Goal: Task Accomplishment & Management: Use online tool/utility

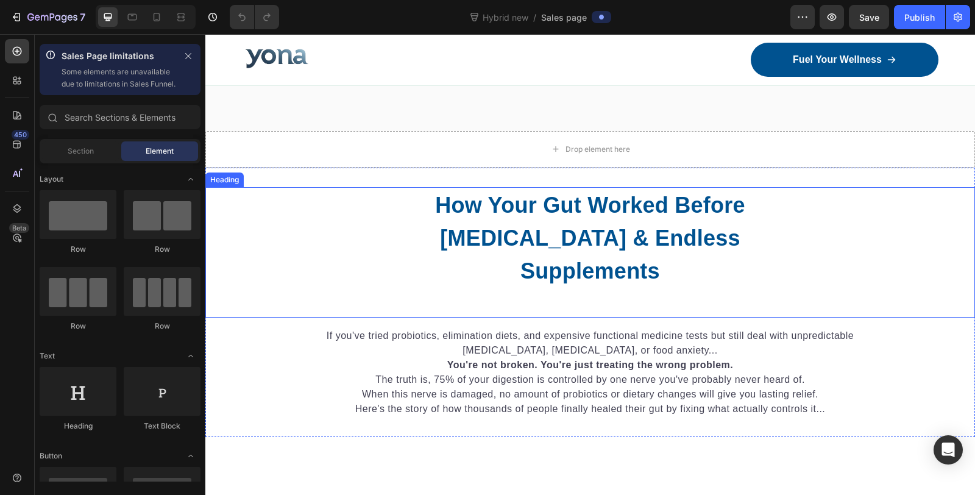
scroll to position [541, 0]
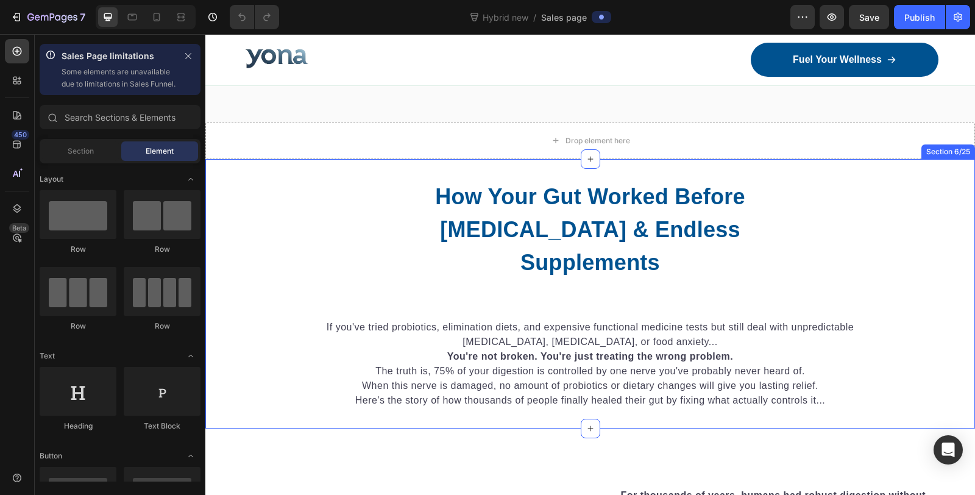
click at [389, 130] on div "Drop element here" at bounding box center [590, 140] width 770 height 37
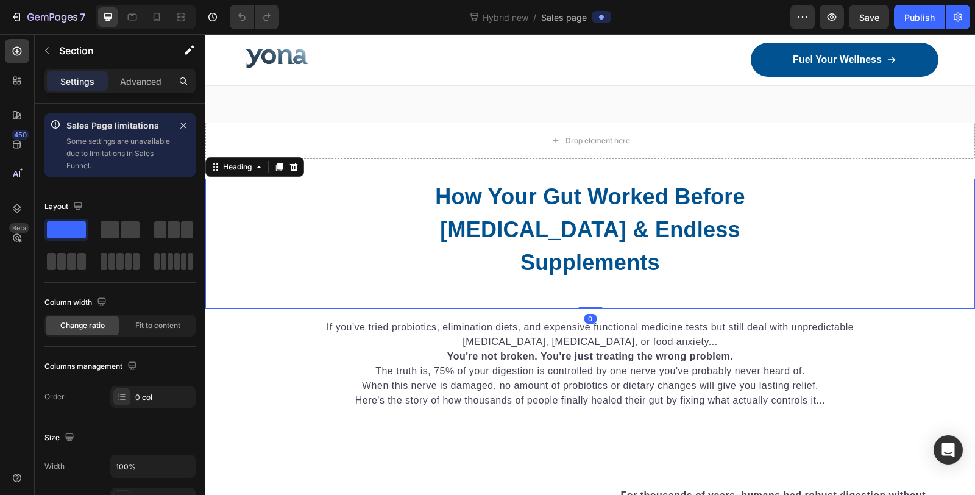
click at [583, 210] on h2 "How Your Gut Worked Before [MEDICAL_DATA] & Endless Supplements" at bounding box center [590, 229] width 327 height 101
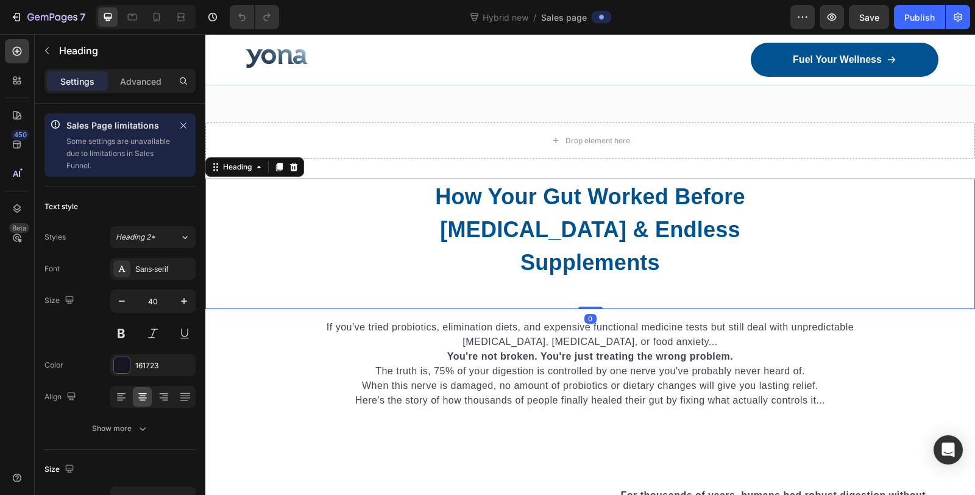
click at [592, 287] on div "How Your Gut Worked Before Chronic Stress & Endless Supplements Heading 0" at bounding box center [590, 244] width 770 height 130
drag, startPoint x: 586, startPoint y: 304, endPoint x: 588, endPoint y: 288, distance: 16.0
click at [588, 288] on div "How Your Gut Worked Before Chronic Stress & Endless Supplements Heading 0" at bounding box center [590, 244] width 770 height 130
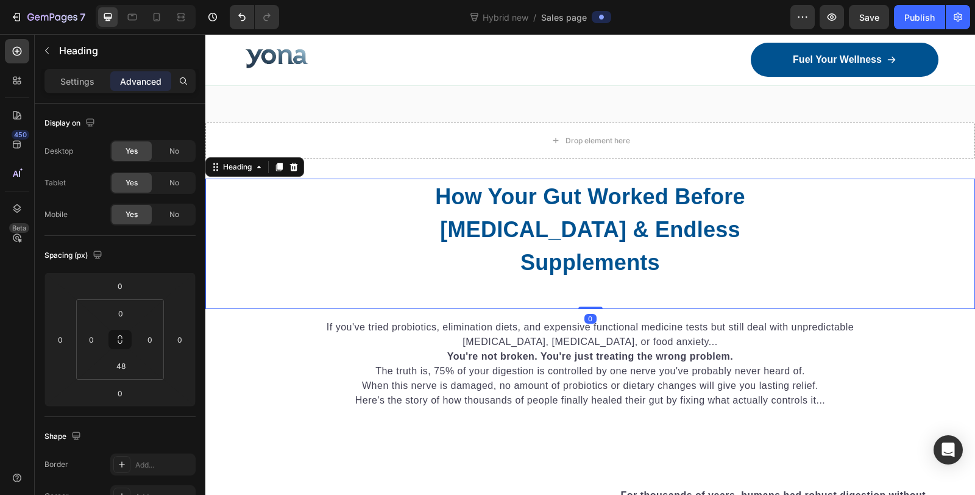
click at [414, 288] on div "How Your Gut Worked Before Chronic Stress & Endless Supplements Heading 0" at bounding box center [590, 244] width 770 height 130
click at [507, 296] on div "How Your Gut Worked Before Chronic Stress & Endless Supplements Heading 0" at bounding box center [590, 244] width 770 height 130
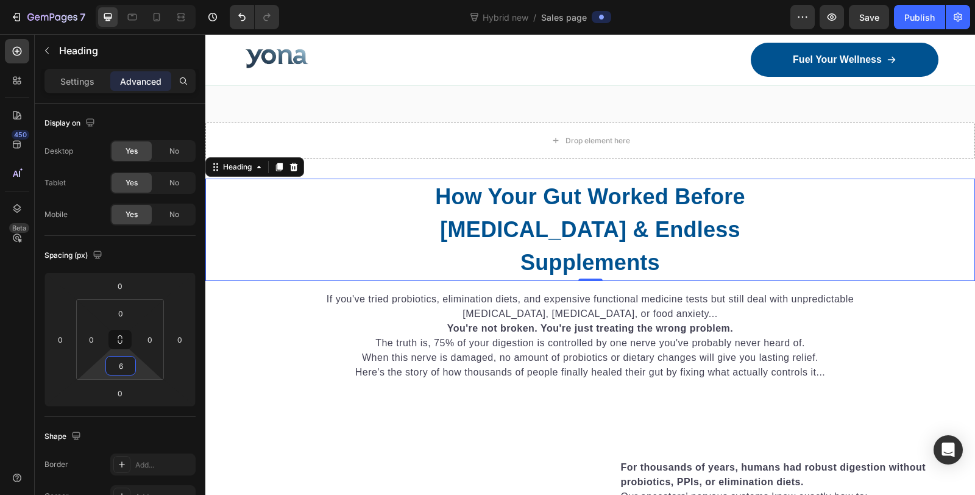
type input "8"
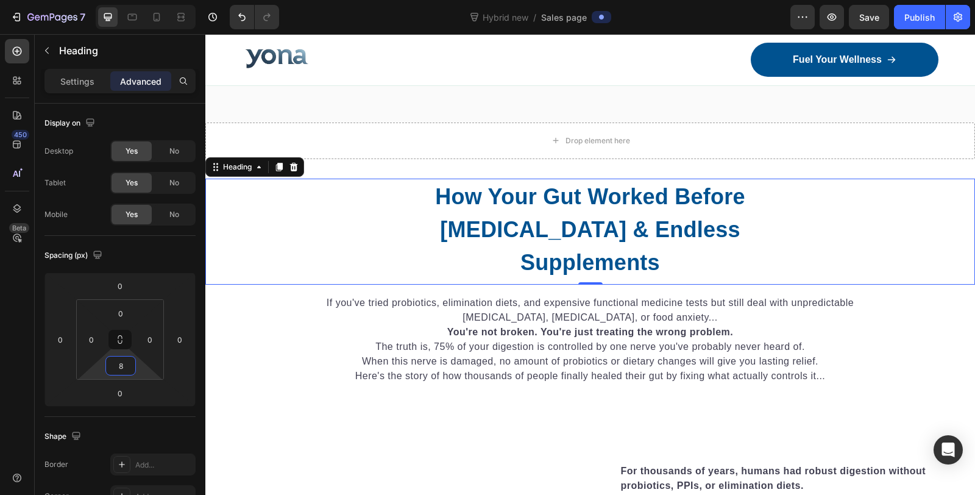
drag, startPoint x: 127, startPoint y: 378, endPoint x: 127, endPoint y: 391, distance: 13.4
click at [127, 0] on html "7 Version history Hybrid new / Sales page Preview Save Publish 450 Beta Sales P…" at bounding box center [487, 0] width 975 height 0
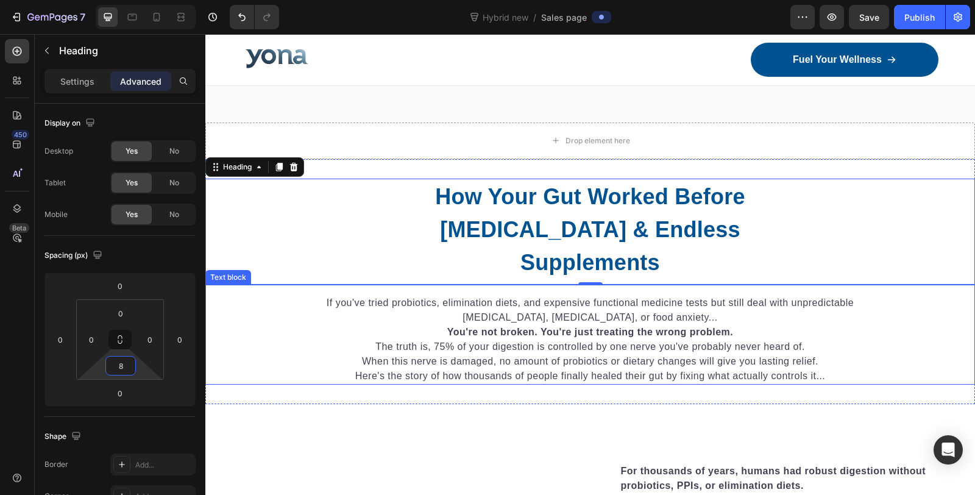
click at [420, 354] on p "When this nerve is damaged, no amount of probiotics or dietary changes will giv…" at bounding box center [590, 361] width 597 height 15
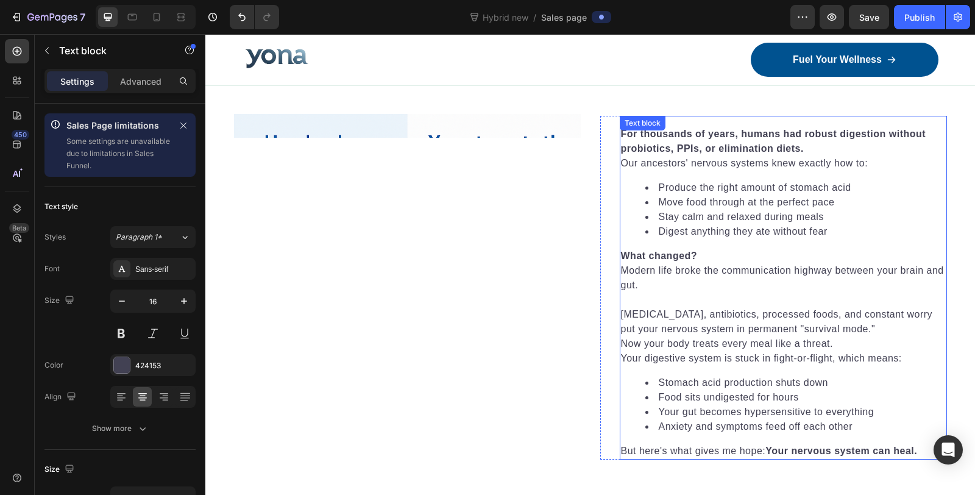
scroll to position [609, 0]
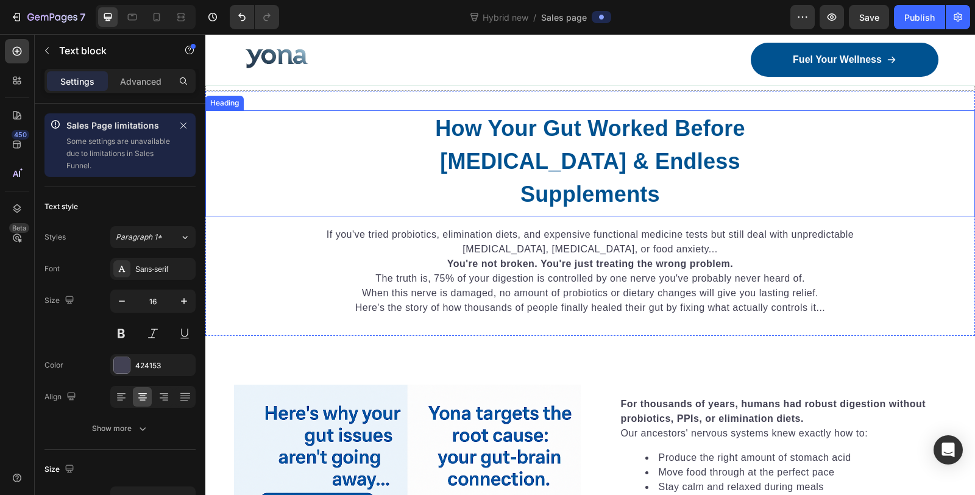
click at [595, 147] on strong "How Your Gut Worked Before [MEDICAL_DATA] & Endless Supplements" at bounding box center [590, 161] width 310 height 91
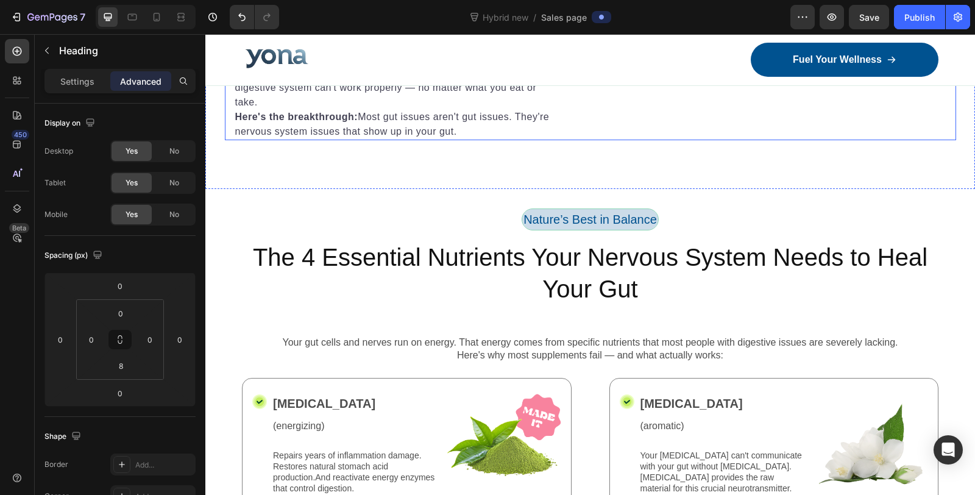
scroll to position [1624, 0]
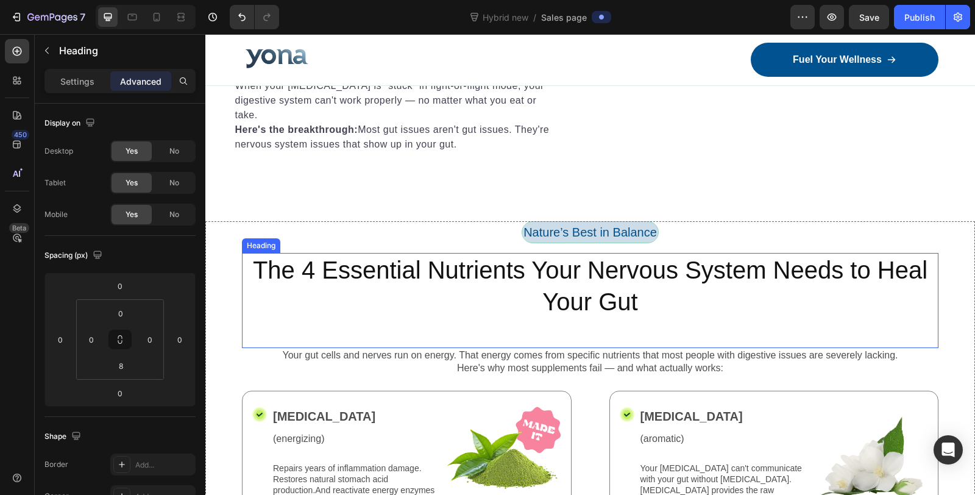
click at [581, 266] on h2 "The 4 Essential Nutrients Your Nervous System Needs to Heal Your Gut" at bounding box center [590, 286] width 696 height 66
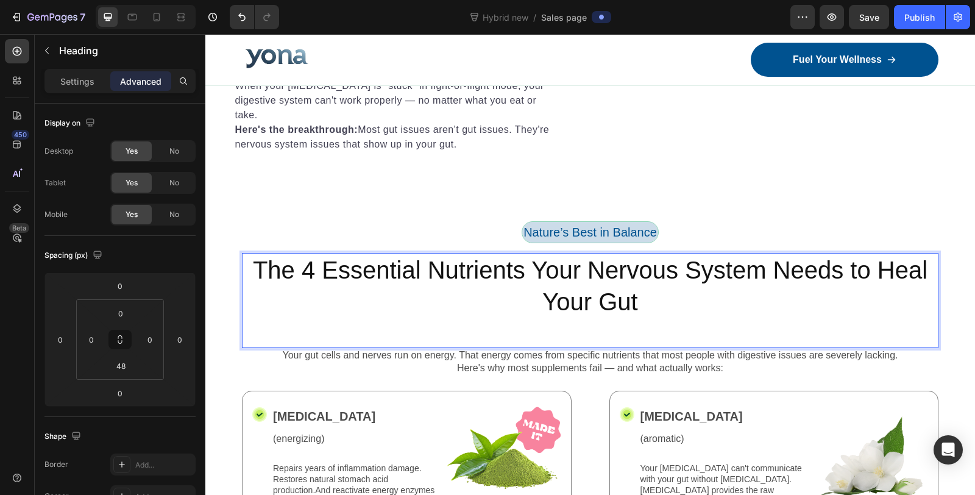
click at [581, 266] on p "The 4 Essential Nutrients Your Nervous System Needs to Heal Your Gut" at bounding box center [590, 285] width 694 height 63
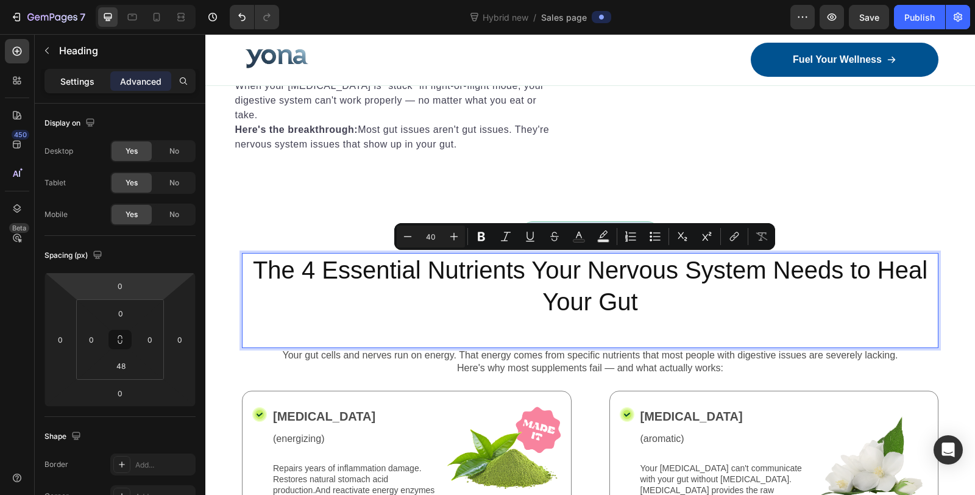
click at [74, 82] on p "Settings" at bounding box center [77, 81] width 34 height 13
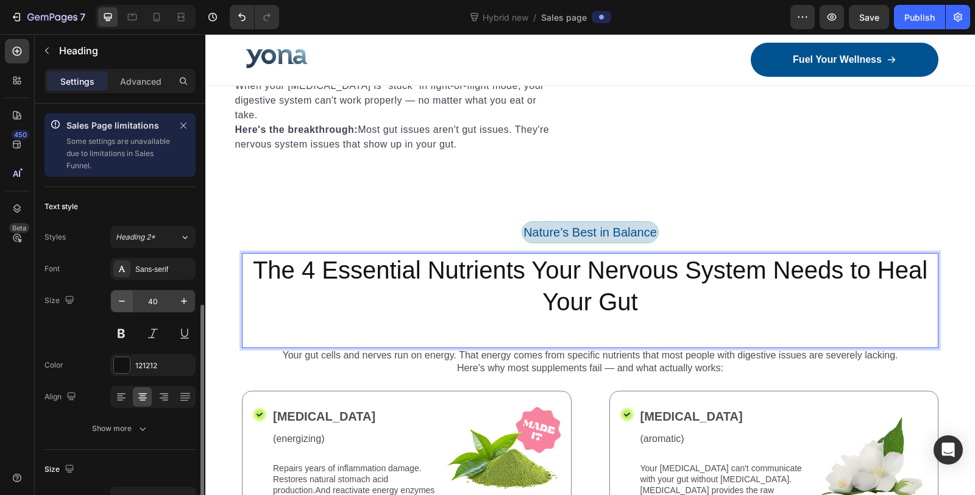
scroll to position [135, 0]
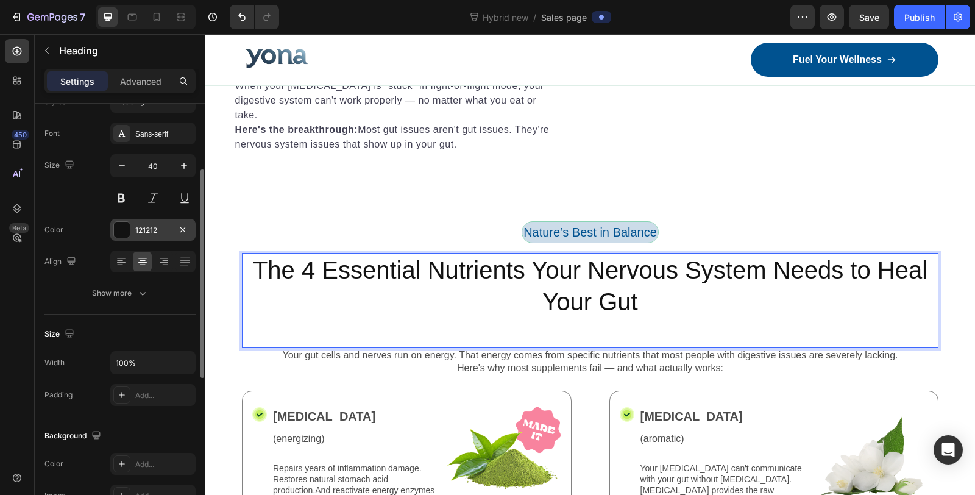
click at [148, 222] on div "121212" at bounding box center [152, 230] width 85 height 22
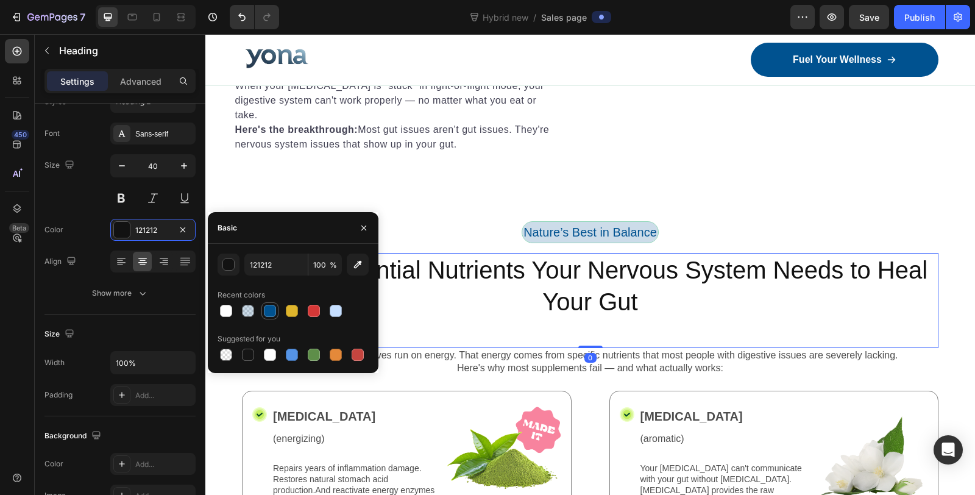
click at [270, 311] on div at bounding box center [270, 311] width 12 height 12
type input "005290"
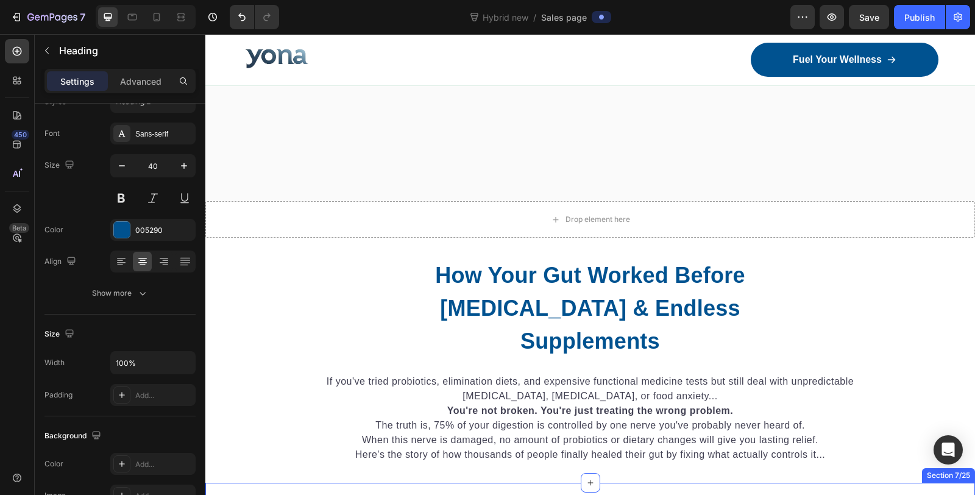
scroll to position [410, 0]
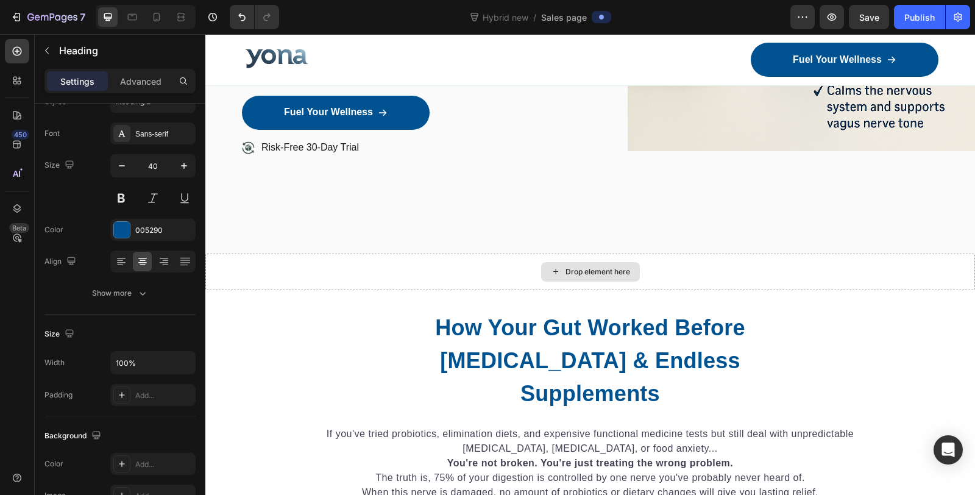
click at [577, 348] on strong "How Your Gut Worked Before [MEDICAL_DATA] & Endless Supplements" at bounding box center [590, 360] width 310 height 91
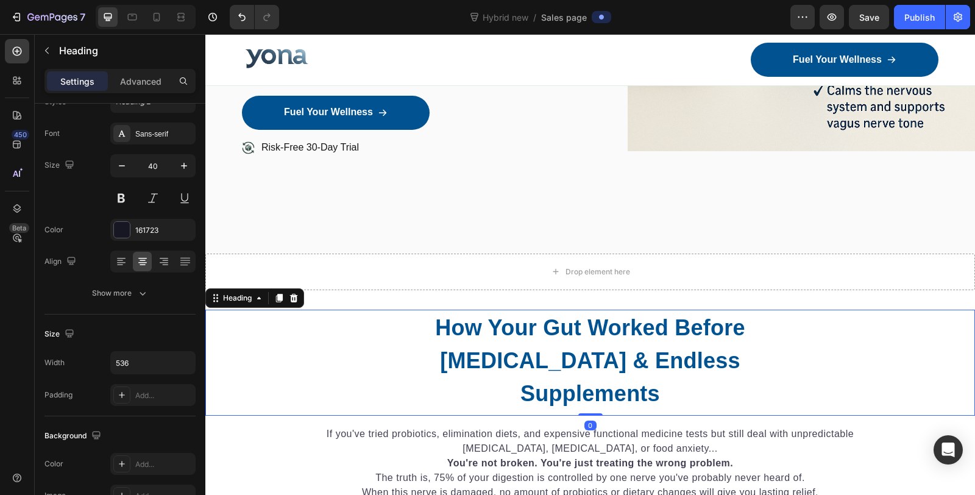
click at [581, 345] on h2 "How Your Gut Worked Before [MEDICAL_DATA] & Endless Supplements" at bounding box center [590, 360] width 327 height 101
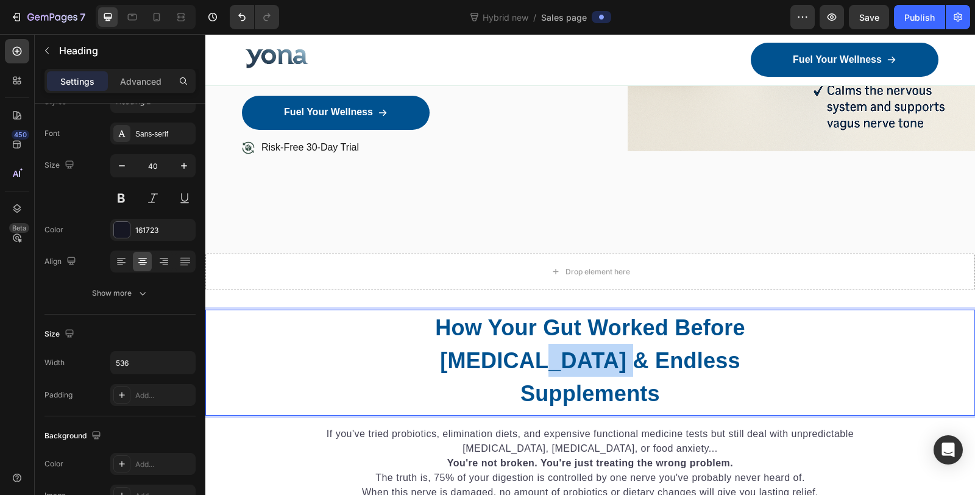
click at [581, 345] on p "How Your Gut Worked Before [MEDICAL_DATA] & Endless Supplements" at bounding box center [590, 360] width 324 height 99
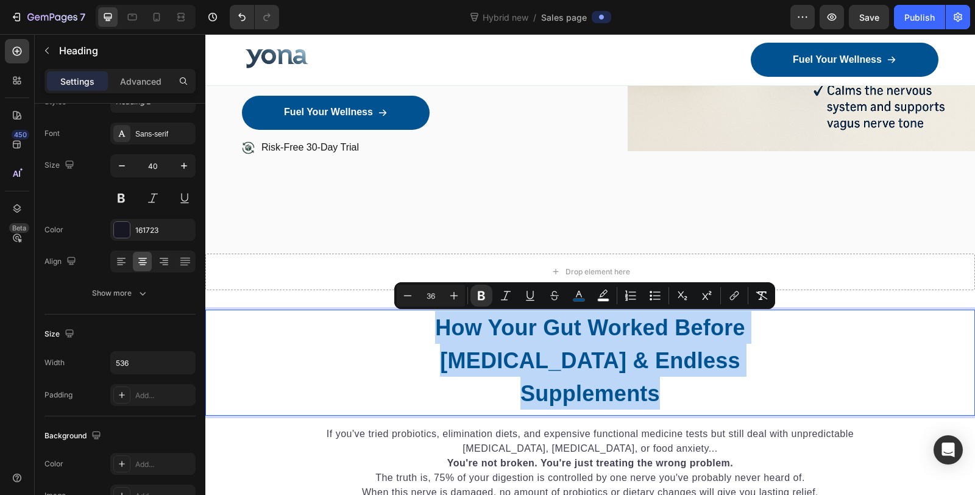
click at [409, 367] on div "How Your Gut Worked Before [MEDICAL_DATA] & Endless Supplements" at bounding box center [590, 360] width 770 height 101
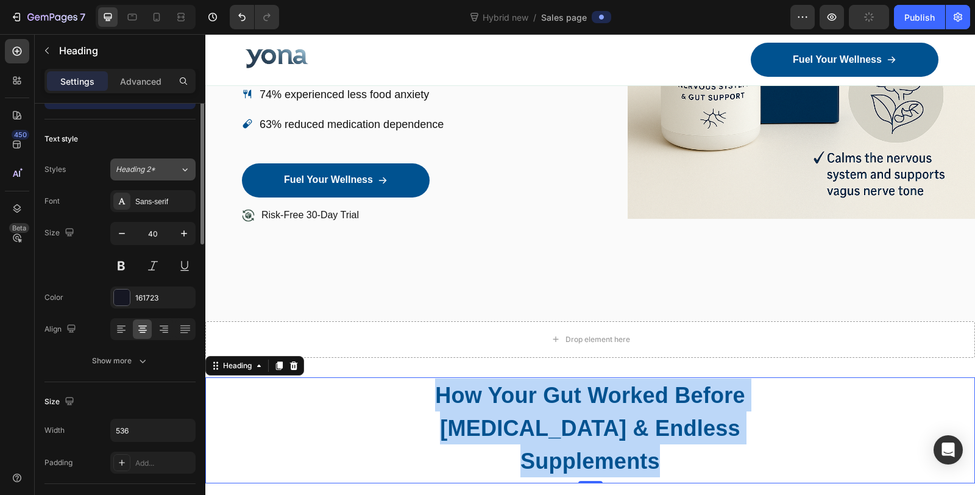
scroll to position [0, 0]
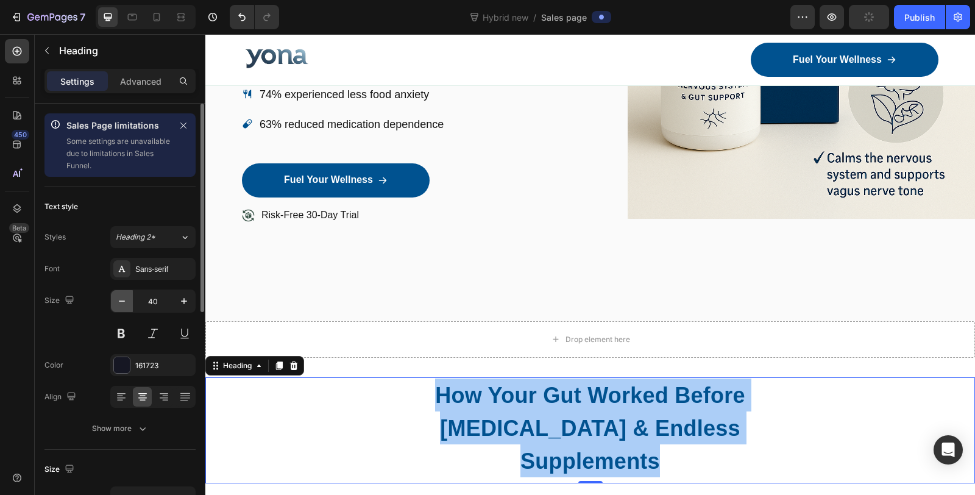
click at [123, 299] on icon "button" at bounding box center [122, 301] width 12 height 12
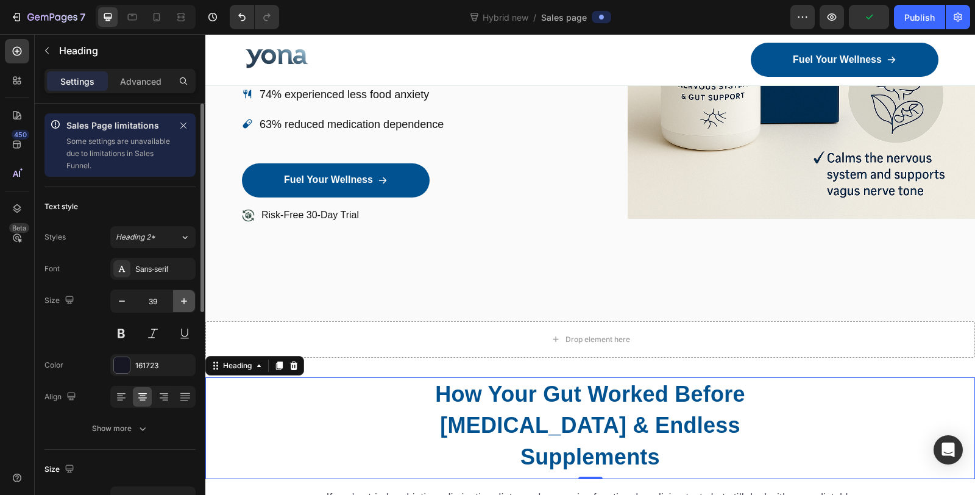
click at [187, 300] on icon "button" at bounding box center [184, 301] width 12 height 12
type input "40"
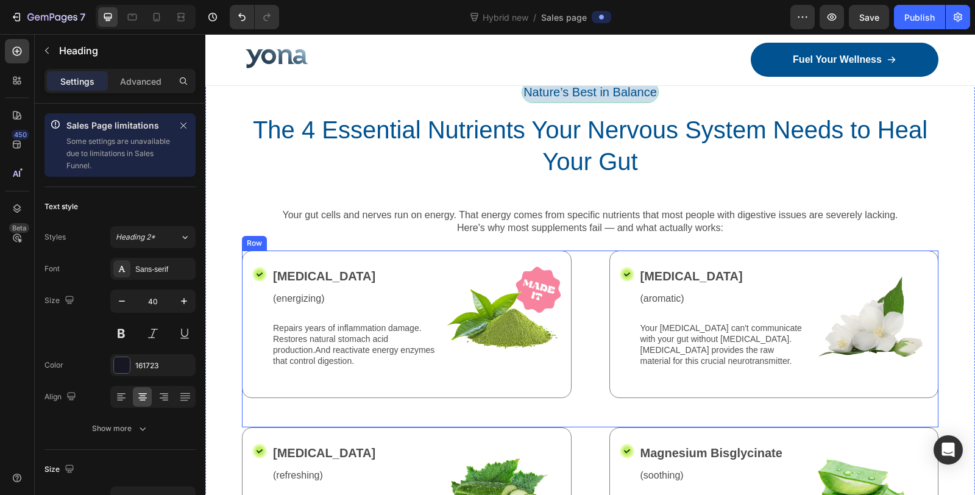
scroll to position [1629, 0]
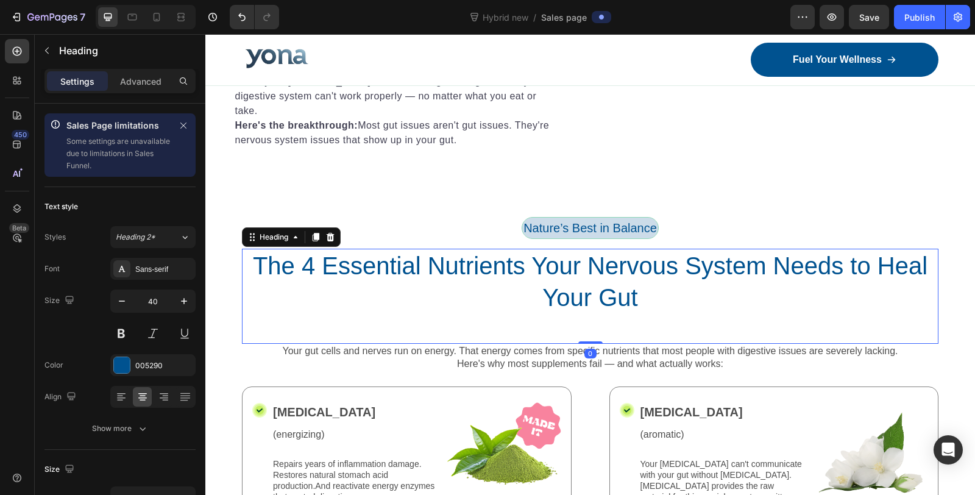
click at [578, 305] on h2 "The 4 Essential Nutrients Your Nervous System Needs to Heal Your Gut" at bounding box center [590, 282] width 696 height 66
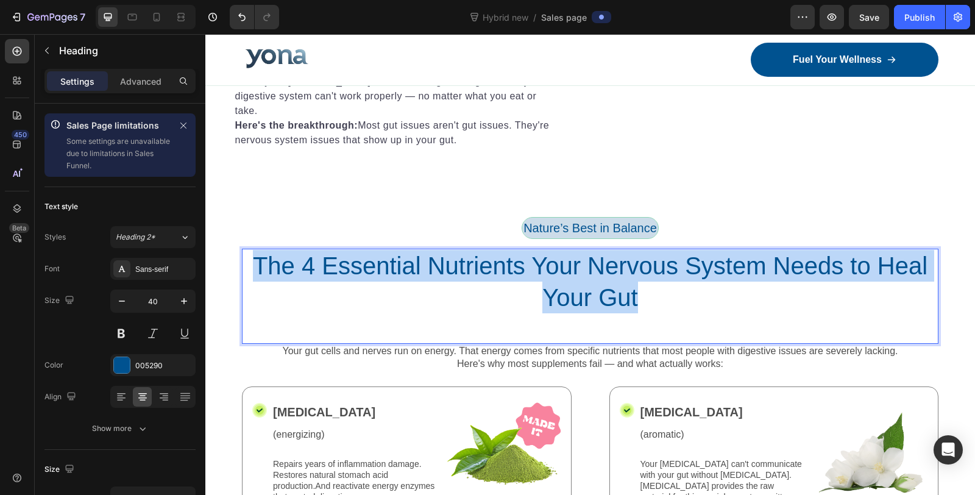
click at [578, 305] on p "The 4 Essential Nutrients Your Nervous System Needs to Heal Your Gut" at bounding box center [590, 281] width 694 height 63
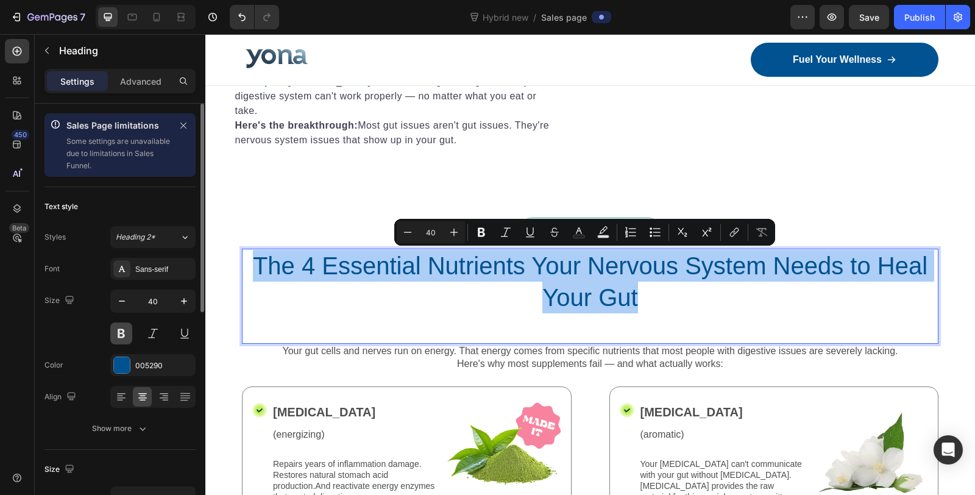
click at [128, 338] on button at bounding box center [121, 333] width 22 height 22
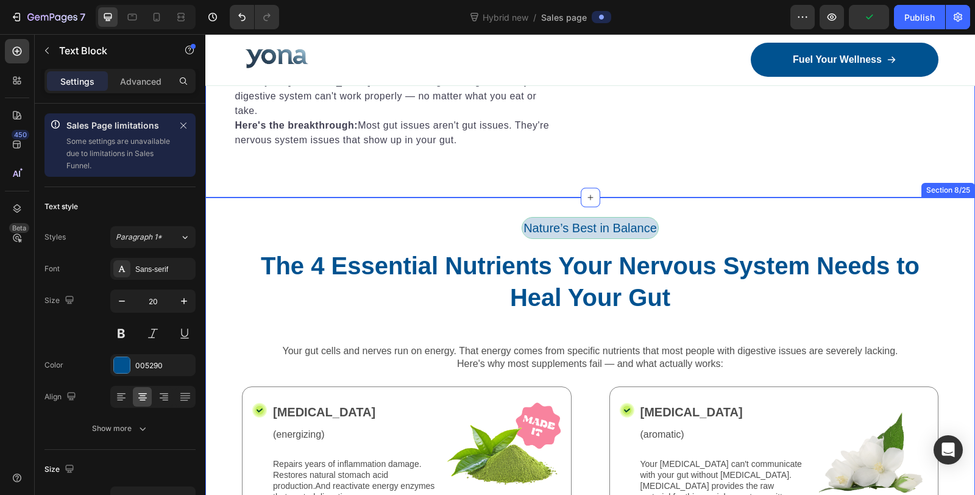
click at [598, 230] on p "Nature’s Best in Balance" at bounding box center [589, 228] width 133 height 18
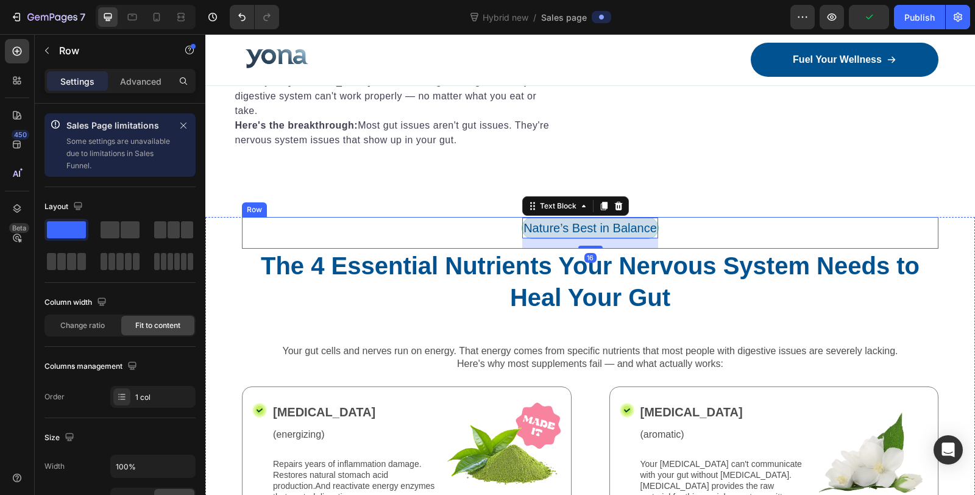
click at [715, 226] on div "Nature’s Best in Balance Text Block 16 Row" at bounding box center [590, 233] width 696 height 32
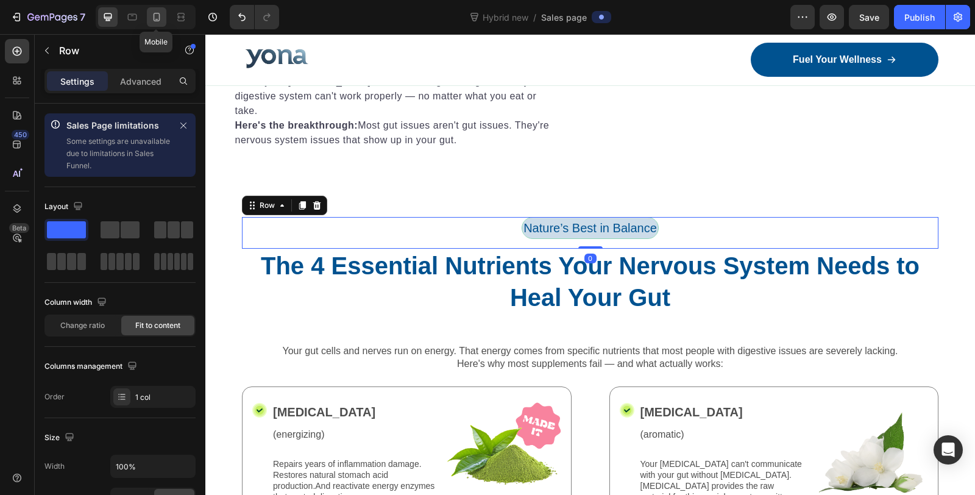
click at [151, 15] on icon at bounding box center [157, 17] width 12 height 12
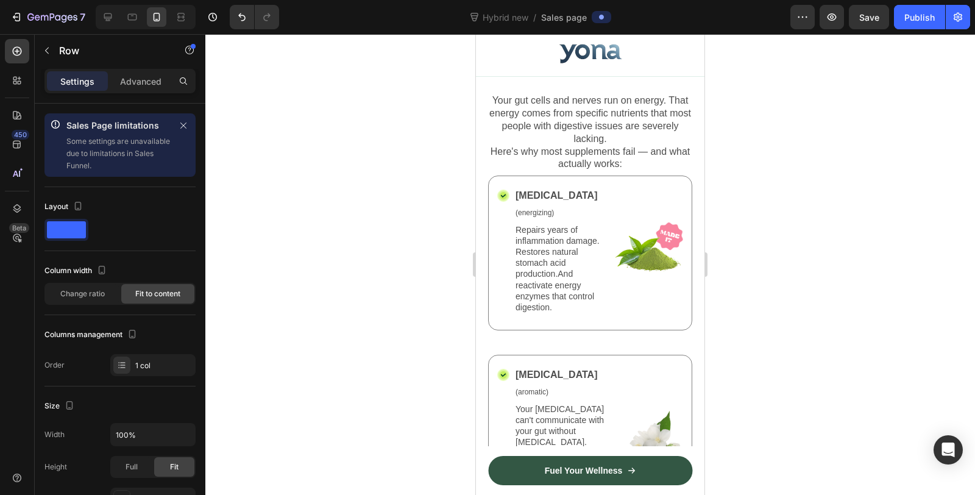
scroll to position [2811, 0]
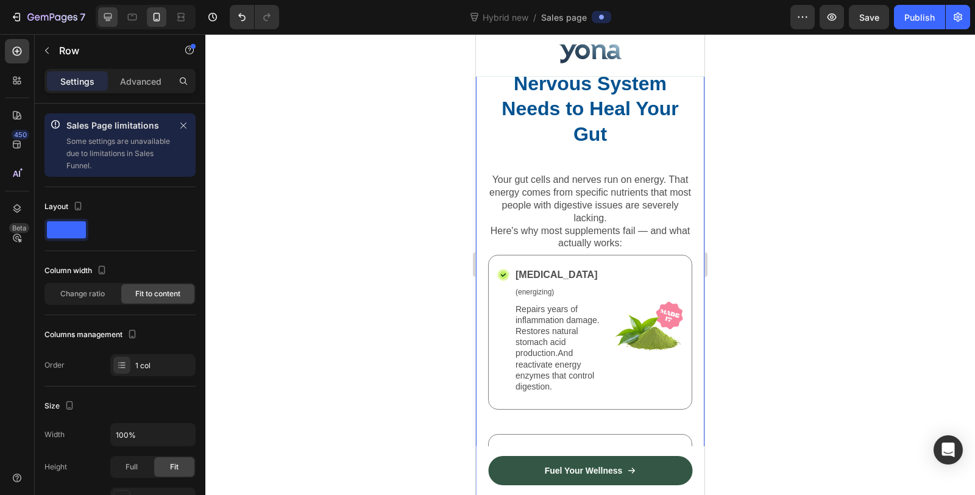
click at [107, 26] on div at bounding box center [107, 16] width 19 height 19
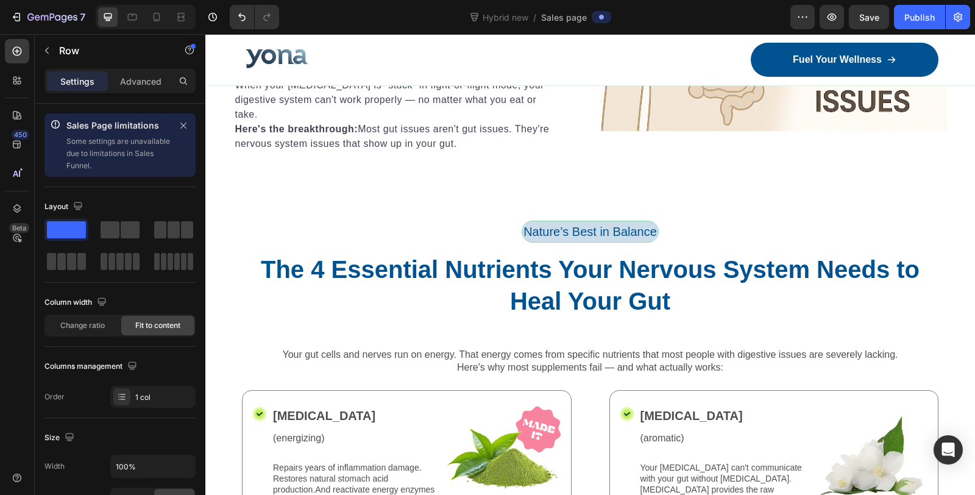
scroll to position [1546, 0]
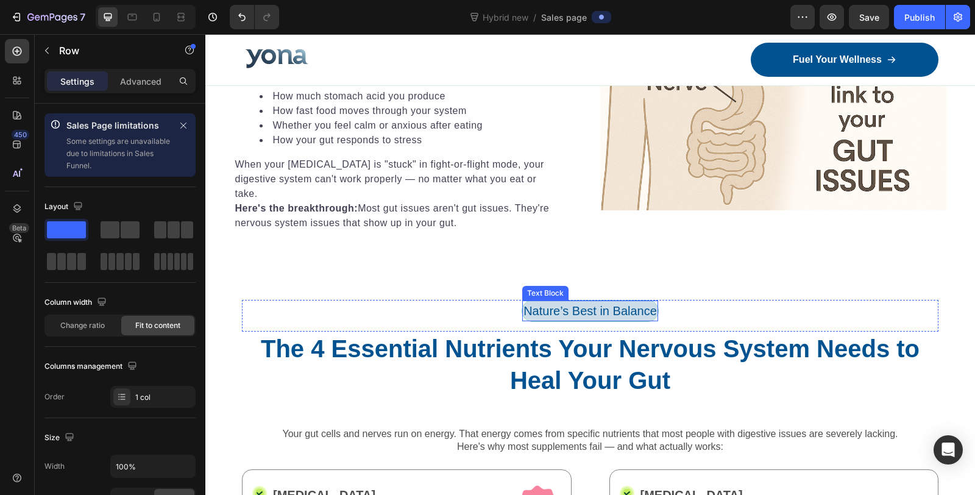
click at [657, 308] on p "Nature’s Best in Balance" at bounding box center [589, 311] width 133 height 18
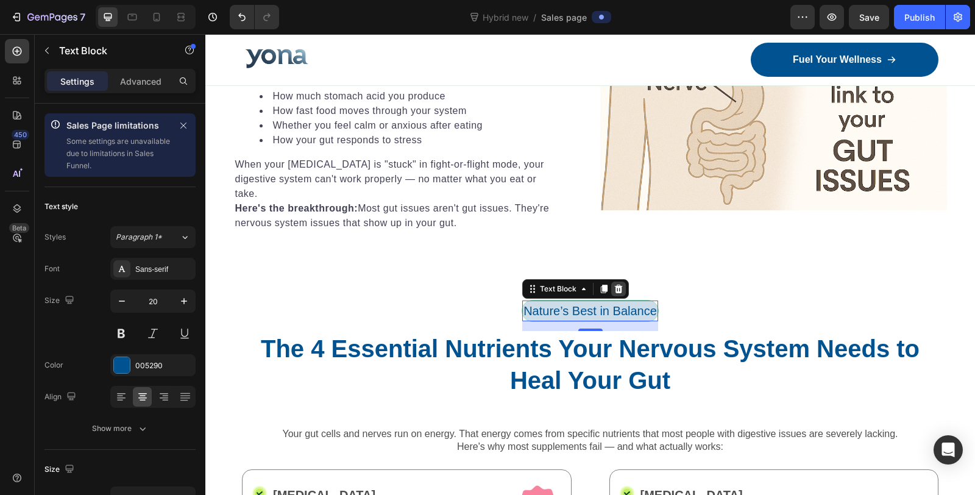
click at [615, 286] on icon at bounding box center [619, 289] width 8 height 9
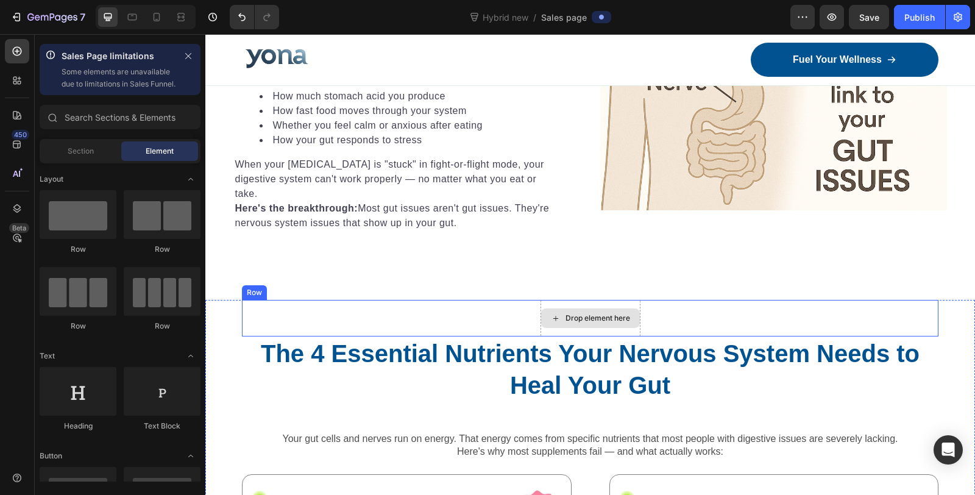
click at [634, 303] on div "Drop element here" at bounding box center [590, 318] width 100 height 37
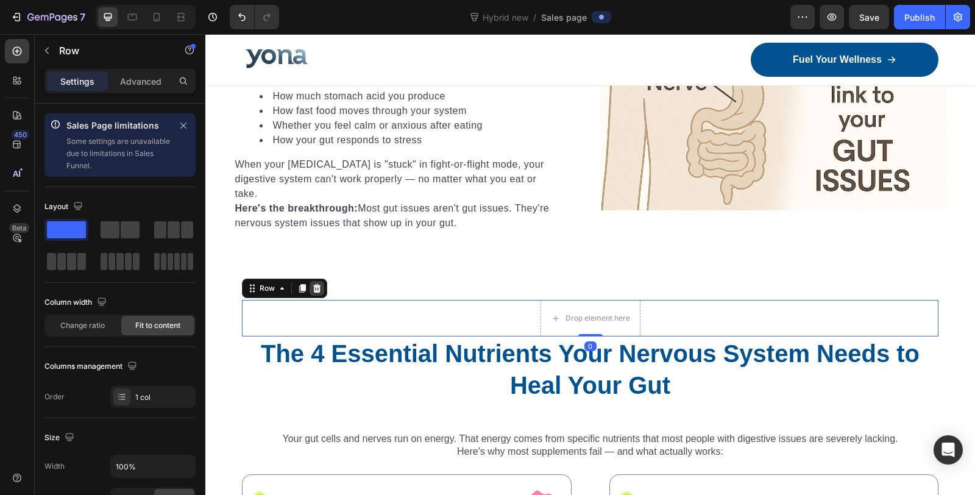
click at [317, 285] on icon at bounding box center [317, 288] width 8 height 9
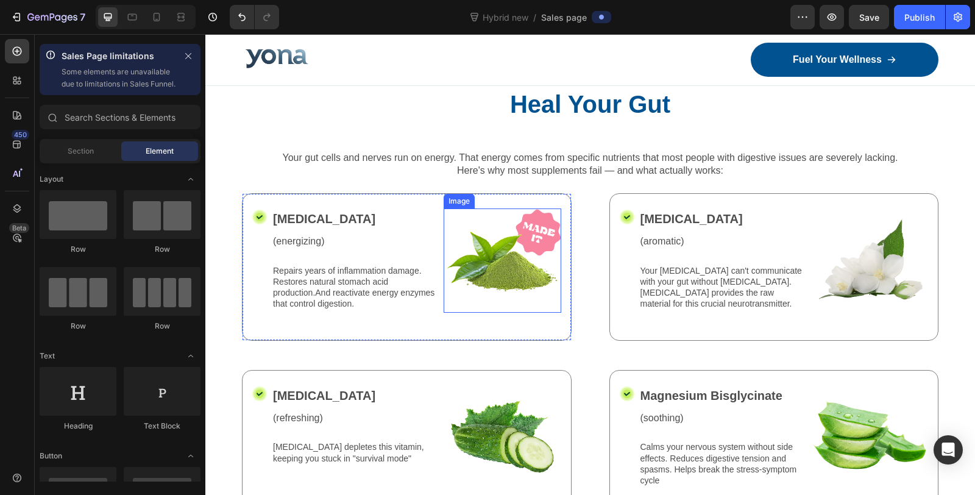
scroll to position [1749, 0]
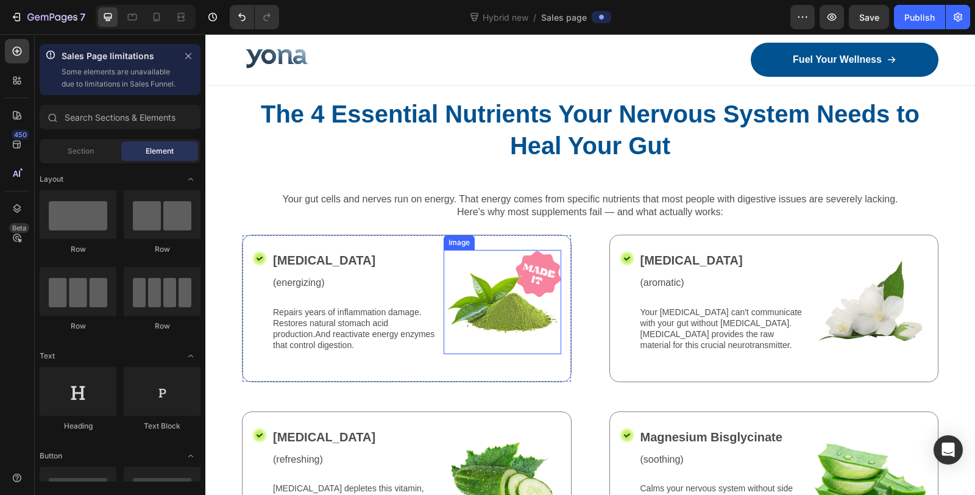
click at [492, 298] on img at bounding box center [503, 302] width 118 height 104
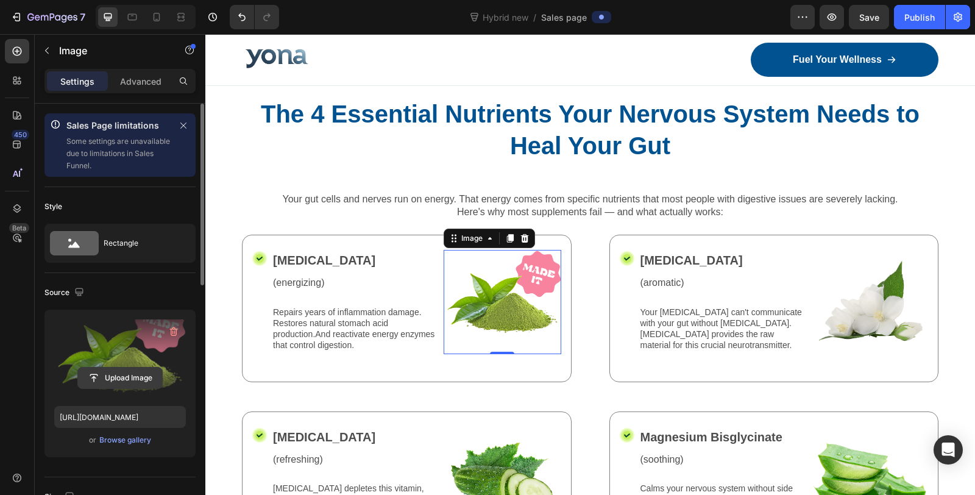
click at [135, 372] on input "file" at bounding box center [120, 377] width 84 height 21
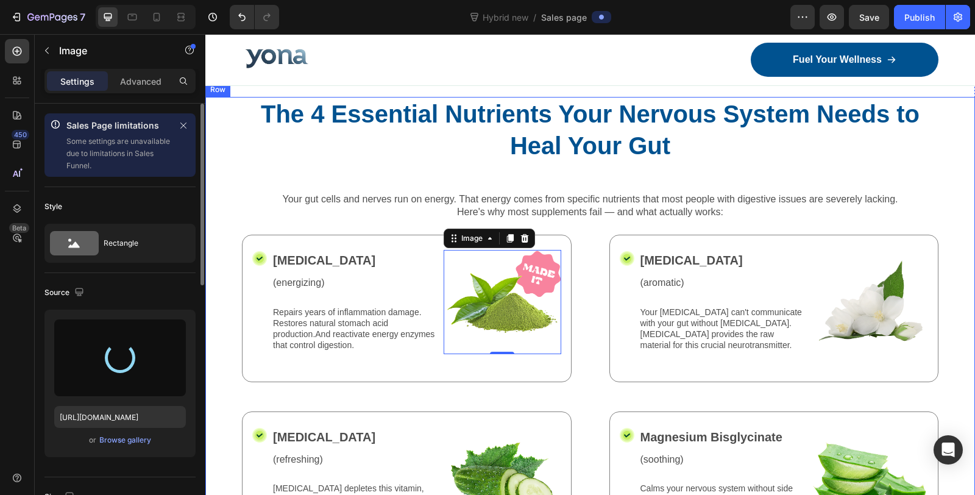
type input "https://cdn.shopify.com/s/files/1/0836/4271/2406/files/gempages_573703203716072…"
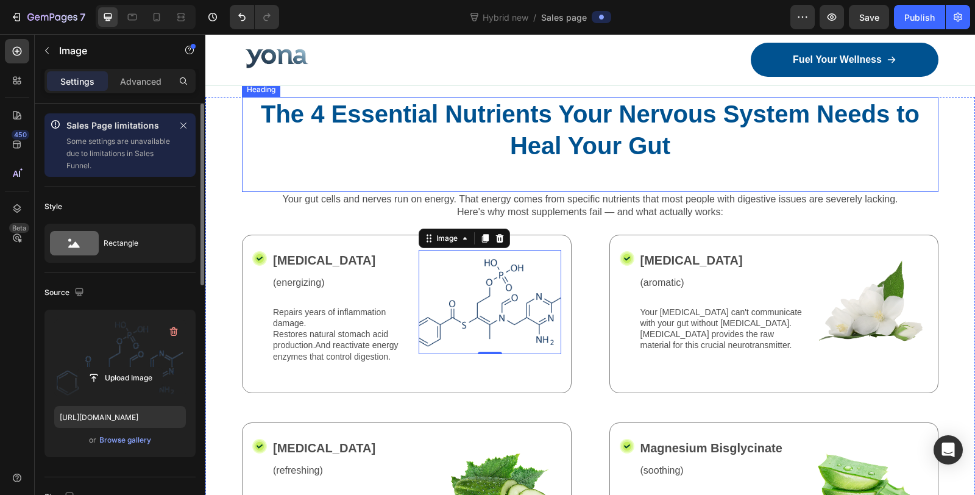
click at [397, 203] on p "Your gut cells and nerves run on energy. That energy comes from specific nutrie…" at bounding box center [590, 199] width 694 height 13
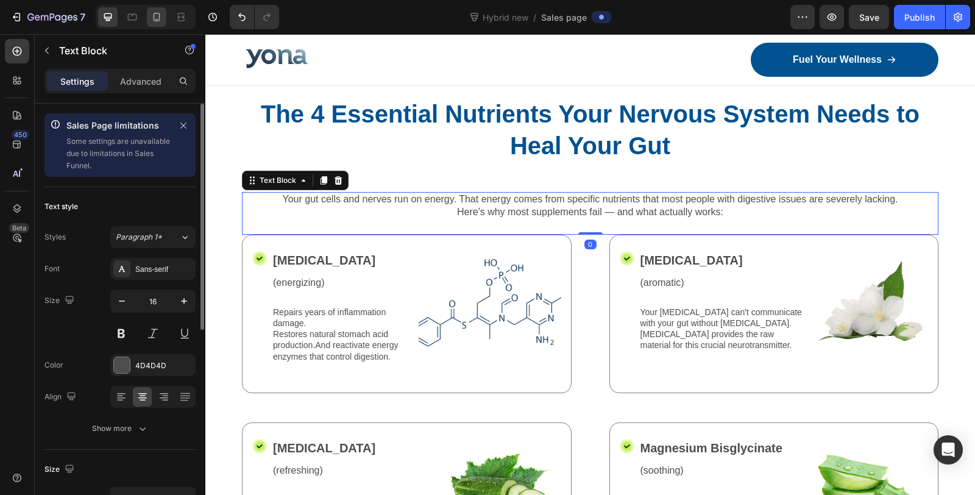
click at [159, 26] on div at bounding box center [156, 16] width 19 height 19
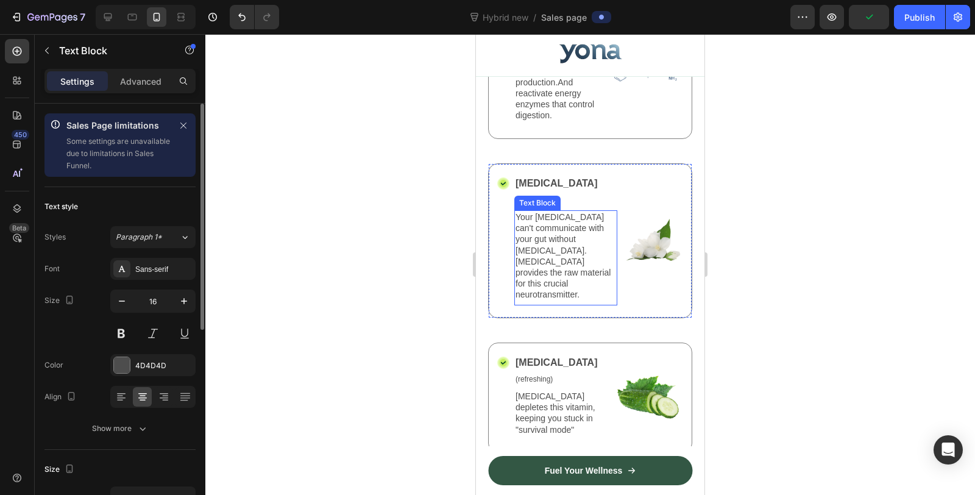
scroll to position [3184, 0]
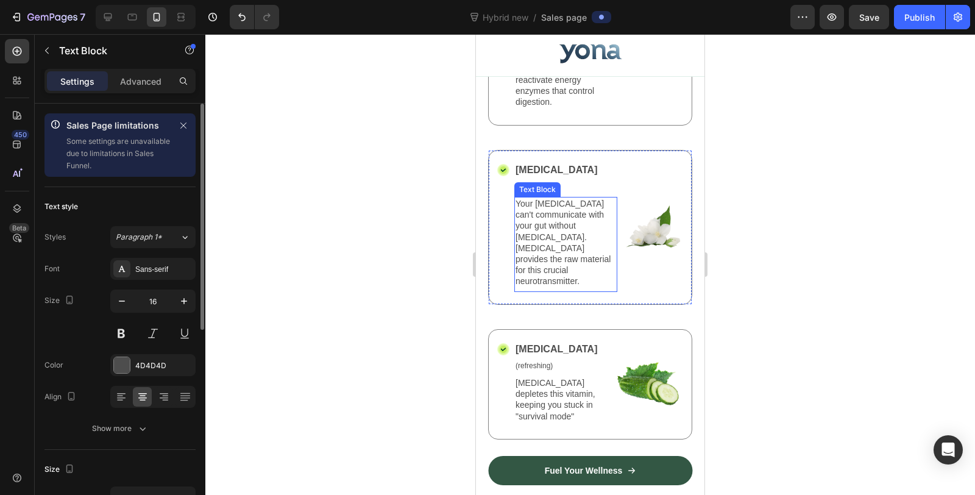
click at [583, 282] on p "Your vagus nerve can't communicate with your gut without acetylcholine. CDP-Cho…" at bounding box center [565, 242] width 101 height 89
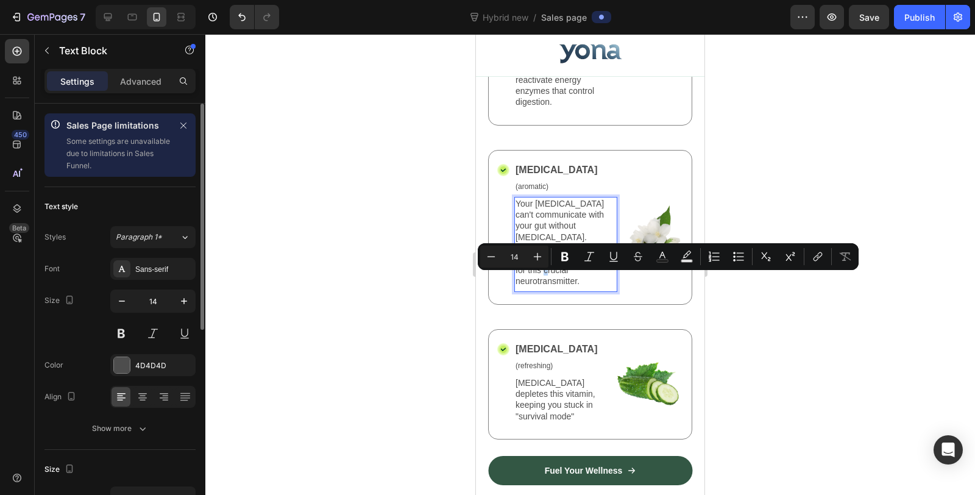
click at [558, 281] on p "Your vagus nerve can't communicate with your gut without acetylcholine. CDP-Cho…" at bounding box center [565, 242] width 101 height 89
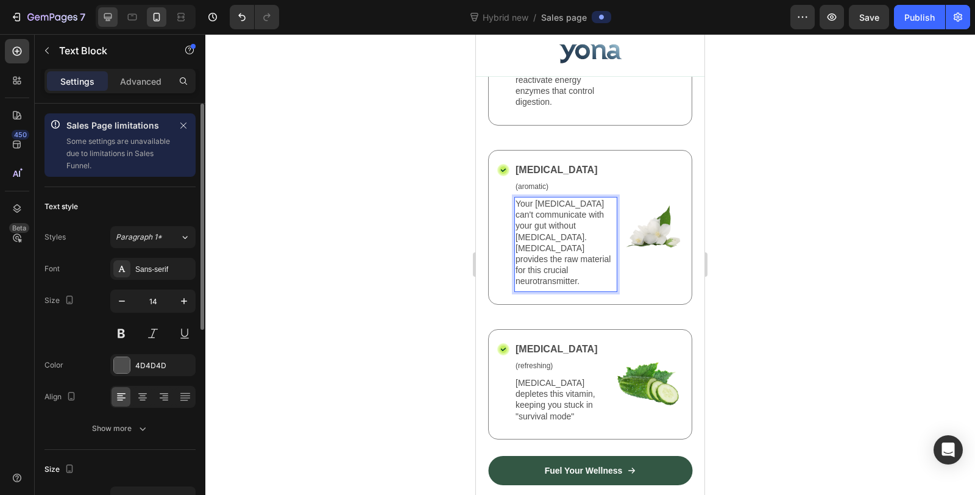
click at [101, 16] on div at bounding box center [107, 16] width 19 height 19
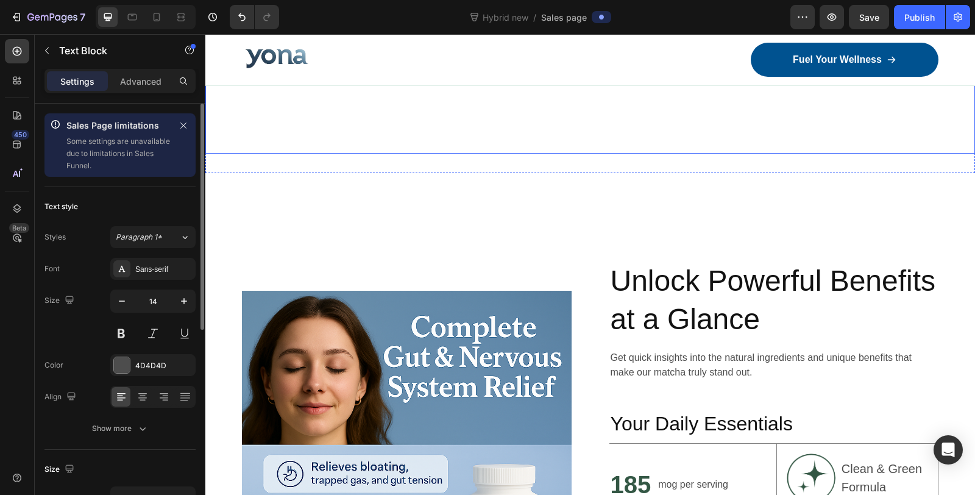
scroll to position [2368, 0]
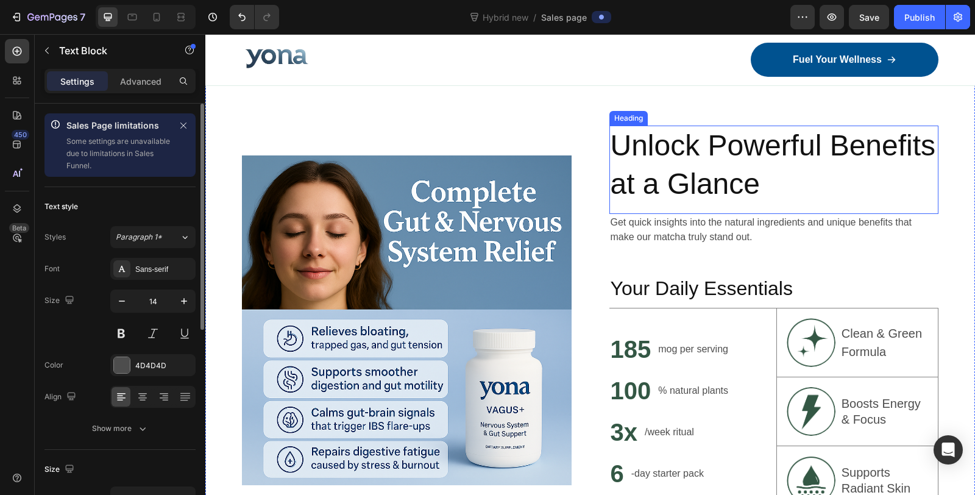
click at [781, 171] on h2 "Unlock Powerful Benefits at a Glance" at bounding box center [774, 165] width 330 height 79
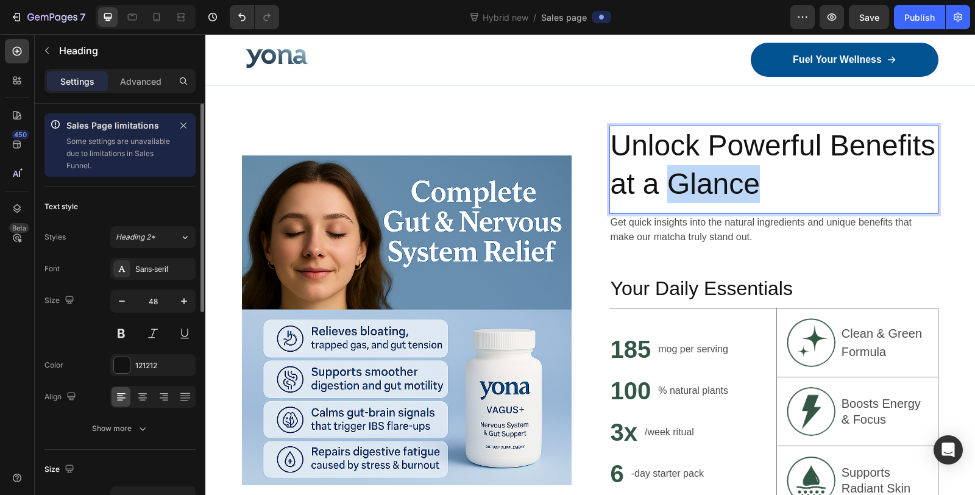
click at [781, 171] on h2 "Unlock Powerful Benefits at a Glance" at bounding box center [774, 165] width 330 height 79
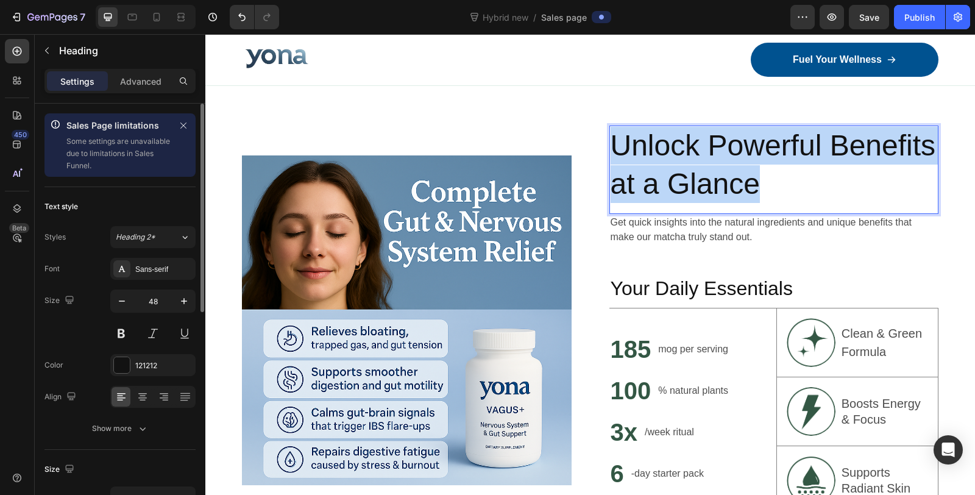
click at [781, 171] on p "Unlock Powerful Benefits at a Glance" at bounding box center [774, 165] width 327 height 76
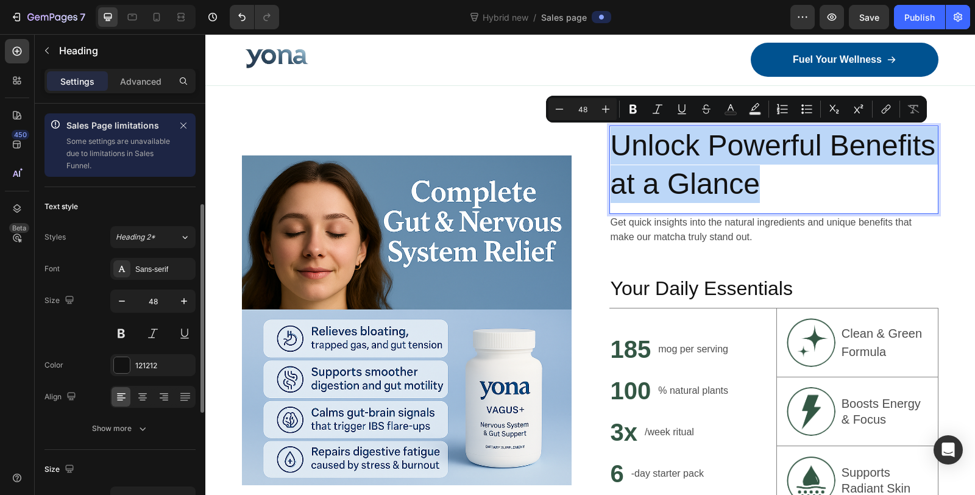
scroll to position [68, 0]
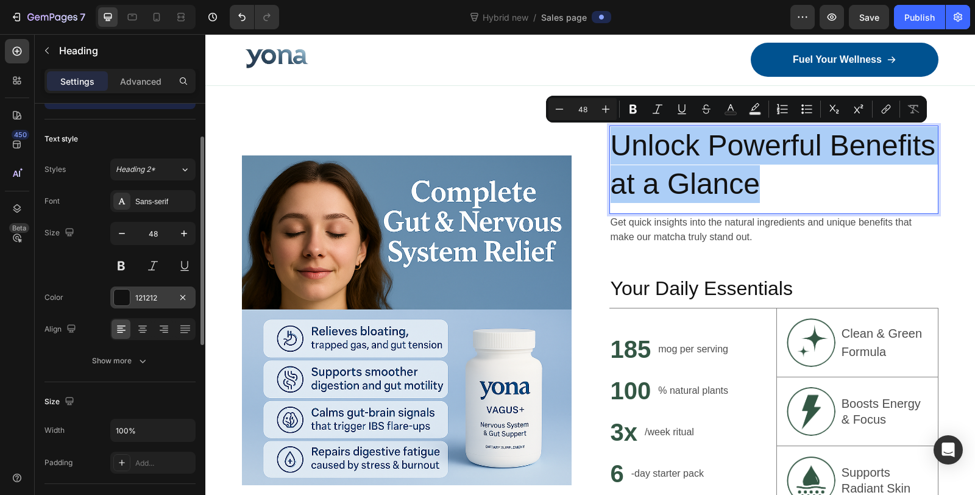
click at [163, 293] on div "121212" at bounding box center [152, 297] width 35 height 11
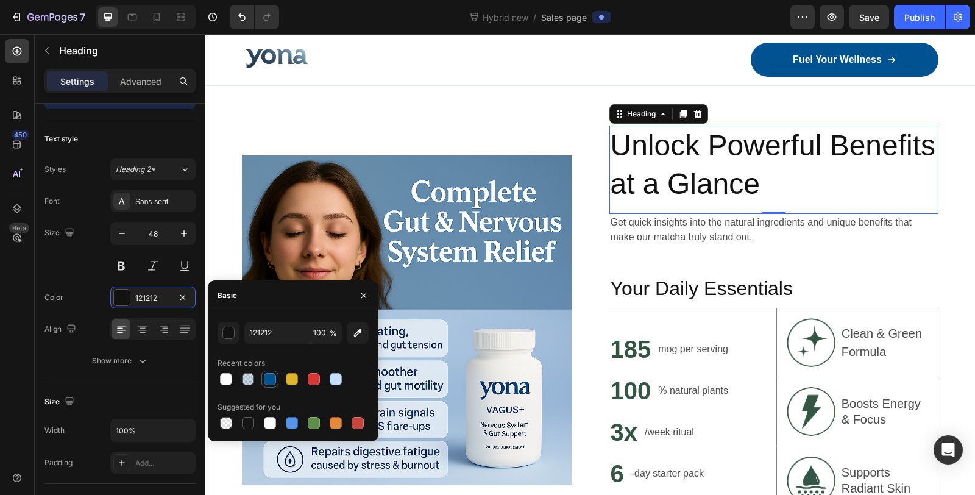
click at [267, 380] on div at bounding box center [270, 379] width 12 height 12
type input "005290"
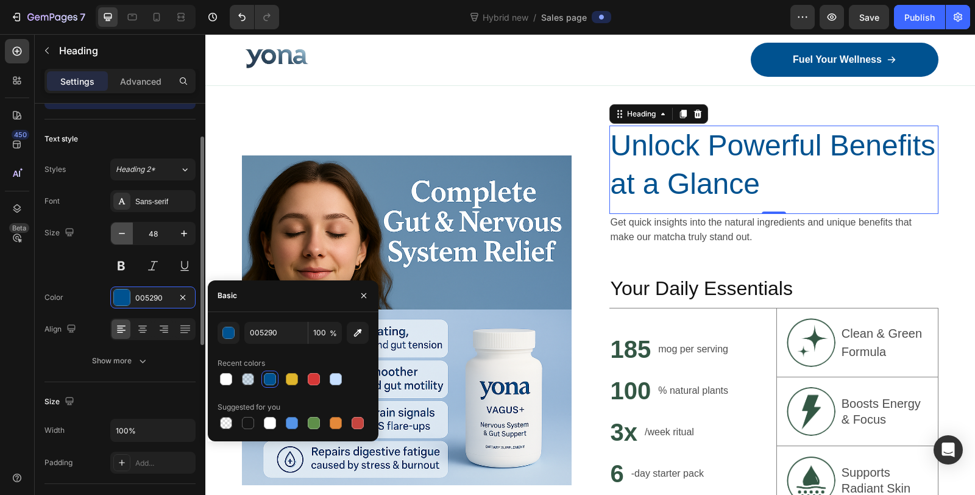
click at [121, 238] on button "button" at bounding box center [122, 233] width 22 height 22
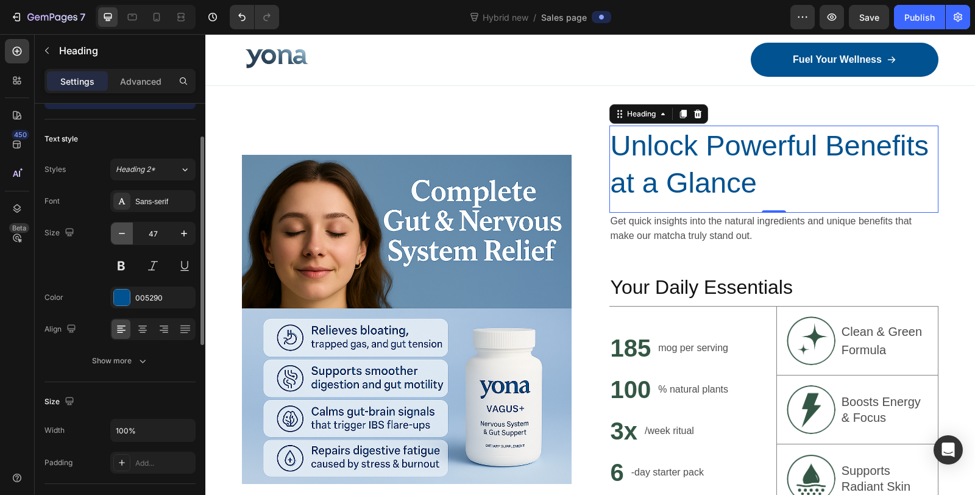
click at [121, 238] on button "button" at bounding box center [122, 233] width 22 height 22
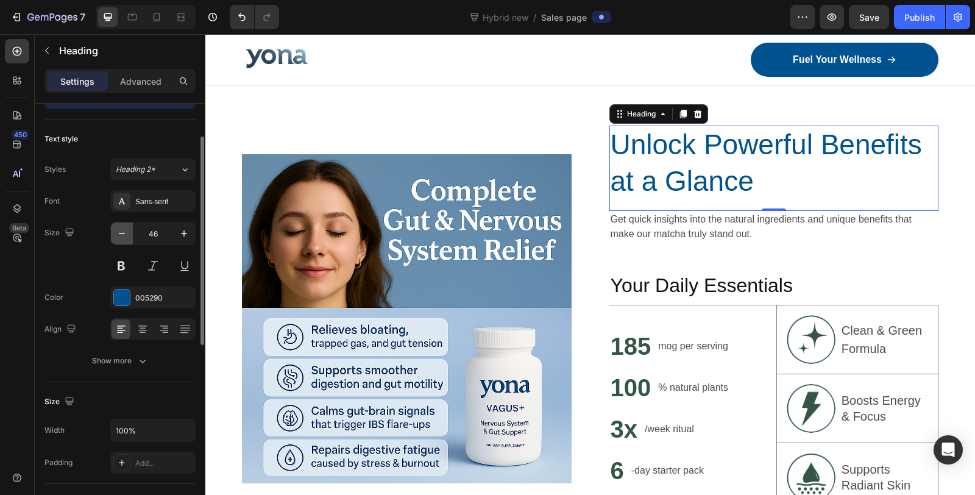
click at [121, 238] on button "button" at bounding box center [122, 233] width 22 height 22
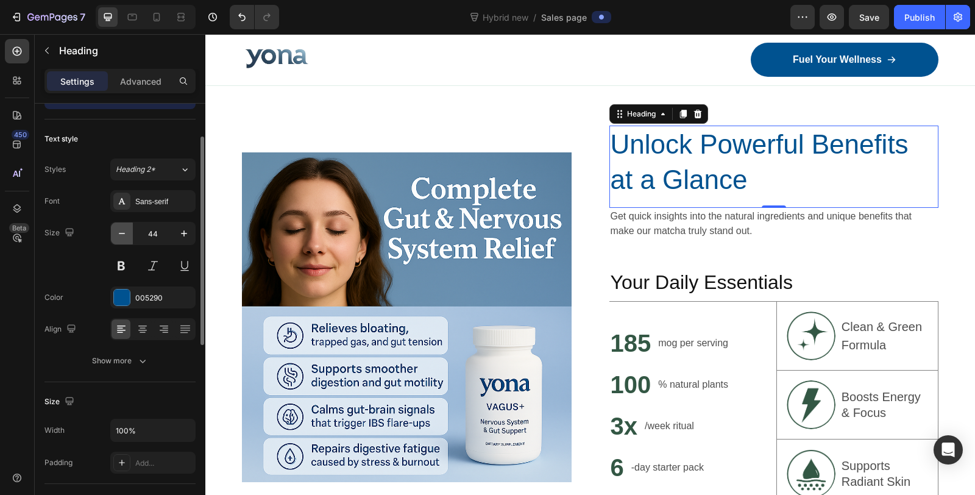
click at [121, 238] on button "button" at bounding box center [122, 233] width 22 height 22
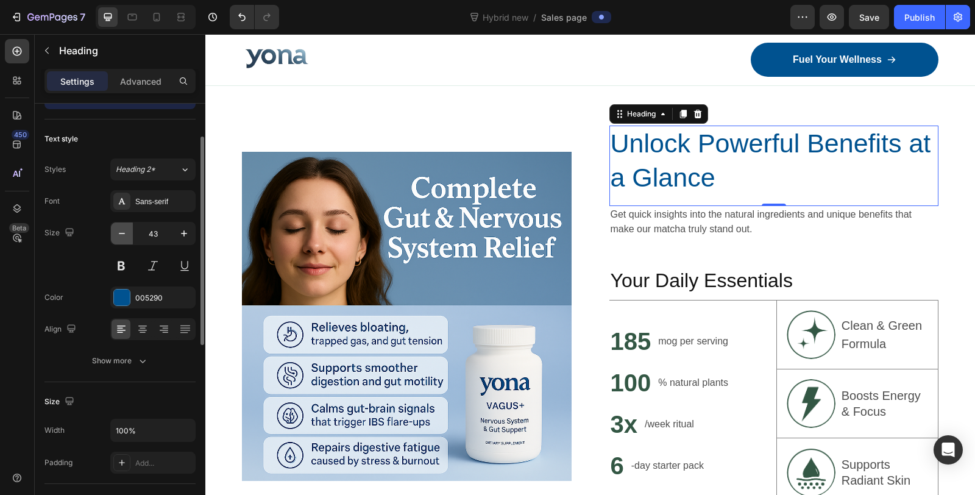
click at [121, 238] on button "button" at bounding box center [122, 233] width 22 height 22
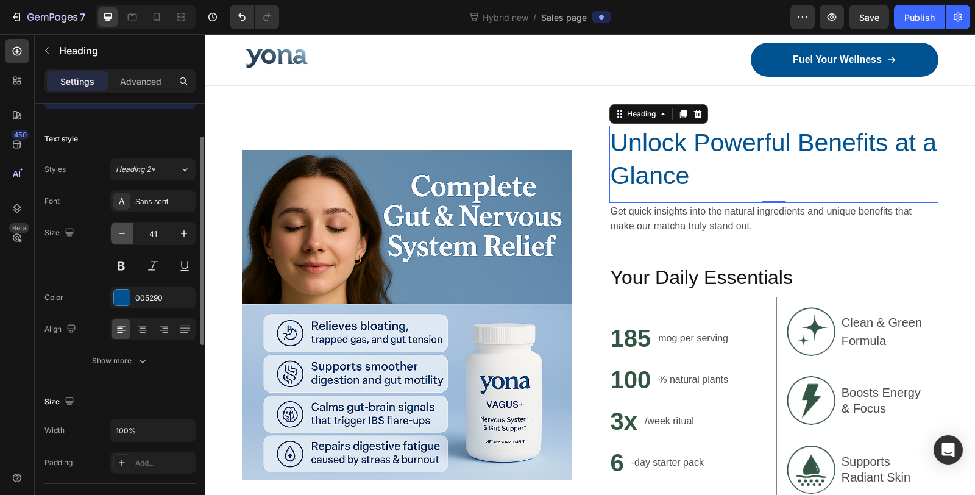
click at [121, 238] on button "button" at bounding box center [122, 233] width 22 height 22
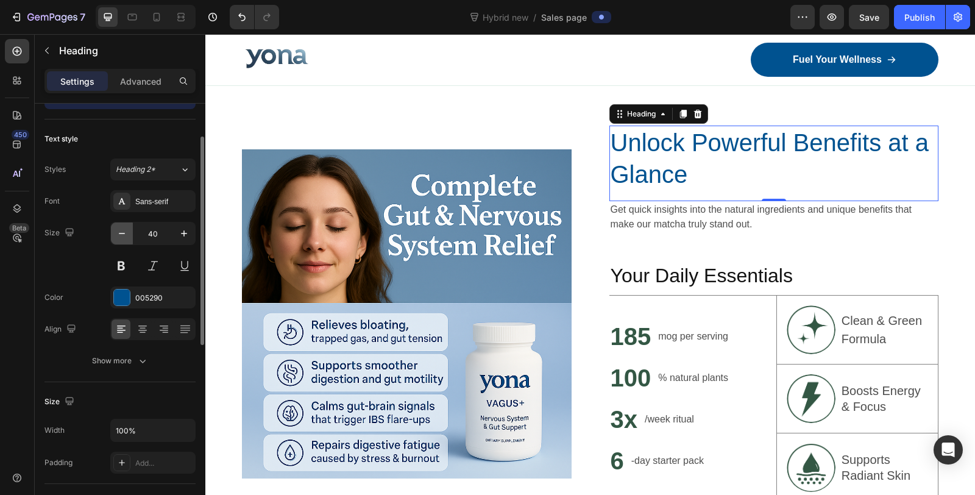
type input "39"
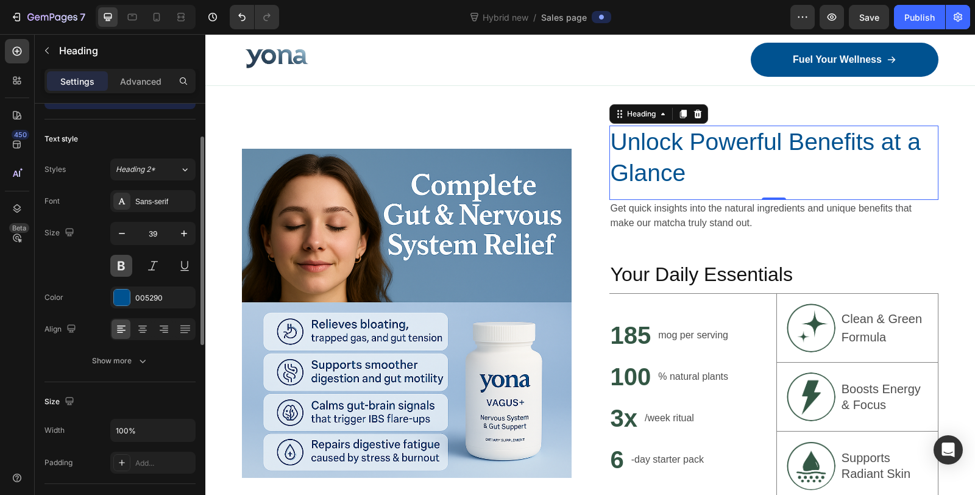
click at [121, 258] on button at bounding box center [121, 266] width 22 height 22
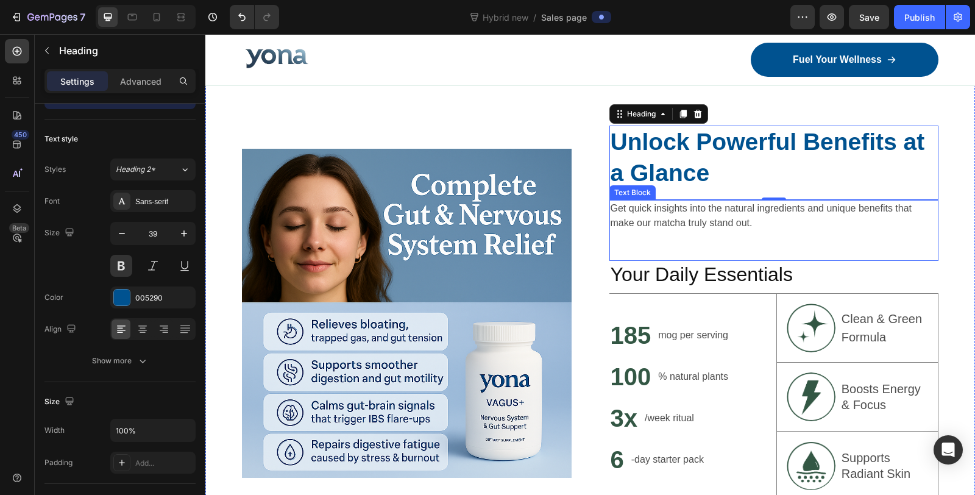
click at [764, 248] on div "Get quick insights into the natural ingredients and unique benefits that make o…" at bounding box center [774, 230] width 330 height 61
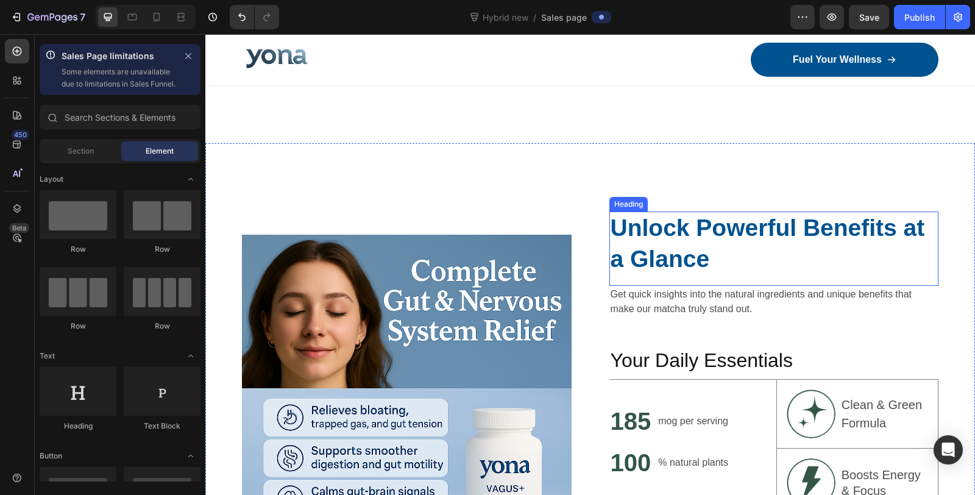
scroll to position [2251, 0]
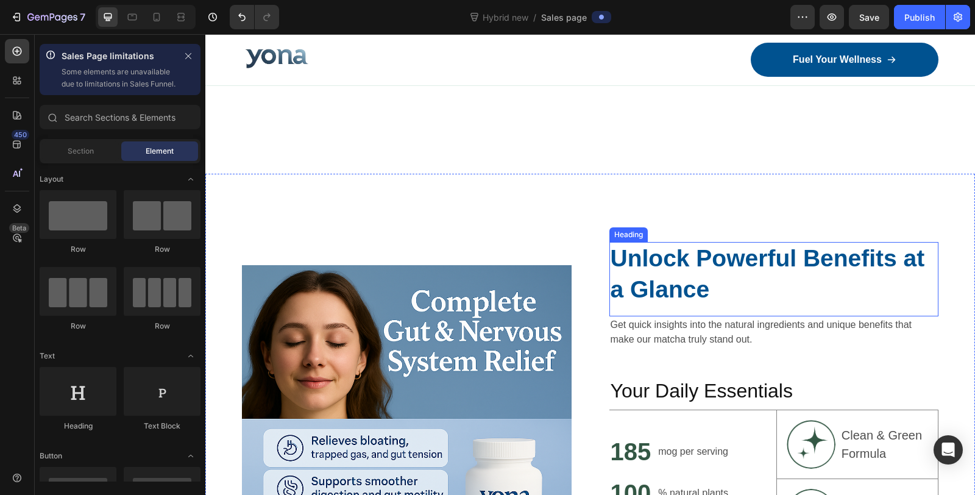
click at [635, 285] on h2 "Unlock Powerful Benefits at a Glance" at bounding box center [774, 274] width 330 height 64
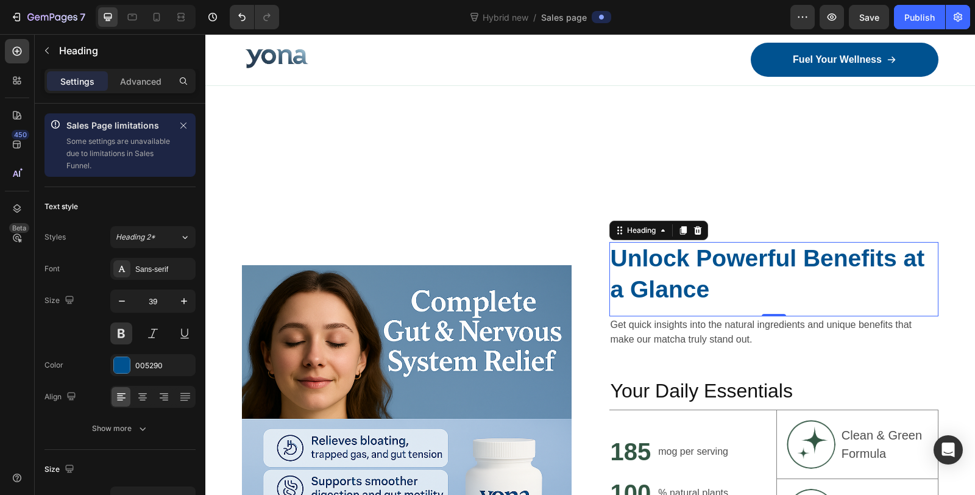
click at [635, 285] on h2 "Unlock Powerful Benefits at a Glance" at bounding box center [774, 274] width 330 height 64
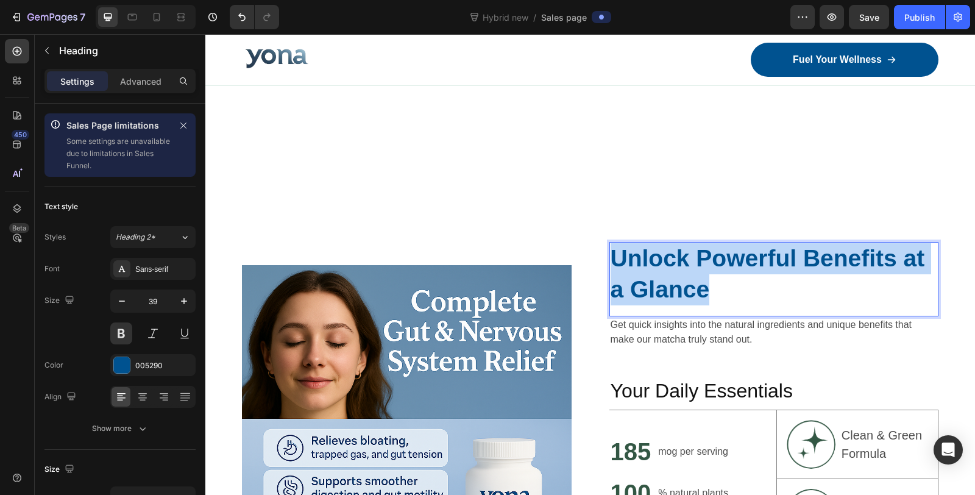
click at [635, 285] on p "Unlock Powerful Benefits at a Glance" at bounding box center [774, 274] width 327 height 62
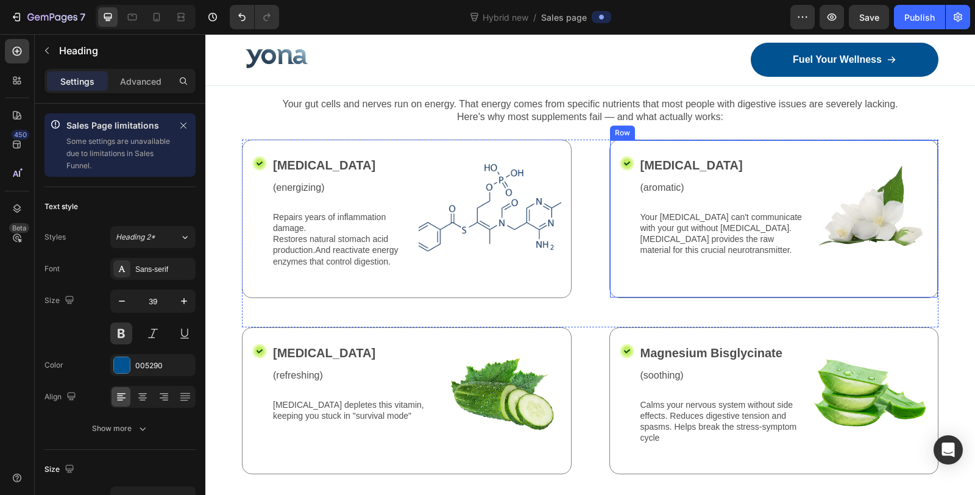
scroll to position [1777, 0]
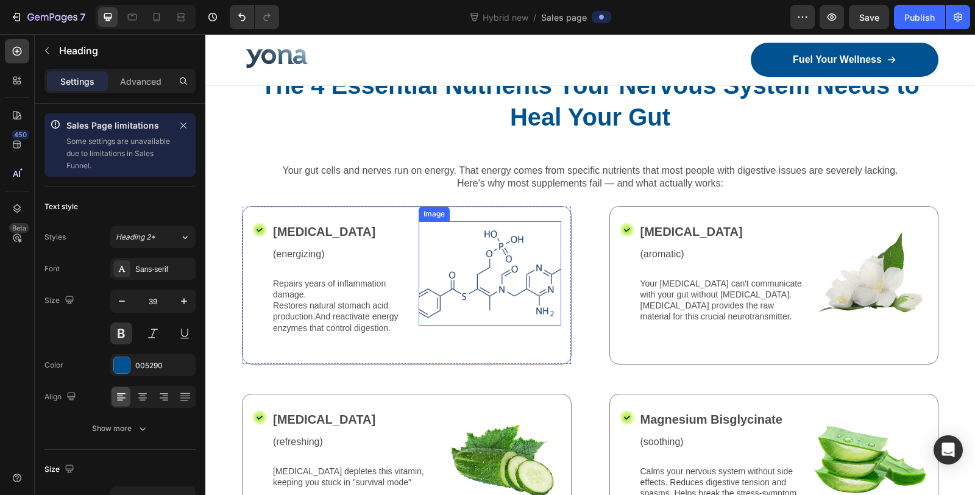
click at [500, 271] on img at bounding box center [490, 273] width 142 height 104
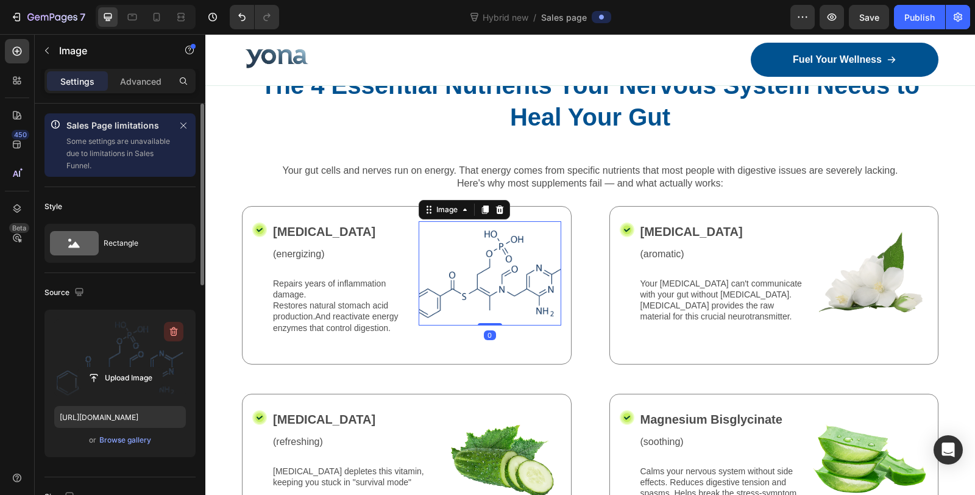
click at [166, 330] on button "button" at bounding box center [173, 331] width 19 height 19
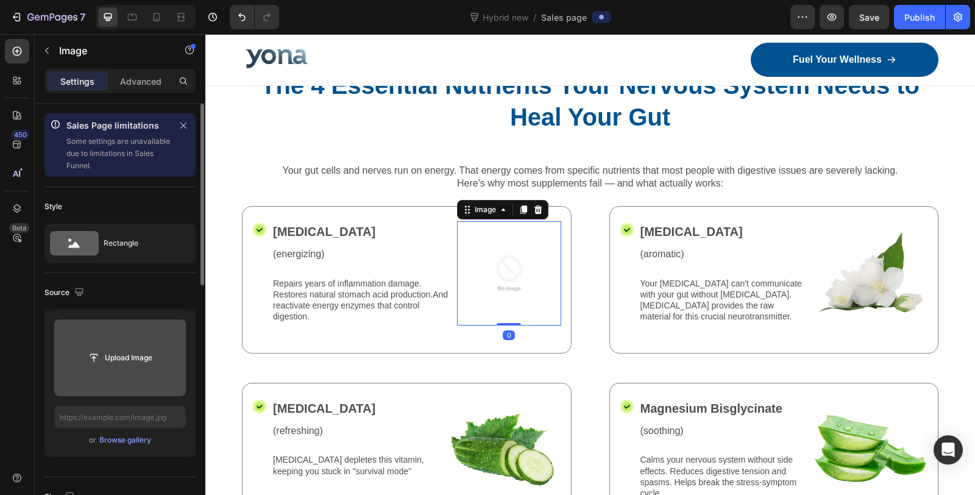
click at [135, 348] on input "file" at bounding box center [120, 357] width 84 height 21
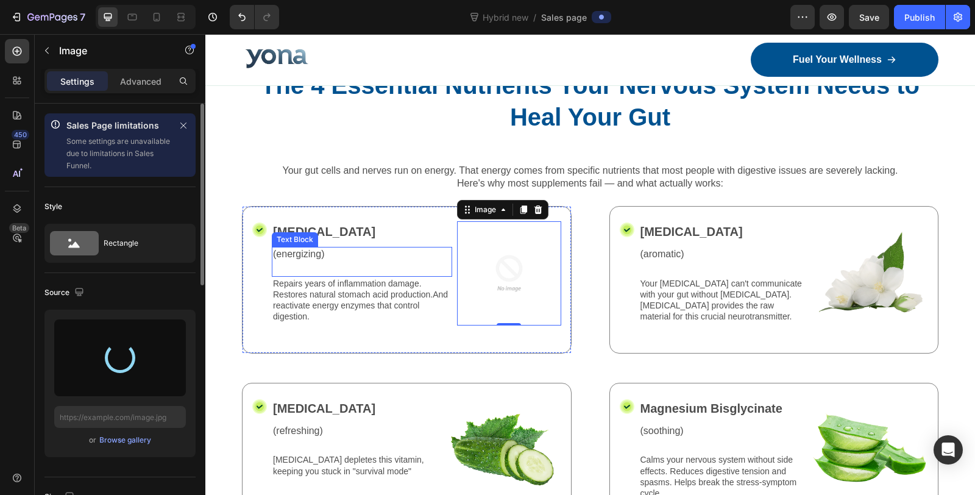
type input "https://cdn.shopify.com/s/files/1/0836/4271/2406/files/gempages_573703203716072…"
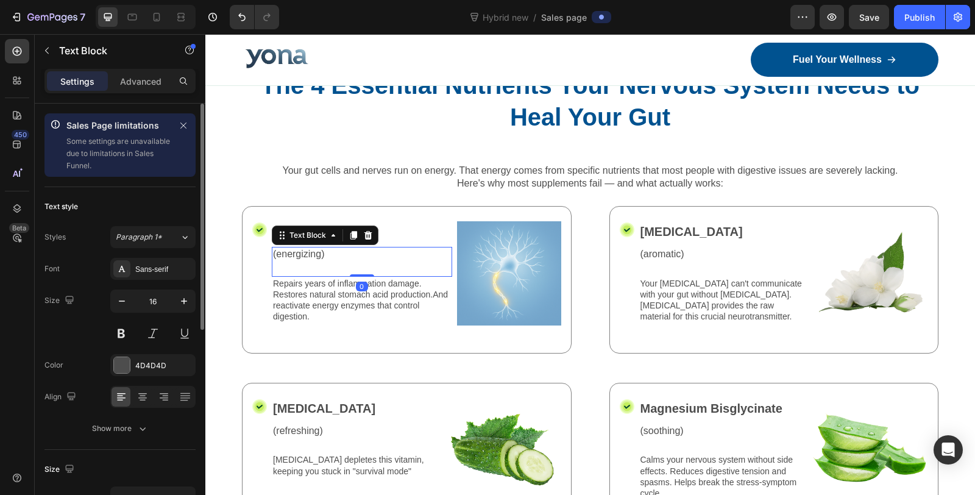
click at [311, 264] on div "(energizing) Text Block 0" at bounding box center [362, 262] width 180 height 30
click at [311, 265] on div "(energizing) Text Block 0" at bounding box center [362, 262] width 180 height 30
drag, startPoint x: 366, startPoint y: 272, endPoint x: 366, endPoint y: 258, distance: 14.6
click at [366, 258] on div "(energizing) Text Block 0" at bounding box center [362, 262] width 180 height 30
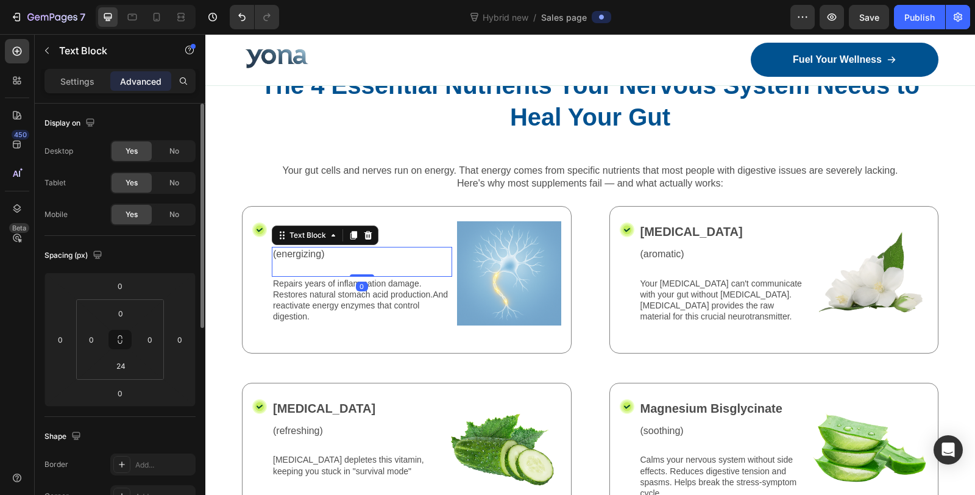
click at [345, 260] on div "(energizing)" at bounding box center [362, 254] width 180 height 15
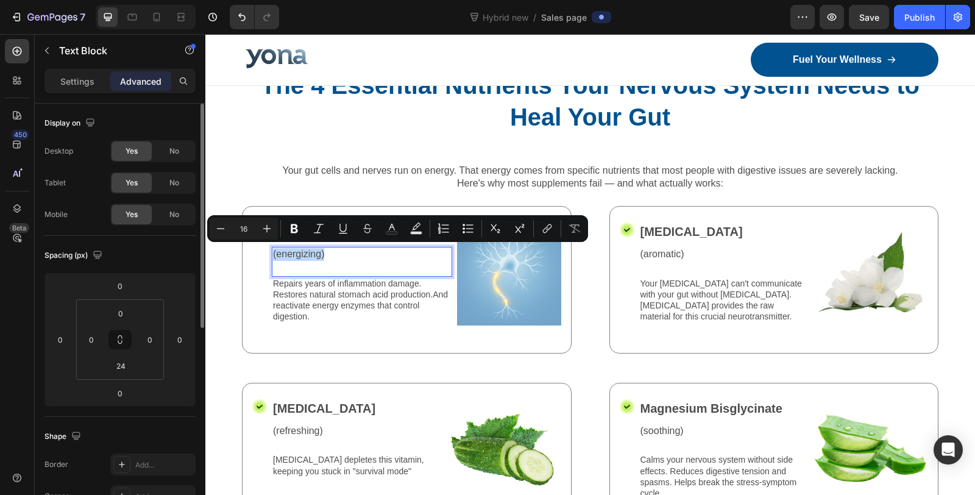
click at [303, 263] on div "(energizing) Text Block 0" at bounding box center [362, 262] width 180 height 30
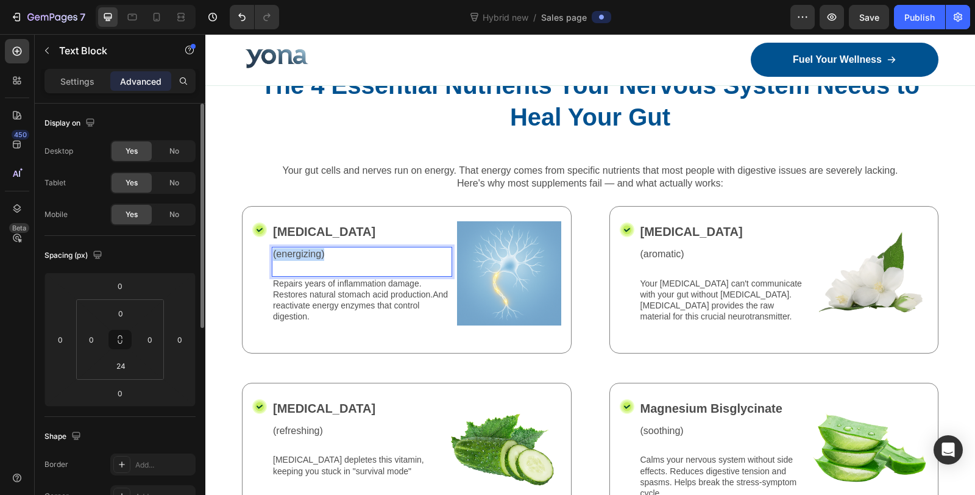
click at [299, 274] on div "(energizing) Text Block 0" at bounding box center [362, 262] width 180 height 30
click at [299, 270] on div "(energizing) Text Block 0" at bounding box center [362, 262] width 180 height 30
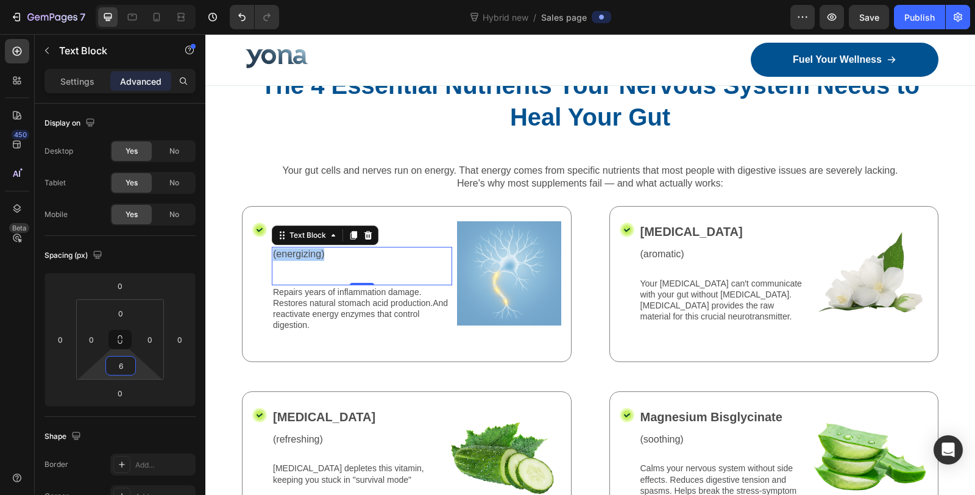
type input "0"
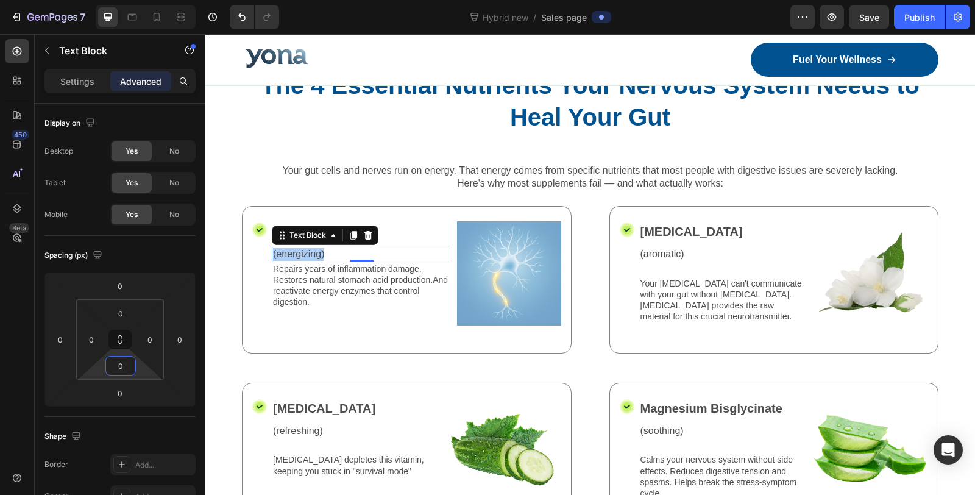
drag, startPoint x: 112, startPoint y: 377, endPoint x: 113, endPoint y: 397, distance: 20.1
click at [113, 0] on html "7 Version history Hybrid new / Sales page Preview Save Publish 450 Beta Sales P…" at bounding box center [487, 0] width 975 height 0
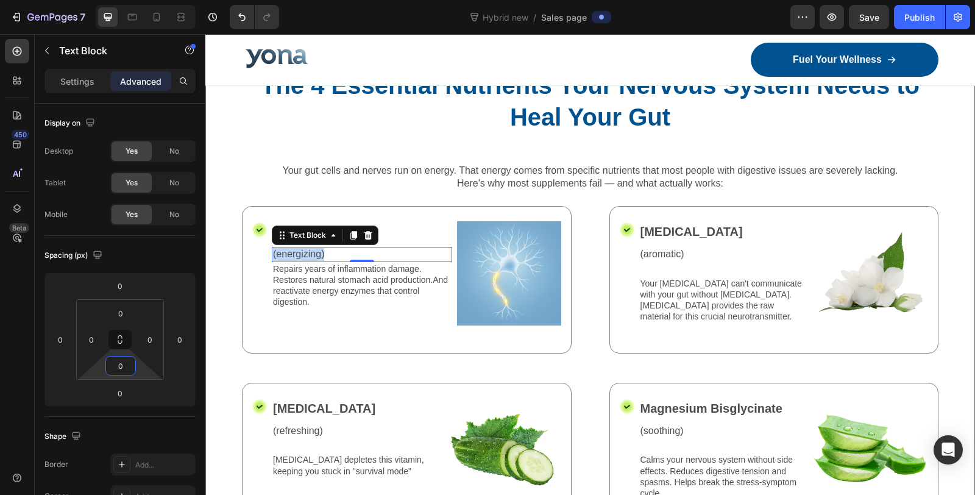
click at [264, 344] on div "Icon Benfotiamine Text Block (energizing) Text Block 0 Repairs years of inflamm…" at bounding box center [407, 279] width 330 height 147
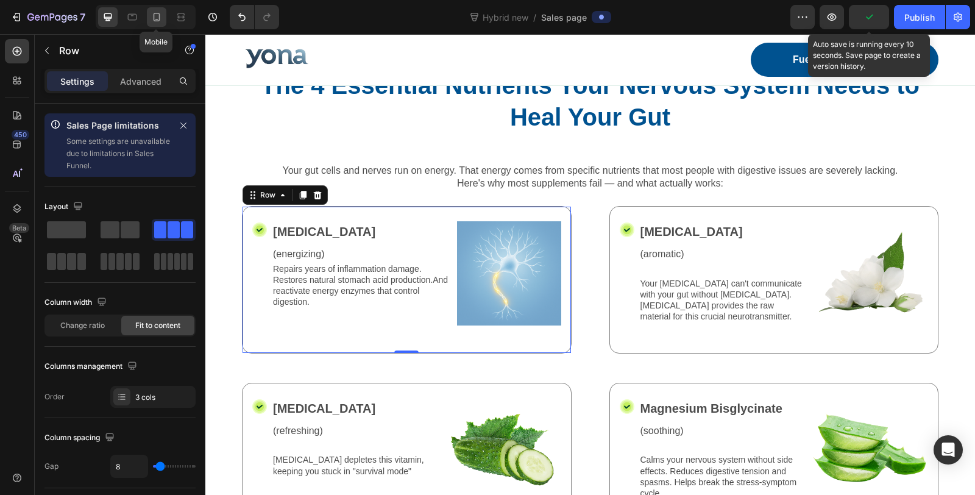
click at [152, 19] on icon at bounding box center [157, 17] width 12 height 12
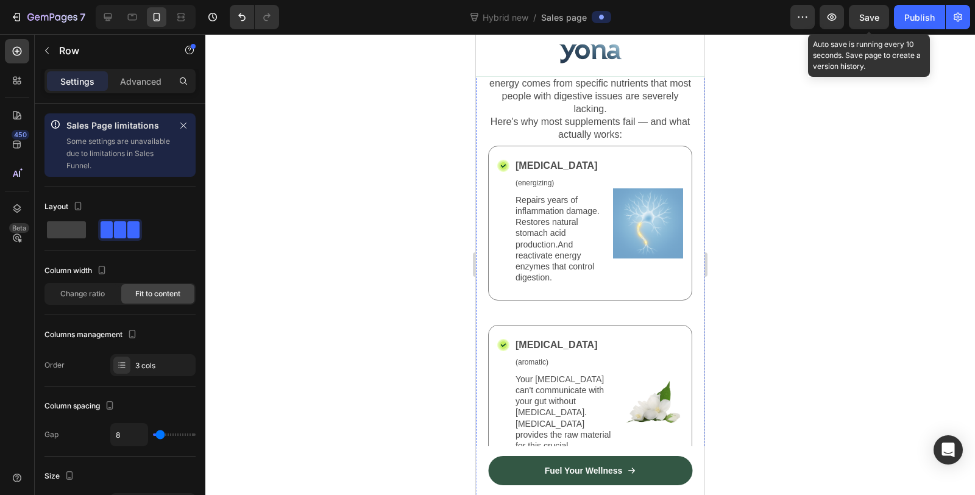
scroll to position [3115, 0]
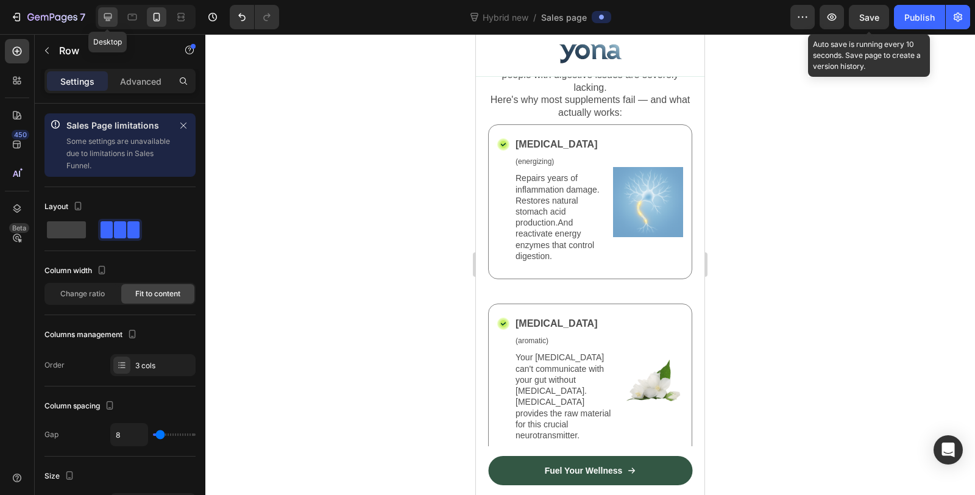
click at [102, 21] on icon at bounding box center [108, 17] width 12 height 12
type input "1200"
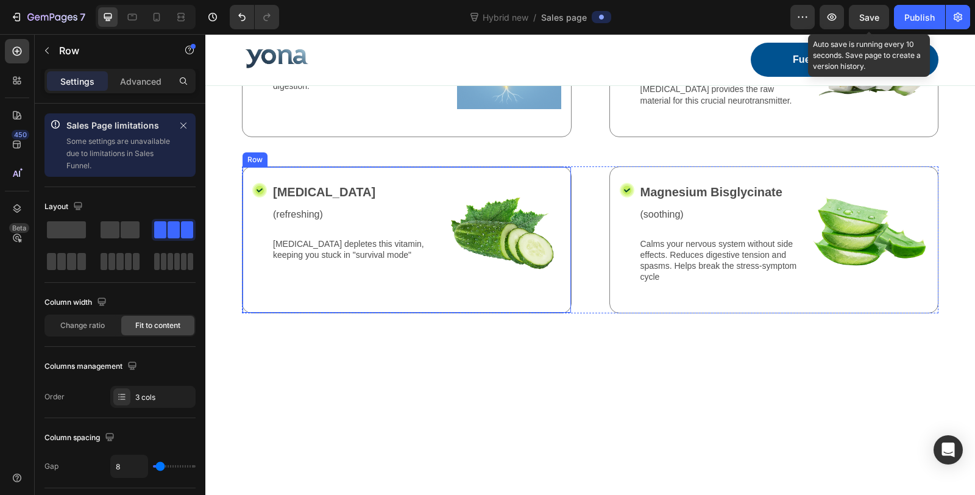
scroll to position [2604, 0]
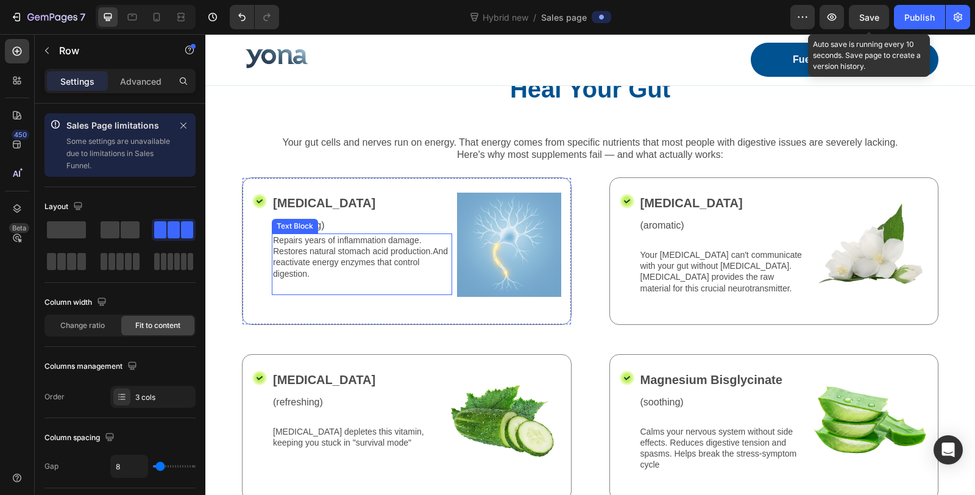
click at [486, 233] on img at bounding box center [509, 245] width 104 height 104
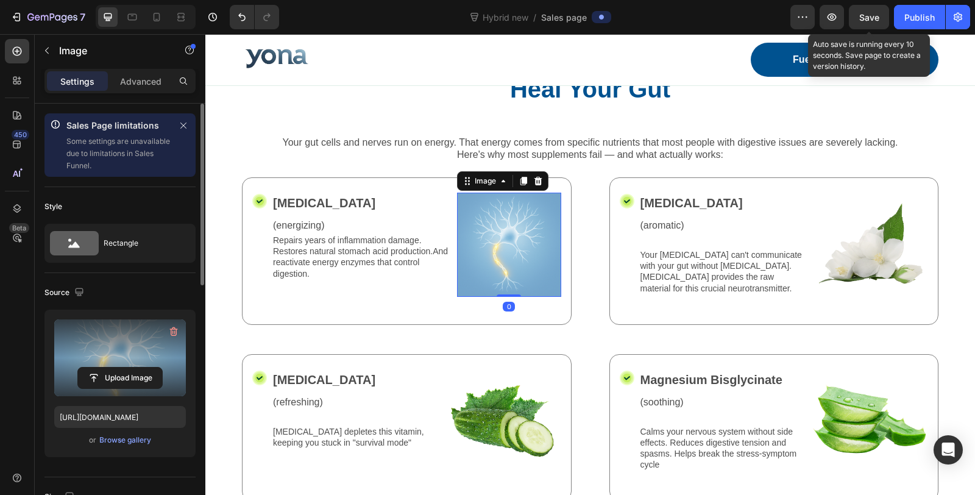
click at [115, 344] on label at bounding box center [120, 357] width 132 height 77
click at [115, 367] on input "file" at bounding box center [120, 377] width 84 height 21
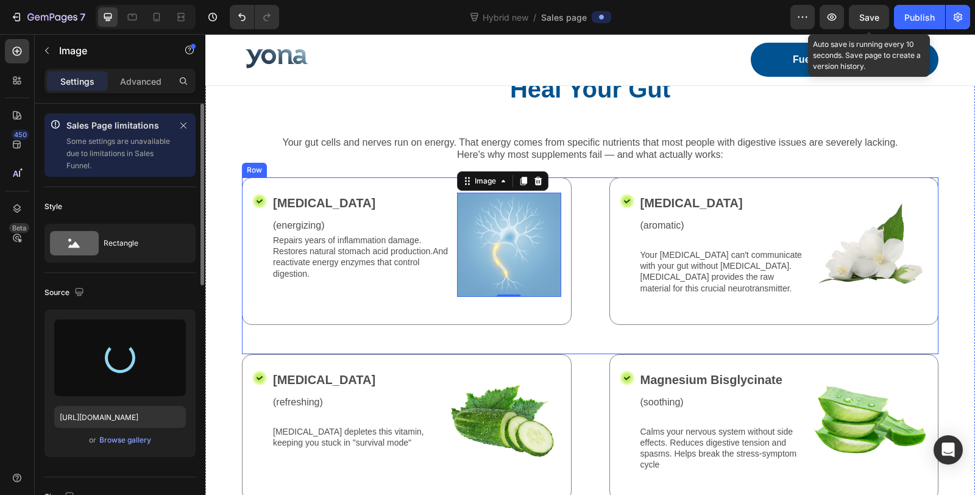
type input "https://cdn.shopify.com/s/files/1/0836/4271/2406/files/gempages_573703203716072…"
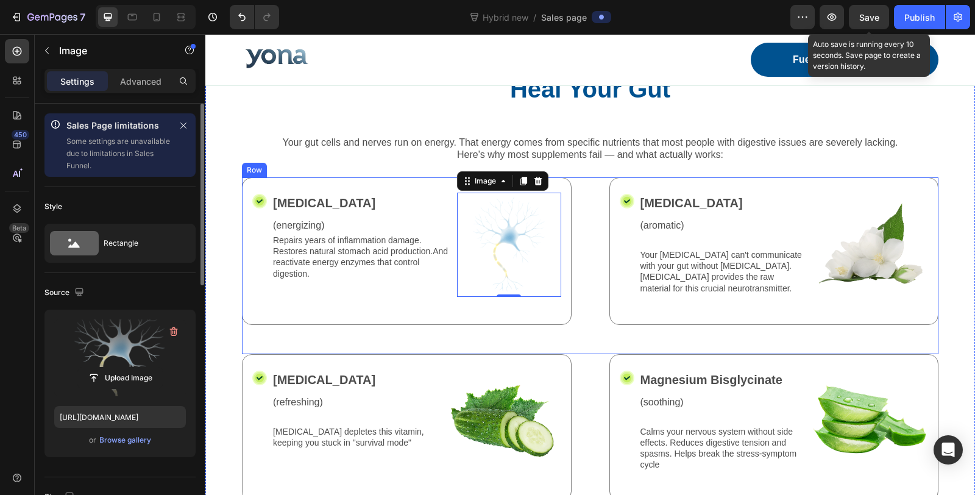
click at [589, 274] on div "Icon Benfotiamine Text Block (energizing) Text Block Repairs years of inflammat…" at bounding box center [590, 265] width 696 height 177
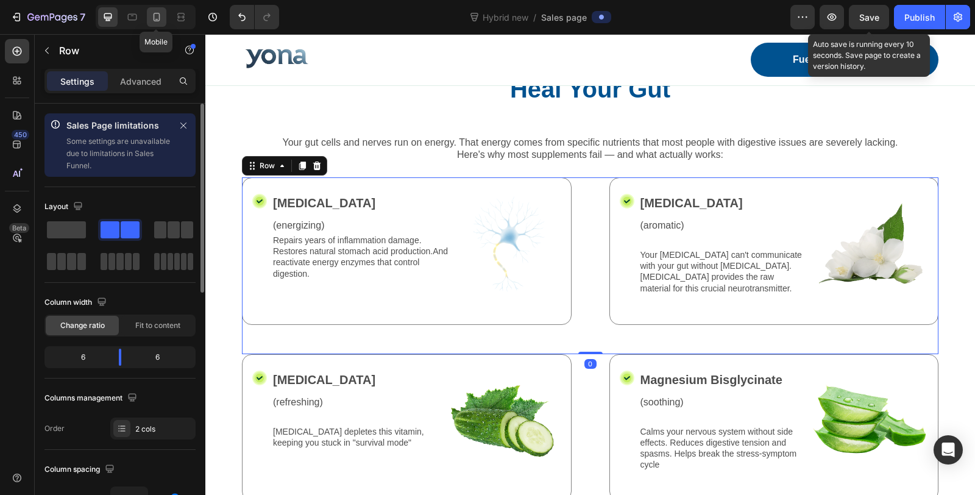
click at [155, 12] on icon at bounding box center [157, 17] width 12 height 12
type input "0"
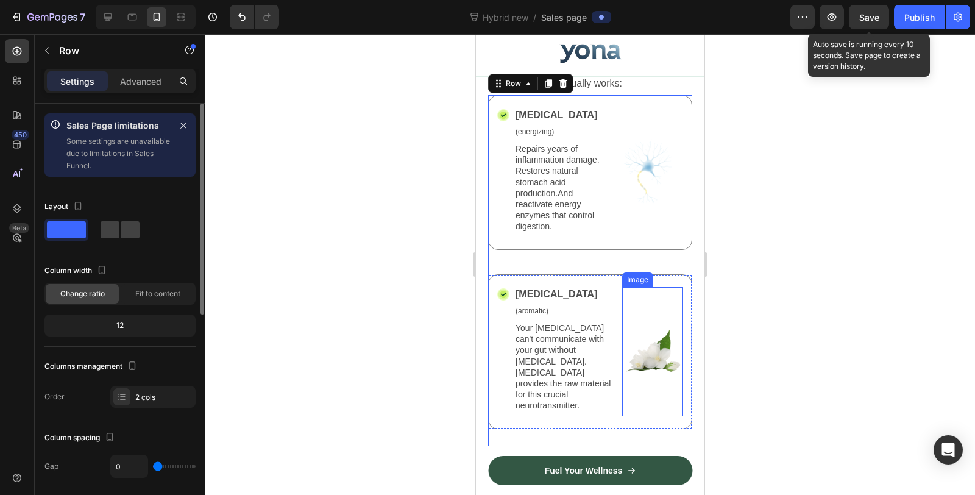
scroll to position [2677, 0]
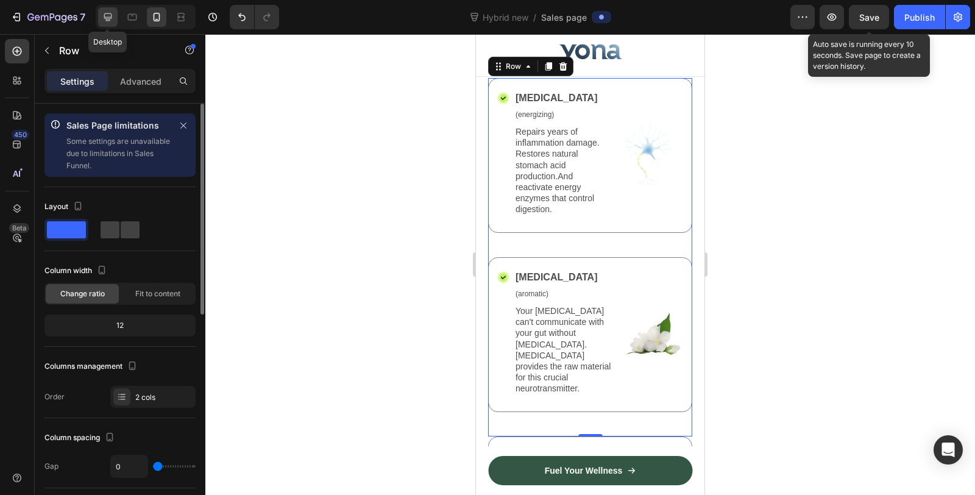
click at [110, 23] on icon at bounding box center [108, 17] width 12 height 12
type input "62"
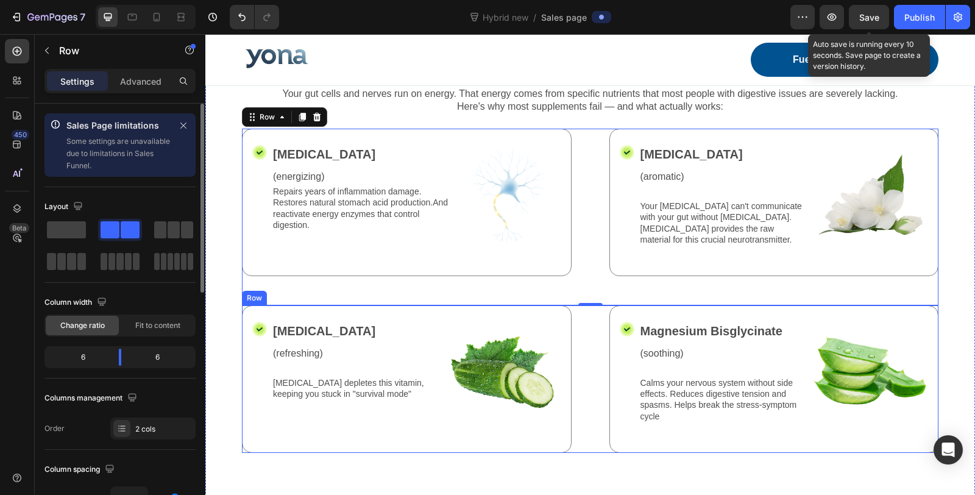
scroll to position [2236, 0]
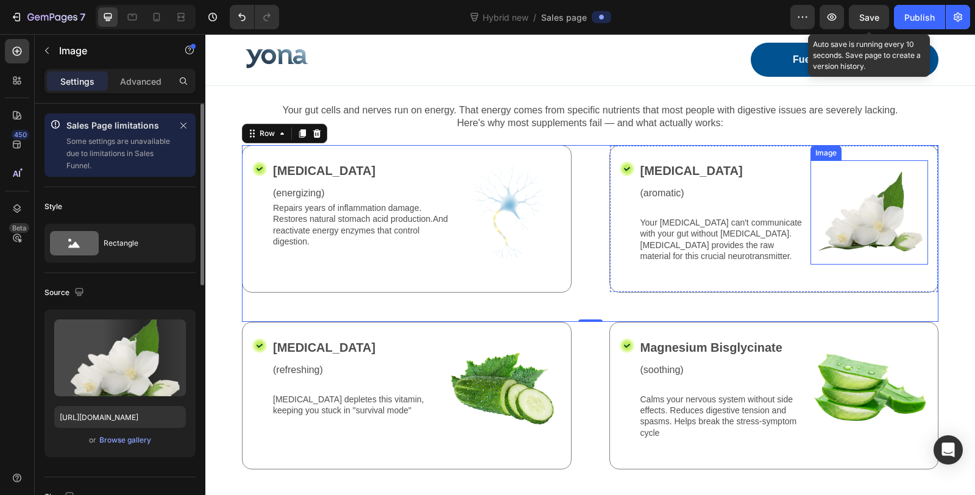
click at [858, 218] on img at bounding box center [869, 212] width 118 height 104
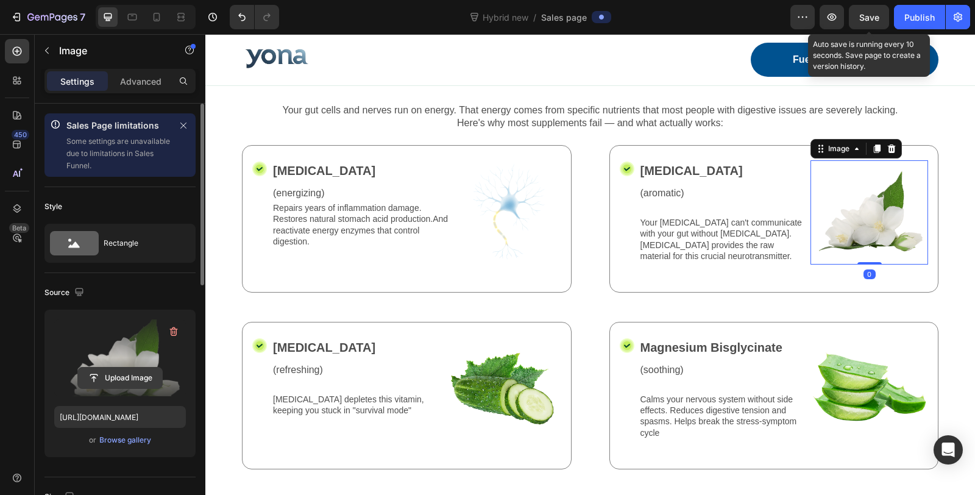
click at [122, 379] on input "file" at bounding box center [120, 377] width 84 height 21
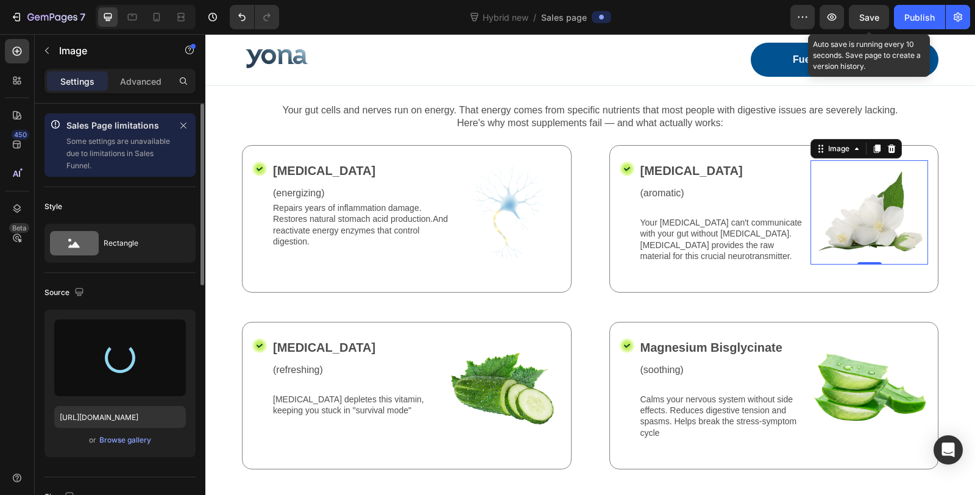
type input "https://cdn.shopify.com/s/files/1/0836/4271/2406/files/gempages_573703203716072…"
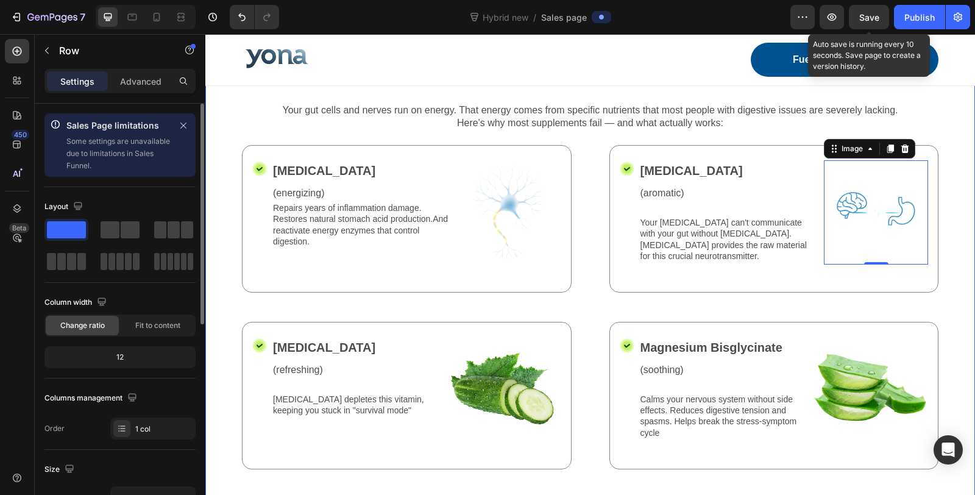
click at [223, 282] on div "The 4 Essential Nutrients Your Nervous System Needs to Heal Your Gut Heading Yo…" at bounding box center [590, 273] width 770 height 530
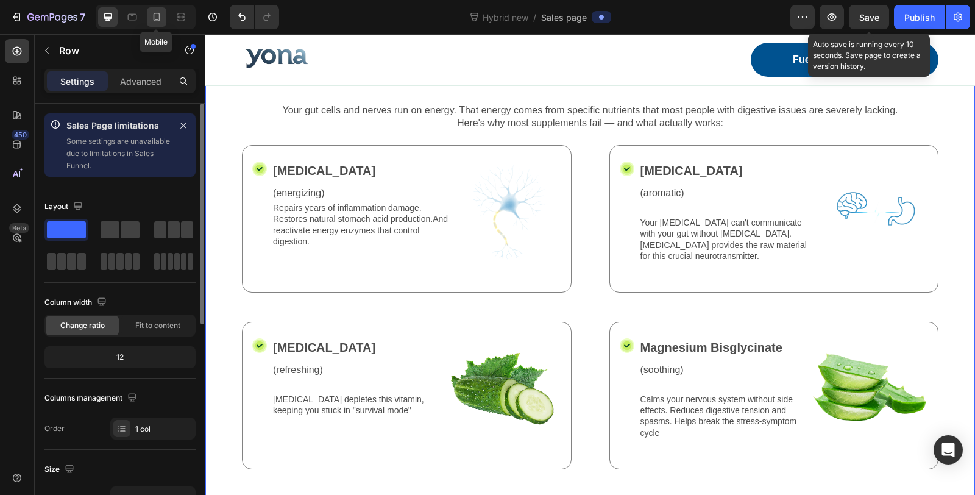
click at [154, 22] on icon at bounding box center [157, 17] width 12 height 12
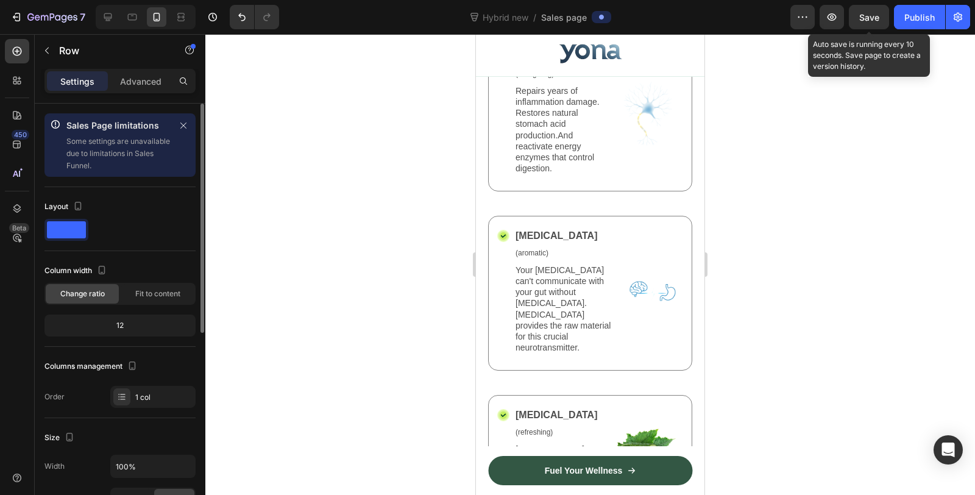
scroll to position [2908, 0]
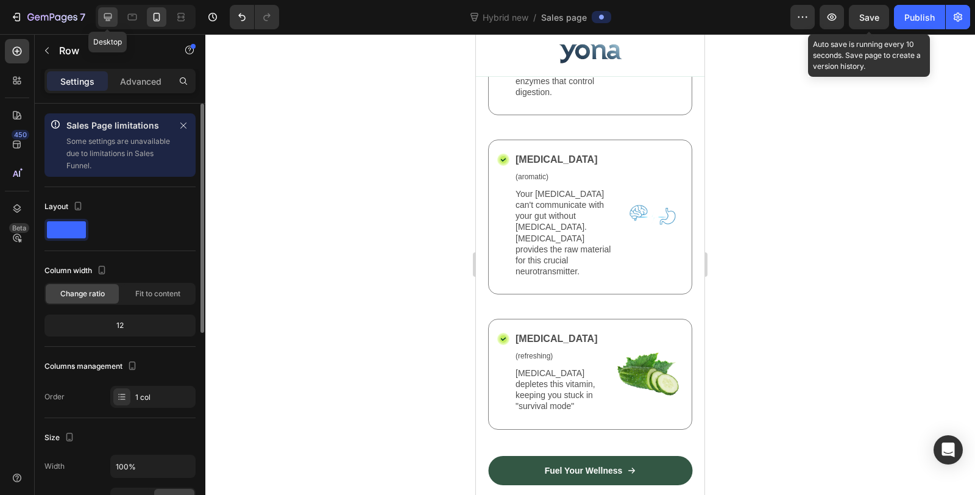
click at [107, 15] on icon at bounding box center [108, 17] width 12 height 12
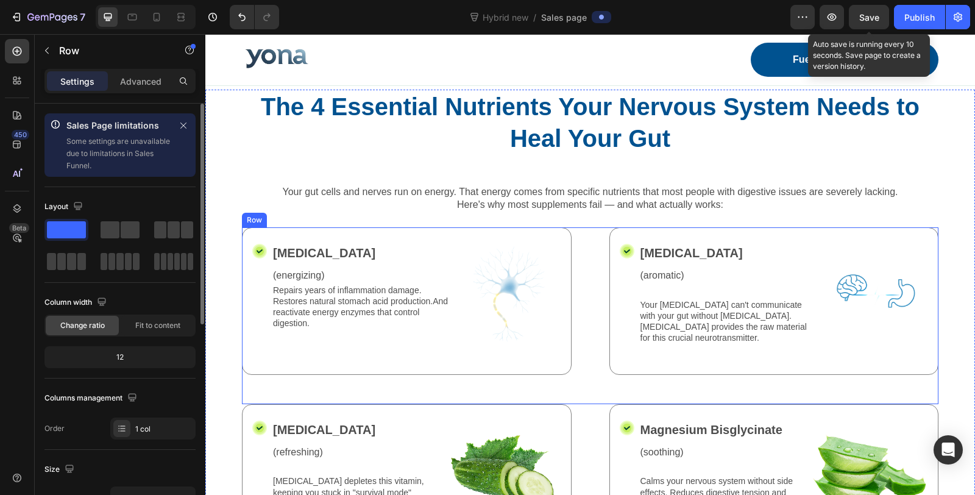
scroll to position [1765, 0]
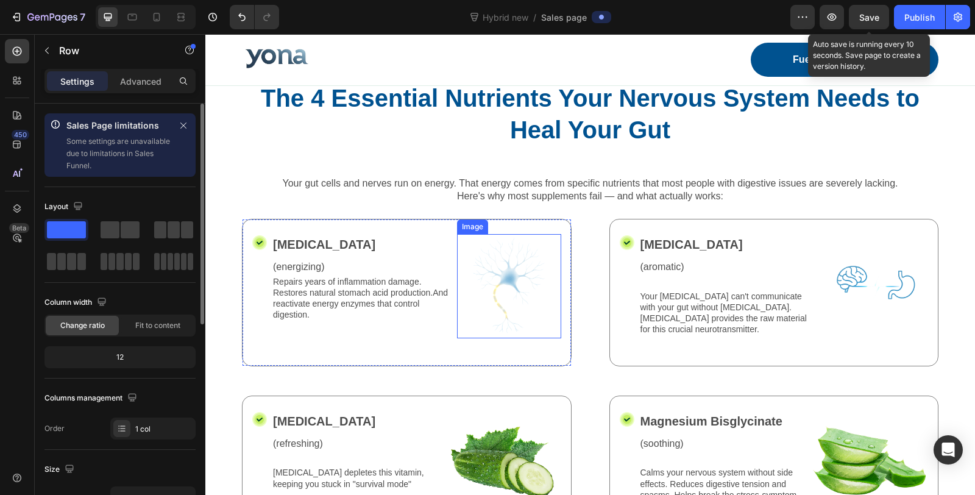
click at [515, 296] on img at bounding box center [509, 286] width 104 height 104
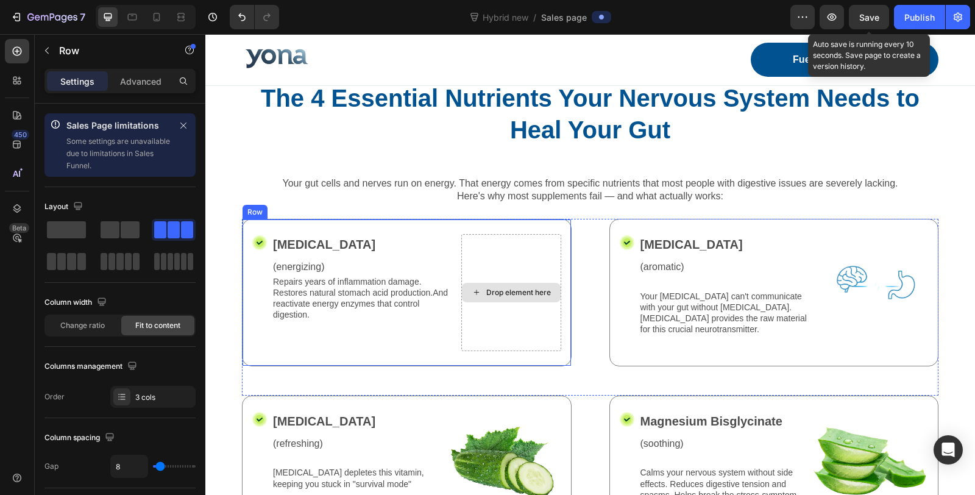
click at [528, 256] on div "Drop element here" at bounding box center [511, 292] width 100 height 117
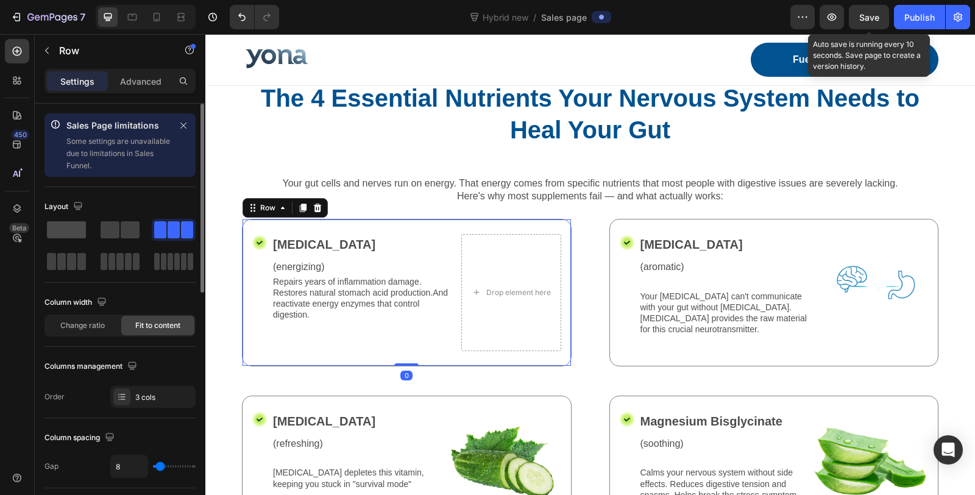
click at [65, 235] on span at bounding box center [66, 229] width 39 height 17
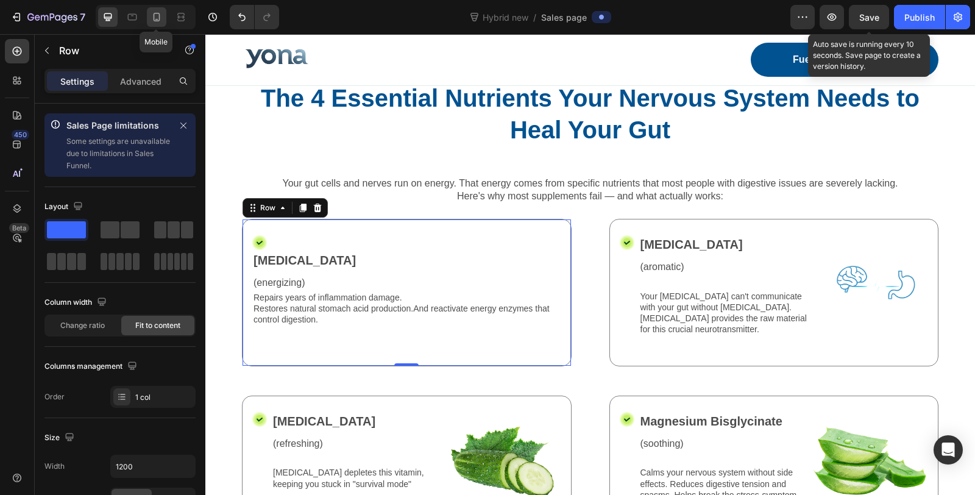
click at [149, 18] on div at bounding box center [156, 16] width 19 height 19
type input "100%"
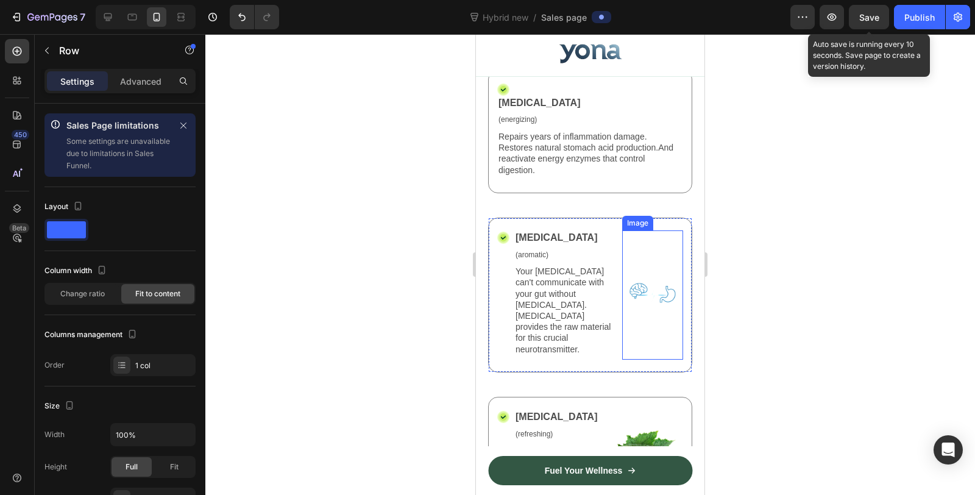
scroll to position [3035, 0]
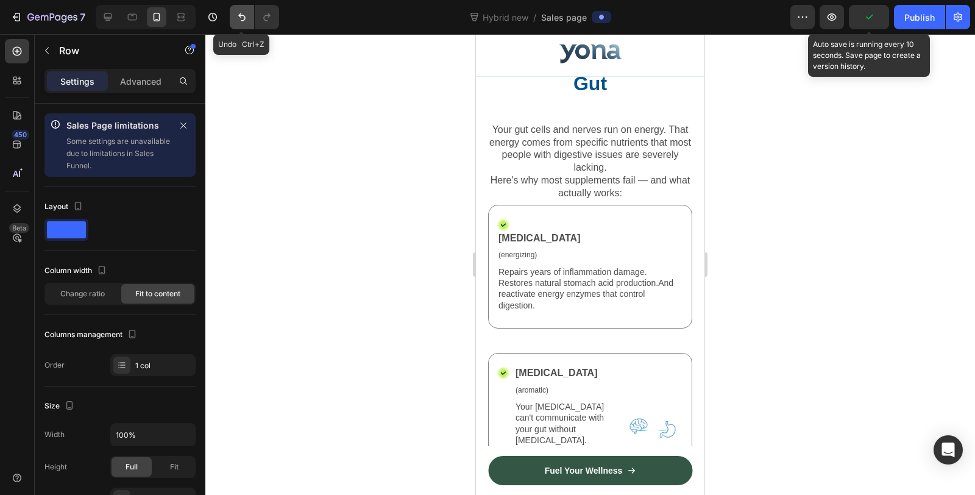
click at [241, 16] on icon "Undo/Redo" at bounding box center [241, 17] width 7 height 8
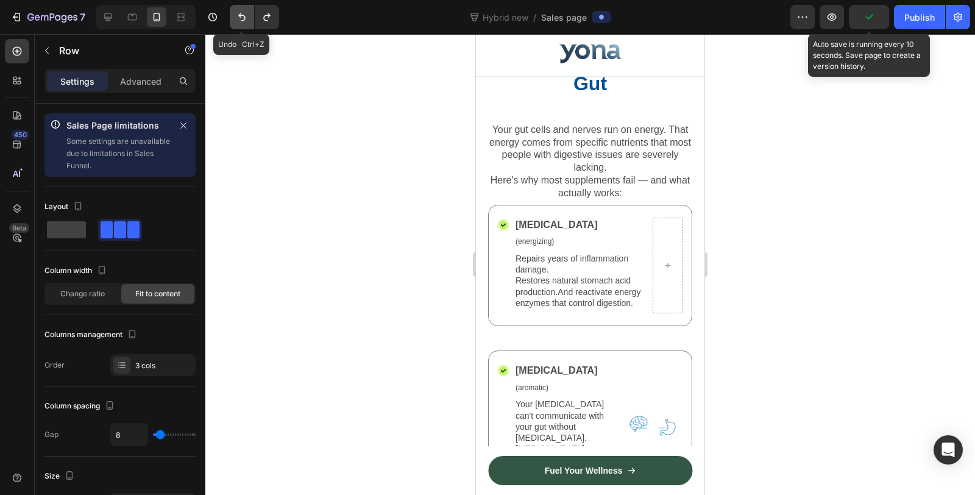
click at [241, 16] on icon "Undo/Redo" at bounding box center [241, 17] width 7 height 8
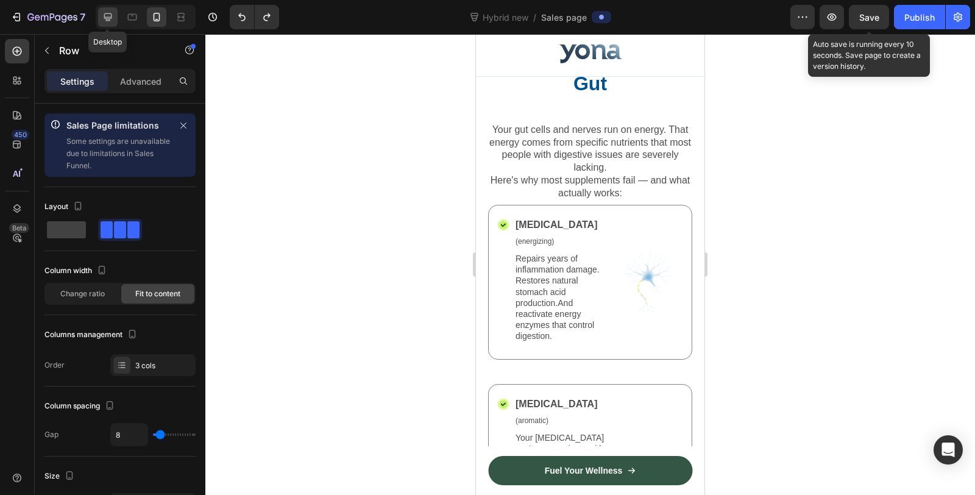
click at [111, 14] on icon at bounding box center [108, 17] width 12 height 12
type input "1200"
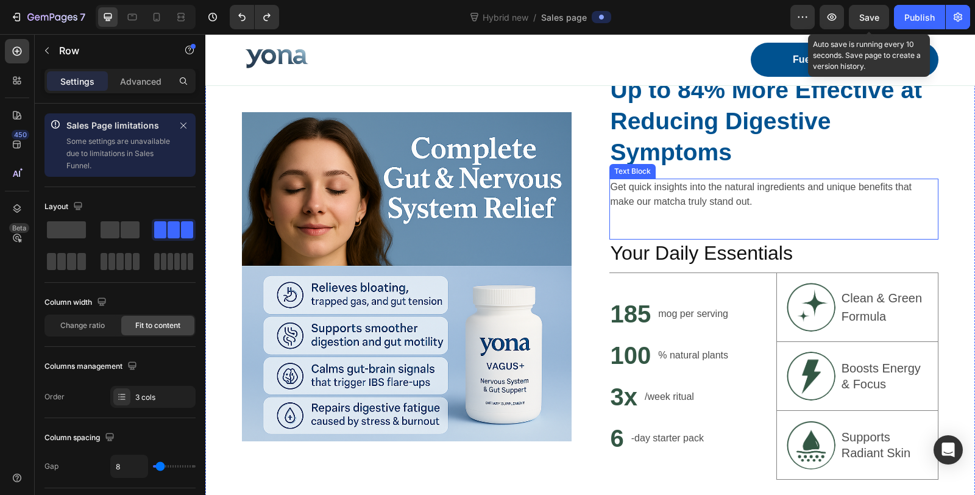
scroll to position [2391, 0]
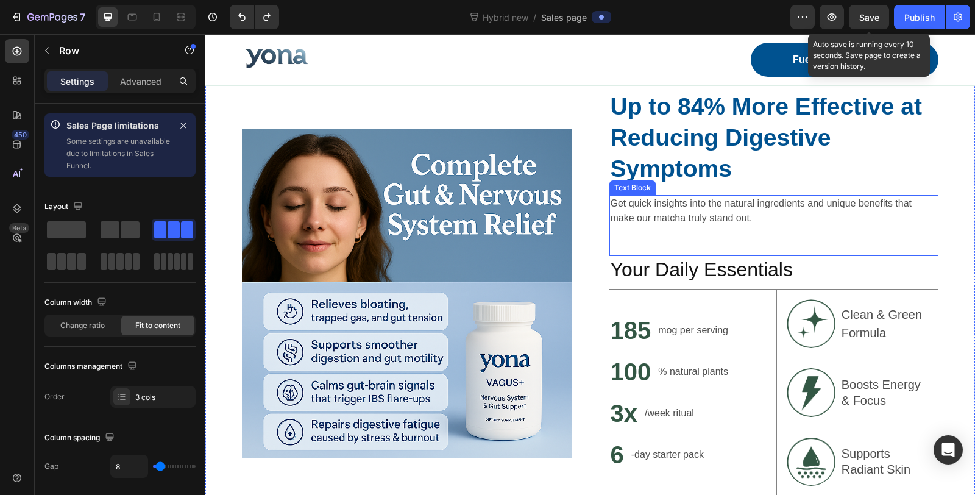
click at [675, 219] on p "Get quick insights into the natural ingredients and unique benefits that make o…" at bounding box center [774, 210] width 327 height 29
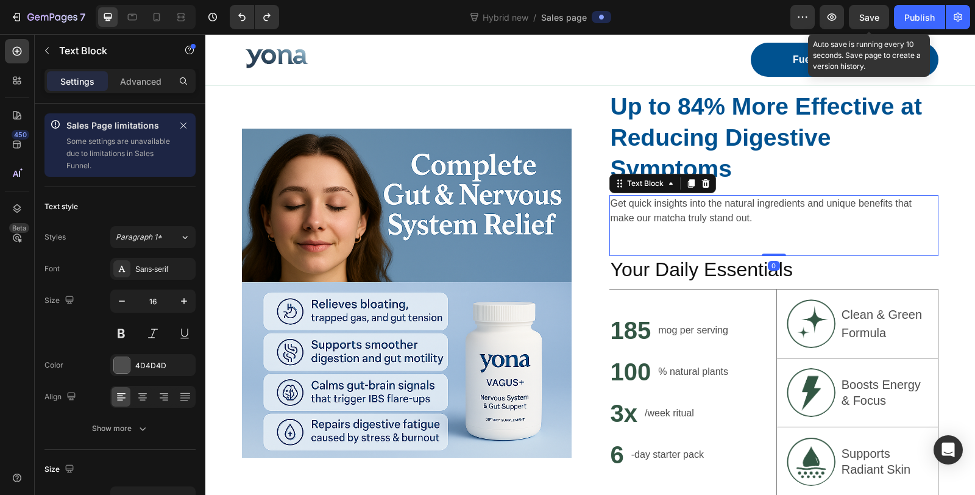
click at [675, 219] on p "Get quick insights into the natural ingredients and unique benefits that make o…" at bounding box center [774, 210] width 327 height 29
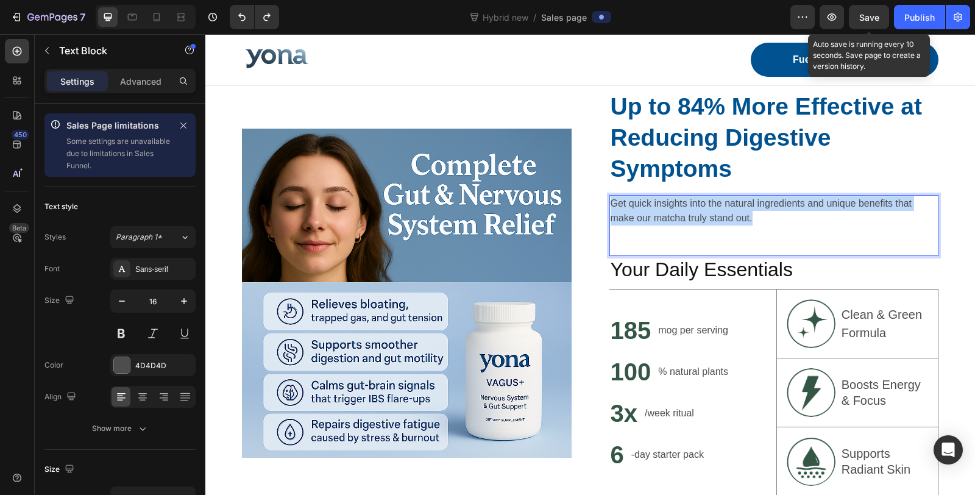
click at [675, 219] on p "Get quick insights into the natural ingredients and unique benefits that make o…" at bounding box center [774, 210] width 327 height 29
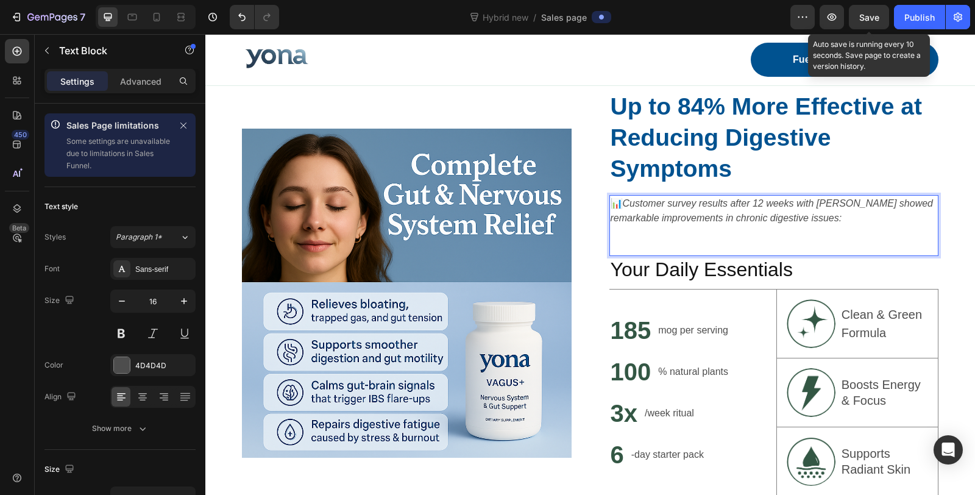
click at [760, 243] on div "📊 Customer survey results after 12 weeks with Yona showed remarkable improvemen…" at bounding box center [774, 225] width 330 height 61
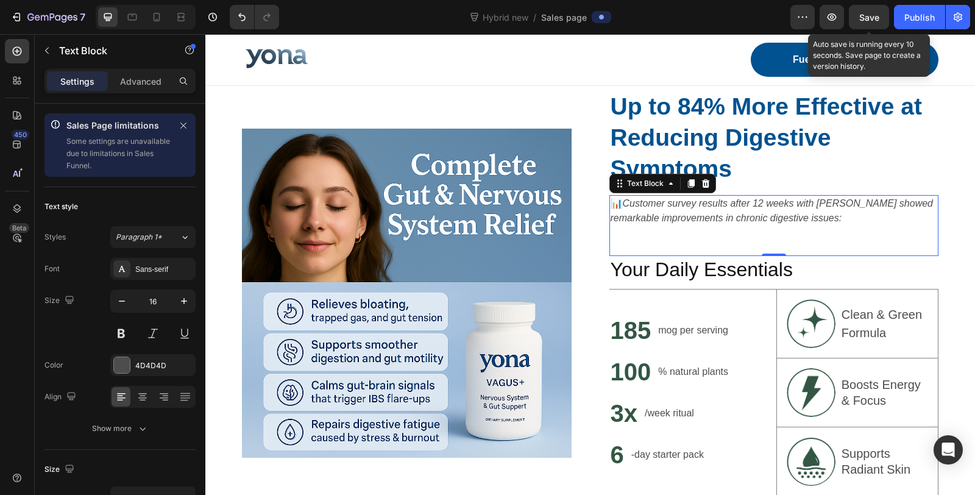
click at [735, 236] on div "📊 Customer survey results after 12 weeks with Yona showed remarkable improvemen…" at bounding box center [774, 225] width 330 height 61
drag, startPoint x: 763, startPoint y: 255, endPoint x: 775, endPoint y: 225, distance: 31.5
click at [778, 226] on div "📊 Customer survey results after 12 weeks with Yona showed remarkable improvemen…" at bounding box center [774, 225] width 330 height 61
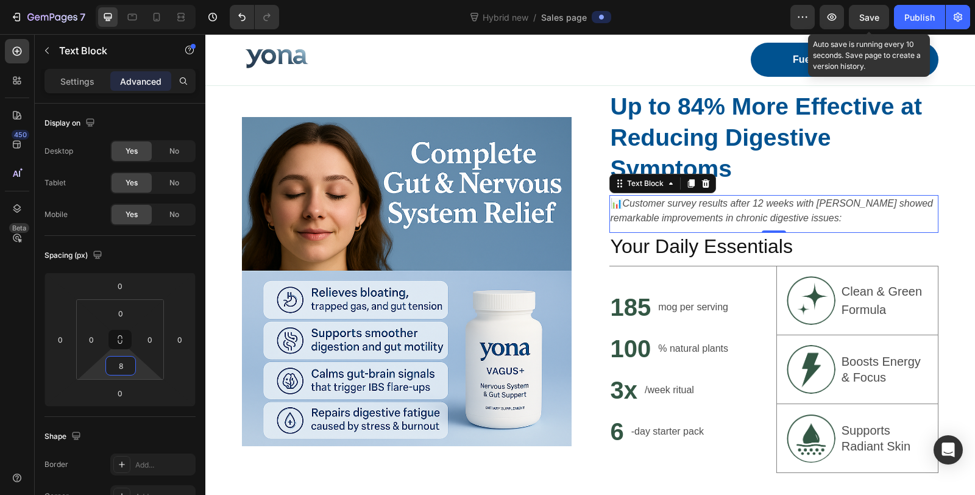
type input "6"
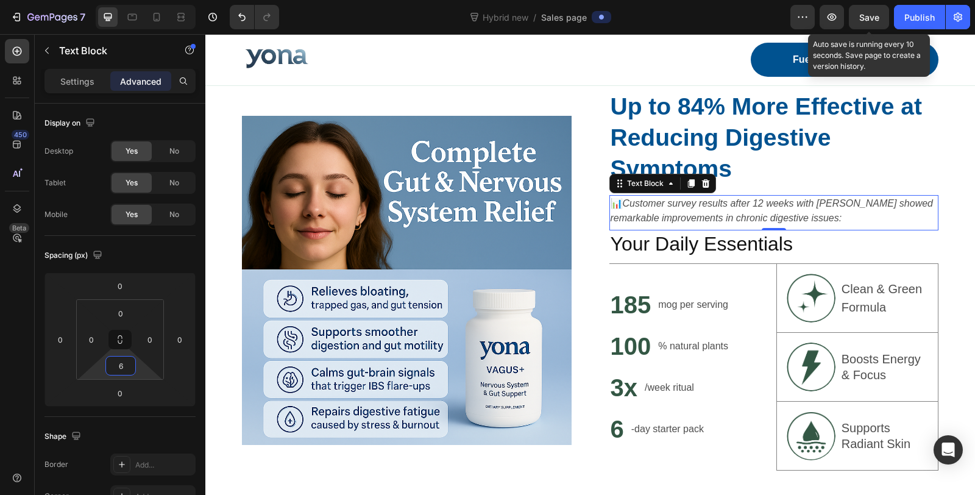
drag, startPoint x: 119, startPoint y: 376, endPoint x: 119, endPoint y: 391, distance: 14.6
click at [119, 0] on html "7 Version history Hybrid new / Sales page Preview Save Auto save is running eve…" at bounding box center [487, 0] width 975 height 0
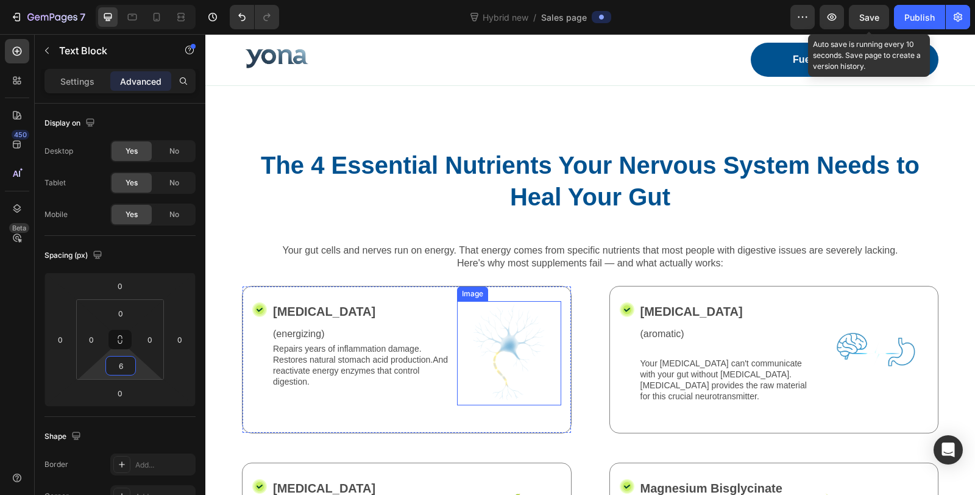
scroll to position [1714, 0]
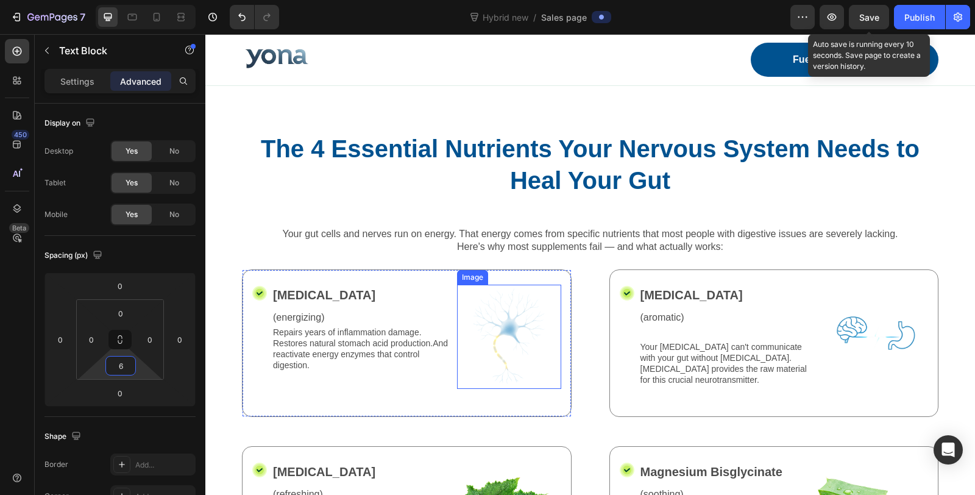
click at [503, 342] on img at bounding box center [509, 337] width 104 height 104
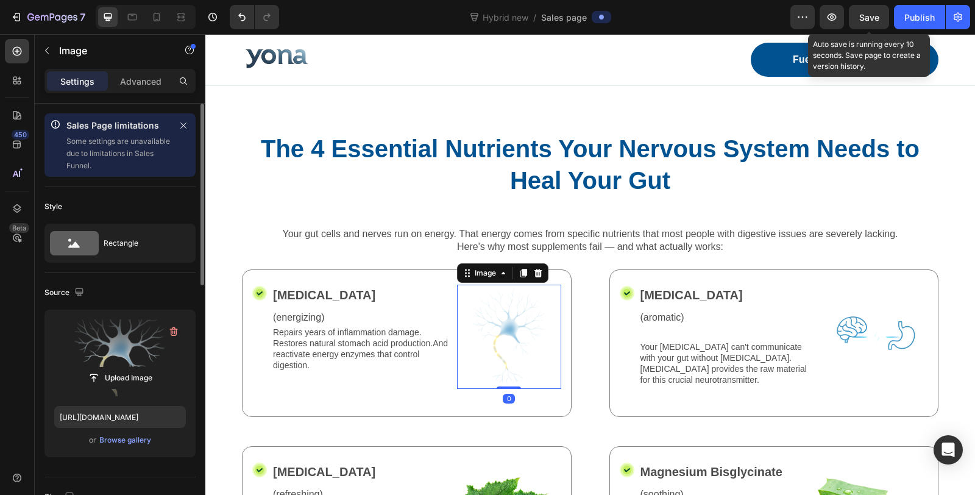
click at [115, 365] on label at bounding box center [120, 357] width 132 height 77
click at [115, 367] on input "file" at bounding box center [120, 377] width 84 height 21
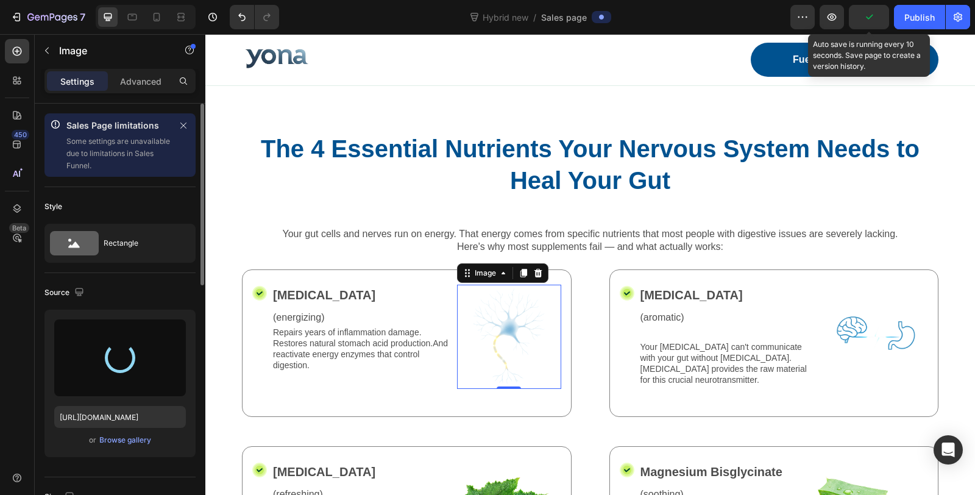
type input "https://cdn.shopify.com/s/files/1/0836/4271/2406/files/gempages_573703203716072…"
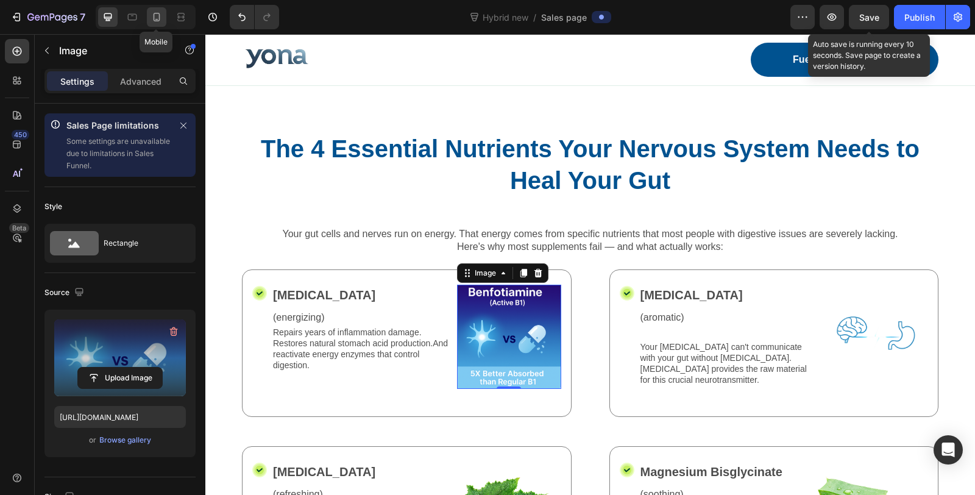
click at [154, 14] on icon at bounding box center [157, 17] width 12 height 12
type input "115"
type input "100"
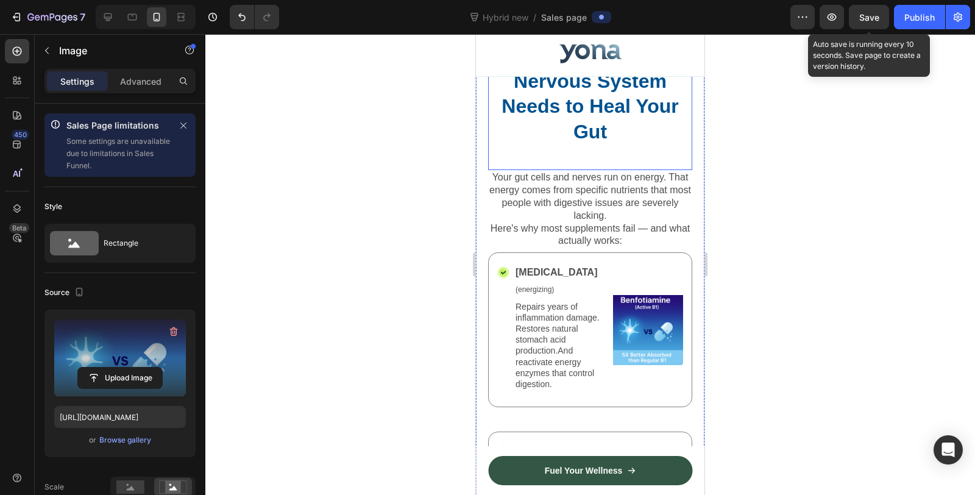
scroll to position [3043, 0]
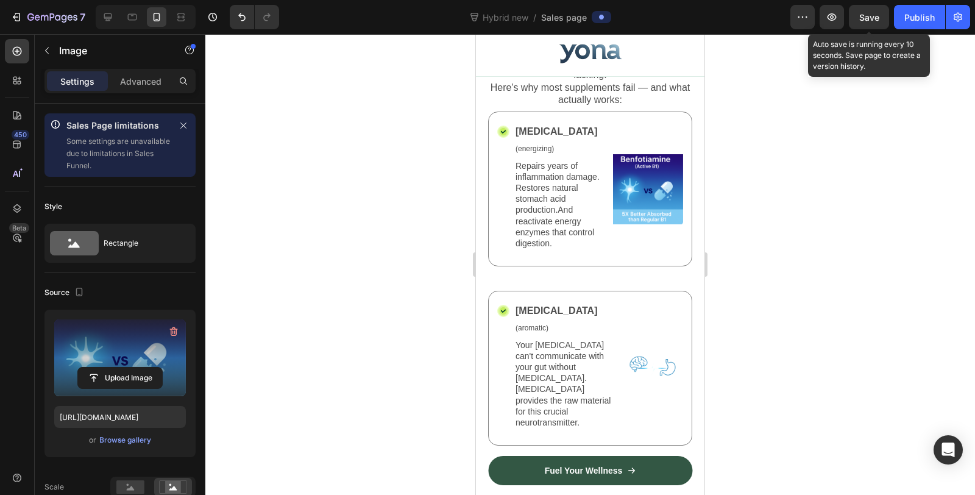
click at [94, 16] on div at bounding box center [143, 17] width 105 height 24
click at [102, 16] on icon at bounding box center [108, 17] width 12 height 12
type input "171"
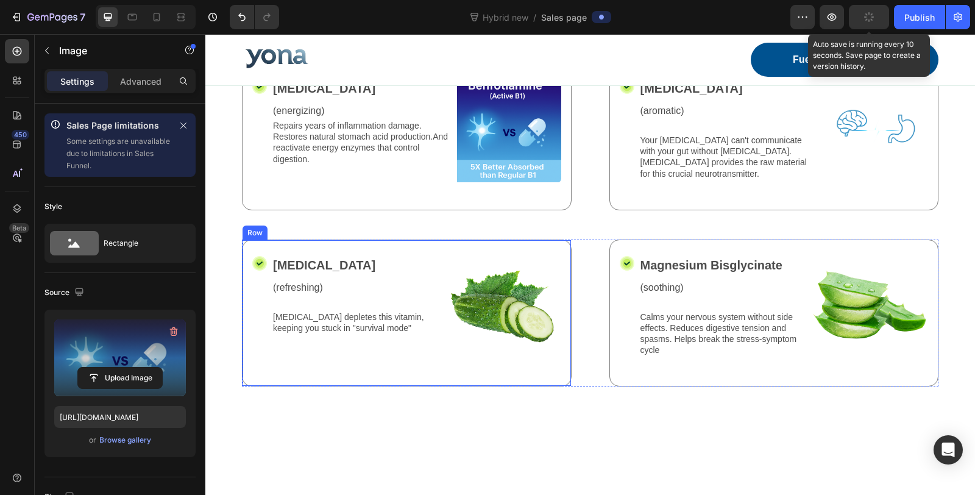
scroll to position [2651, 0]
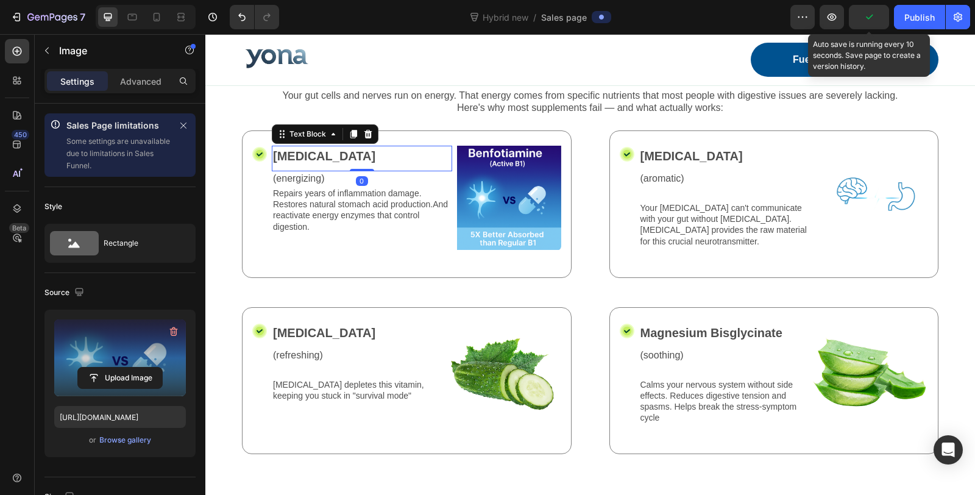
click at [400, 152] on p "Benfotiamine" at bounding box center [362, 156] width 178 height 18
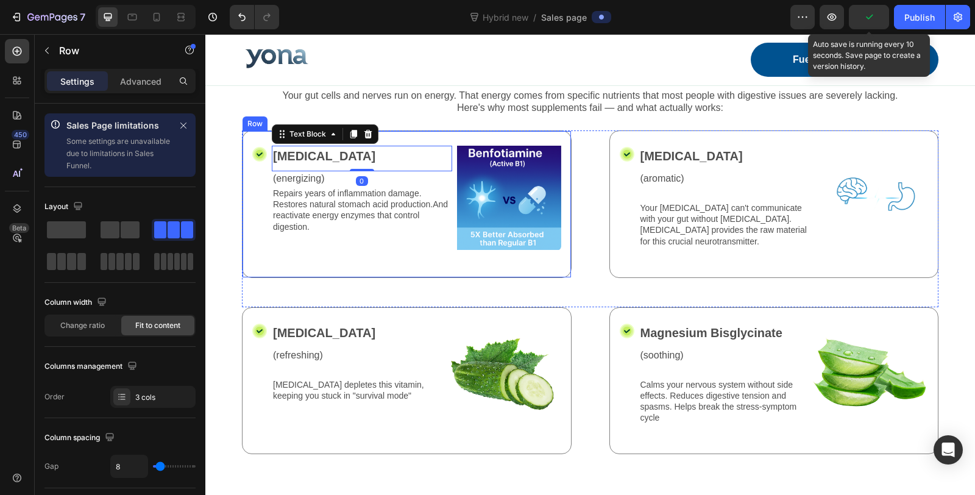
click at [410, 140] on div "Icon Benfotiamine Text Block 0 (energizing) Text Block Repairs years of inflamm…" at bounding box center [407, 203] width 330 height 147
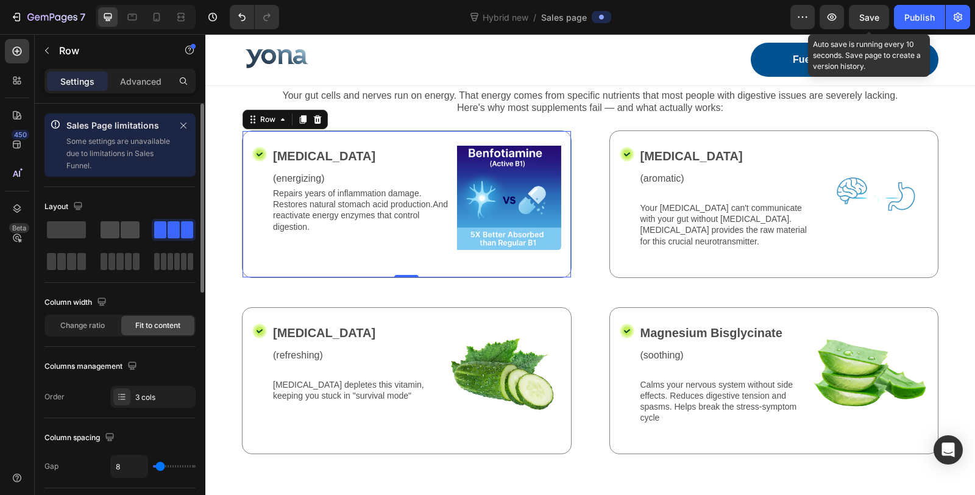
click at [118, 232] on span at bounding box center [110, 229] width 19 height 17
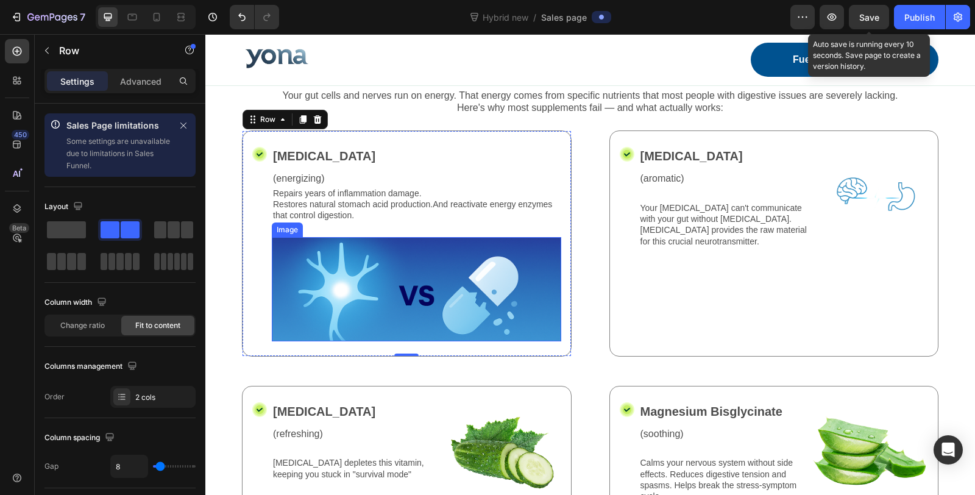
click at [392, 313] on img at bounding box center [416, 289] width 289 height 104
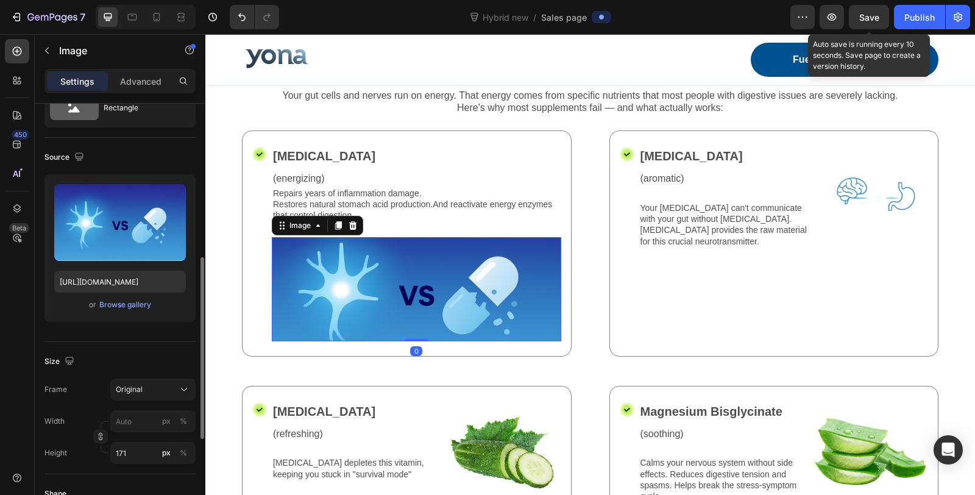
scroll to position [203, 0]
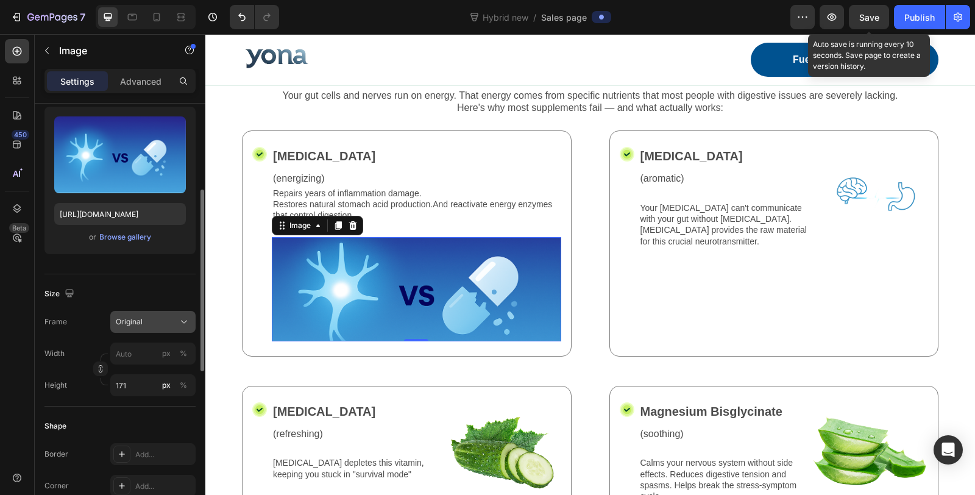
click at [160, 323] on div "Original" at bounding box center [146, 321] width 60 height 11
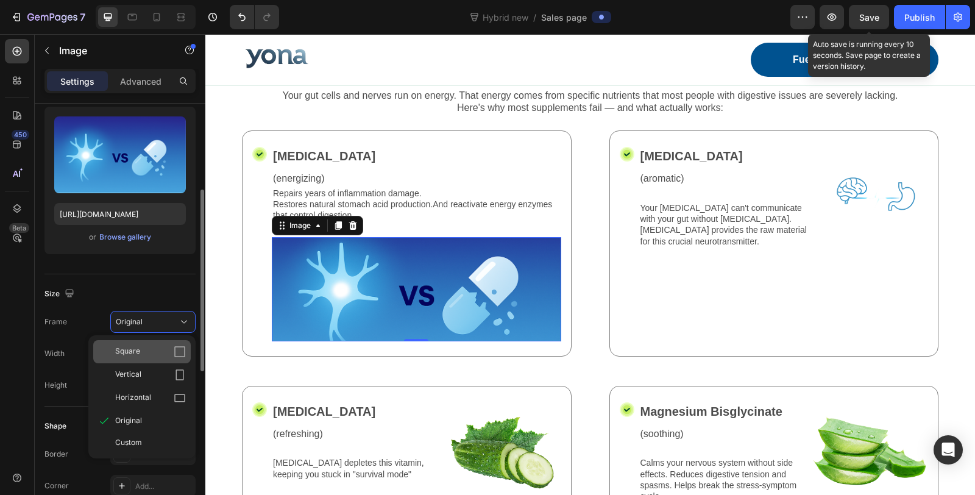
click at [157, 345] on div "Square" at bounding box center [150, 351] width 71 height 12
type input "171"
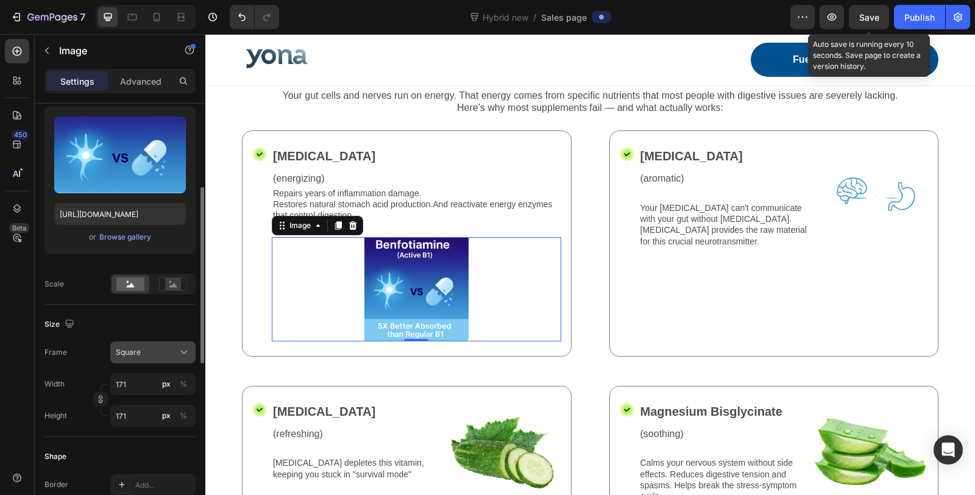
click at [160, 346] on div "Square" at bounding box center [153, 352] width 74 height 12
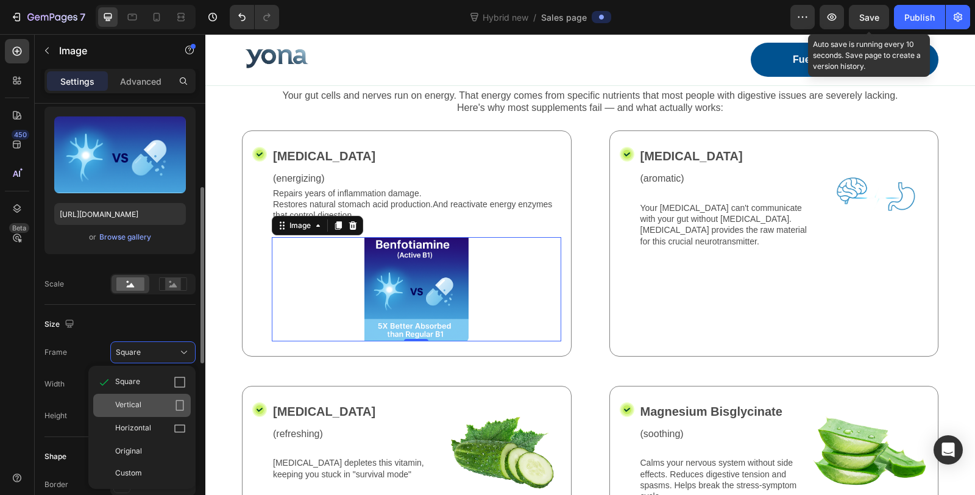
click at [167, 399] on div "Vertical" at bounding box center [150, 405] width 71 height 12
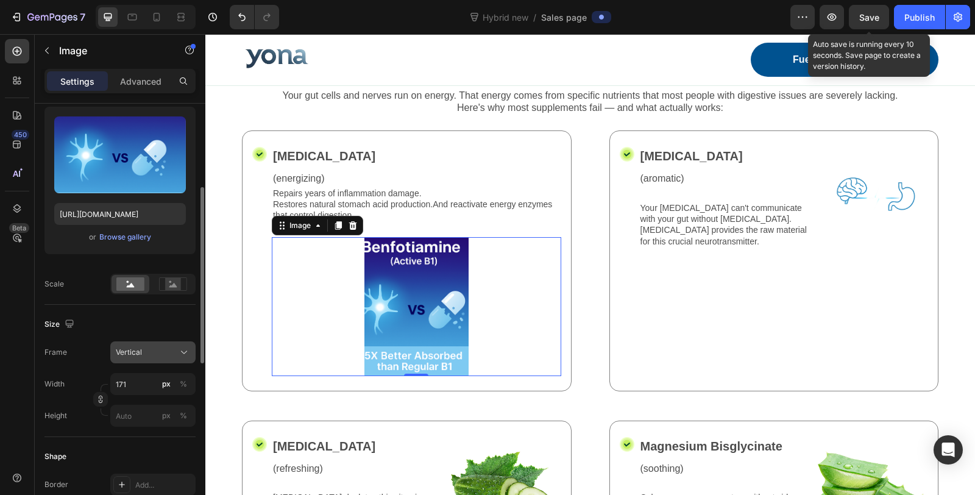
click at [171, 355] on div "Vertical" at bounding box center [146, 352] width 60 height 11
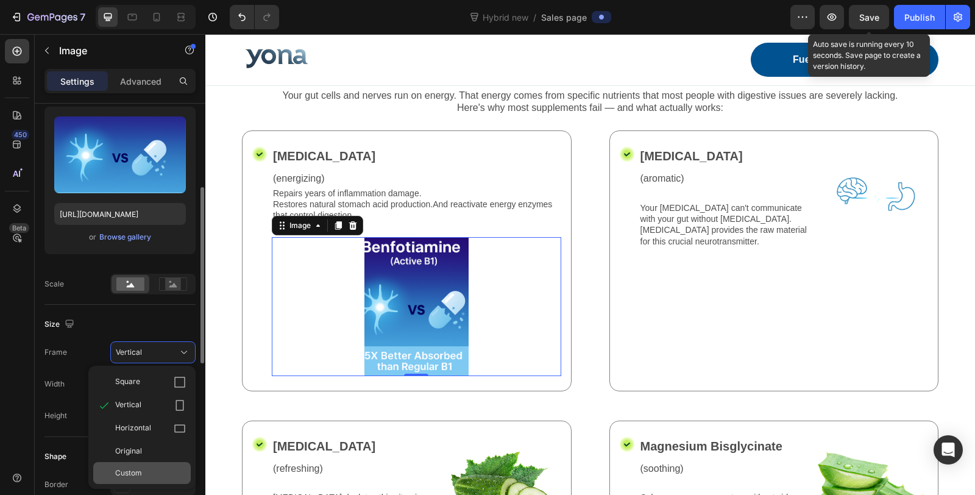
scroll to position [338, 0]
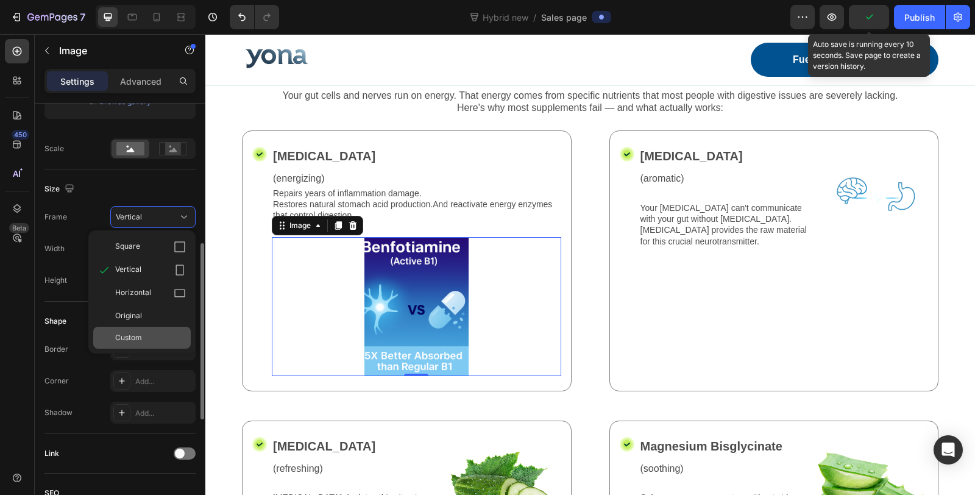
click at [171, 344] on div "Custom" at bounding box center [141, 338] width 97 height 22
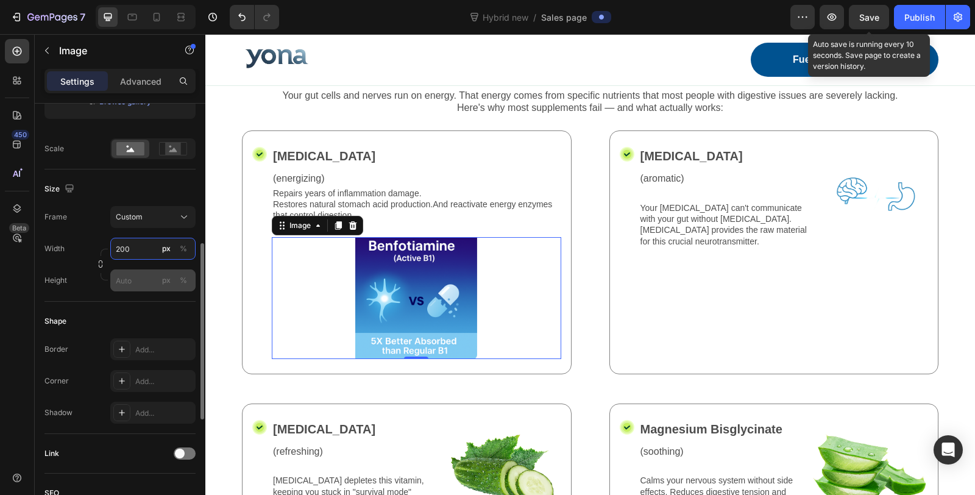
type input "200"
click at [135, 282] on input "px %" at bounding box center [152, 280] width 85 height 22
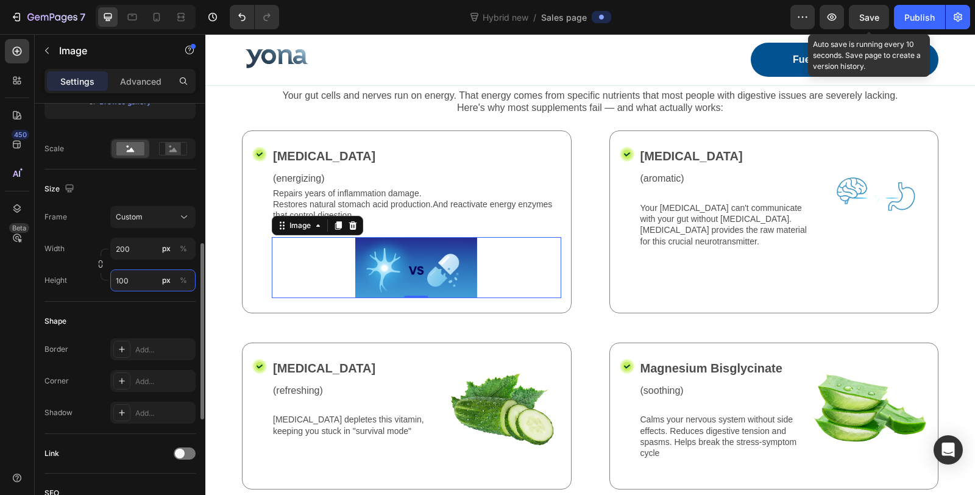
drag, startPoint x: 143, startPoint y: 282, endPoint x: 102, endPoint y: 282, distance: 41.4
click at [102, 282] on div "Height 100 px %" at bounding box center [119, 280] width 151 height 22
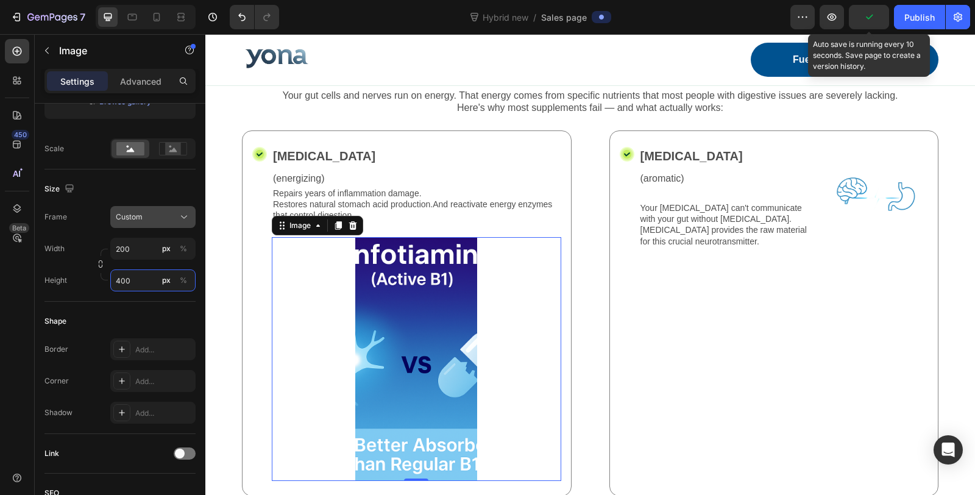
type input "400"
click at [156, 214] on div "Custom" at bounding box center [146, 216] width 60 height 11
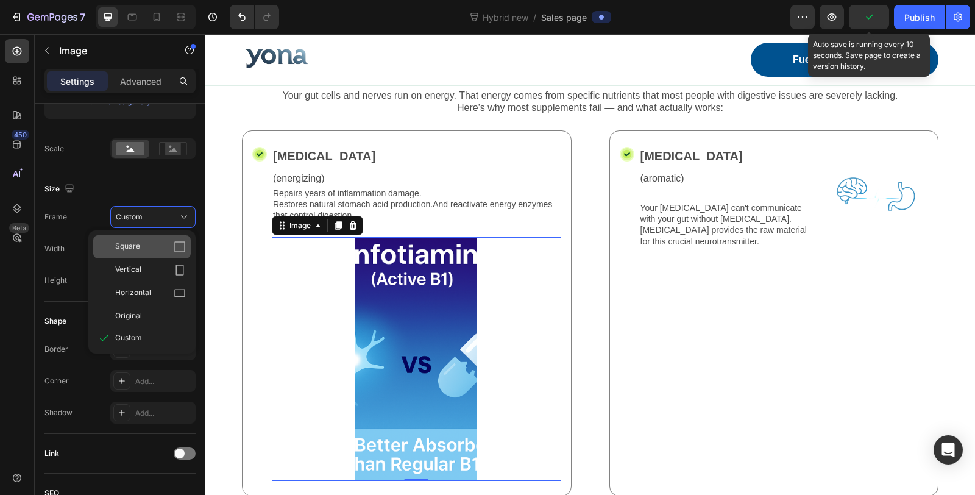
click at [151, 246] on div "Square" at bounding box center [150, 247] width 71 height 12
type input "400"
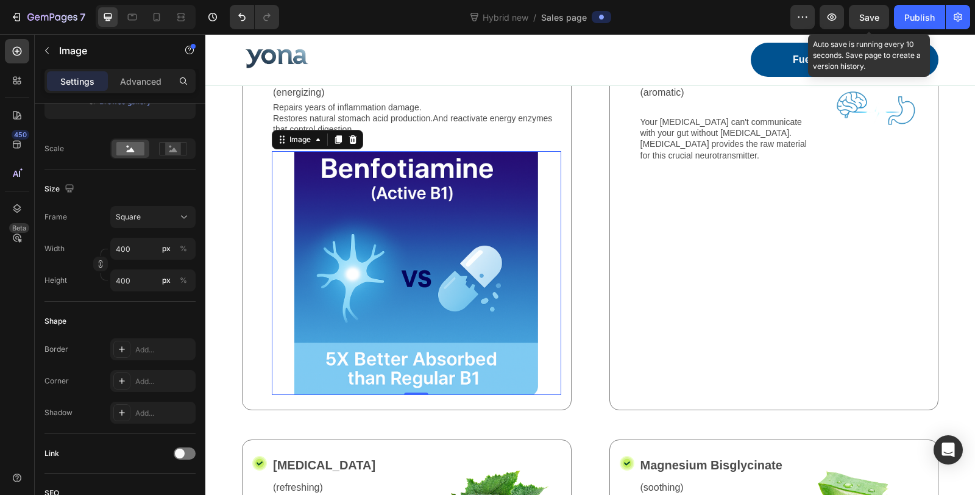
scroll to position [2786, 0]
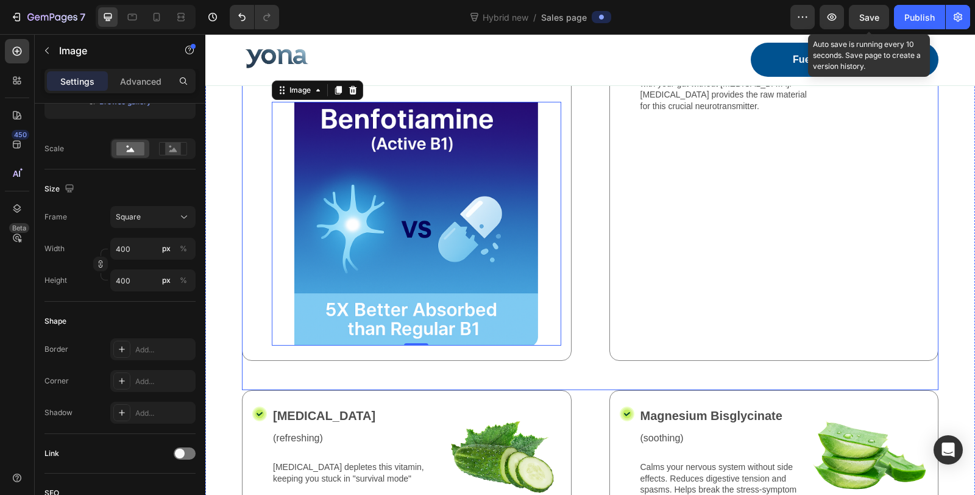
click at [575, 275] on div "Icon Benfotiamine Text Block (energizing) Text Block Repairs years of inflammat…" at bounding box center [590, 192] width 696 height 394
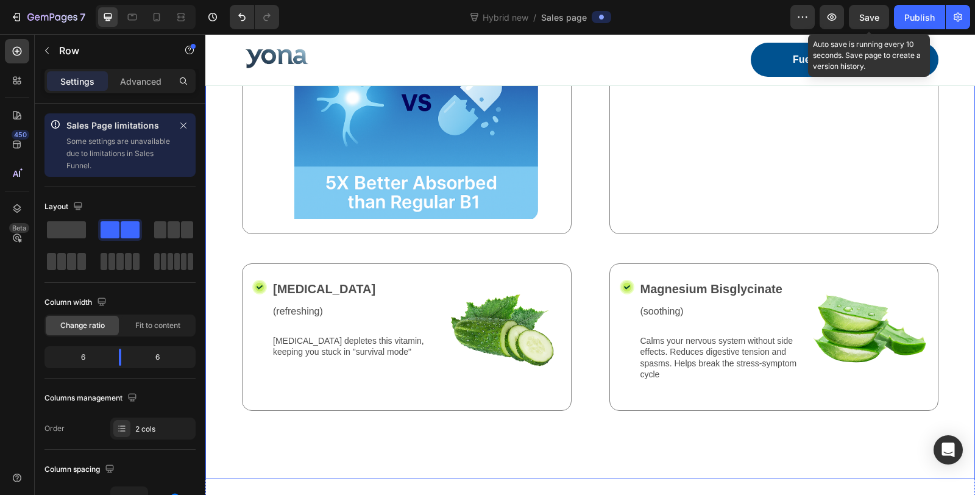
scroll to position [1974, 0]
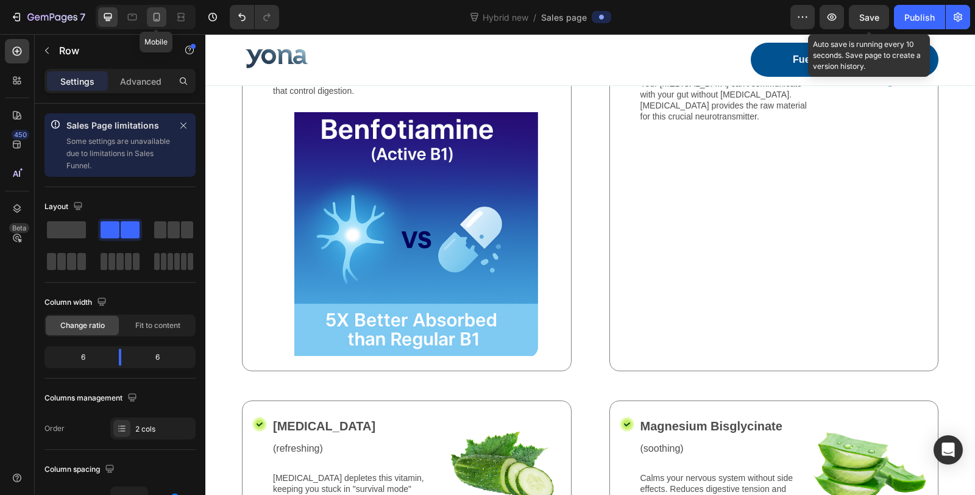
click at [148, 13] on div at bounding box center [156, 16] width 19 height 19
type input "0"
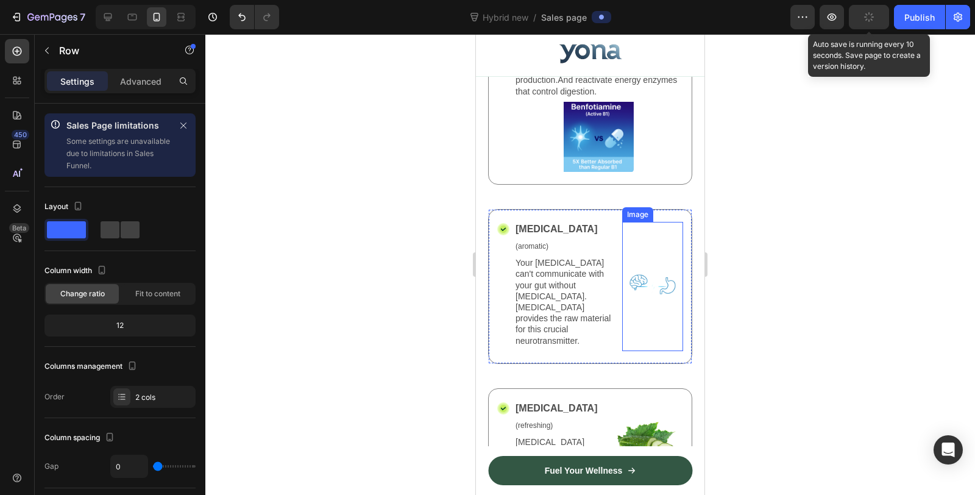
scroll to position [2931, 0]
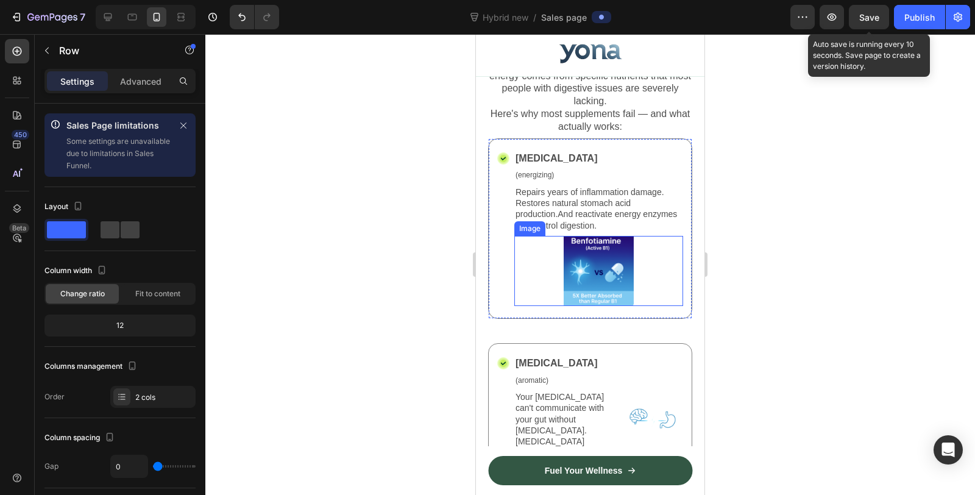
click at [648, 272] on div at bounding box center [598, 271] width 169 height 70
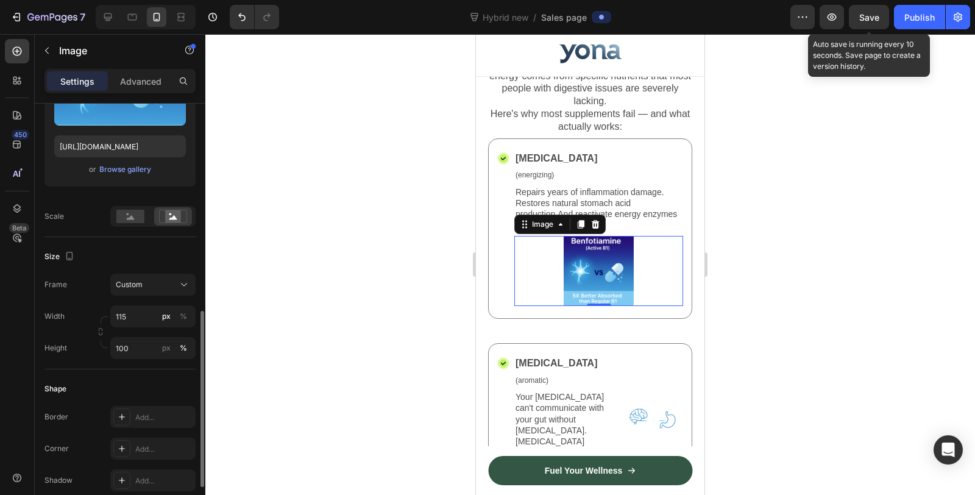
scroll to position [338, 0]
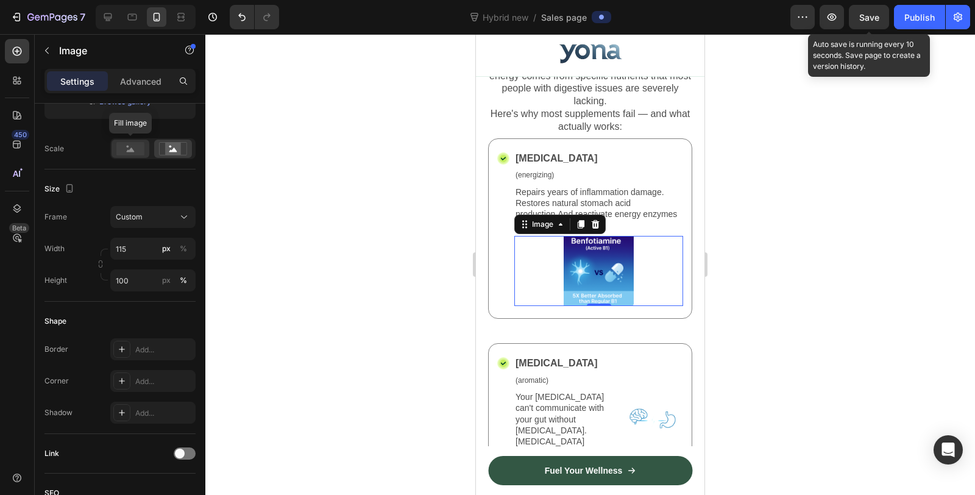
click at [131, 147] on icon at bounding box center [131, 149] width 8 height 4
click at [174, 148] on icon at bounding box center [173, 149] width 8 height 4
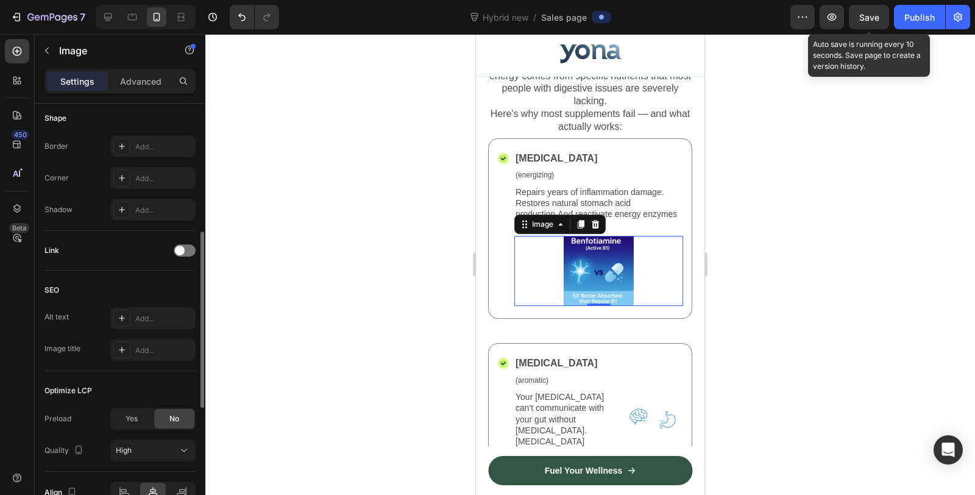
scroll to position [605, 0]
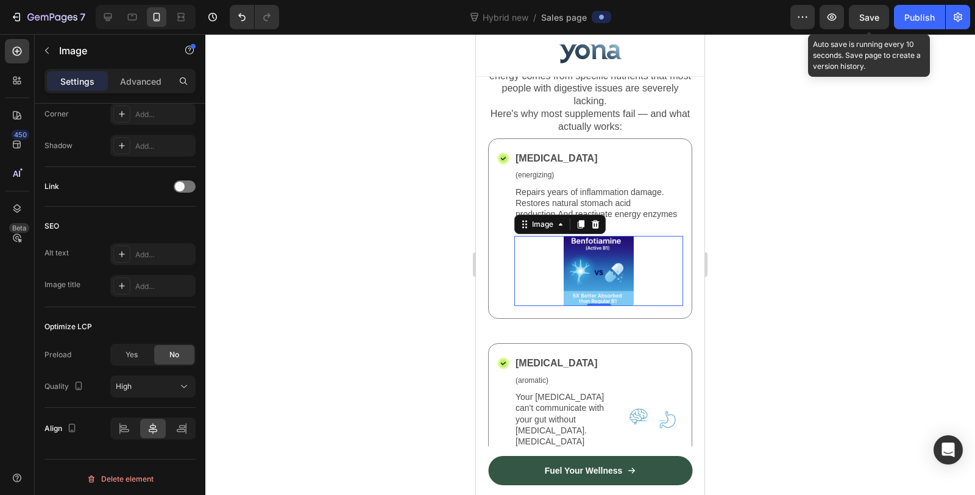
click at [367, 238] on div at bounding box center [590, 264] width 770 height 461
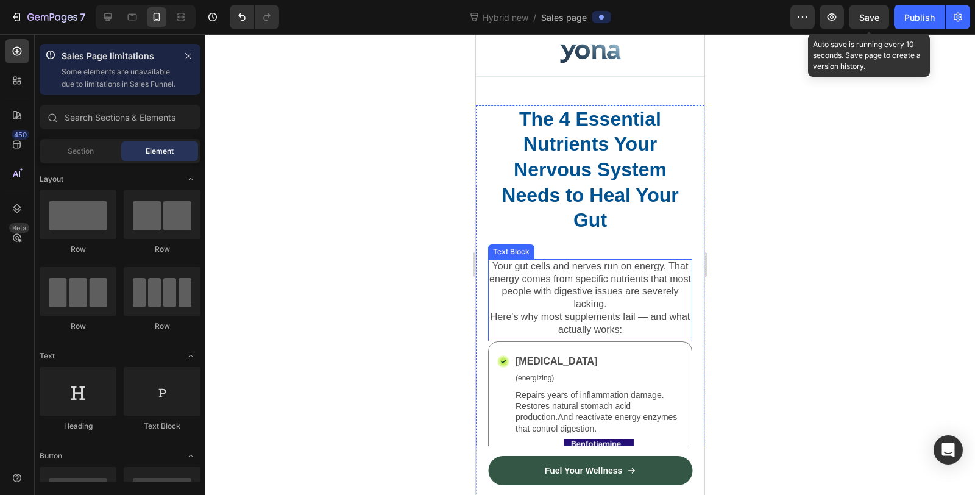
scroll to position [2660, 0]
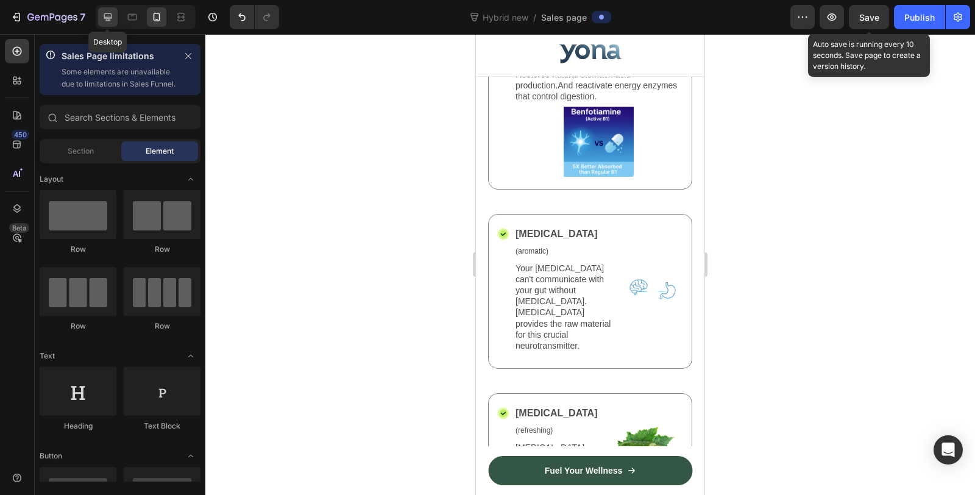
click at [101, 19] on div at bounding box center [107, 16] width 19 height 19
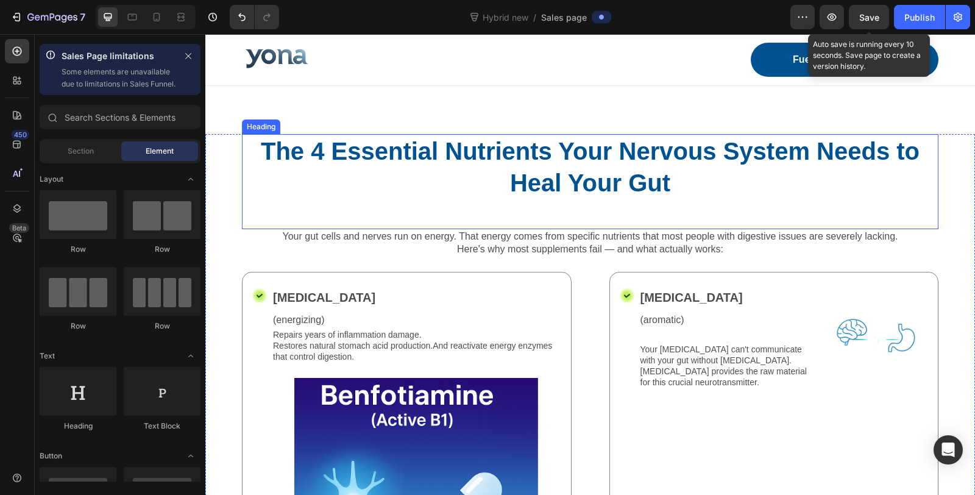
scroll to position [1656, 0]
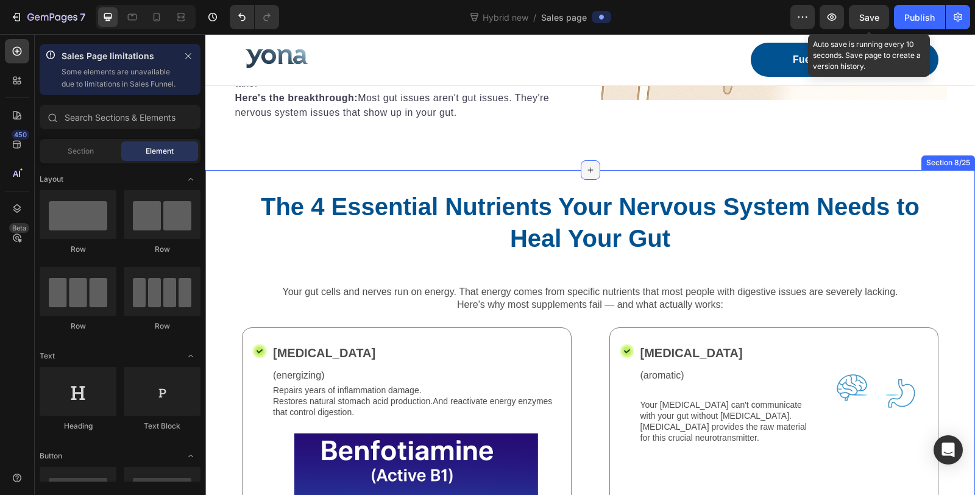
click at [586, 173] on icon at bounding box center [591, 170] width 10 height 10
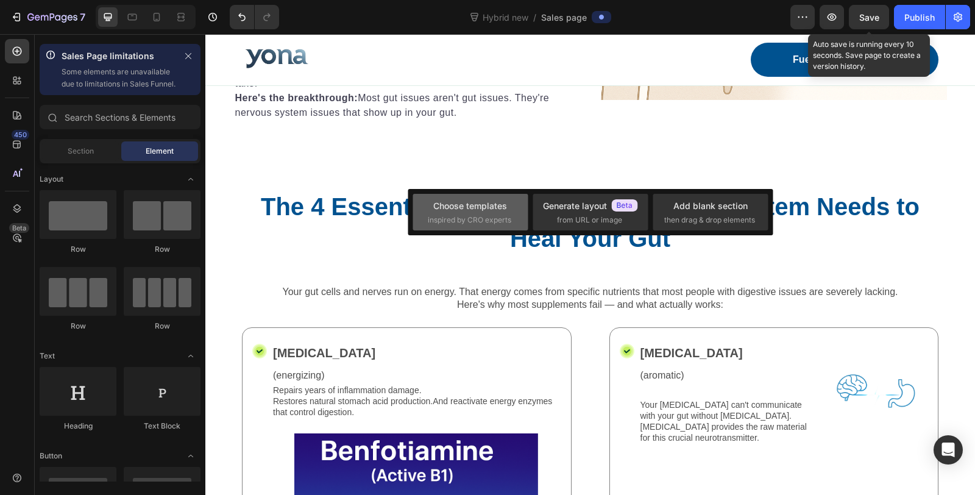
click at [487, 214] on span "inspired by CRO experts" at bounding box center [469, 219] width 83 height 11
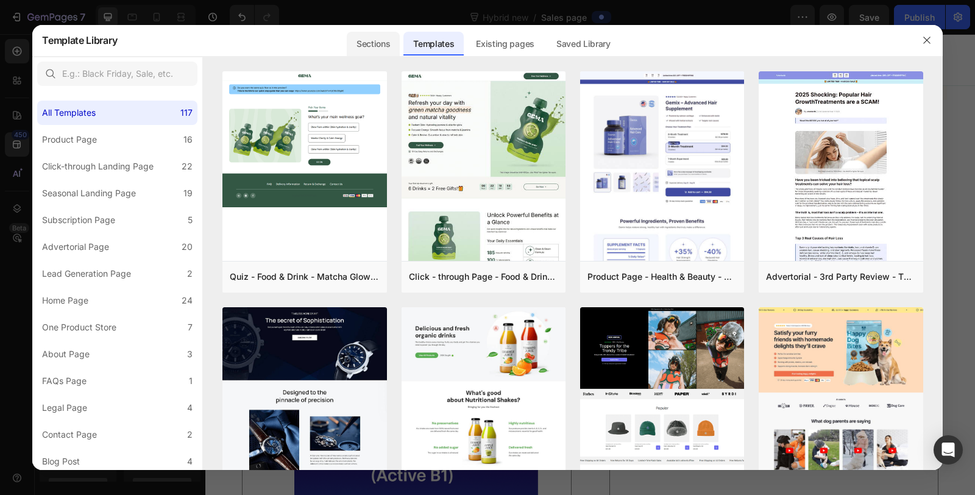
click at [389, 46] on div "Sections" at bounding box center [373, 44] width 53 height 24
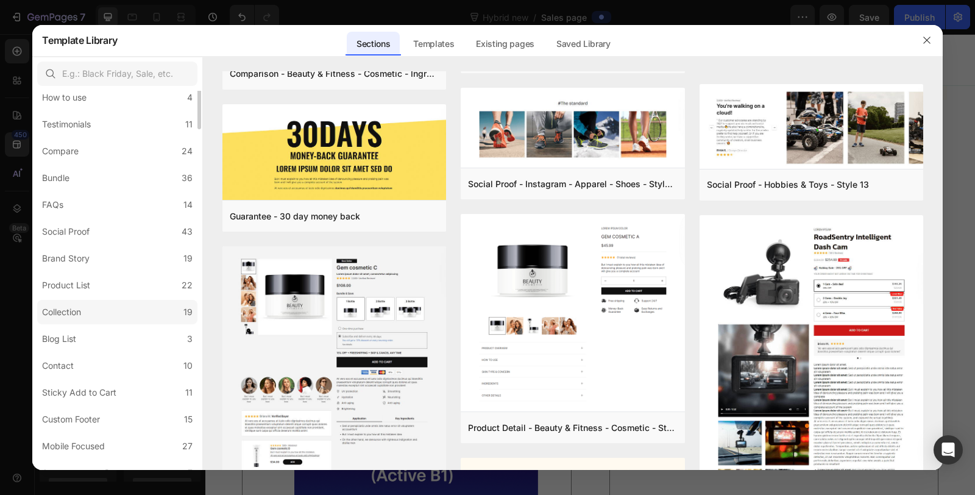
scroll to position [0, 0]
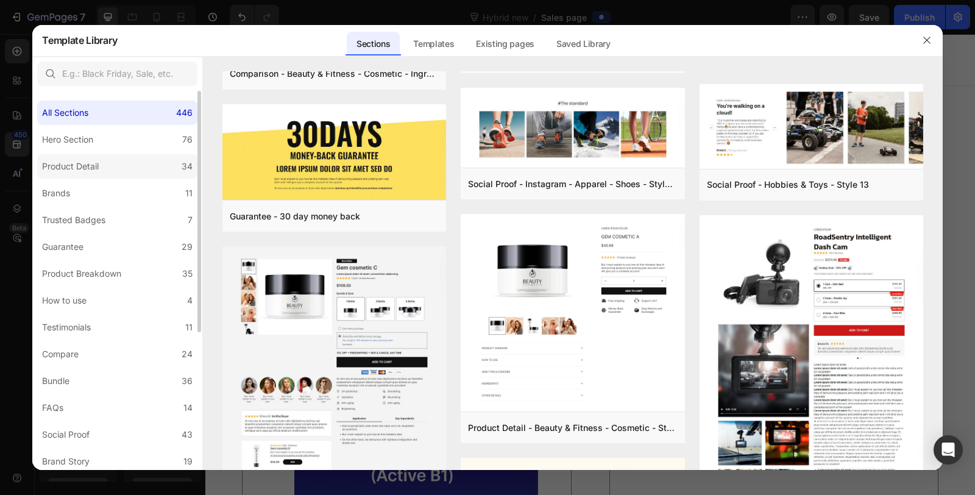
click at [107, 163] on label "Product Detail 34" at bounding box center [117, 166] width 160 height 24
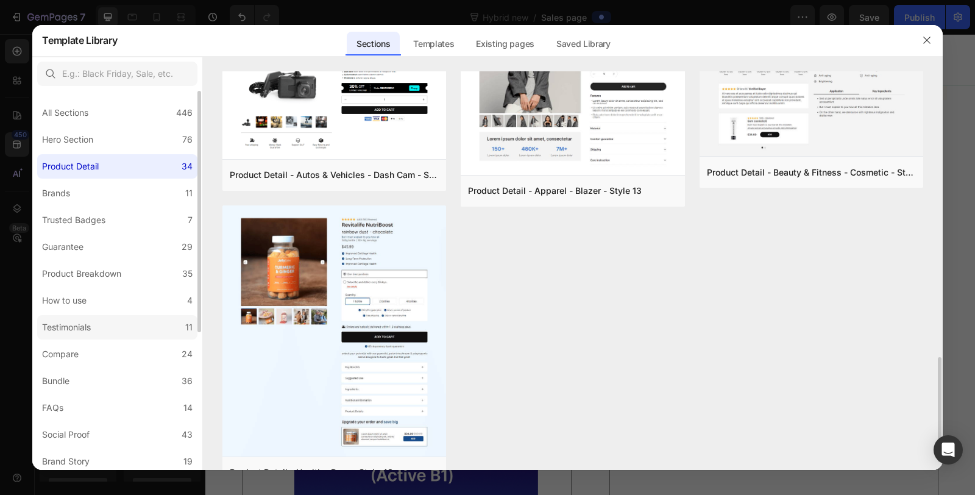
scroll to position [217, 0]
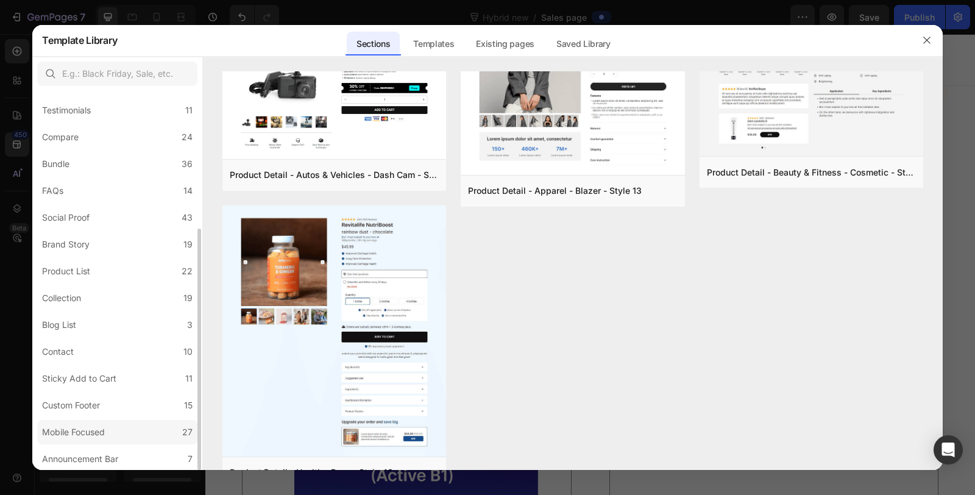
click at [109, 427] on div "Mobile Focused" at bounding box center [76, 432] width 68 height 15
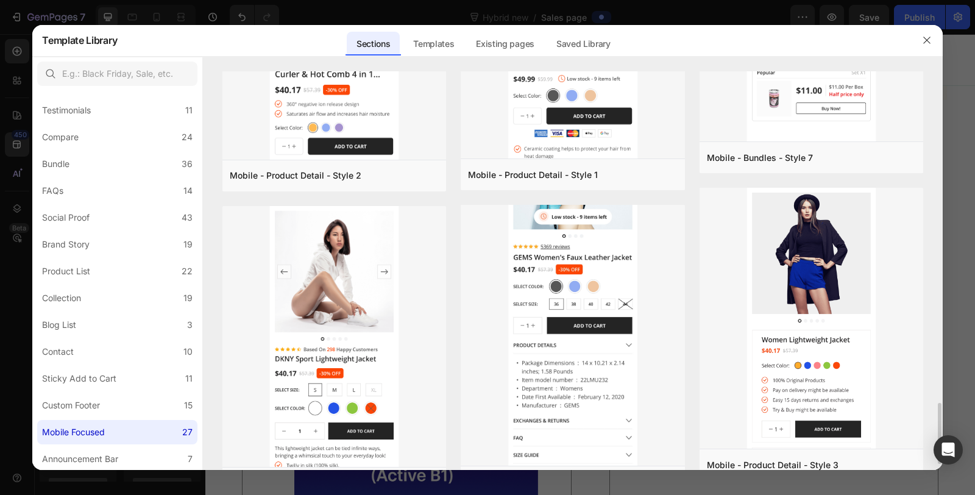
scroll to position [2210, 0]
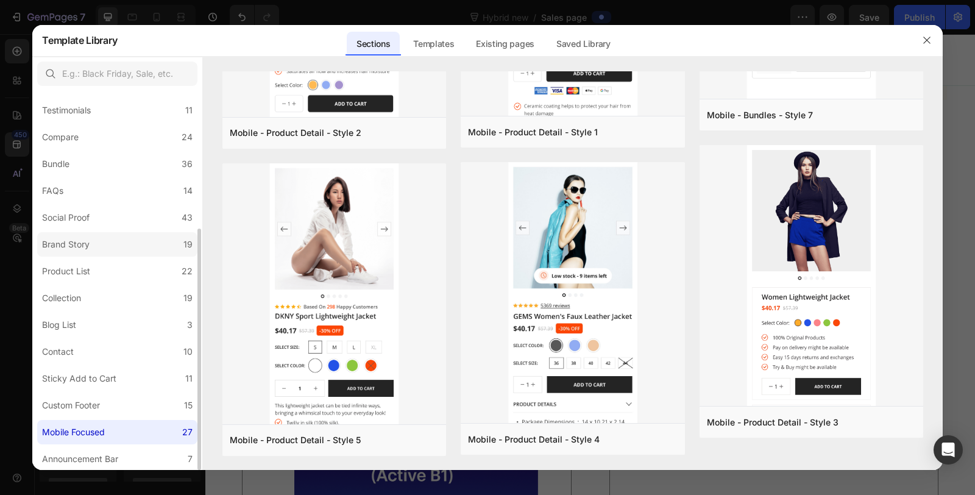
click at [109, 252] on label "Brand Story 19" at bounding box center [117, 244] width 160 height 24
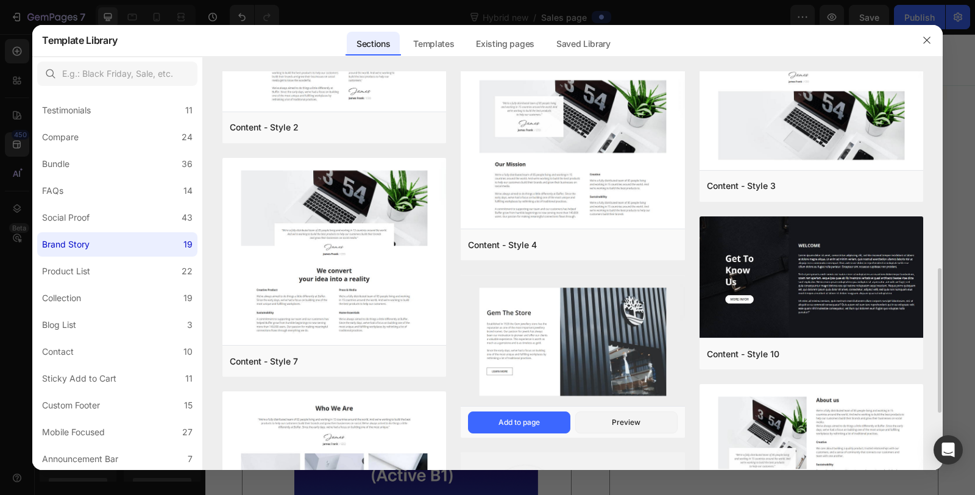
scroll to position [700, 0]
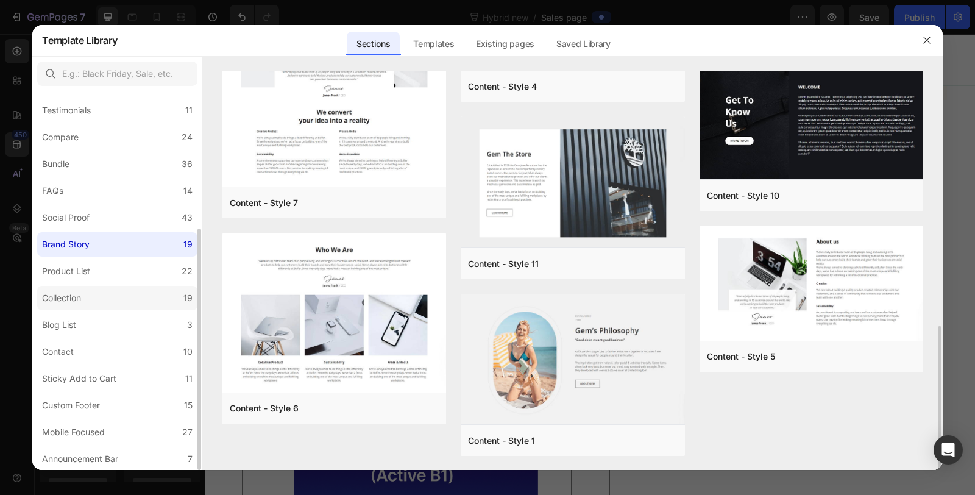
click at [110, 302] on label "Collection 19" at bounding box center [117, 298] width 160 height 24
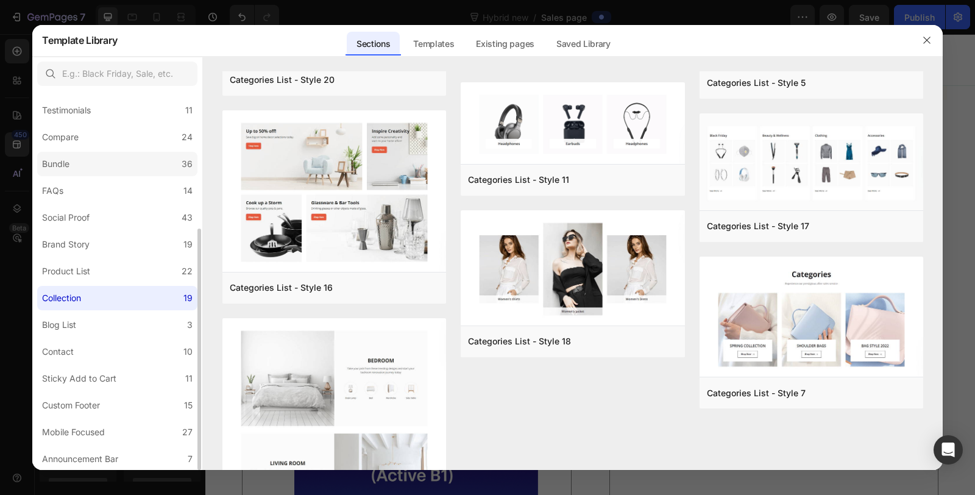
scroll to position [0, 0]
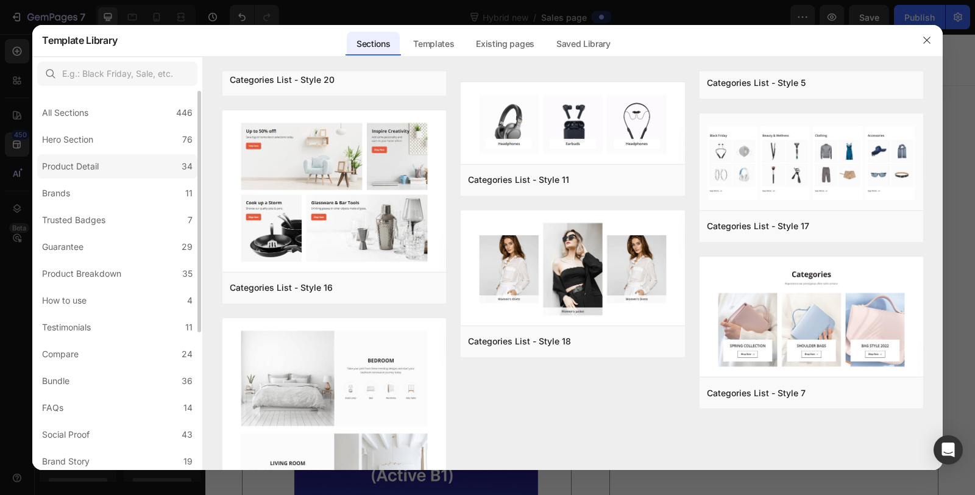
click at [111, 169] on label "Product Detail 34" at bounding box center [117, 166] width 160 height 24
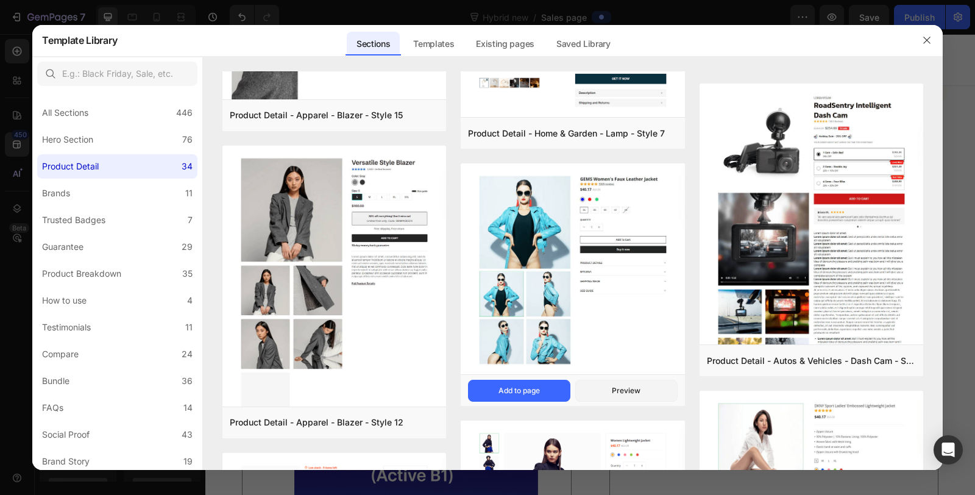
scroll to position [2276, 0]
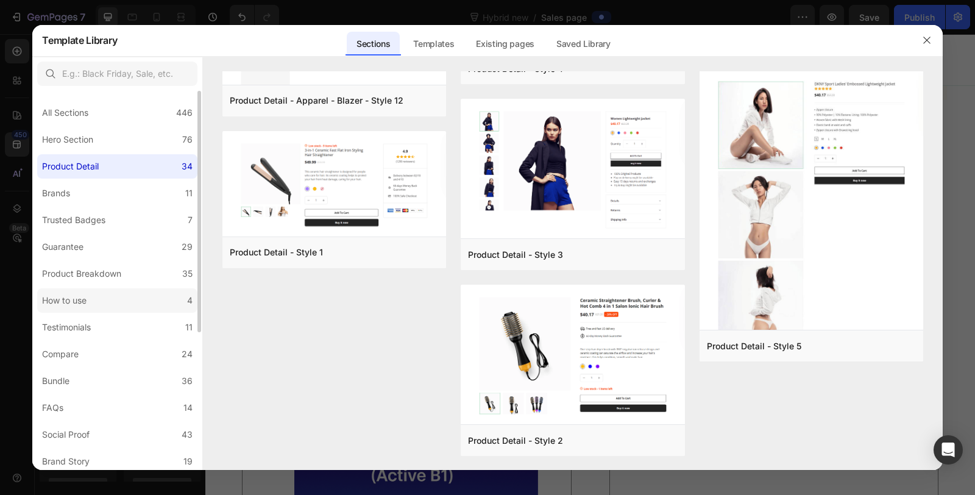
click at [105, 297] on label "How to use 4" at bounding box center [117, 300] width 160 height 24
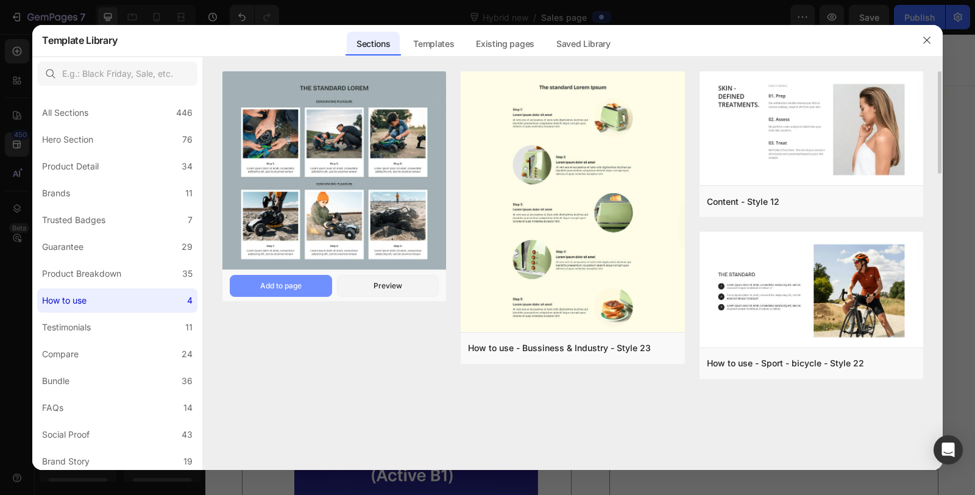
click at [279, 286] on div "Add to page" at bounding box center [280, 285] width 41 height 11
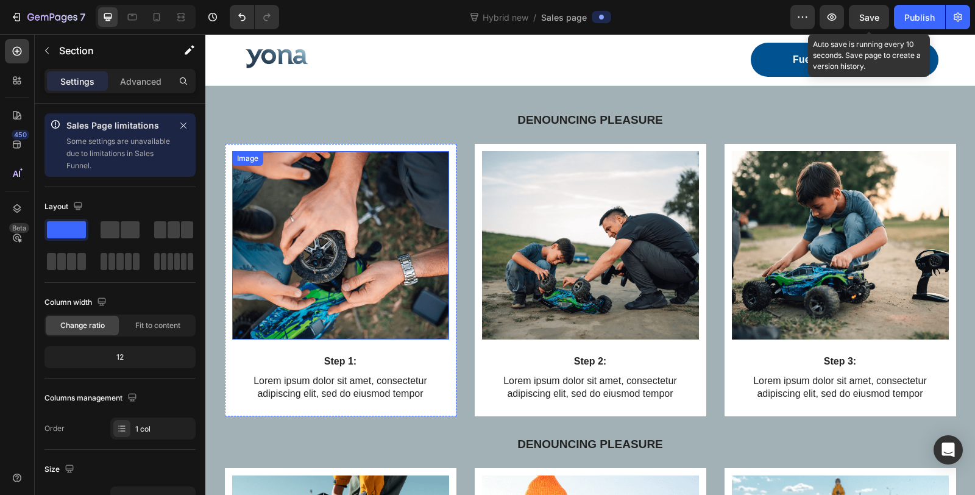
scroll to position [1927, 0]
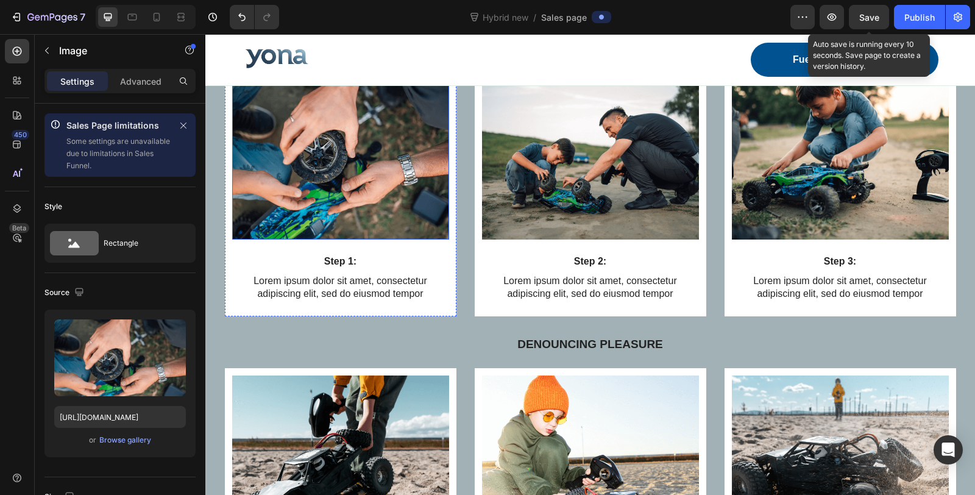
click at [362, 175] on img at bounding box center [340, 145] width 217 height 188
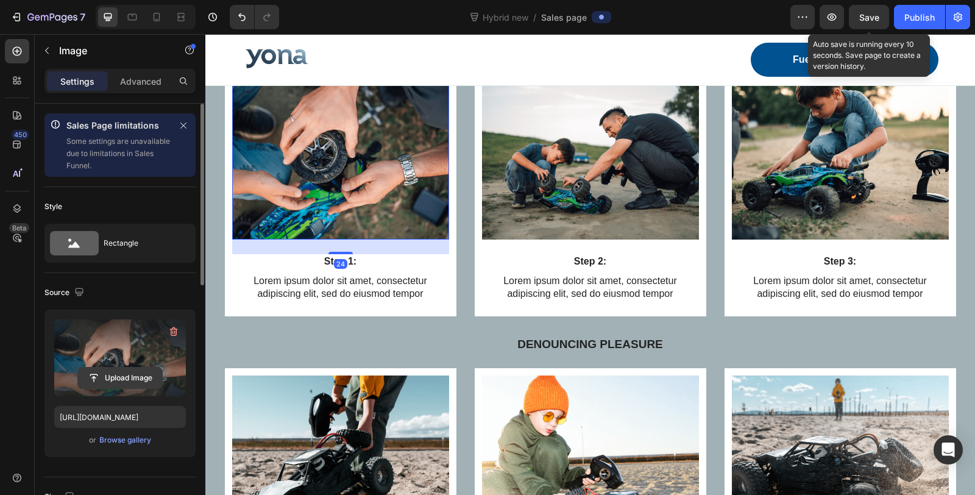
click at [116, 369] on input "file" at bounding box center [120, 377] width 84 height 21
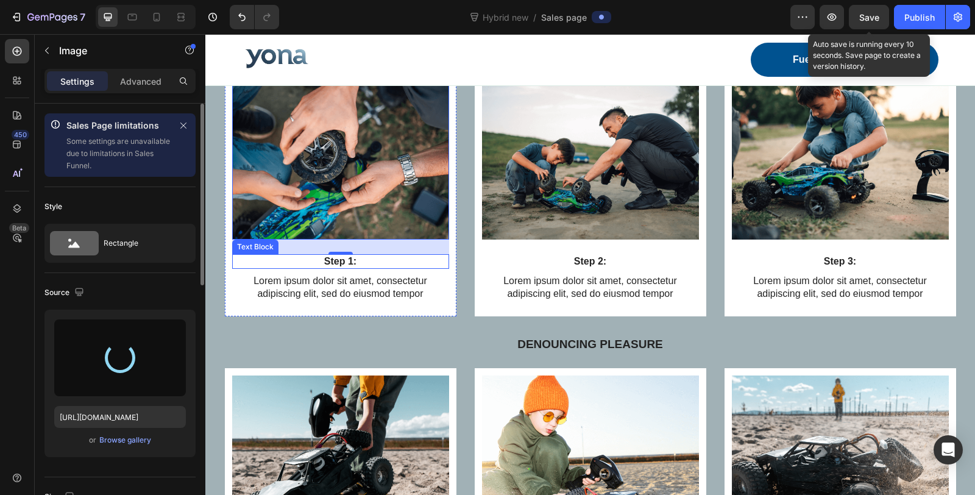
type input "https://cdn.shopify.com/s/files/1/0836/4271/2406/files/gempages_573703203716072…"
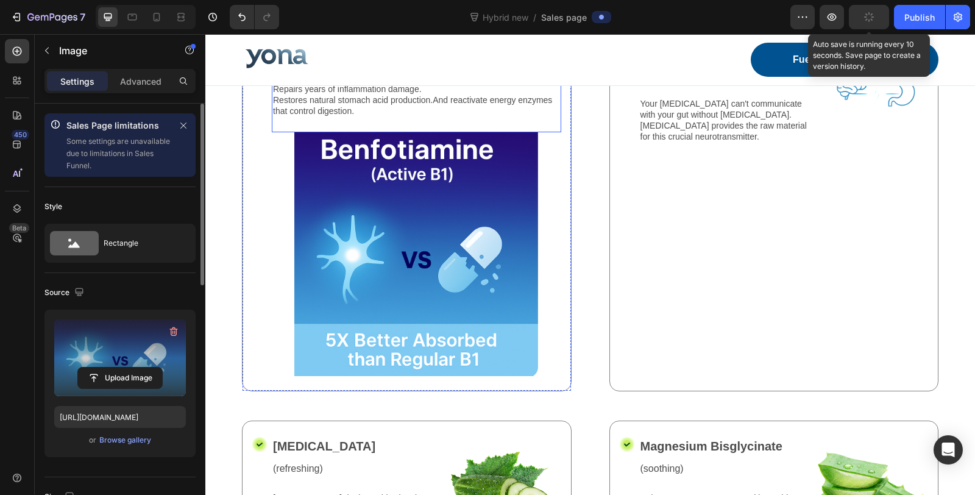
scroll to position [2604, 0]
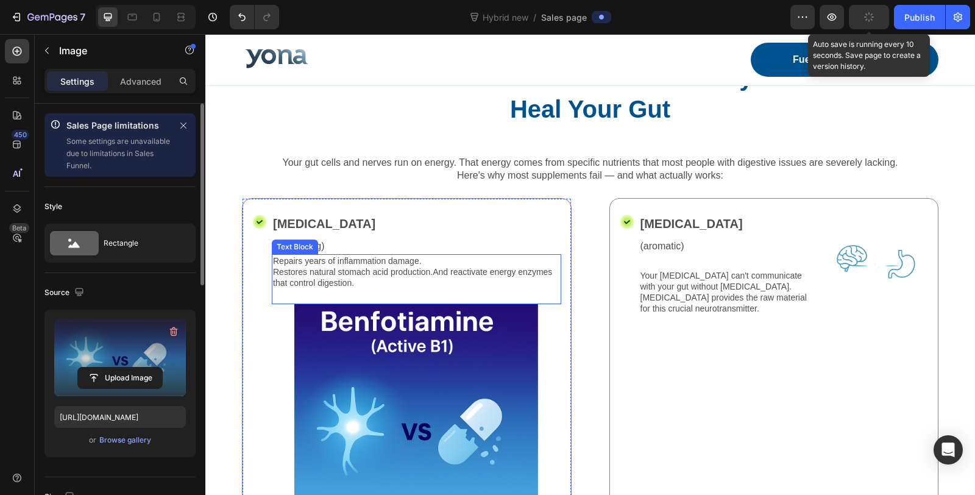
click at [322, 272] on p "Restores natural stomach acid production.And reactivate energy enzymes that con…" at bounding box center [416, 277] width 287 height 22
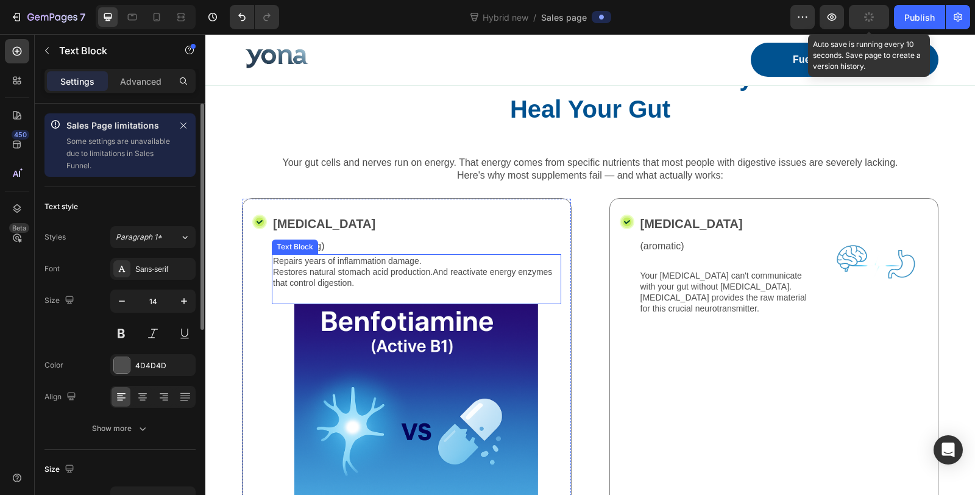
click at [322, 272] on p "Restores natural stomach acid production.And reactivate energy enzymes that con…" at bounding box center [416, 277] width 287 height 22
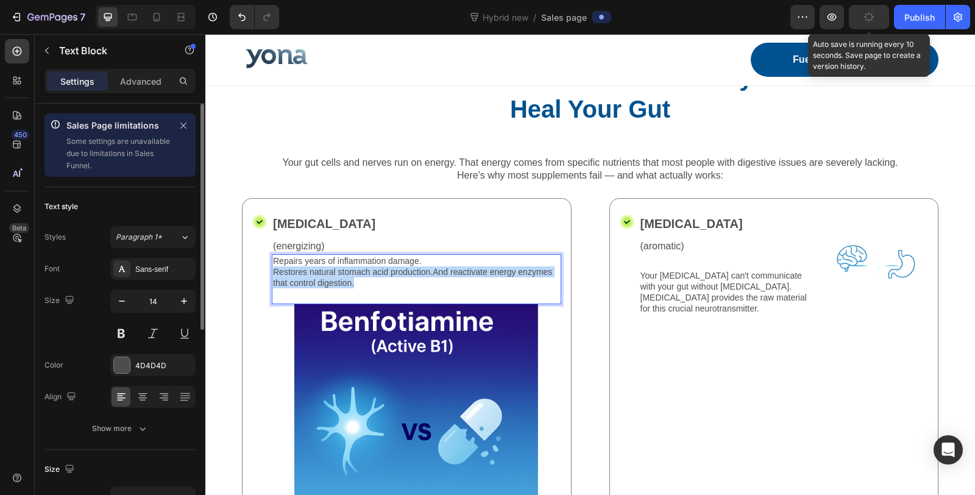
click at [322, 272] on p "Restores natural stomach acid production.And reactivate energy enzymes that con…" at bounding box center [416, 277] width 287 height 22
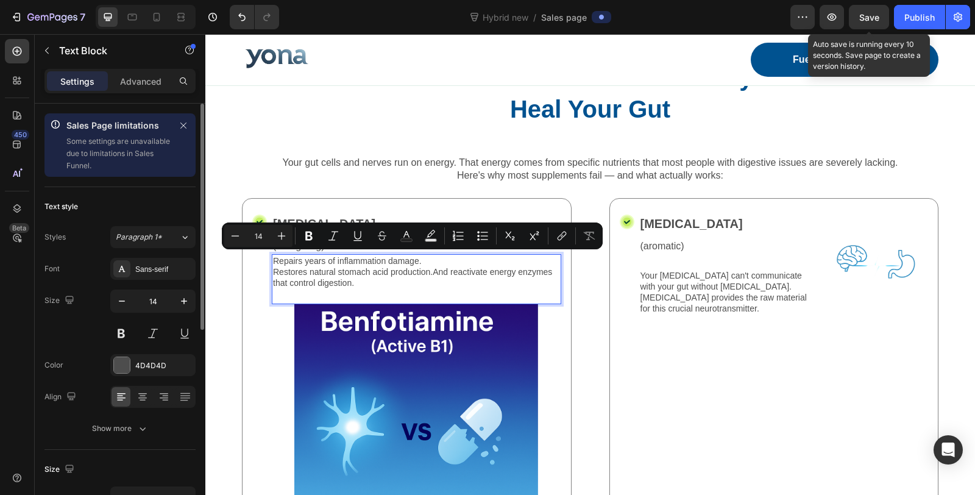
copy div "Repairs years of inflammation damage. Restores natural stomach acid production.…"
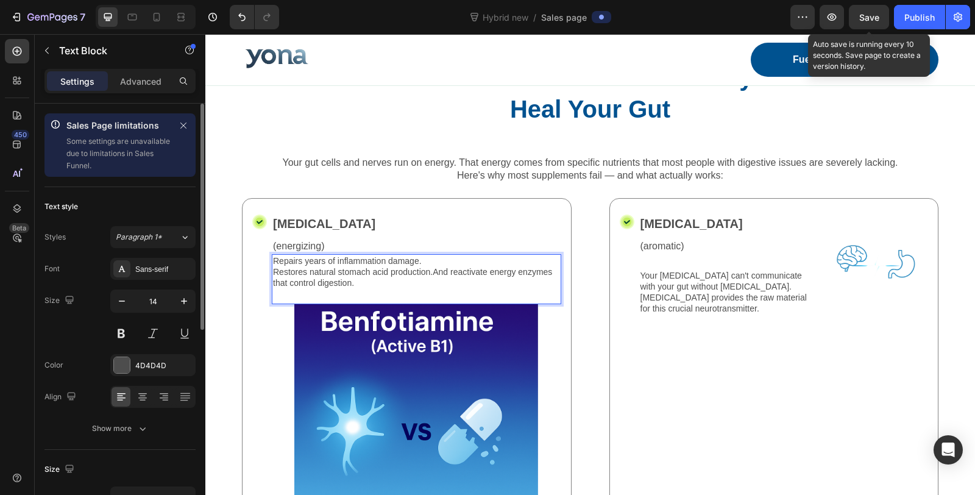
type input "16"
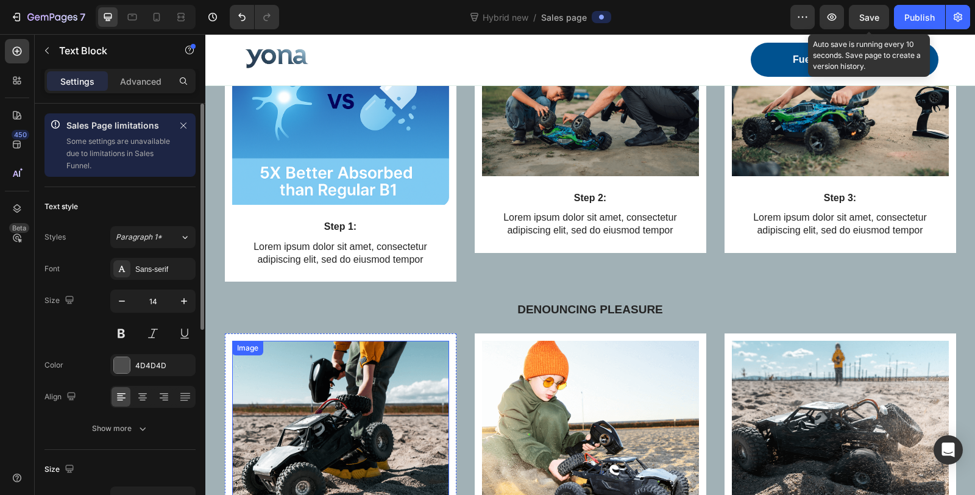
scroll to position [1927, 0]
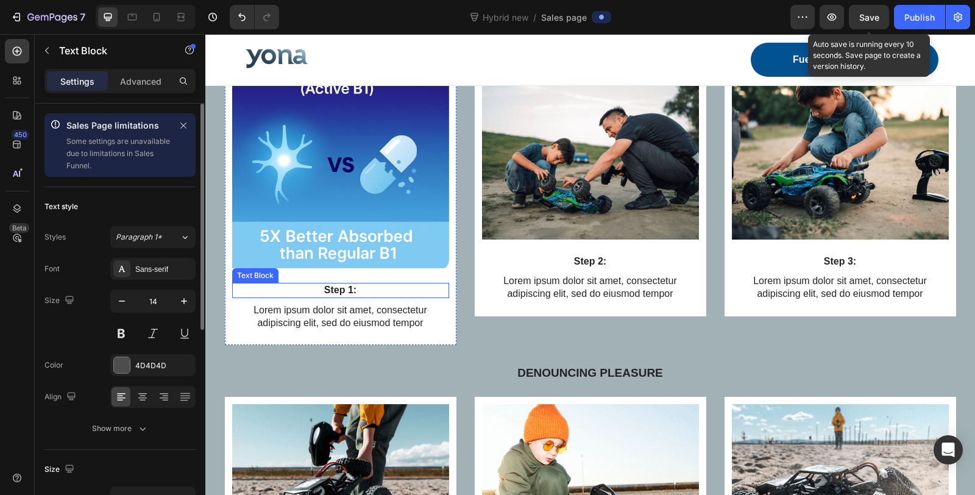
click at [327, 285] on p "Step 1:" at bounding box center [340, 290] width 214 height 13
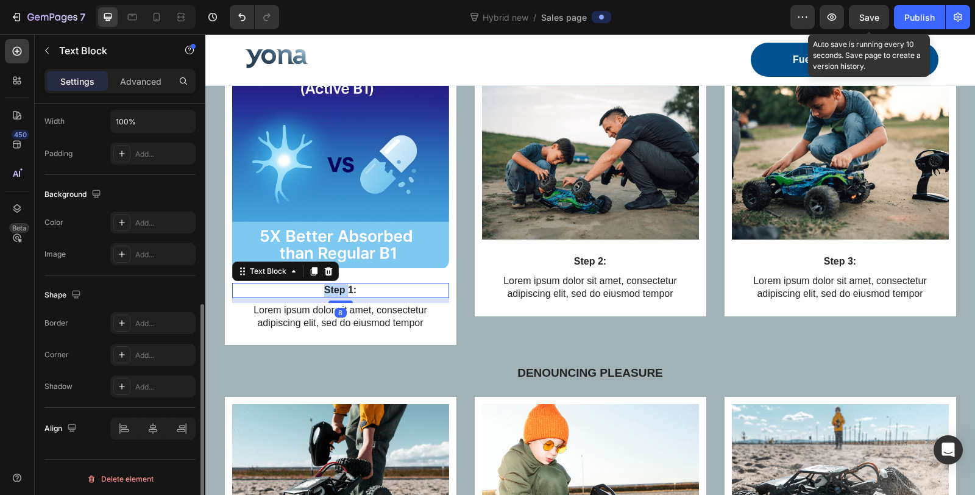
click at [327, 285] on p "Step 1:" at bounding box center [340, 290] width 214 height 13
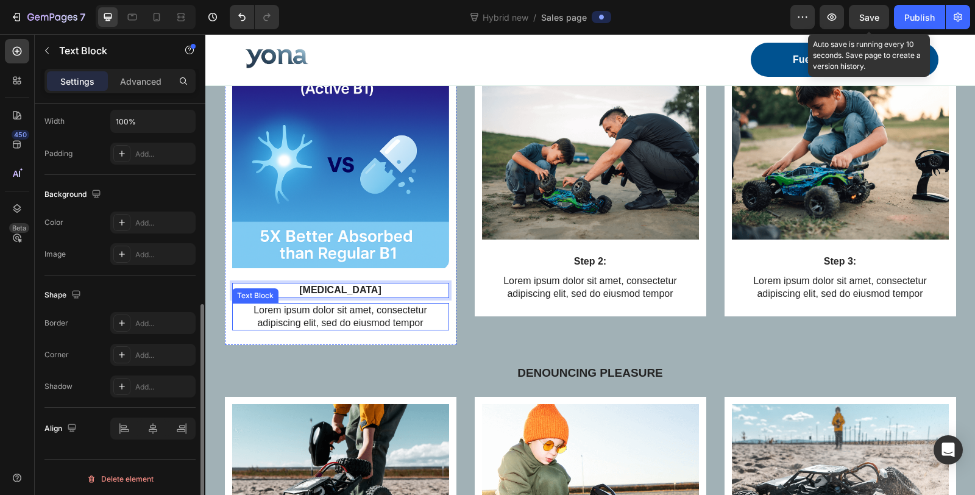
click at [366, 313] on p "Lorem ipsum dolor sit amet, consectetur adipiscing elit, sed do eiusmod tempor" at bounding box center [340, 317] width 214 height 26
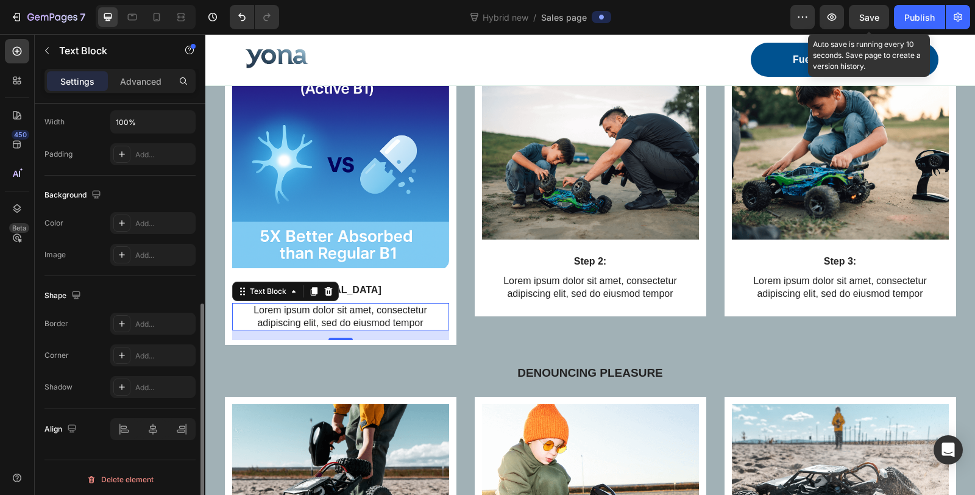
click at [363, 315] on p "Lorem ipsum dolor sit amet, consectetur adipiscing elit, sed do eiusmod tempor" at bounding box center [340, 317] width 214 height 26
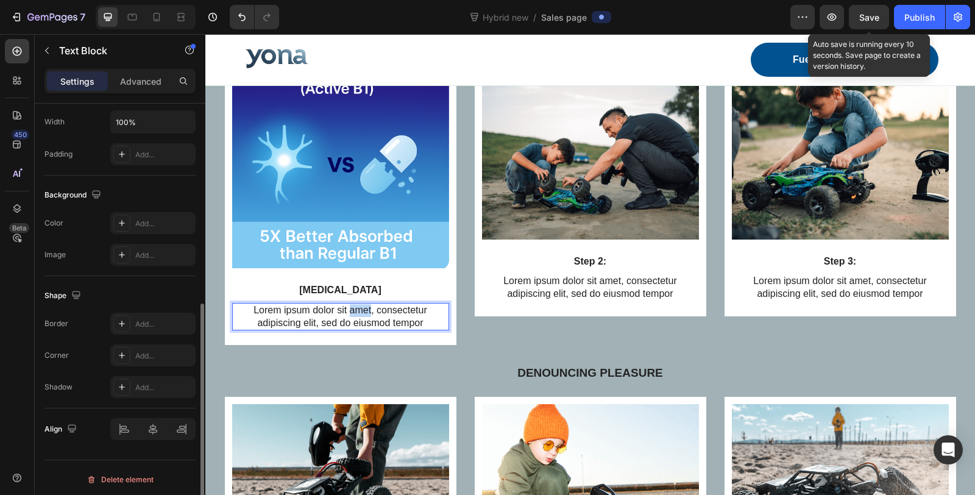
click at [363, 315] on p "Lorem ipsum dolor sit amet, consectetur adipiscing elit, sed do eiusmod tempor" at bounding box center [340, 317] width 214 height 26
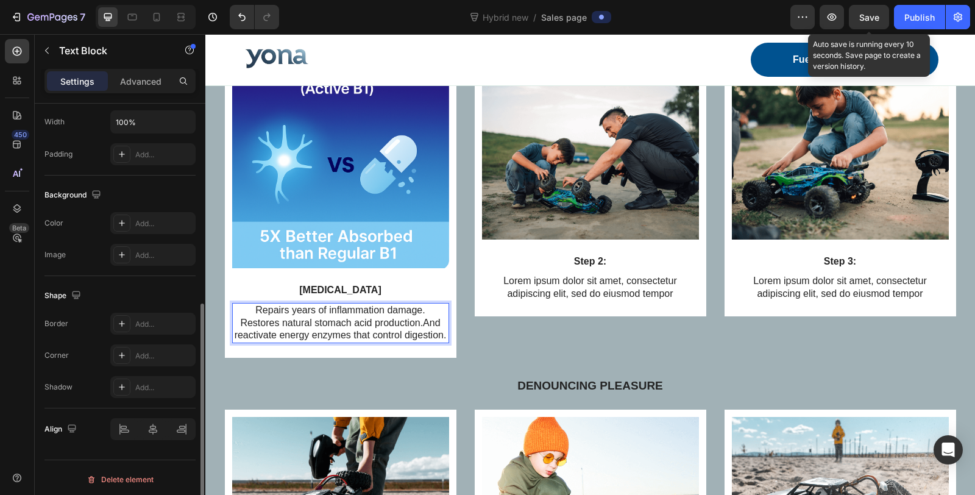
click at [543, 335] on div "Image Step 2: Text Block Lorem ipsum dolor sit amet, consectetur adipiscing eli…" at bounding box center [591, 201] width 232 height 314
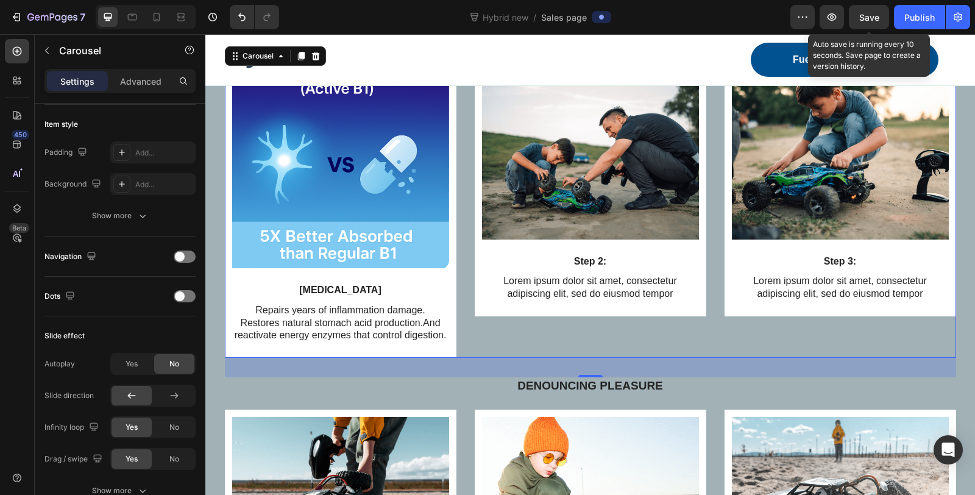
scroll to position [0, 0]
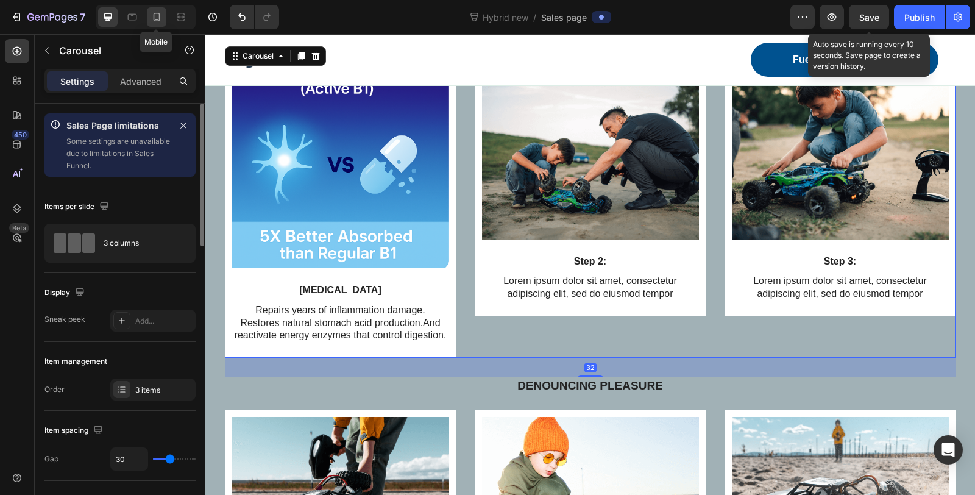
click at [154, 21] on icon at bounding box center [157, 17] width 12 height 12
type input "100%"
type input "21"
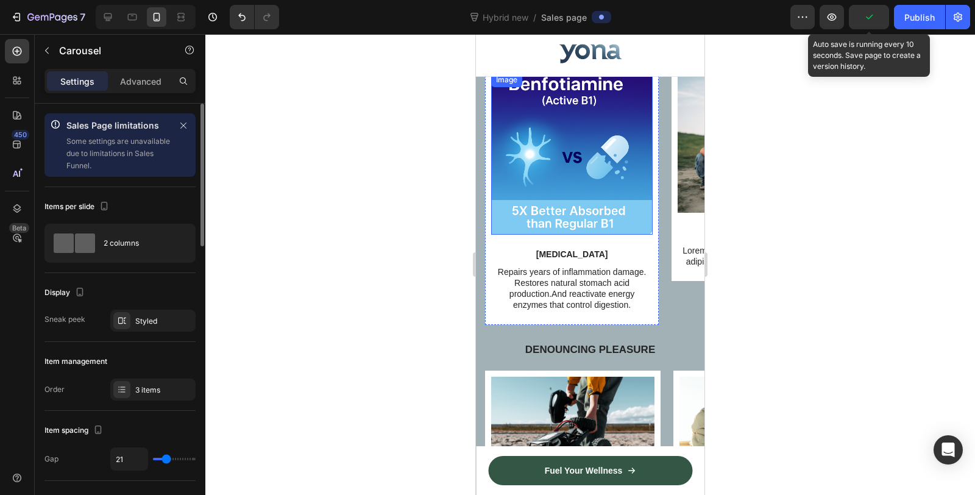
scroll to position [2849, 0]
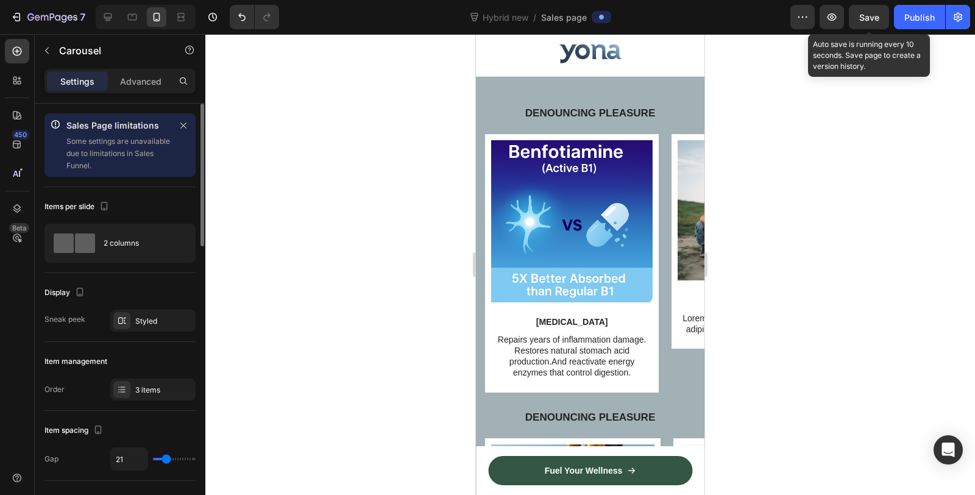
click at [92, 17] on div at bounding box center [143, 17] width 105 height 24
click at [102, 17] on icon at bounding box center [108, 17] width 12 height 12
type input "1200"
type input "30"
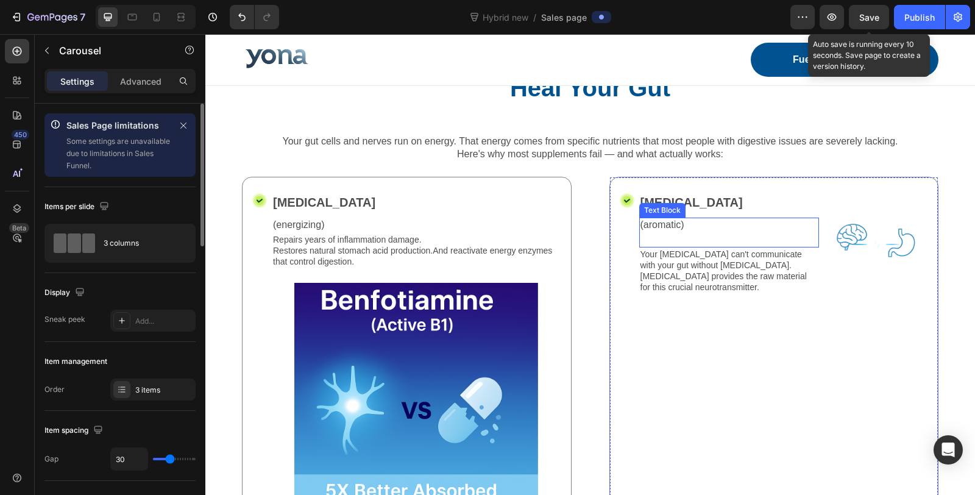
scroll to position [3301, 0]
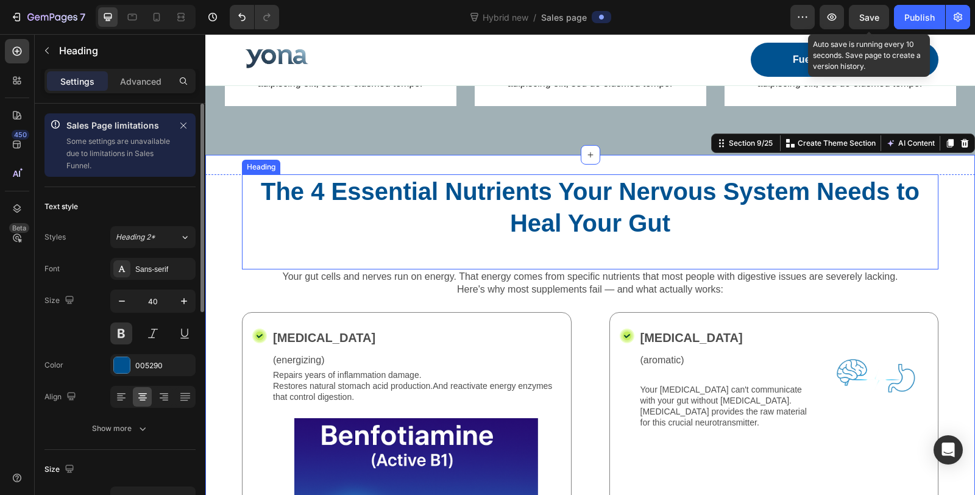
click at [455, 193] on h2 "The 4 Essential Nutrients Your Nervous System Needs to Heal Your Gut" at bounding box center [590, 207] width 696 height 66
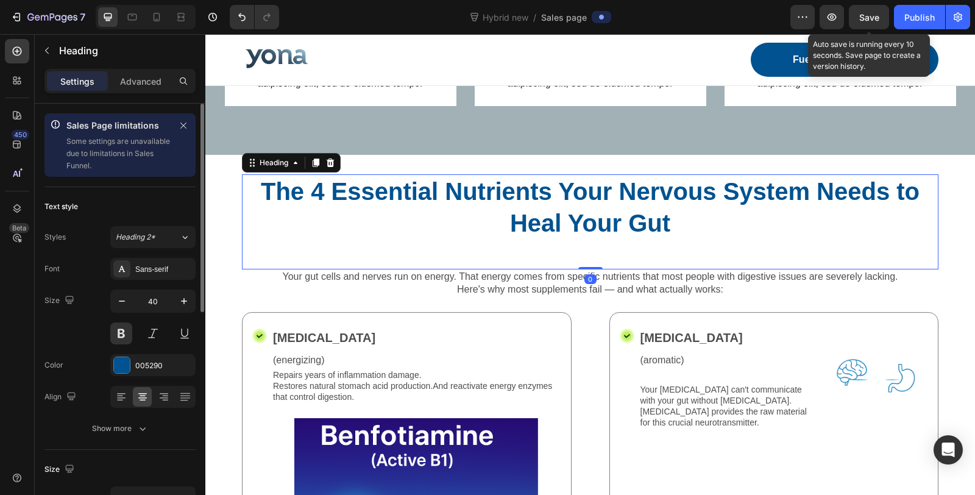
click at [455, 193] on h2 "The 4 Essential Nutrients Your Nervous System Needs to Heal Your Gut" at bounding box center [590, 207] width 696 height 66
click at [455, 193] on p "The 4 Essential Nutrients Your Nervous System Needs to Heal Your Gut" at bounding box center [590, 206] width 694 height 63
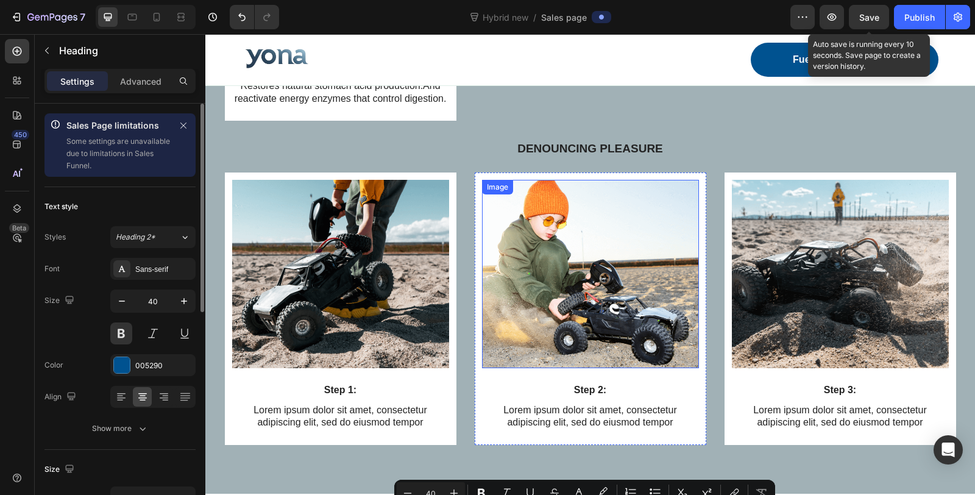
type input "16"
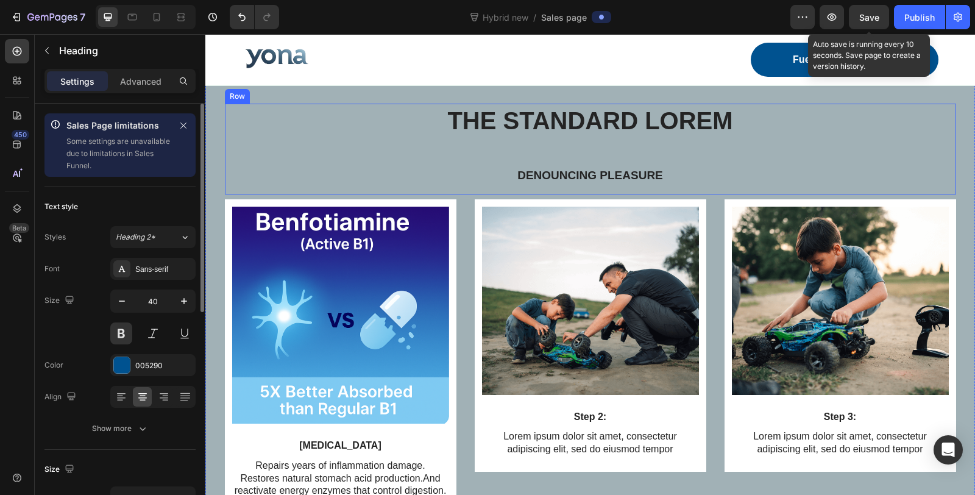
scroll to position [1679, 0]
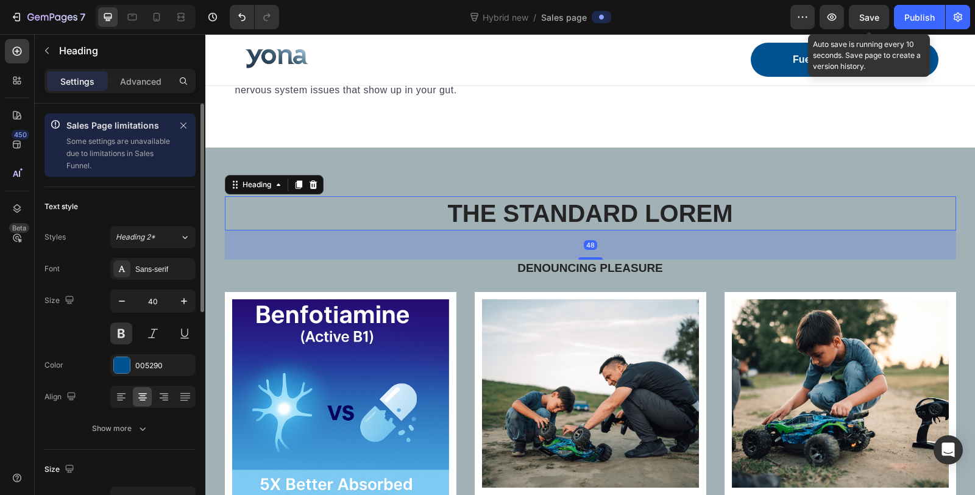
click at [592, 225] on h2 "The standard Lorem" at bounding box center [590, 213] width 731 height 34
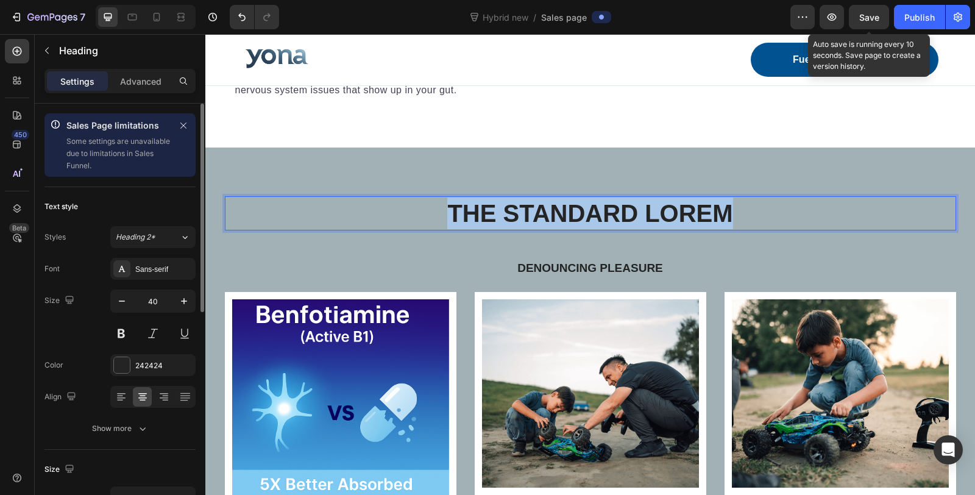
click at [592, 225] on p "The standard Lorem" at bounding box center [590, 213] width 729 height 32
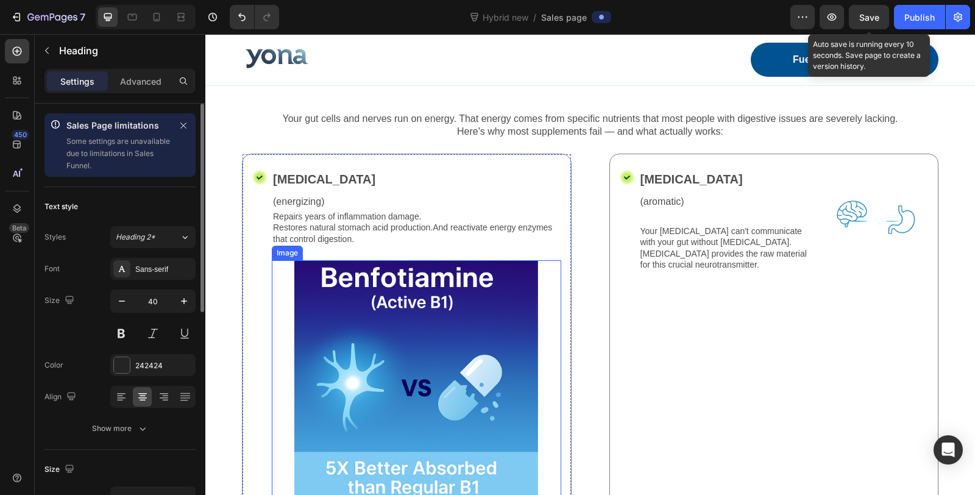
type input "16"
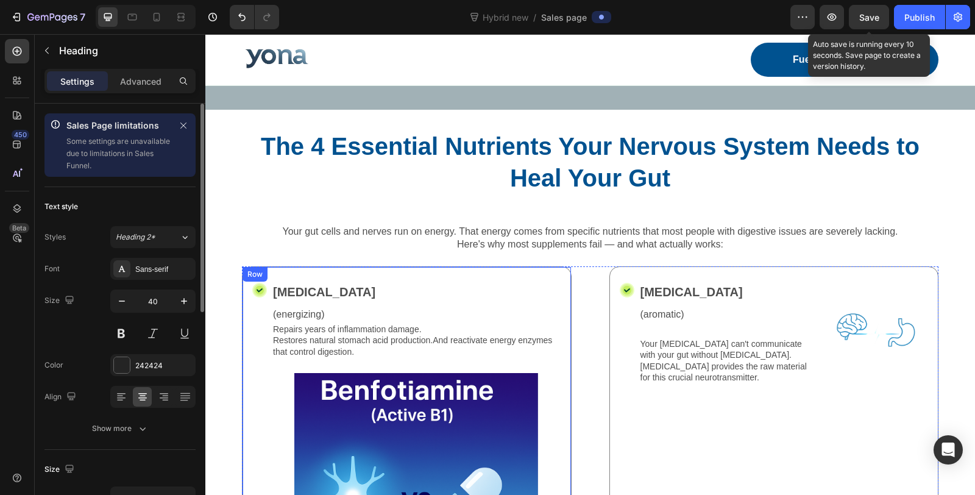
scroll to position [2491, 0]
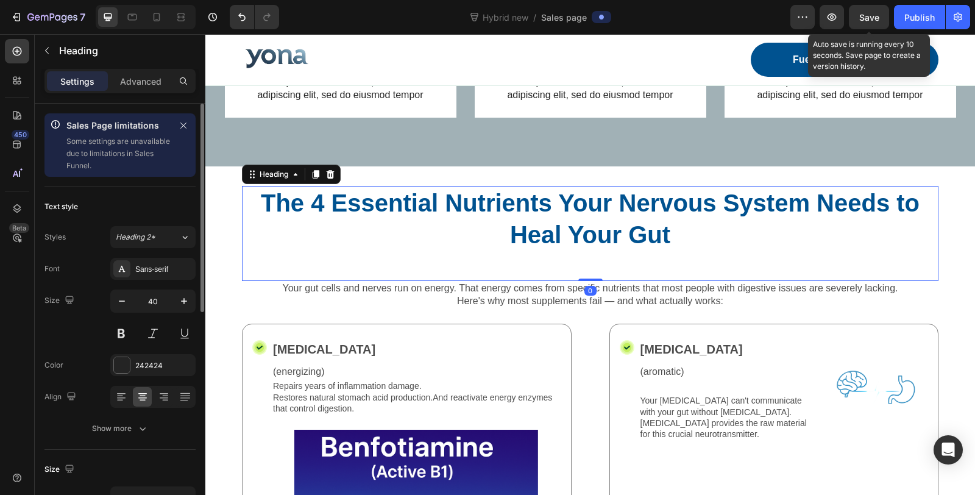
click at [544, 196] on h2 "The 4 Essential Nutrients Your Nervous System Needs to Heal Your Gut" at bounding box center [590, 219] width 696 height 66
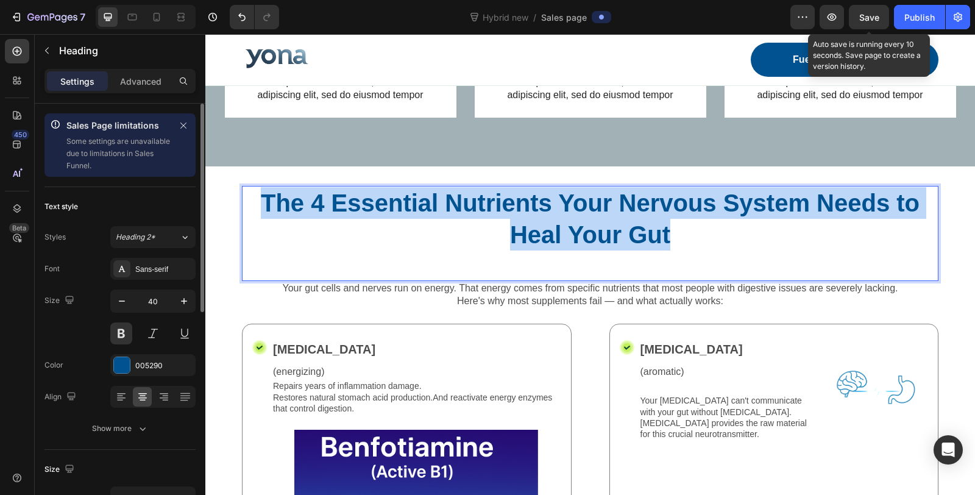
click at [544, 196] on p "The 4 Essential Nutrients Your Nervous System Needs to Heal Your Gut" at bounding box center [590, 218] width 694 height 63
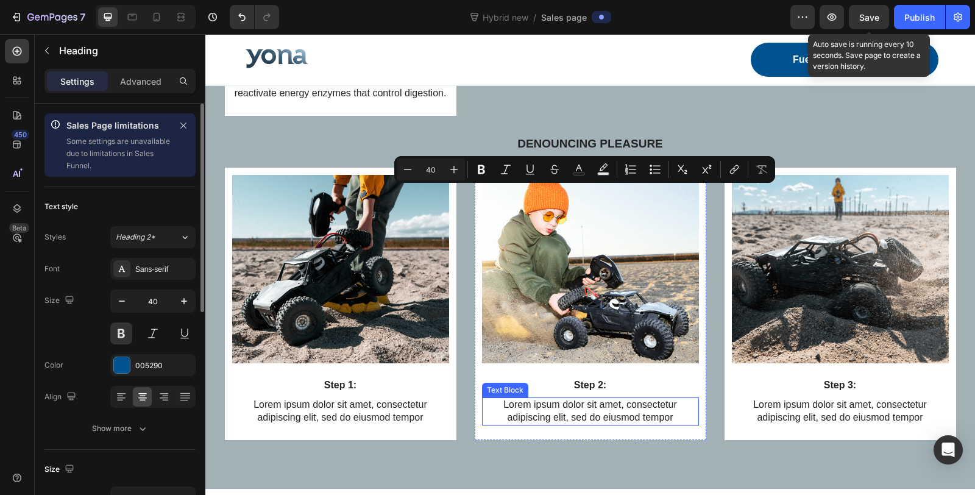
type input "16"
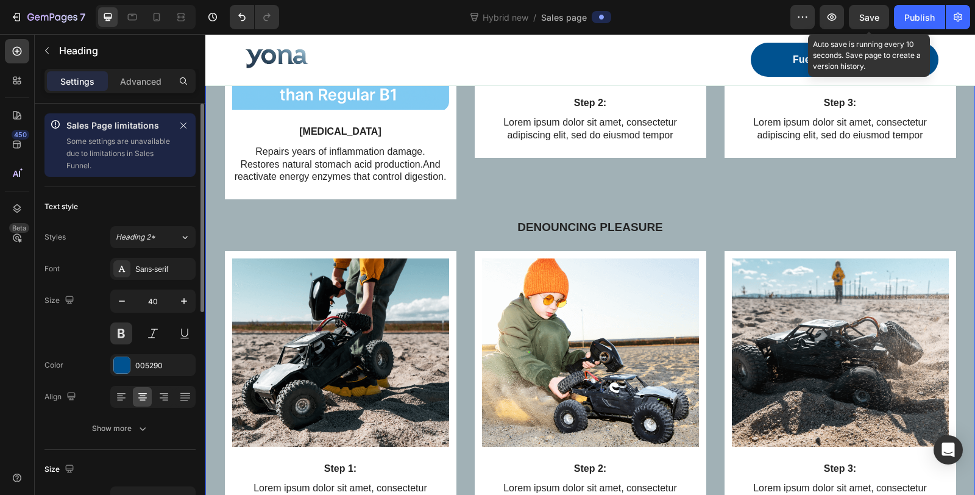
scroll to position [1682, 0]
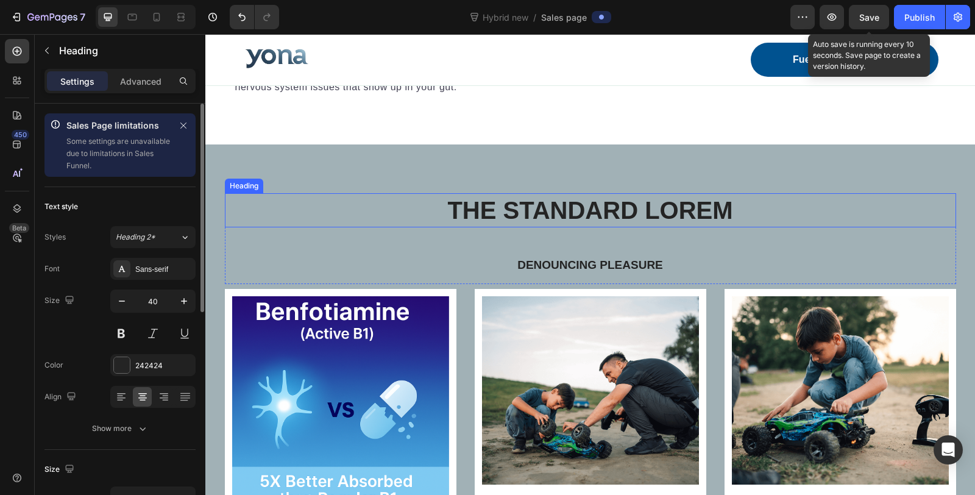
click at [595, 204] on h2 "The standard Lorem" at bounding box center [590, 210] width 731 height 34
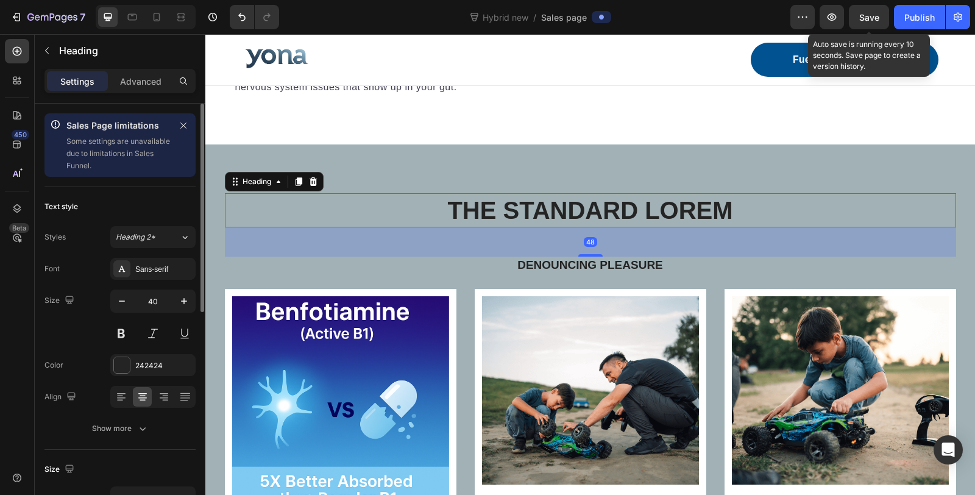
click at [595, 204] on h2 "The standard Lorem" at bounding box center [590, 210] width 731 height 34
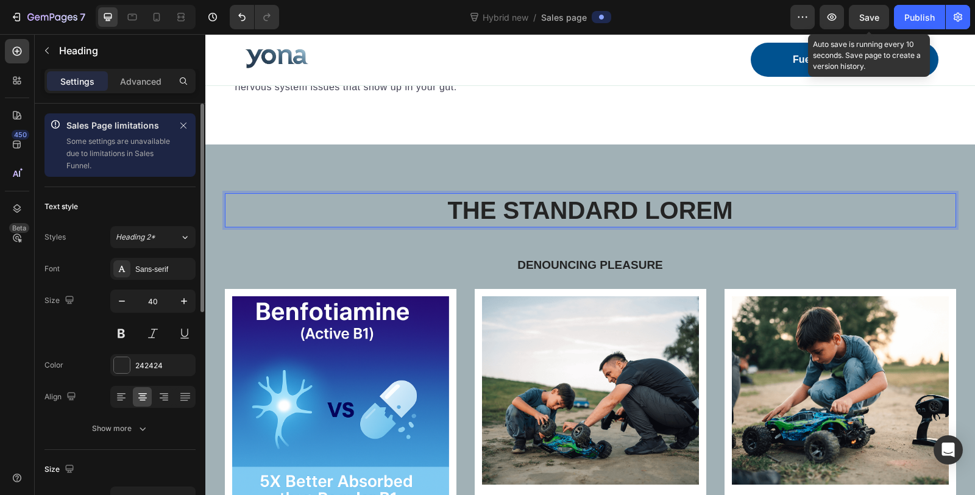
click at [595, 204] on p "The standard Lorem" at bounding box center [590, 210] width 729 height 32
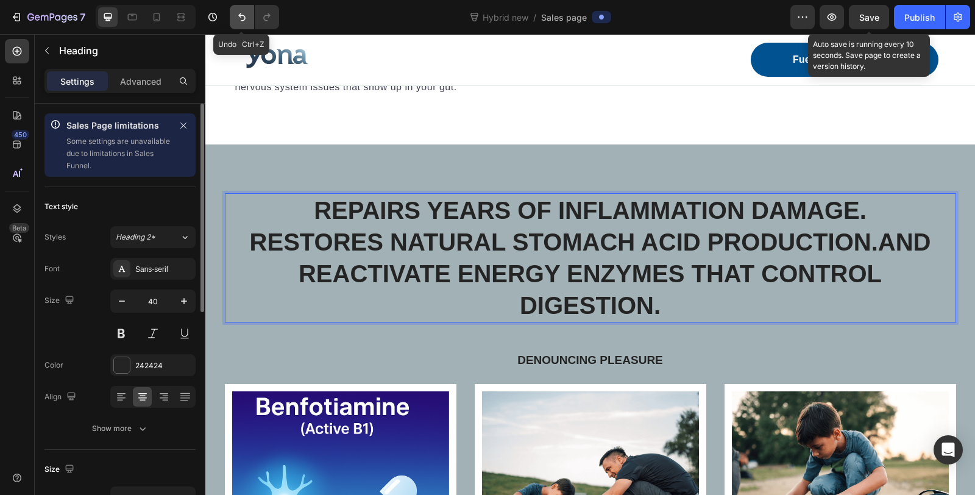
click at [238, 18] on icon "Undo/Redo" at bounding box center [242, 17] width 12 height 12
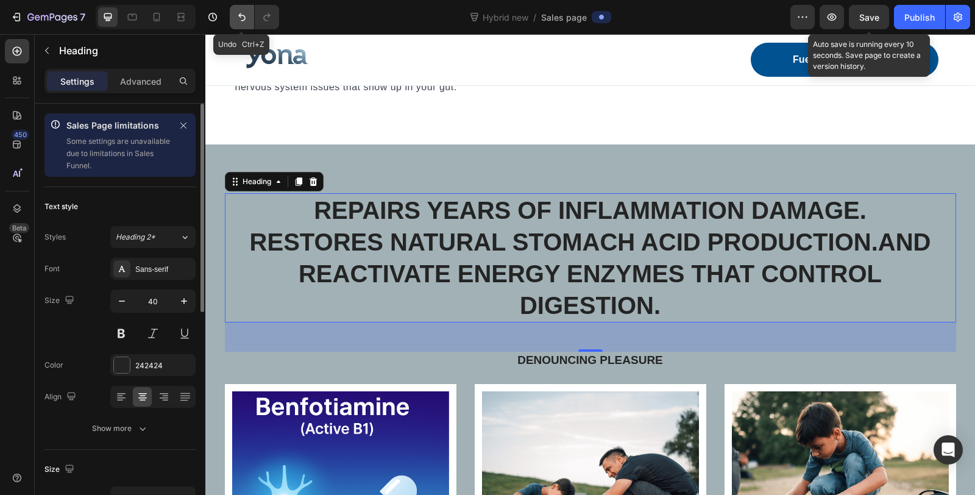
click at [237, 25] on button "Undo/Redo" at bounding box center [242, 17] width 24 height 24
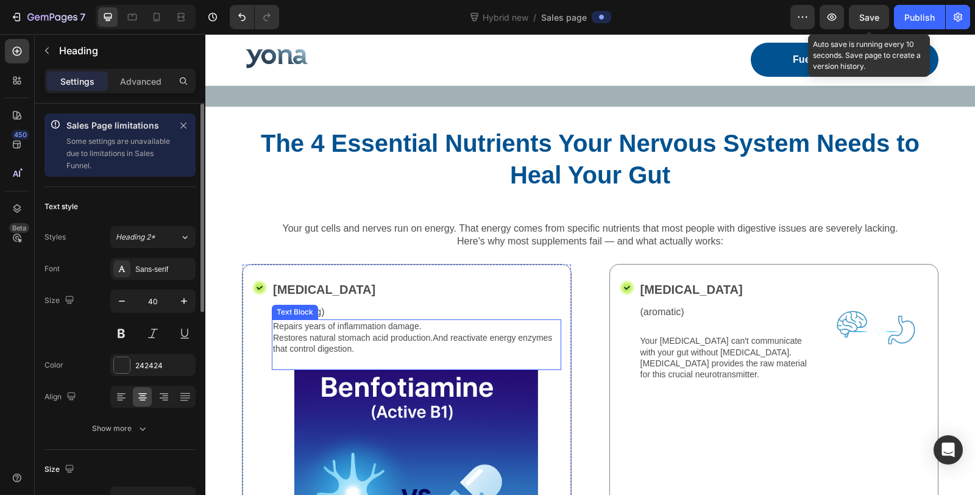
scroll to position [2494, 0]
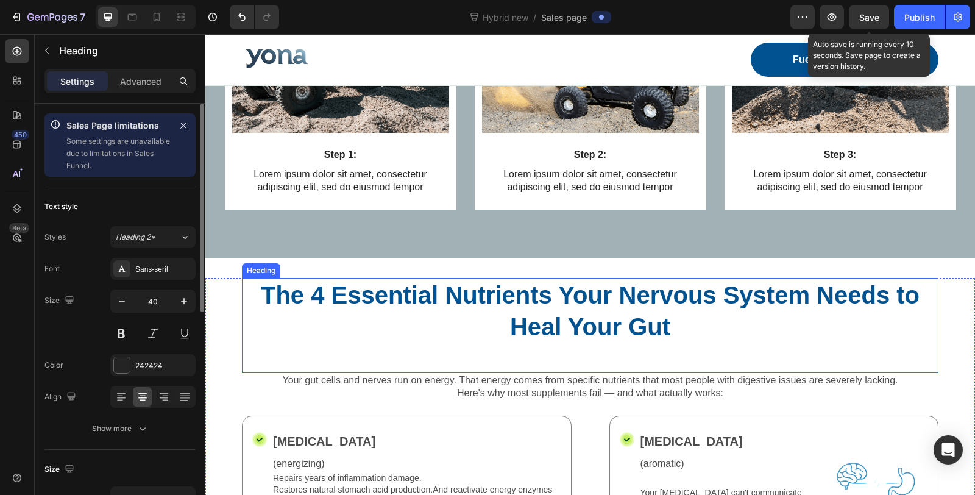
click at [515, 317] on h2 "The 4 Essential Nutrients Your Nervous System Needs to Heal Your Gut" at bounding box center [590, 311] width 696 height 66
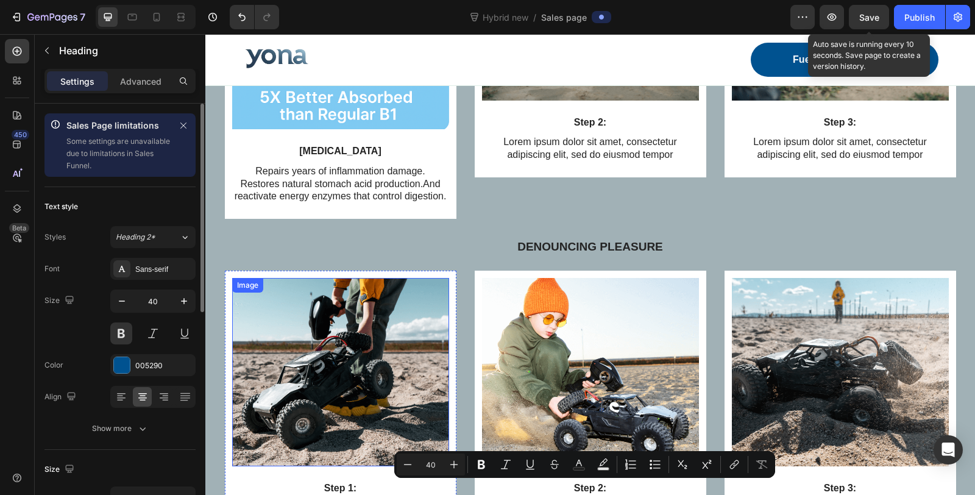
type input "16"
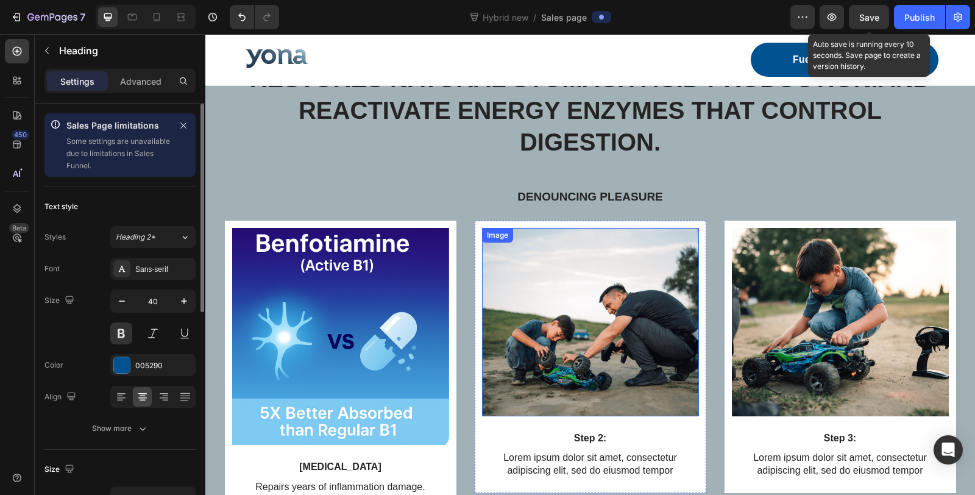
scroll to position [1817, 0]
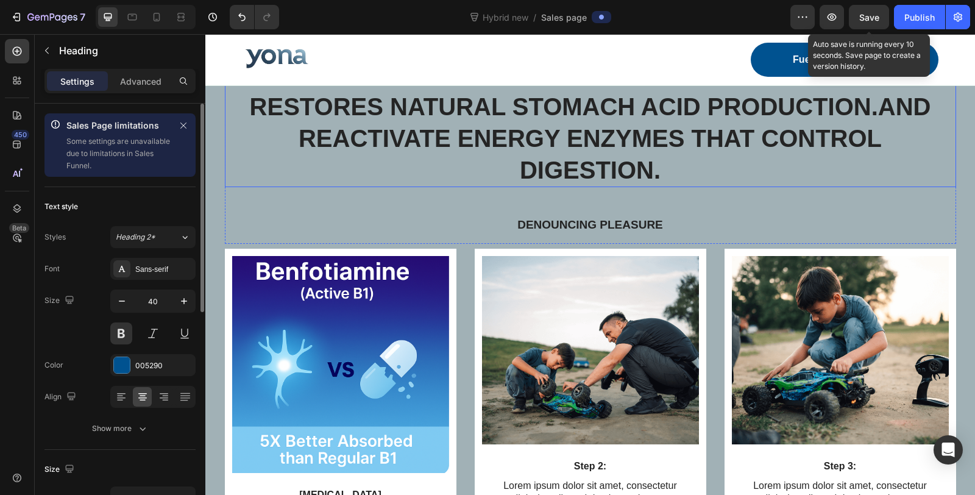
click at [547, 146] on h2 "Repairs years of inflammation damage. Restores natural stomach acid production.…" at bounding box center [590, 122] width 731 height 129
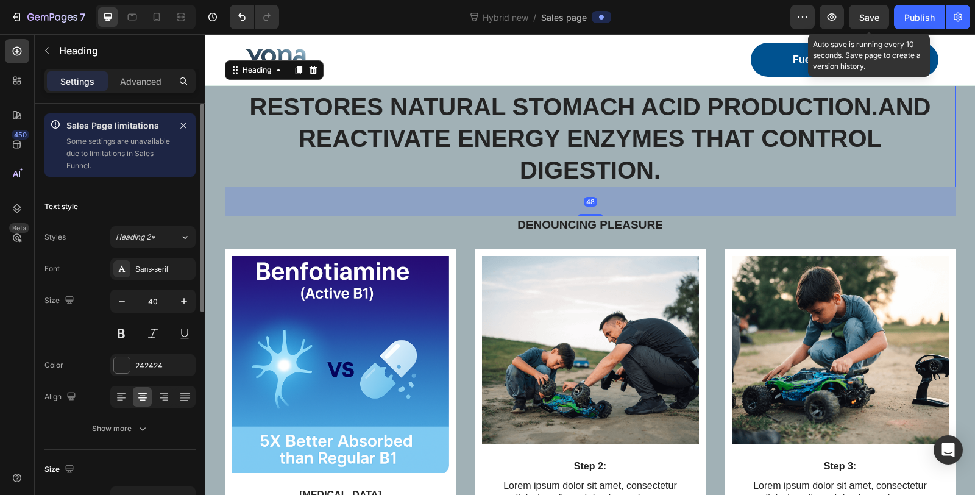
click at [547, 146] on h2 "Repairs years of inflammation damage. Restores natural stomach acid production.…" at bounding box center [590, 122] width 731 height 129
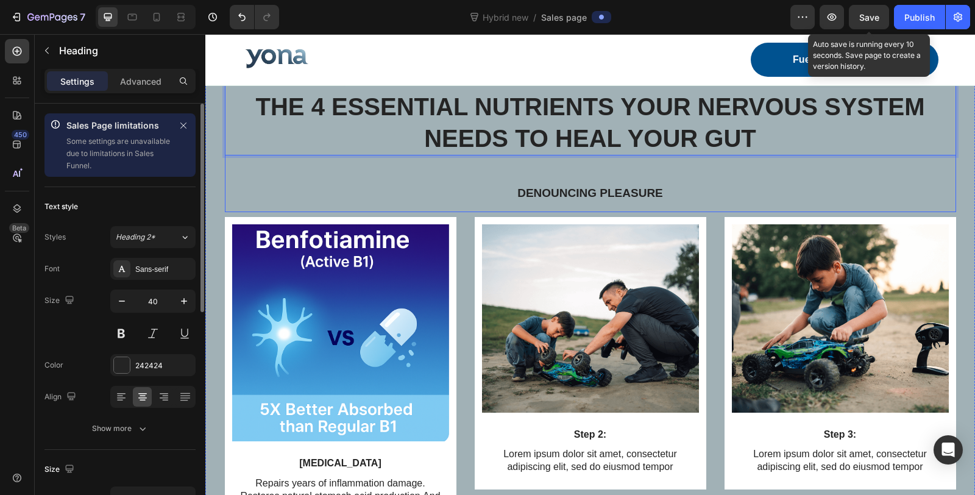
scroll to position [1682, 0]
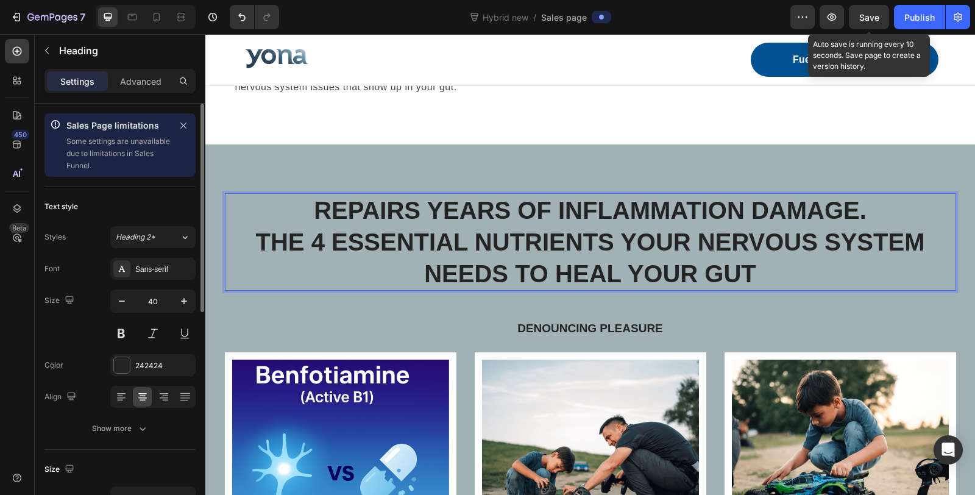
click at [556, 233] on p "Repairs years of inflammation damage. The 4 Essential Nutrients Your Nervous Sy…" at bounding box center [590, 241] width 729 height 95
click at [593, 239] on p "Repairs years of inflammation damage. The 4 Essential Nutrients Your Nervous Sy…" at bounding box center [590, 241] width 729 height 95
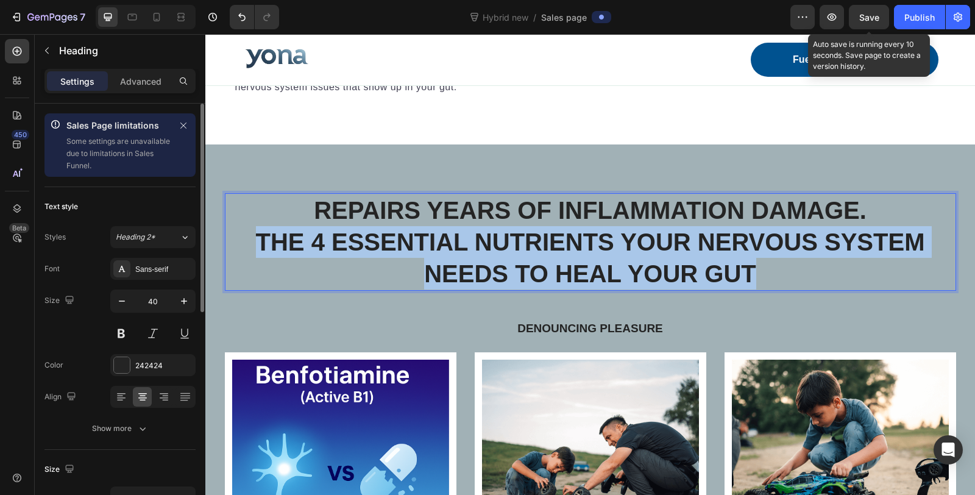
click at [593, 239] on p "Repairs years of inflammation damage. The 4 Essential Nutrients Your Nervous Sy…" at bounding box center [590, 241] width 729 height 95
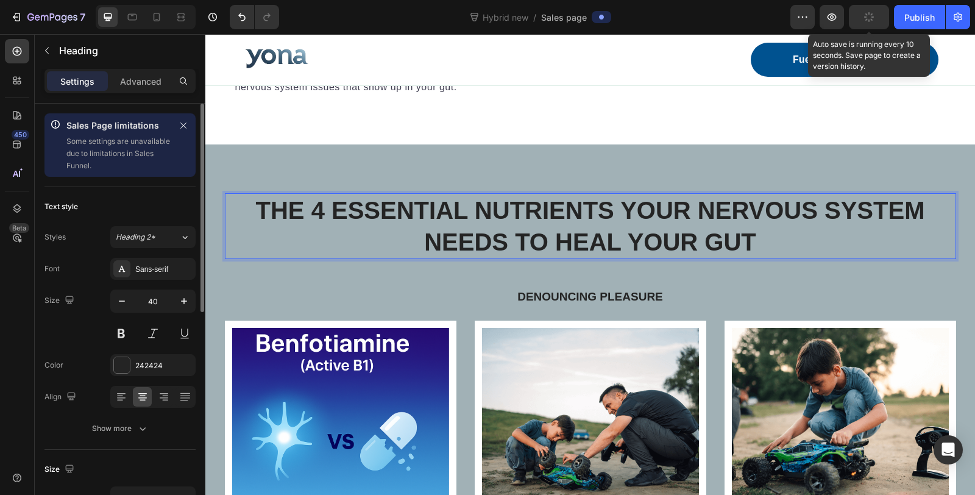
click at [581, 238] on p "The 4 Essential Nutrients Your Nervous System Needs to Heal Your Gut" at bounding box center [590, 225] width 729 height 63
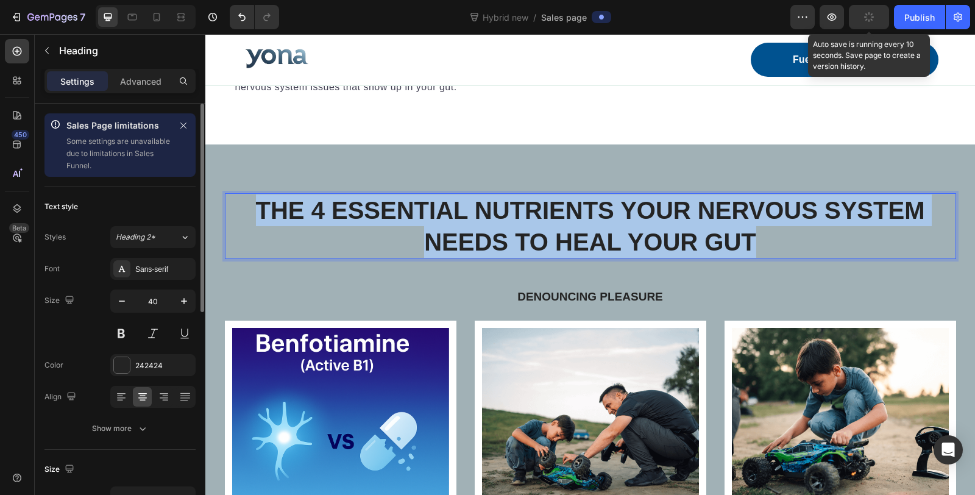
click at [581, 238] on p "The 4 Essential Nutrients Your Nervous System Needs to Heal Your Gut" at bounding box center [590, 225] width 729 height 63
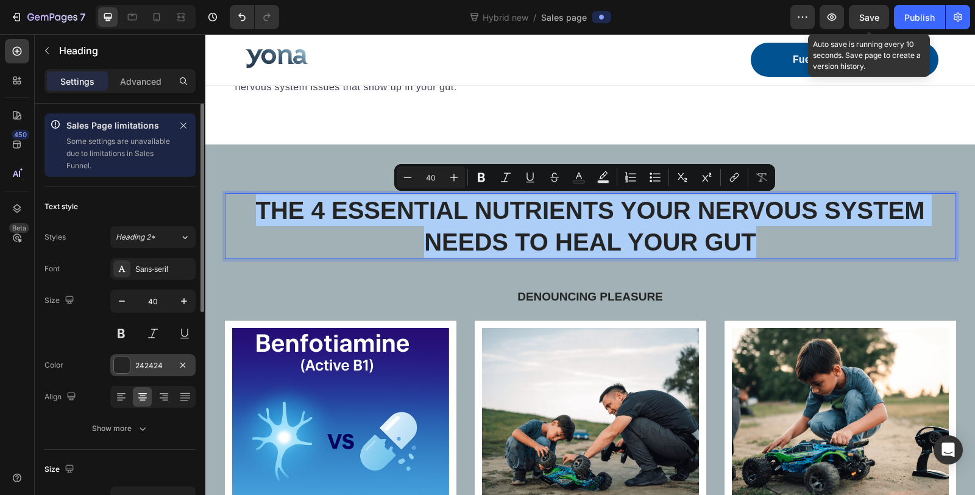
click at [147, 367] on div "242424" at bounding box center [152, 365] width 35 height 11
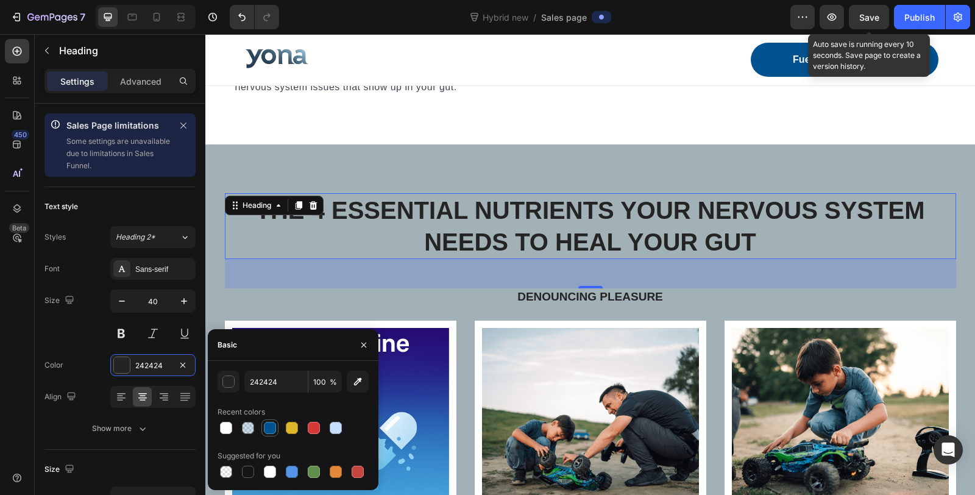
click at [264, 422] on div at bounding box center [270, 427] width 15 height 15
type input "005290"
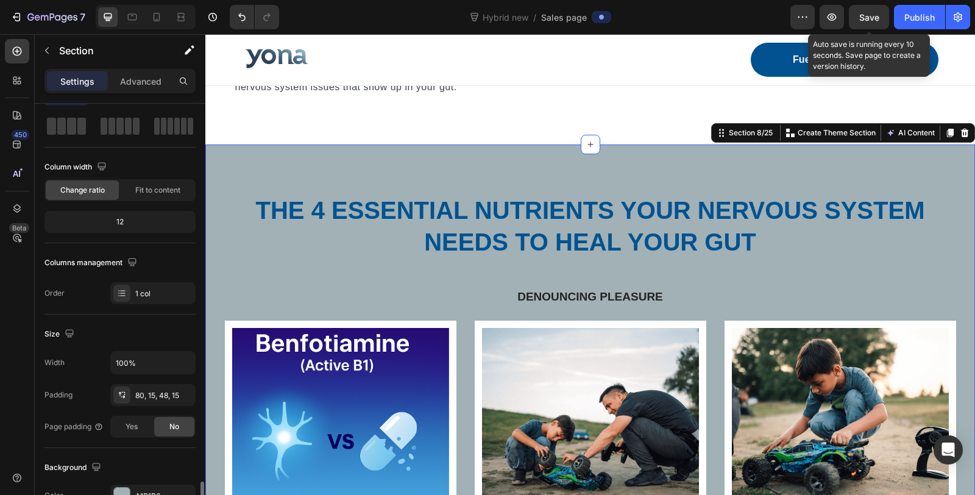
scroll to position [398, 0]
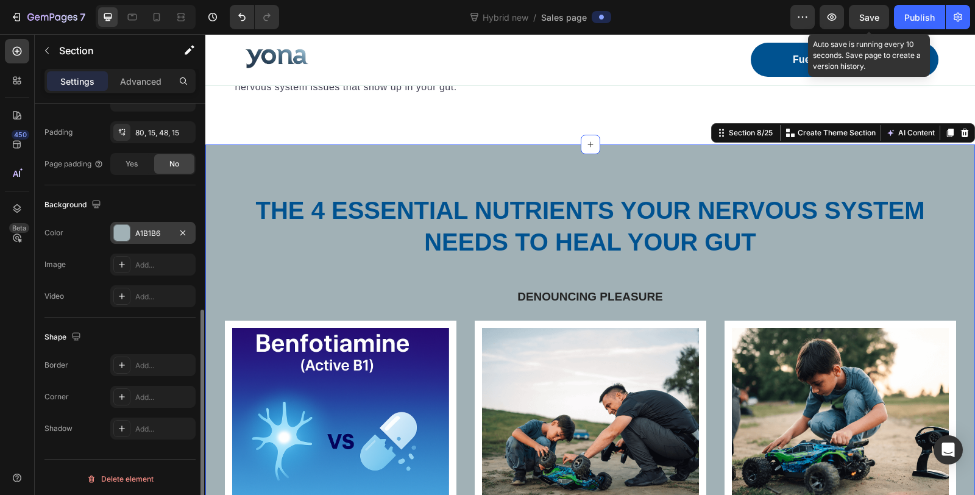
click at [138, 231] on div "A1B1B6" at bounding box center [152, 233] width 35 height 11
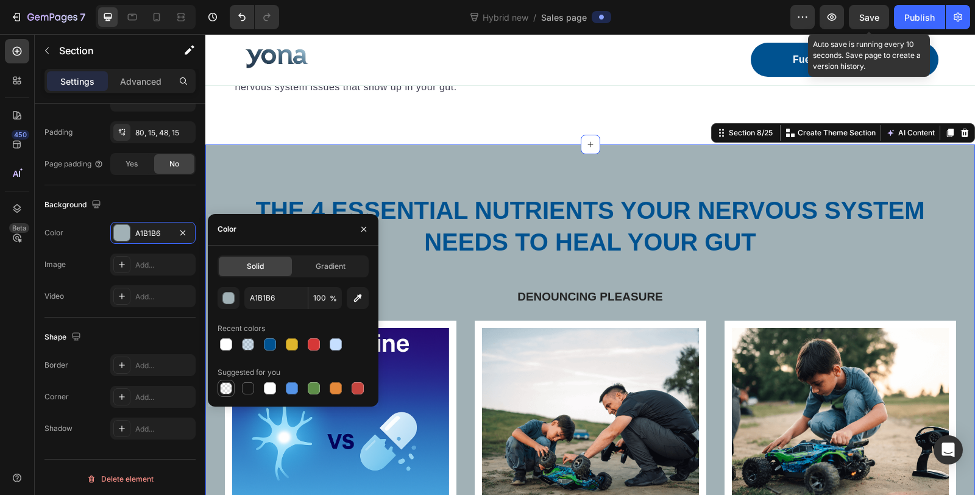
click at [221, 391] on div at bounding box center [226, 388] width 12 height 12
type input "000000"
type input "0"
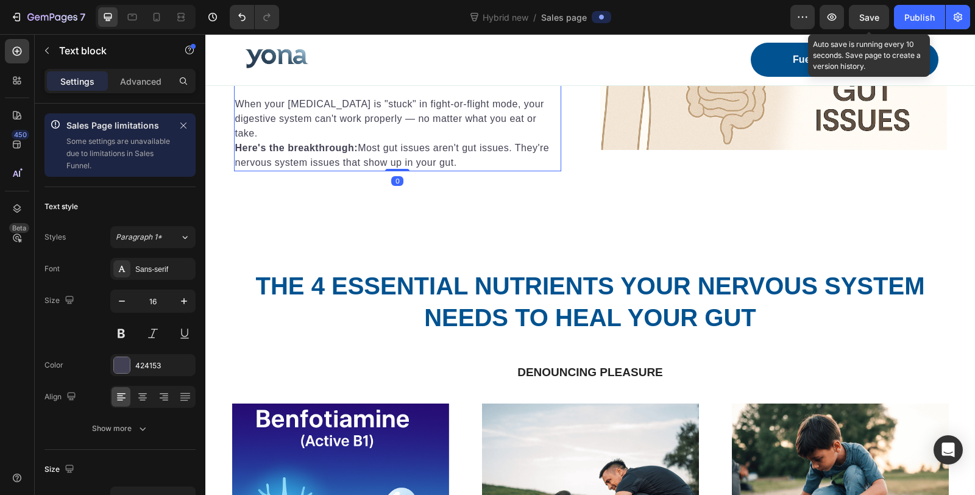
scroll to position [1546, 0]
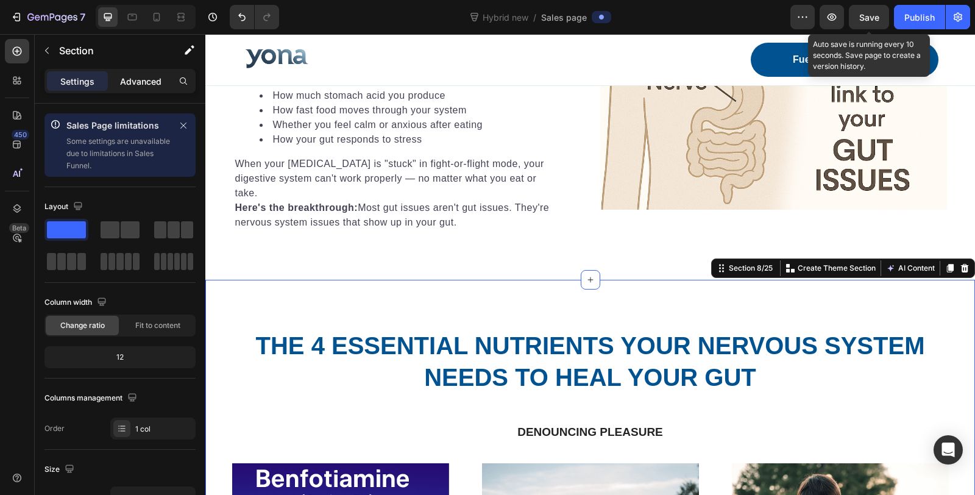
click at [146, 77] on p "Advanced" at bounding box center [140, 81] width 41 height 13
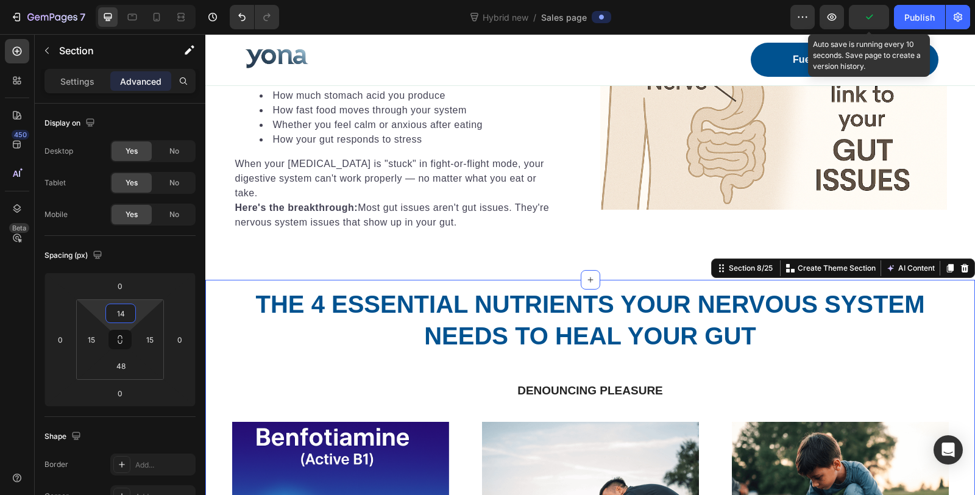
type input "18"
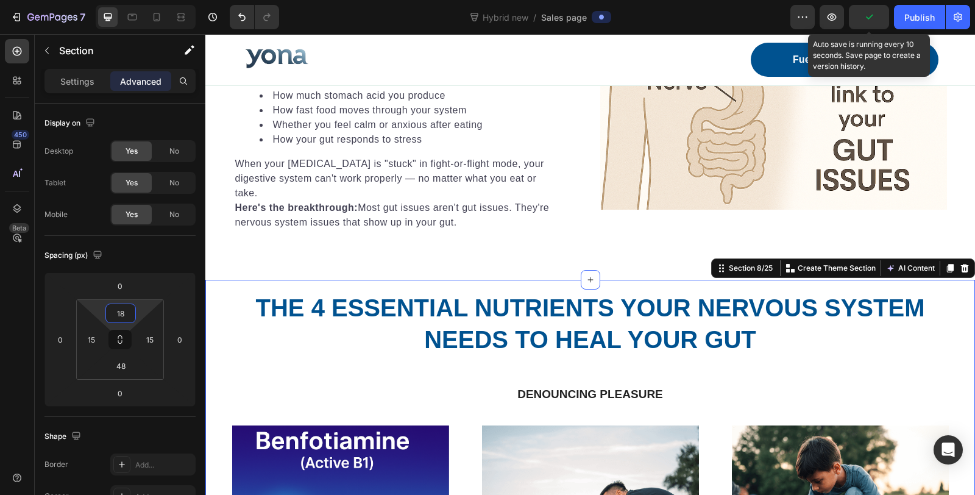
drag, startPoint x: 118, startPoint y: 326, endPoint x: 121, endPoint y: 346, distance: 20.3
click at [121, 0] on html "7 Version history Hybrid new / Sales page Preview Auto save is running every 10…" at bounding box center [487, 0] width 975 height 0
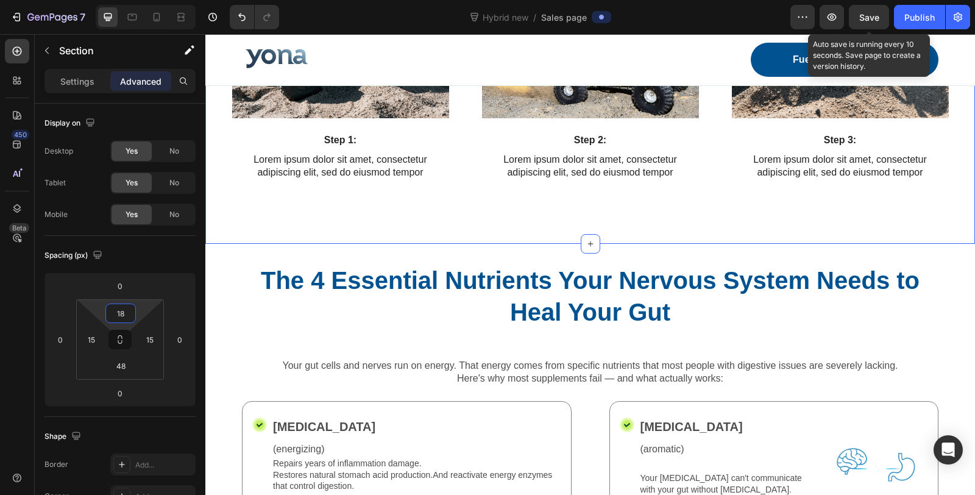
scroll to position [2494, 0]
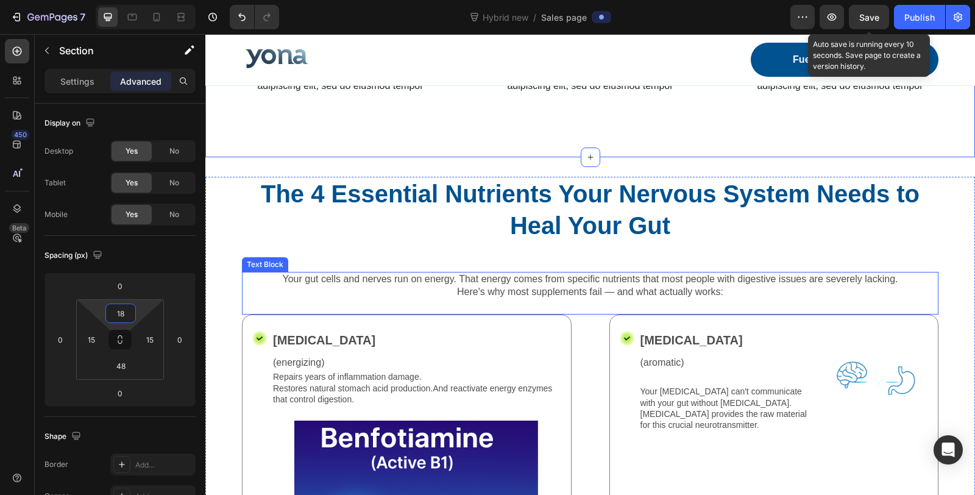
click at [524, 290] on p "Here's why most supplements fail — and what actually works:" at bounding box center [590, 292] width 694 height 13
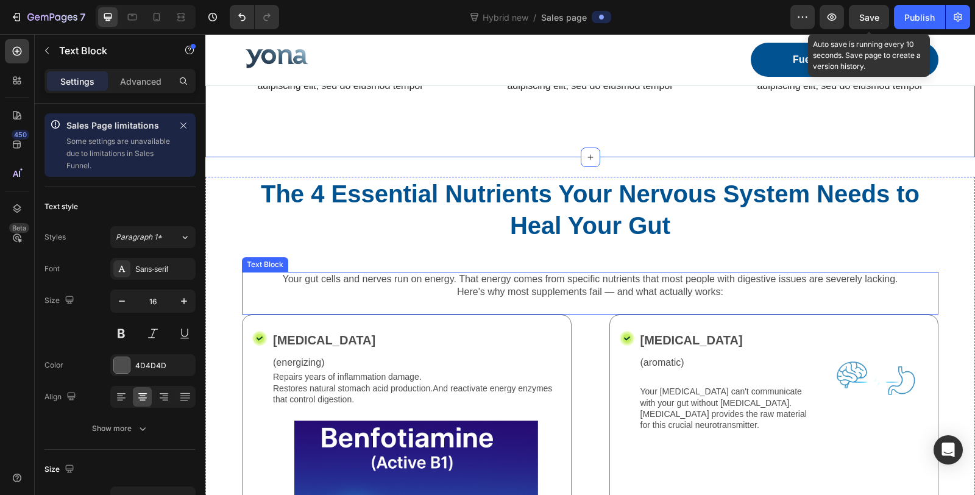
click at [524, 290] on p "Here's why most supplements fail — and what actually works:" at bounding box center [590, 292] width 694 height 13
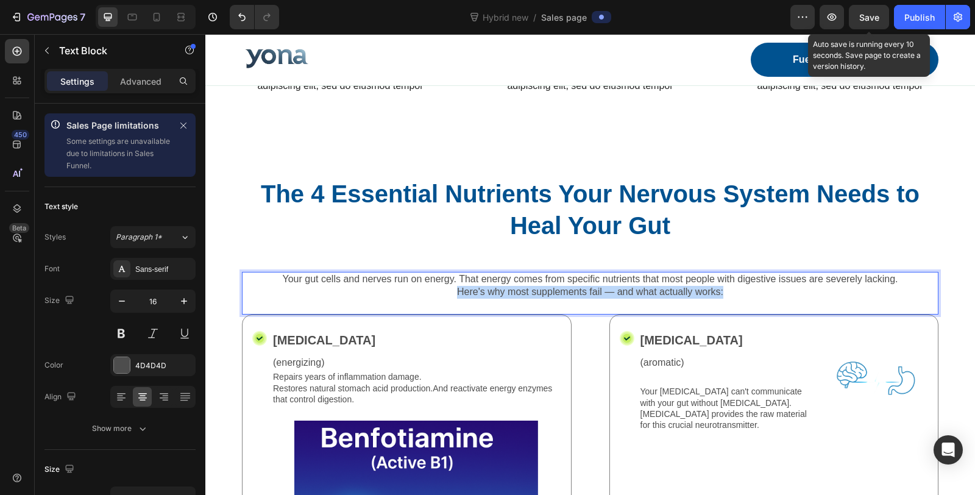
click at [524, 290] on p "Here's why most supplements fail — and what actually works:" at bounding box center [590, 292] width 694 height 13
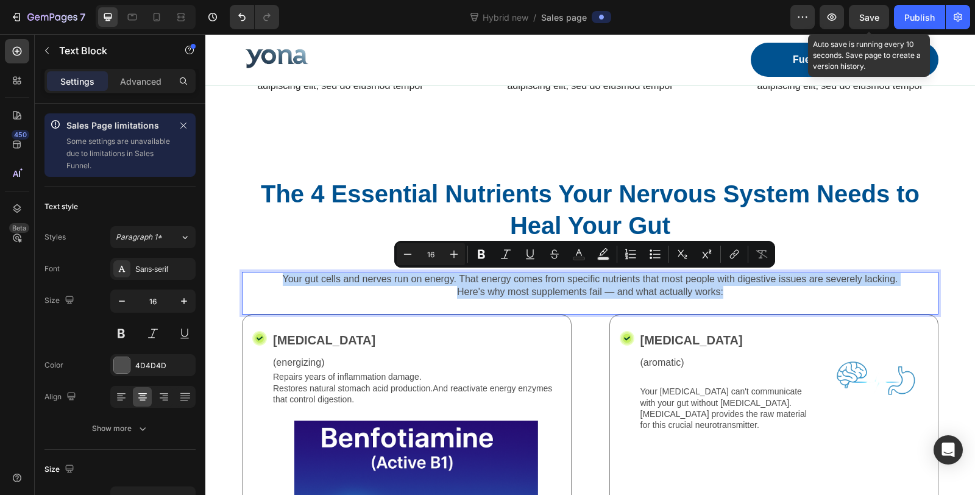
copy div "Your gut cells and nerves run on energy. That energy comes from specific nutrie…"
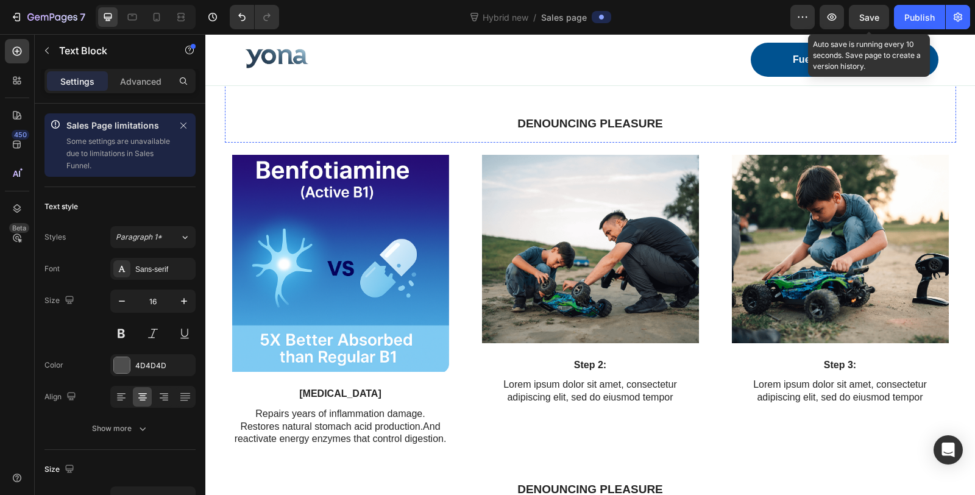
scroll to position [1617, 0]
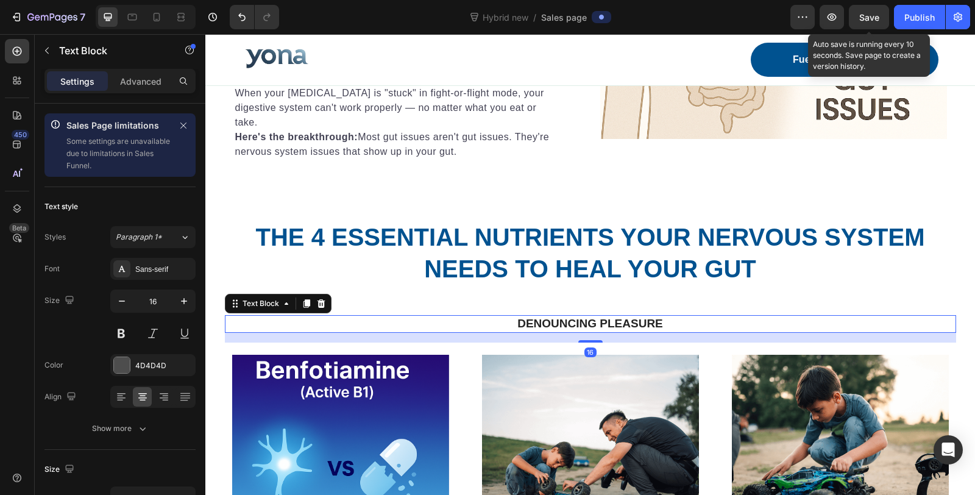
click at [559, 322] on p "Denouncing pleasure" at bounding box center [590, 323] width 729 height 15
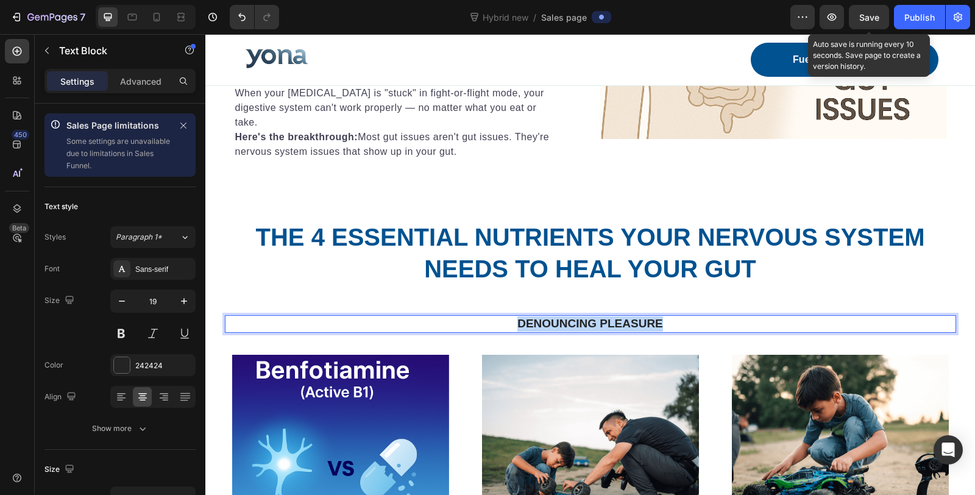
click at [559, 322] on p "Denouncing pleasure" at bounding box center [590, 323] width 729 height 15
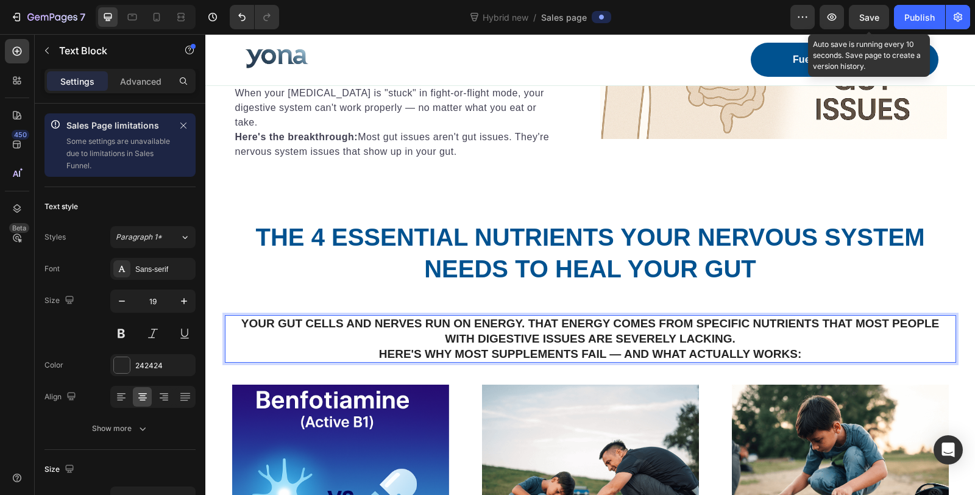
click at [551, 331] on p "Your gut cells and nerves run on energy. That energy comes from specific nutrie…" at bounding box center [590, 331] width 729 height 30
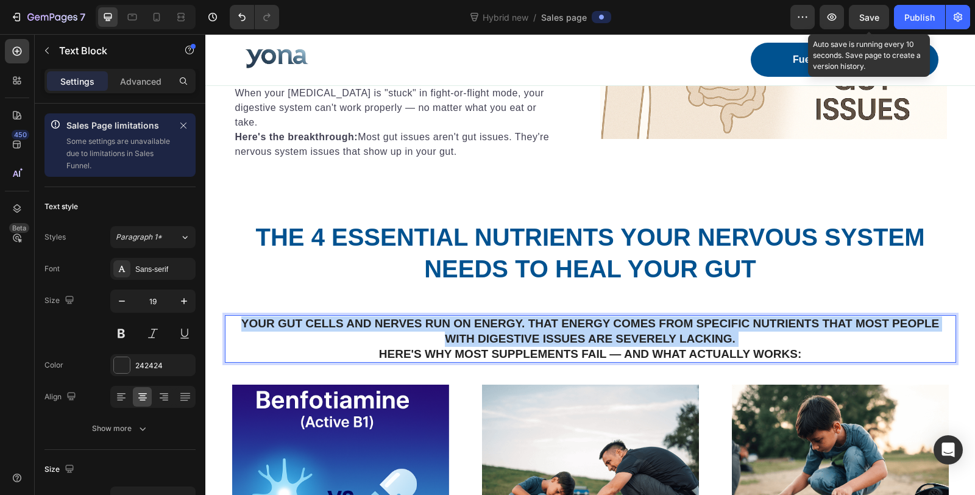
click at [551, 331] on p "Your gut cells and nerves run on energy. That energy comes from specific nutrie…" at bounding box center [590, 331] width 729 height 30
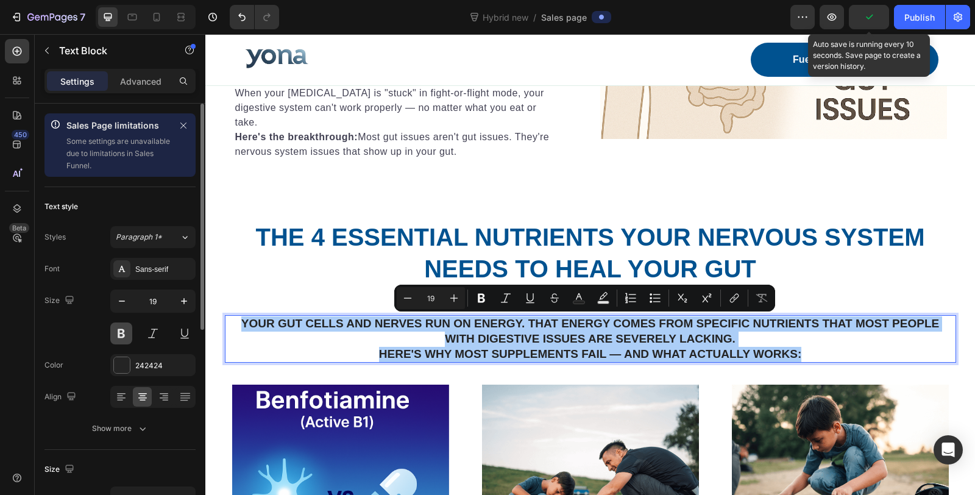
click at [124, 336] on button at bounding box center [121, 333] width 22 height 22
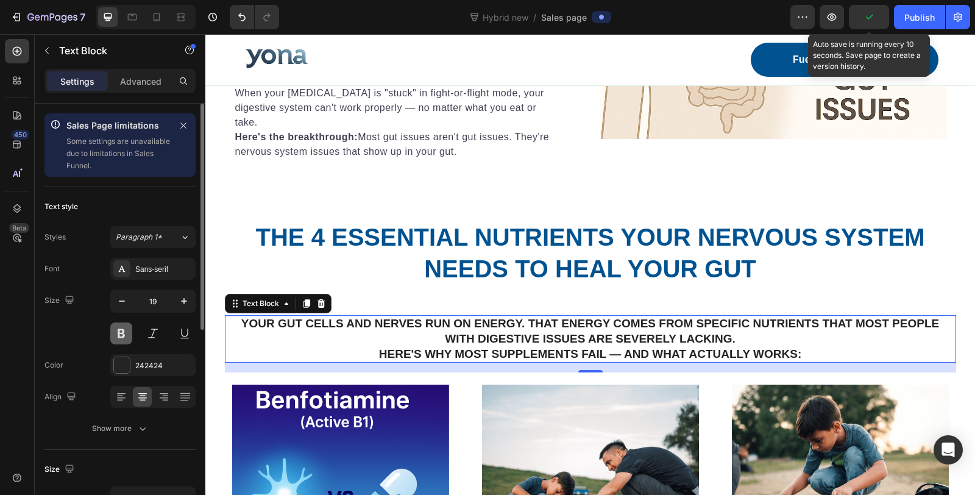
click at [124, 336] on button at bounding box center [121, 333] width 22 height 22
click at [534, 347] on p "Here's why most supplements fail — and what actually works:" at bounding box center [590, 354] width 729 height 15
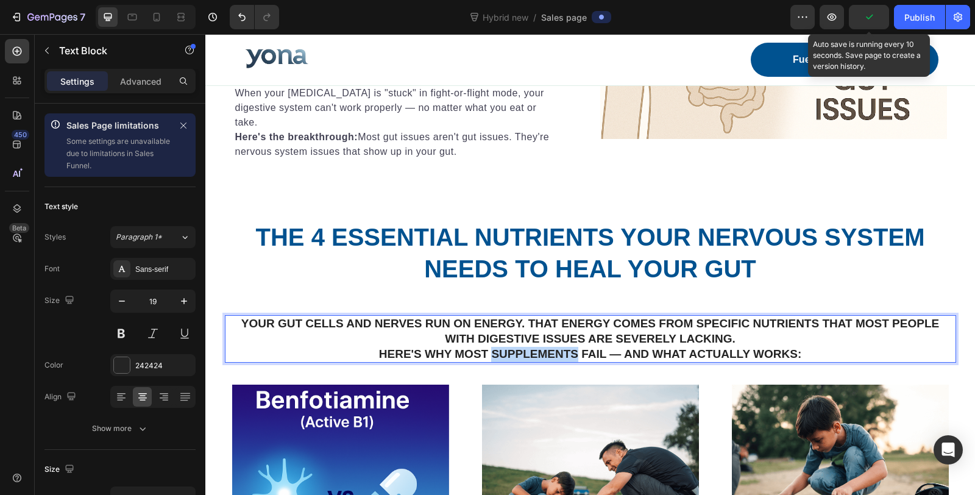
click at [534, 347] on p "Here's why most supplements fail — and what actually works:" at bounding box center [590, 354] width 729 height 15
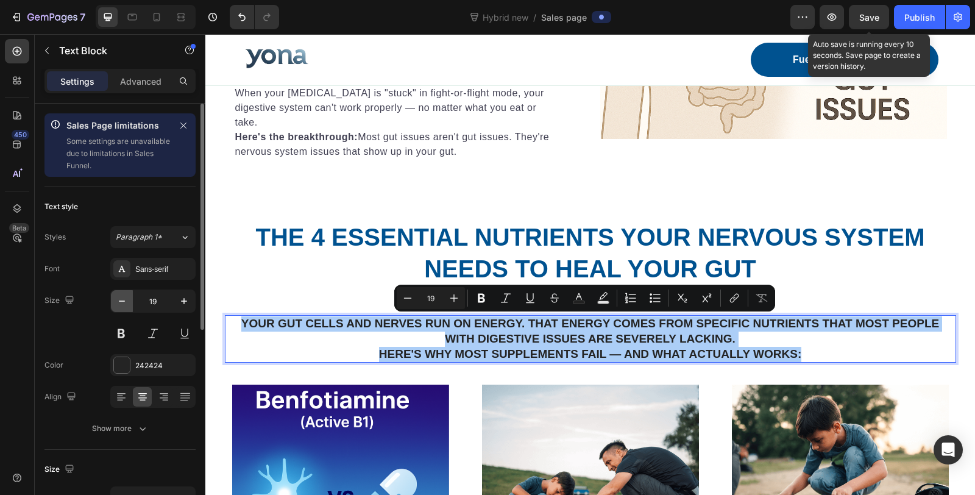
click at [122, 303] on icon "button" at bounding box center [122, 301] width 12 height 12
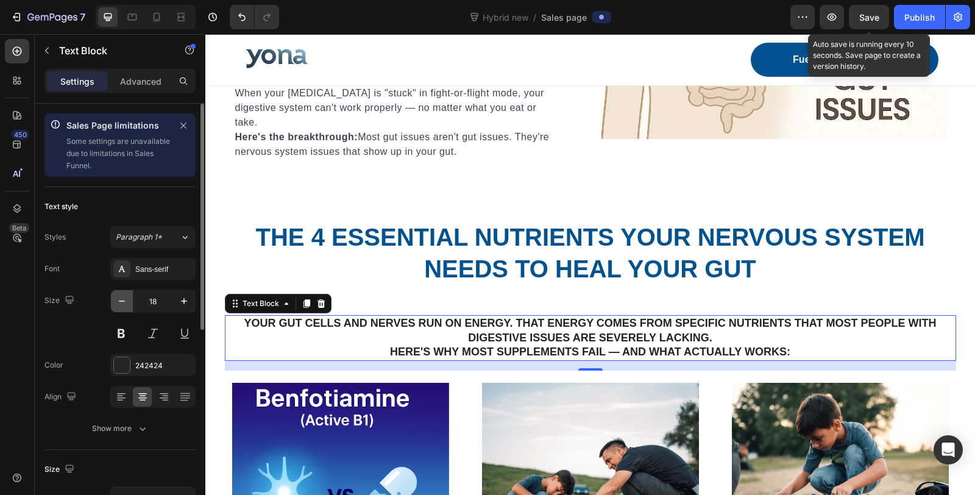
click at [122, 303] on icon "button" at bounding box center [122, 301] width 12 height 12
type input "17"
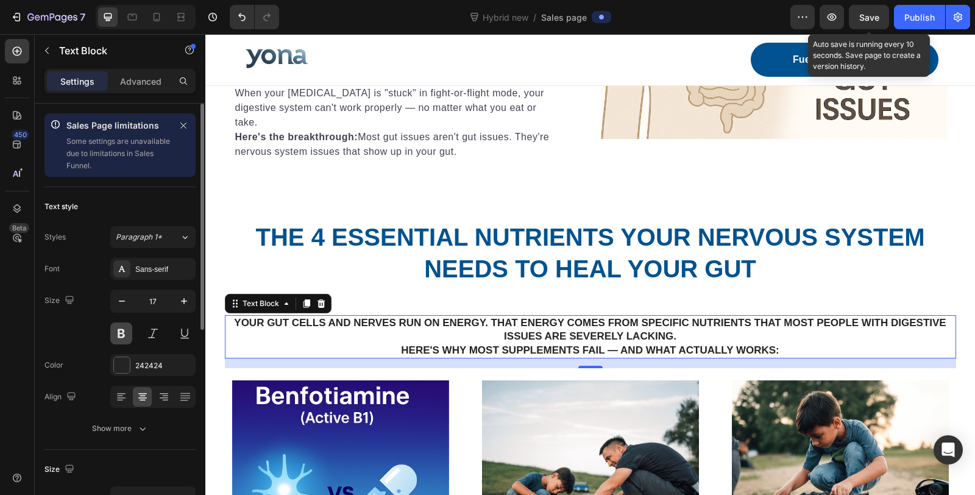
click at [126, 334] on button at bounding box center [121, 333] width 22 height 22
click at [356, 334] on p "Your gut cells and nerves run on energy. That energy comes from specific nutrie…" at bounding box center [590, 329] width 729 height 27
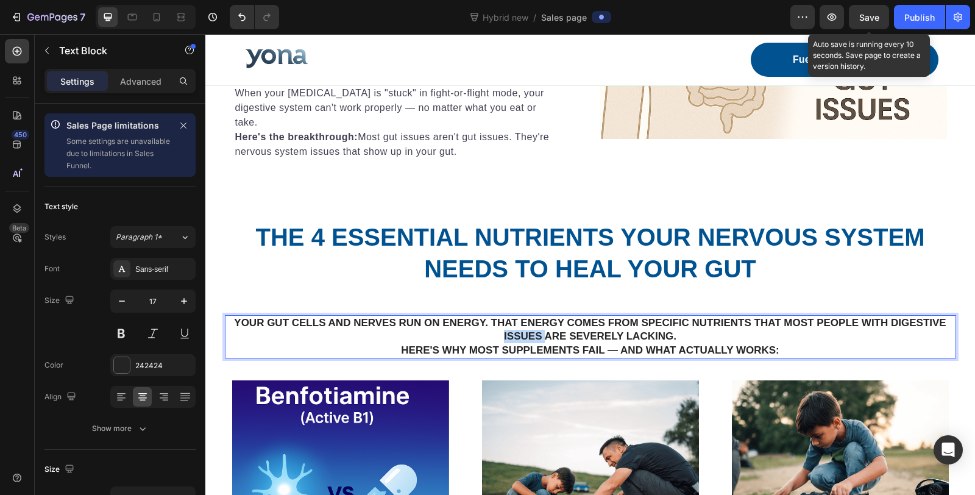
click at [356, 334] on p "Your gut cells and nerves run on energy. That energy comes from specific nutrie…" at bounding box center [590, 329] width 729 height 27
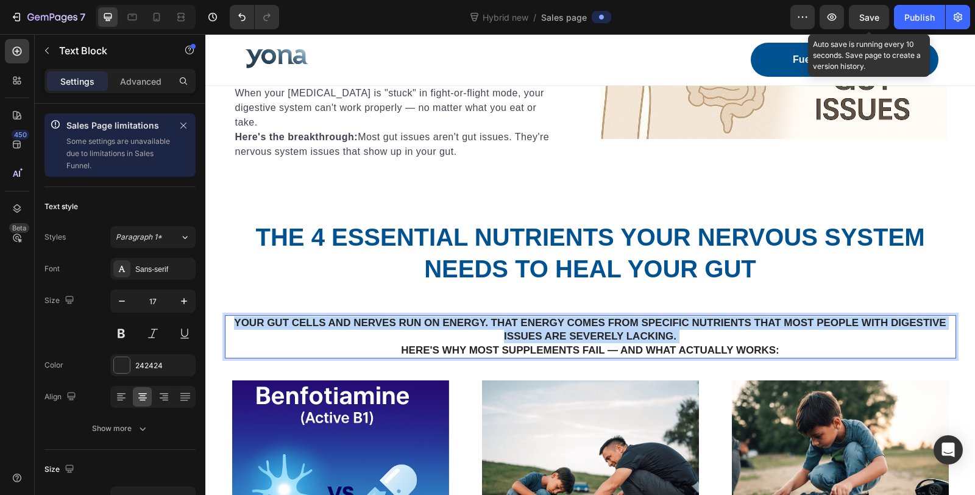
click at [356, 334] on p "Your gut cells and nerves run on energy. That energy comes from specific nutrie…" at bounding box center [590, 329] width 729 height 27
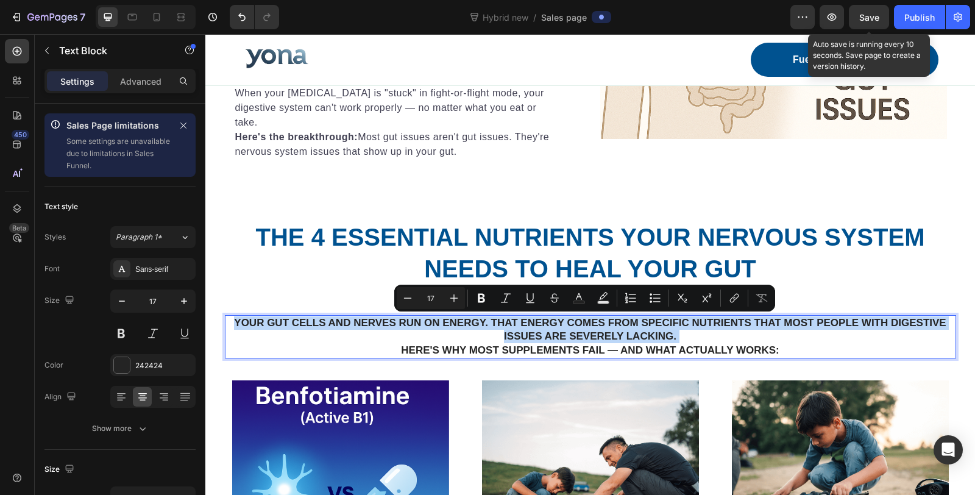
click at [523, 331] on p "Your gut cells and nerves run on energy. That energy comes from specific nutrie…" at bounding box center [590, 329] width 729 height 27
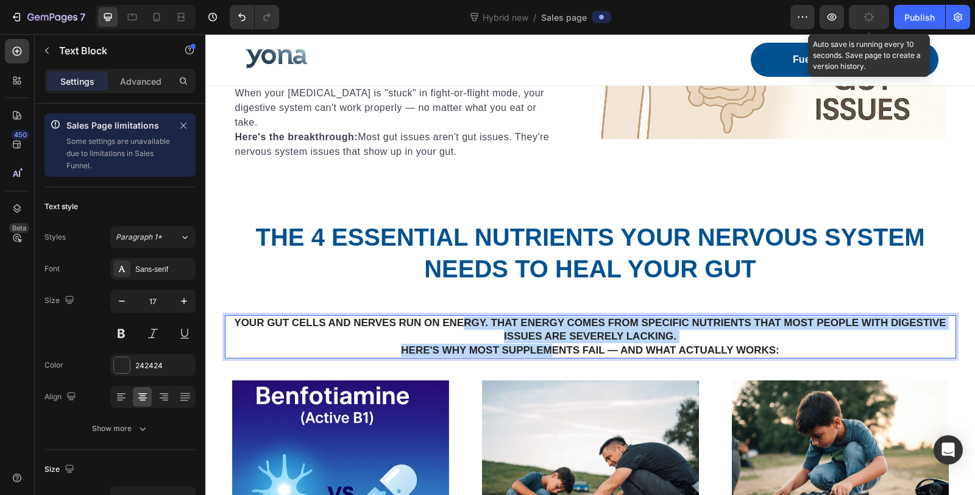
drag, startPoint x: 548, startPoint y: 351, endPoint x: 462, endPoint y: 327, distance: 89.7
click at [462, 327] on div "Your gut cells and nerves run on energy. That energy comes from specific nutrie…" at bounding box center [590, 336] width 731 height 43
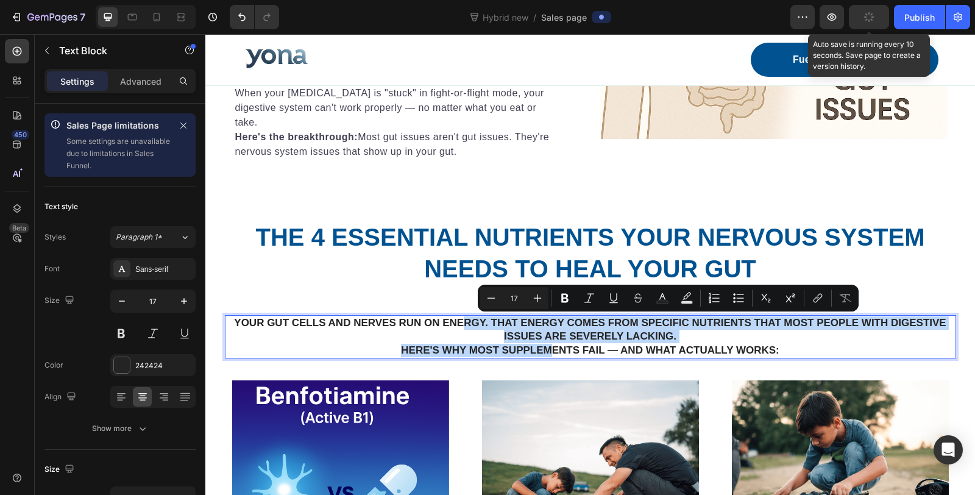
click at [519, 339] on p "Your gut cells and nerves run on energy. That energy comes from specific nutrie…" at bounding box center [590, 329] width 729 height 27
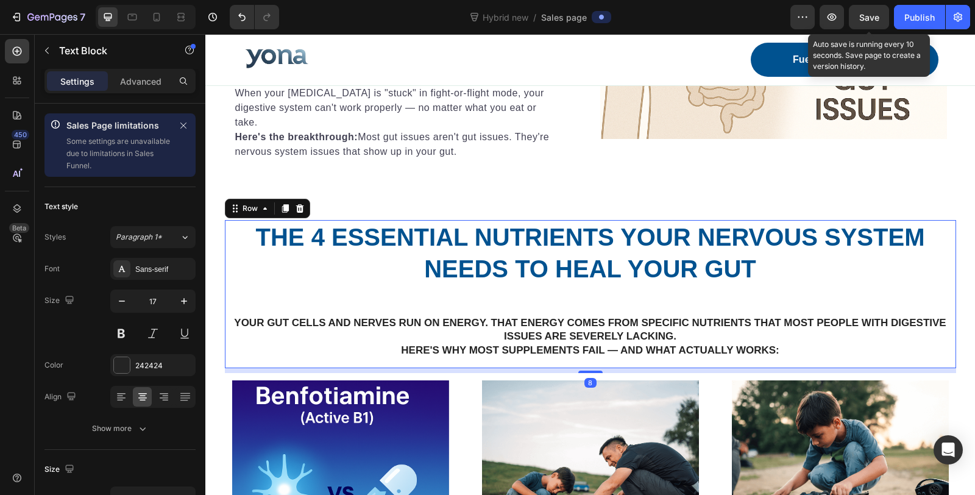
click at [946, 289] on div "The 4 Essential Nutrients Your Nervous System Needs to Heal Your Gut Heading Yo…" at bounding box center [590, 293] width 731 height 147
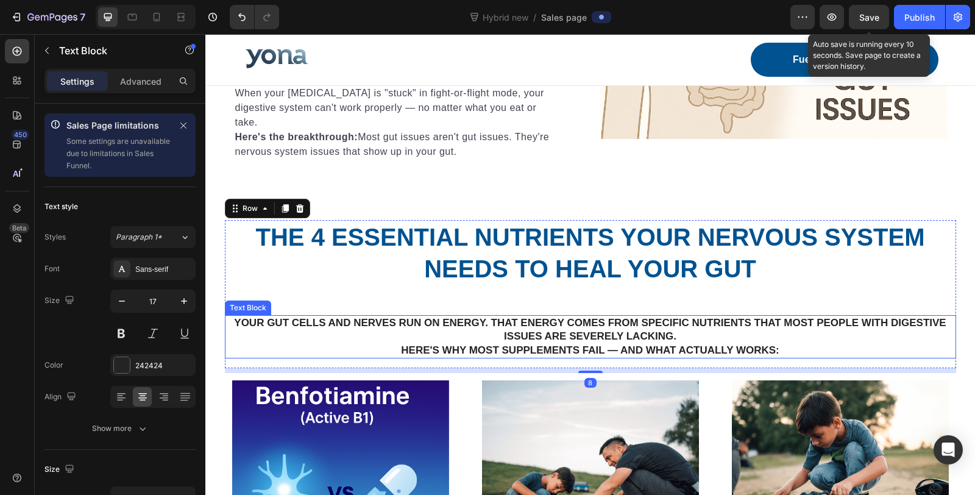
click at [907, 328] on p "Your gut cells and nerves run on energy. That energy comes from specific nutrie…" at bounding box center [590, 329] width 729 height 27
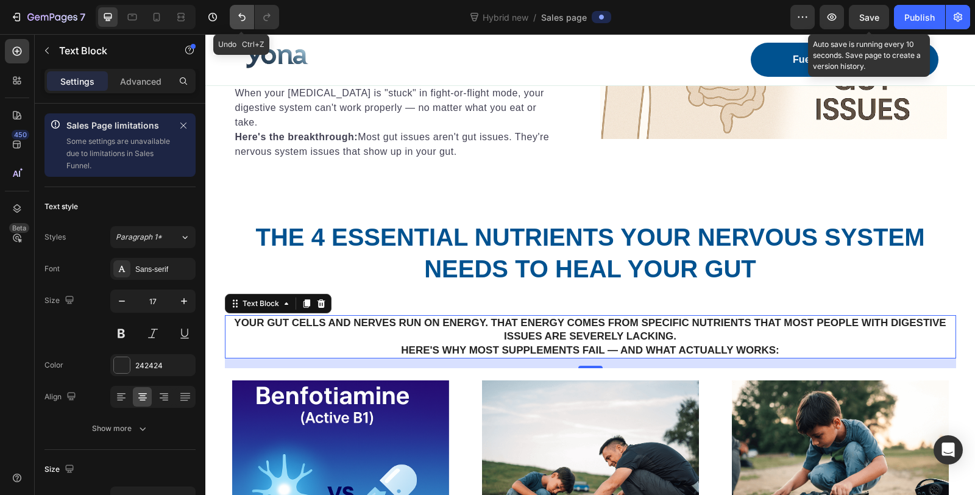
click at [241, 18] on icon "Undo/Redo" at bounding box center [242, 17] width 12 height 12
click at [241, 14] on icon "Undo/Redo" at bounding box center [242, 17] width 12 height 12
click at [241, 15] on icon "Undo/Redo" at bounding box center [242, 17] width 12 height 12
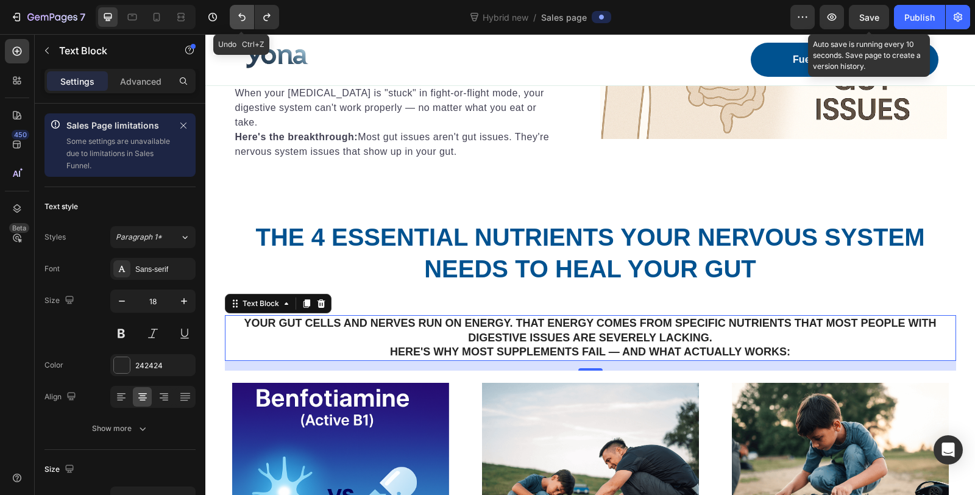
click at [241, 15] on icon "Undo/Redo" at bounding box center [242, 17] width 12 height 12
type input "19"
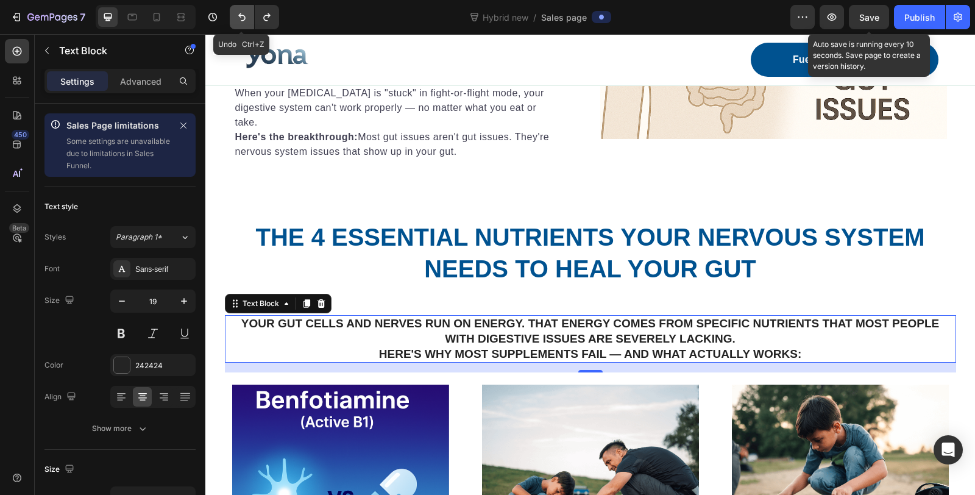
click at [241, 15] on icon "Undo/Redo" at bounding box center [242, 17] width 12 height 12
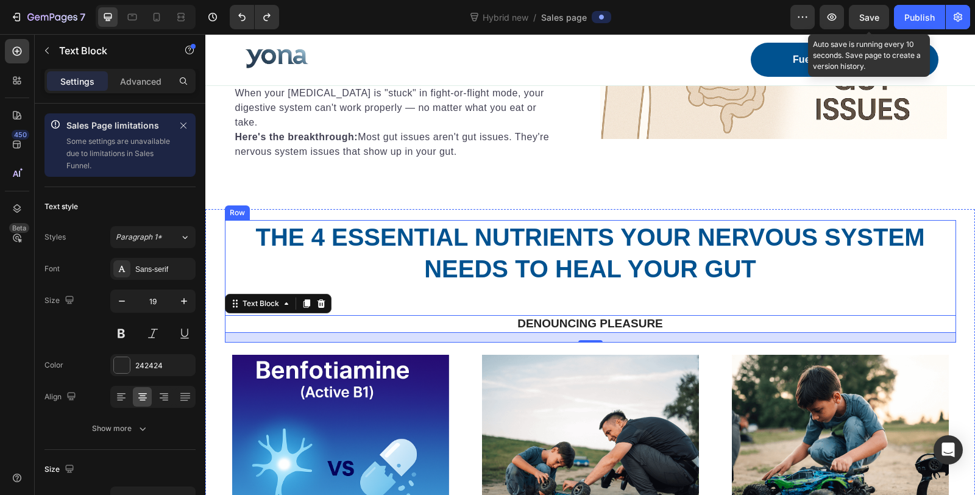
click at [572, 315] on div "Denouncing pleasure" at bounding box center [590, 324] width 731 height 18
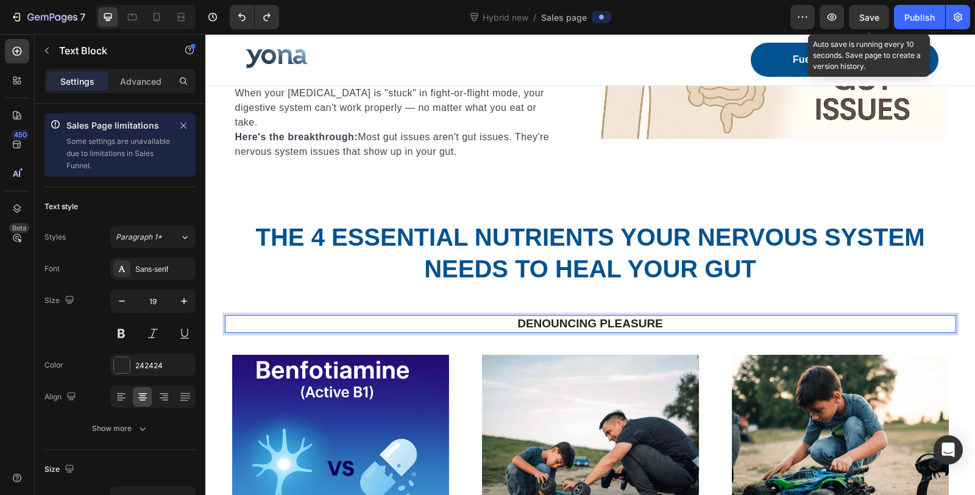
click at [572, 315] on div "Denouncing pleasure" at bounding box center [590, 324] width 731 height 18
click at [571, 315] on div "Denouncing pleasure" at bounding box center [590, 324] width 731 height 18
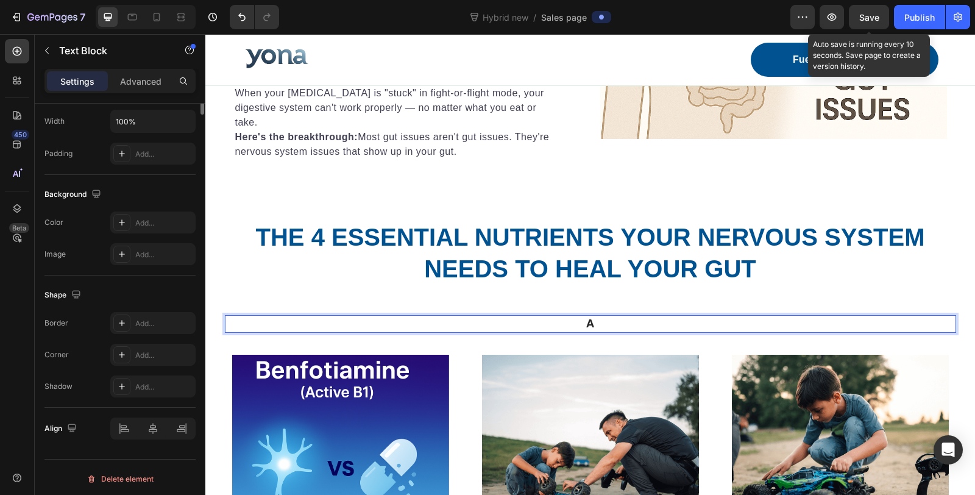
scroll to position [0, 0]
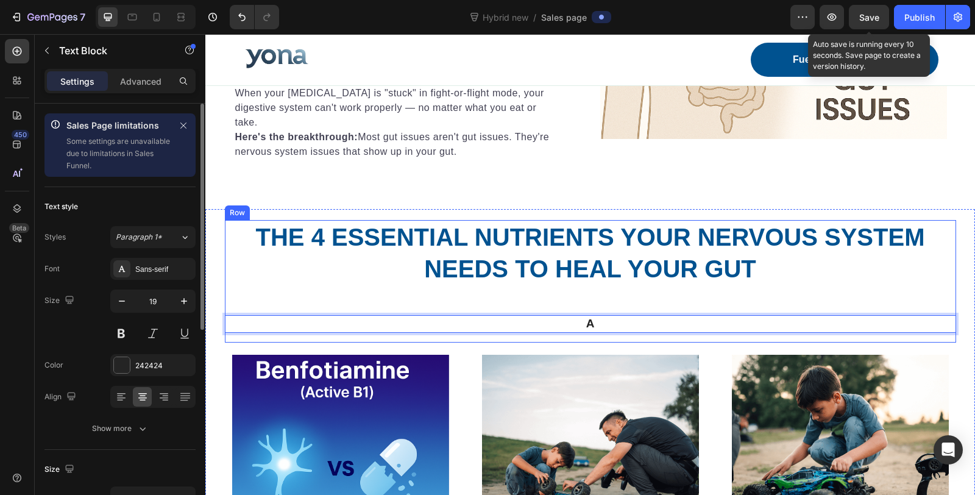
click at [582, 320] on p "A" at bounding box center [590, 323] width 729 height 15
click at [651, 303] on div "The 4 Essential Nutrients Your Nervous System Needs to Heal Your Gut Heading A …" at bounding box center [590, 281] width 731 height 122
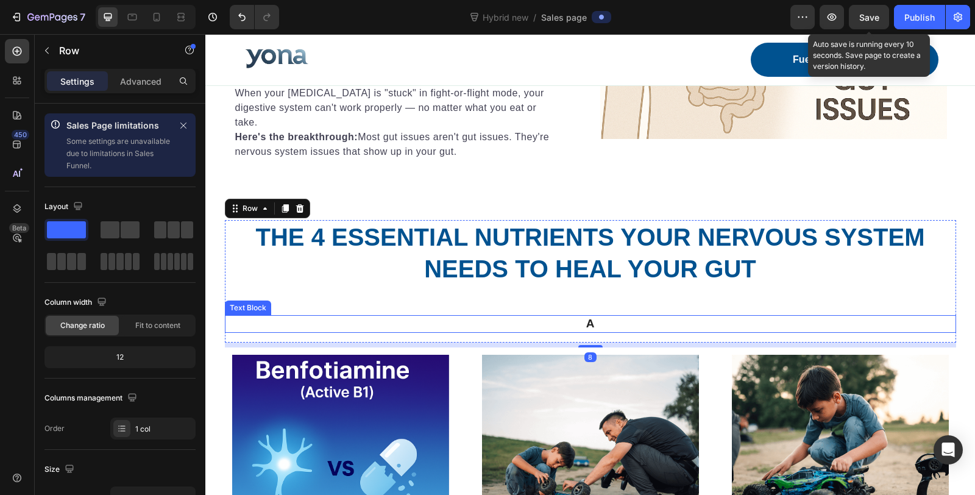
click at [641, 324] on p "A" at bounding box center [590, 323] width 729 height 15
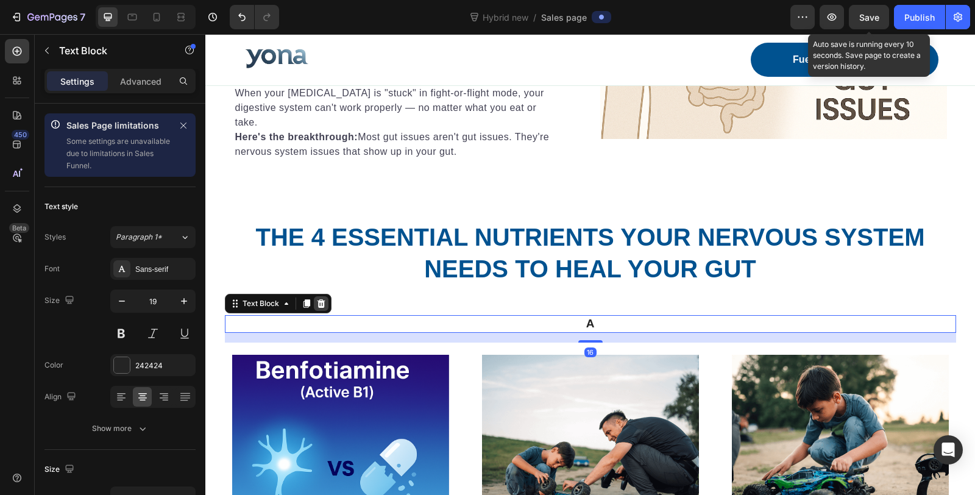
click at [319, 302] on icon at bounding box center [321, 304] width 10 height 10
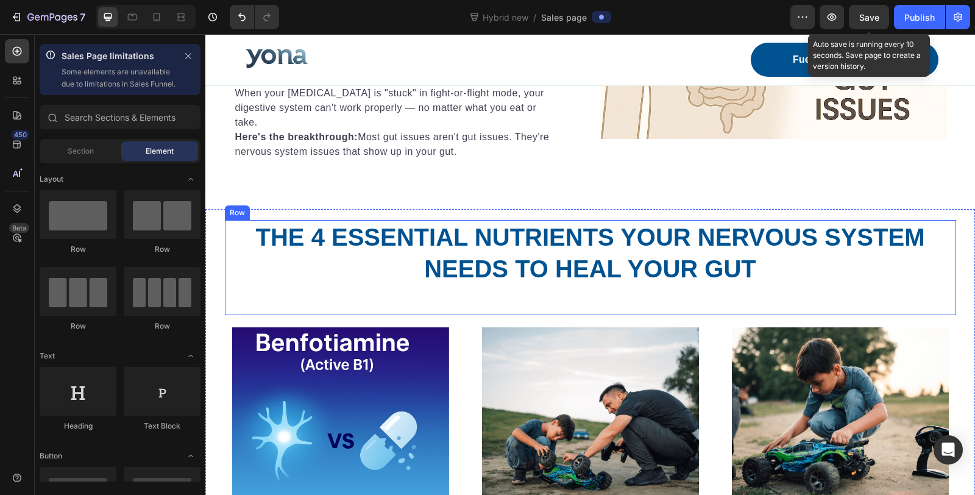
click at [572, 299] on div "The 4 Essential Nutrients Your Nervous System Needs to Heal Your Gut Heading" at bounding box center [590, 267] width 731 height 95
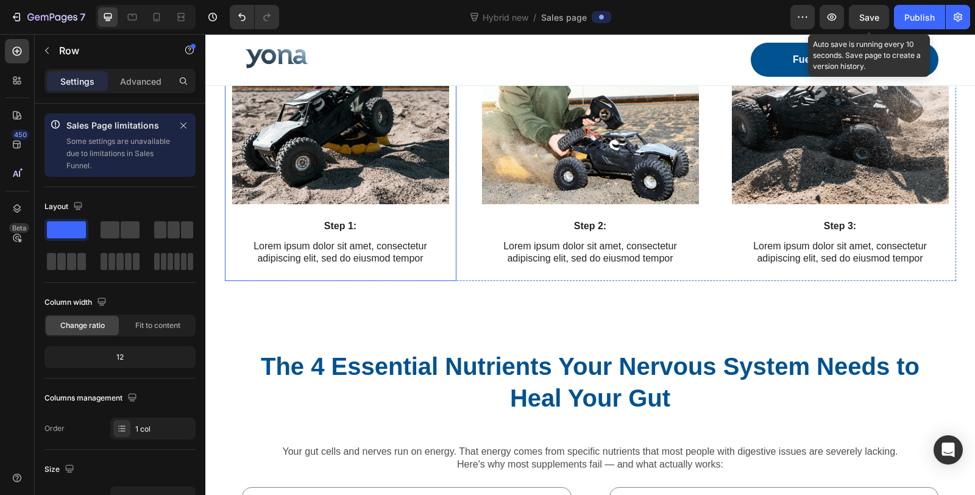
scroll to position [2429, 0]
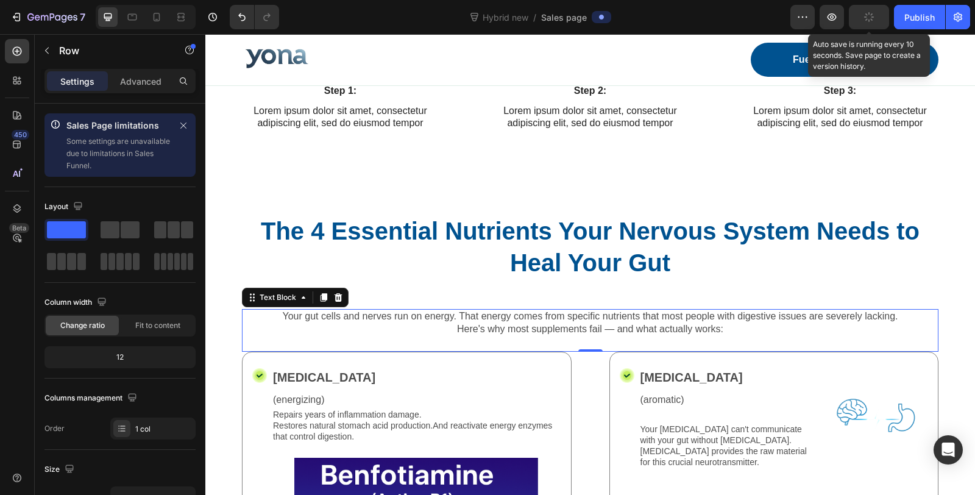
click at [466, 323] on p "Here's why most supplements fail — and what actually works:" at bounding box center [590, 329] width 694 height 13
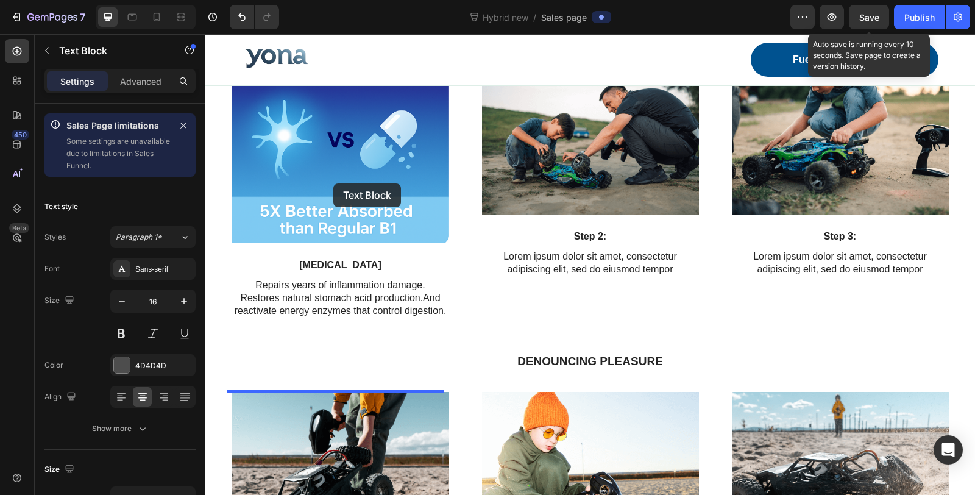
scroll to position [1752, 0]
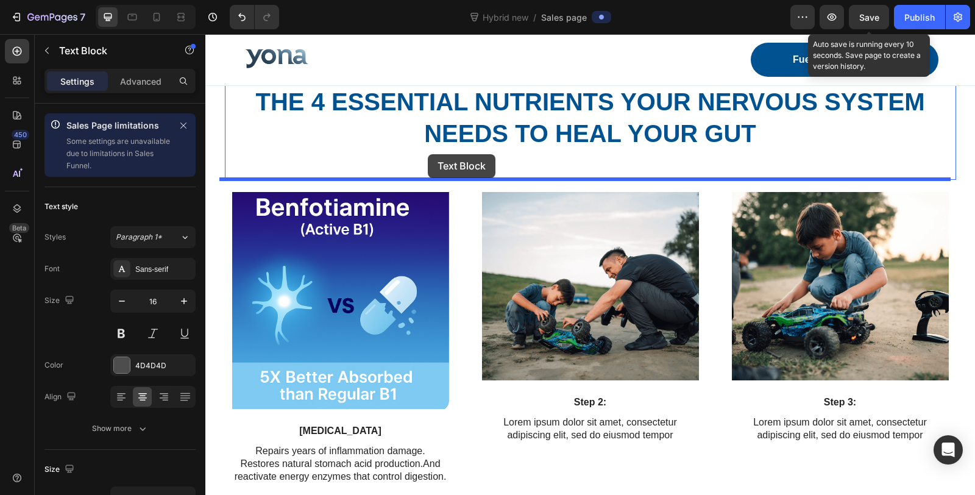
drag, startPoint x: 254, startPoint y: 289, endPoint x: 428, endPoint y: 154, distance: 219.8
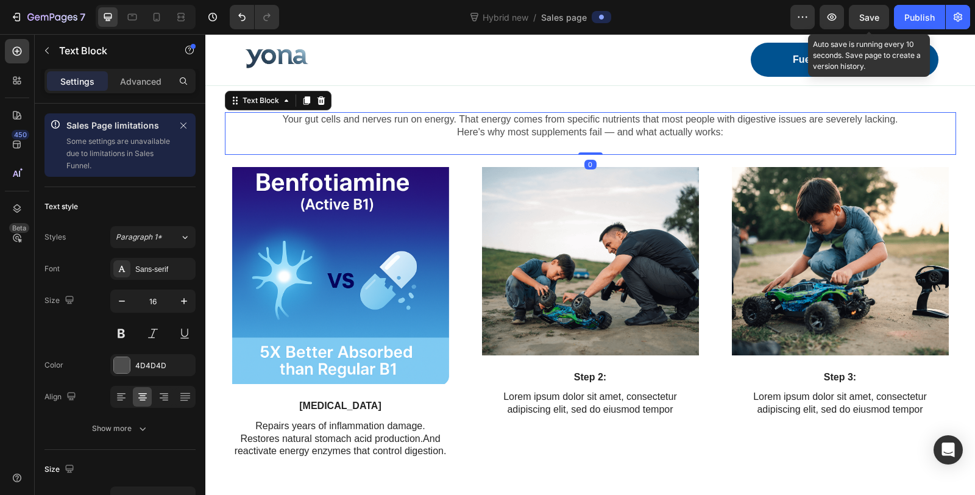
scroll to position [1685, 0]
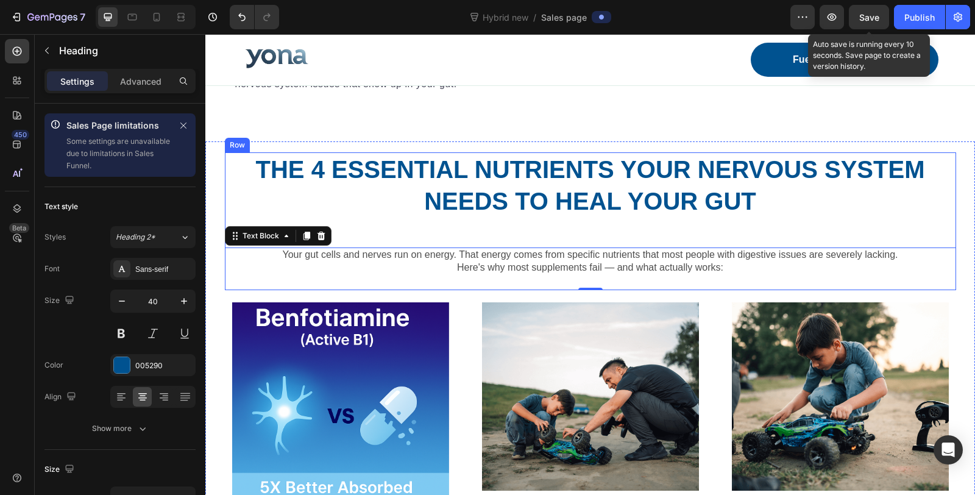
click at [813, 205] on p "The 4 Essential Nutrients Your Nervous System Needs to Heal Your Gut" at bounding box center [590, 185] width 729 height 63
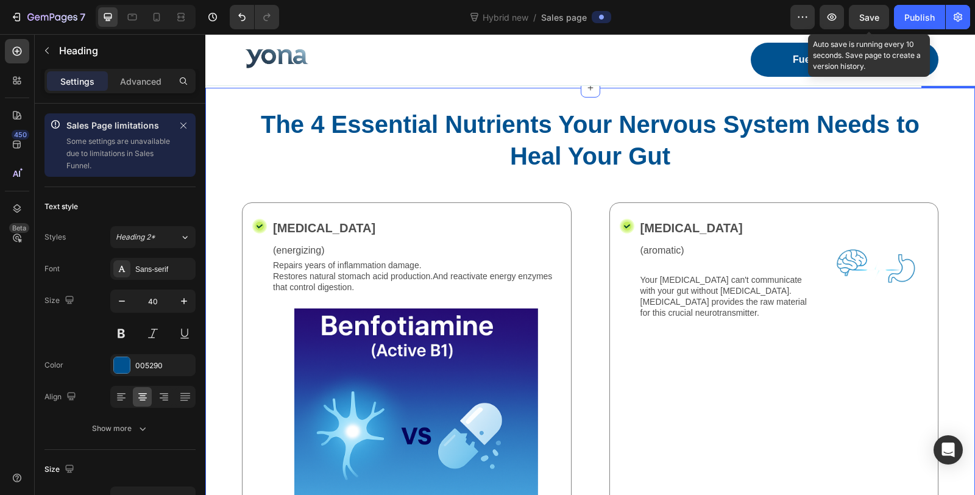
scroll to position [2429, 0]
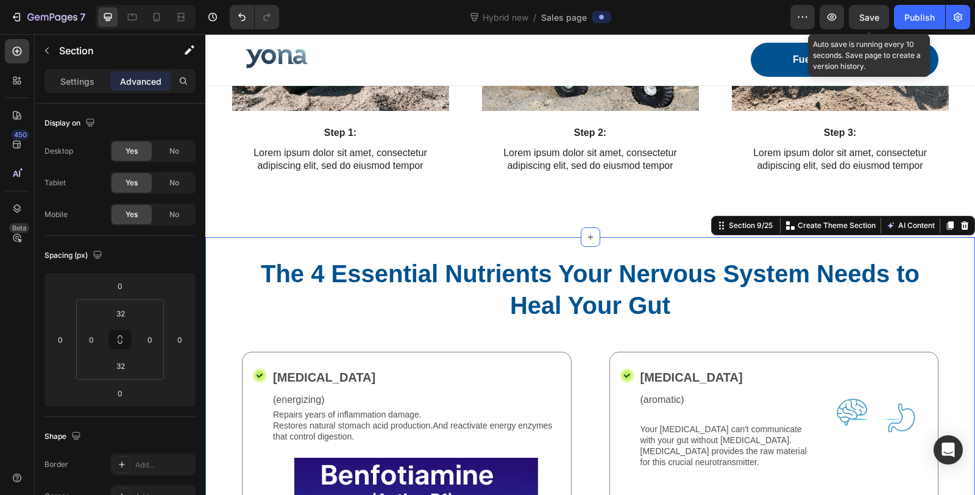
click at [963, 227] on div "Section 9/25 You can create reusable sections Create Theme Section AI Content W…" at bounding box center [843, 225] width 264 height 19
click at [960, 227] on icon at bounding box center [965, 226] width 10 height 10
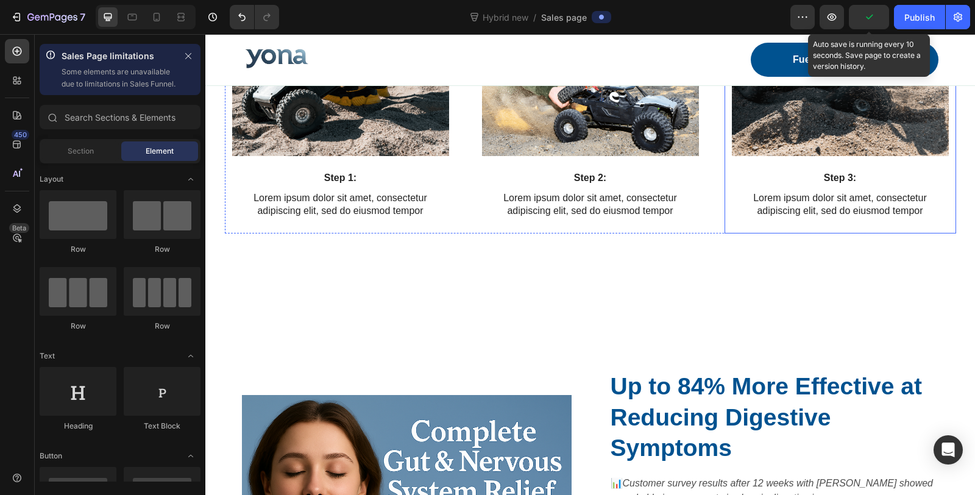
scroll to position [2497, 0]
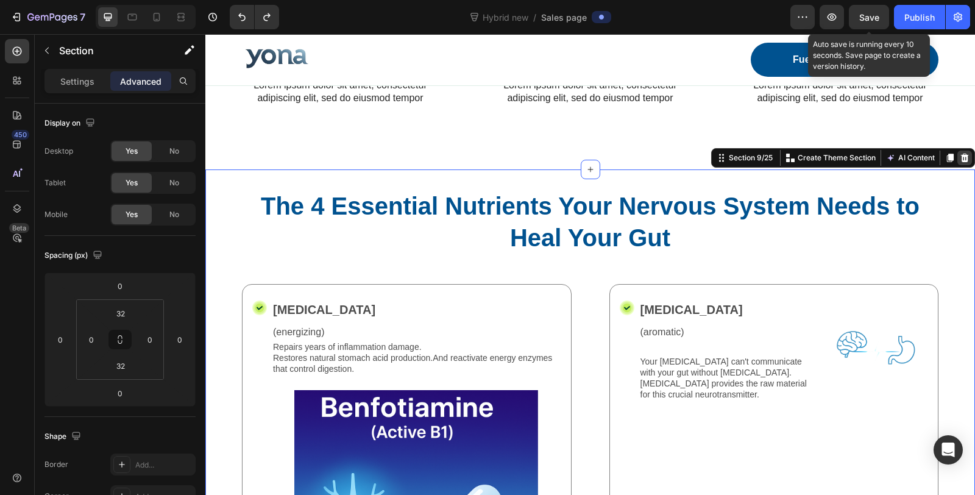
click at [961, 155] on icon at bounding box center [965, 158] width 8 height 9
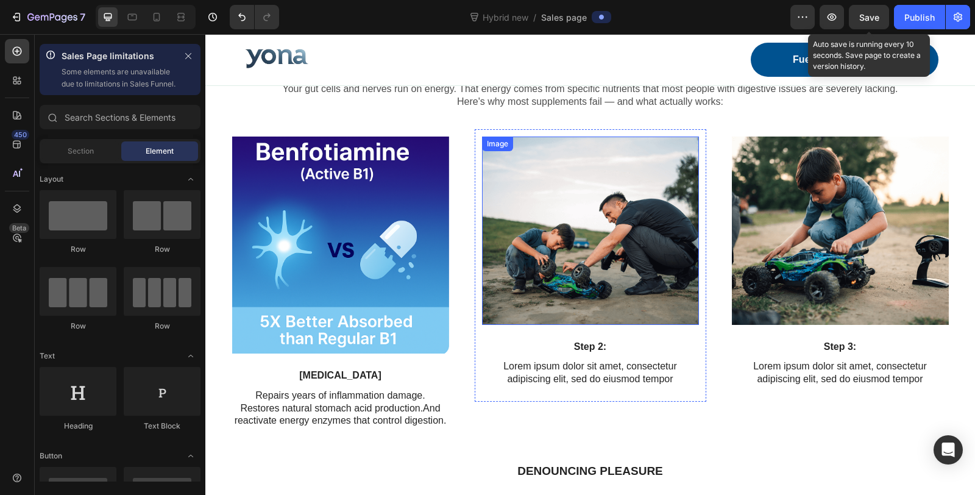
scroll to position [1888, 0]
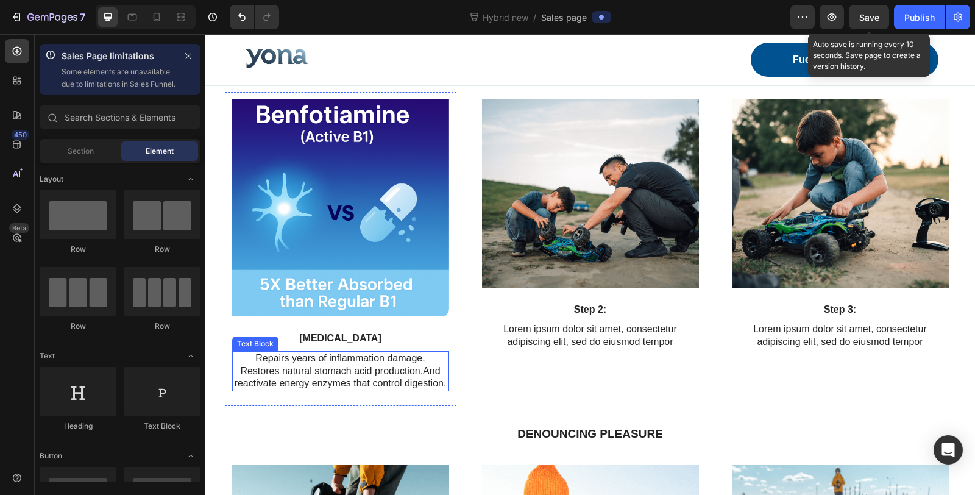
click at [328, 358] on p "Repairs years of inflammation damage." at bounding box center [340, 358] width 214 height 13
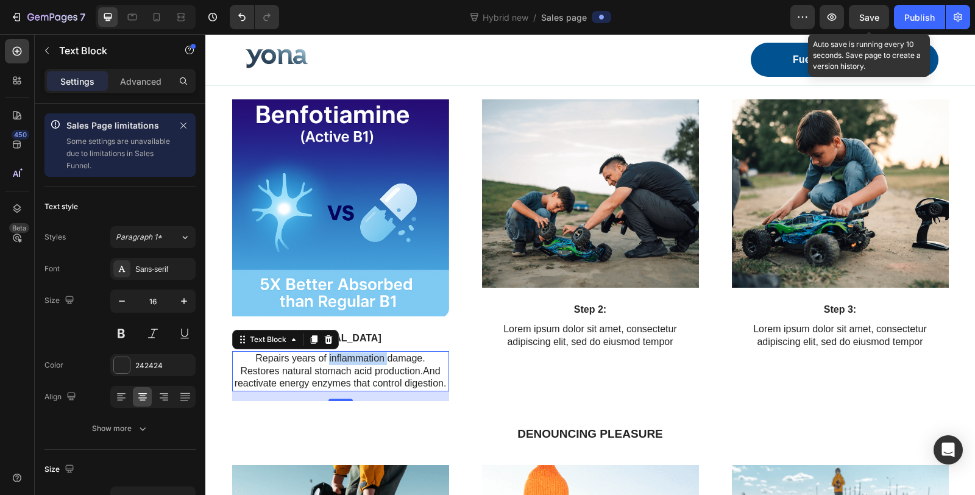
click at [328, 358] on p "Repairs years of inflammation damage." at bounding box center [340, 358] width 214 height 13
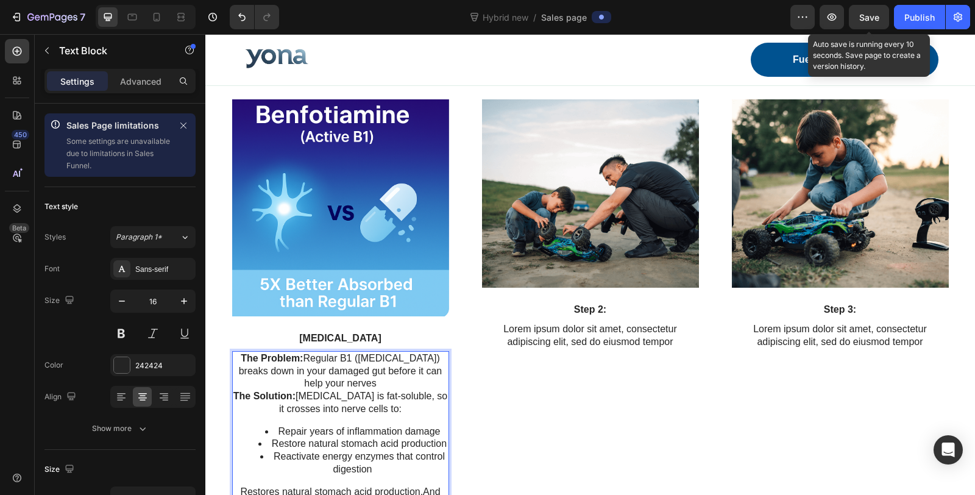
click at [328, 360] on p "The Problem: Regular B1 (thiamine) breaks down in your damaged gut before it ca…" at bounding box center [340, 371] width 214 height 38
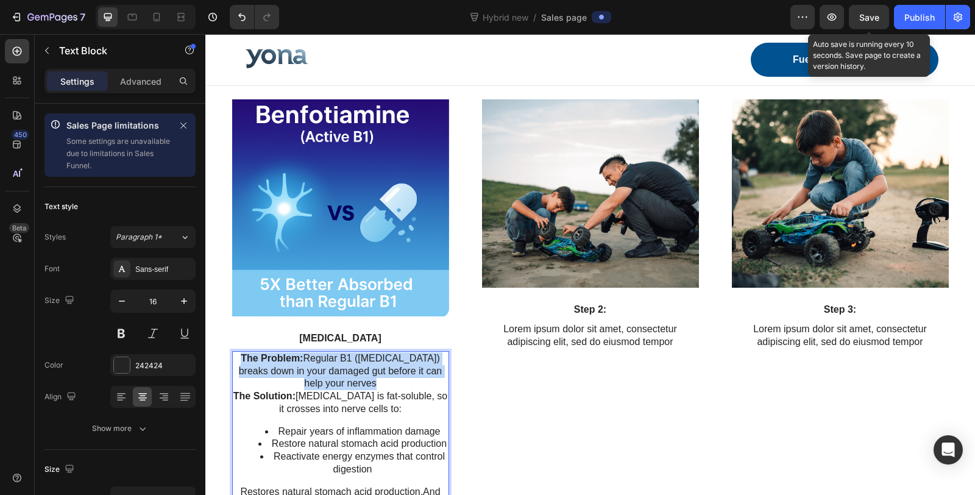
click at [328, 360] on p "The Problem: Regular B1 (thiamine) breaks down in your damaged gut before it ca…" at bounding box center [340, 371] width 214 height 38
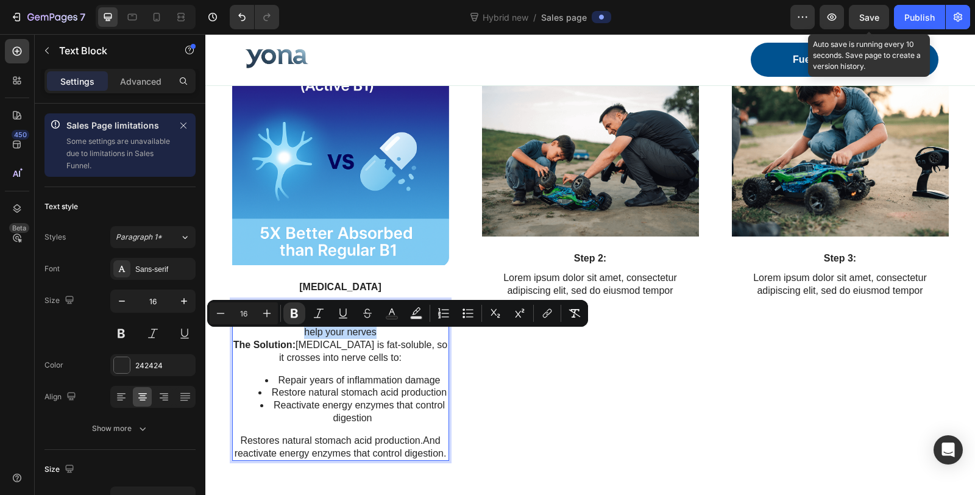
scroll to position [1956, 0]
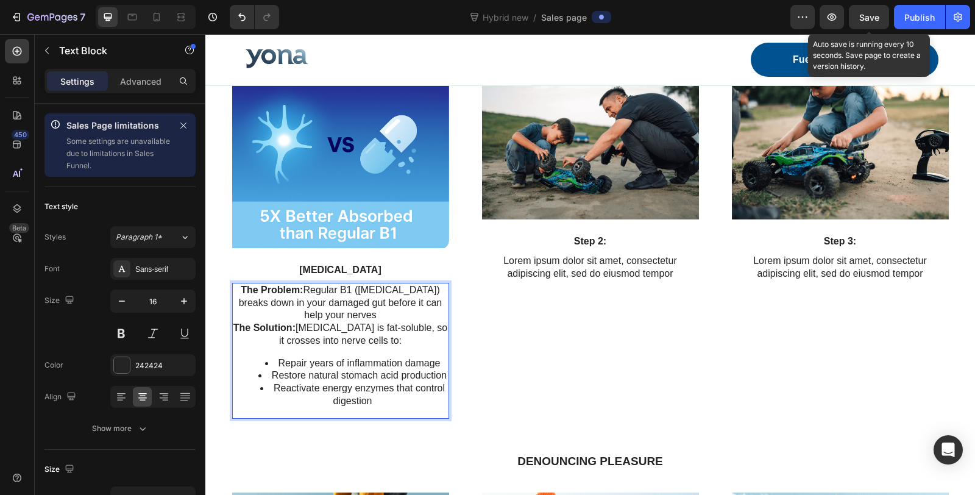
click at [356, 292] on p "The Problem: Regular B1 (thiamine) breaks down in your damaged gut before it ca…" at bounding box center [340, 303] width 214 height 38
click at [339, 330] on p "The Solution: Benfotiamine is fat-soluble, so it crosses into nerve cells to:" at bounding box center [340, 335] width 214 height 26
click at [270, 360] on li "Repair years of inflammation damage" at bounding box center [353, 363] width 190 height 13
click at [264, 374] on li "Restore natural stomach acid production" at bounding box center [353, 375] width 190 height 13
click at [265, 383] on li "Reactivate energy enzymes that control digestion" at bounding box center [353, 395] width 190 height 26
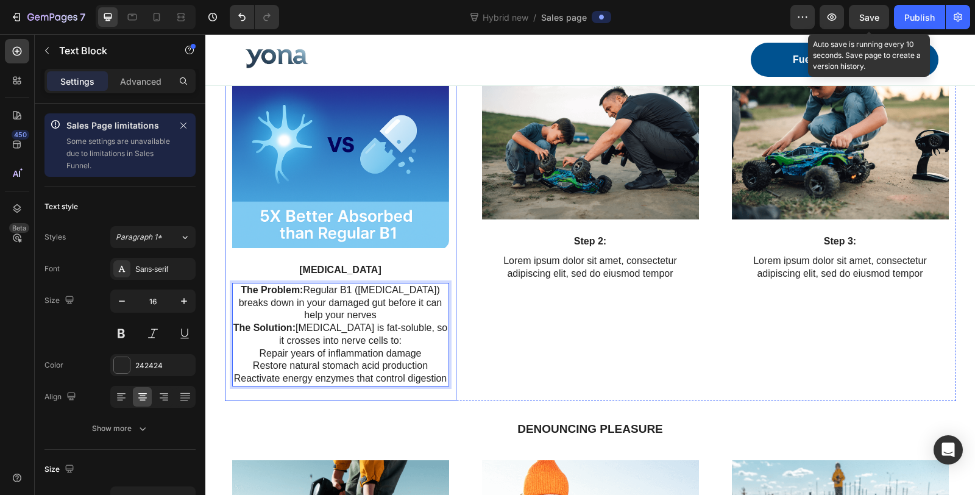
click at [541, 328] on div "Image Step 2: Text Block Lorem ipsum dolor sit amet, consectetur adipiscing eli…" at bounding box center [591, 212] width 232 height 377
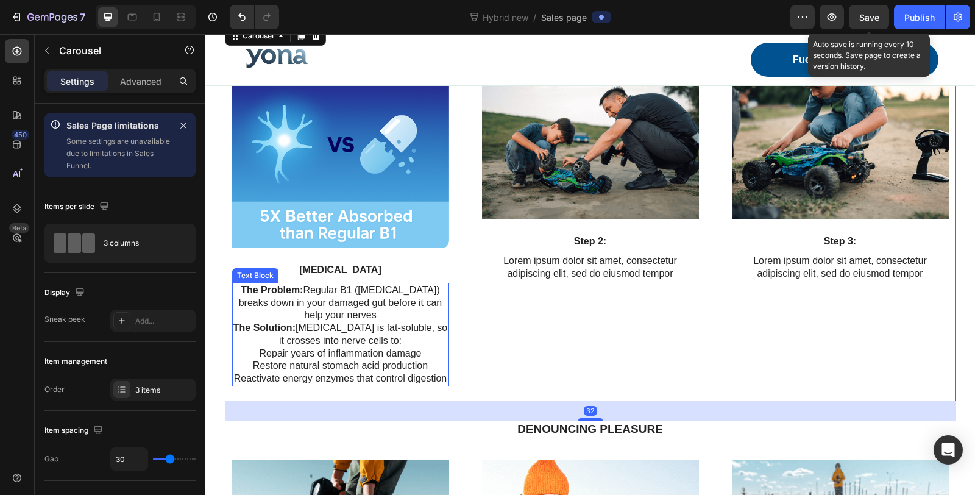
click at [360, 313] on p "The Problem: Regular B1 (thiamine) breaks down in your damaged gut before it ca…" at bounding box center [340, 303] width 214 height 38
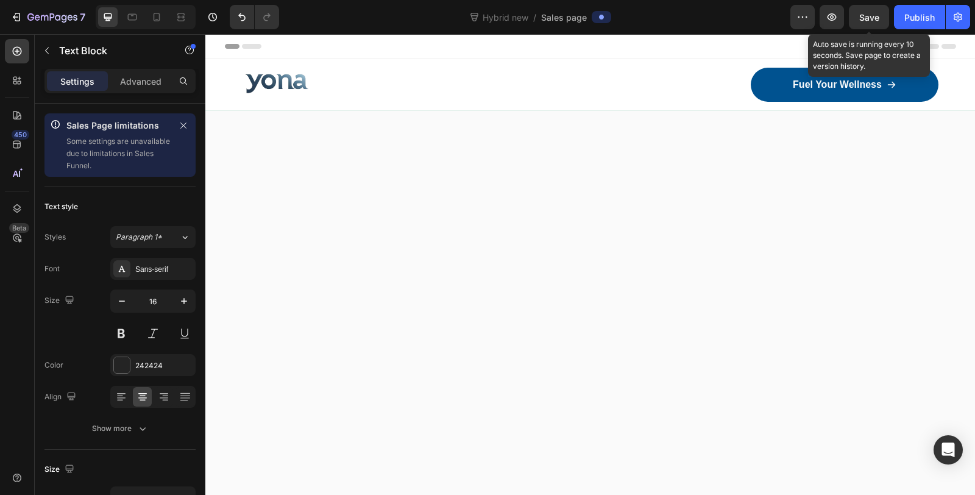
scroll to position [1956, 0]
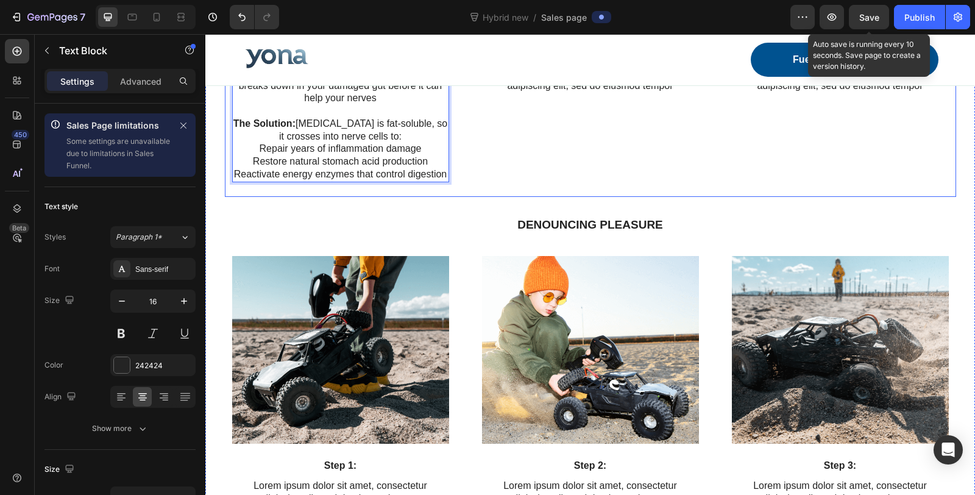
click at [531, 197] on div "Image Step 2: Text Block Lorem ipsum dolor sit amet, consectetur adipiscing eli…" at bounding box center [591, 110] width 232 height 173
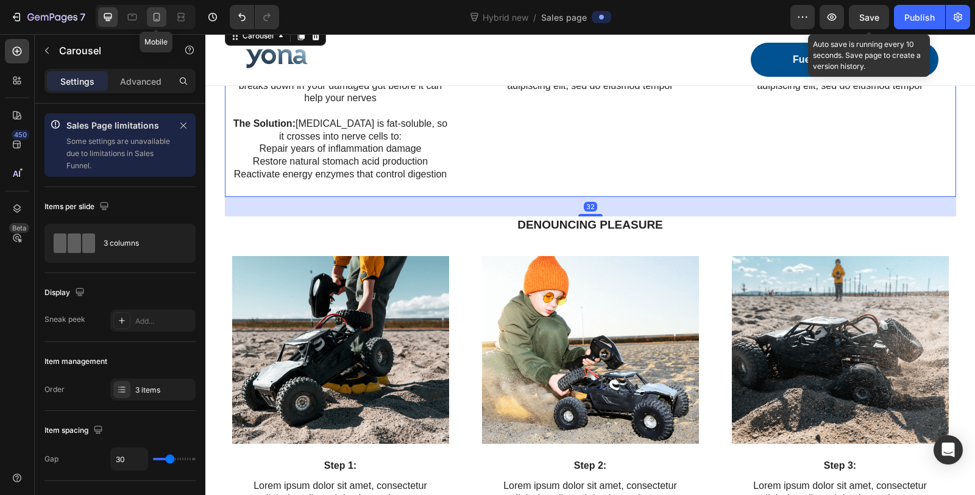
click at [151, 16] on icon at bounding box center [157, 17] width 12 height 12
type input "100%"
type input "21"
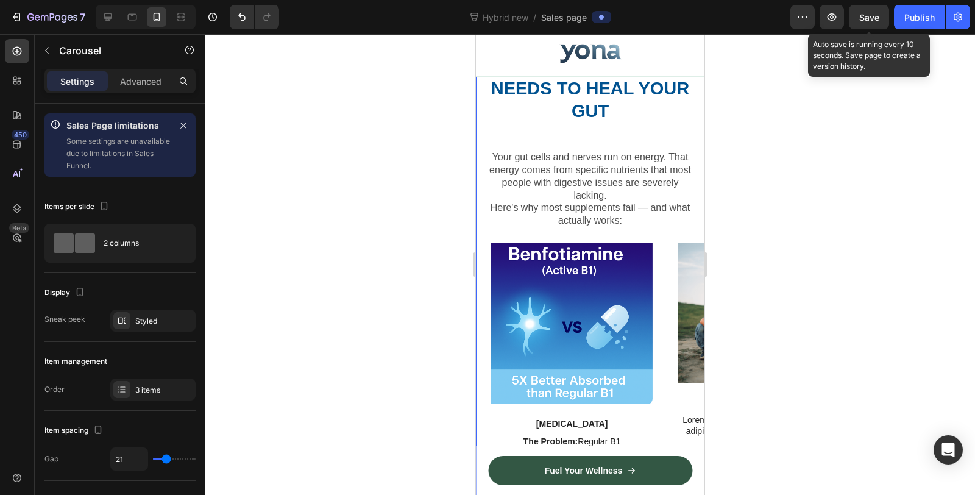
scroll to position [2915, 0]
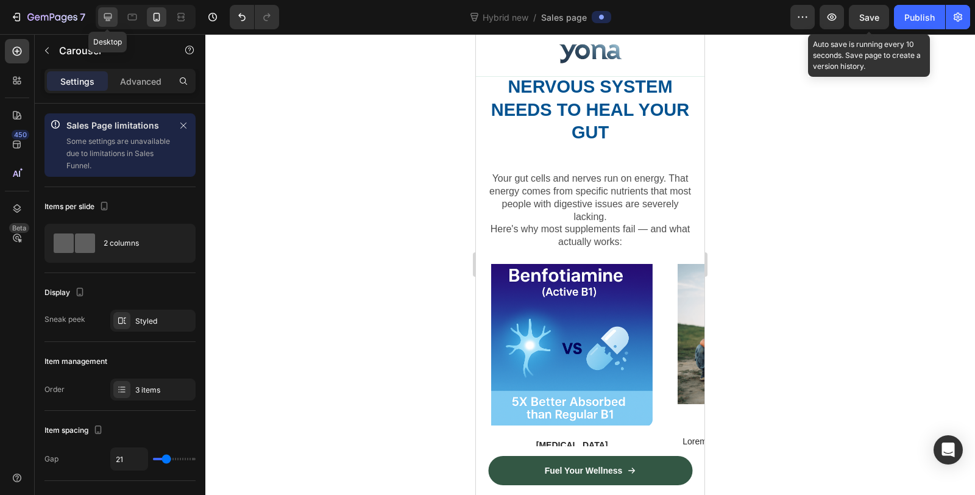
click at [108, 19] on icon at bounding box center [108, 17] width 8 height 8
type input "1200"
type input "30"
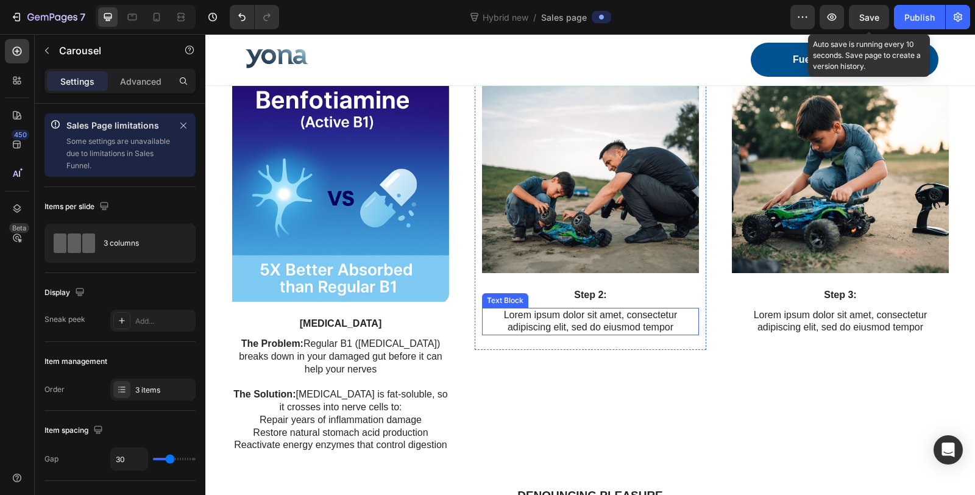
scroll to position [2633, 0]
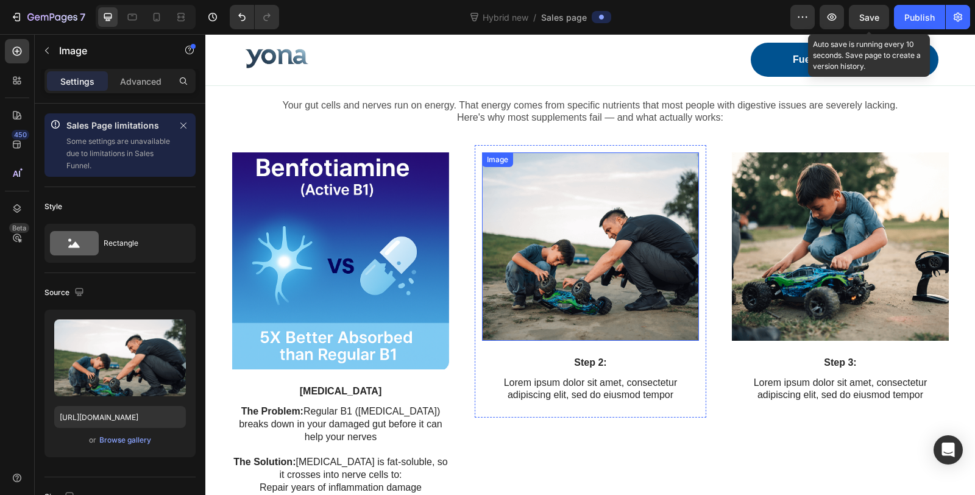
click at [560, 259] on img at bounding box center [590, 246] width 217 height 188
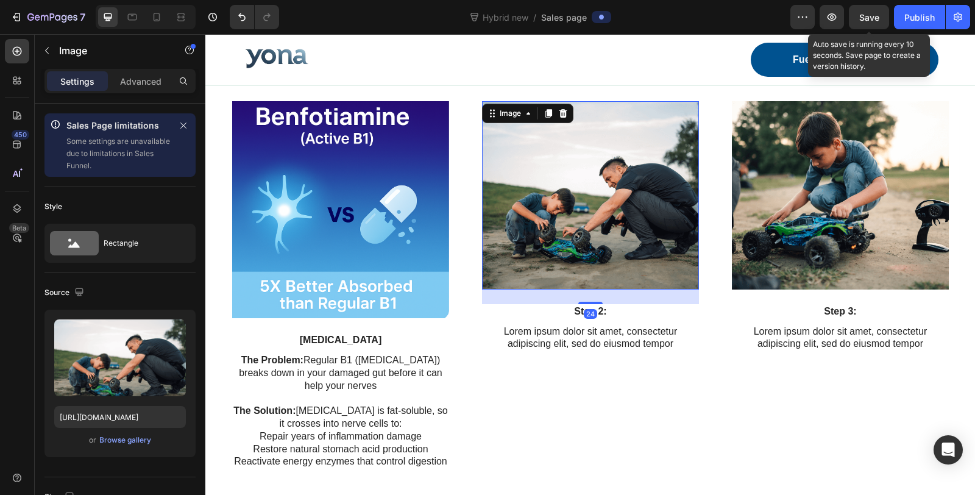
scroll to position [2701, 0]
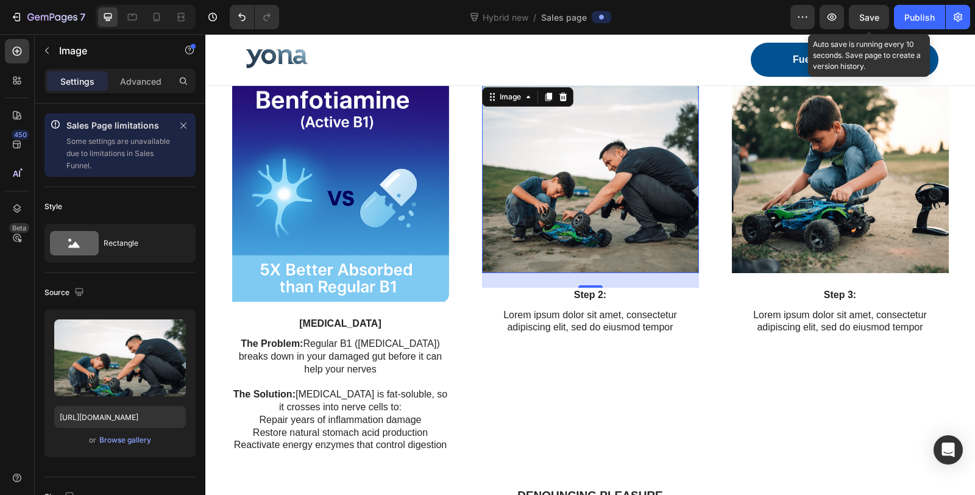
click at [591, 180] on img at bounding box center [590, 179] width 217 height 188
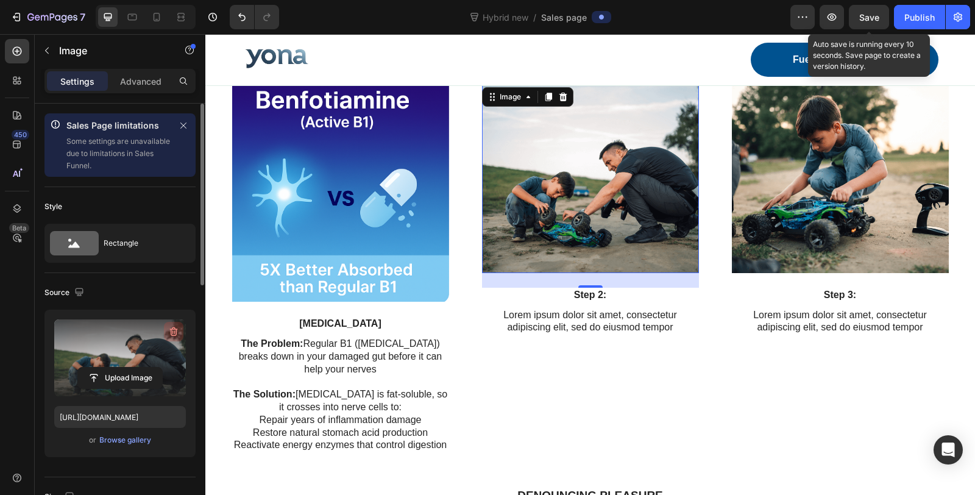
click at [174, 333] on icon "button" at bounding box center [174, 331] width 8 height 9
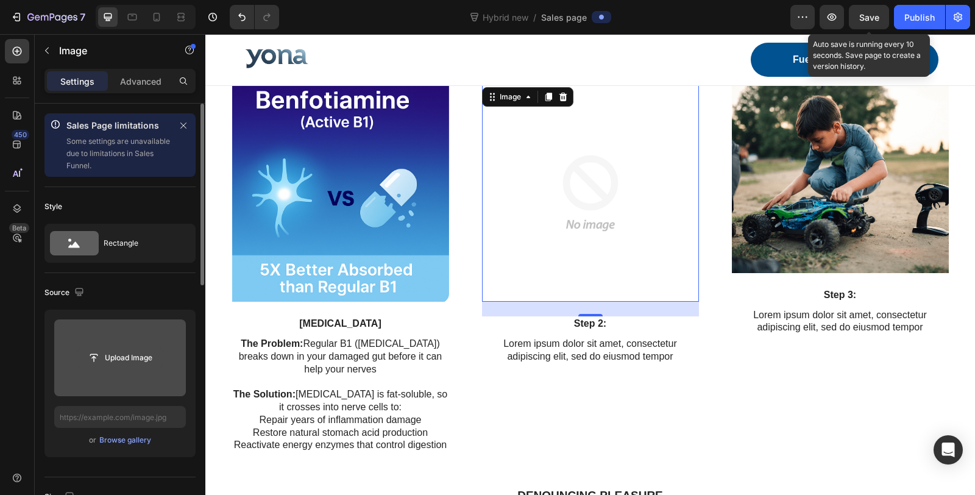
click at [141, 350] on input "file" at bounding box center [120, 357] width 84 height 21
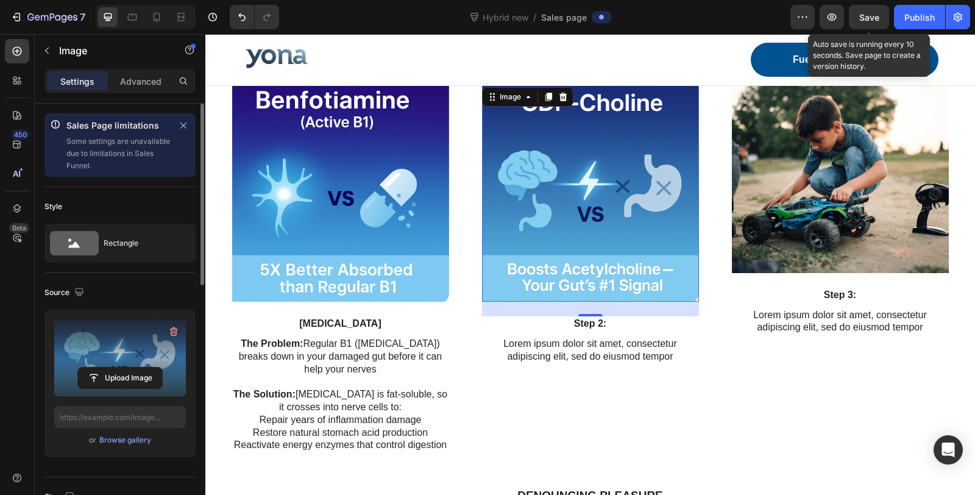
type input "https://cdn.shopify.com/s/files/1/0836/4271/2406/files/gempages_573703203716072…"
click at [584, 324] on div "24" at bounding box center [590, 326] width 13 height 10
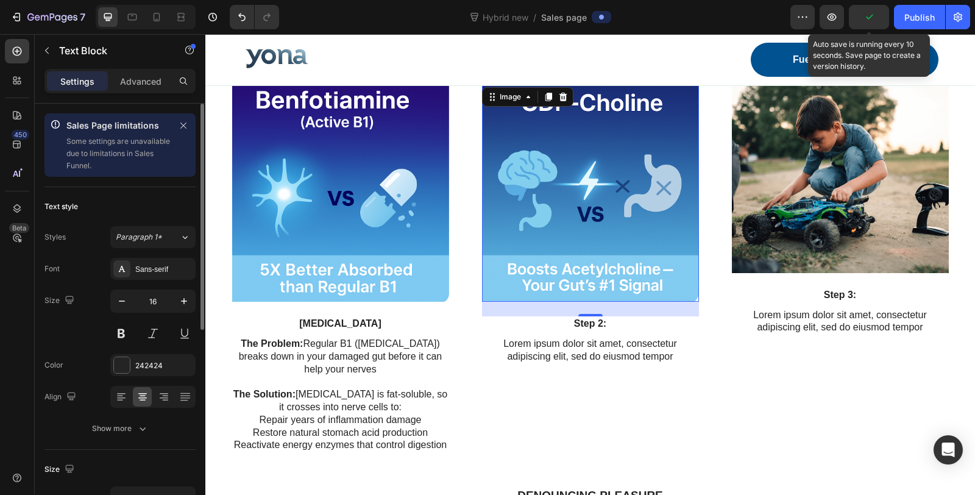
click at [587, 319] on p "Step 2:" at bounding box center [590, 323] width 214 height 13
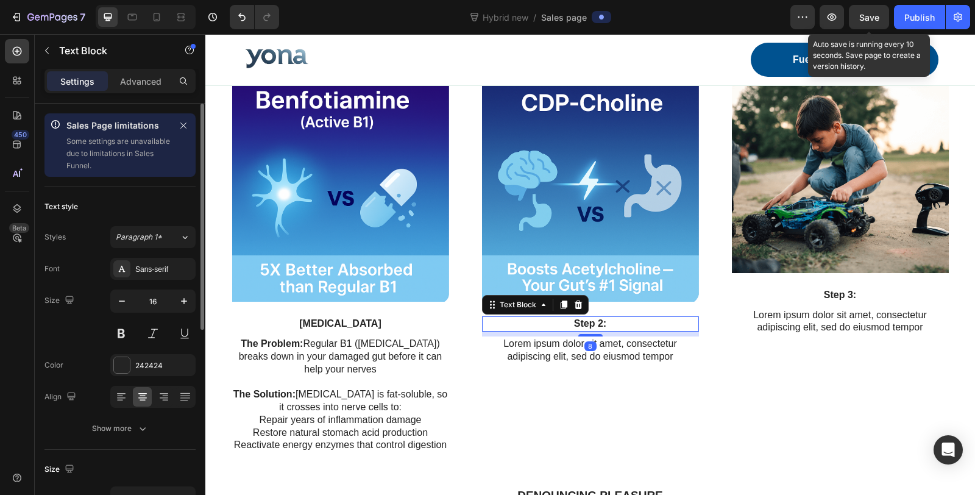
click at [587, 321] on p "Step 2:" at bounding box center [590, 323] width 214 height 13
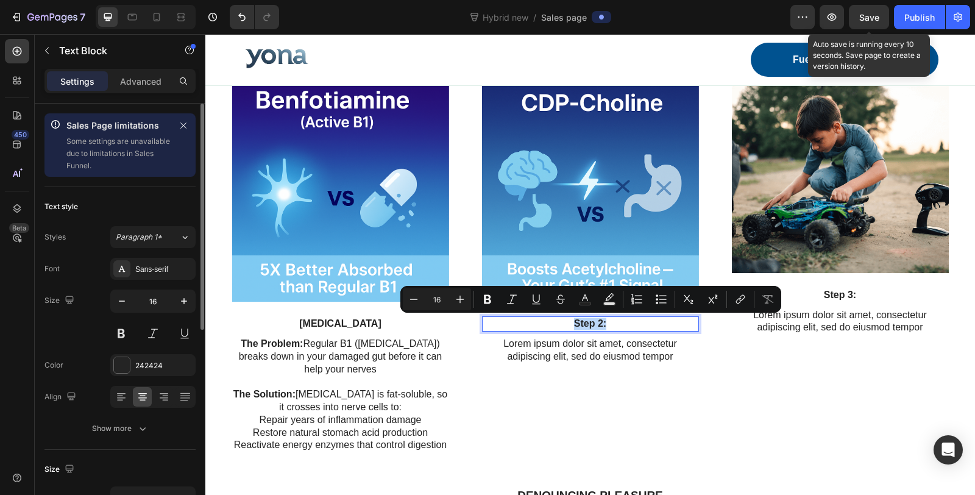
click at [587, 321] on p "Step 2:" at bounding box center [590, 323] width 214 height 13
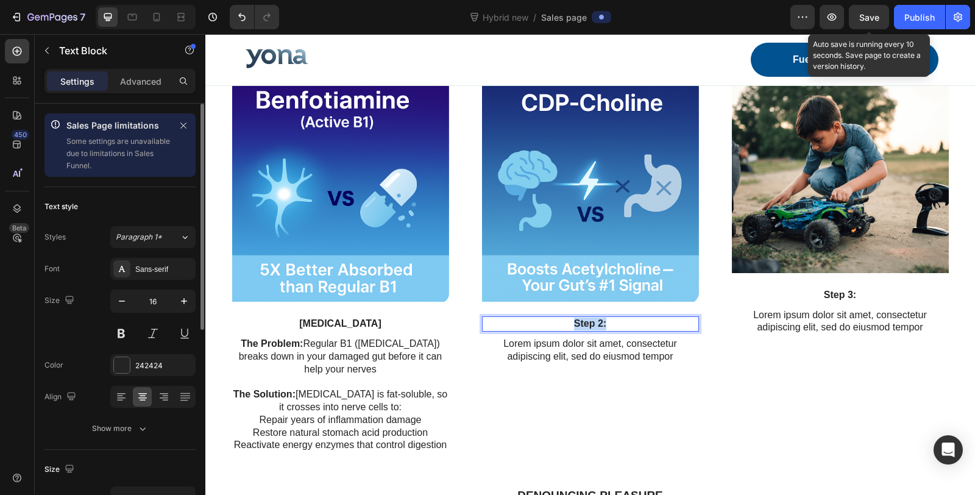
click at [587, 321] on p "Step 2:" at bounding box center [590, 323] width 214 height 13
click at [314, 330] on div "Image Benfotiamine Text Block The Problem: Regular B1 (thiamine) breaks down in…" at bounding box center [340, 274] width 217 height 378
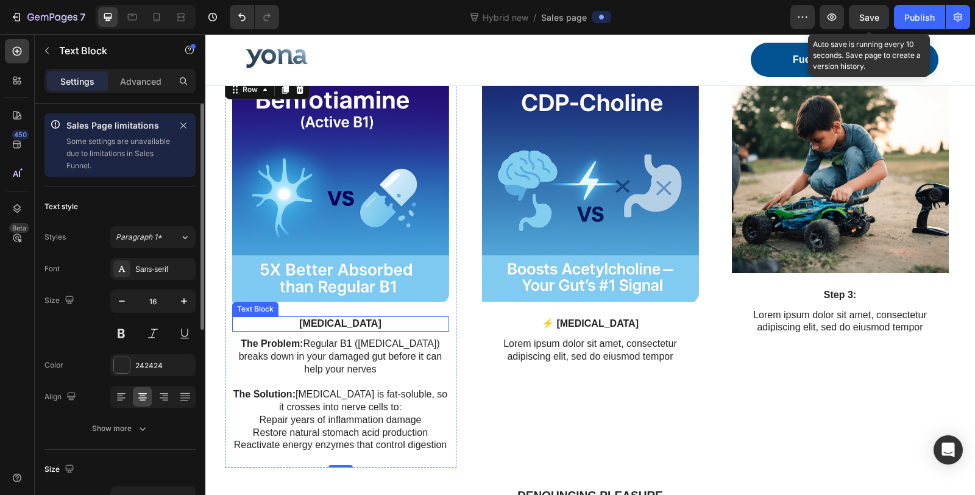
click at [324, 324] on p "Benfotiamine" at bounding box center [340, 323] width 214 height 13
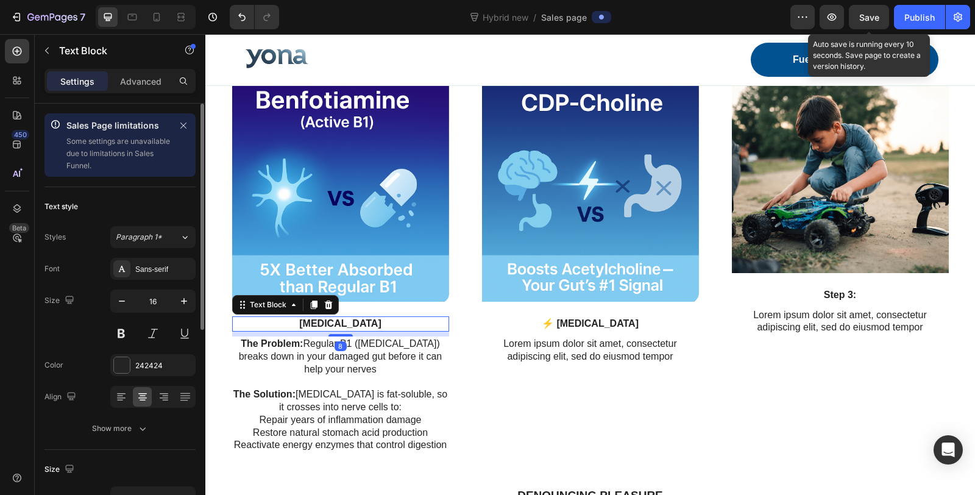
click at [324, 324] on p "Benfotiamine" at bounding box center [340, 323] width 214 height 13
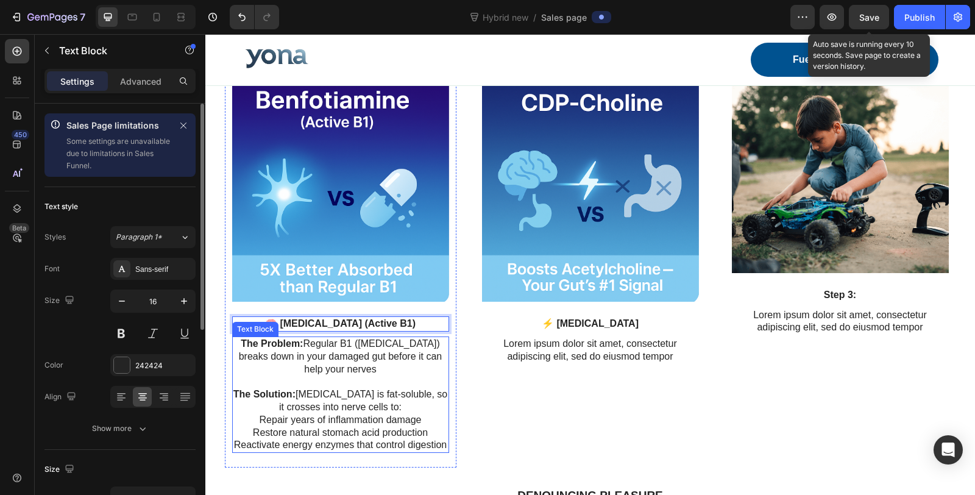
click at [419, 367] on p "The Problem: Regular B1 (thiamine) breaks down in your damaged gut before it ca…" at bounding box center [340, 357] width 214 height 38
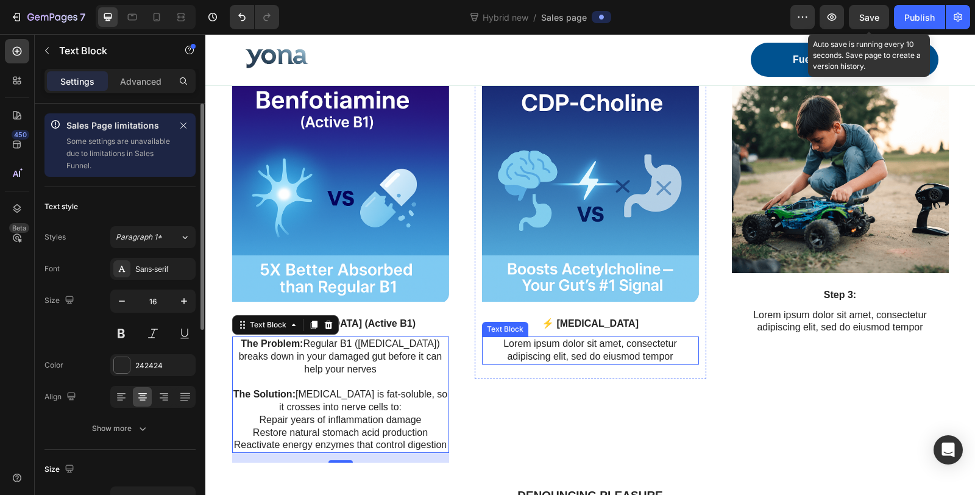
click at [600, 336] on div "Lorem ipsum dolor sit amet, consectetur adipiscing elit, sed do eiusmod tempor" at bounding box center [590, 350] width 217 height 28
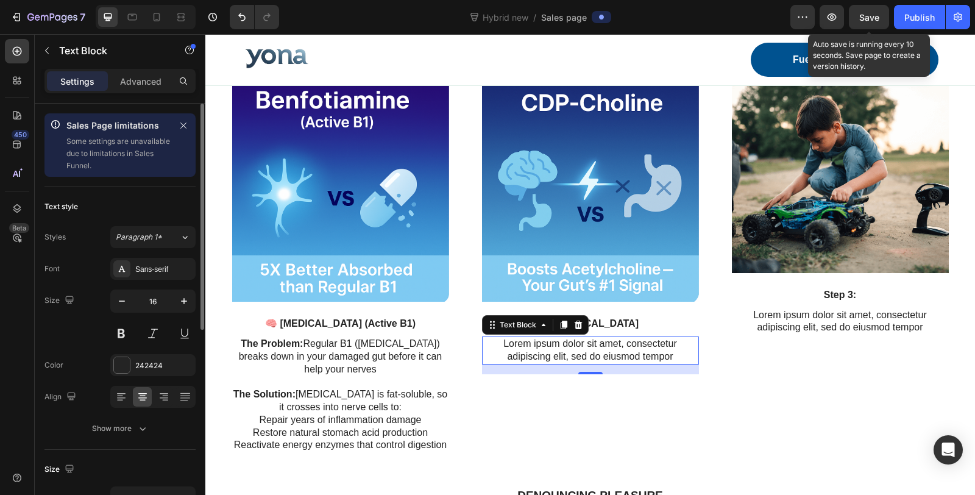
click at [581, 347] on p "Lorem ipsum dolor sit amet, consectetur adipiscing elit, sed do eiusmod tempor" at bounding box center [590, 351] width 214 height 26
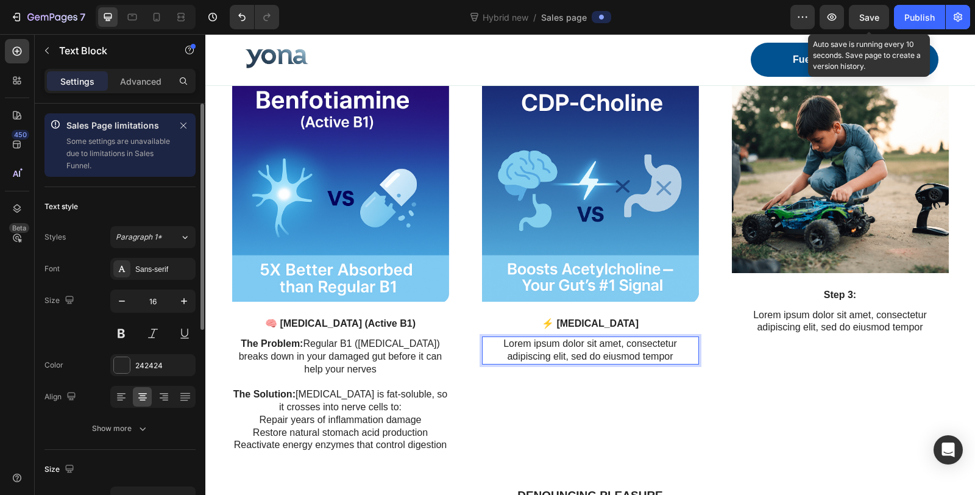
click at [581, 347] on p "Lorem ipsum dolor sit amet, consectetur adipiscing elit, sed do eiusmod tempor" at bounding box center [590, 351] width 214 height 26
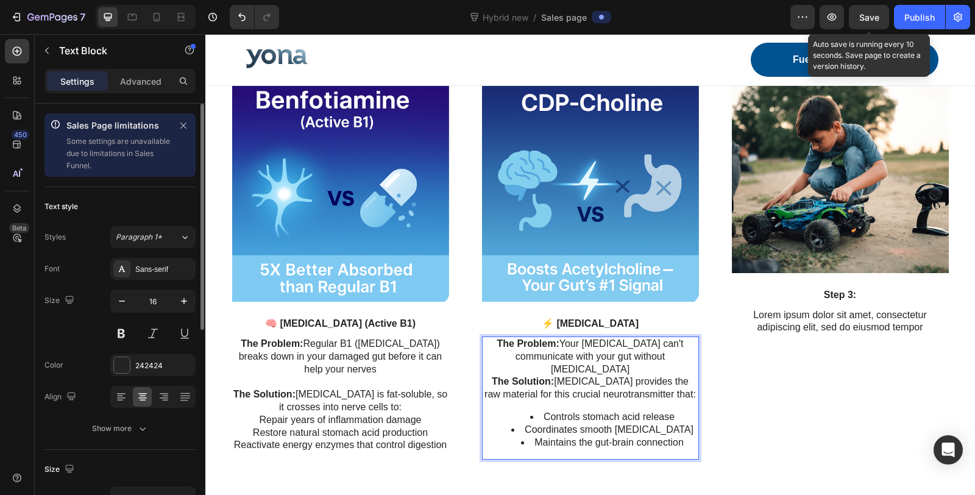
click at [689, 354] on p "The Problem: Your vagus nerve can't communicate with your gut without acetylcho…" at bounding box center [590, 357] width 214 height 38
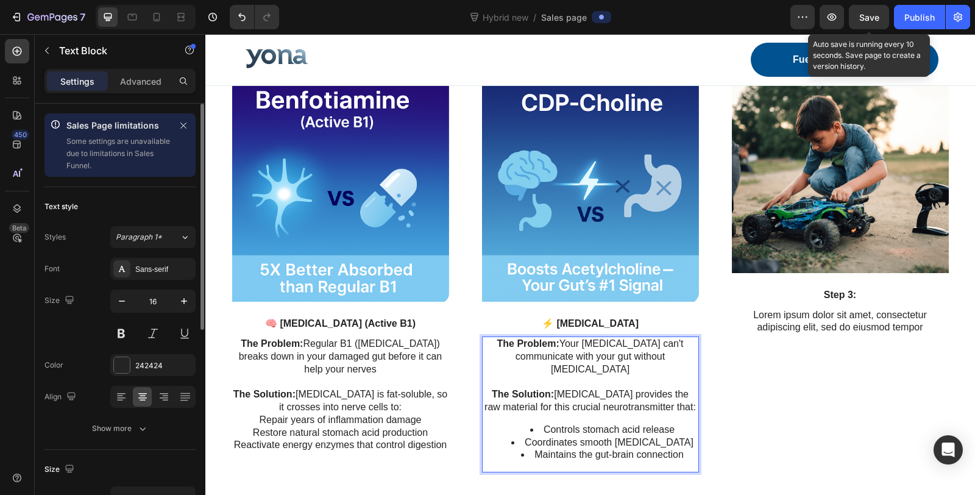
click at [542, 423] on li "Controls stomach acid release" at bounding box center [603, 429] width 190 height 13
click at [538, 423] on li "Controls stomach acid release" at bounding box center [603, 429] width 190 height 13
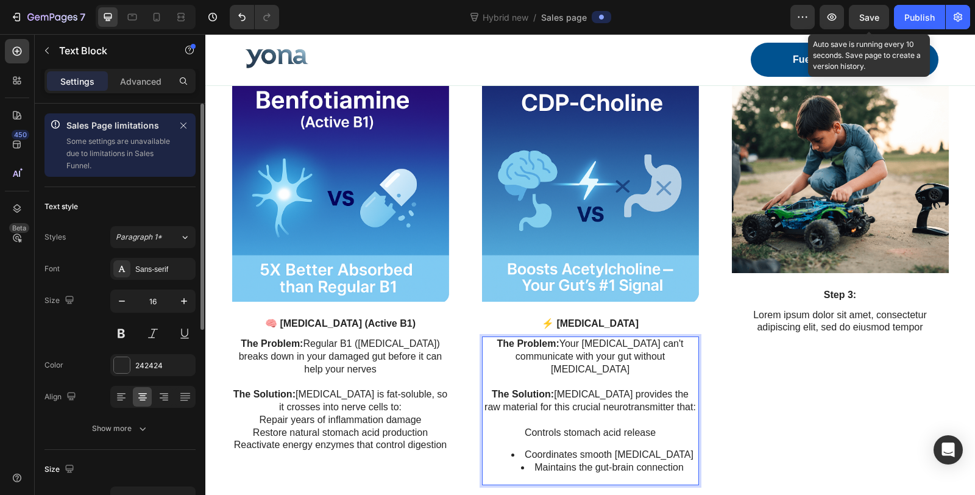
click at [514, 448] on li "Coordinates smooth muscle contractions" at bounding box center [603, 454] width 190 height 13
click at [528, 461] on li "Maintains the gut-brain connection" at bounding box center [603, 467] width 190 height 13
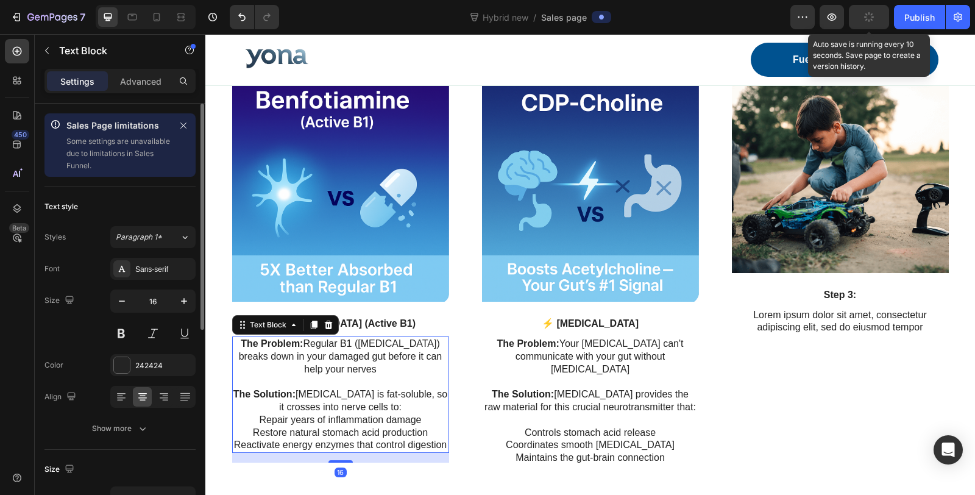
click at [400, 407] on p "The Solution: Benfotiamine is fat-soluble, so it crosses into nerve cells to:" at bounding box center [340, 401] width 214 height 26
click at [401, 405] on p "The Solution: Benfotiamine is fat-soluble, so it crosses into nerve cells to:" at bounding box center [340, 401] width 214 height 26
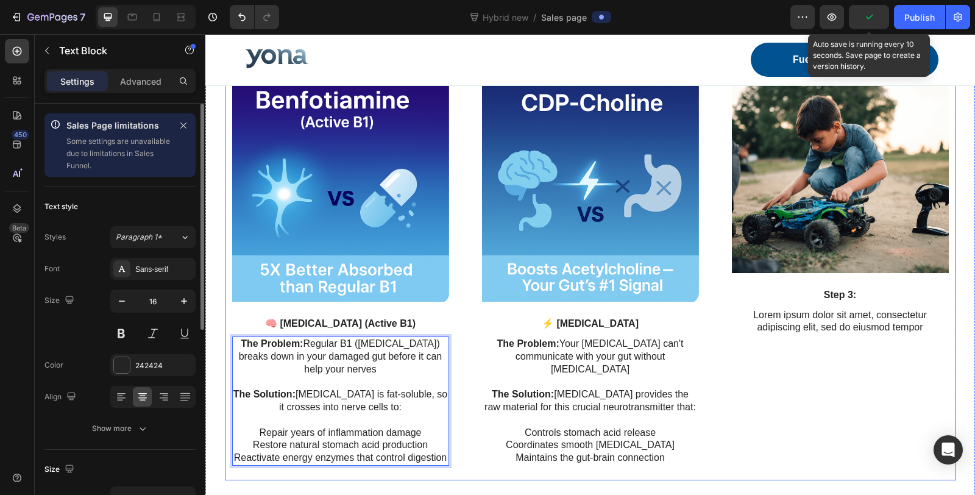
click at [751, 391] on div "Image Step 3: Text Block Lorem ipsum dolor sit amet, consectetur adipiscing eli…" at bounding box center [840, 278] width 232 height 403
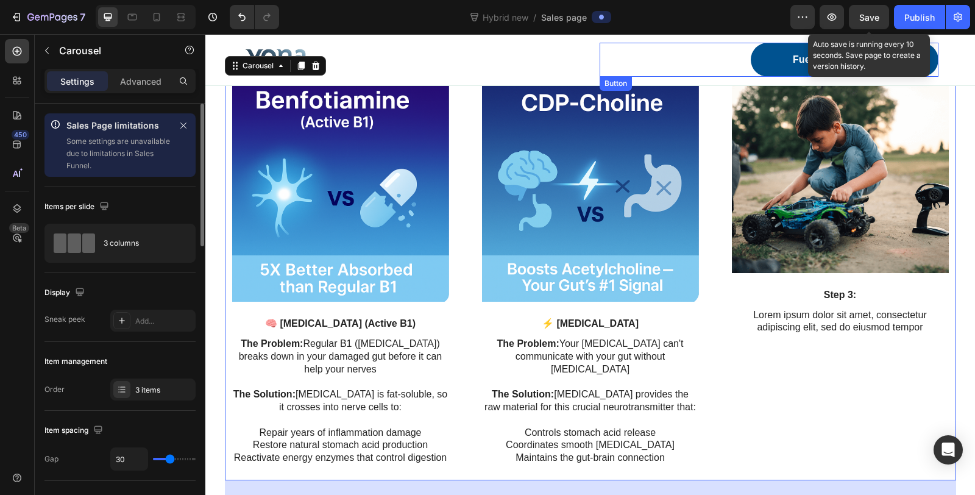
click at [669, 62] on div "Fuel Your Wellness Button" at bounding box center [769, 60] width 339 height 34
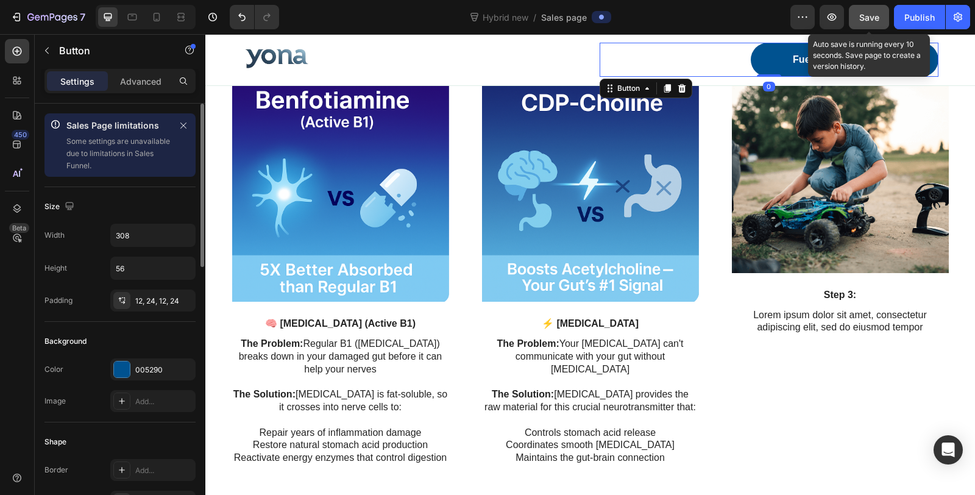
click at [884, 21] on button "Save" at bounding box center [869, 17] width 40 height 24
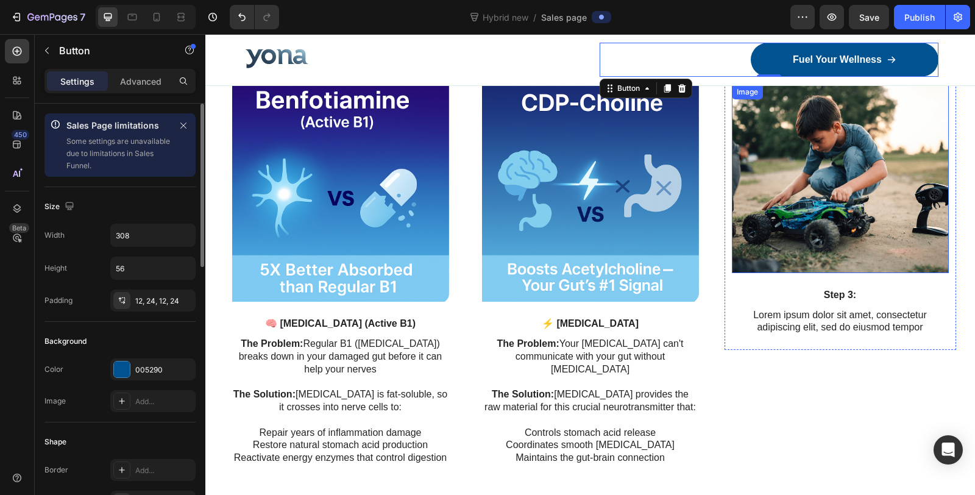
click at [820, 208] on img at bounding box center [840, 179] width 217 height 188
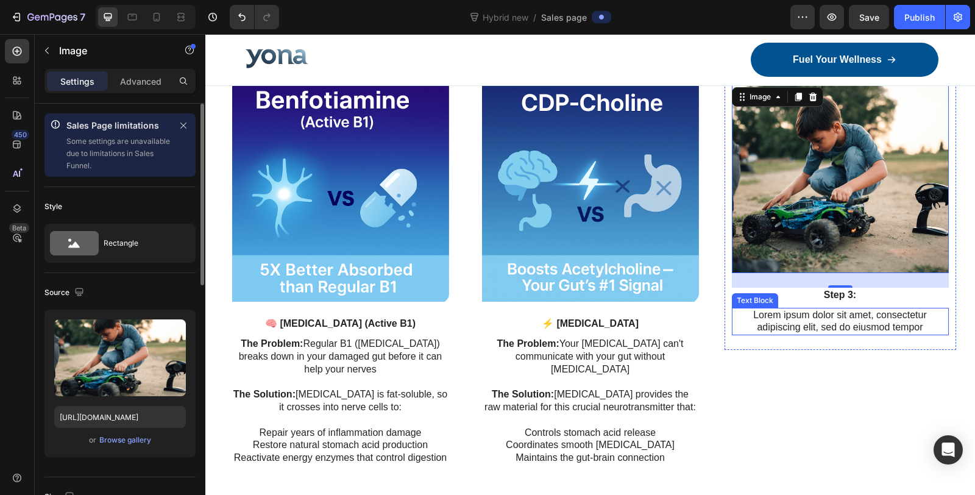
click at [814, 323] on p "Lorem ipsum dolor sit amet, consectetur adipiscing elit, sed do eiusmod tempor" at bounding box center [840, 322] width 214 height 26
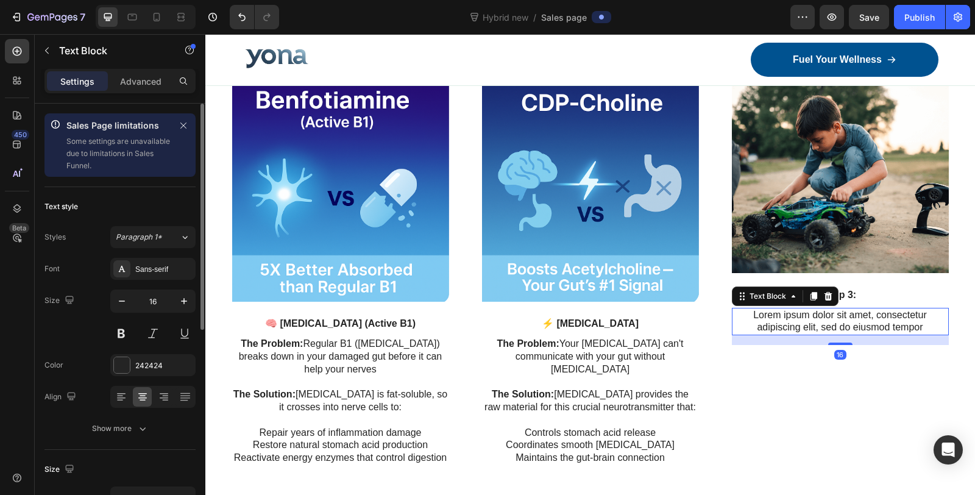
click at [835, 316] on p "Lorem ipsum dolor sit amet, consectetur adipiscing elit, sed do eiusmod tempor" at bounding box center [840, 322] width 214 height 26
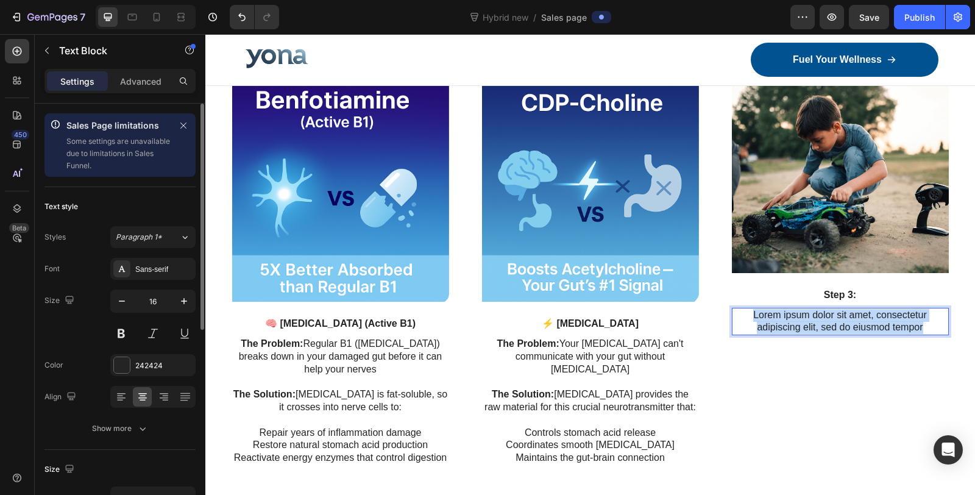
click at [835, 316] on p "Lorem ipsum dolor sit amet, consectetur adipiscing elit, sed do eiusmod tempor" at bounding box center [840, 322] width 214 height 26
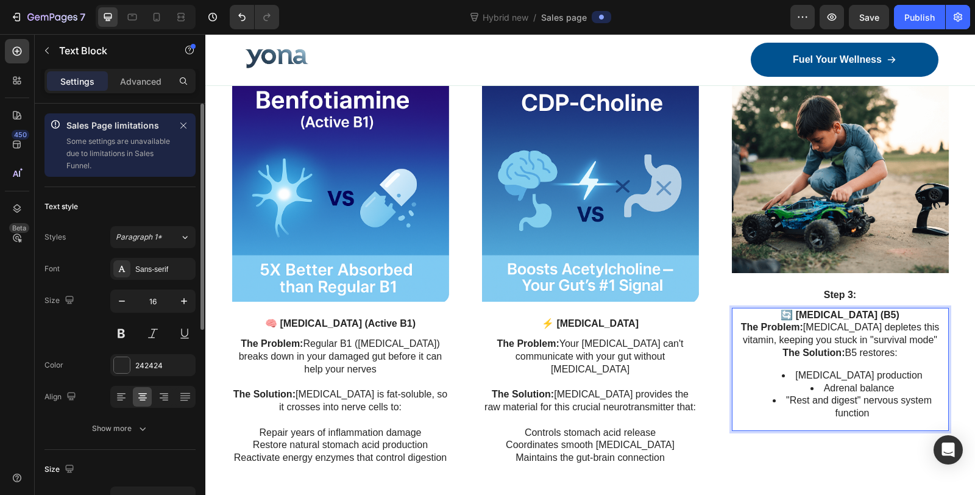
drag, startPoint x: 905, startPoint y: 315, endPoint x: 754, endPoint y: 316, distance: 150.5
click at [754, 316] on p "🔄 PANTOTHENIC ACID (B5)" at bounding box center [840, 315] width 214 height 13
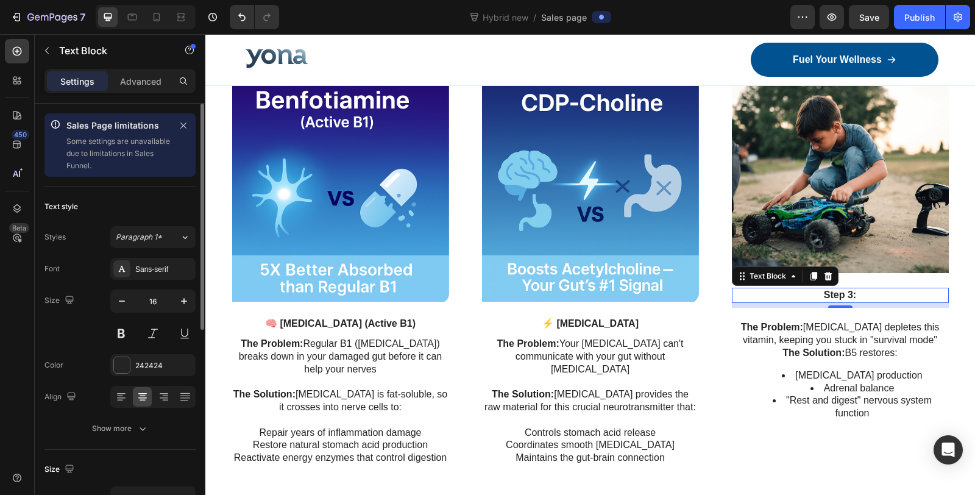
click at [826, 289] on p "Step 3:" at bounding box center [840, 295] width 214 height 13
click at [823, 294] on p "Step 3:" at bounding box center [840, 295] width 214 height 13
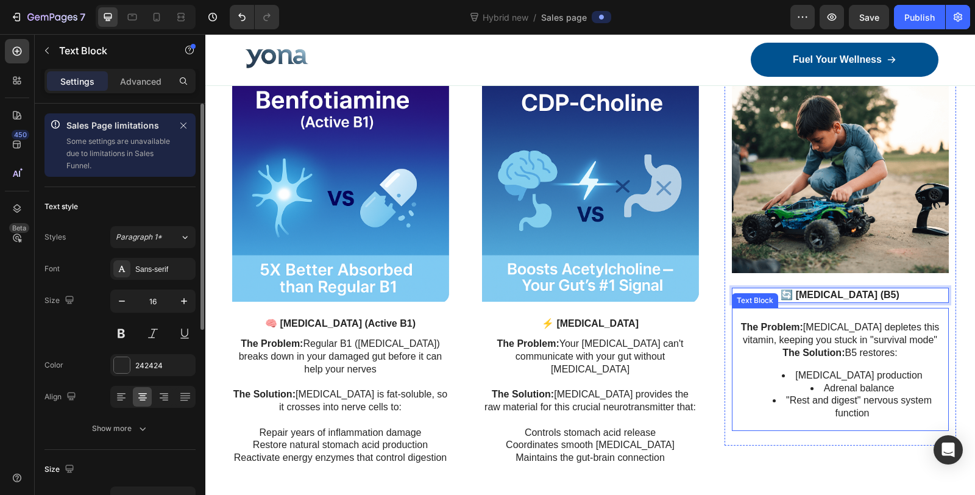
click at [823, 324] on p "The Problem: Chronic stress depletes this vitamin, keeping you stuck in "surviv…" at bounding box center [840, 334] width 214 height 26
click at [799, 317] on p "Rich Text Editor. Editing area: main" at bounding box center [840, 315] width 214 height 13
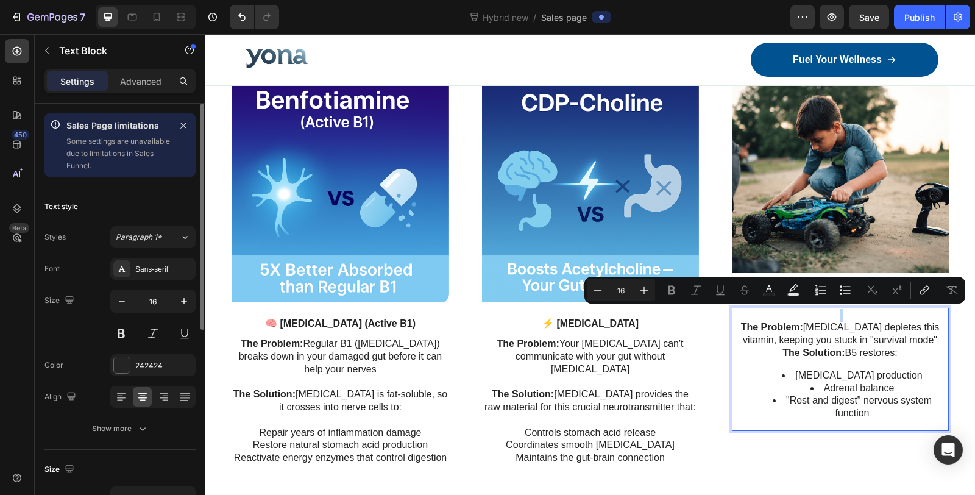
click at [739, 322] on p "The Problem: Chronic stress depletes this vitamin, keeping you stuck in "surviv…" at bounding box center [840, 334] width 214 height 26
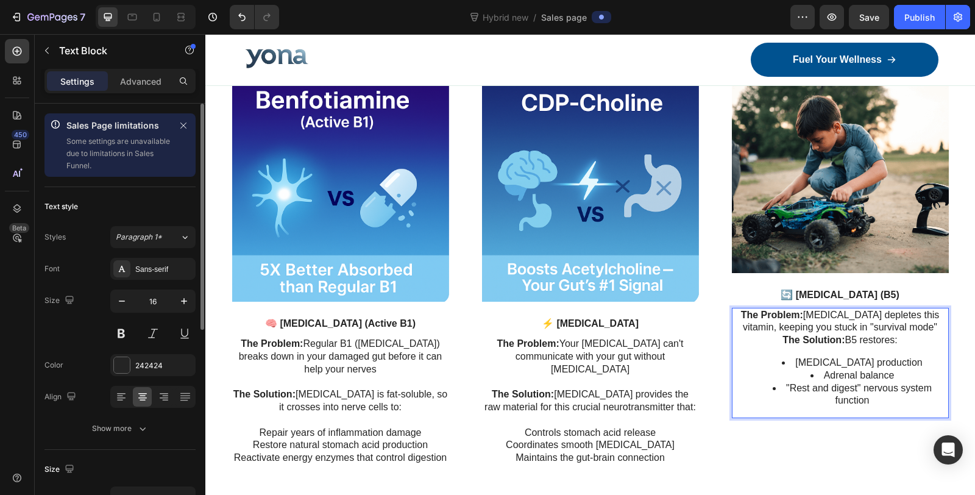
click at [936, 328] on p "The Problem: Chronic stress depletes this vitamin, keeping you stuck in "surviv…" at bounding box center [840, 322] width 214 height 26
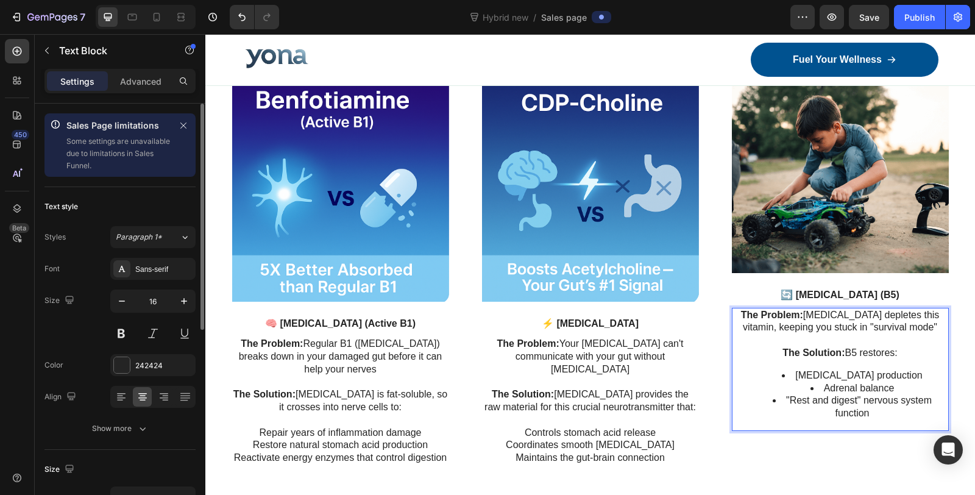
click at [787, 376] on li "Digestive enzyme production" at bounding box center [852, 375] width 190 height 13
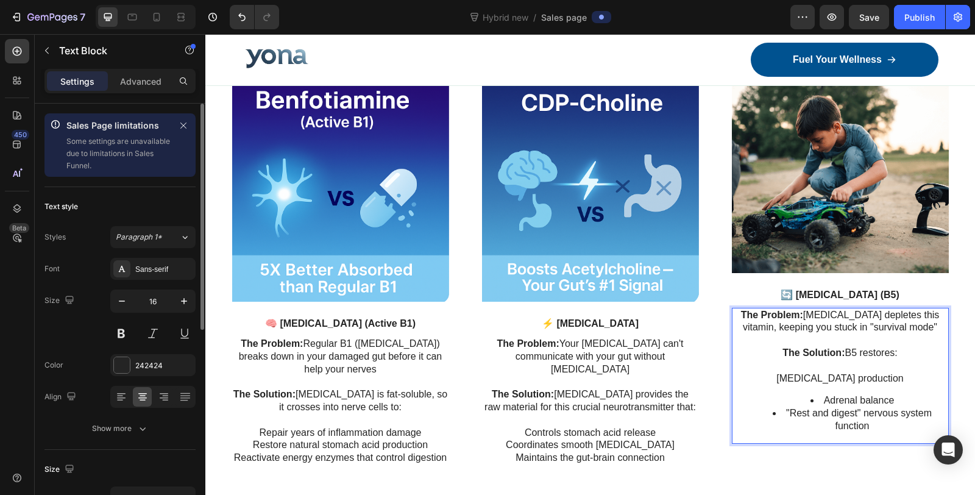
click at [809, 400] on li "Adrenal balance" at bounding box center [852, 400] width 190 height 13
click at [779, 413] on li ""Rest and digest" nervous system function" at bounding box center [852, 420] width 190 height 26
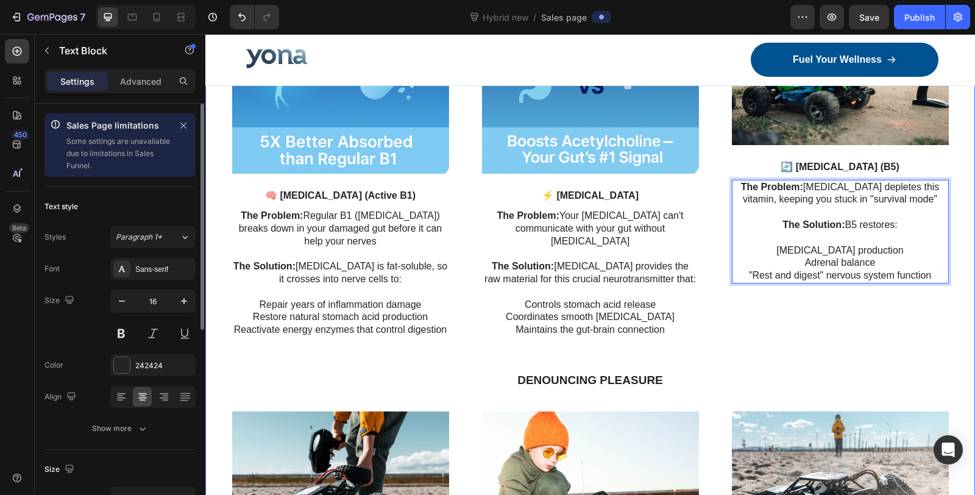
scroll to position [2836, 0]
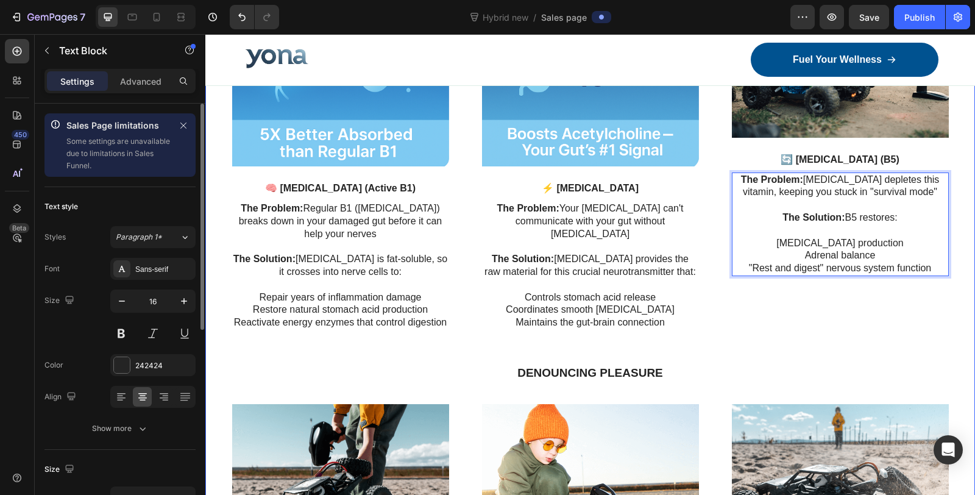
click at [776, 348] on div "Image 🧠 BENFOTIAMINE (Active B1) Text Block The Problem: Regular B1 (thiamine) …" at bounding box center [589, 153] width 751 height 422
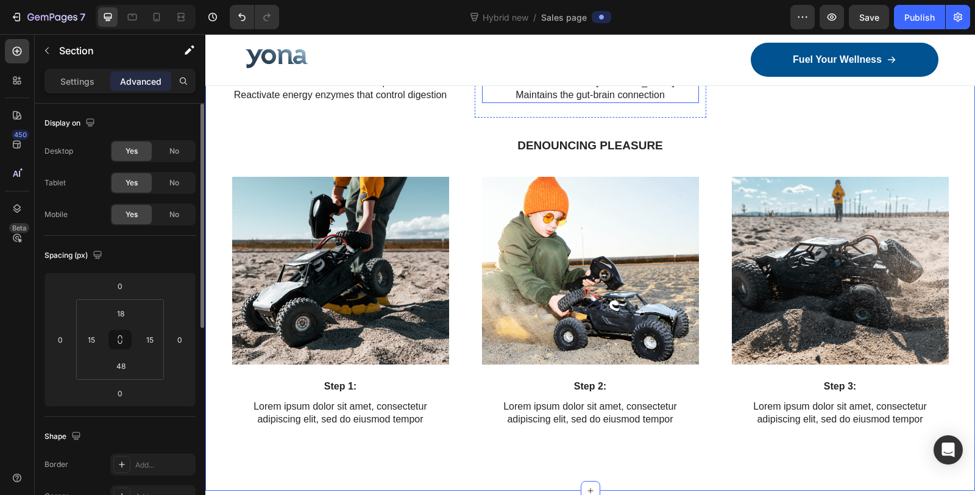
scroll to position [3106, 0]
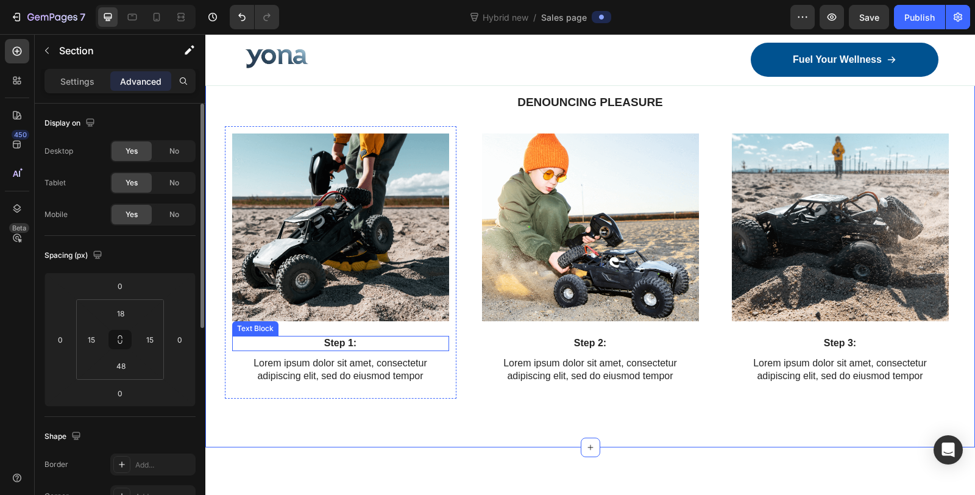
click at [330, 343] on p "Step 1:" at bounding box center [340, 343] width 214 height 13
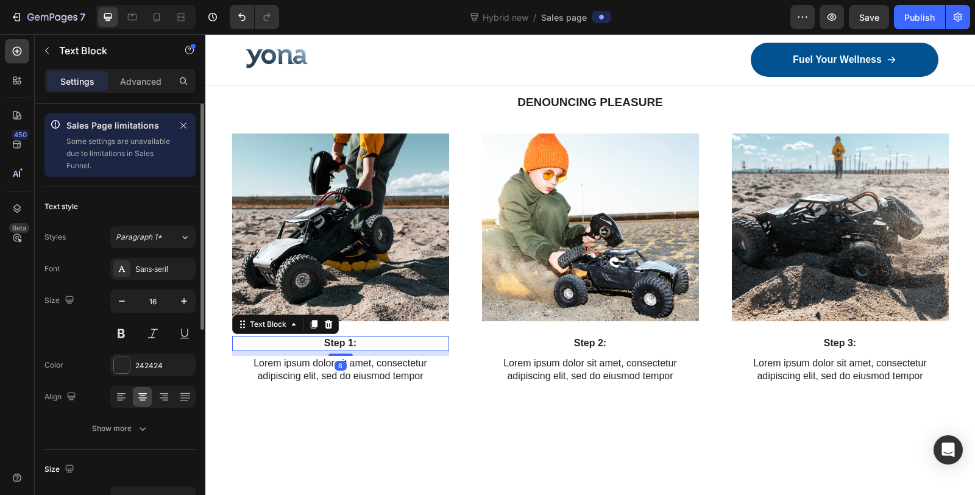
click at [330, 343] on p "Step 1:" at bounding box center [340, 343] width 214 height 13
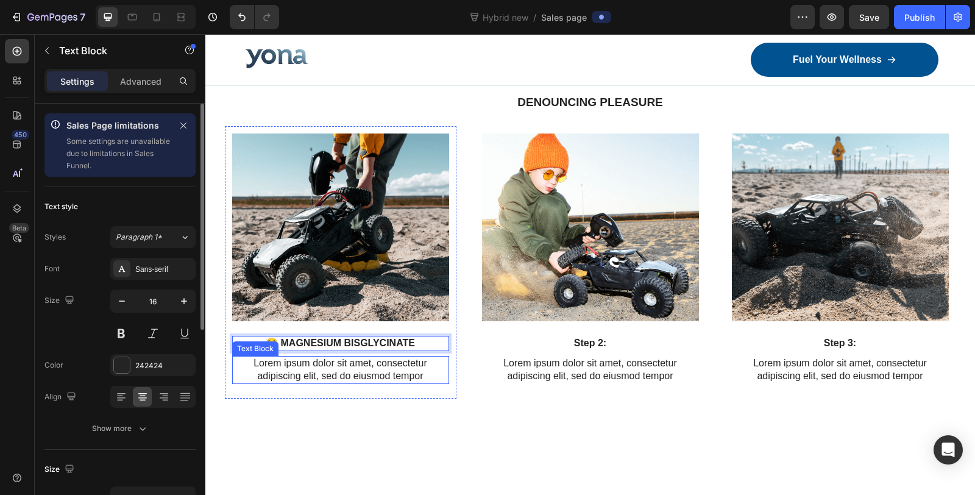
click at [360, 366] on p "Lorem ipsum dolor sit amet, consectetur adipiscing elit, sed do eiusmod tempor" at bounding box center [340, 370] width 214 height 26
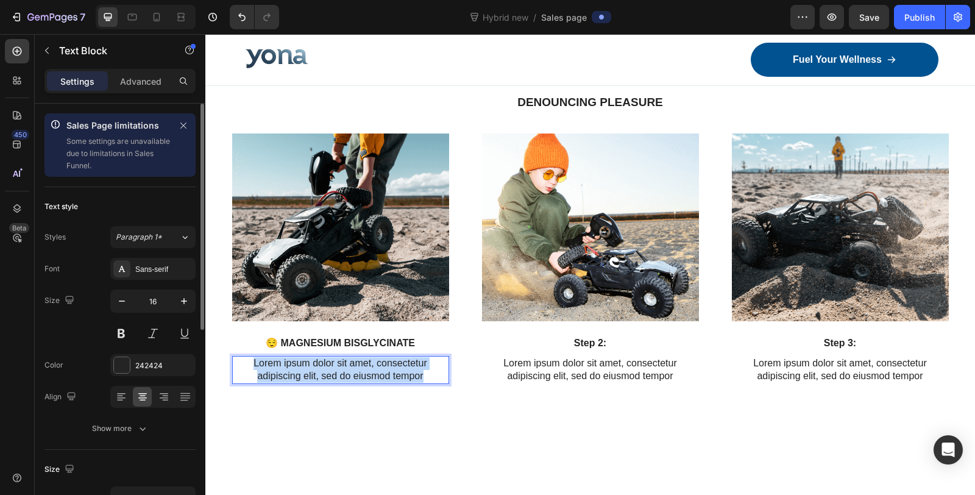
click at [360, 366] on p "Lorem ipsum dolor sit amet, consectetur adipiscing elit, sed do eiusmod tempor" at bounding box center [340, 370] width 214 height 26
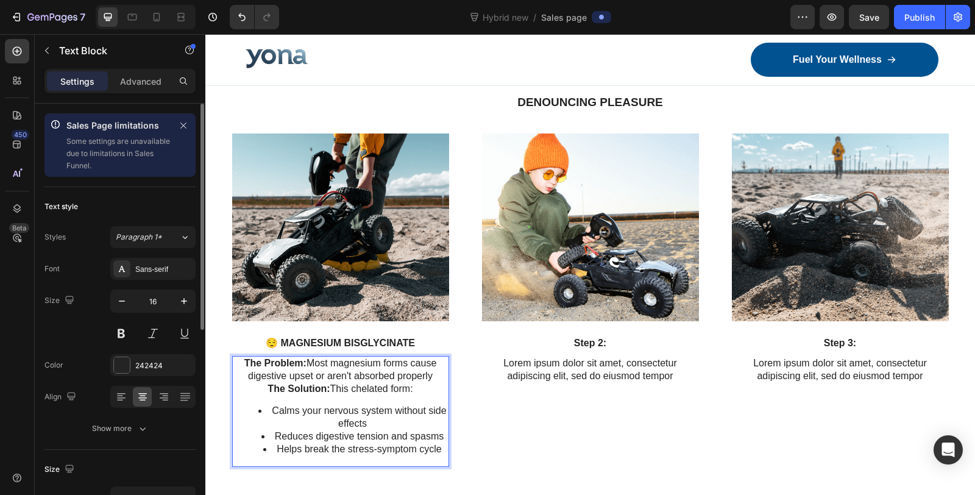
click at [405, 373] on p "The Problem: Most magnesium forms cause digestive upset or aren't absorbed prop…" at bounding box center [340, 370] width 214 height 26
click at [437, 378] on p "The Problem: Most magnesium forms cause digestive upset or aren't absorbed prop…" at bounding box center [340, 370] width 214 height 26
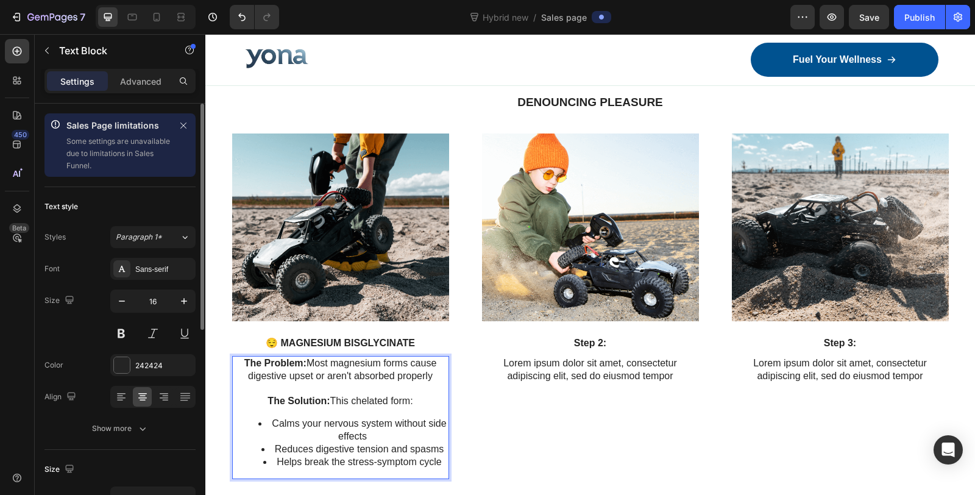
click at [260, 427] on li "Calms your nervous system without side effects" at bounding box center [353, 430] width 190 height 26
click at [264, 448] on li "Reduces digestive tension and spasms" at bounding box center [353, 449] width 190 height 13
click at [266, 456] on li "Helps break the stress-symptom cycle" at bounding box center [353, 462] width 190 height 13
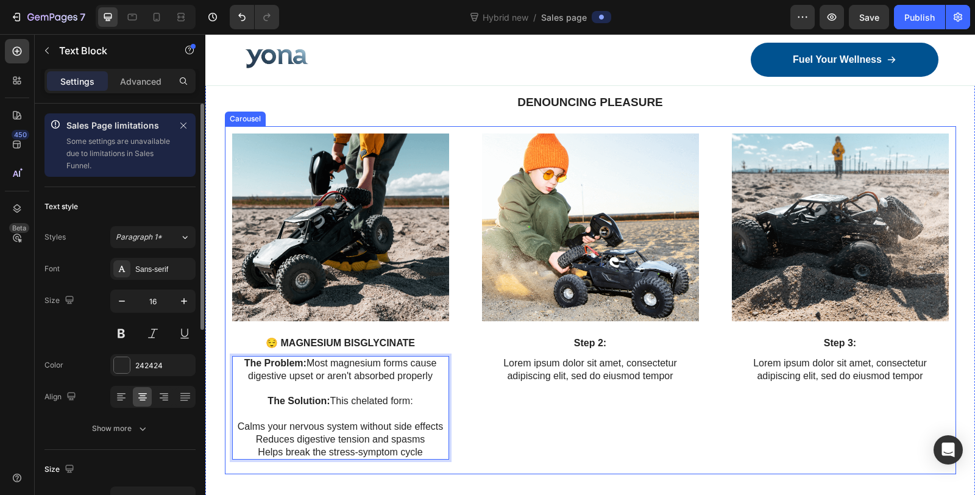
click at [568, 437] on div "Image Step 2: Text Block Lorem ipsum dolor sit amet, consectetur adipiscing eli…" at bounding box center [591, 300] width 232 height 349
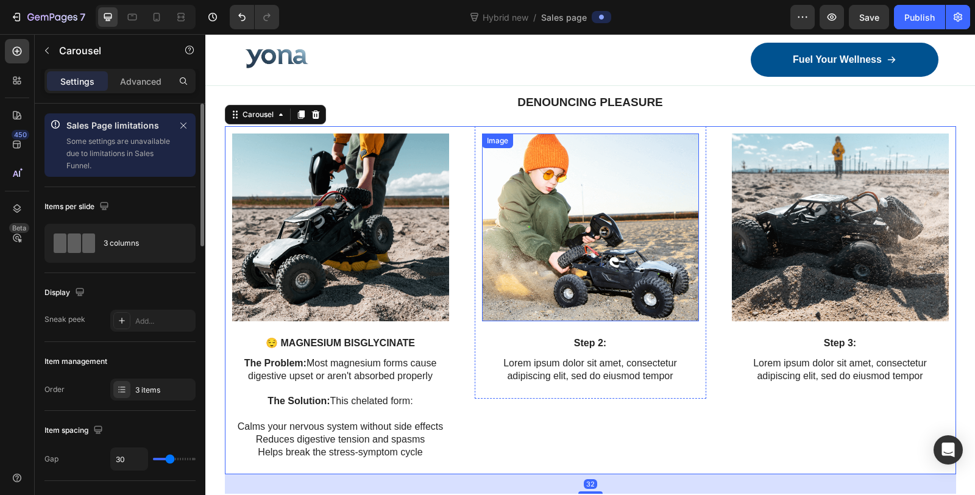
scroll to position [2971, 0]
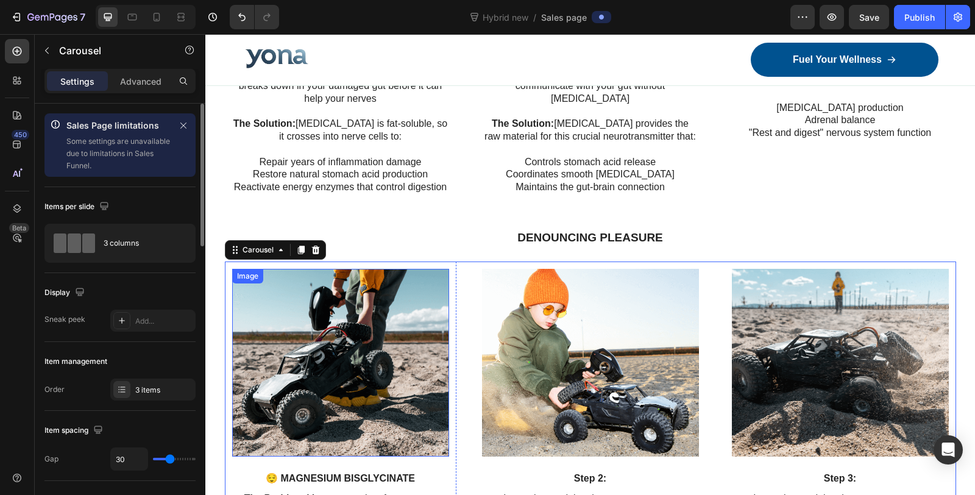
click at [369, 349] on img at bounding box center [340, 363] width 217 height 188
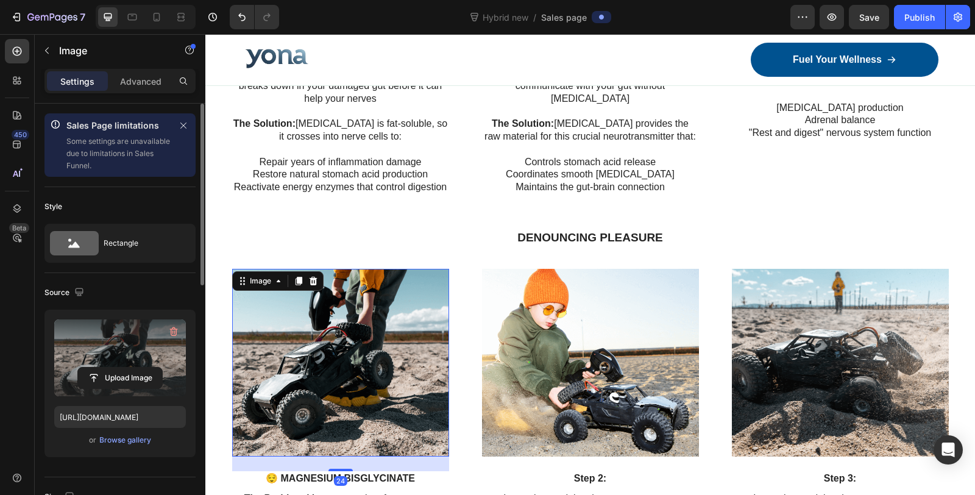
click at [113, 355] on label at bounding box center [120, 357] width 132 height 77
click at [113, 367] on input "file" at bounding box center [120, 377] width 84 height 21
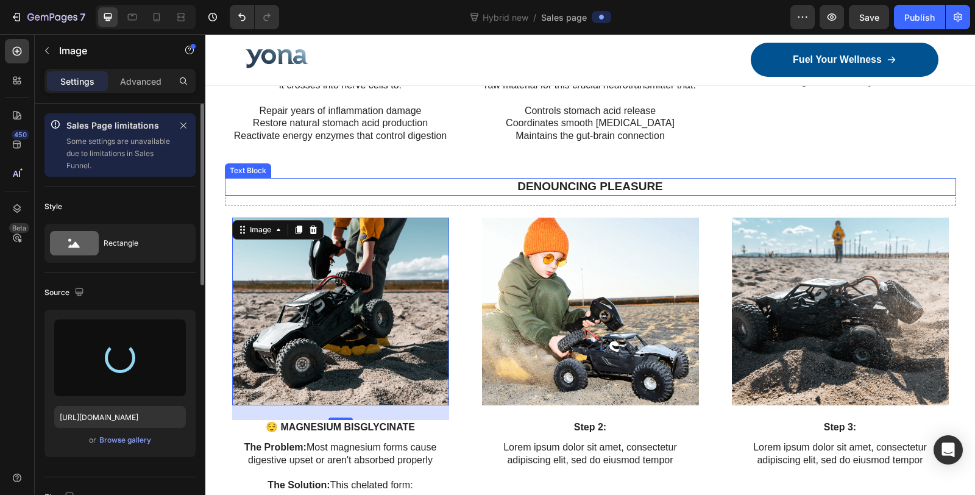
scroll to position [3039, 0]
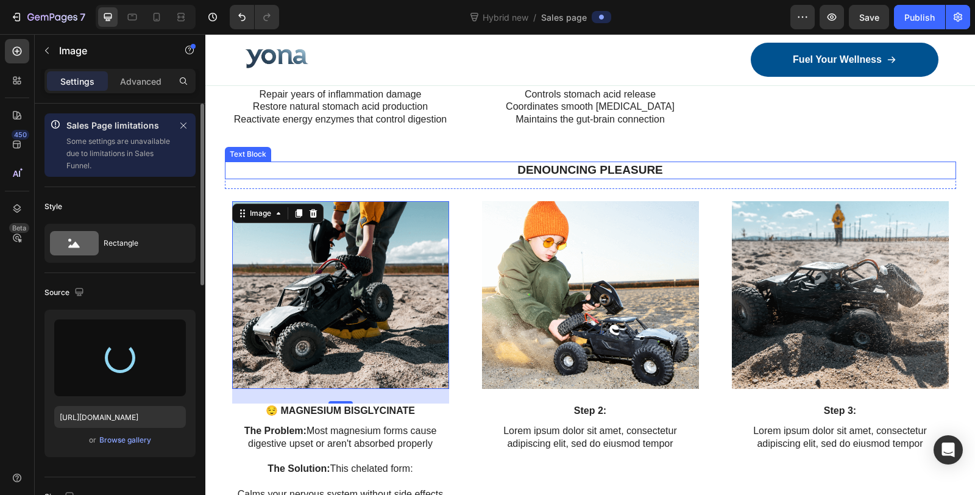
click at [593, 163] on p "Denouncing pleasure" at bounding box center [590, 170] width 729 height 15
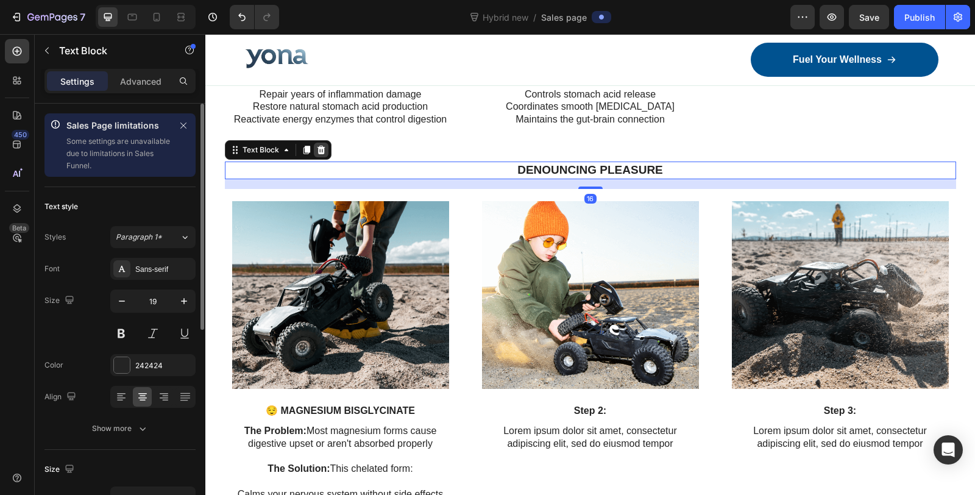
click at [316, 147] on icon at bounding box center [321, 150] width 10 height 10
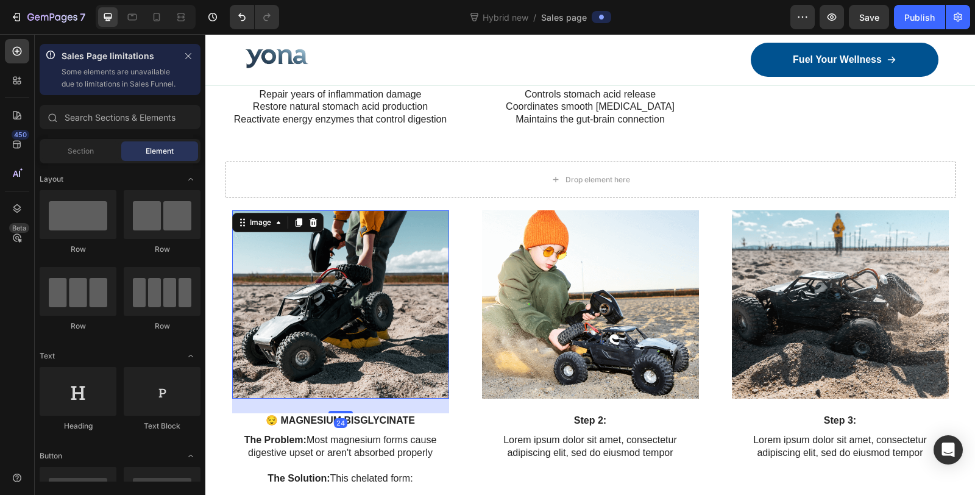
click at [366, 300] on img at bounding box center [340, 304] width 217 height 188
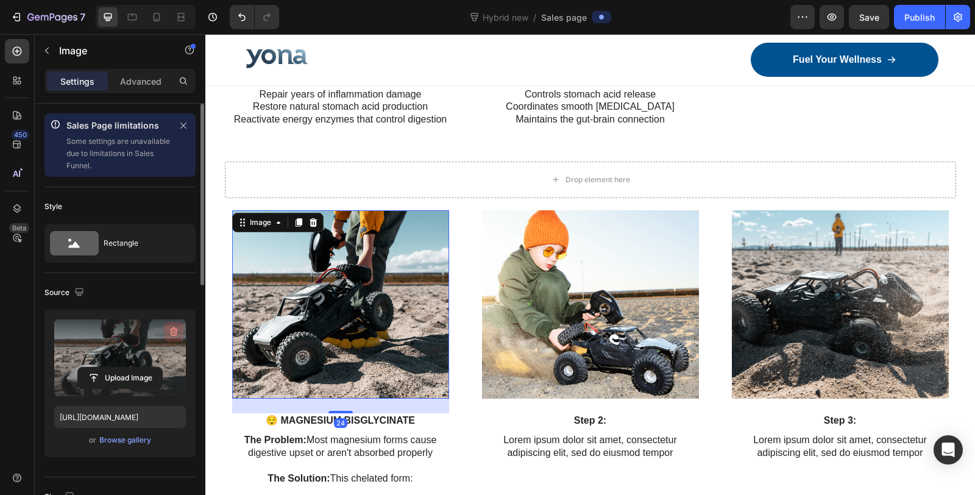
click at [169, 325] on icon "button" at bounding box center [174, 331] width 12 height 12
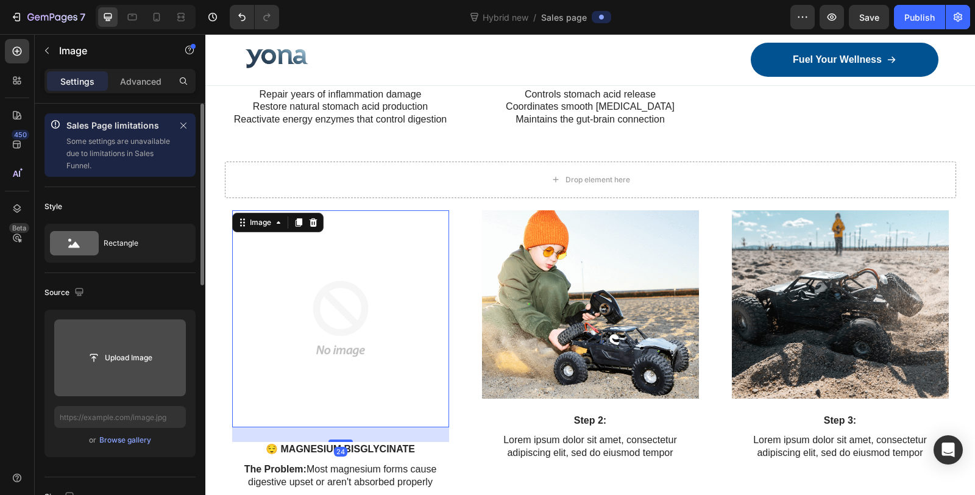
click at [126, 352] on input "file" at bounding box center [120, 357] width 84 height 21
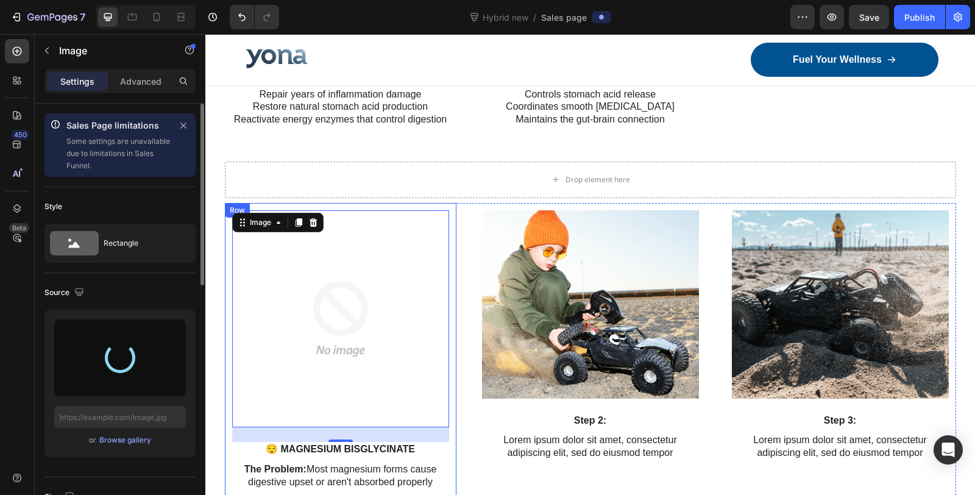
type input "https://cdn.shopify.com/s/files/1/0836/4271/2406/files/gempages_573703203716072…"
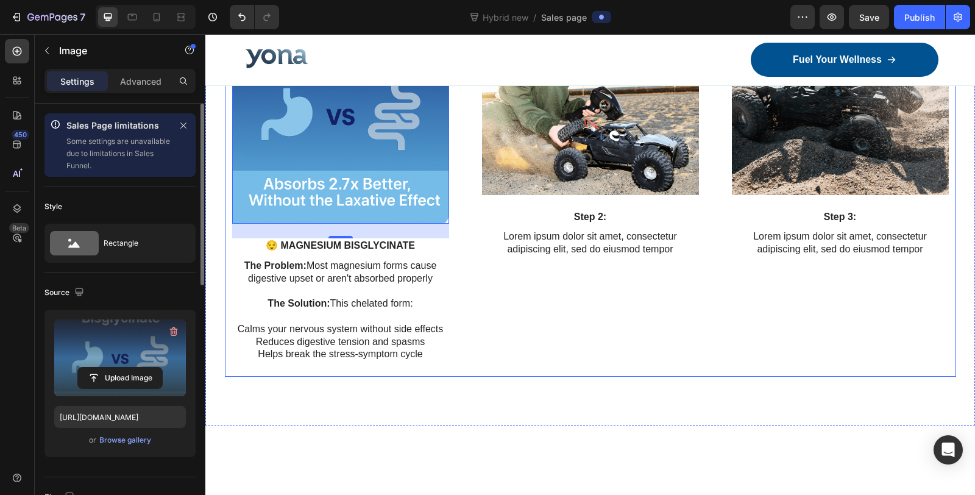
click at [573, 319] on div "Image Step 2: Text Block Lorem ipsum dolor sit amet, consectetur adipiscing eli…" at bounding box center [591, 187] width 232 height 377
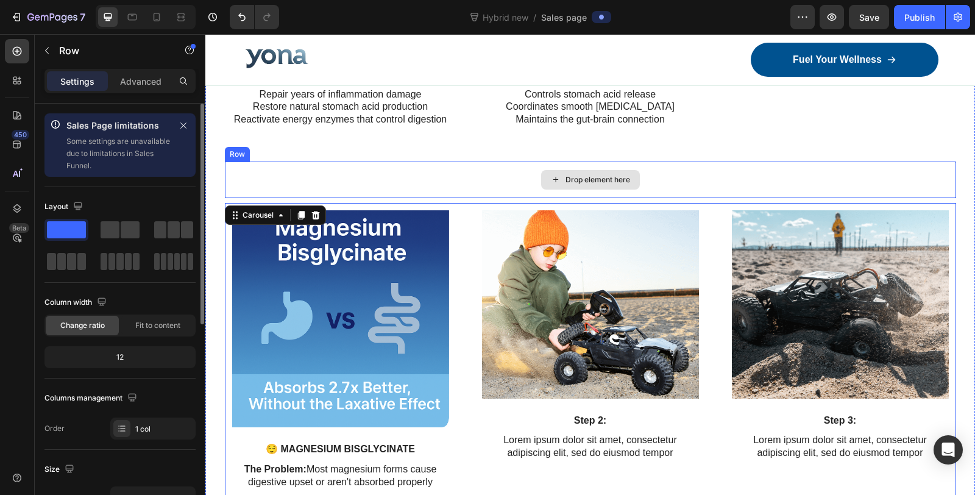
click at [737, 181] on div "Drop element here" at bounding box center [590, 179] width 731 height 37
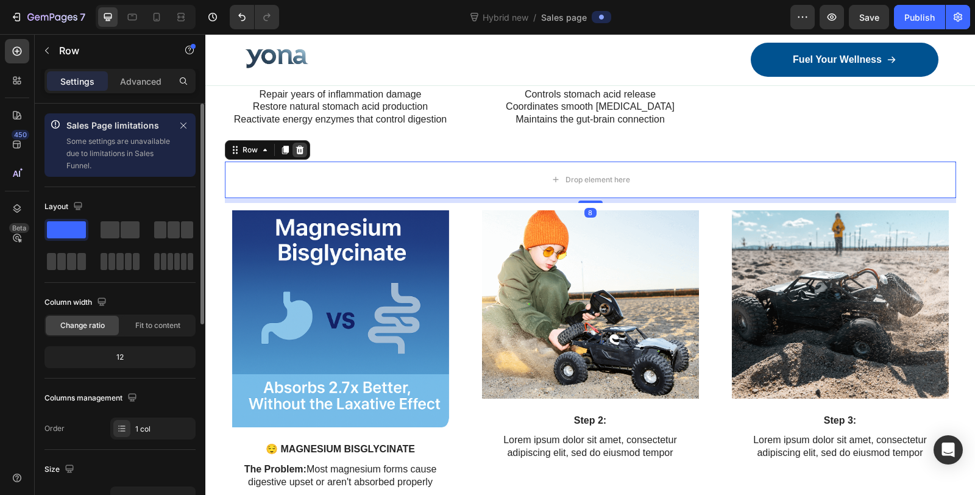
click at [295, 151] on icon at bounding box center [300, 150] width 10 height 10
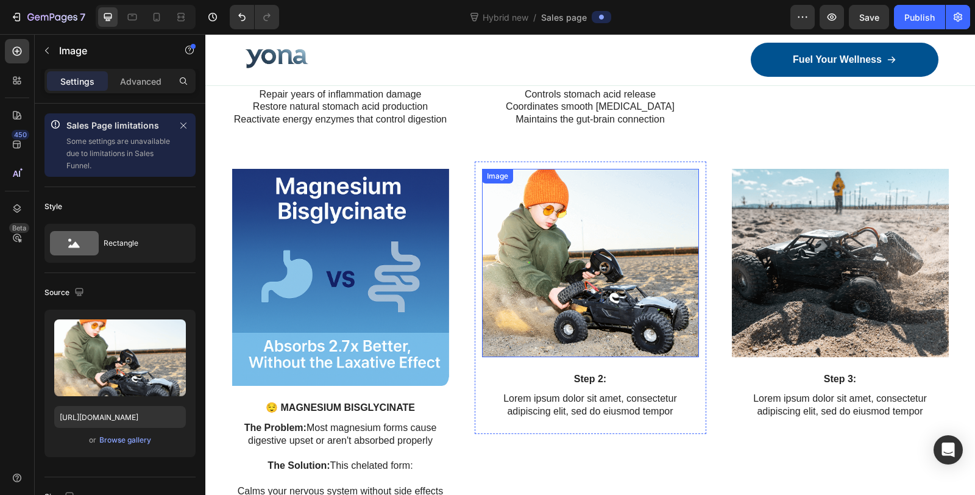
click at [676, 258] on img at bounding box center [590, 263] width 217 height 188
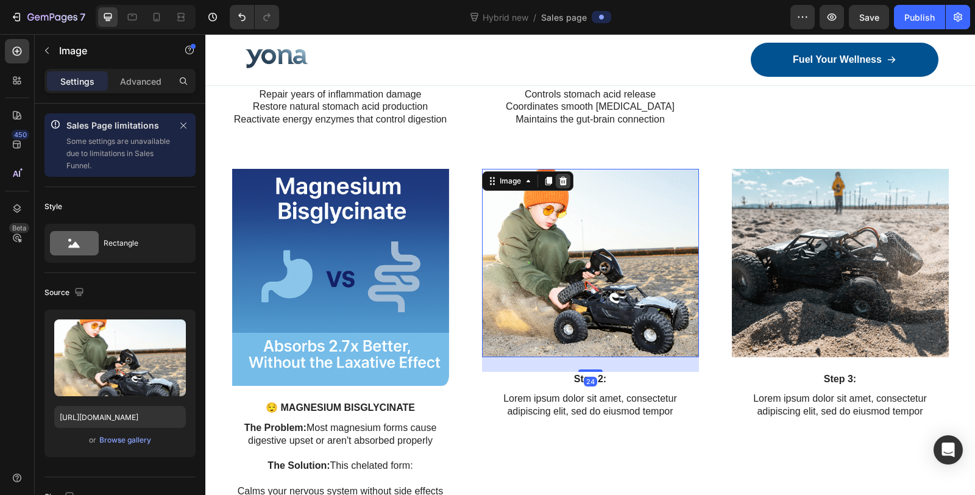
click at [559, 179] on icon at bounding box center [563, 181] width 8 height 9
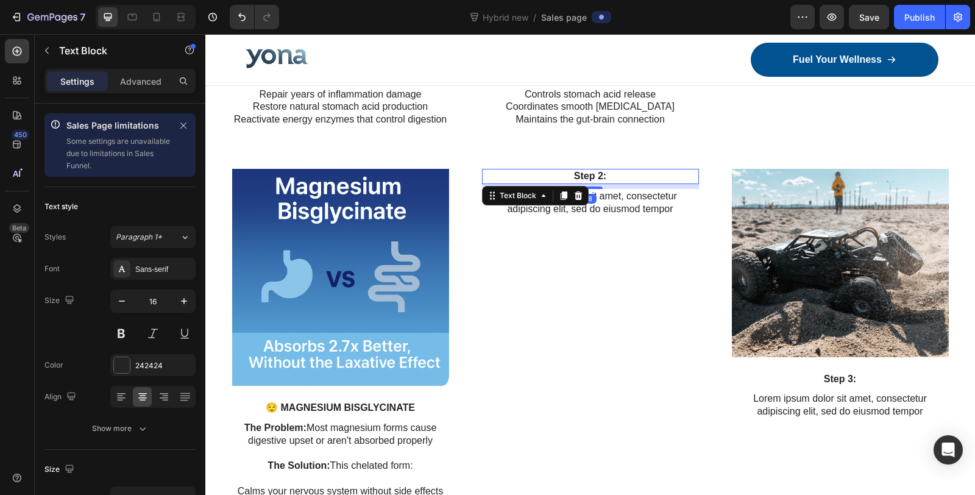
click at [659, 175] on p "Step 2:" at bounding box center [590, 176] width 214 height 13
click at [655, 171] on p "Step 2:" at bounding box center [590, 176] width 214 height 13
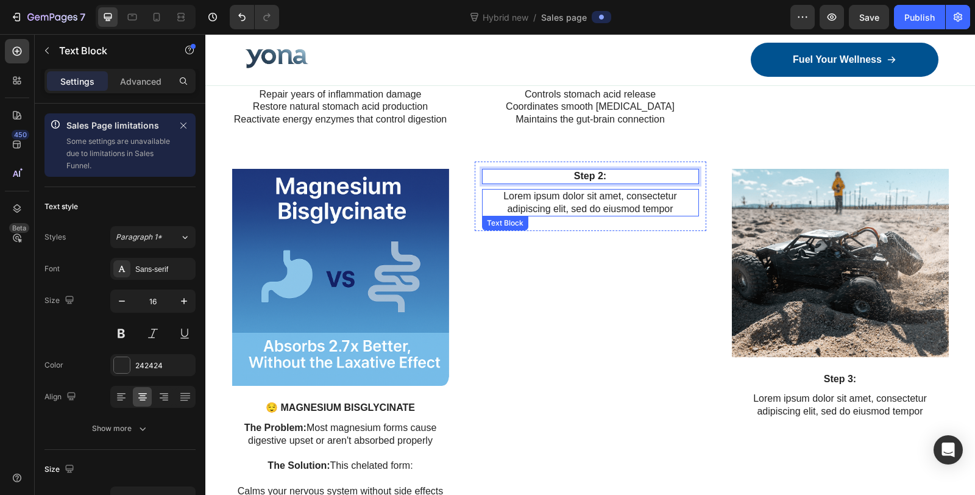
click at [665, 207] on p "Lorem ipsum dolor sit amet, consectetur adipiscing elit, sed do eiusmod tempor" at bounding box center [590, 203] width 214 height 26
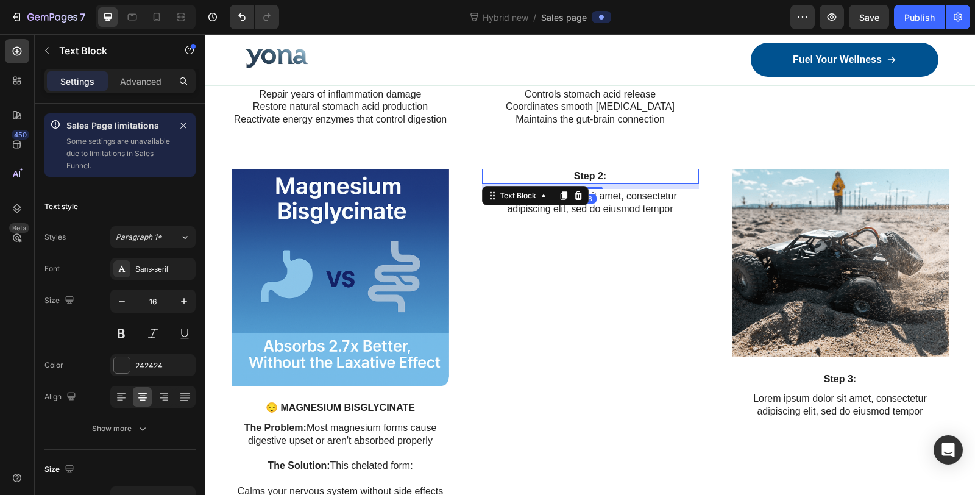
click at [692, 169] on div "Step 2:" at bounding box center [590, 176] width 217 height 15
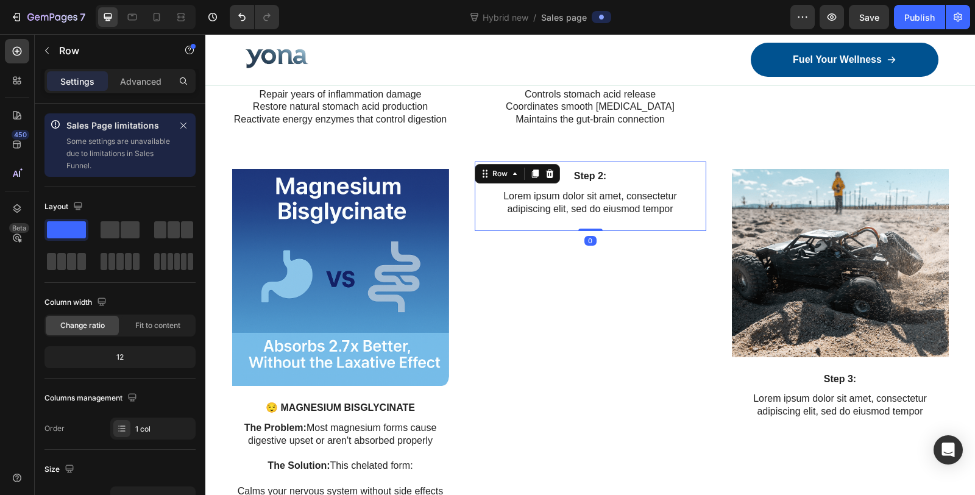
click at [698, 162] on div "Step 2: Text Block Lorem ipsum dolor sit amet, consectetur adipiscing elit, sed…" at bounding box center [591, 195] width 232 height 69
click at [545, 172] on icon at bounding box center [550, 174] width 10 height 10
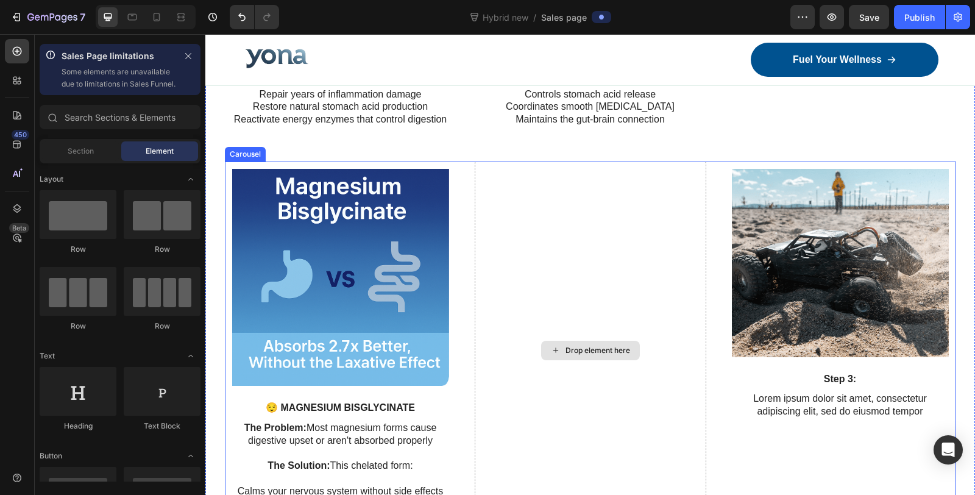
click at [669, 180] on div "Drop element here" at bounding box center [591, 349] width 232 height 377
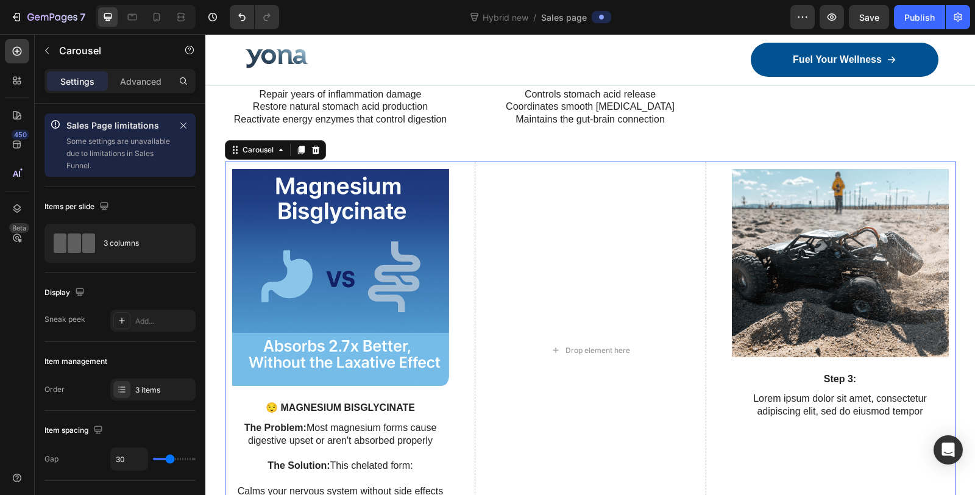
click at [458, 169] on div "Image 😌 MAGNESIUM BISGLYCINATE Text Block The Problem: Most magnesium forms cau…" at bounding box center [590, 349] width 731 height 377
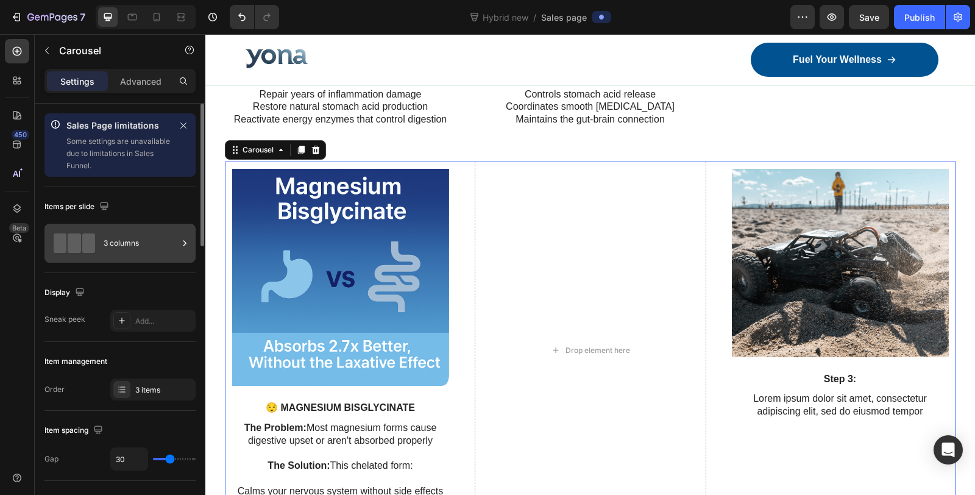
click at [118, 241] on div "3 columns" at bounding box center [141, 243] width 74 height 28
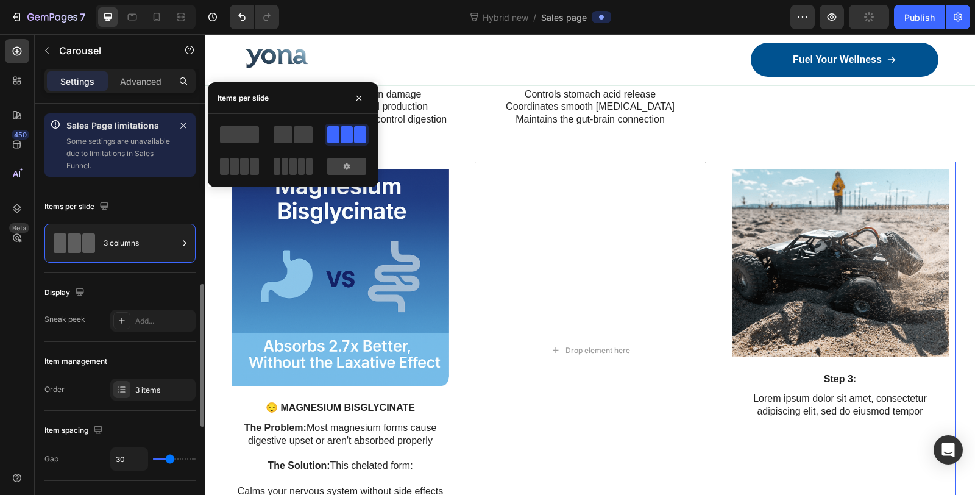
scroll to position [135, 0]
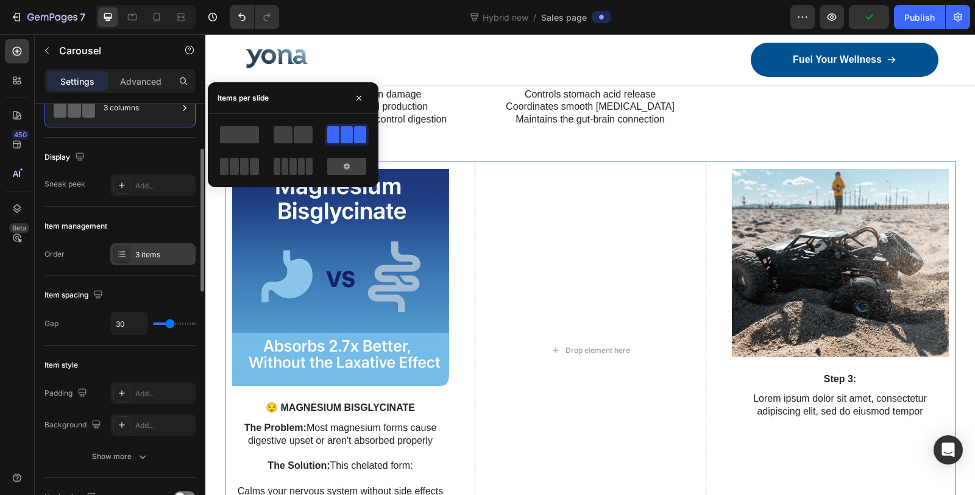
click at [139, 253] on div "3 items" at bounding box center [163, 254] width 57 height 11
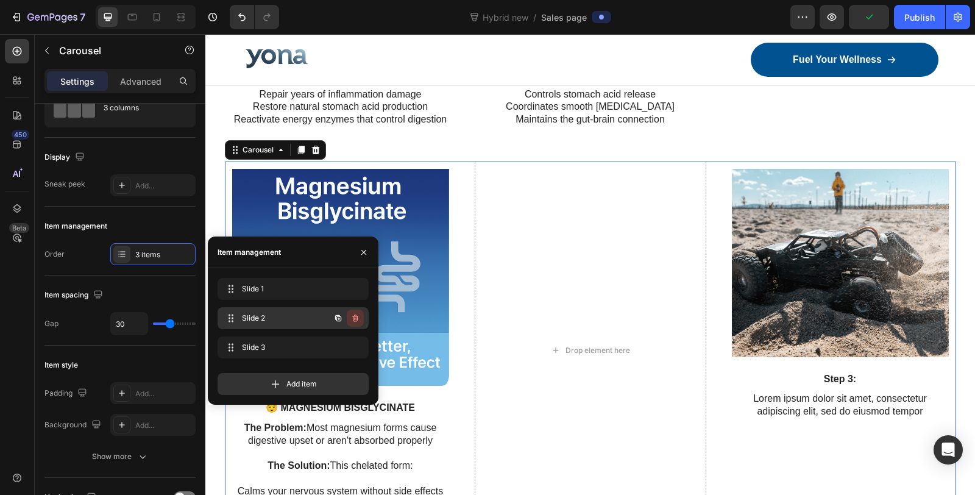
click at [358, 320] on icon "button" at bounding box center [355, 318] width 10 height 10
click at [347, 320] on div "Delete" at bounding box center [347, 318] width 23 height 11
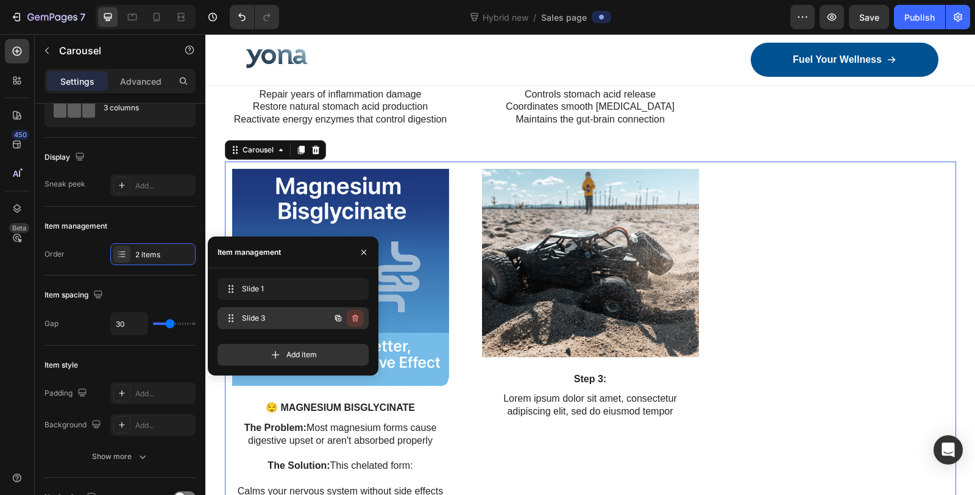
click at [360, 320] on button "button" at bounding box center [355, 318] width 17 height 17
click at [349, 320] on div "Delete" at bounding box center [347, 318] width 23 height 11
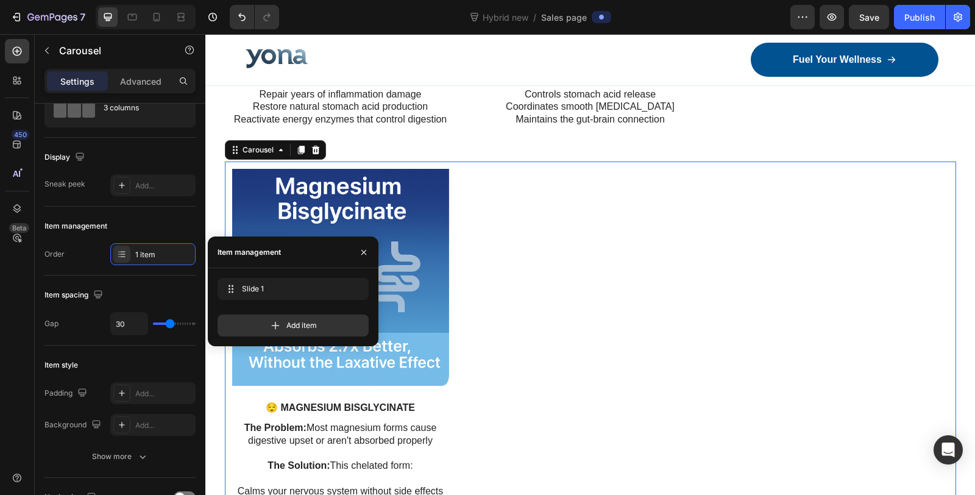
click at [671, 266] on div "Image 😌 MAGNESIUM BISGLYCINATE Text Block The Problem: Most magnesium forms cau…" at bounding box center [590, 349] width 731 height 377
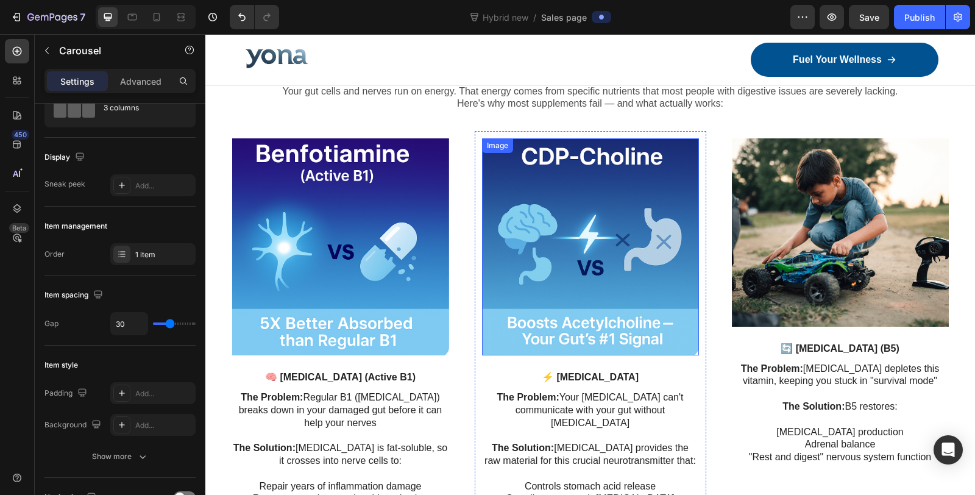
scroll to position [2633, 0]
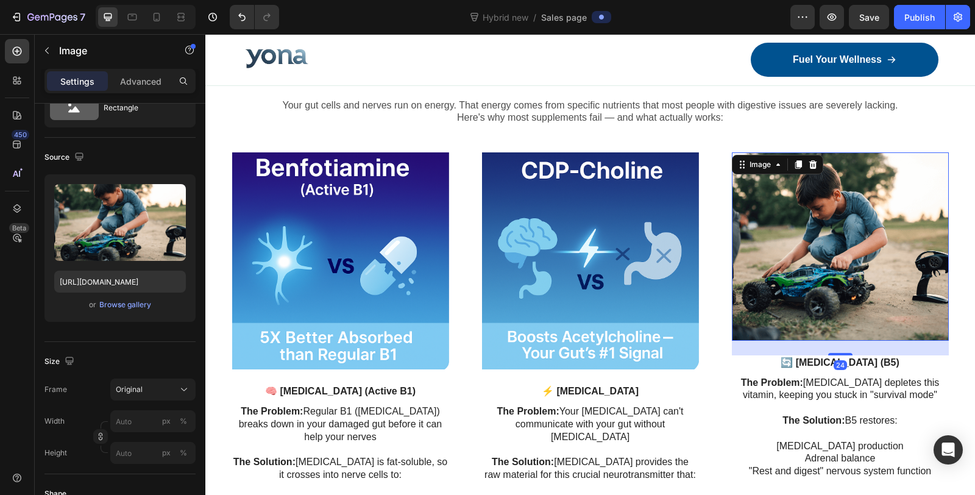
click at [838, 238] on img at bounding box center [840, 246] width 217 height 188
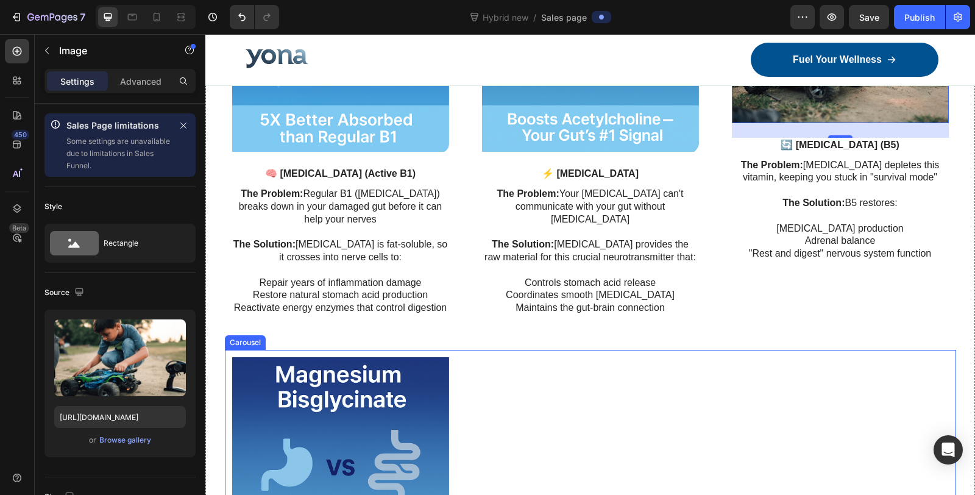
scroll to position [2701, 0]
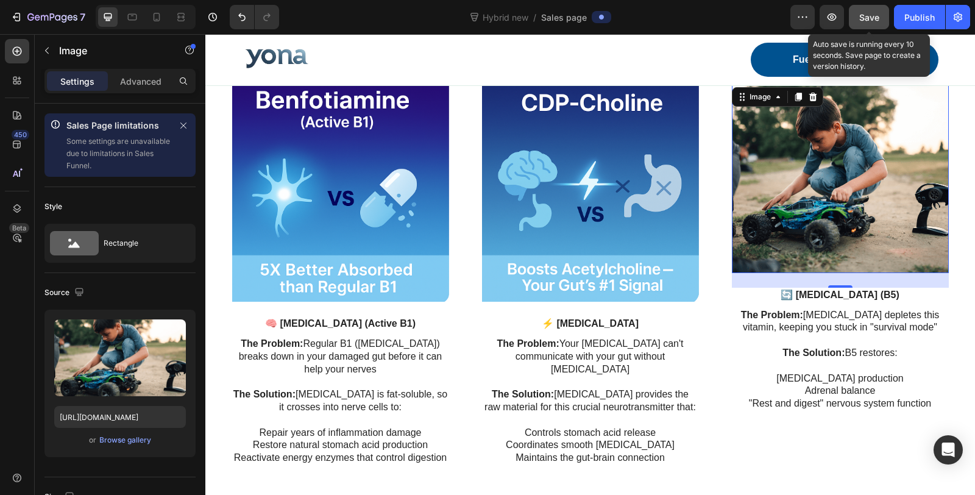
click at [862, 16] on span "Save" at bounding box center [869, 17] width 20 height 10
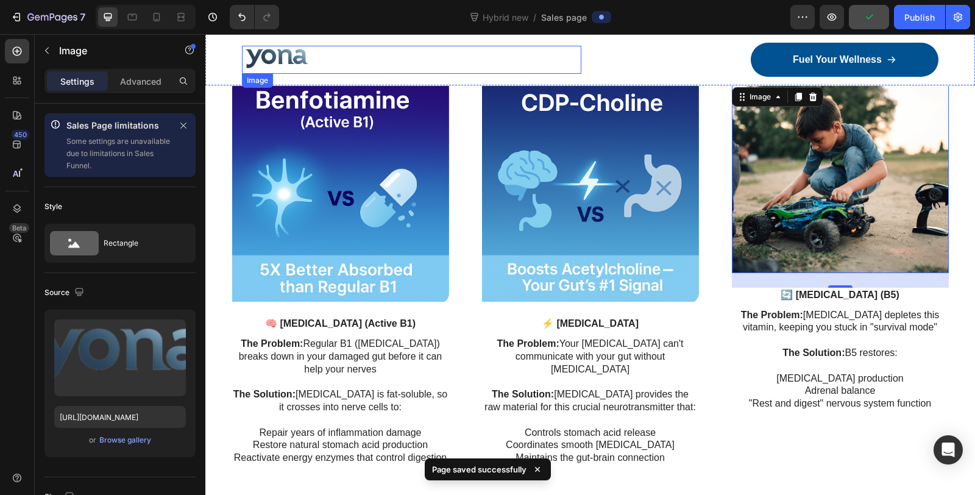
click at [367, 46] on div at bounding box center [411, 60] width 339 height 28
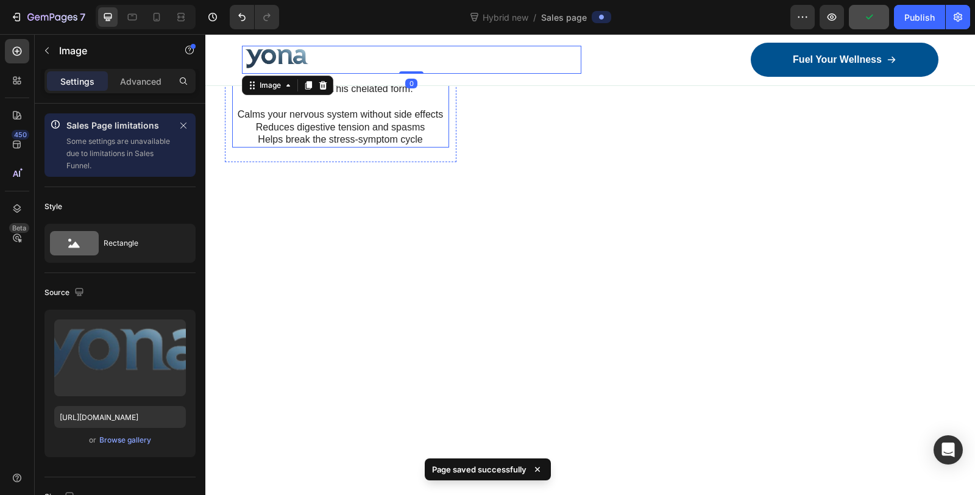
scroll to position [2497, 0]
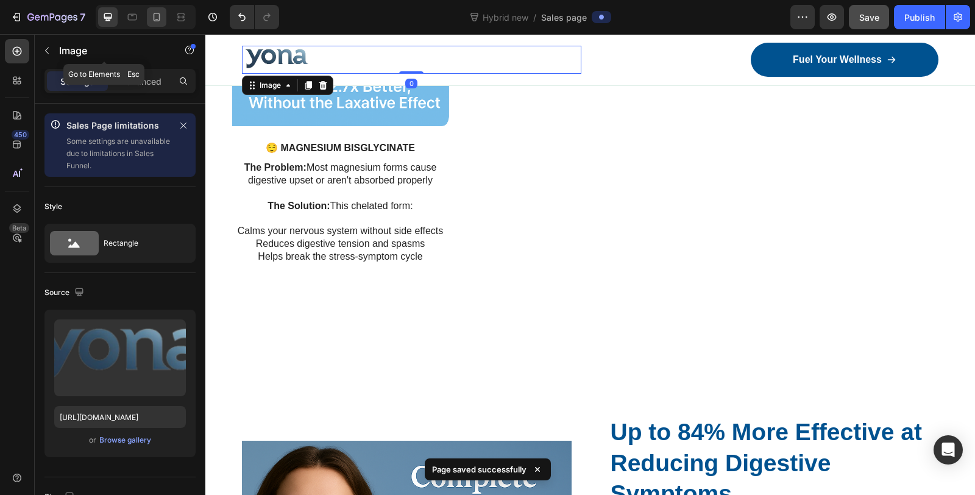
click at [161, 23] on icon at bounding box center [157, 17] width 12 height 12
type input "54"
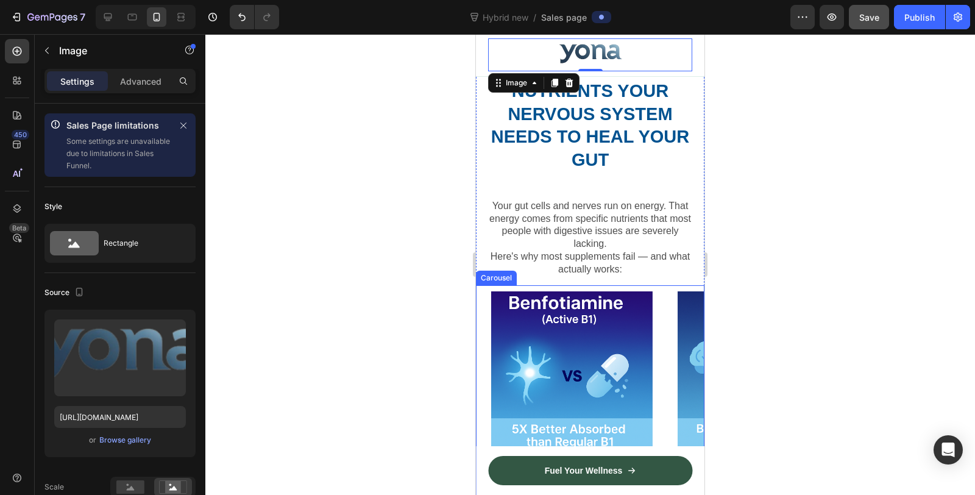
scroll to position [2620, 0]
click at [110, 21] on icon at bounding box center [108, 17] width 12 height 12
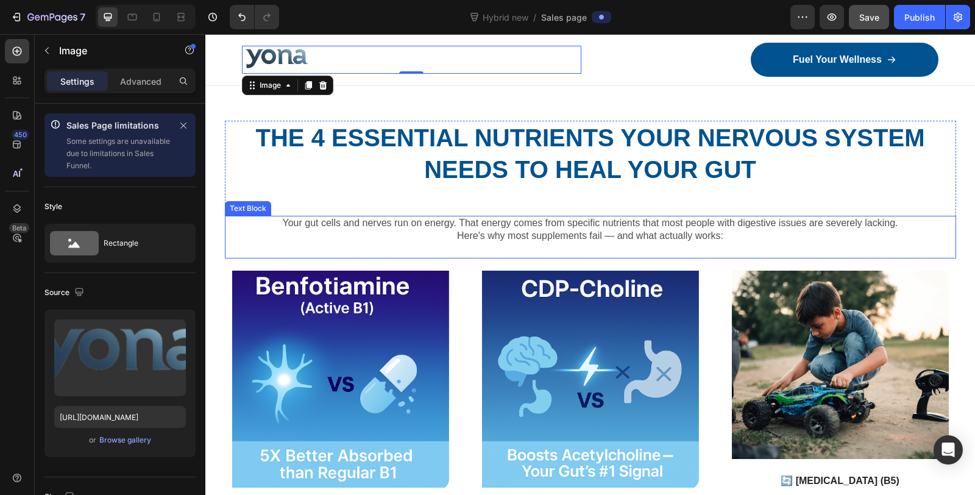
scroll to position [1712, 0]
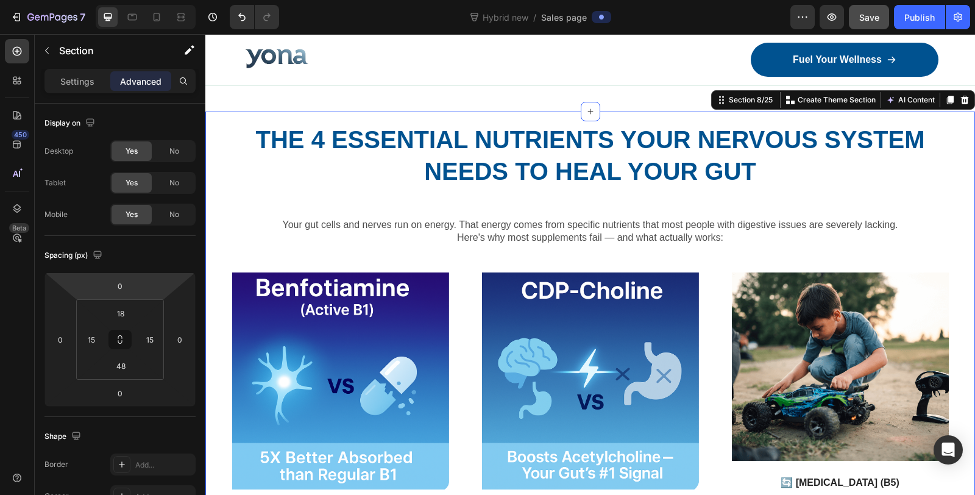
scroll to position [68, 0]
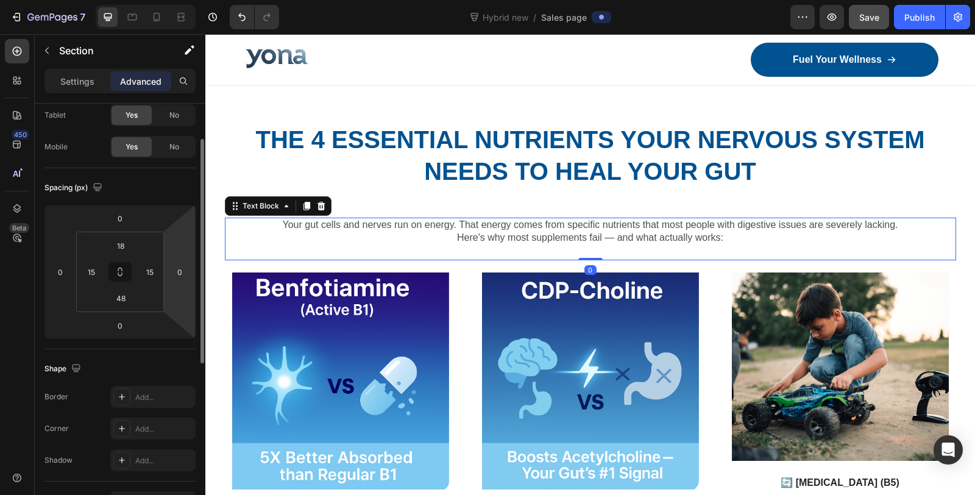
click at [446, 260] on div "Your gut cells and nerves run on energy. That energy comes from specific nutrie…" at bounding box center [590, 239] width 731 height 43
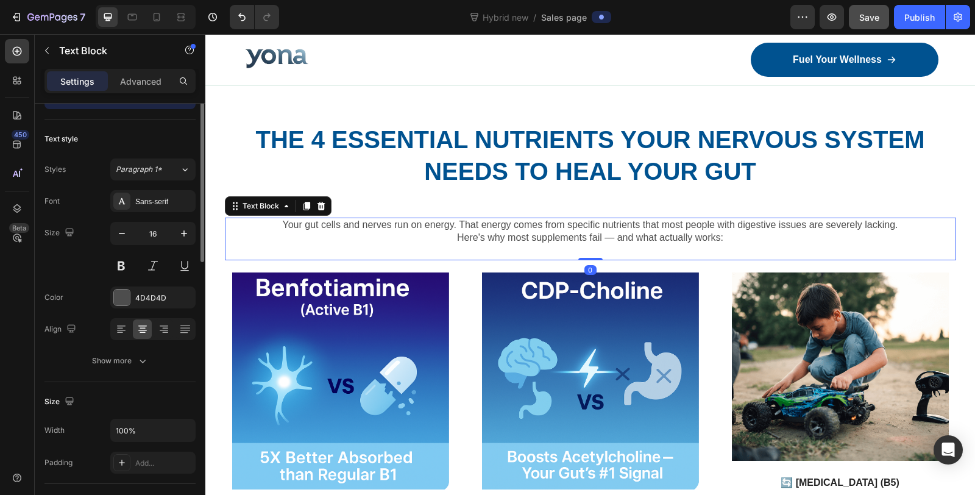
scroll to position [0, 0]
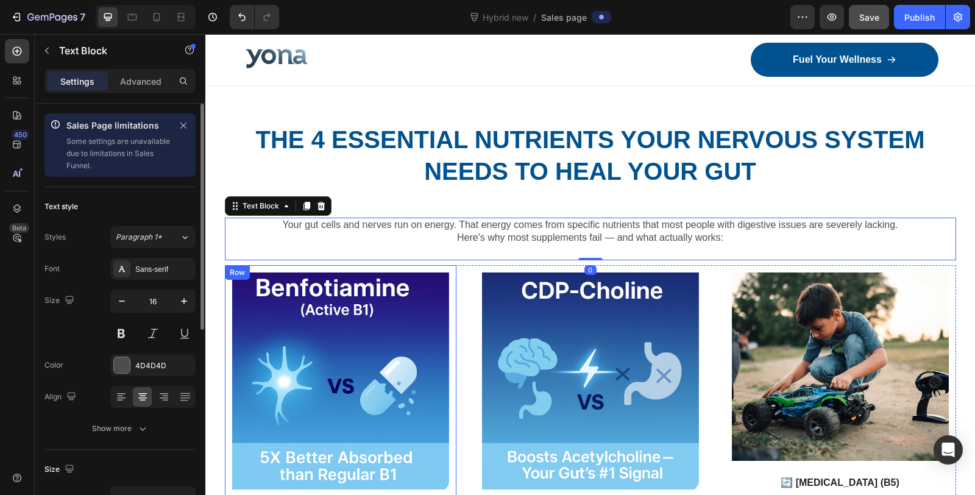
click at [449, 270] on div "Image 🧠 BENFOTIAMINE (Active B1) Text Block The Problem: Regular B1 (thiamine) …" at bounding box center [341, 466] width 232 height 403
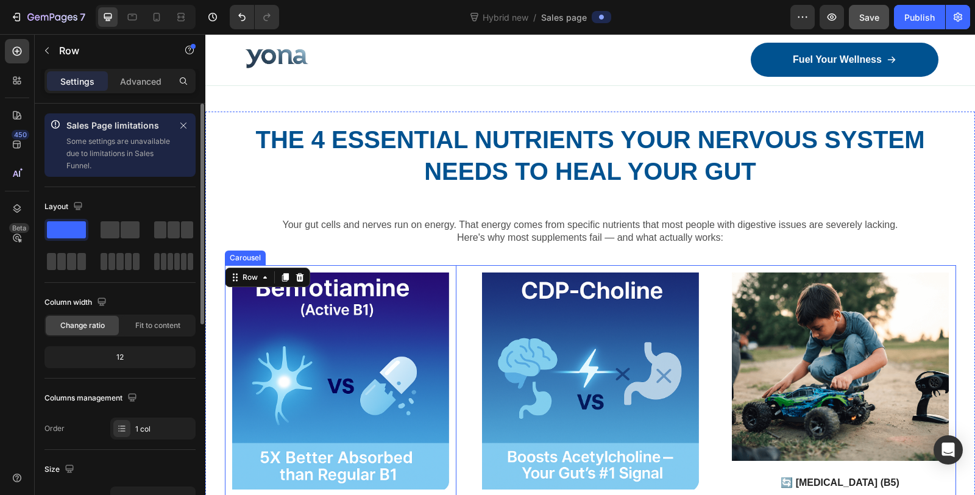
click at [461, 268] on div "Image 🧠 BENFOTIAMINE (Active B1) Text Block The Problem: Regular B1 (thiamine) …" at bounding box center [590, 466] width 731 height 403
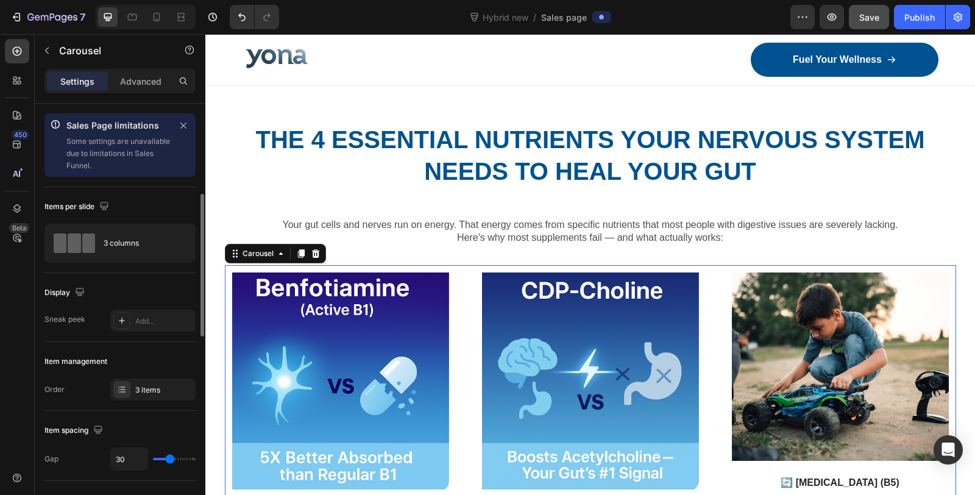
scroll to position [68, 0]
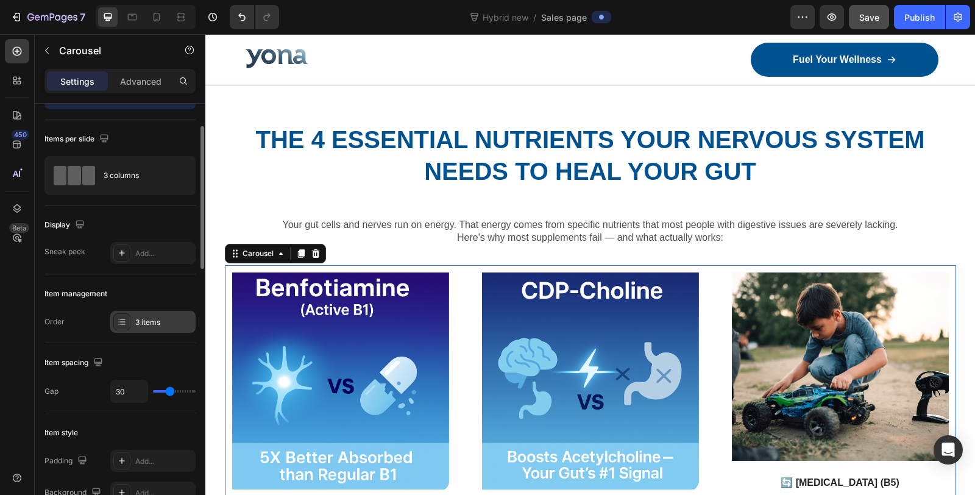
click at [129, 317] on div at bounding box center [121, 321] width 17 height 17
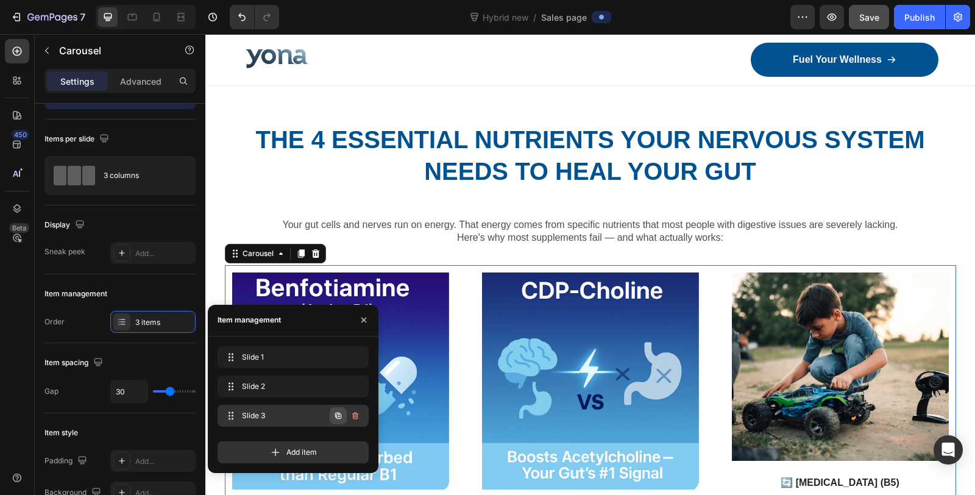
click at [342, 419] on icon "button" at bounding box center [338, 416] width 10 height 10
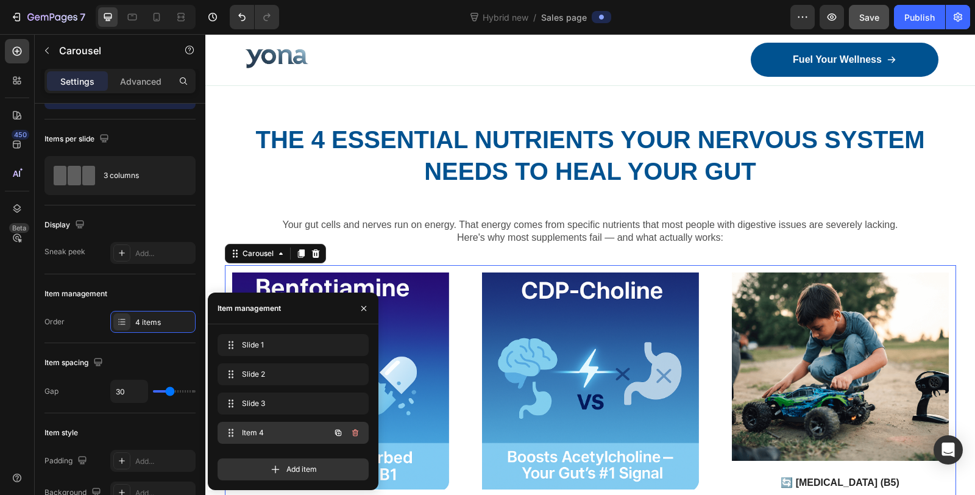
click at [262, 434] on span "Item 4" at bounding box center [276, 432] width 69 height 11
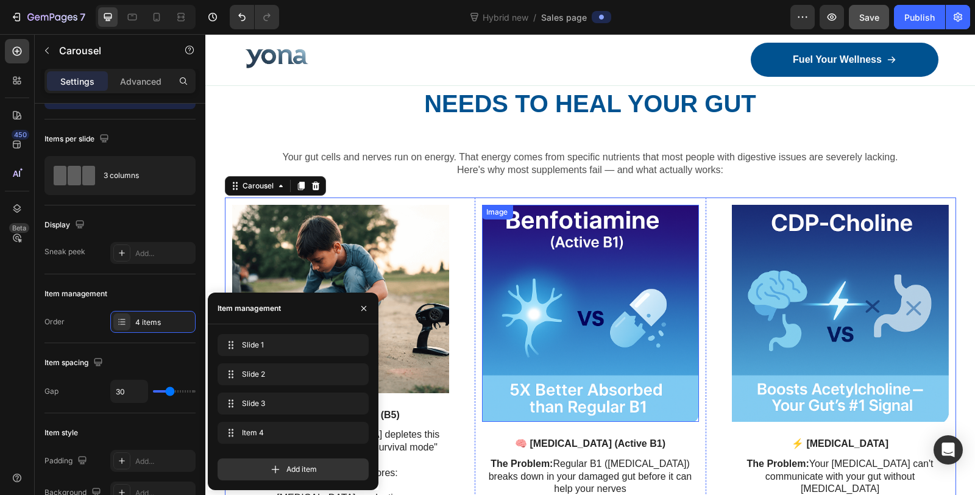
scroll to position [1779, 0]
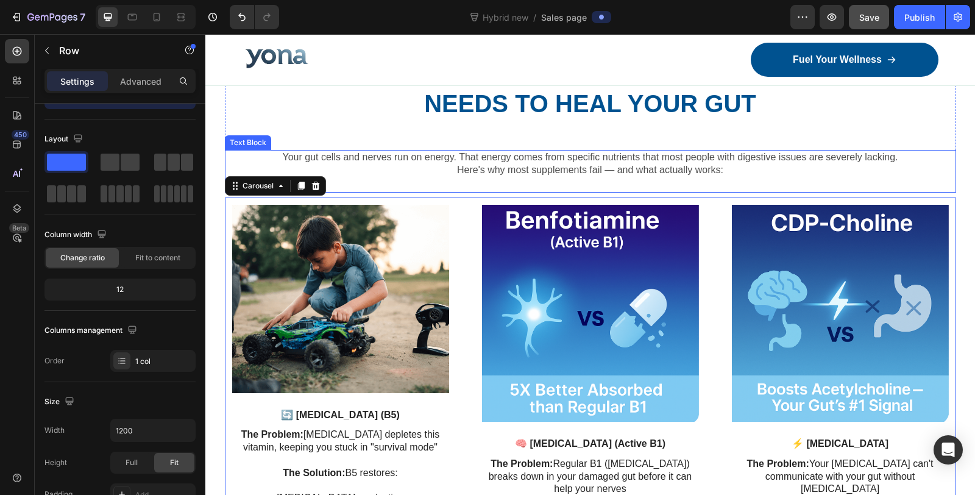
click at [538, 135] on div "The 4 Essential Nutrients Your Nervous System Needs to Heal Your Gut Heading Yo…" at bounding box center [590, 124] width 731 height 138
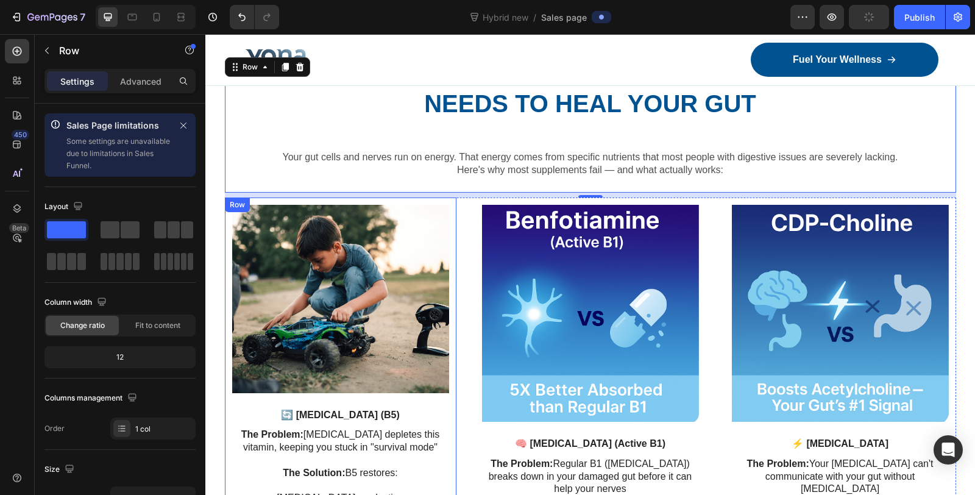
click at [436, 205] on div "Image 🔄 PANTOTHENIC ACID (B5) Text Block The Problem: Chronic stress depletes t…" at bounding box center [341, 371] width 232 height 349
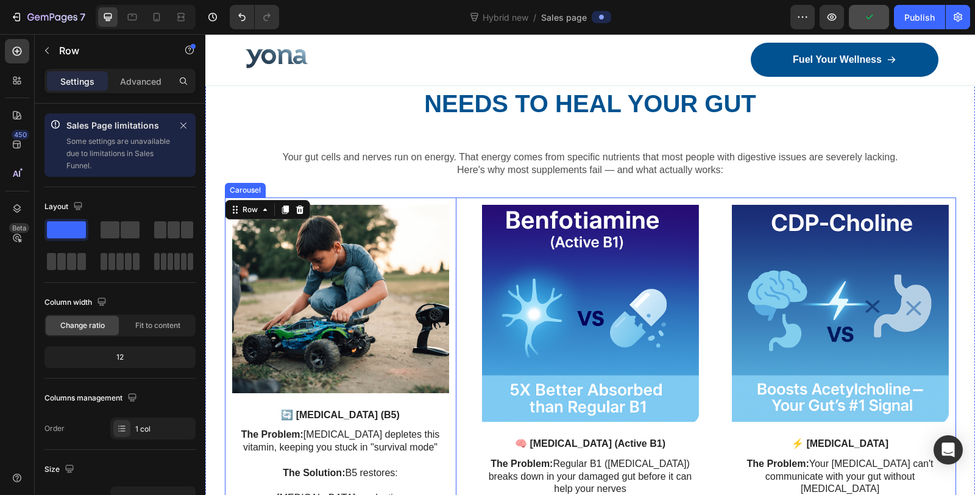
click at [459, 225] on div "Image 🧠 BENFOTIAMINE (Active B1) Text Block The Problem: Regular B1 (thiamine) …" at bounding box center [590, 398] width 731 height 403
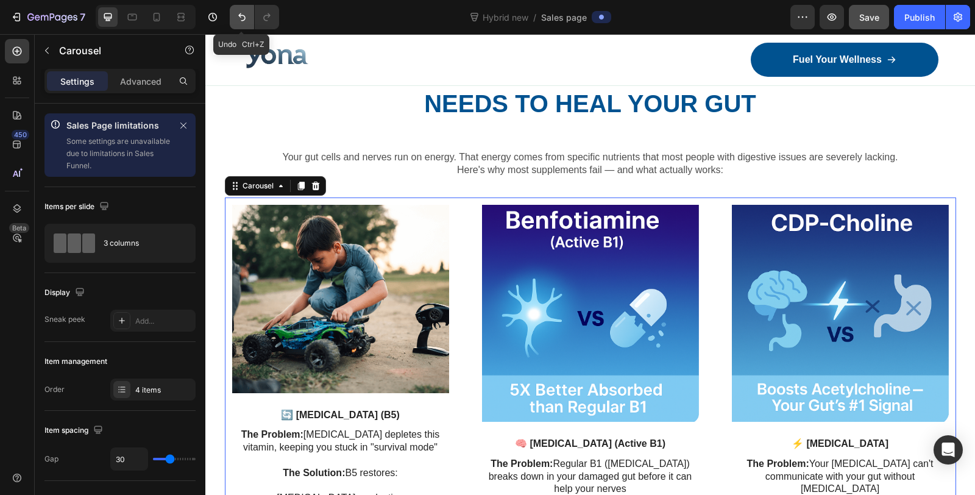
click at [236, 16] on icon "Undo/Redo" at bounding box center [242, 17] width 12 height 12
click at [236, 23] on icon "Undo/Redo" at bounding box center [242, 17] width 12 height 12
click at [307, 119] on h2 "The 4 Essential Nutrients Your Nervous System Needs to Heal Your Gut" at bounding box center [590, 88] width 731 height 66
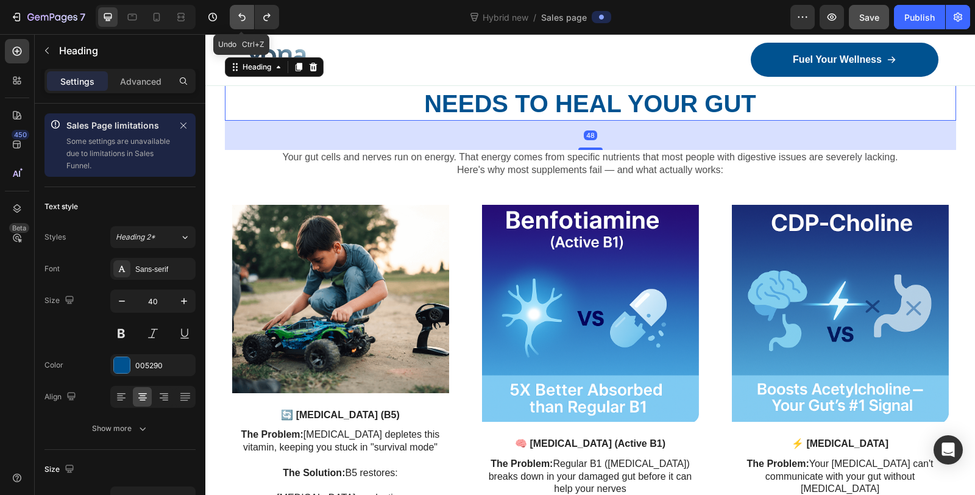
click at [252, 19] on button "Undo/Redo" at bounding box center [242, 17] width 24 height 24
click at [244, 19] on icon "Undo/Redo" at bounding box center [241, 17] width 7 height 8
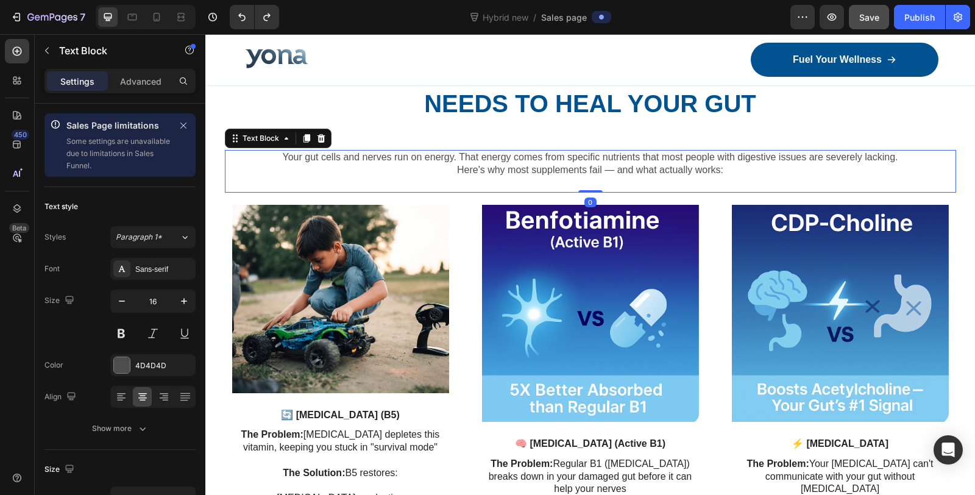
click at [312, 177] on p "Here's why most supplements fail — and what actually works:" at bounding box center [590, 170] width 729 height 13
click at [238, 19] on icon "Undo/Redo" at bounding box center [242, 17] width 12 height 12
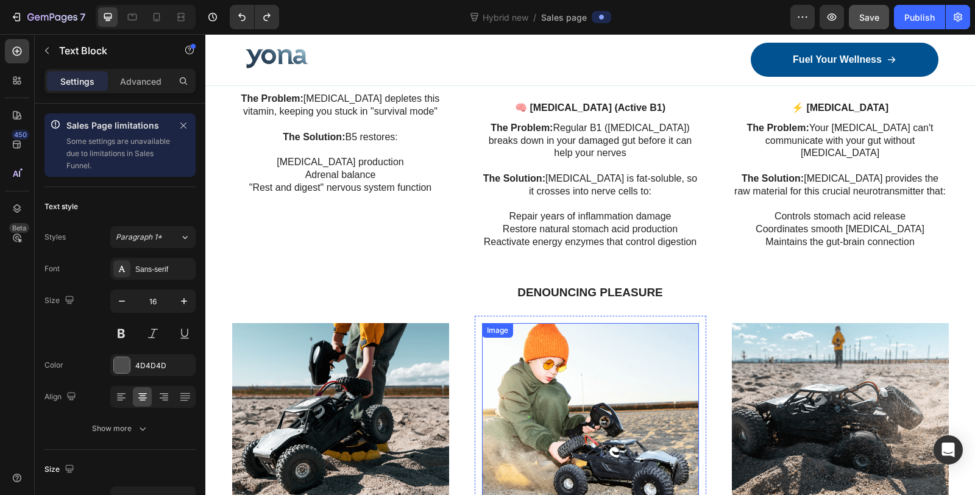
scroll to position [2321, 0]
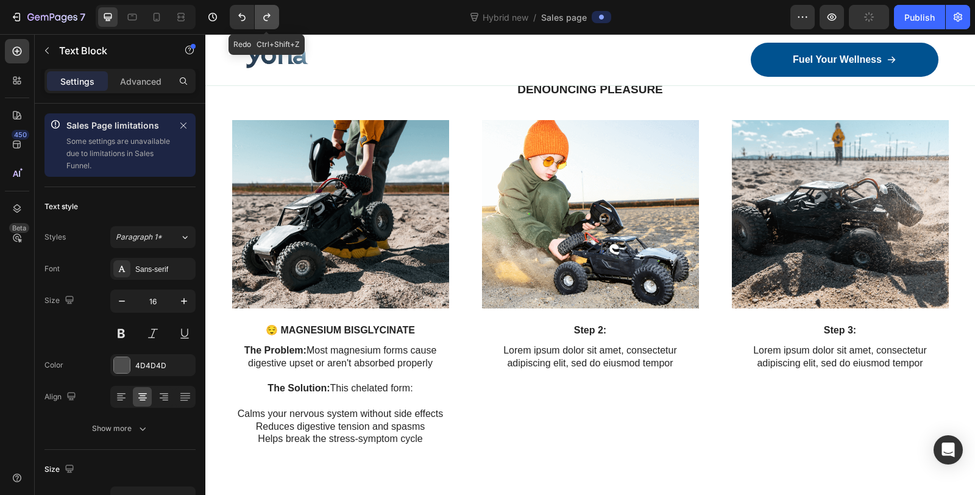
click at [264, 10] on button "Undo/Redo" at bounding box center [267, 17] width 24 height 24
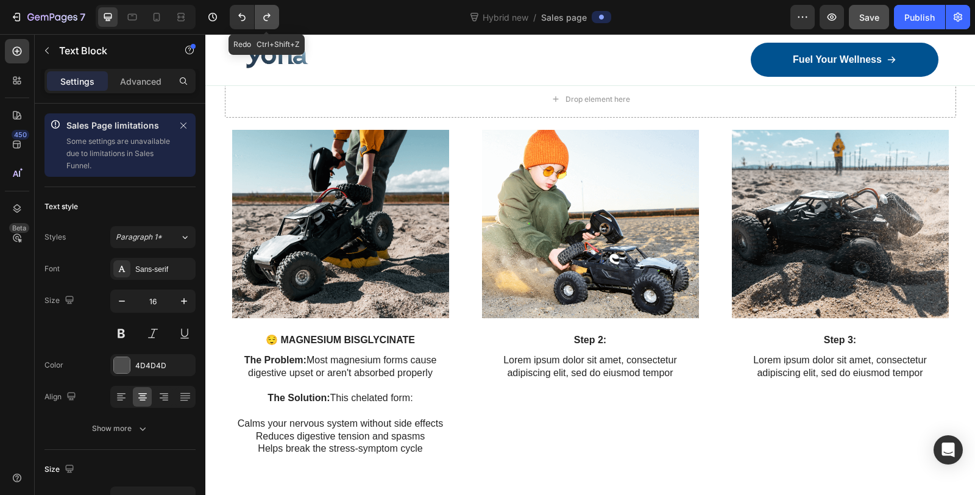
click at [264, 14] on icon "Undo/Redo" at bounding box center [267, 17] width 12 height 12
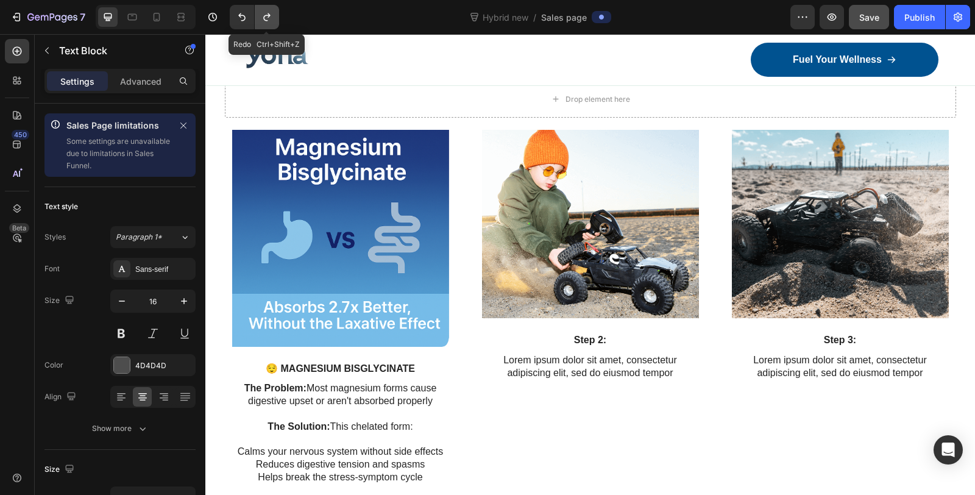
click at [264, 14] on icon "Undo/Redo" at bounding box center [267, 17] width 12 height 12
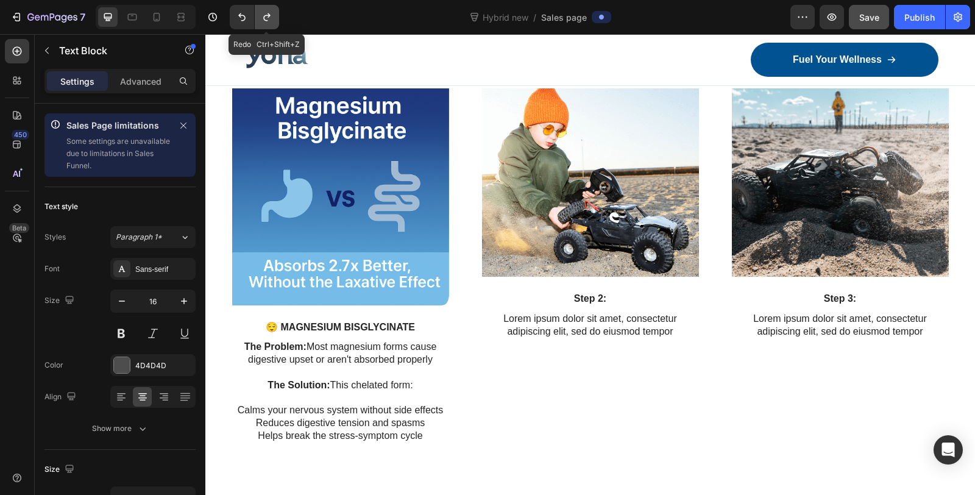
click at [264, 14] on icon "Undo/Redo" at bounding box center [267, 17] width 12 height 12
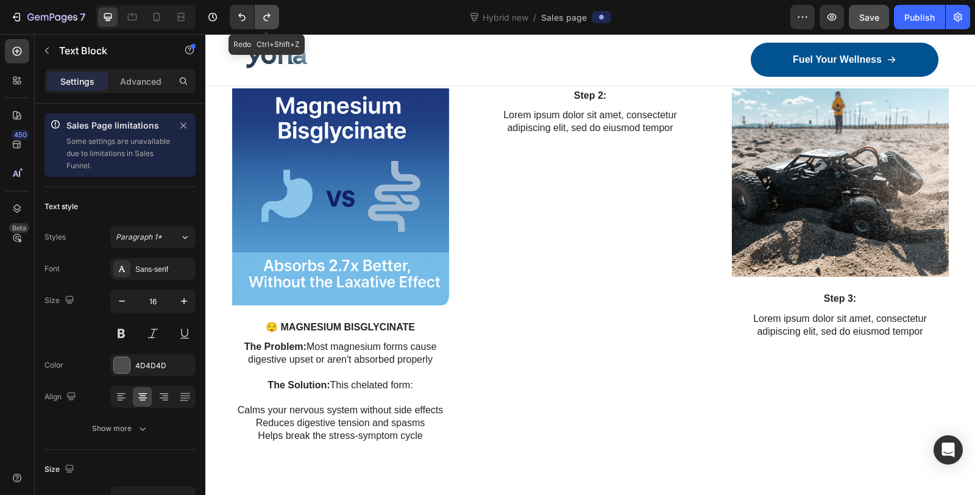
click at [264, 14] on icon "Undo/Redo" at bounding box center [267, 17] width 12 height 12
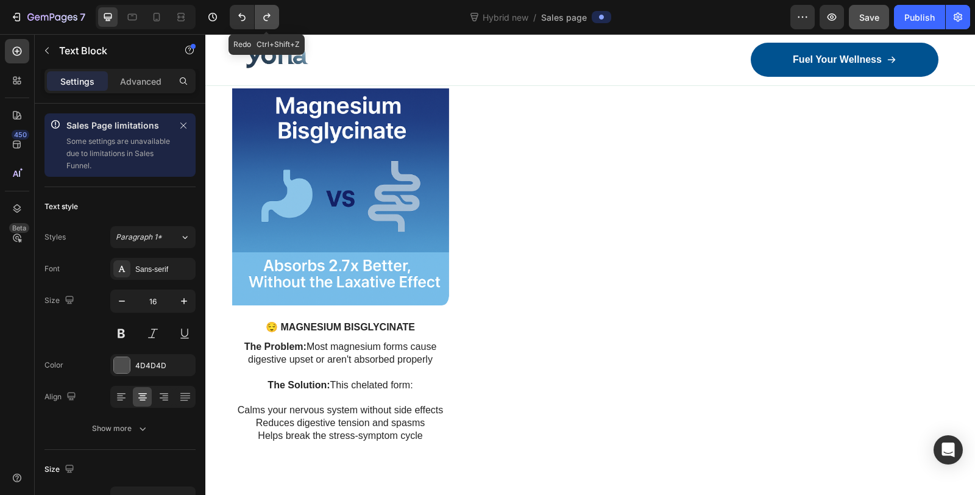
click at [264, 14] on icon "Undo/Redo" at bounding box center [267, 17] width 12 height 12
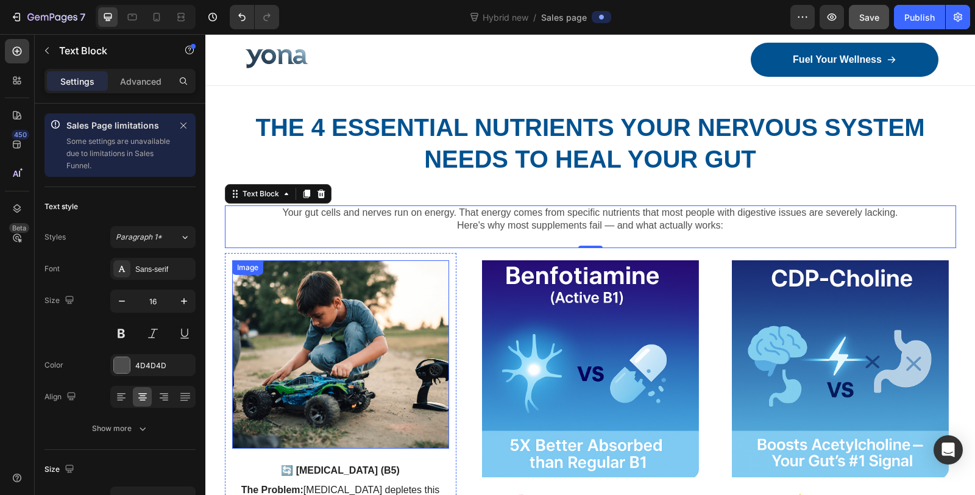
scroll to position [1847, 0]
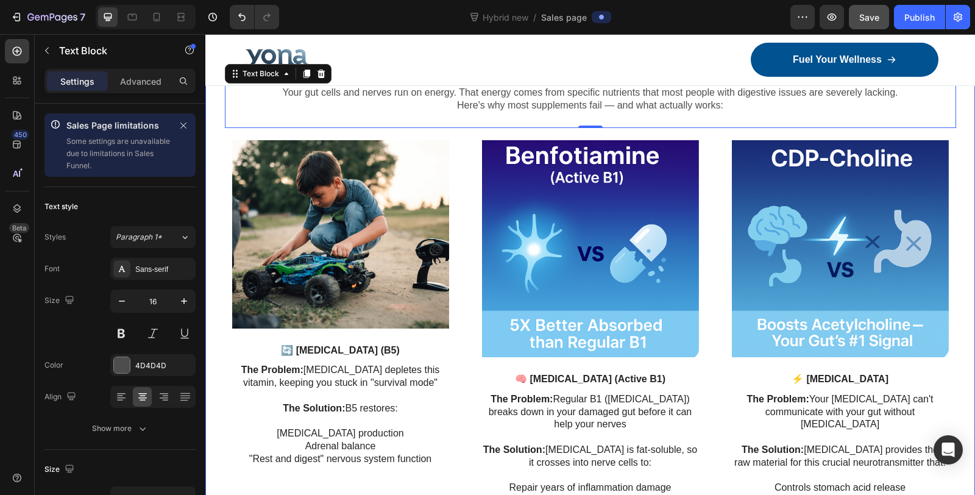
click at [455, 130] on div "The 4 Essential Nutrients Your Nervous System Needs to Heal Your Gut Heading Yo…" at bounding box center [589, 471] width 751 height 962
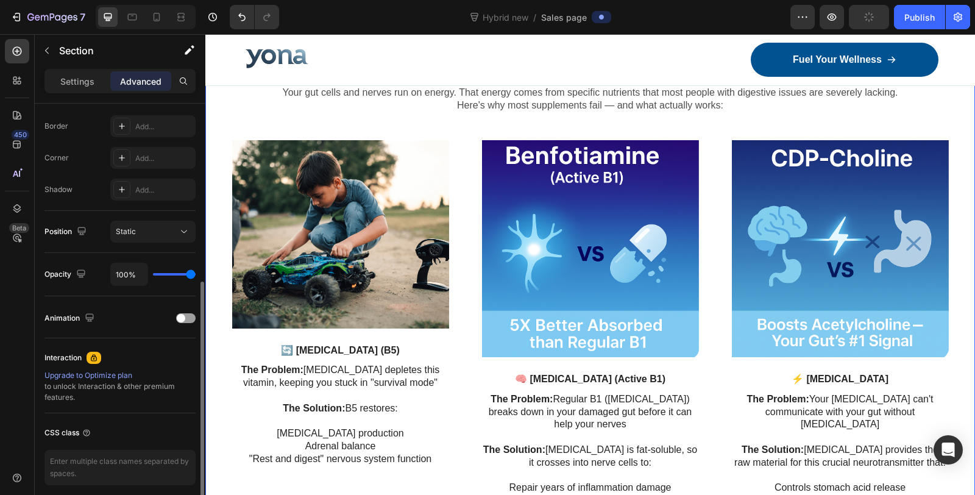
scroll to position [0, 0]
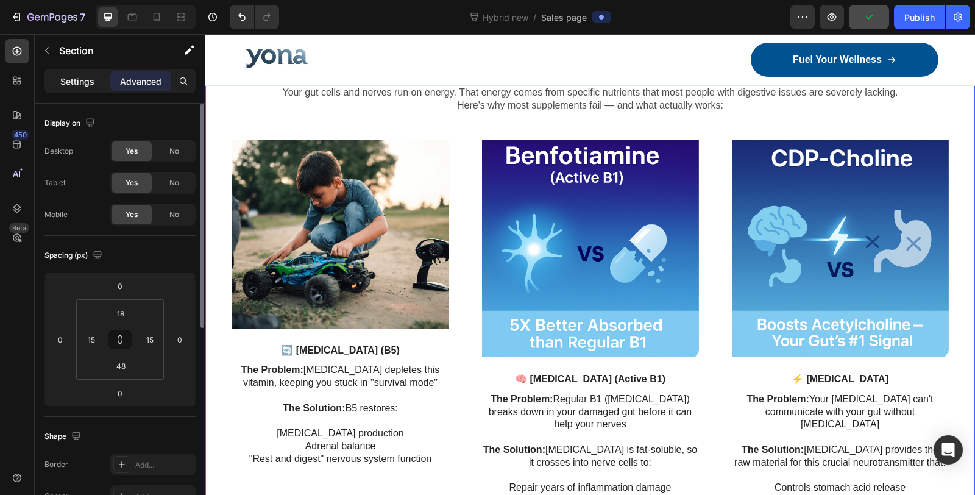
click at [85, 82] on p "Settings" at bounding box center [77, 81] width 34 height 13
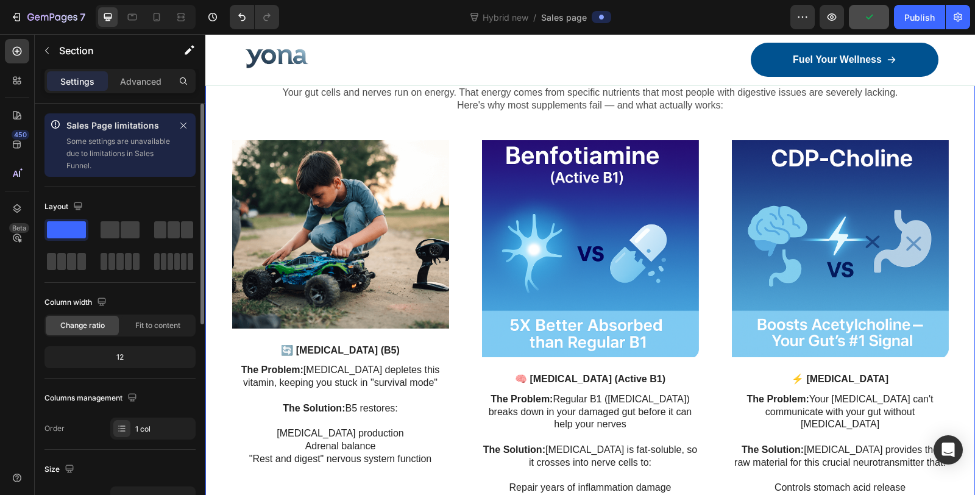
scroll to position [203, 0]
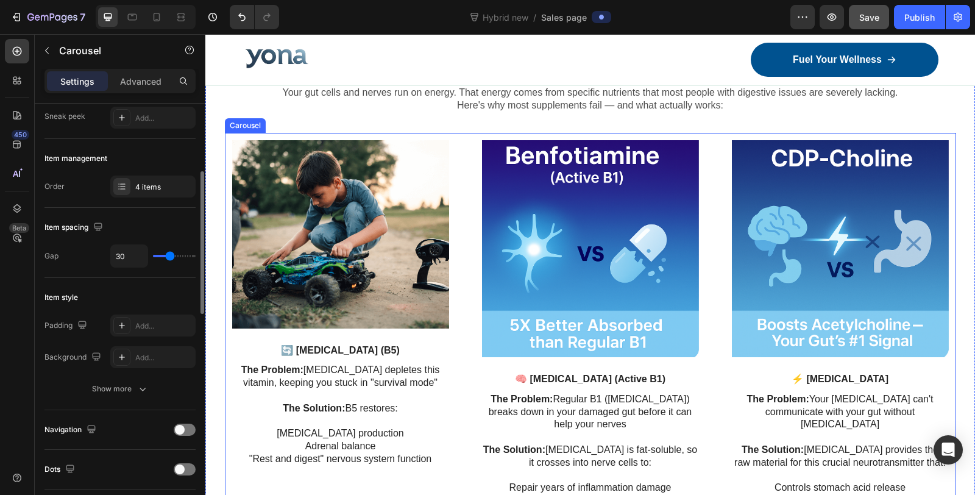
click at [461, 135] on div "Image 🧠 BENFOTIAMINE (Active B1) Text Block The Problem: Regular B1 (thiamine) …" at bounding box center [590, 334] width 731 height 403
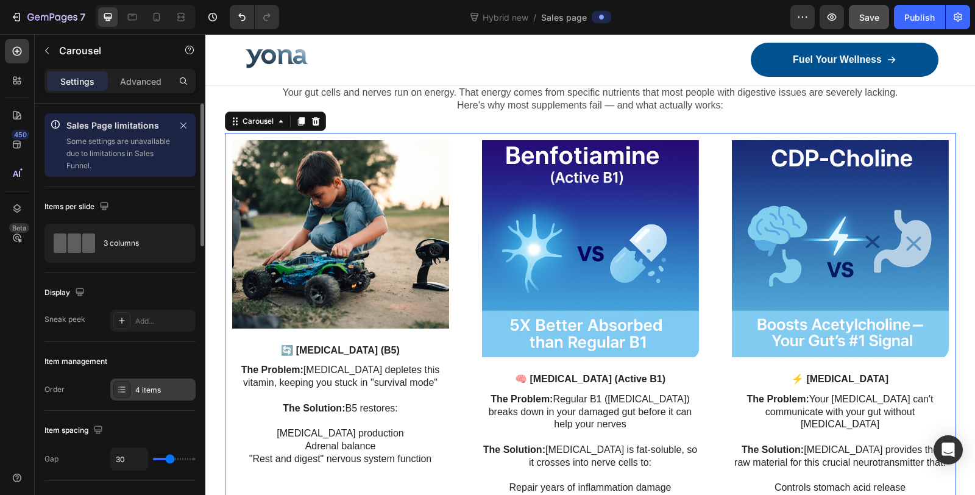
click at [121, 388] on icon at bounding box center [122, 389] width 10 height 10
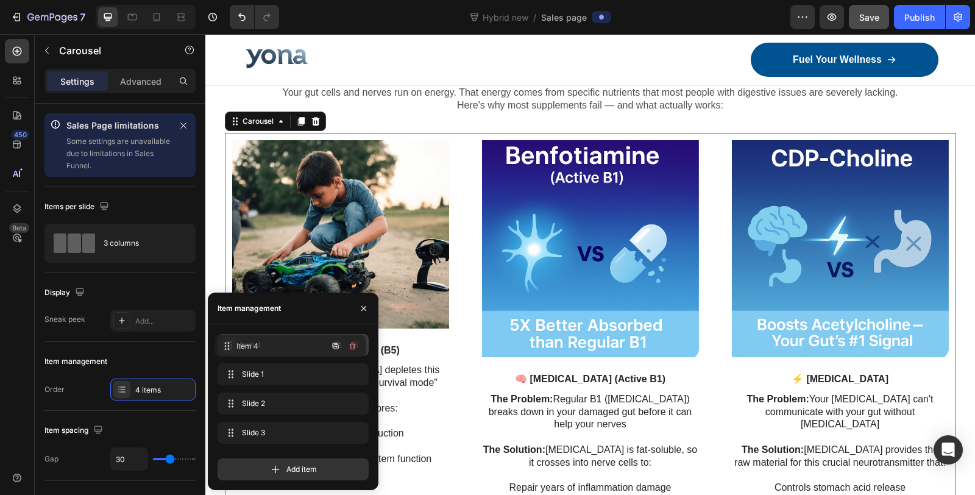
drag, startPoint x: 230, startPoint y: 435, endPoint x: 227, endPoint y: 348, distance: 87.2
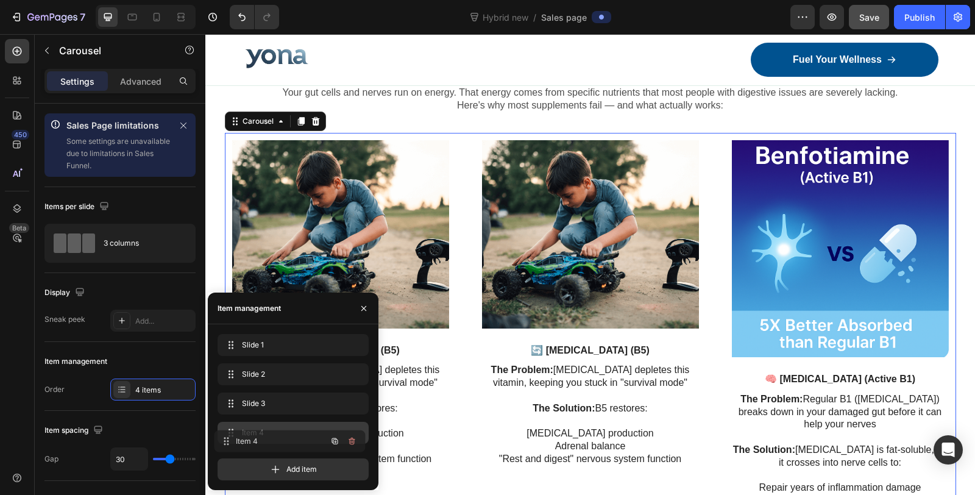
drag, startPoint x: 233, startPoint y: 349, endPoint x: 230, endPoint y: 445, distance: 96.3
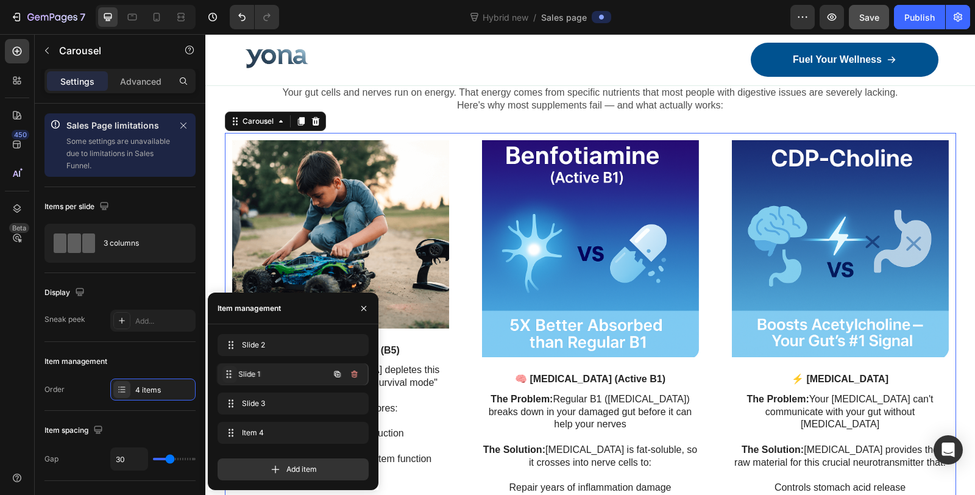
drag, startPoint x: 236, startPoint y: 350, endPoint x: 235, endPoint y: 380, distance: 29.9
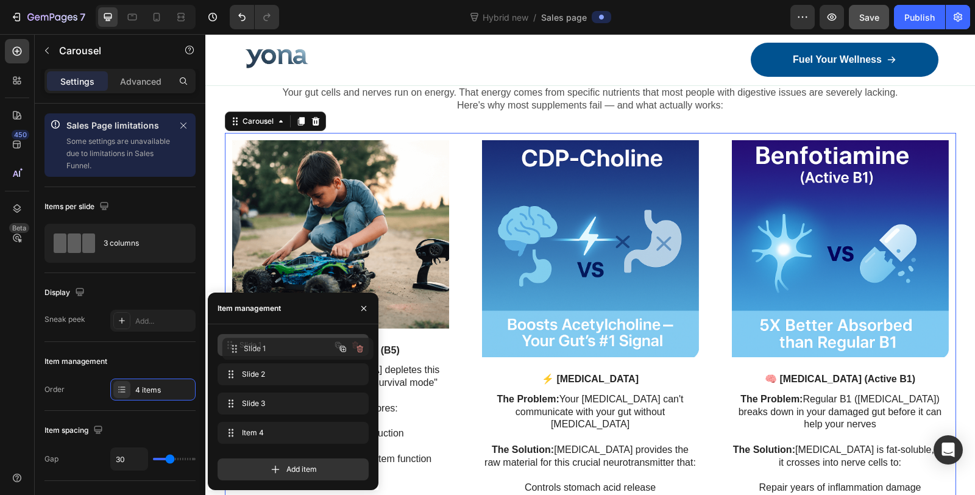
drag, startPoint x: 233, startPoint y: 374, endPoint x: 238, endPoint y: 344, distance: 29.7
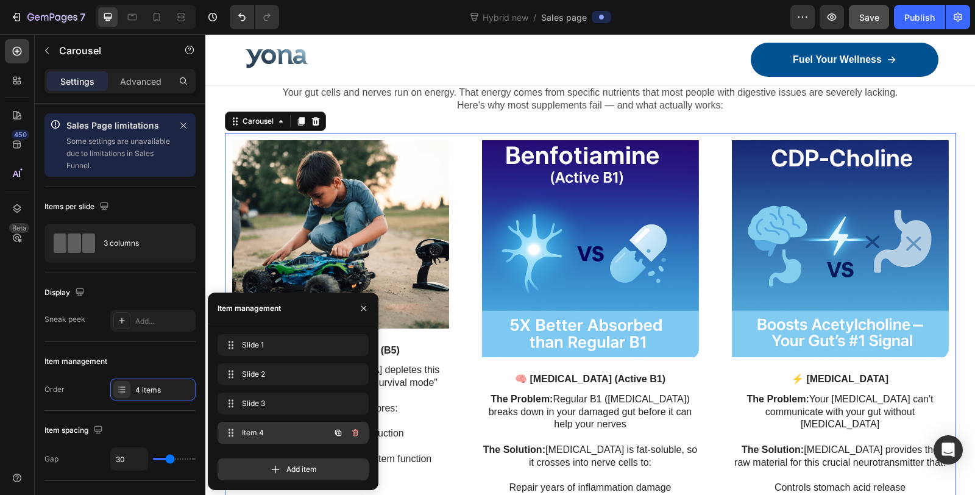
click at [255, 435] on span "Item 4" at bounding box center [276, 432] width 69 height 11
click at [264, 432] on span "Item 4" at bounding box center [276, 432] width 69 height 11
click at [355, 437] on icon "button" at bounding box center [355, 433] width 10 height 10
click at [352, 433] on div "Delete" at bounding box center [347, 432] width 23 height 11
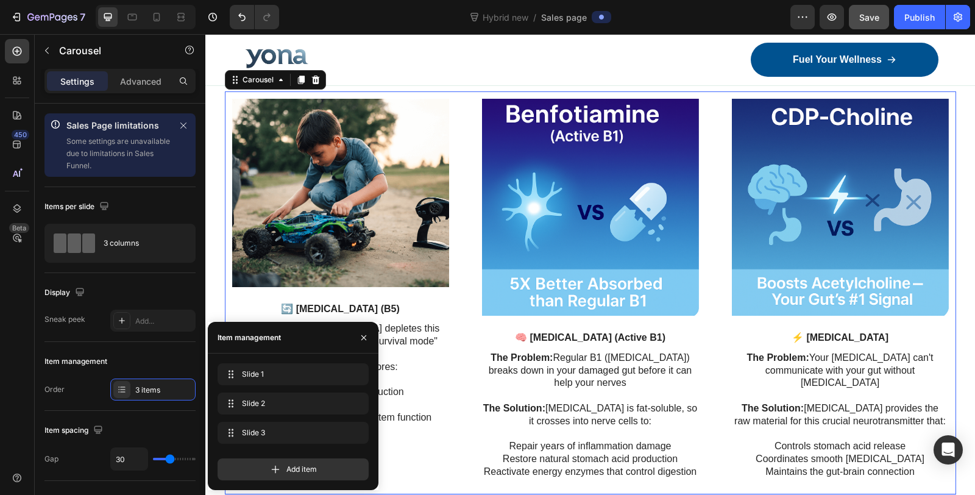
scroll to position [1915, 0]
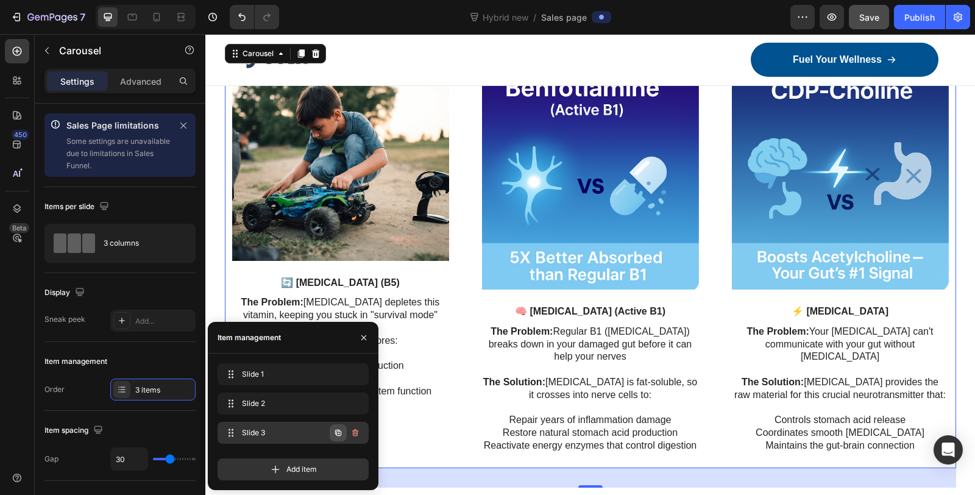
click at [335, 434] on icon "button" at bounding box center [338, 433] width 10 height 10
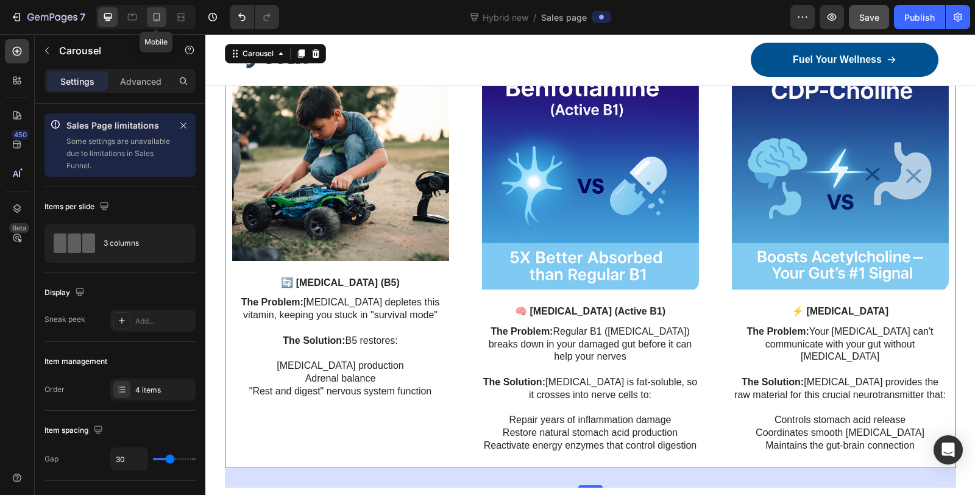
click at [152, 18] on icon at bounding box center [157, 17] width 12 height 12
type input "100%"
type input "21"
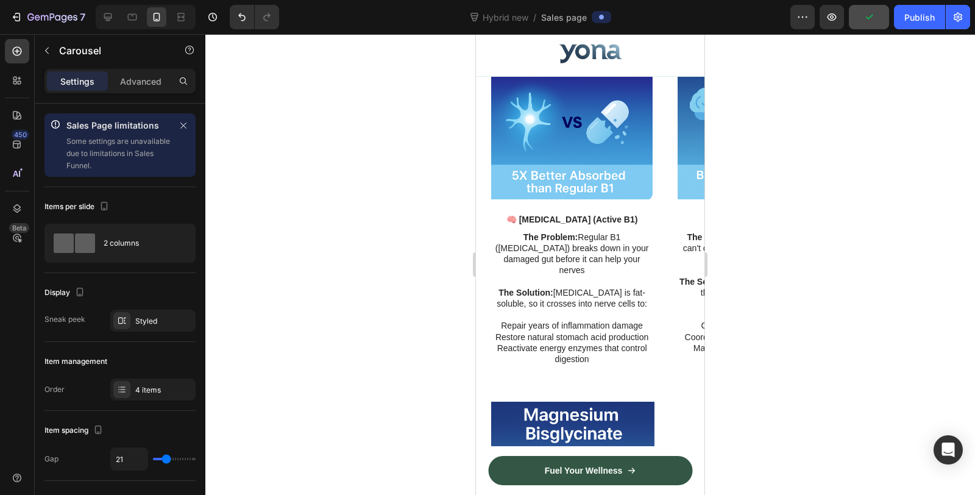
scroll to position [2966, 0]
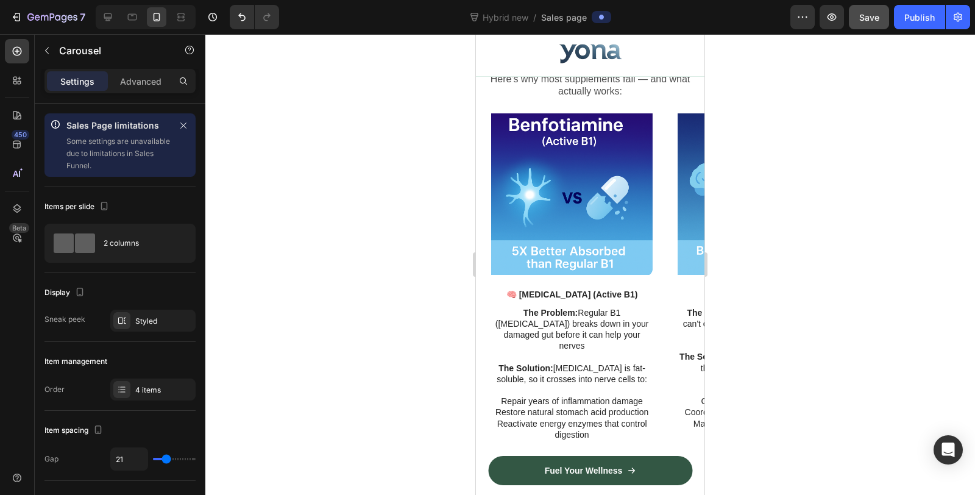
click at [666, 221] on div "Image 🧠 BENFOTIAMINE (Active B1) Text Block The Problem: Regular B1 (thiamine) …" at bounding box center [594, 280] width 219 height 347
click at [667, 275] on div "Image 🧠 BENFOTIAMINE (Active B1) Text Block The Problem: Regular B1 (thiamine) …" at bounding box center [594, 280] width 219 height 347
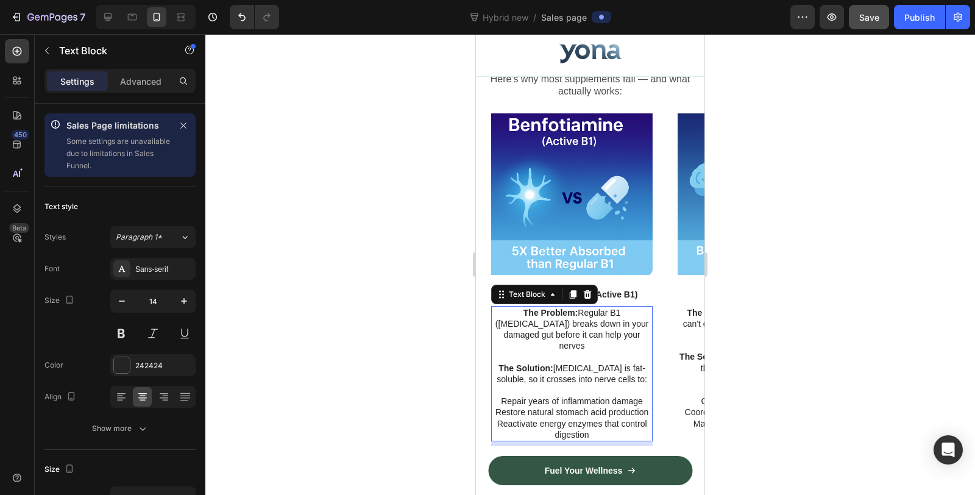
drag, startPoint x: 718, startPoint y: 315, endPoint x: 671, endPoint y: 279, distance: 59.1
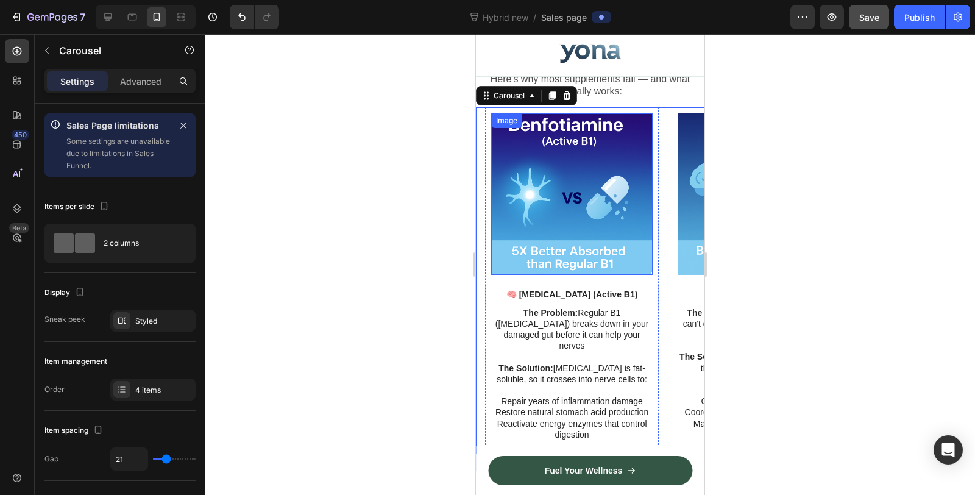
drag, startPoint x: 668, startPoint y: 275, endPoint x: 494, endPoint y: 262, distance: 174.2
click at [113, 19] on div at bounding box center [107, 16] width 19 height 19
type input "1200"
type input "30"
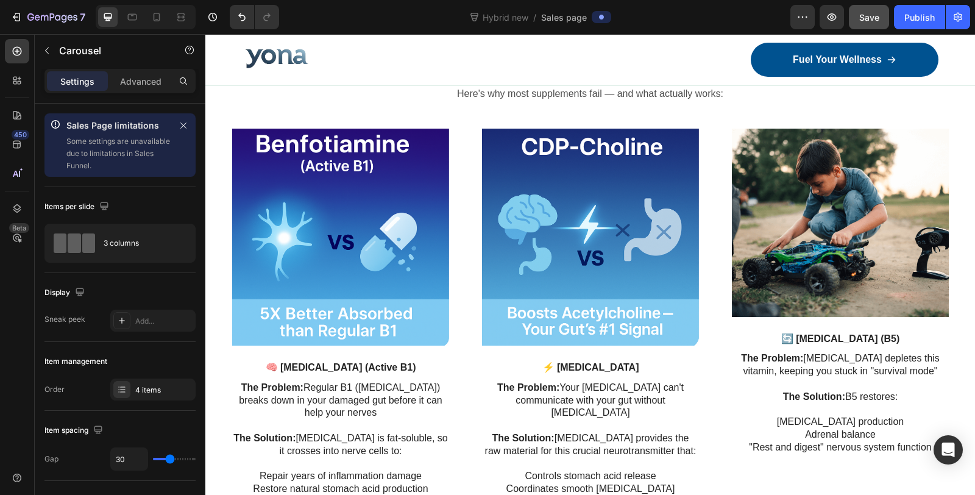
scroll to position [1834, 0]
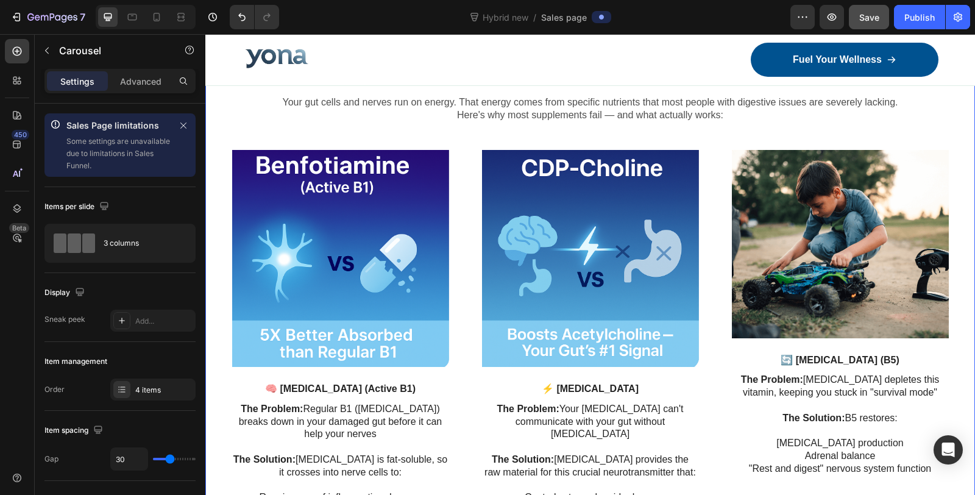
click at [461, 140] on div "The 4 Essential Nutrients Your Nervous System Needs to Heal Your Gut Heading Yo…" at bounding box center [589, 481] width 751 height 962
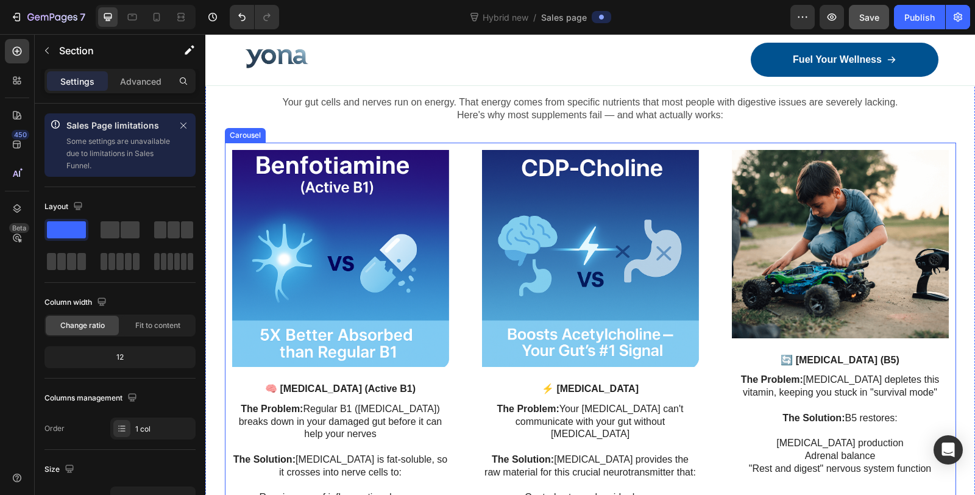
click at [462, 147] on div "Image 🧠 BENFOTIAMINE (Active B1) Text Block The Problem: Regular B1 (thiamine) …" at bounding box center [590, 344] width 731 height 403
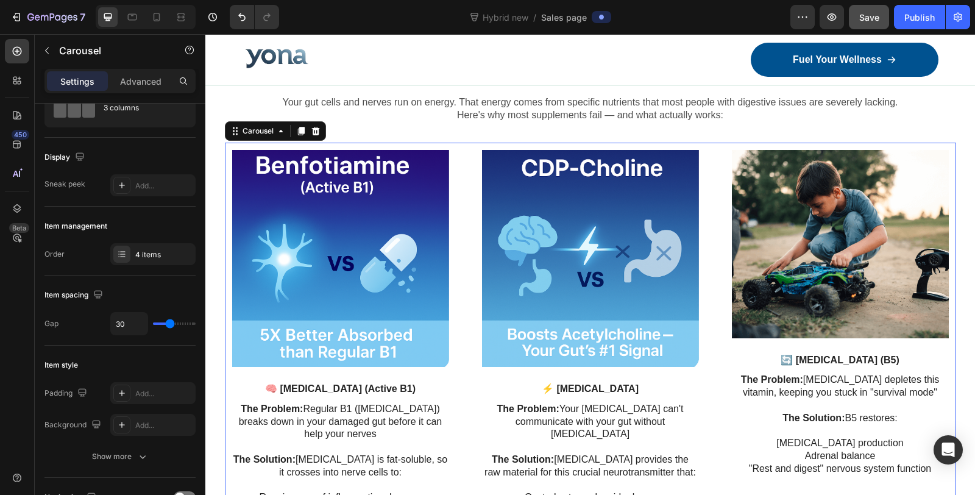
scroll to position [0, 0]
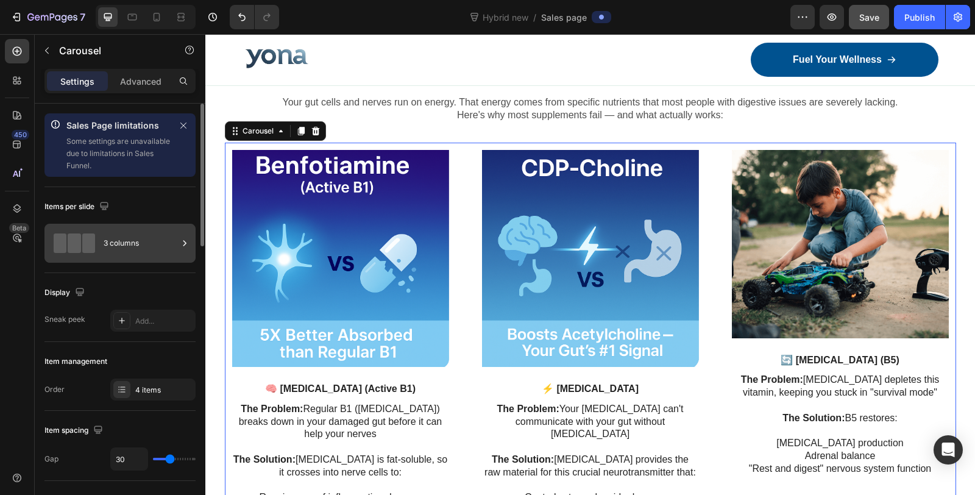
click at [138, 233] on div "3 columns" at bounding box center [141, 243] width 74 height 28
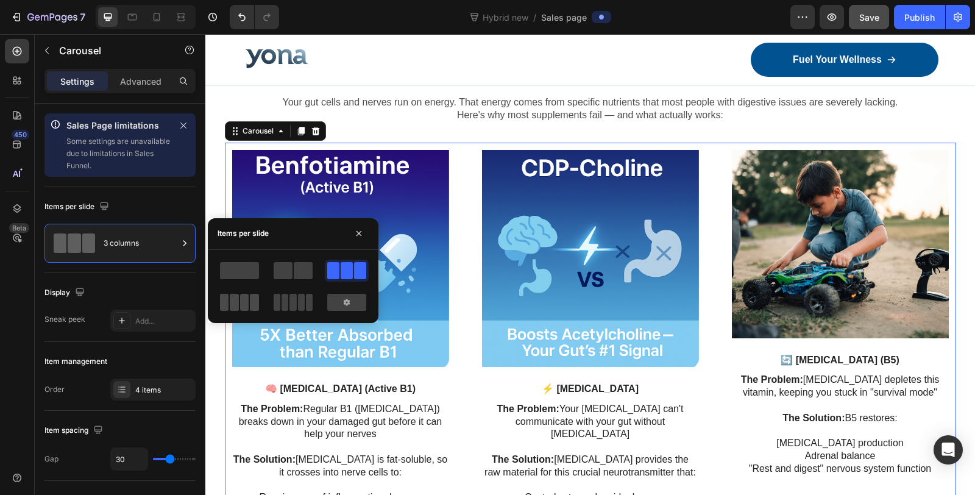
click at [306, 303] on span at bounding box center [309, 302] width 7 height 17
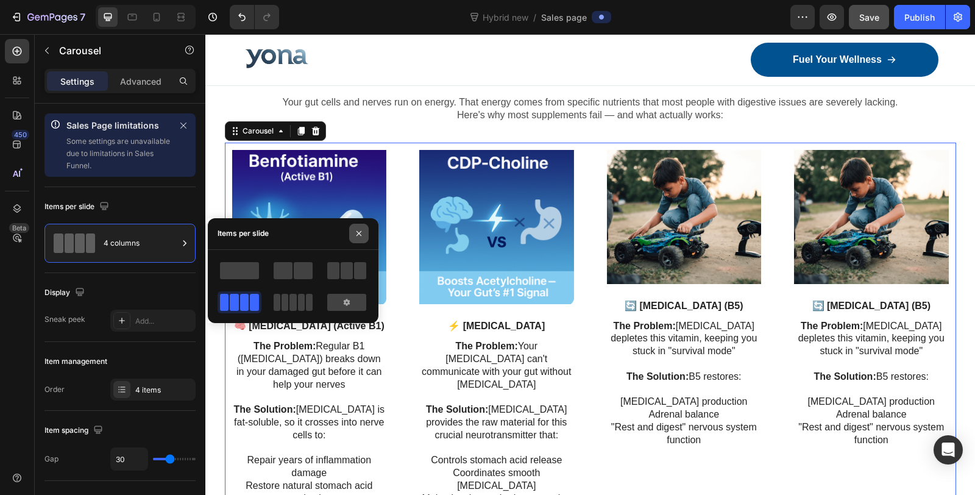
click at [355, 235] on icon "button" at bounding box center [359, 233] width 10 height 10
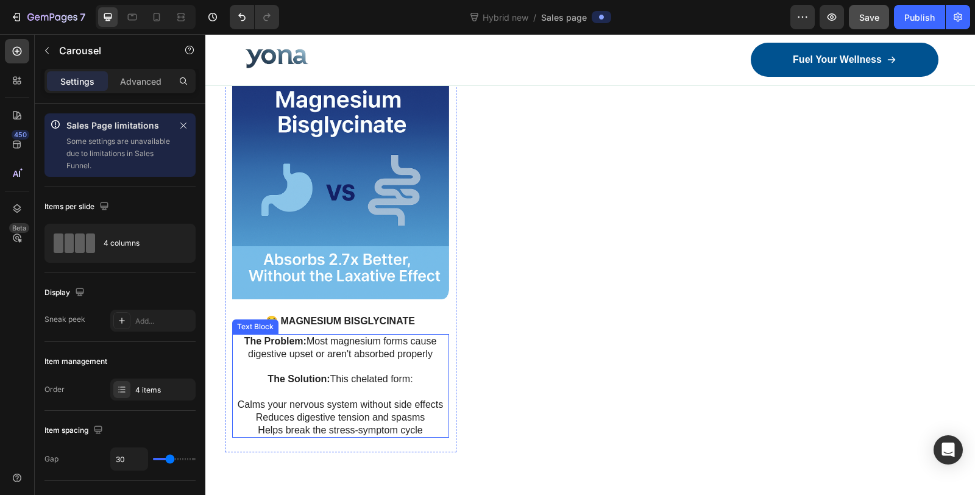
scroll to position [2376, 0]
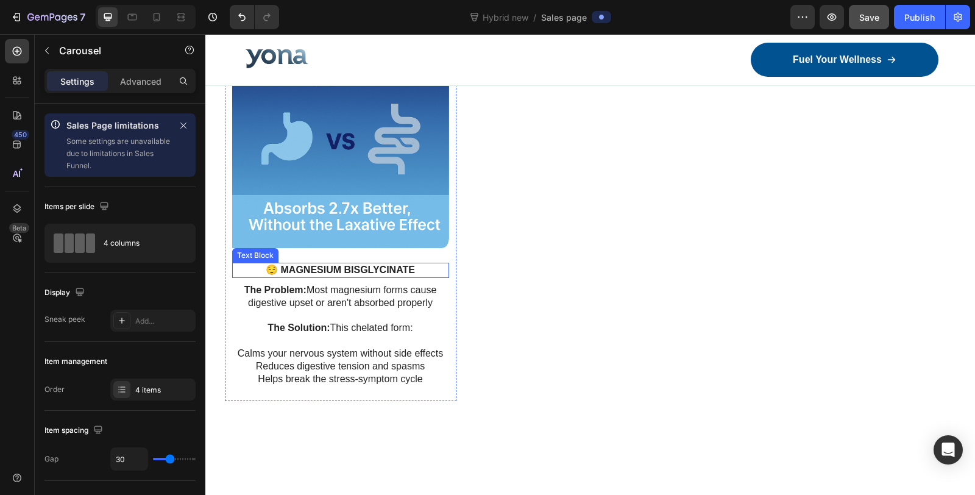
click at [348, 271] on p "😌 MAGNESIUM BISGLYCINATE" at bounding box center [340, 270] width 214 height 13
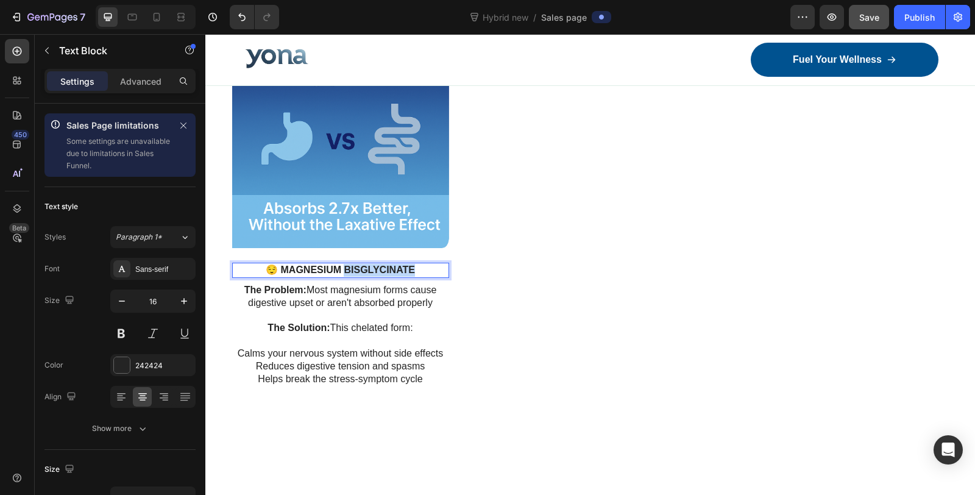
click at [349, 270] on p "😌 MAGNESIUM BISGLYCINATE" at bounding box center [340, 270] width 214 height 13
click at [349, 267] on p "😌 MAGNESIUM BISGLYCINATE" at bounding box center [340, 270] width 214 height 13
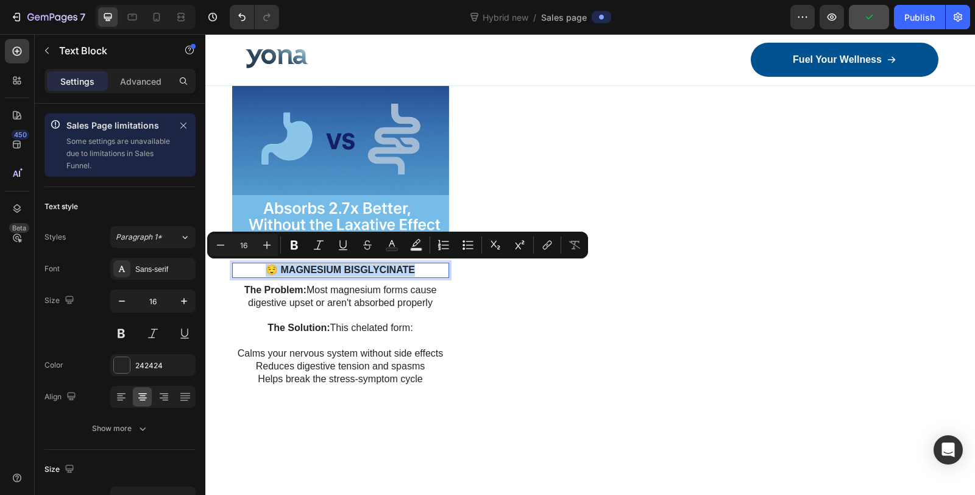
copy p "😌 MAGNESIUM BISGLYCINATE"
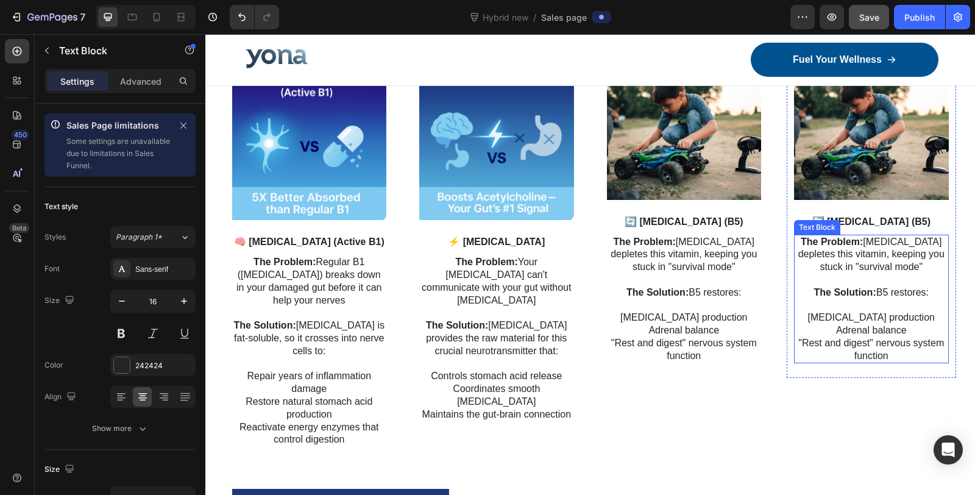
scroll to position [1902, 0]
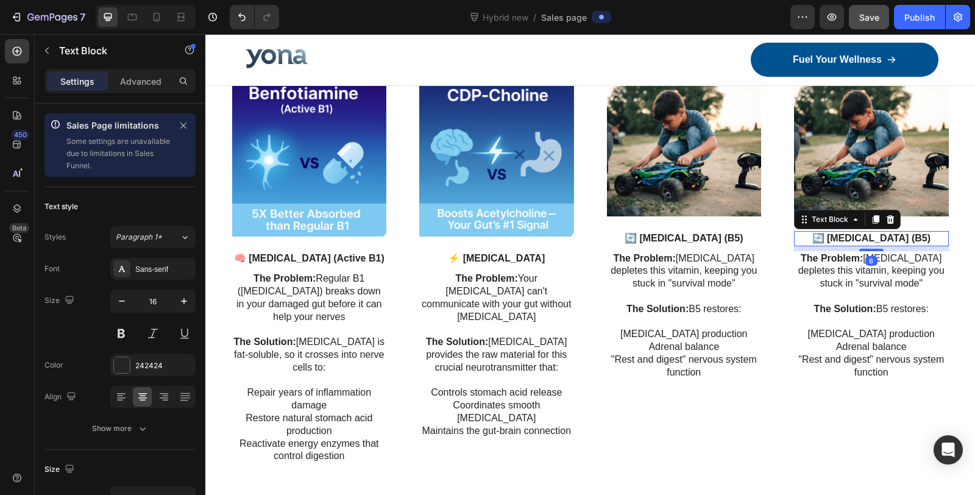
click at [863, 239] on strong "🔄 PANTOTHENIC ACID (B5)" at bounding box center [871, 238] width 119 height 10
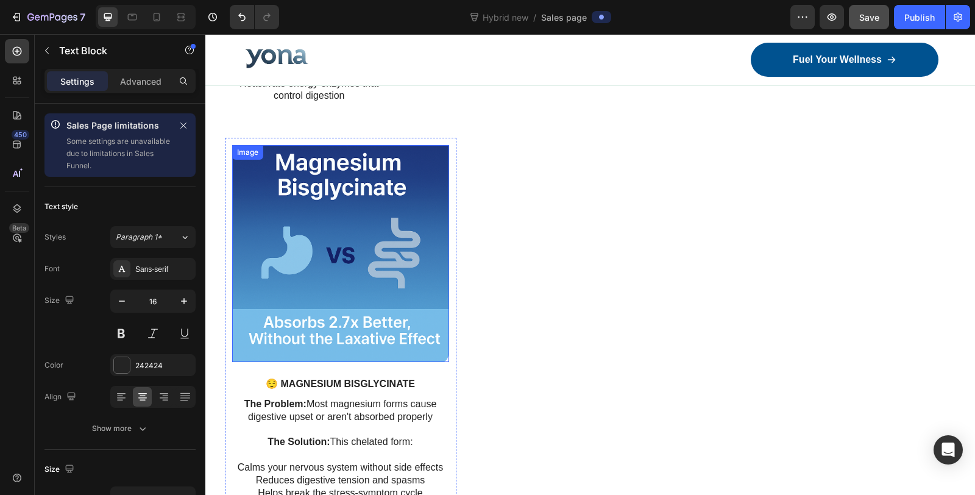
scroll to position [2308, 0]
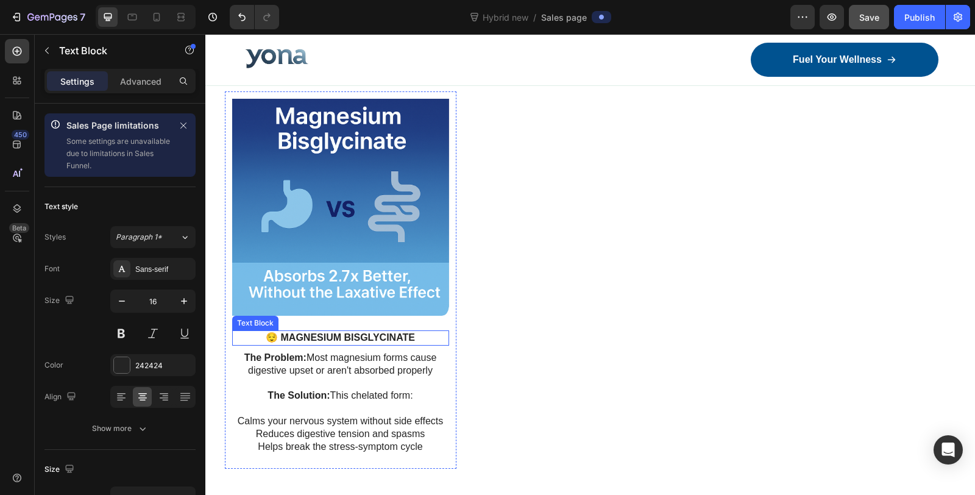
click at [311, 360] on p "The Problem: Most magnesium forms cause digestive upset or aren't absorbed prop…" at bounding box center [340, 365] width 214 height 26
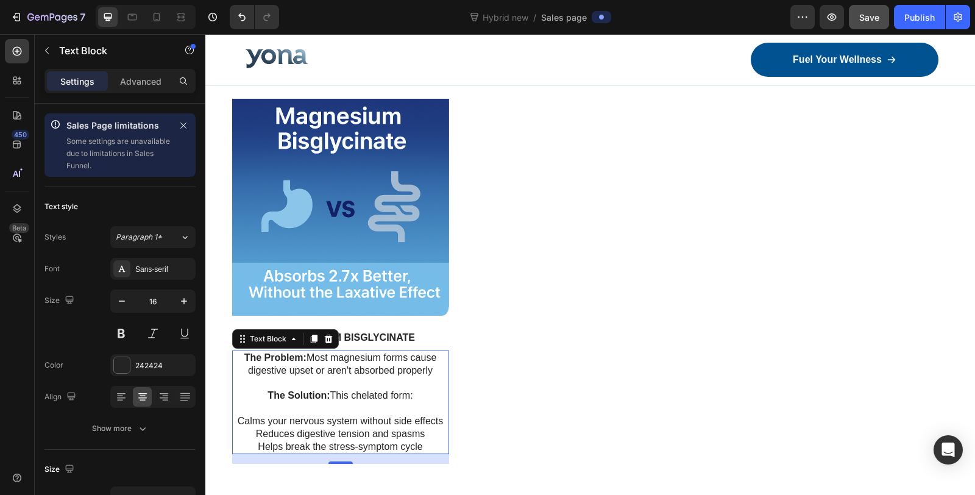
click at [311, 360] on p "The Problem: Most magnesium forms cause digestive upset or aren't absorbed prop…" at bounding box center [340, 365] width 214 height 26
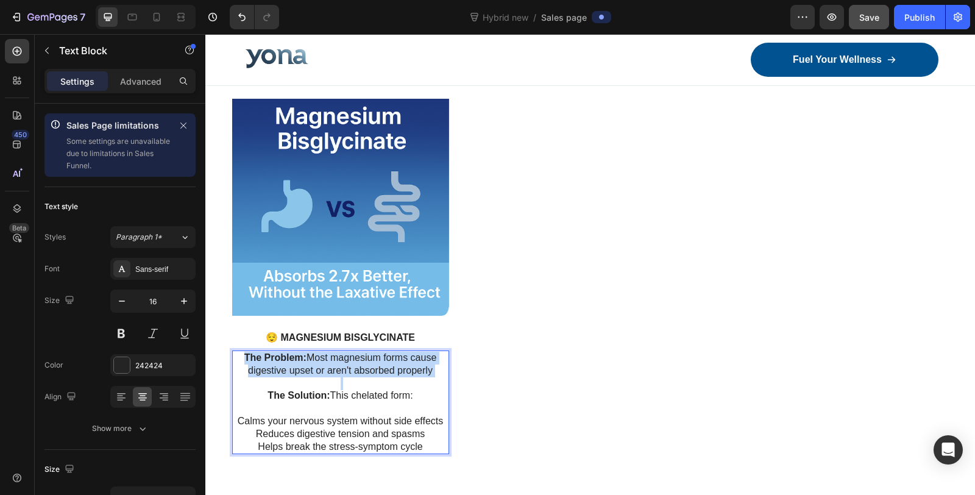
click at [311, 360] on p "The Problem: Most magnesium forms cause digestive upset or aren't absorbed prop…" at bounding box center [340, 365] width 214 height 26
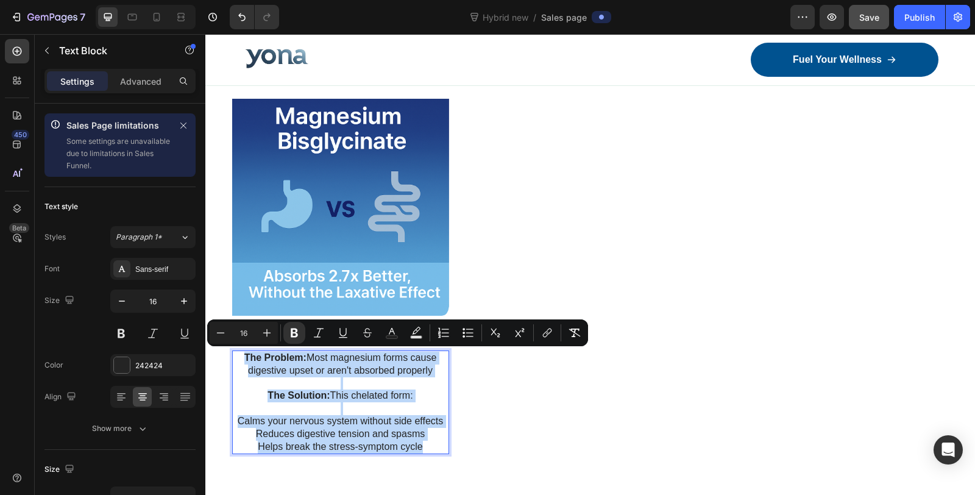
copy div "The Problem: Most magnesium forms cause digestive upset or aren't absorbed prop…"
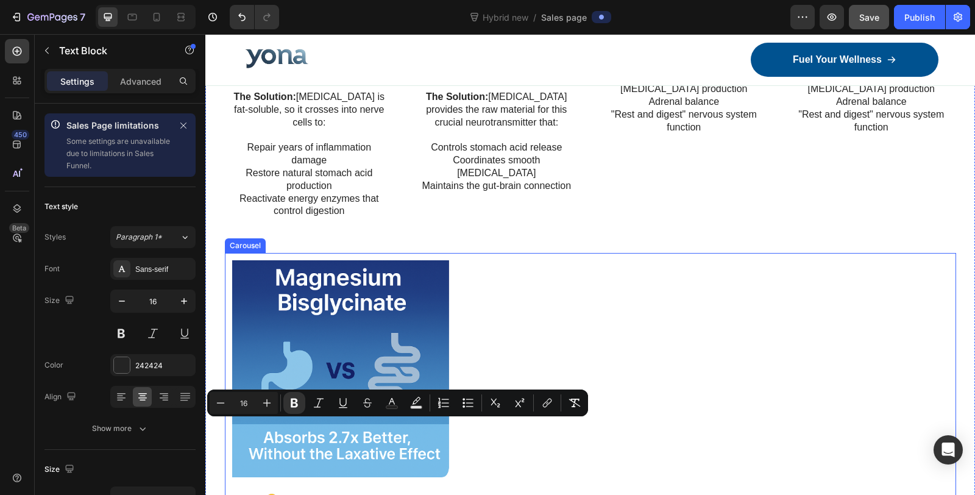
scroll to position [1969, 0]
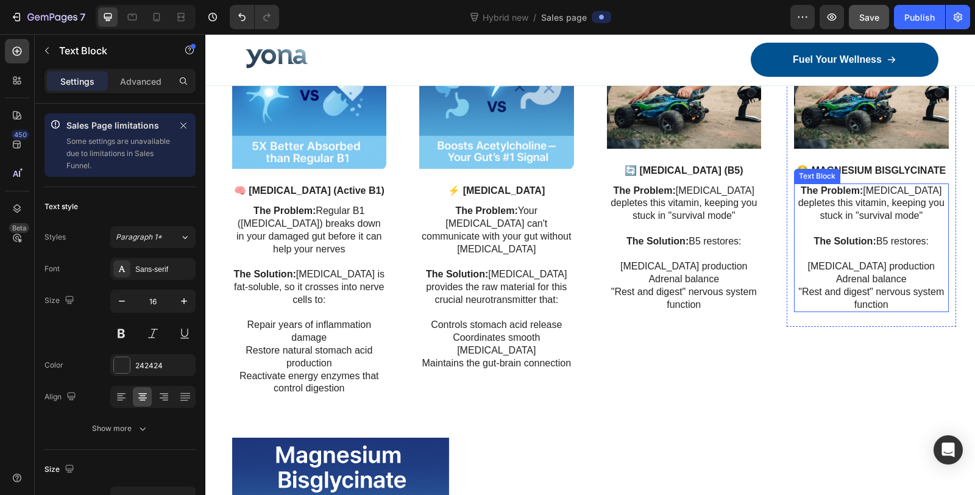
click at [877, 232] on p at bounding box center [871, 228] width 152 height 13
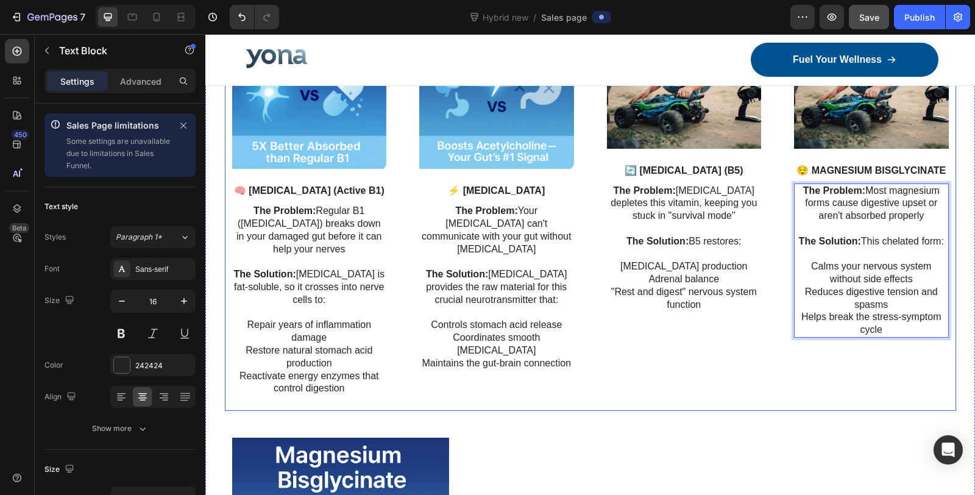
click at [790, 358] on div "Image 😌 MAGNESIUM BISGLYCINATE Text Block The Problem: Most magnesium forms cau…" at bounding box center [871, 208] width 169 height 403
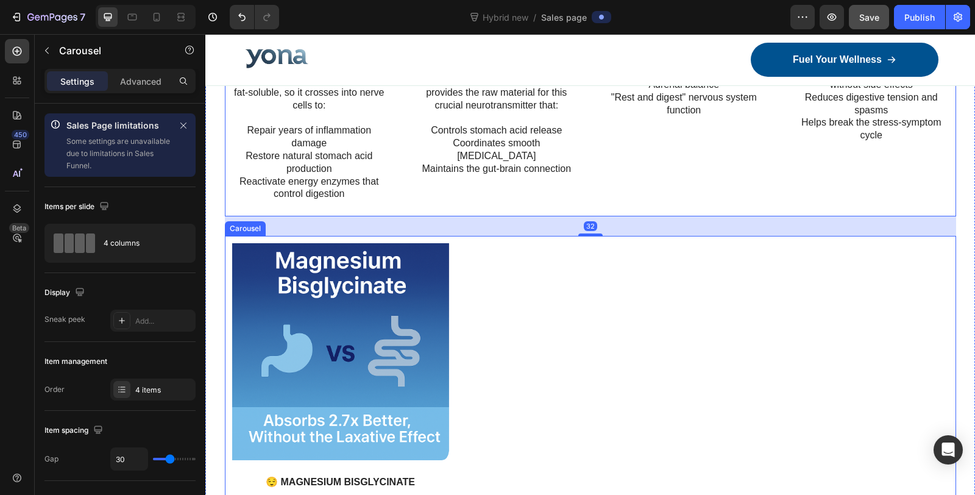
scroll to position [2173, 0]
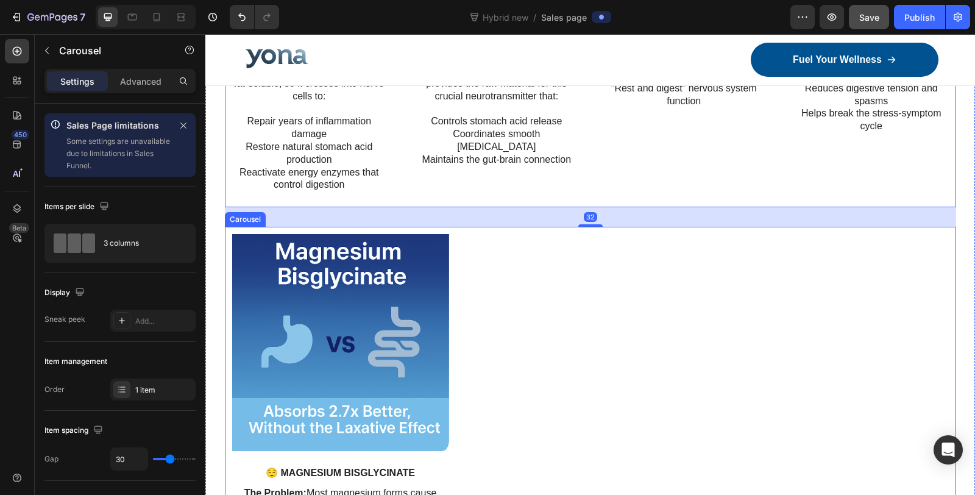
click at [542, 265] on div "Image 😌 MAGNESIUM BISGLYCINATE Text Block The Problem: Most magnesium forms cau…" at bounding box center [590, 415] width 731 height 377
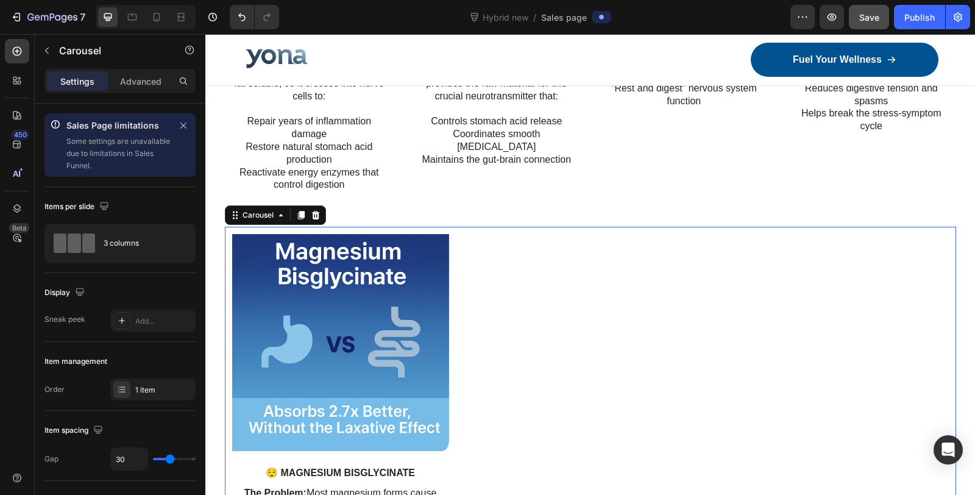
click at [534, 228] on div "Image 😌 MAGNESIUM BISGLYCINATE Text Block The Problem: Most magnesium forms cau…" at bounding box center [590, 415] width 731 height 377
click at [312, 216] on icon at bounding box center [315, 215] width 8 height 9
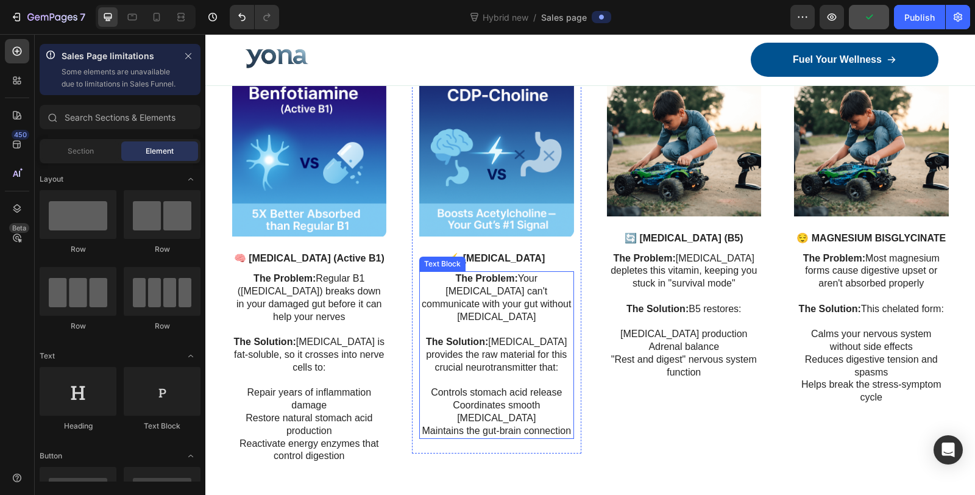
scroll to position [2105, 0]
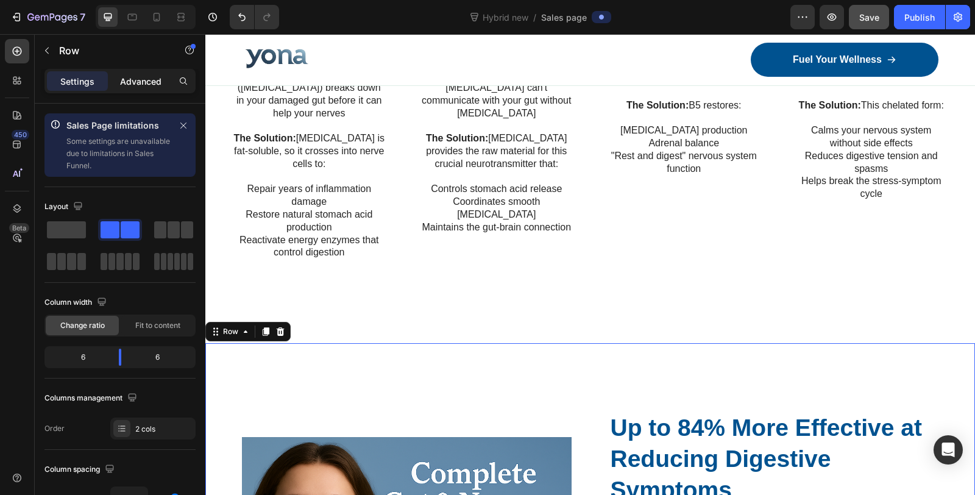
click at [143, 81] on p "Advanced" at bounding box center [140, 81] width 41 height 13
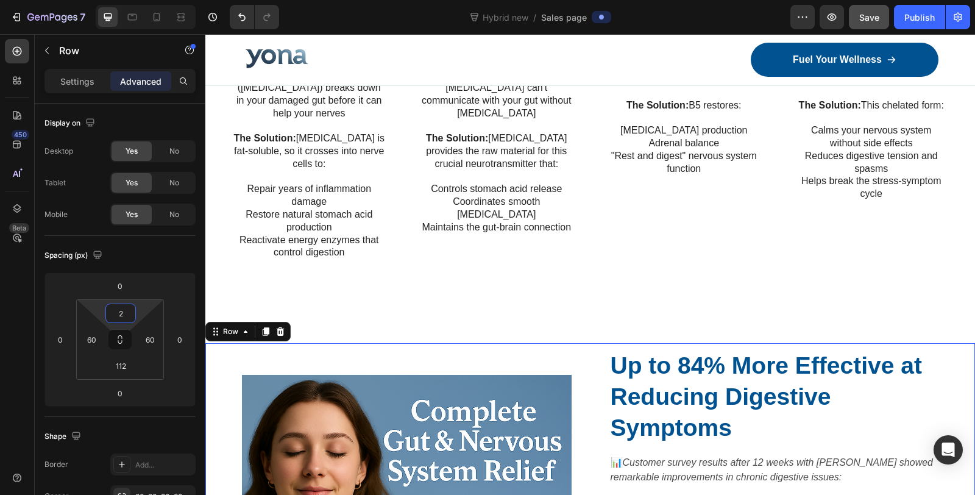
type input "0"
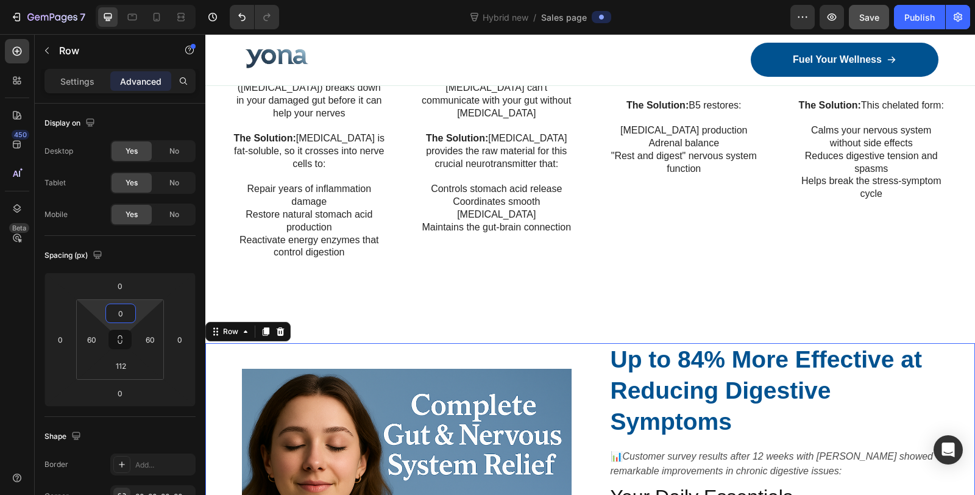
drag, startPoint x: 121, startPoint y: 323, endPoint x: 115, endPoint y: 361, distance: 38.2
click at [115, 0] on html "7 Version history Hybrid new / Sales page Preview Save Publish 450 Beta Sales P…" at bounding box center [487, 0] width 975 height 0
click at [450, 289] on div "Image 🧠 BENFOTIAMINE (Active B1) Text Block The Problem: Regular B1 (thiamine) …" at bounding box center [589, 82] width 751 height 423
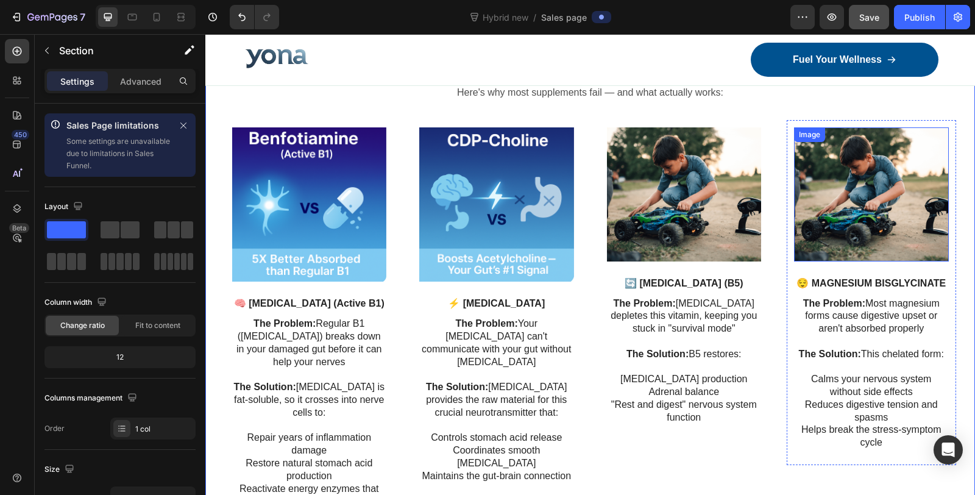
scroll to position [1834, 0]
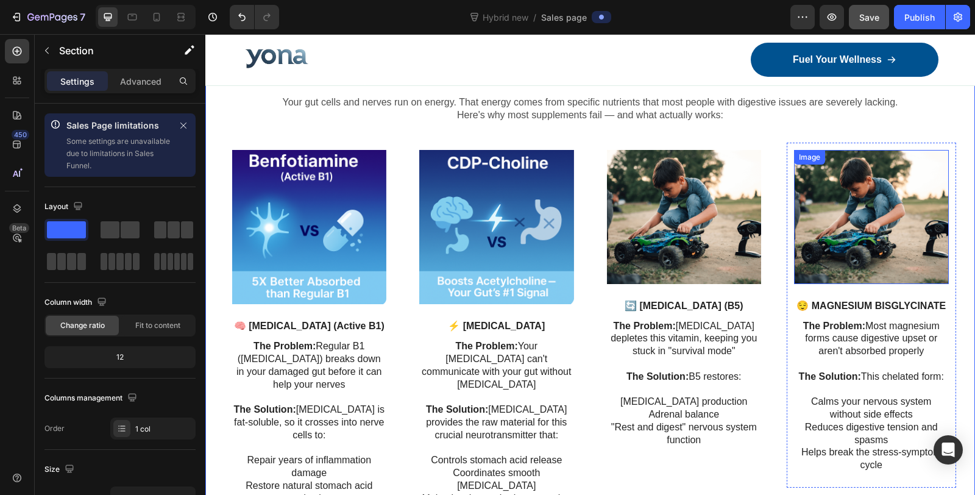
click at [871, 225] on img at bounding box center [871, 217] width 155 height 134
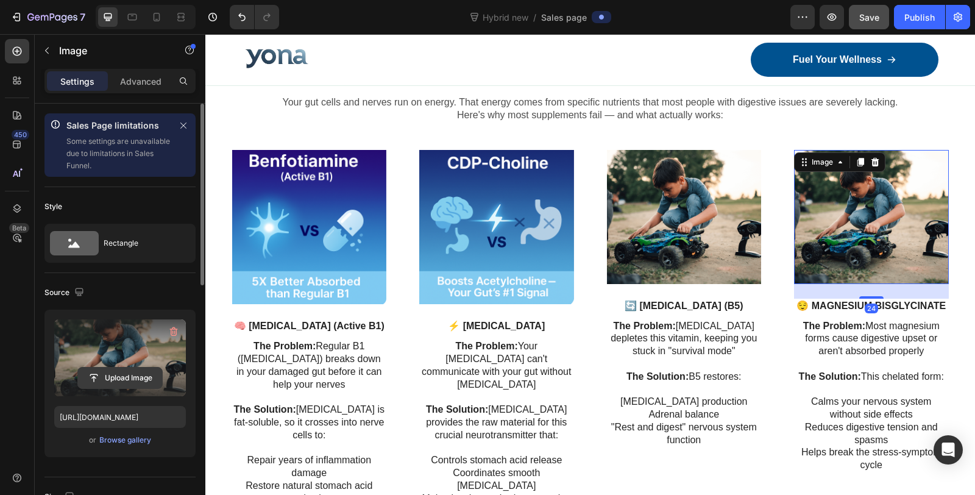
click at [113, 375] on input "file" at bounding box center [120, 377] width 84 height 21
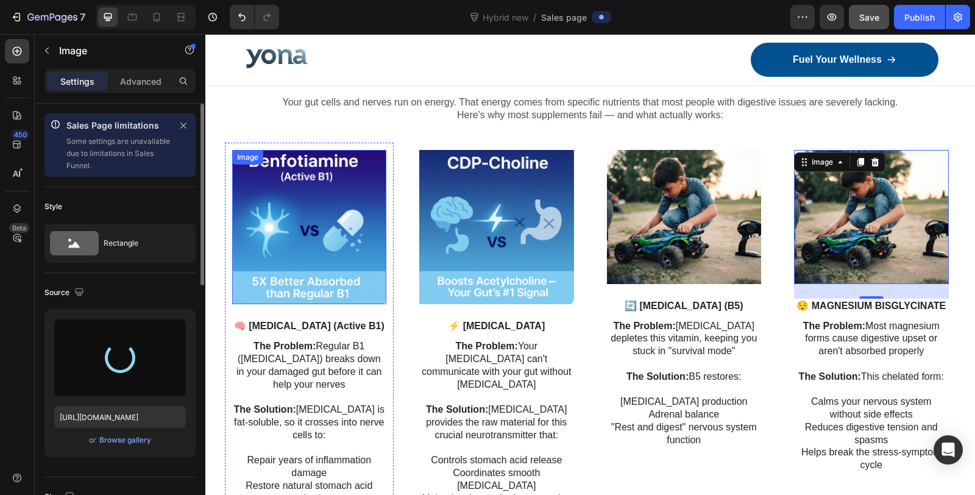
type input "https://cdn.shopify.com/s/files/1/0836/4271/2406/files/gempages_573703203716072…"
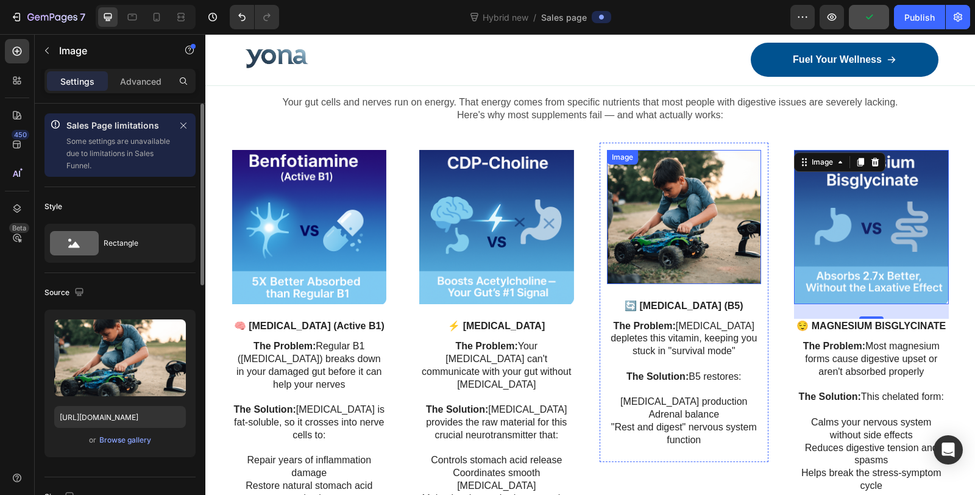
click at [681, 232] on img at bounding box center [684, 217] width 155 height 134
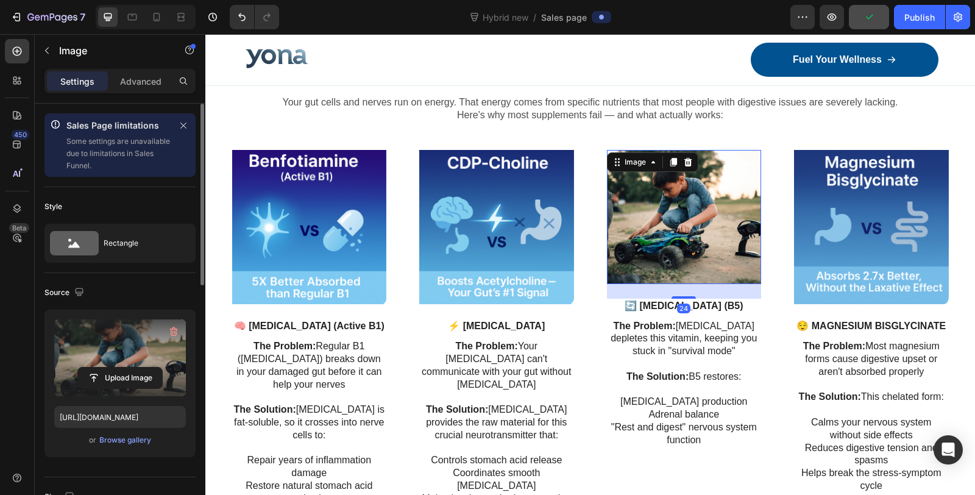
click at [81, 349] on label at bounding box center [120, 357] width 132 height 77
click at [81, 367] on input "file" at bounding box center [120, 377] width 84 height 21
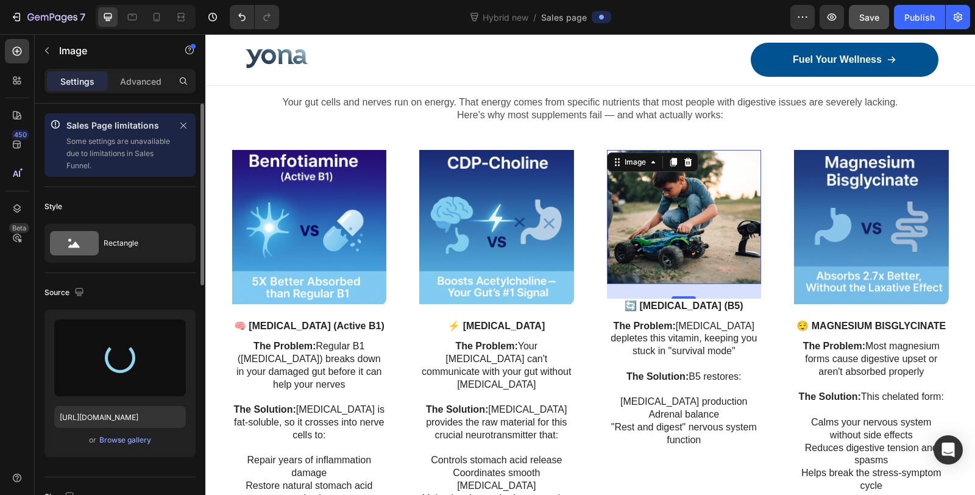
type input "https://cdn.shopify.com/s/files/1/0836/4271/2406/files/gempages_573703203716072…"
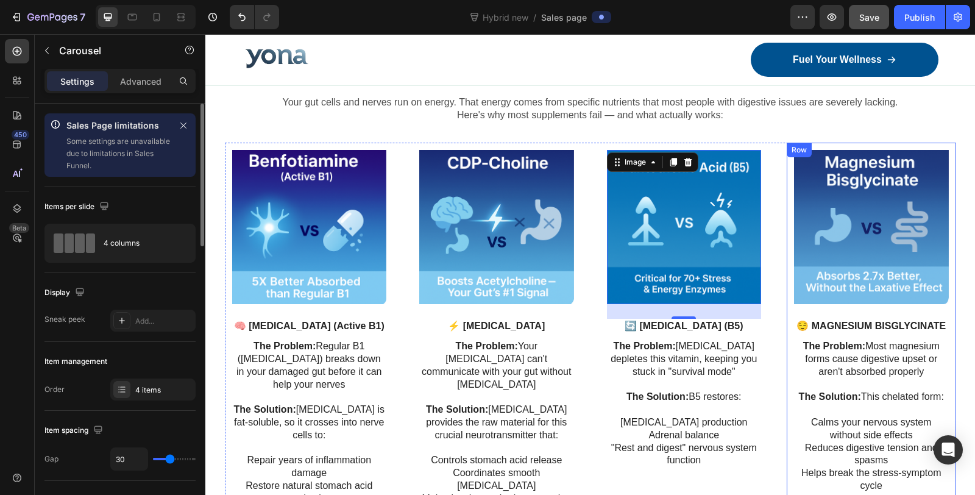
click at [777, 355] on div "Image 🧠 BENFOTIAMINE (Active B1) Text Block The Problem: Regular B1 (thiamine) …" at bounding box center [590, 344] width 731 height 403
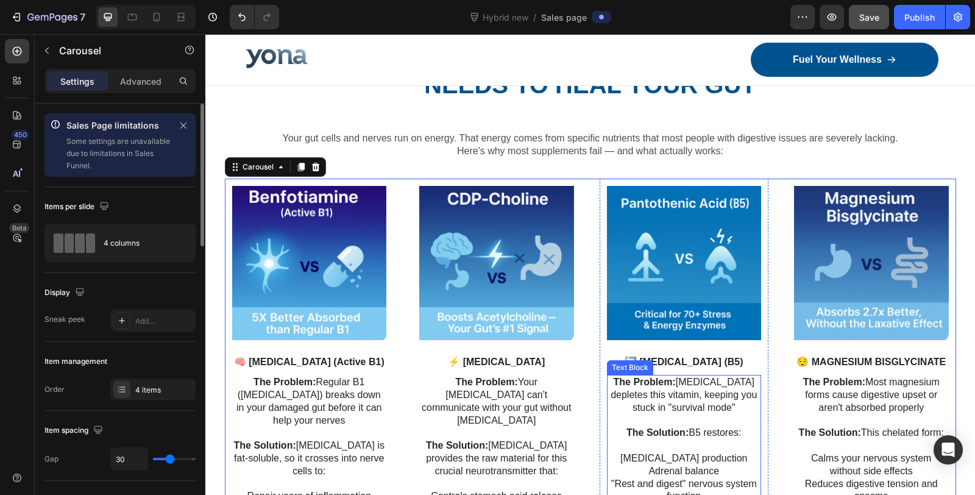
scroll to position [1766, 0]
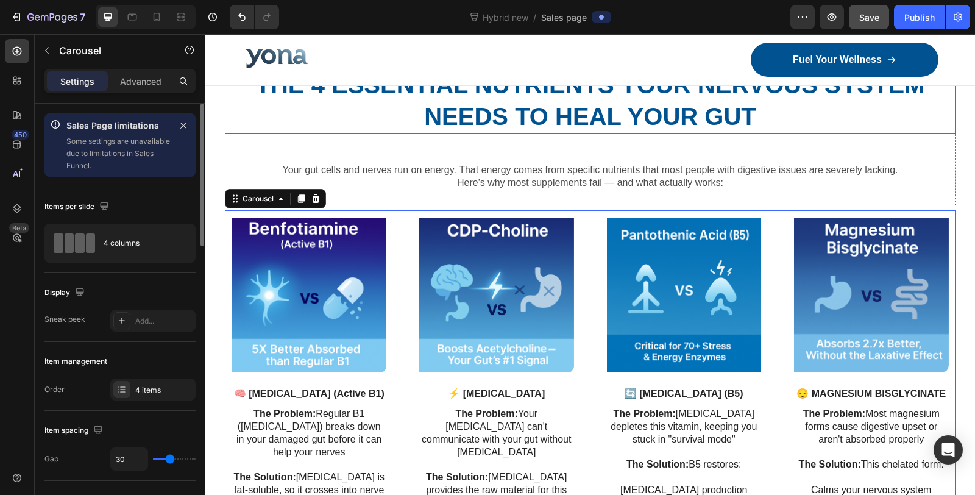
click at [661, 133] on h2 "The 4 Essential Nutrients Your Nervous System Needs to Heal Your Gut" at bounding box center [590, 101] width 731 height 66
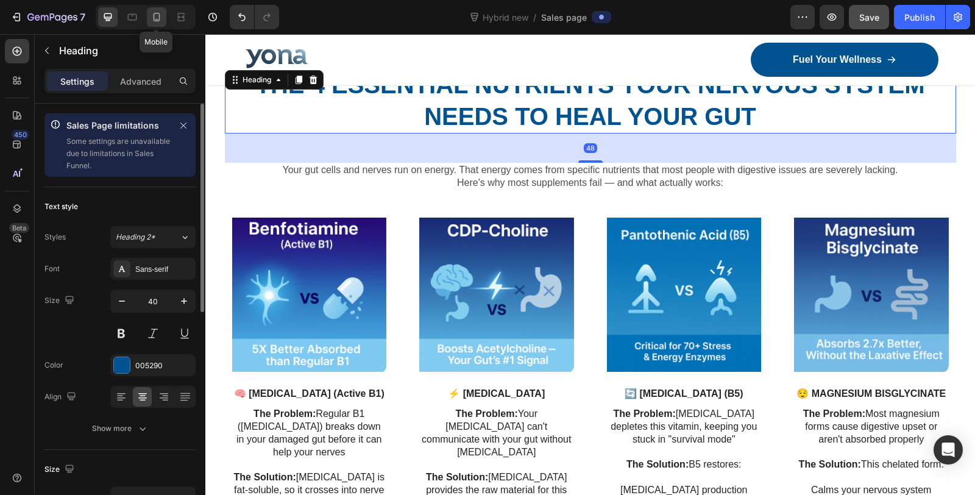
click at [156, 16] on icon at bounding box center [157, 17] width 12 height 12
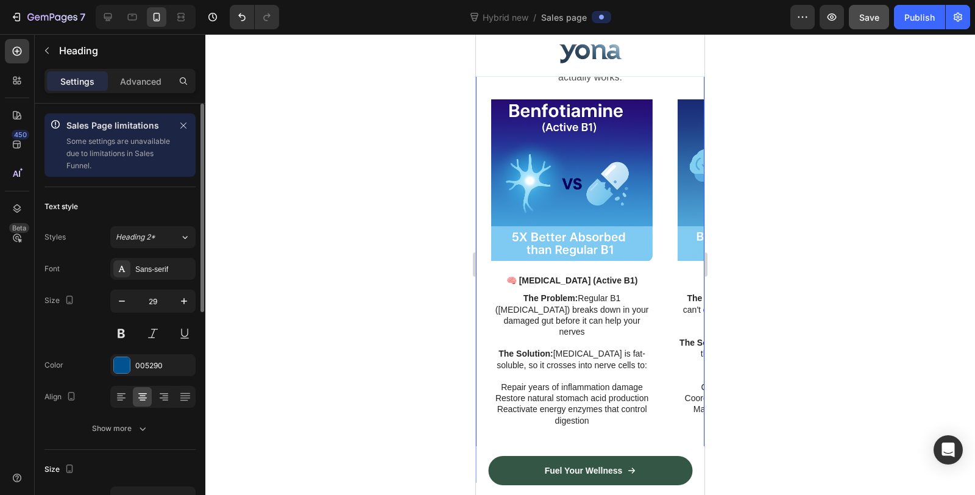
scroll to position [3027, 0]
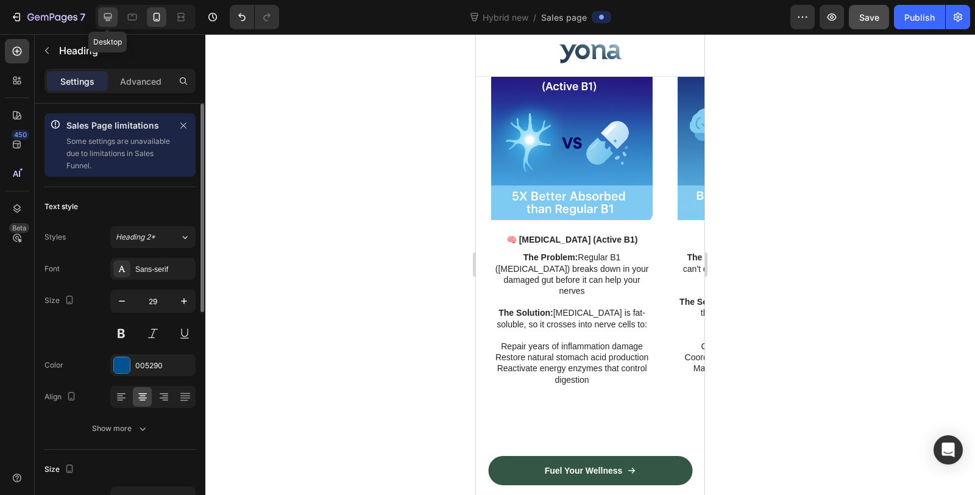
click at [113, 13] on icon at bounding box center [108, 17] width 12 height 12
type input "40"
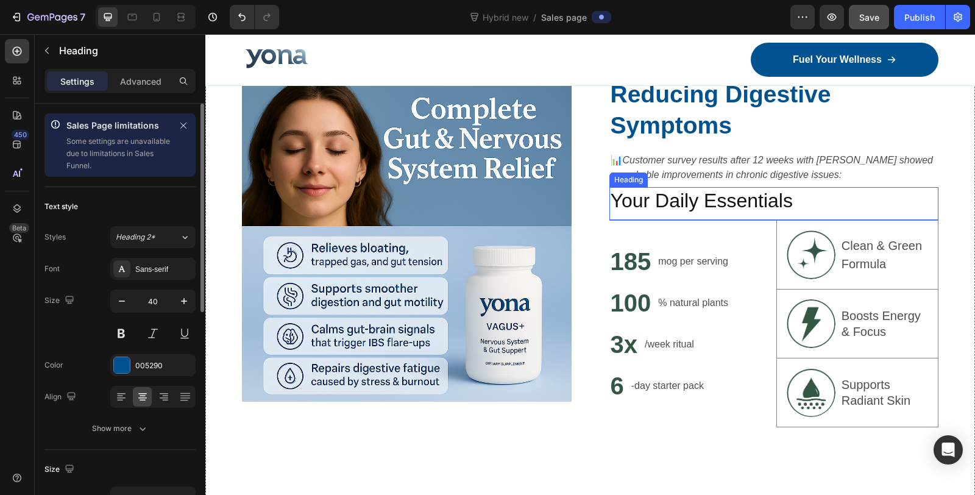
scroll to position [2355, 0]
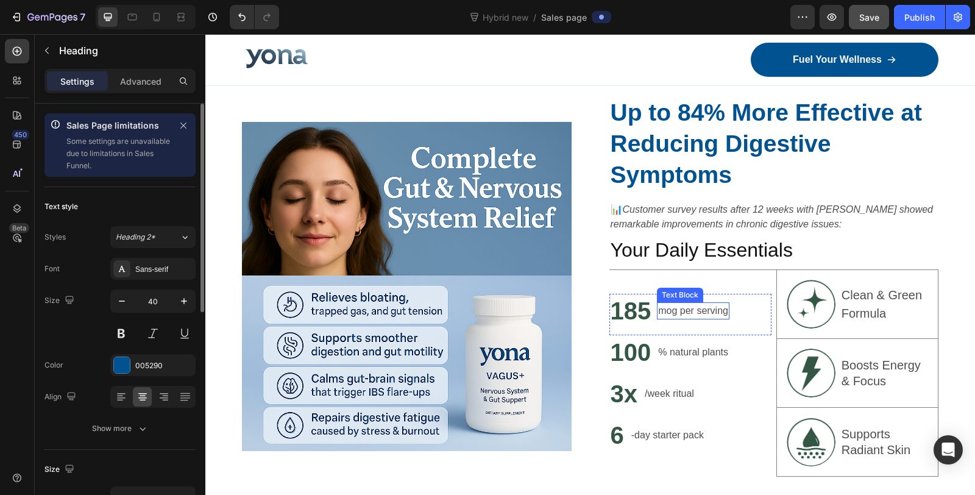
click at [681, 311] on p "mog per serving" at bounding box center [693, 310] width 70 height 15
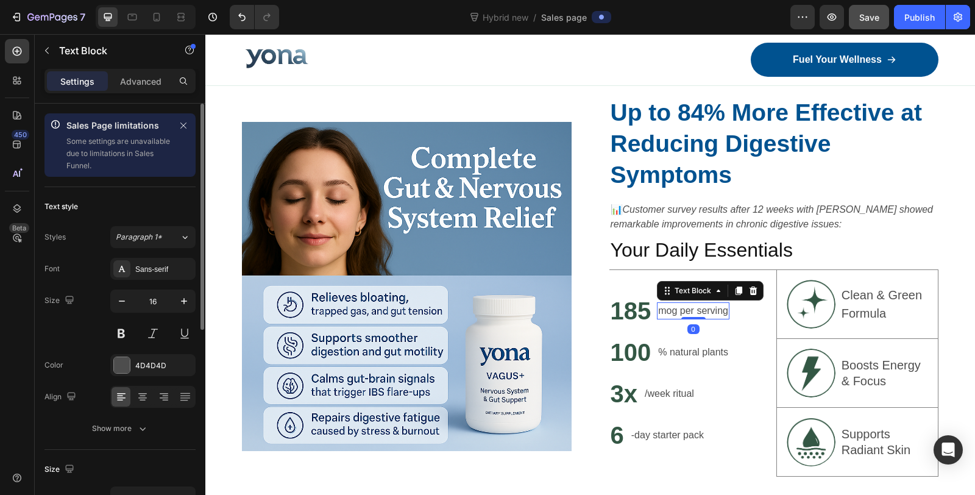
click at [681, 311] on p "mog per serving" at bounding box center [693, 310] width 70 height 15
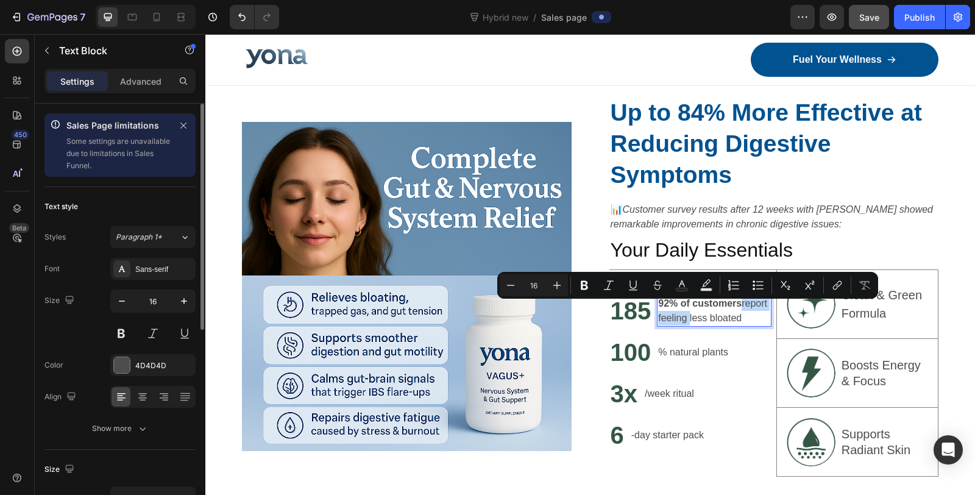
scroll to position [2340, 0]
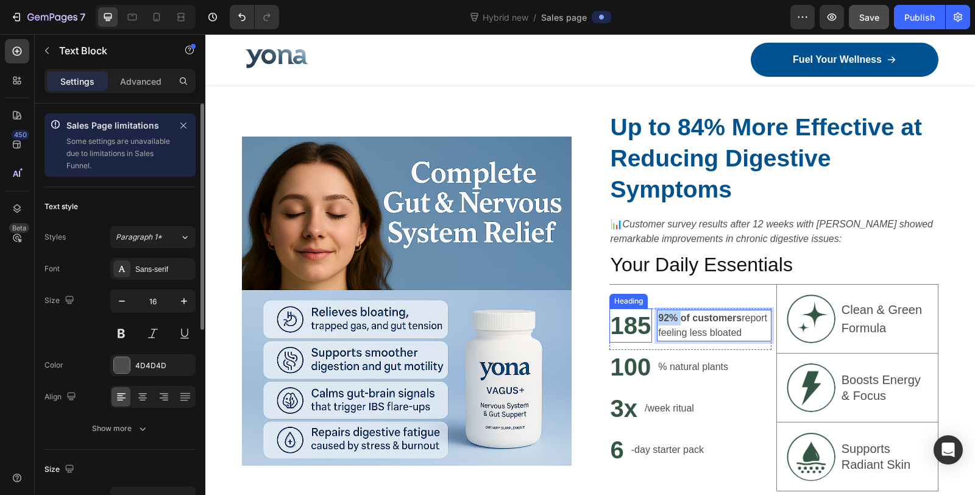
drag, startPoint x: 676, startPoint y: 310, endPoint x: 640, endPoint y: 306, distance: 36.1
click at [640, 308] on div "185 Heading 92% of customers report feeling less bloated Text Block 0 Row" at bounding box center [690, 328] width 162 height 41
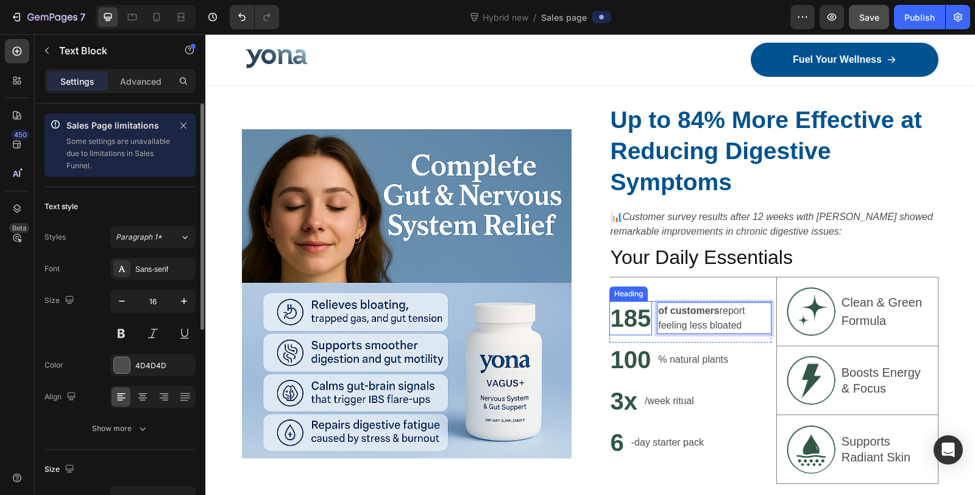
click at [626, 314] on h2 "185" at bounding box center [630, 318] width 43 height 34
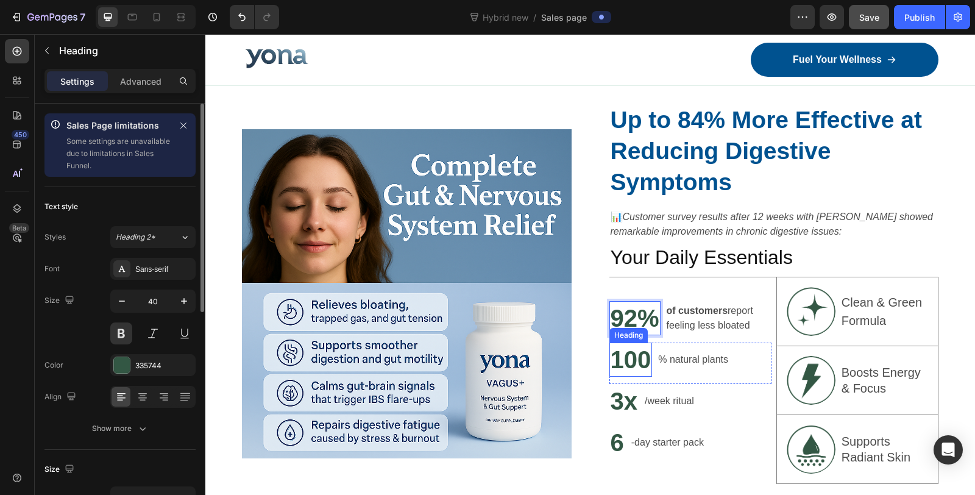
click at [637, 361] on h2 "100" at bounding box center [630, 359] width 43 height 34
click at [694, 355] on p "% natural plants" at bounding box center [693, 359] width 70 height 15
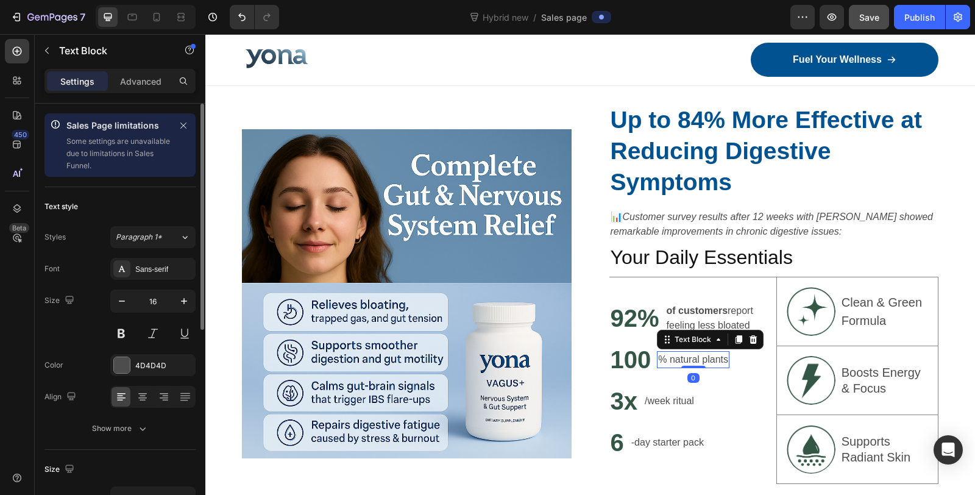
click at [694, 355] on p "% natural plants" at bounding box center [693, 359] width 70 height 15
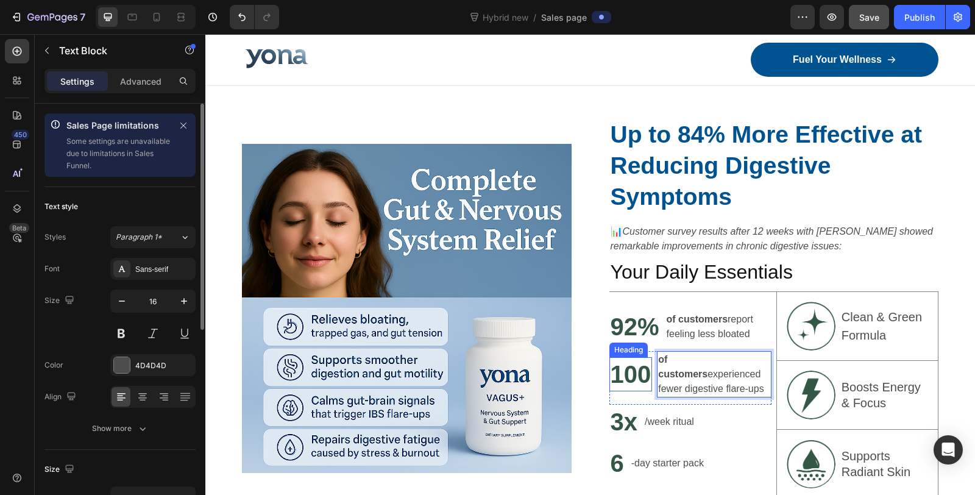
click at [628, 366] on h2 "100" at bounding box center [630, 374] width 43 height 34
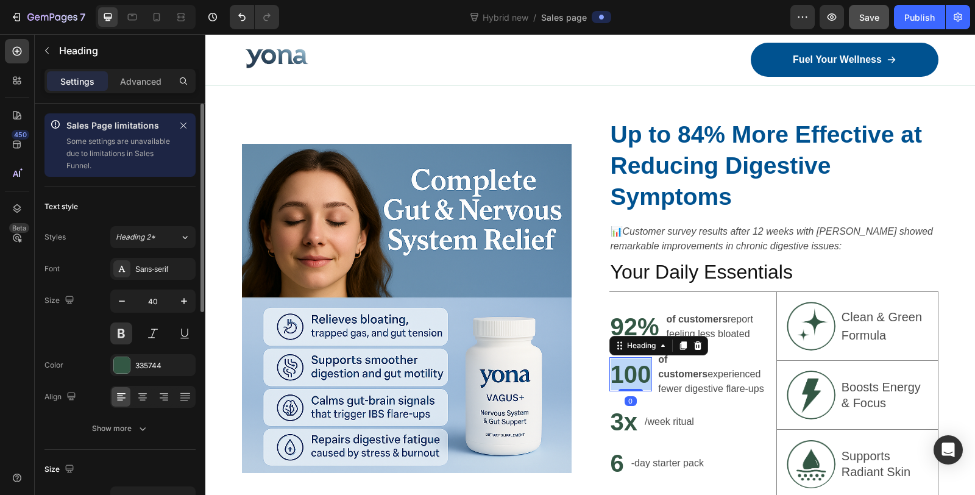
click at [628, 366] on h2 "100" at bounding box center [630, 374] width 43 height 34
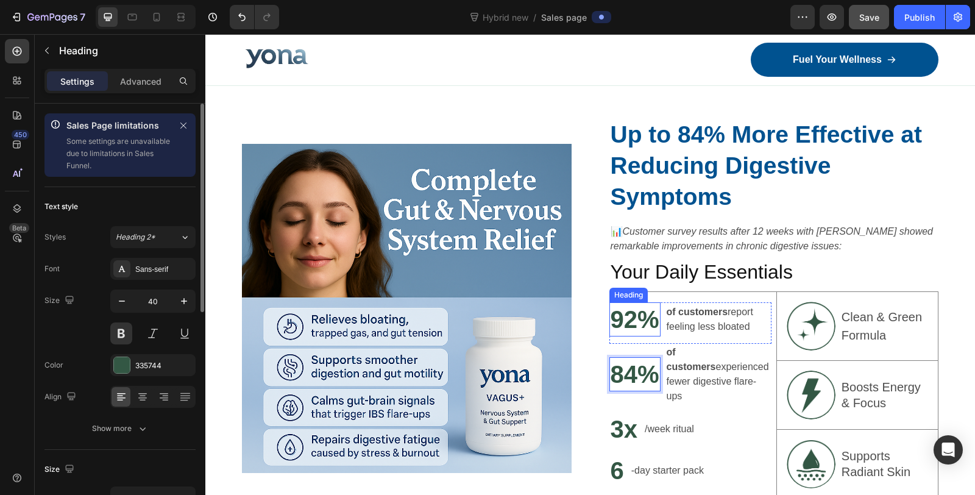
click at [626, 324] on p "92%" at bounding box center [635, 319] width 49 height 32
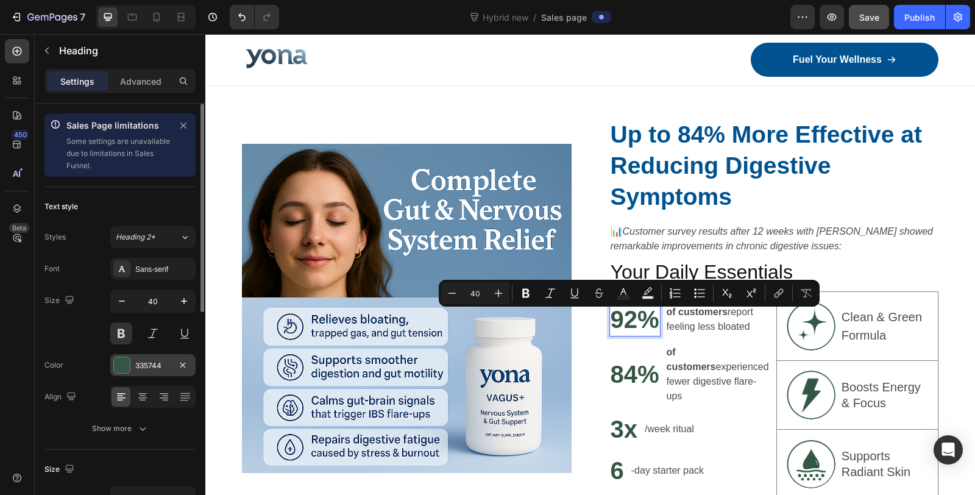
click at [144, 370] on div "335744" at bounding box center [152, 365] width 85 height 22
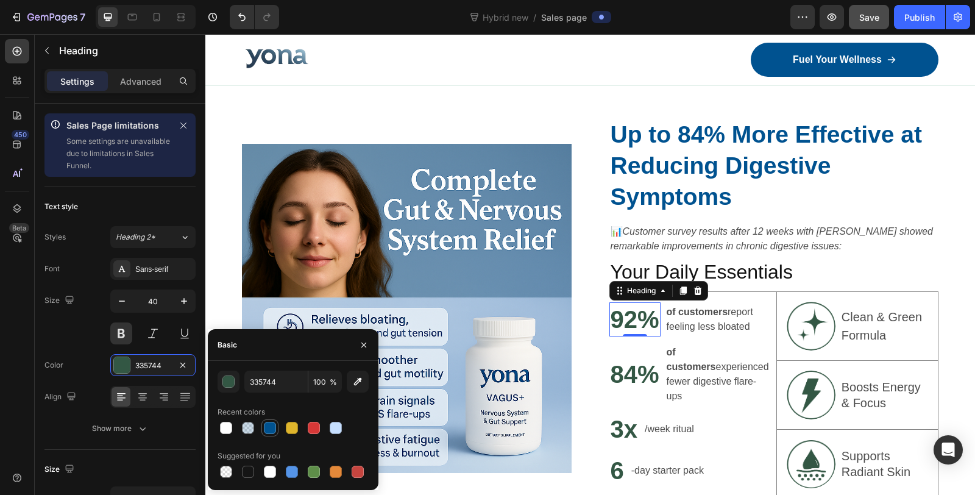
click at [271, 430] on div at bounding box center [270, 428] width 12 height 12
type input "005290"
click at [623, 372] on p "84%" at bounding box center [635, 374] width 49 height 32
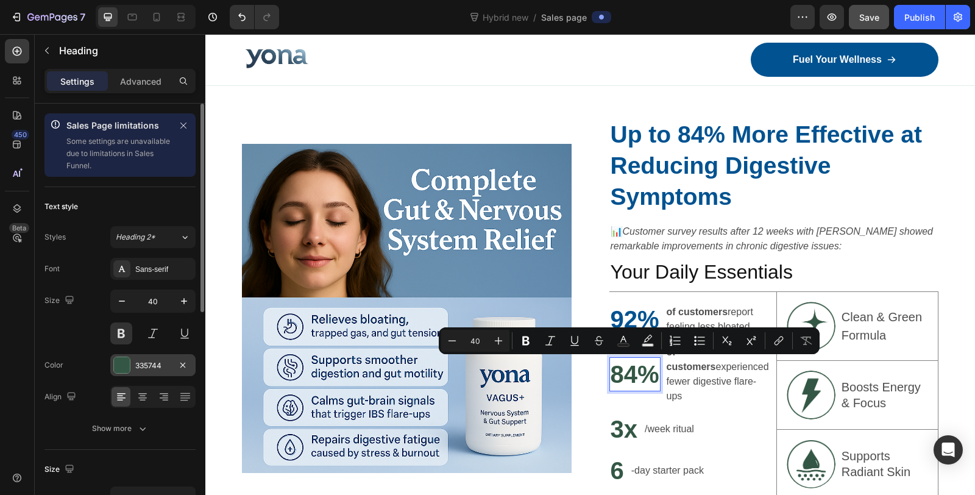
click at [126, 361] on div at bounding box center [122, 365] width 16 height 16
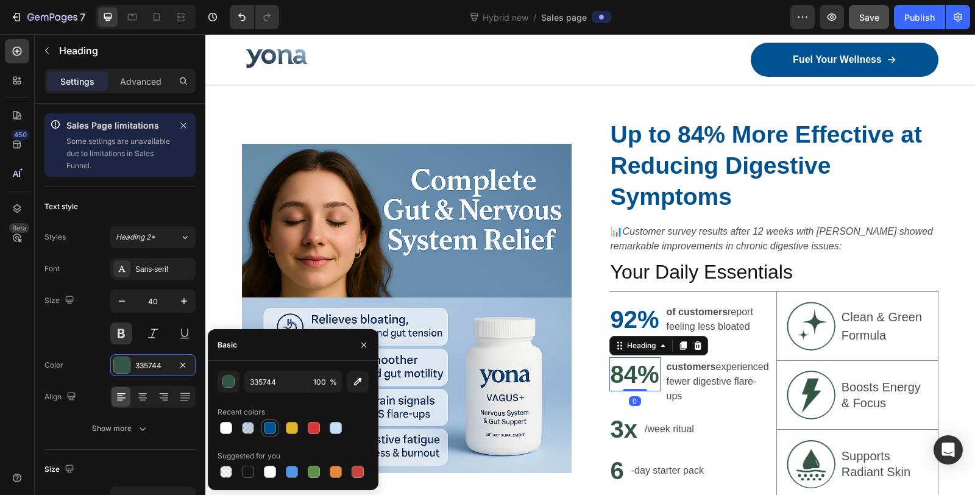
click at [274, 428] on div at bounding box center [270, 428] width 12 height 12
type input "005290"
click at [647, 427] on p "/week ritual" at bounding box center [669, 429] width 49 height 15
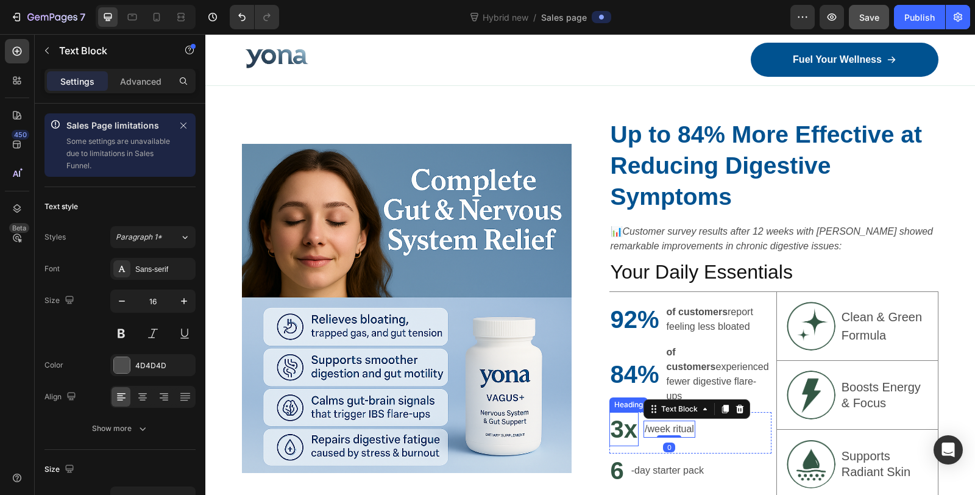
click at [626, 425] on h2 "3x" at bounding box center [624, 429] width 30 height 34
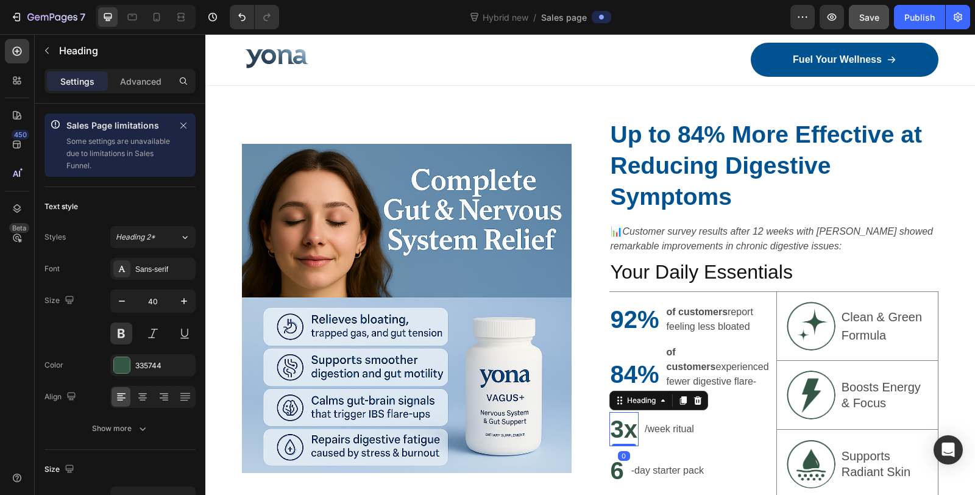
click at [626, 425] on h2 "3x" at bounding box center [624, 429] width 30 height 34
click at [626, 425] on p "3x" at bounding box center [624, 429] width 27 height 32
click at [631, 417] on p "86%" at bounding box center [635, 429] width 49 height 32
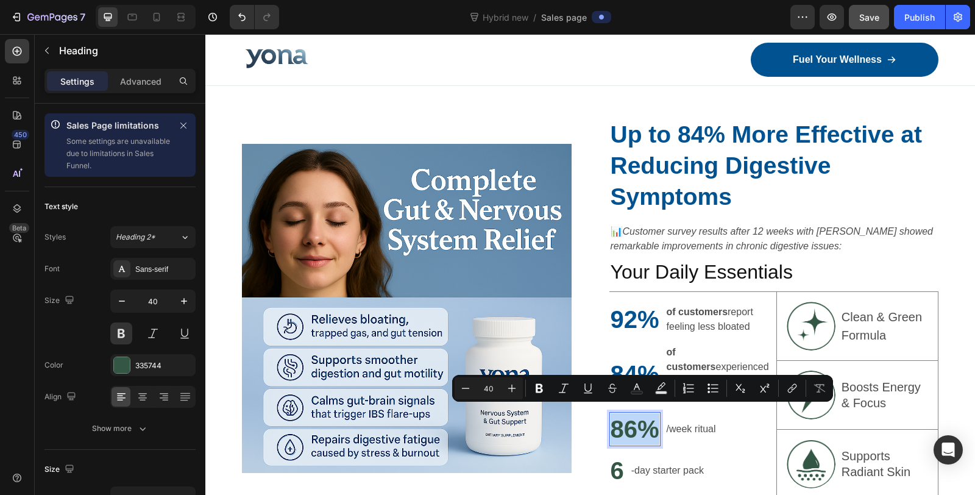
click at [631, 417] on p "86%" at bounding box center [635, 429] width 49 height 32
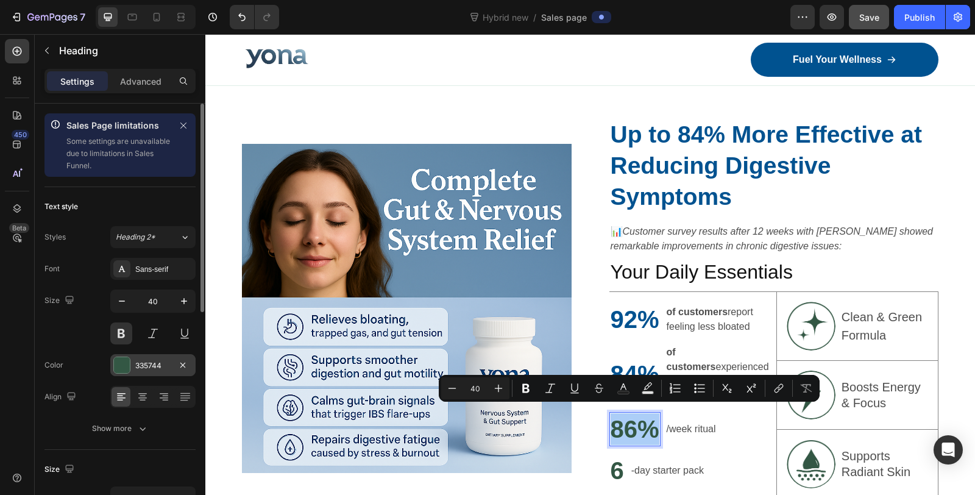
click at [149, 369] on div "335744" at bounding box center [152, 365] width 35 height 11
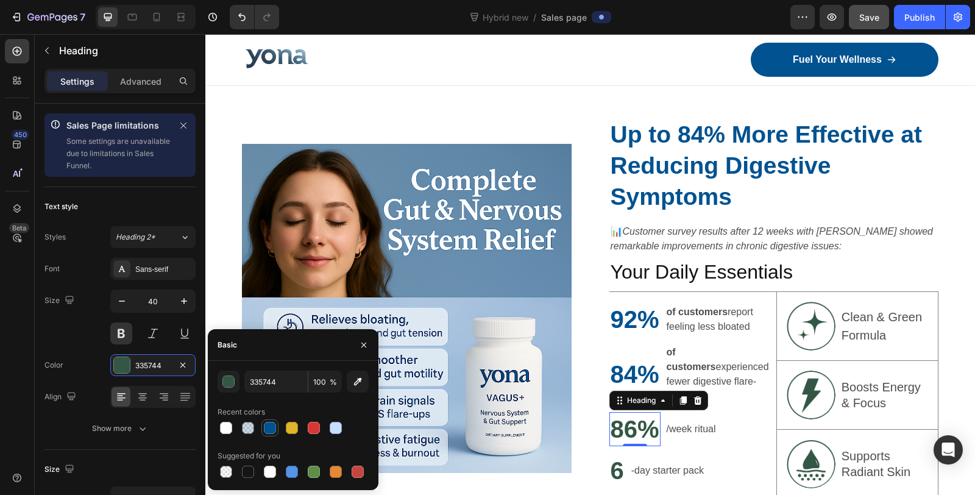
click at [266, 425] on div at bounding box center [270, 428] width 12 height 12
type input "005290"
click at [673, 425] on p "/week ritual" at bounding box center [691, 429] width 49 height 15
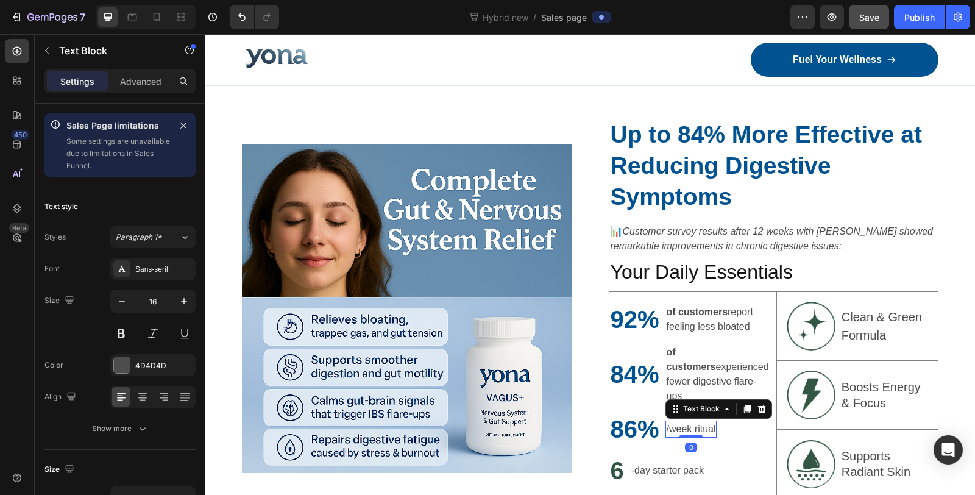
click at [674, 424] on p "/week ritual" at bounding box center [691, 429] width 49 height 15
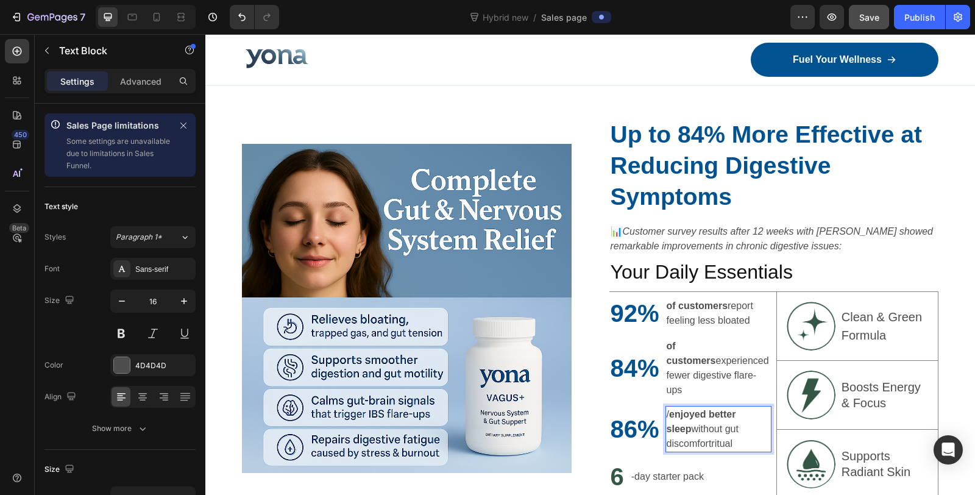
scroll to position [2319, 0]
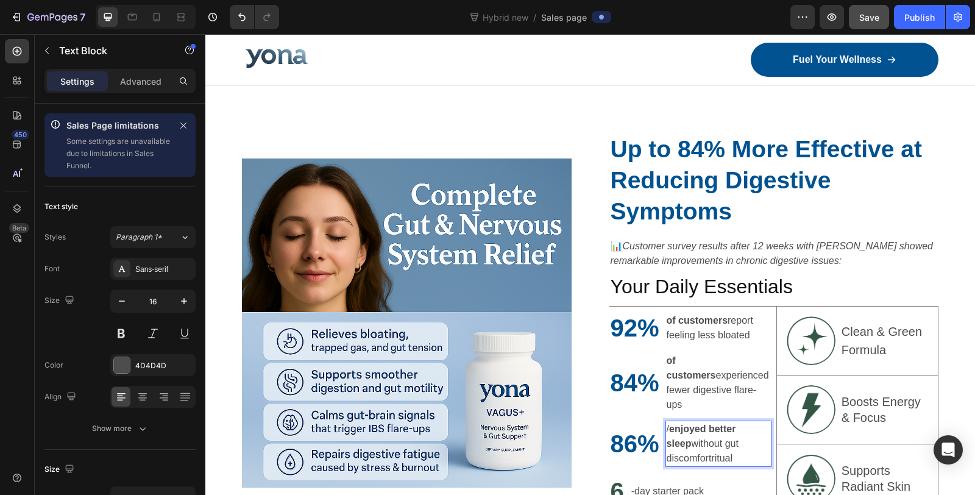
click at [684, 436] on p "/ enjoyed better sleep without gut discomfortritual" at bounding box center [719, 444] width 104 height 44
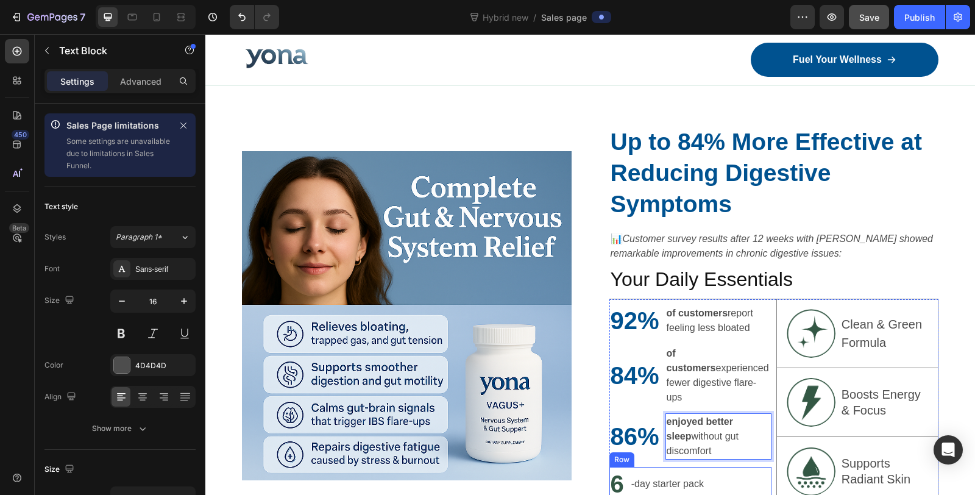
click at [719, 467] on div "6 Heading -day starter pack Text Block Row" at bounding box center [690, 484] width 162 height 34
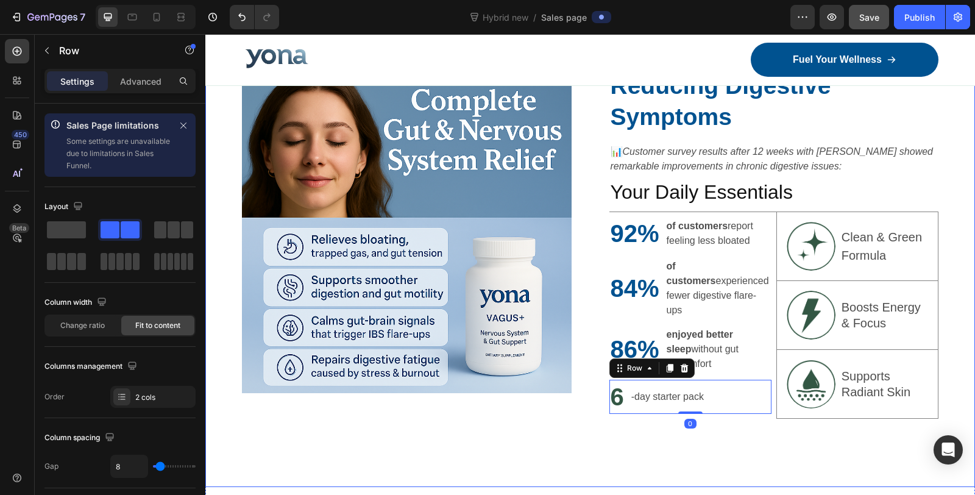
scroll to position [2461, 0]
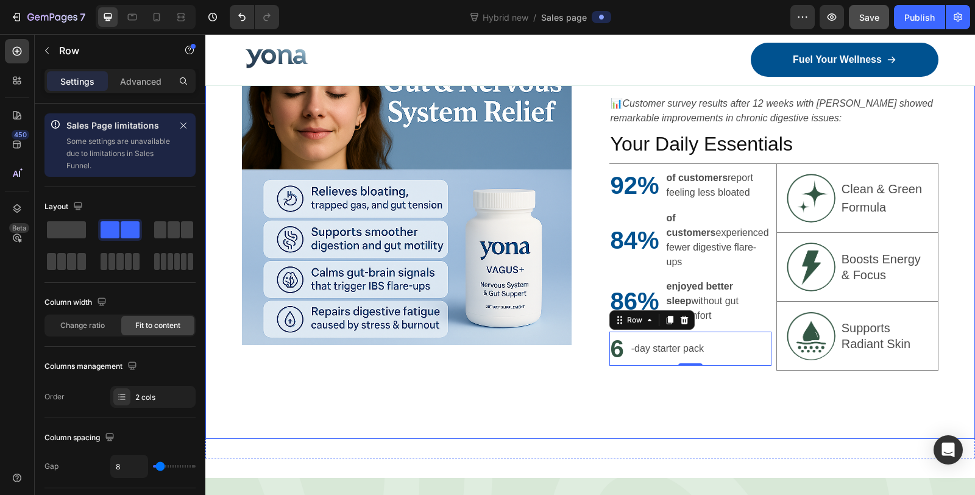
click at [650, 394] on div "Image Up to 84% More Effective at Reducing Digestive Symptoms Heading 📊 Custome…" at bounding box center [590, 214] width 770 height 448
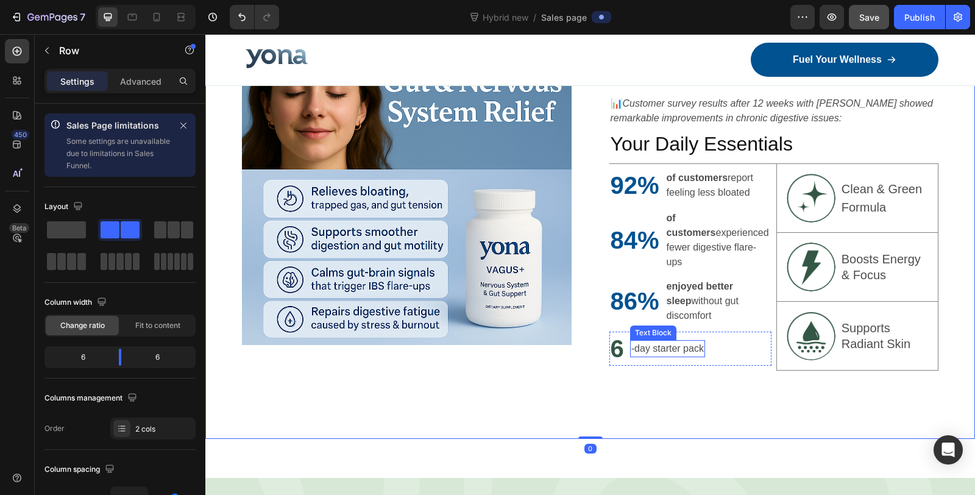
click at [636, 341] on p "-day starter pack" at bounding box center [667, 348] width 73 height 15
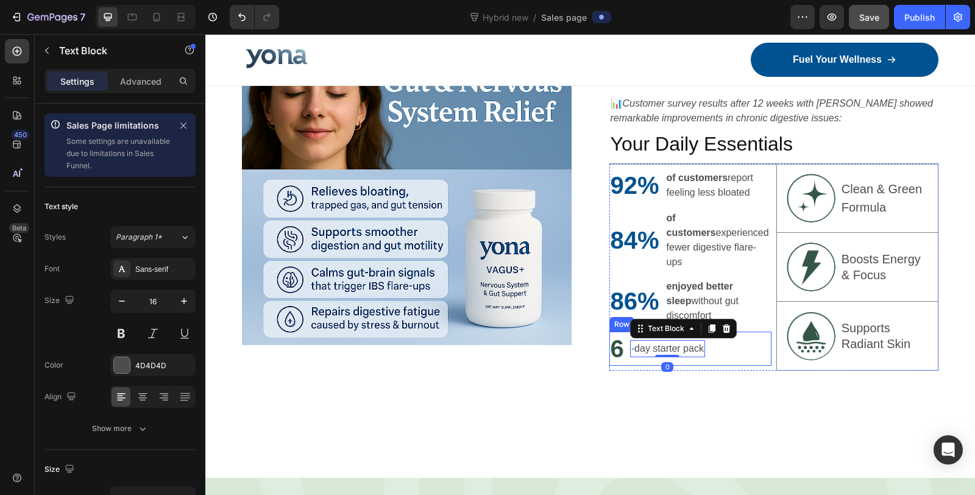
click at [745, 331] on div "6 Heading -day starter pack Text Block 0 Row" at bounding box center [690, 348] width 162 height 34
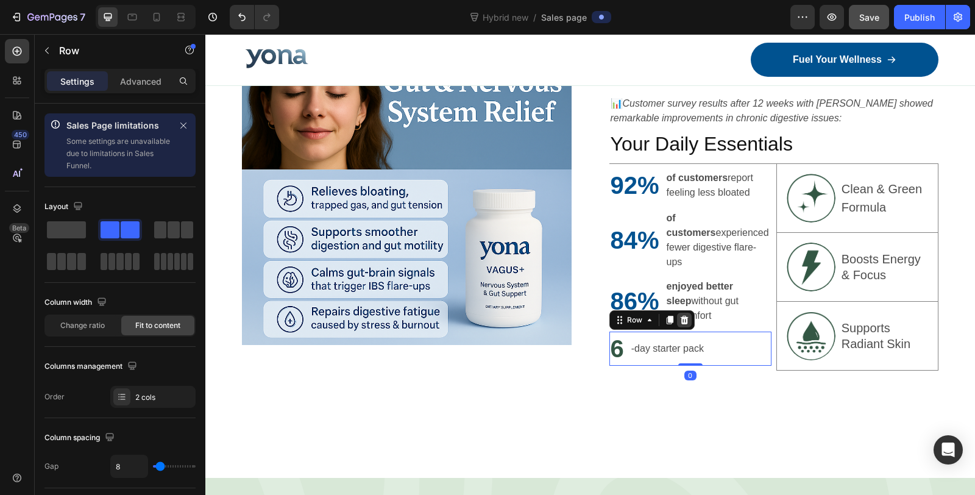
click at [680, 316] on icon at bounding box center [684, 320] width 8 height 9
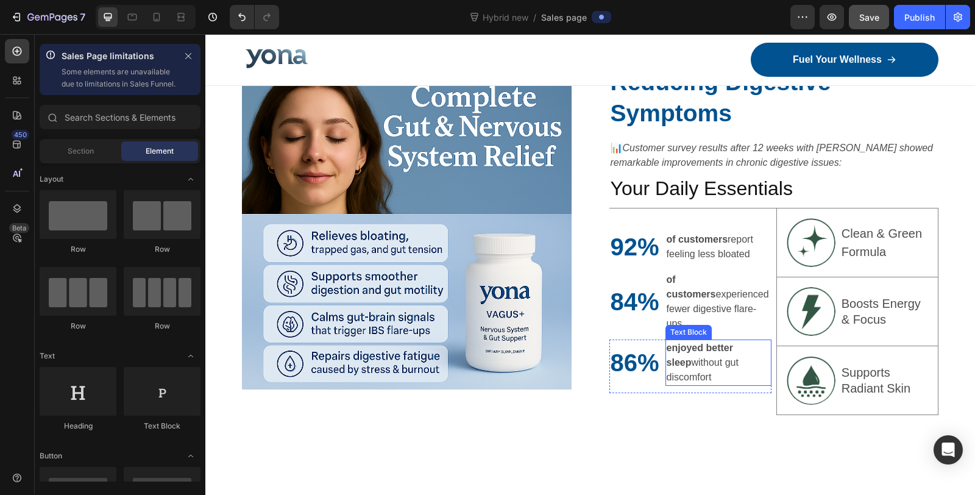
scroll to position [2393, 0]
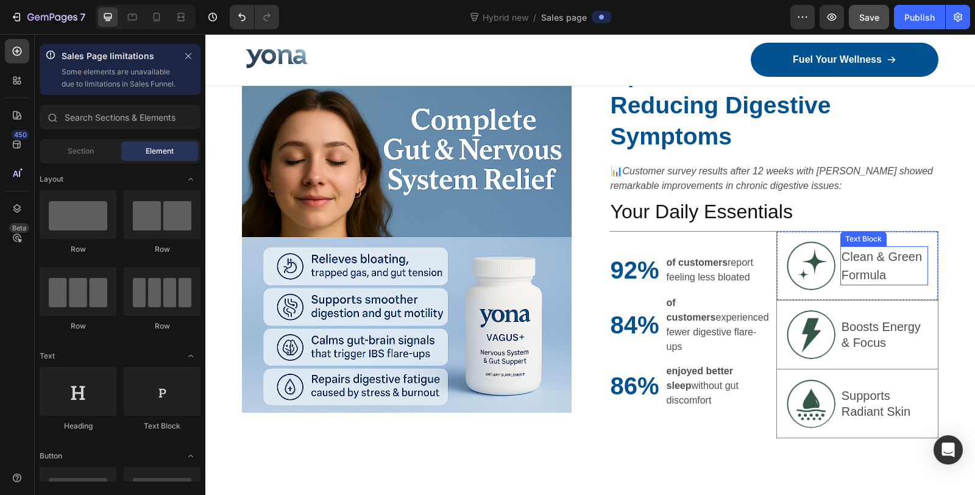
click at [866, 269] on p "Clean & Green Formula" at bounding box center [883, 265] width 85 height 37
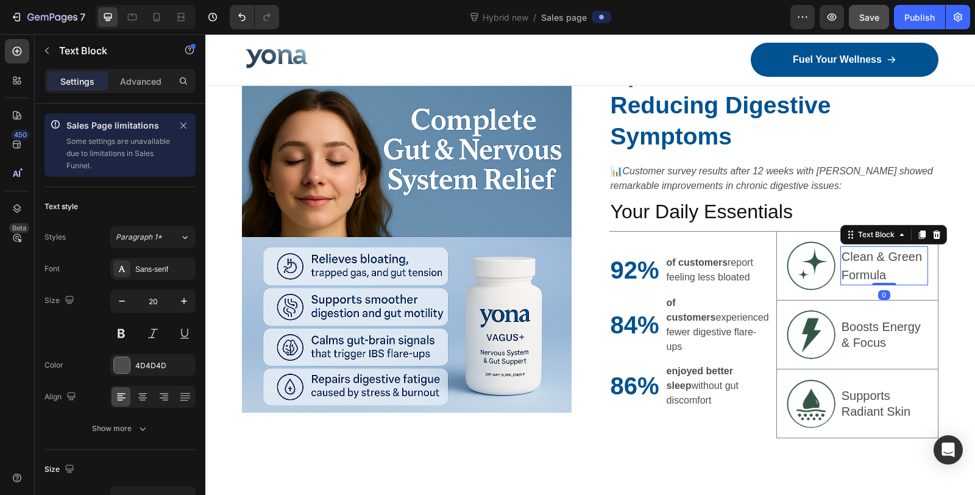
click at [866, 269] on p "Clean & Green Formula" at bounding box center [883, 265] width 85 height 37
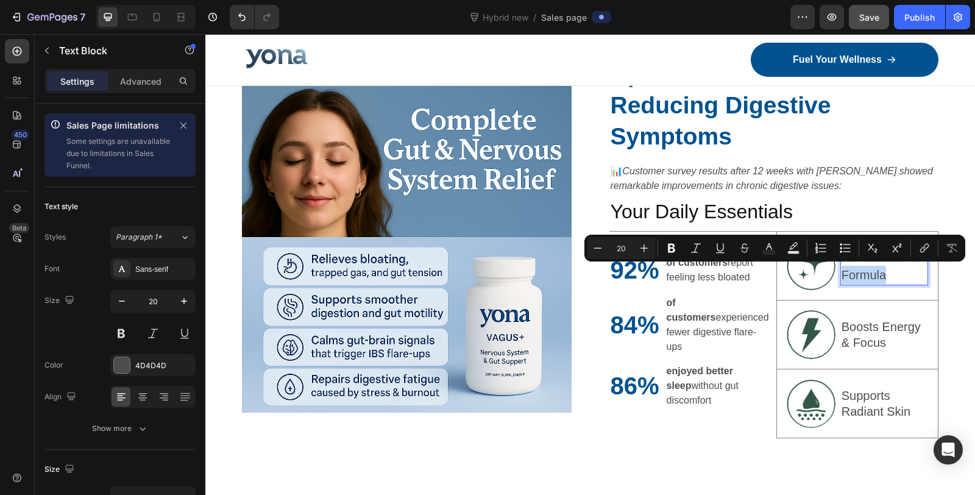
click at [886, 271] on p "Clean & Green Formula" at bounding box center [883, 265] width 85 height 37
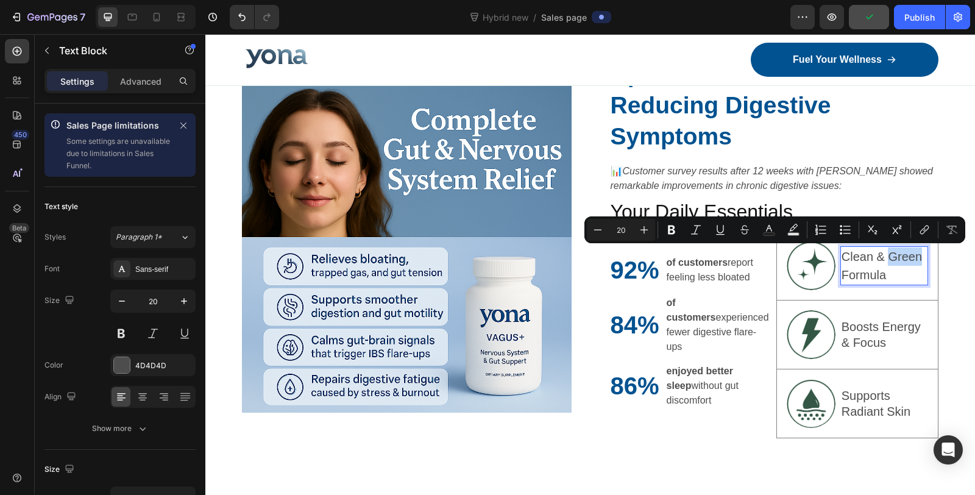
drag, startPoint x: 879, startPoint y: 256, endPoint x: 911, endPoint y: 259, distance: 31.8
click at [911, 259] on p "Clean & Green Formula" at bounding box center [883, 265] width 85 height 37
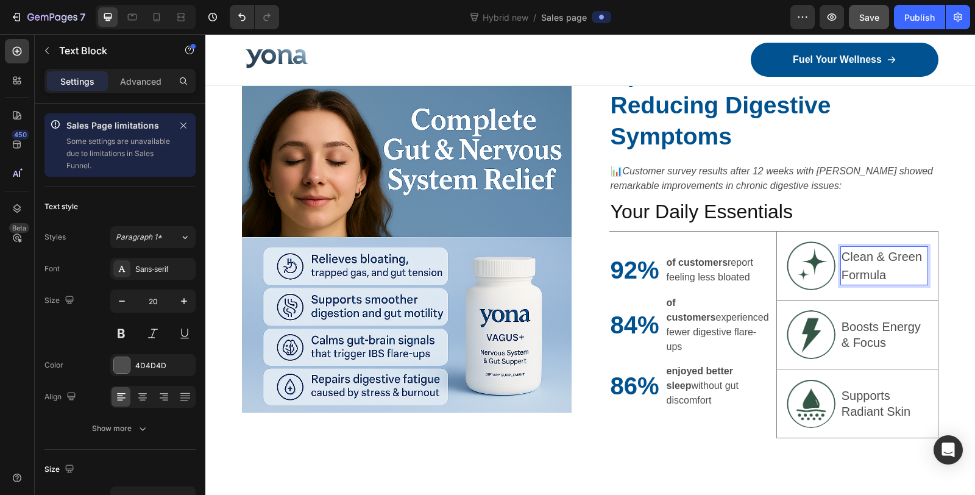
click at [862, 277] on p "Clean & Green Formula" at bounding box center [883, 265] width 85 height 37
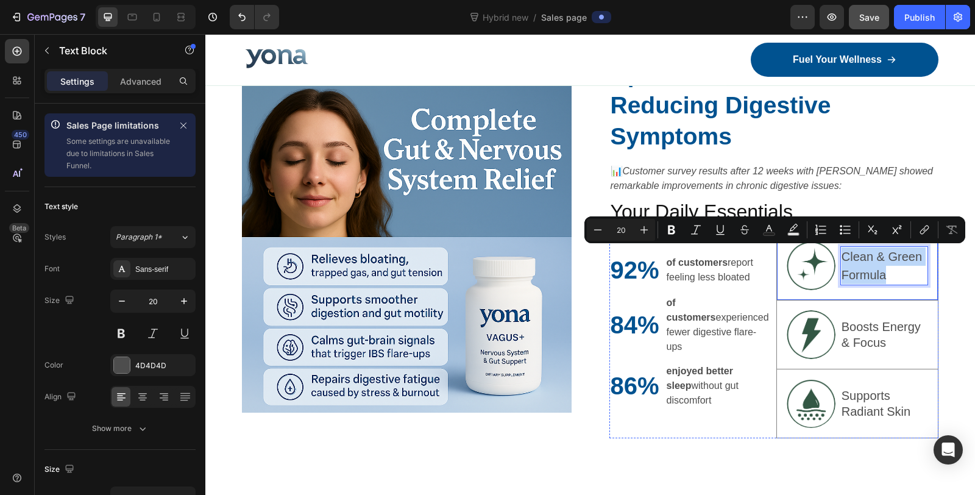
drag, startPoint x: 888, startPoint y: 276, endPoint x: 831, endPoint y: 257, distance: 60.3
click at [831, 257] on div "Image Clean & Green Formula Text Block 0 Row" at bounding box center [857, 266] width 162 height 69
click at [863, 269] on p "Clean & Green Formula" at bounding box center [883, 265] width 85 height 37
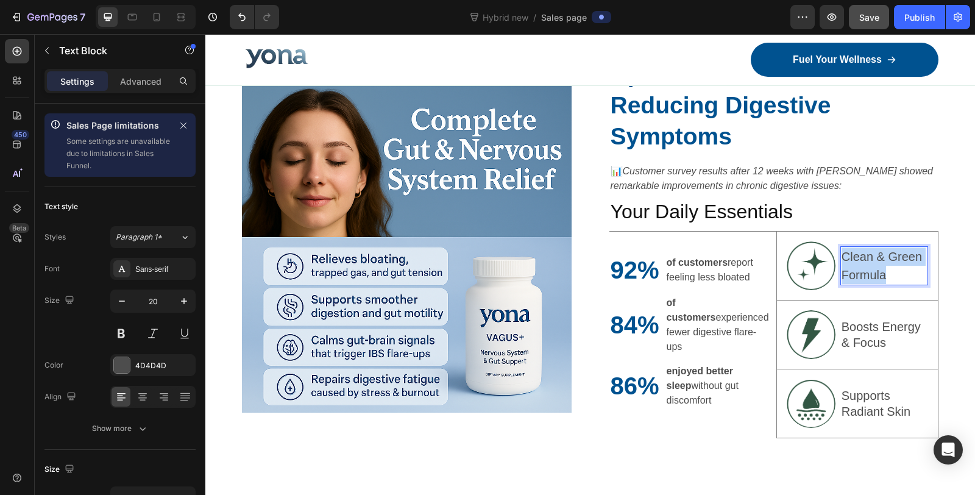
drag, startPoint x: 880, startPoint y: 272, endPoint x: 834, endPoint y: 255, distance: 49.4
click at [841, 255] on p "Clean & Green Formula" at bounding box center [883, 265] width 85 height 37
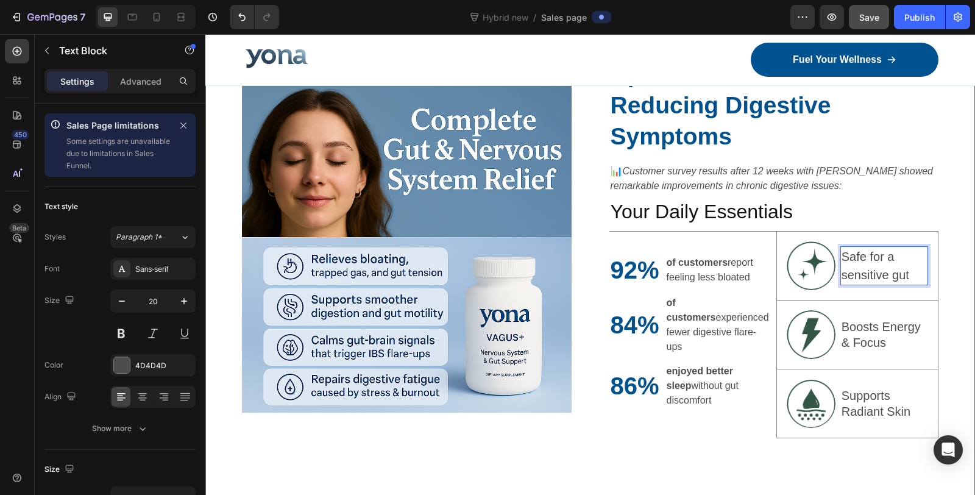
click at [862, 454] on div "Image Up to 84% More Effective at Reducing Digestive Symptoms Heading 📊 Custome…" at bounding box center [590, 282] width 770 height 448
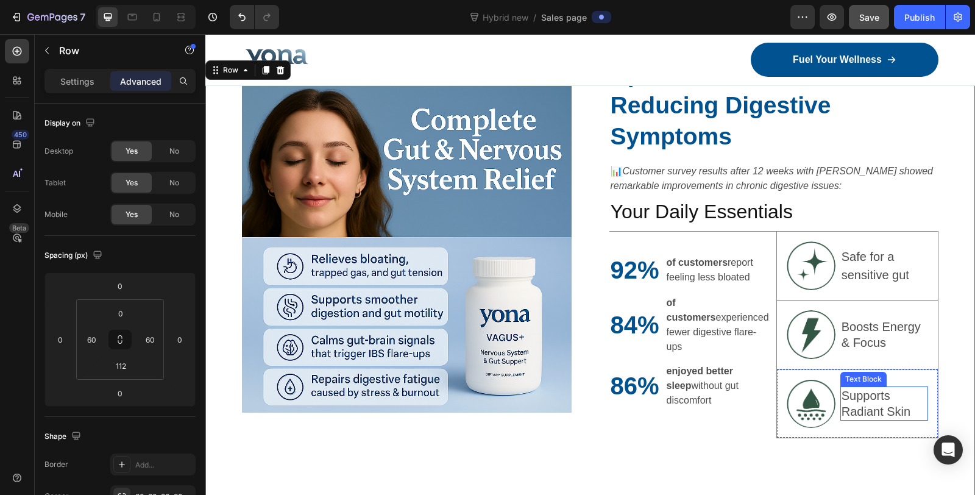
click at [857, 405] on p "Supports Radiant Skin" at bounding box center [883, 404] width 85 height 32
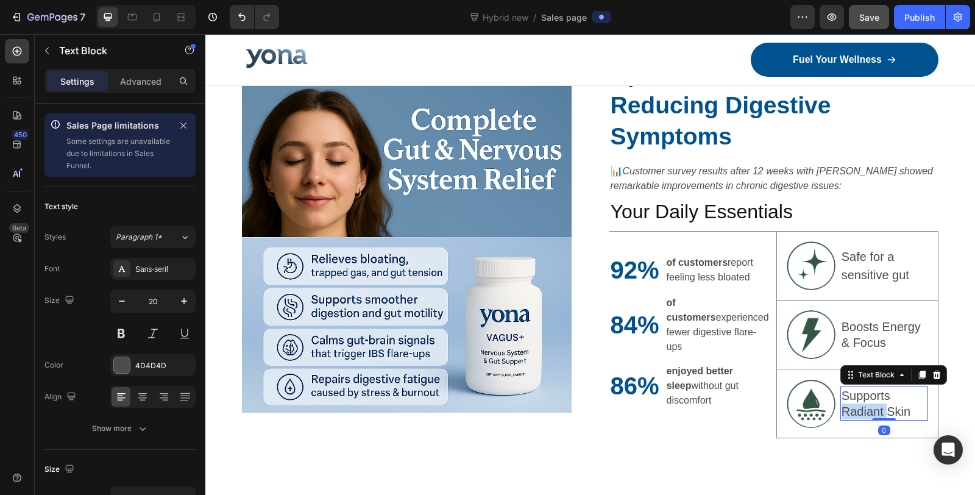
click at [857, 405] on p "Supports Radiant Skin" at bounding box center [883, 404] width 85 height 32
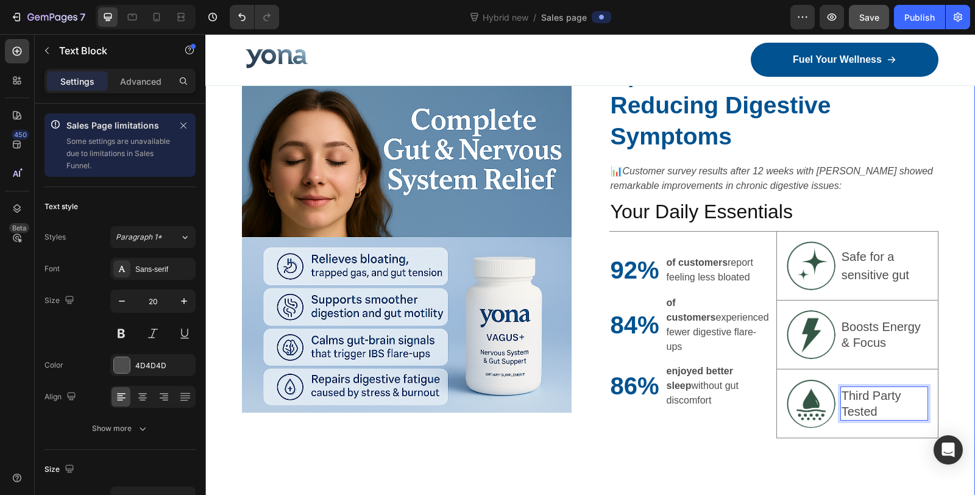
click at [954, 366] on div "Image Up to 84% More Effective at Reducing Digestive Symptoms Heading 📊 Custome…" at bounding box center [590, 282] width 770 height 448
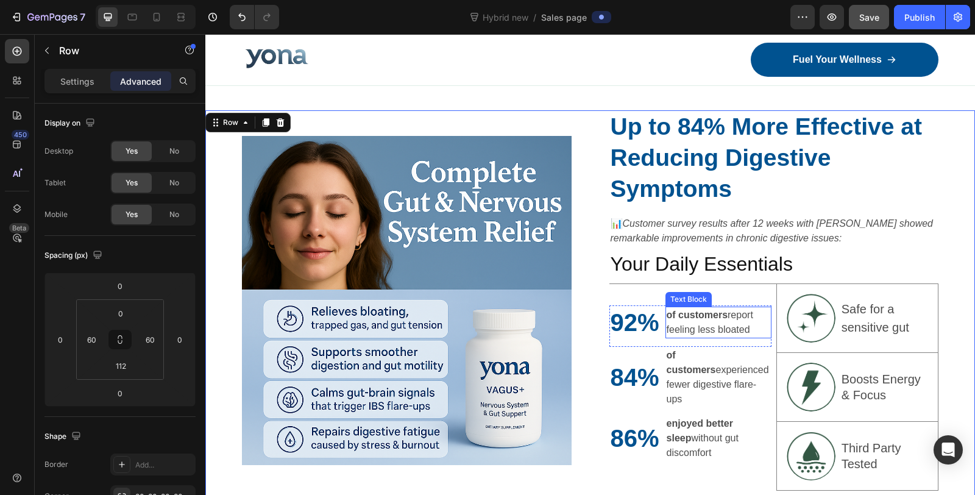
scroll to position [2326, 0]
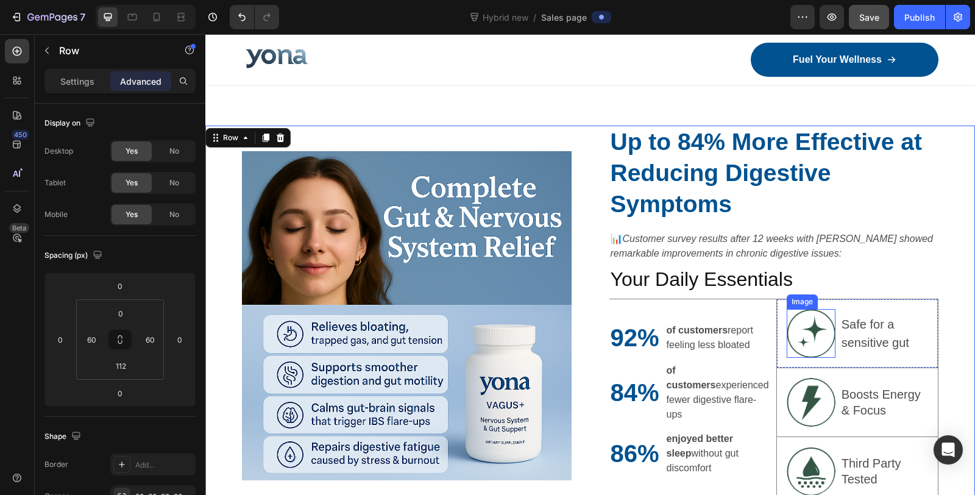
click at [810, 309] on div at bounding box center [811, 333] width 49 height 49
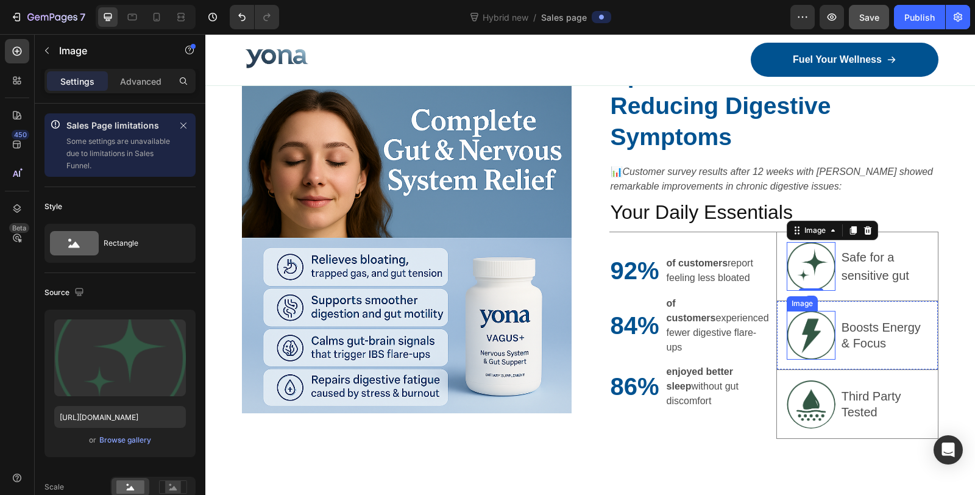
scroll to position [2393, 0]
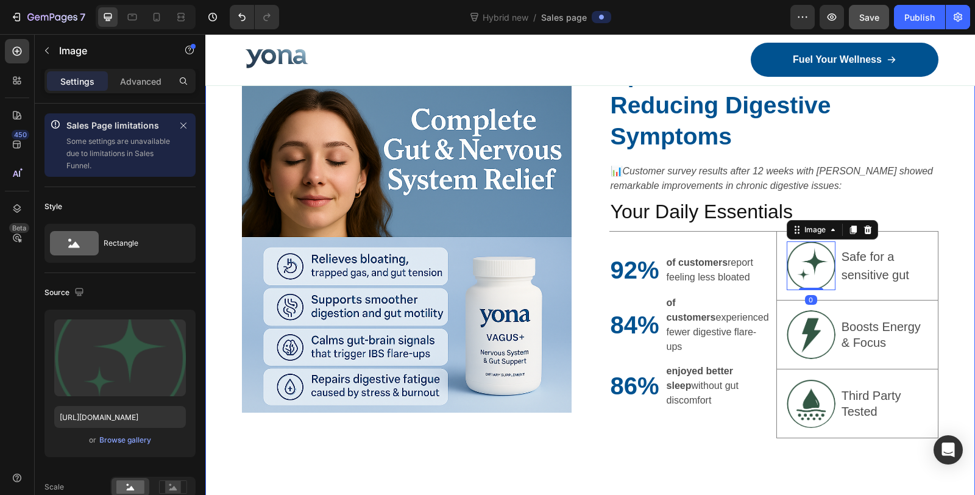
click at [943, 278] on div "Image Up to 84% More Effective at Reducing Digestive Symptoms Heading 📊 Custome…" at bounding box center [590, 282] width 770 height 448
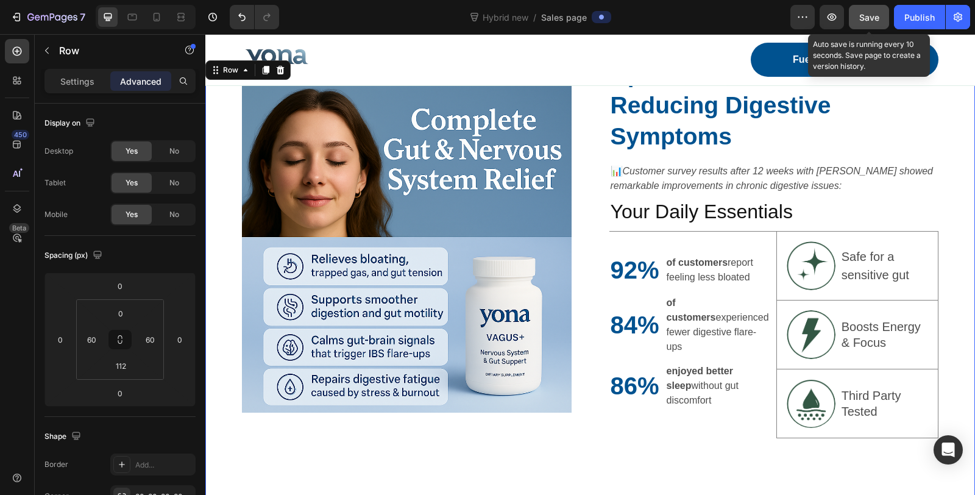
click at [876, 14] on span "Save" at bounding box center [869, 17] width 20 height 10
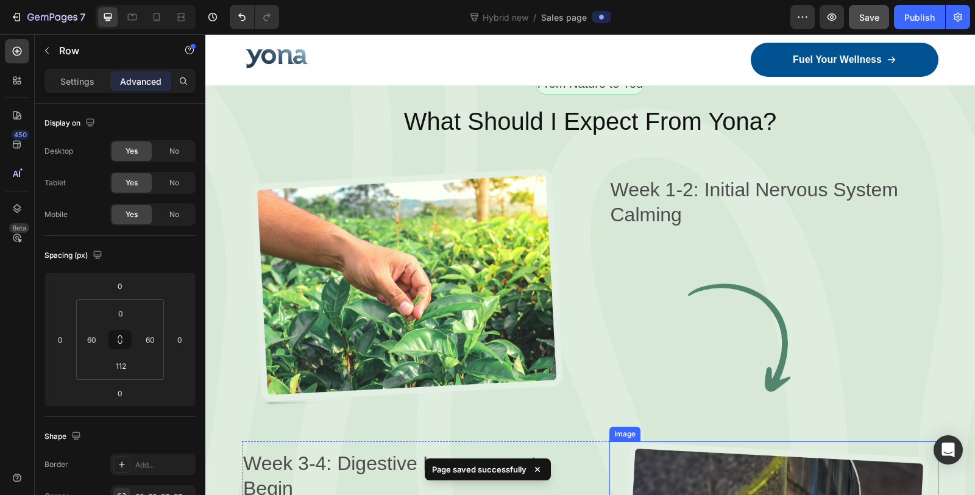
scroll to position [2800, 0]
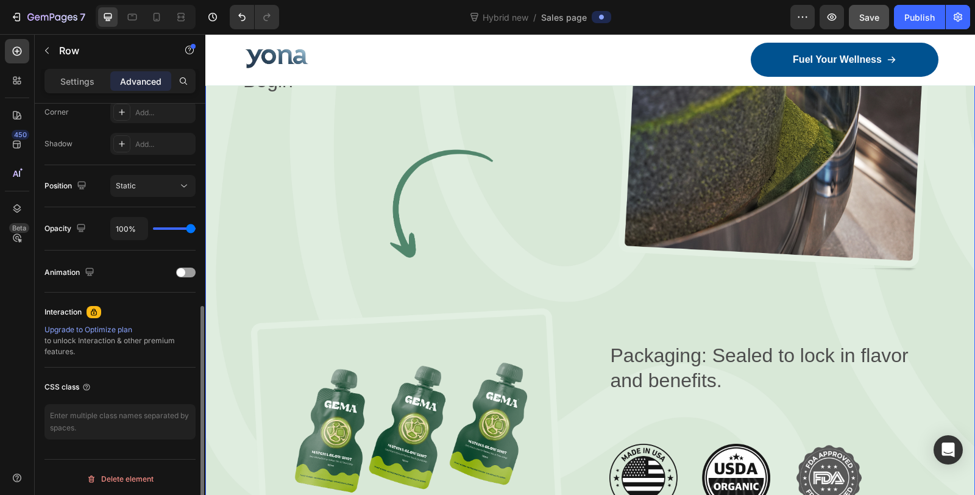
scroll to position [46, 0]
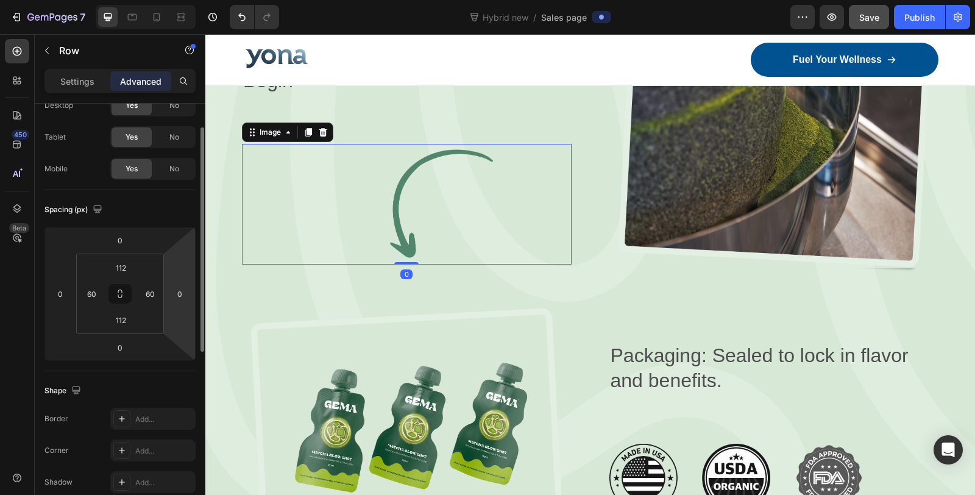
click at [308, 224] on img at bounding box center [407, 204] width 330 height 121
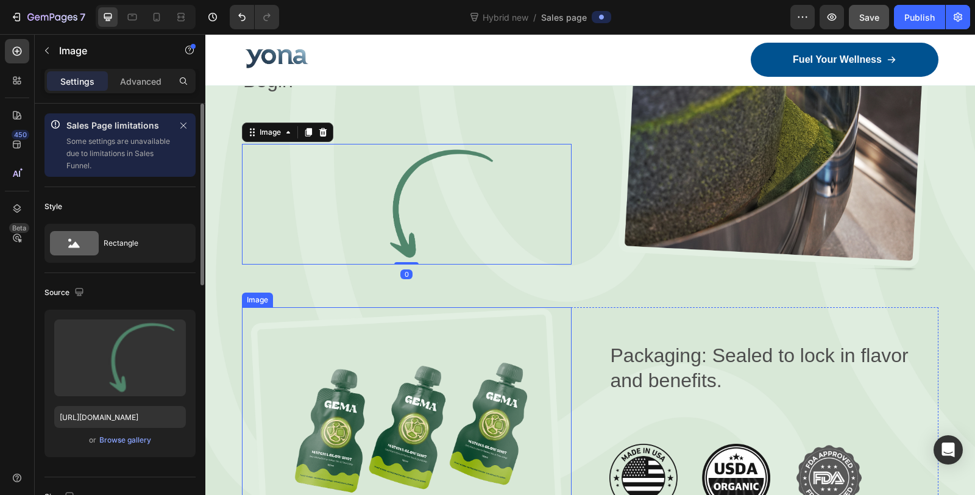
click at [252, 310] on img at bounding box center [407, 426] width 330 height 239
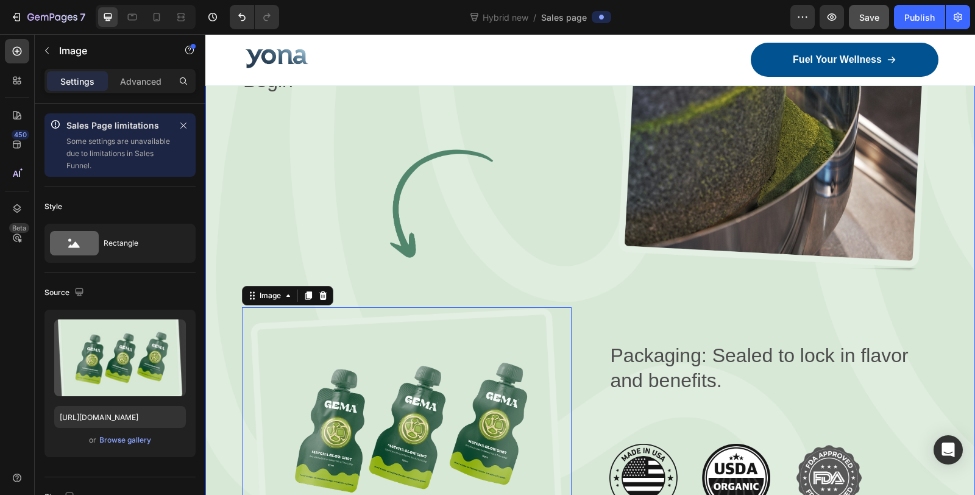
click at [230, 313] on div "From Nature to You Text Block Row What Should I Expect From Yona? Heading Image…" at bounding box center [590, 106] width 770 height 1018
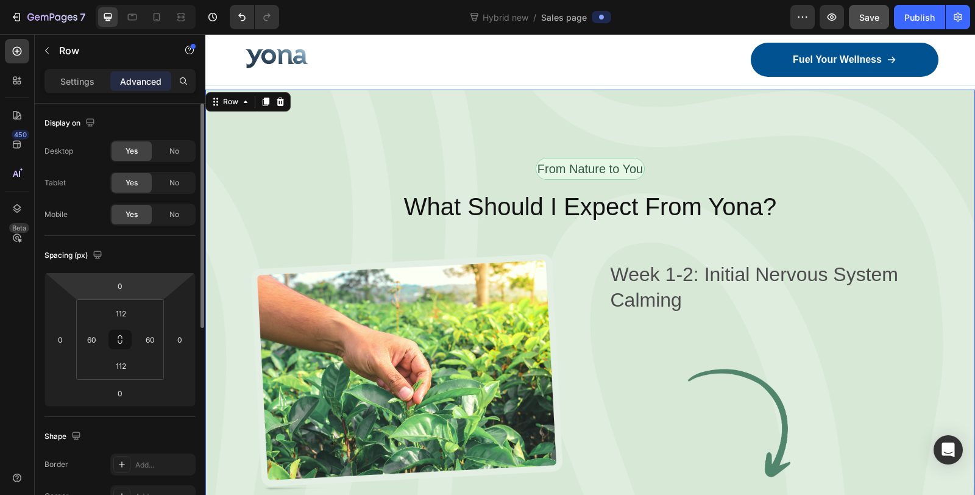
scroll to position [2800, 0]
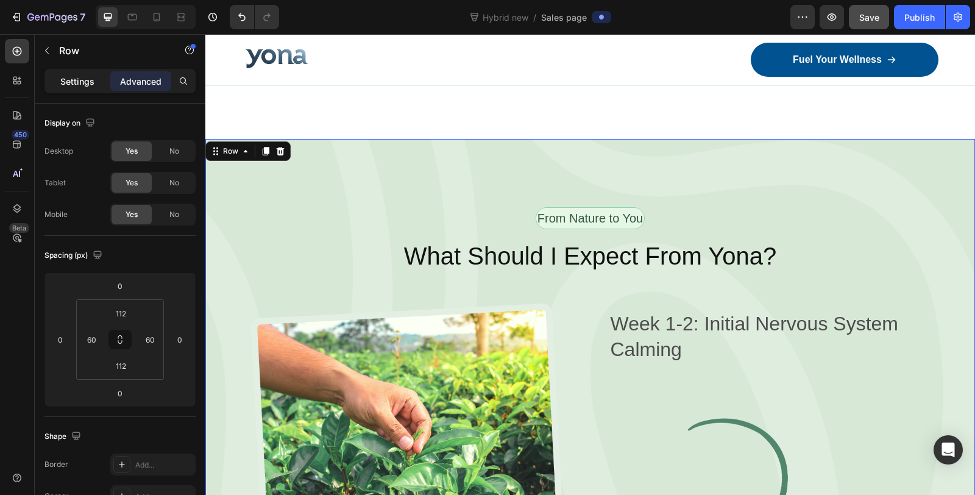
click at [83, 83] on p "Settings" at bounding box center [77, 81] width 34 height 13
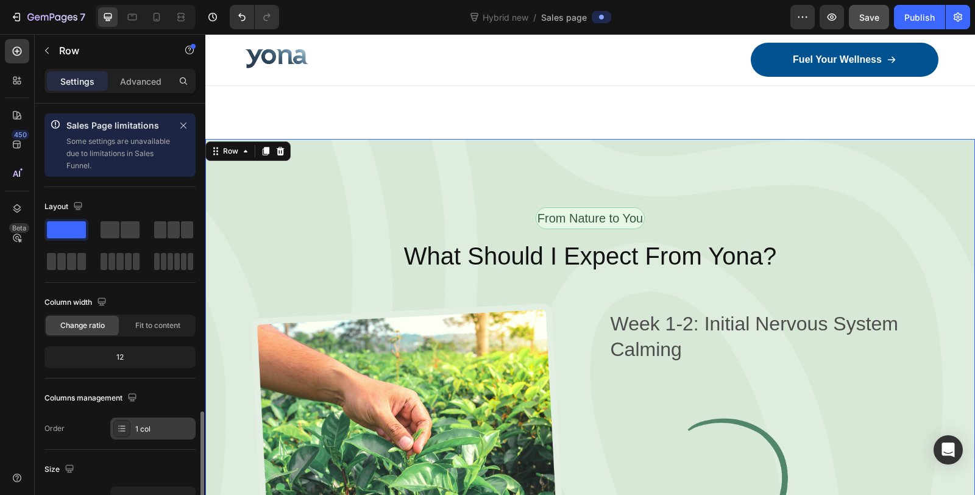
scroll to position [398, 0]
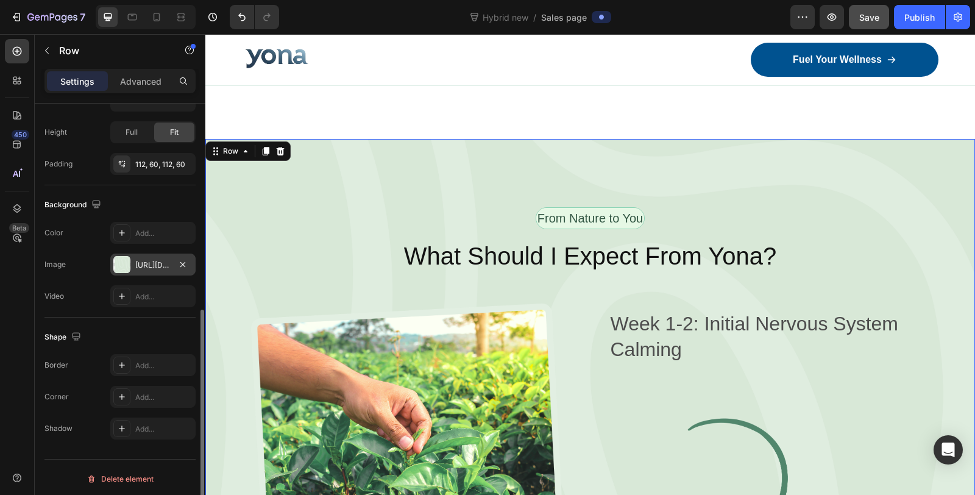
click at [144, 261] on div "https://cdn.shopify.com/s/files/1/0836/4271/2406/files/gempages_573703203716072…" at bounding box center [152, 265] width 35 height 11
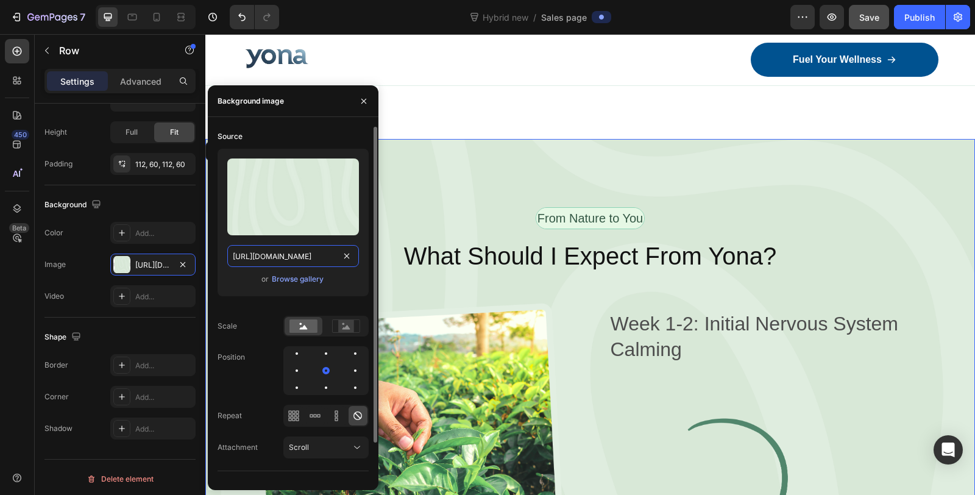
click at [299, 253] on input "https://cdn.shopify.com/s/files/1/0836/4271/2406/files/gempages_573703203716072…" at bounding box center [293, 256] width 132 height 22
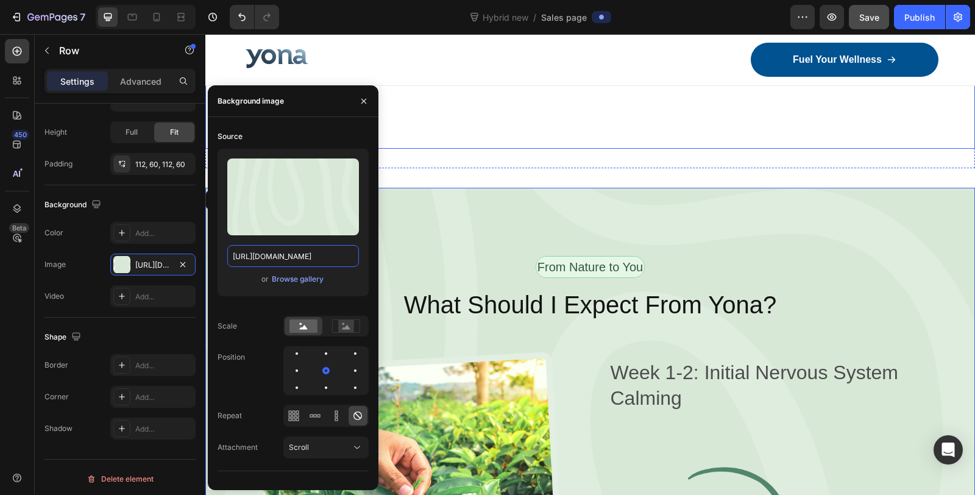
scroll to position [2732, 0]
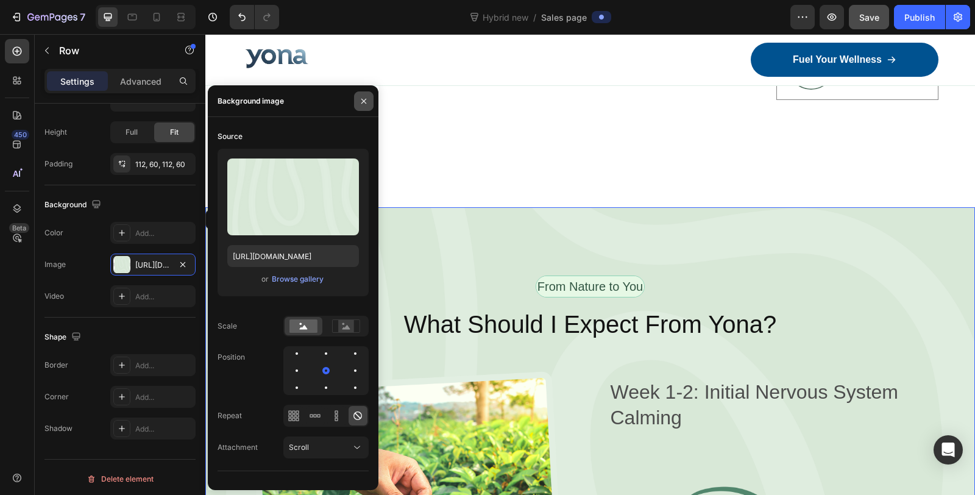
click at [369, 102] on button "button" at bounding box center [363, 100] width 19 height 19
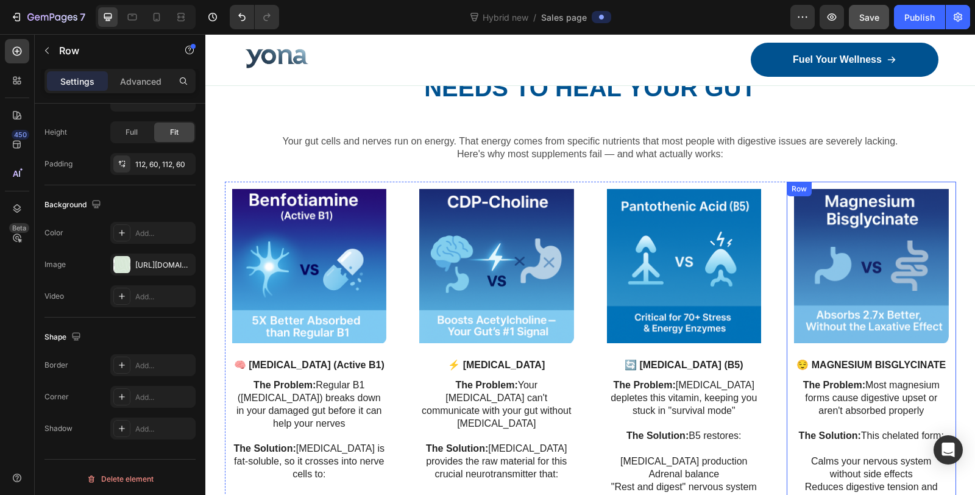
scroll to position [1784, 0]
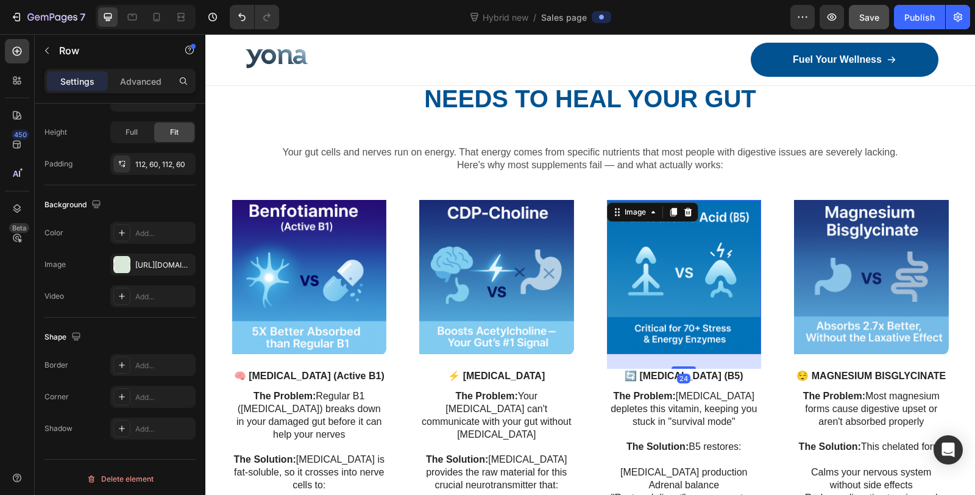
click at [688, 267] on img at bounding box center [684, 277] width 155 height 155
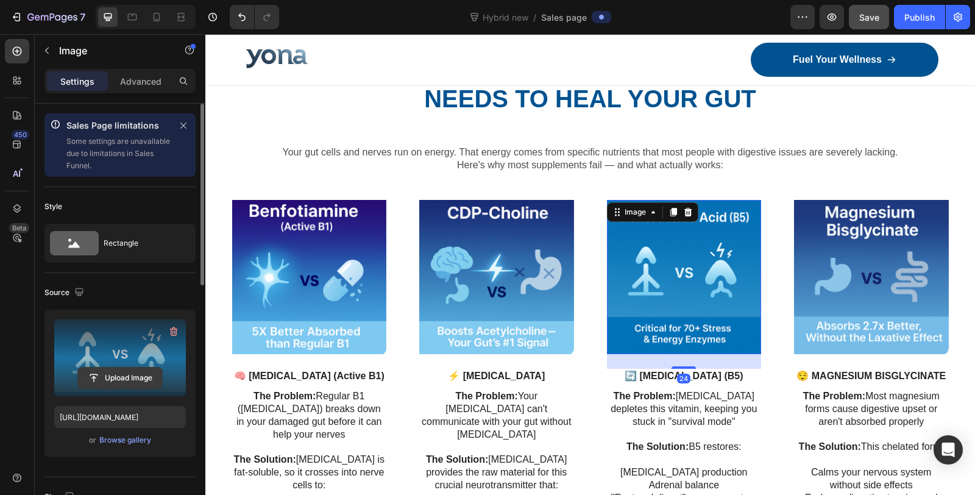
click at [118, 369] on input "file" at bounding box center [120, 377] width 84 height 21
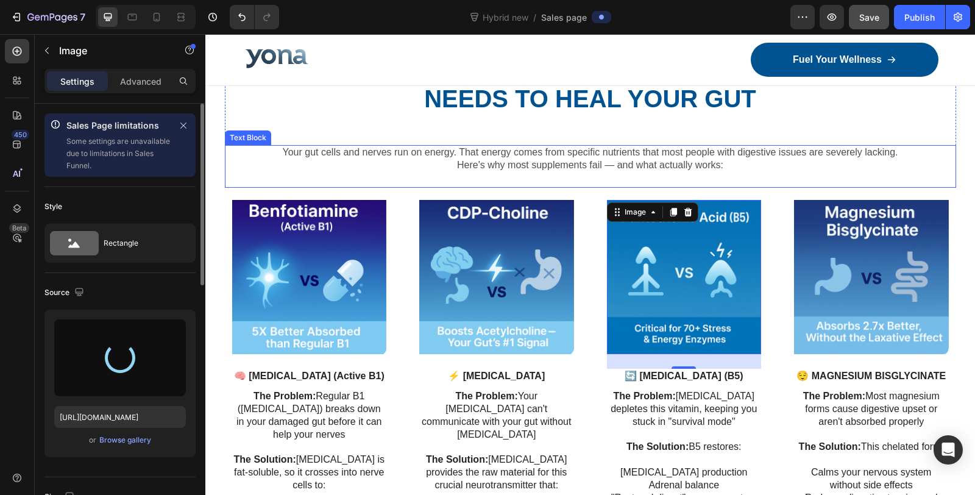
type input "https://cdn.shopify.com/s/files/1/0836/4271/2406/files/gempages_573703203716072…"
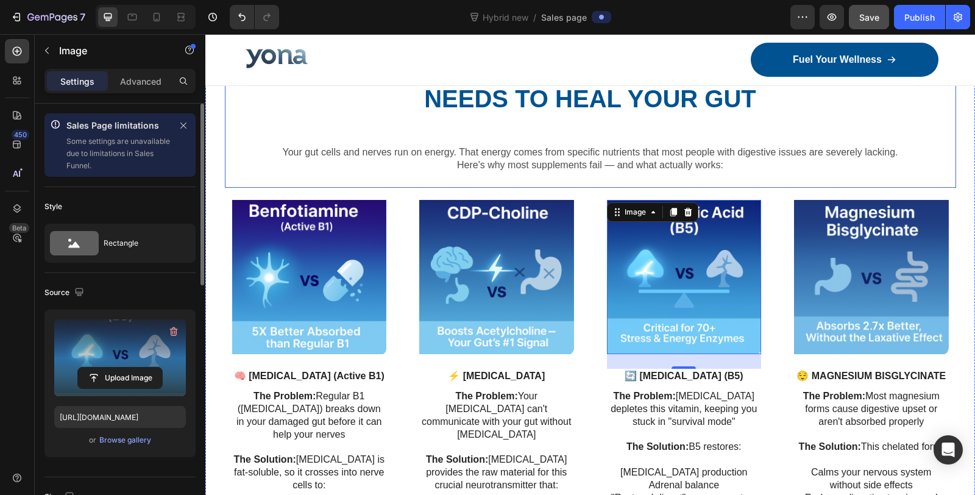
click at [565, 140] on div "The 4 Essential Nutrients Your Nervous System Needs to Heal Your Gut Heading Yo…" at bounding box center [590, 119] width 731 height 138
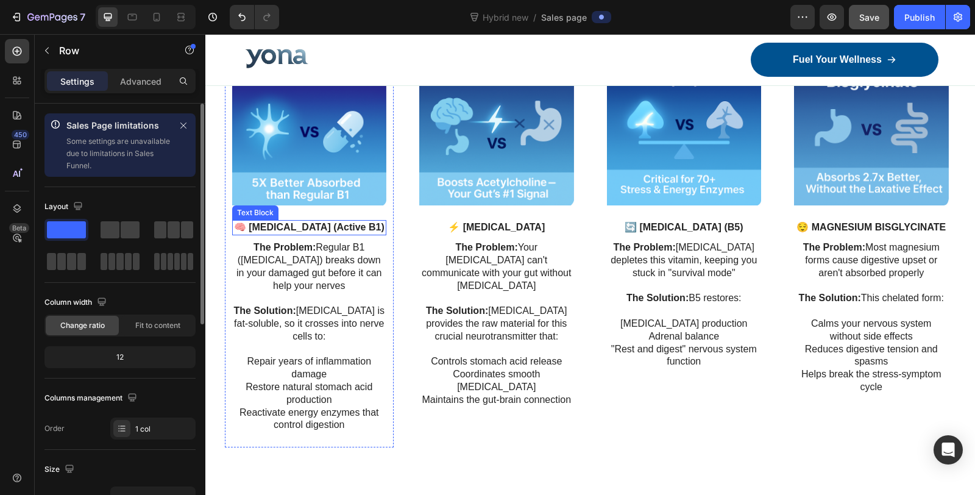
scroll to position [1919, 0]
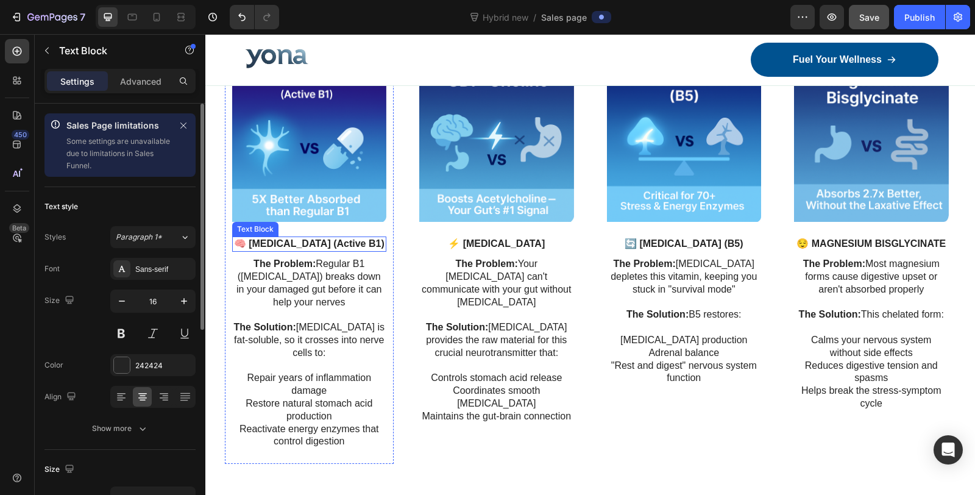
click at [293, 238] on p "🧠 BENFOTIAMINE (Active B1)" at bounding box center [309, 244] width 152 height 13
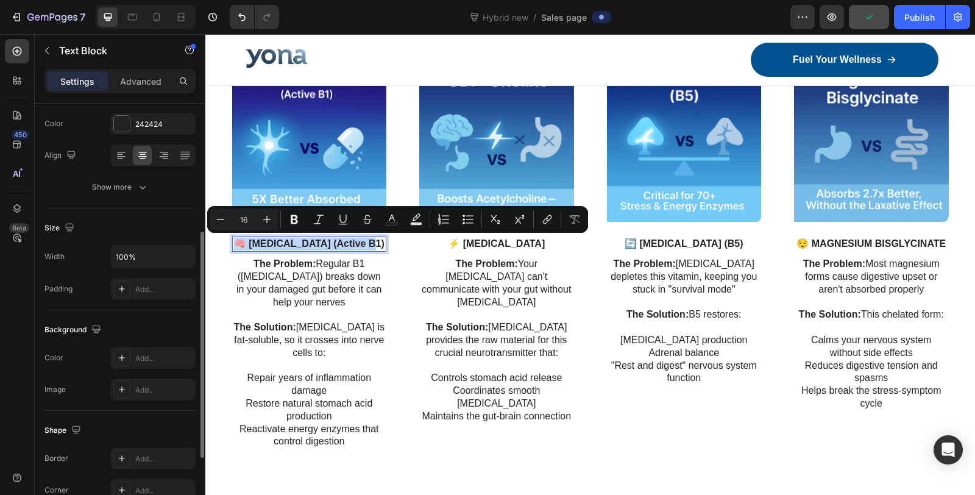
scroll to position [38, 0]
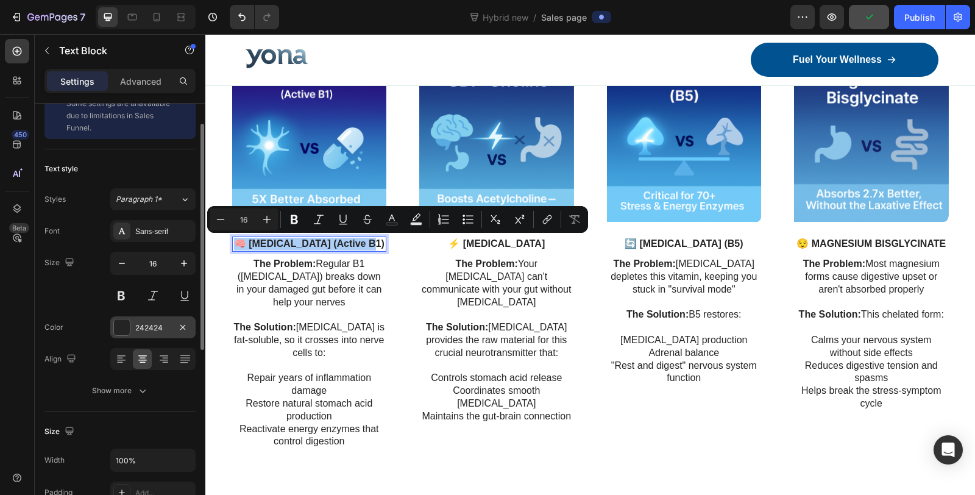
click at [155, 323] on div "242424" at bounding box center [152, 327] width 35 height 11
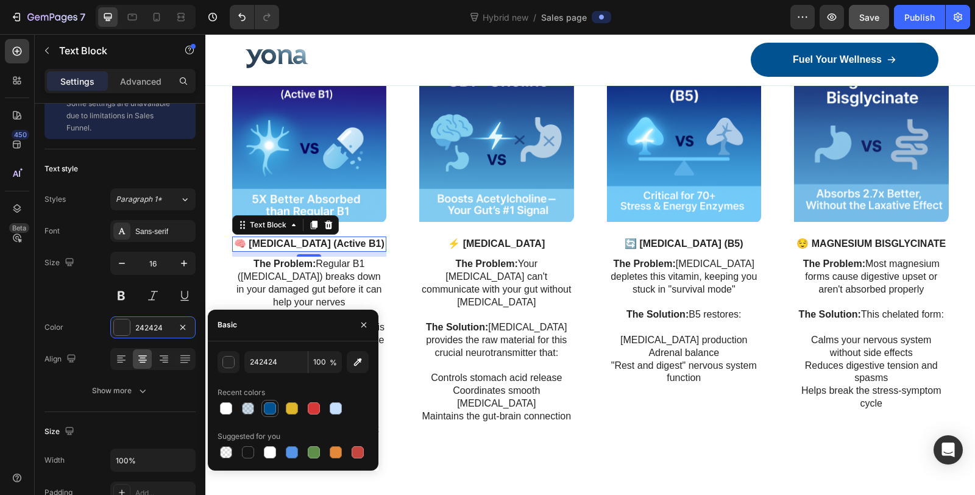
click at [272, 409] on div at bounding box center [270, 408] width 12 height 12
type input "005290"
click at [507, 238] on p "⚡ CDP-CHOLINE" at bounding box center [496, 244] width 152 height 13
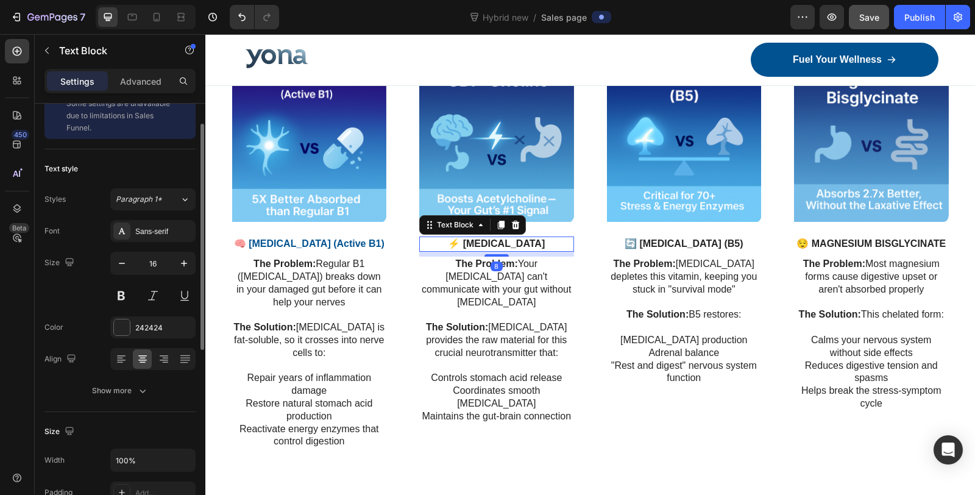
click at [507, 238] on p "⚡ CDP-CHOLINE" at bounding box center [496, 244] width 152 height 13
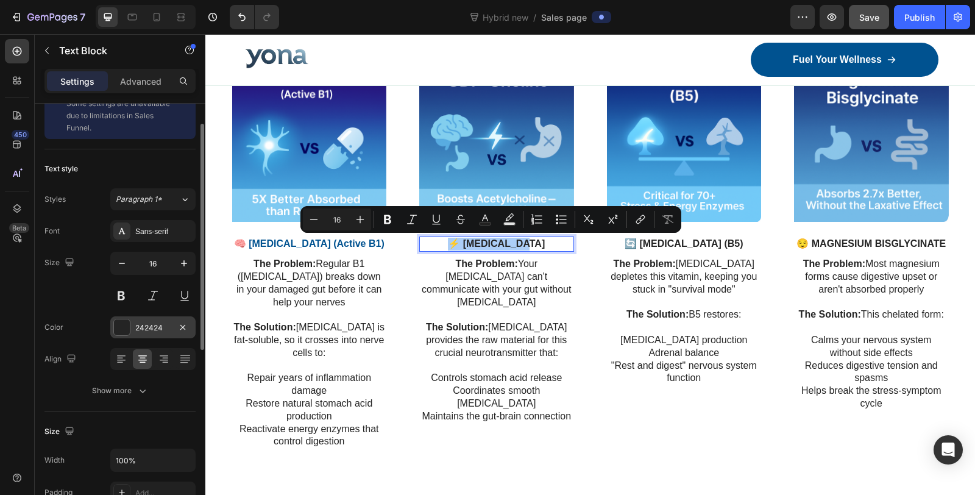
click at [140, 328] on div "242424" at bounding box center [152, 327] width 35 height 11
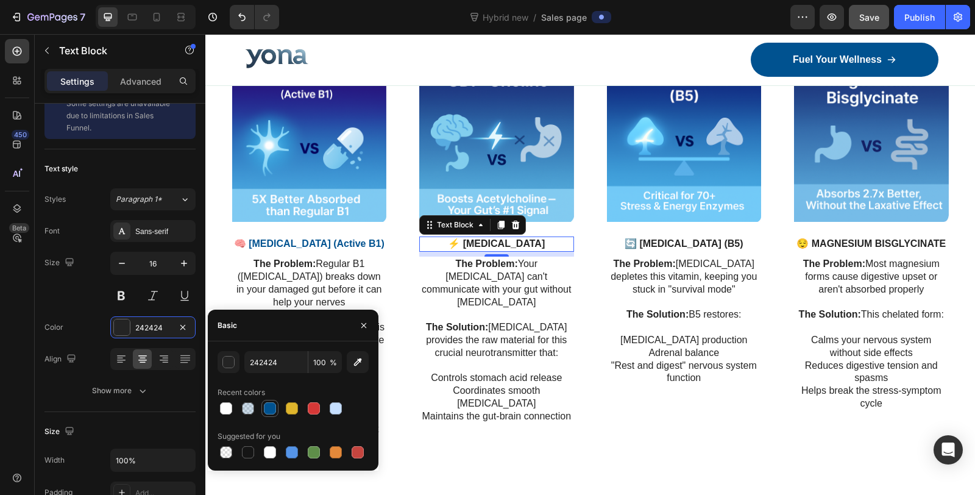
click at [272, 411] on div at bounding box center [270, 408] width 12 height 12
type input "005290"
click at [657, 244] on strong "🔄 PANTOTHENIC ACID (B5)" at bounding box center [684, 243] width 119 height 10
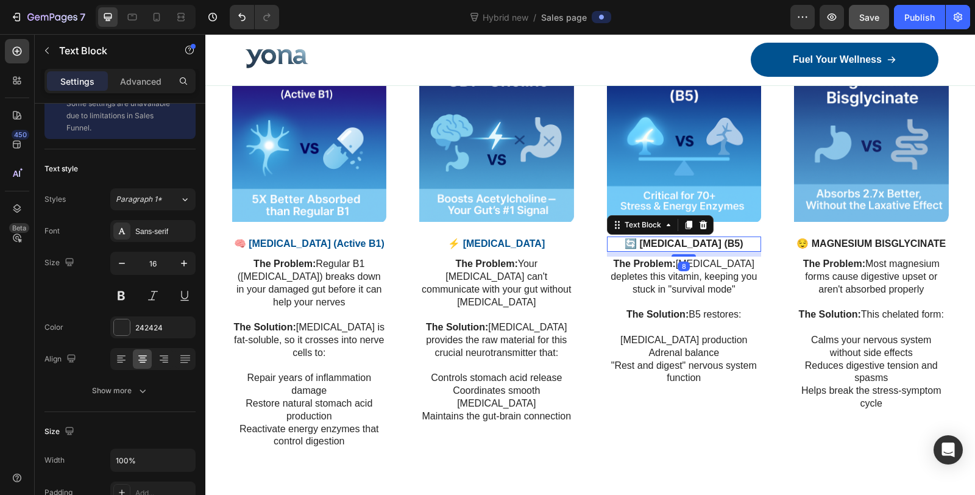
click at [657, 244] on strong "🔄 PANTOTHENIC ACID (B5)" at bounding box center [684, 243] width 119 height 10
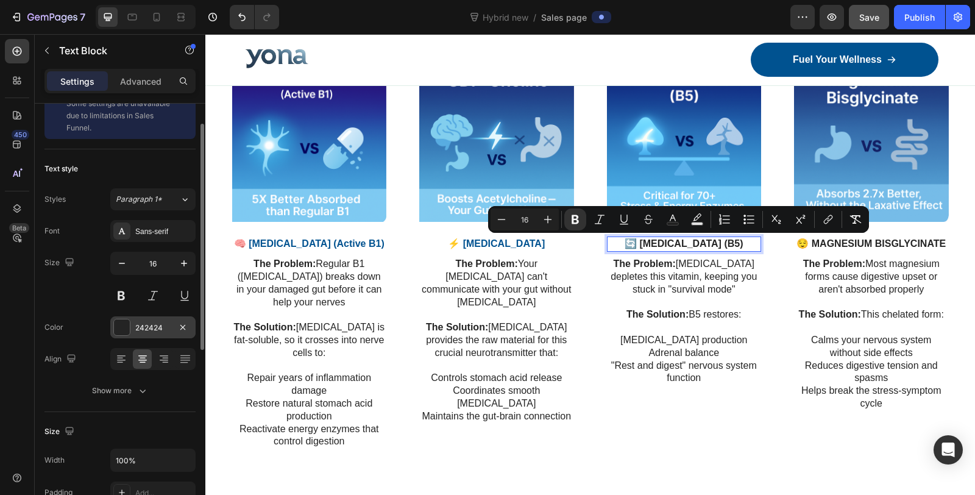
click at [130, 330] on div "242424" at bounding box center [152, 327] width 85 height 22
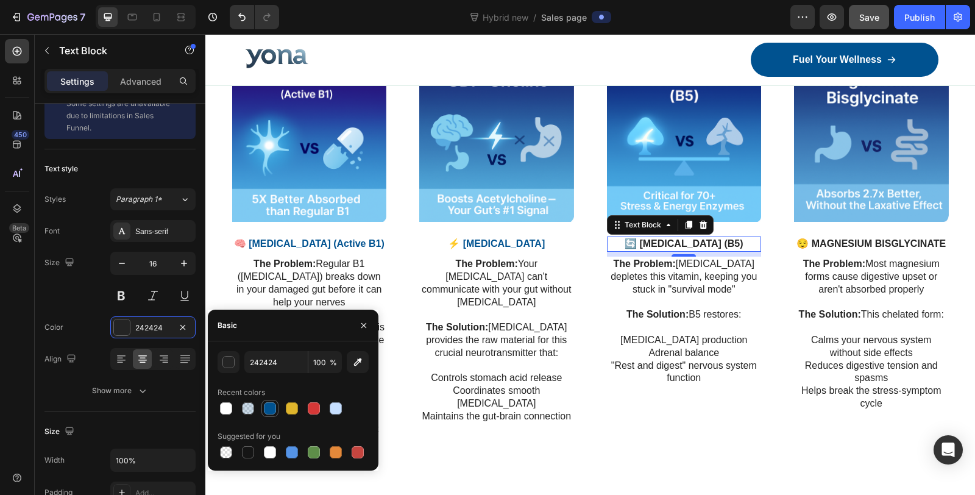
click at [272, 411] on div at bounding box center [270, 408] width 12 height 12
type input "005290"
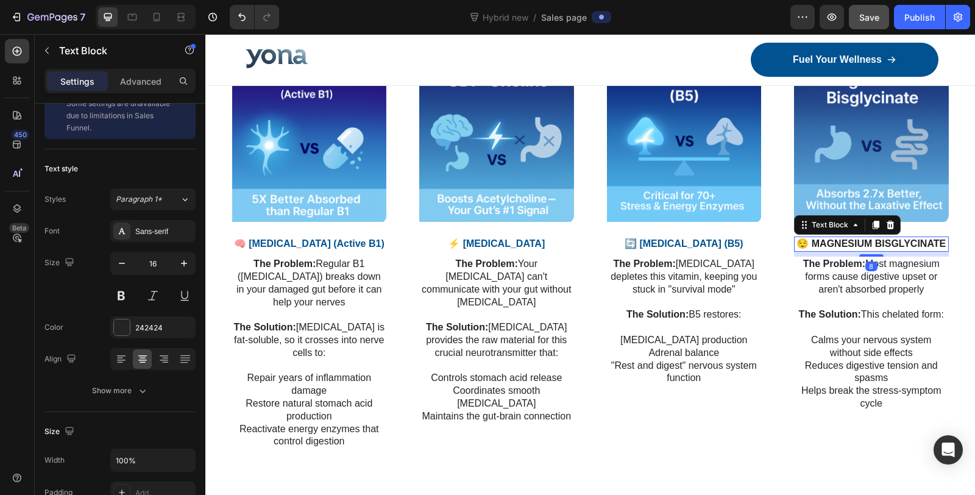
click at [864, 236] on div "😌 MAGNESIUM BISGLYCINATE" at bounding box center [871, 243] width 155 height 15
click at [864, 238] on p "😌 MAGNESIUM BISGLYCINATE" at bounding box center [871, 244] width 152 height 13
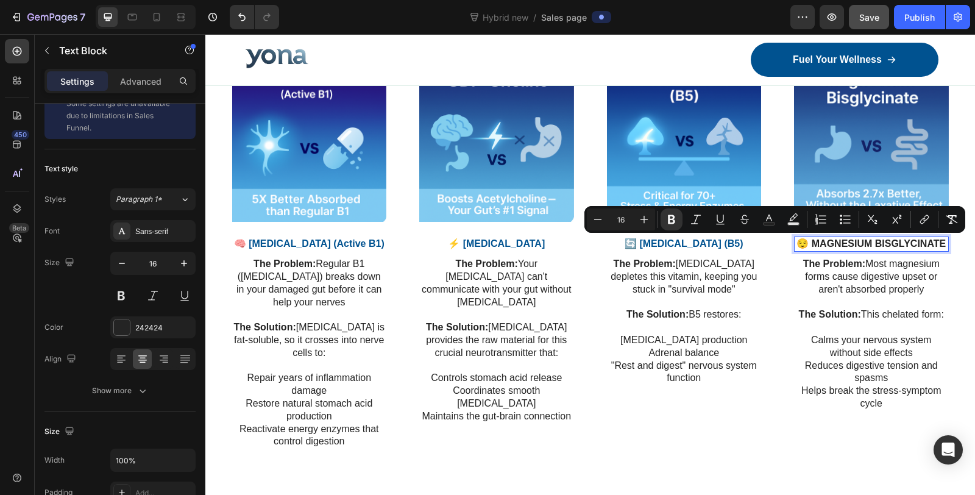
click at [843, 245] on strong "😌 MAGNESIUM BISGLYCINATE" at bounding box center [870, 243] width 149 height 10
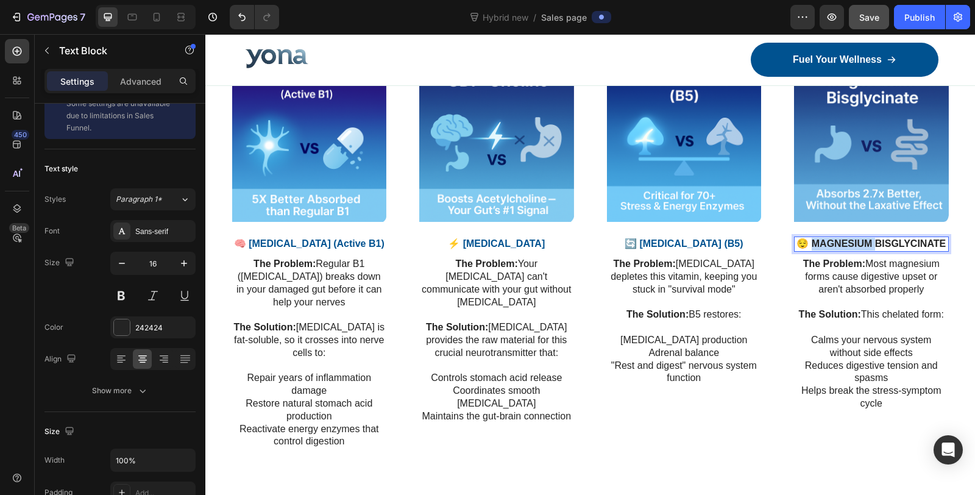
click at [843, 245] on strong "😌 MAGNESIUM BISGLYCINATE" at bounding box center [870, 243] width 149 height 10
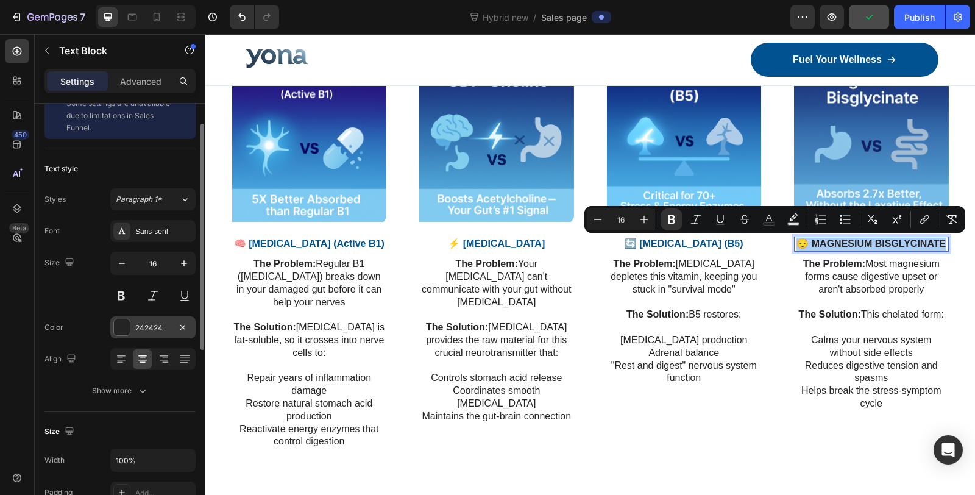
click at [146, 328] on div "242424" at bounding box center [152, 327] width 35 height 11
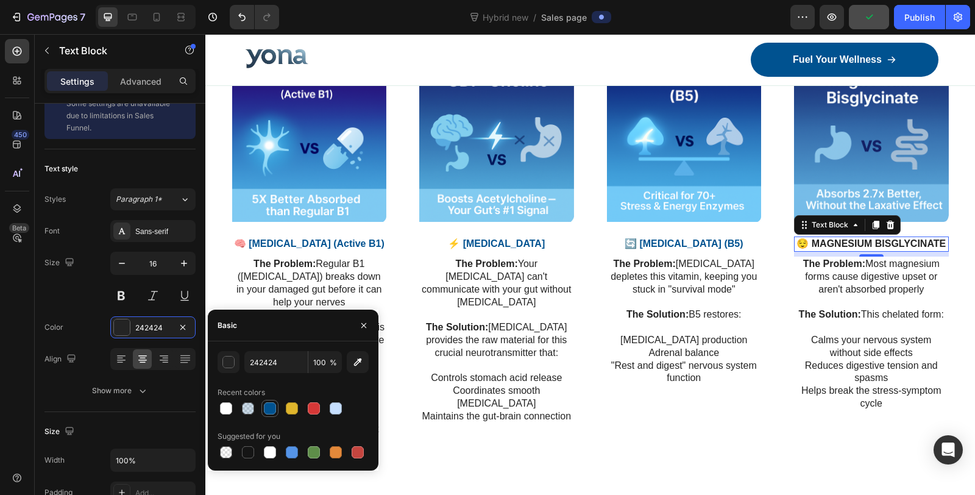
click at [272, 408] on div at bounding box center [270, 408] width 12 height 12
type input "005290"
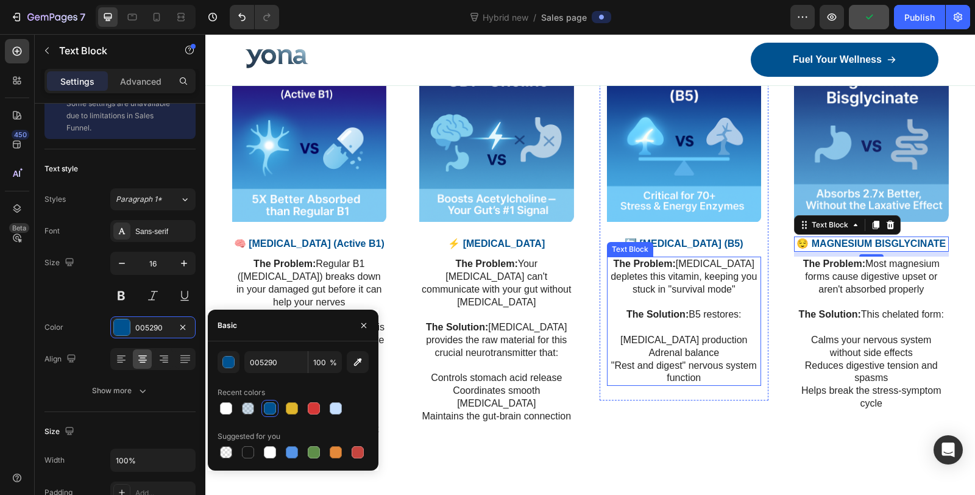
click at [659, 381] on p ""Rest and digest" nervous system function" at bounding box center [684, 373] width 152 height 26
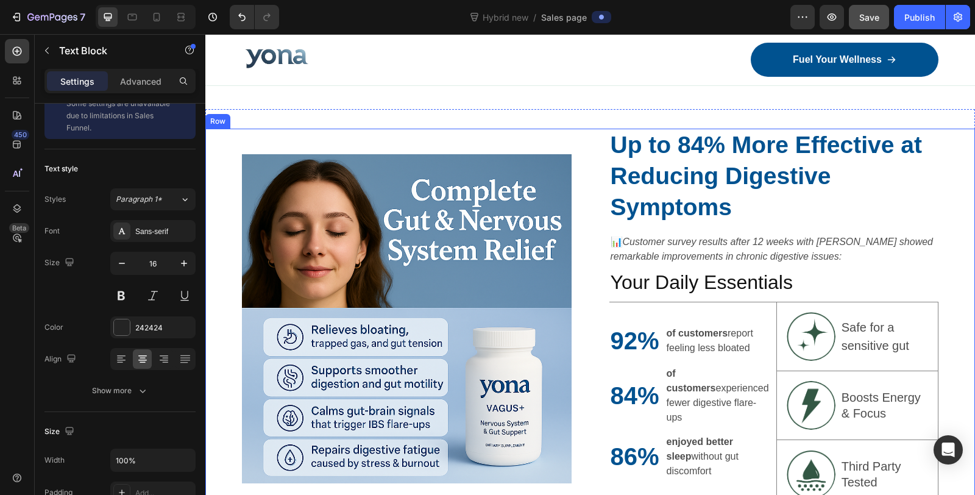
scroll to position [2326, 0]
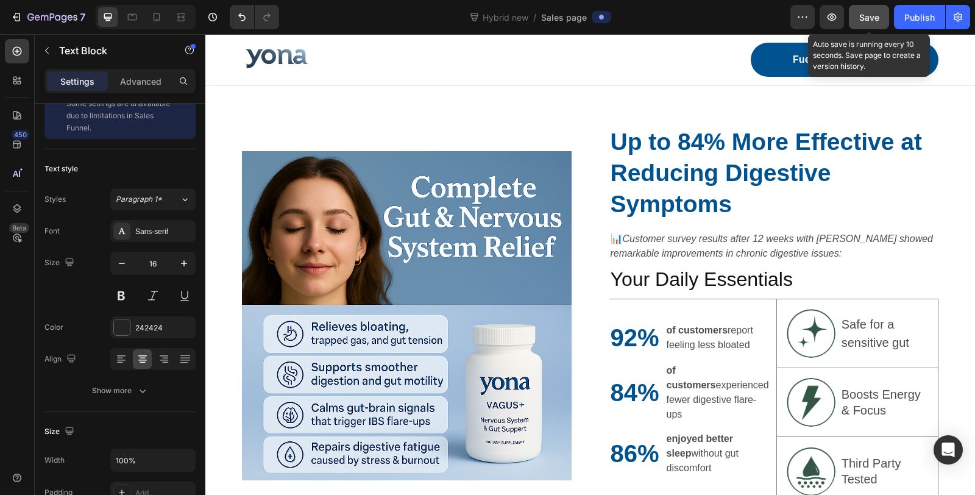
click at [871, 19] on span "Save" at bounding box center [869, 17] width 20 height 10
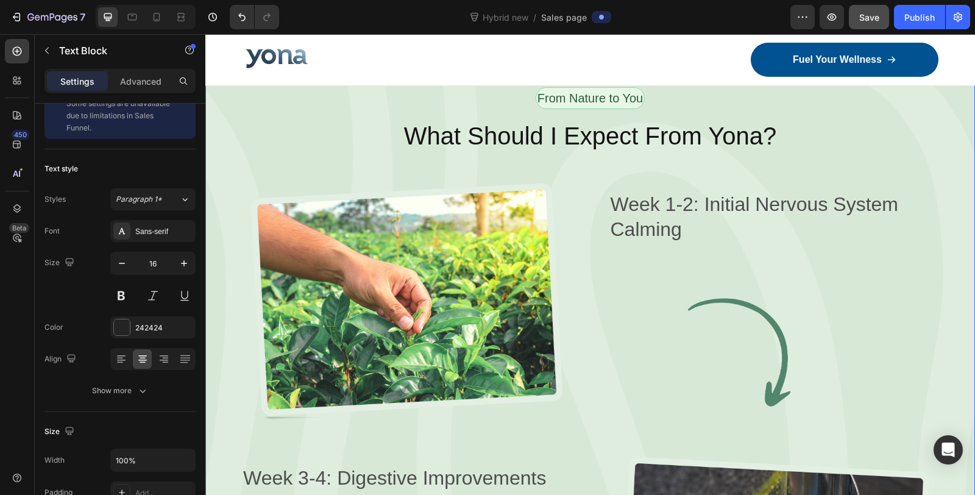
scroll to position [2935, 0]
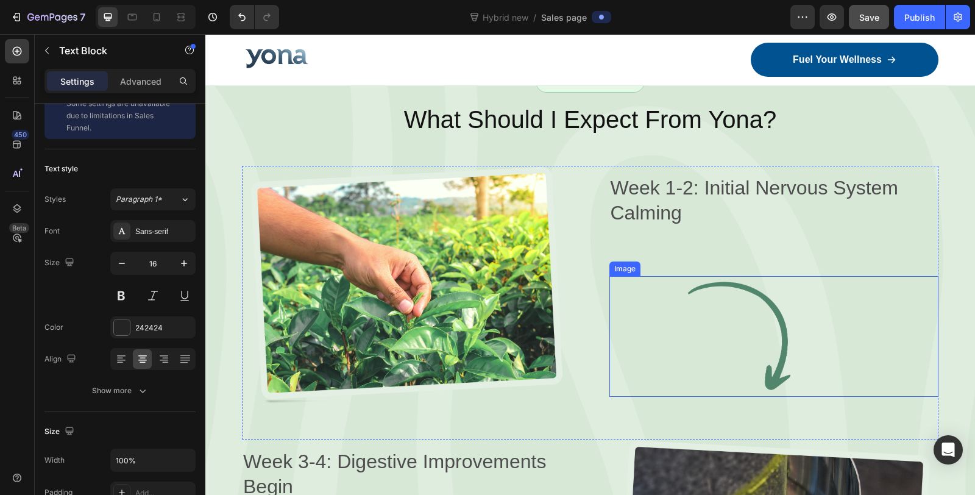
click at [759, 303] on img at bounding box center [774, 336] width 330 height 121
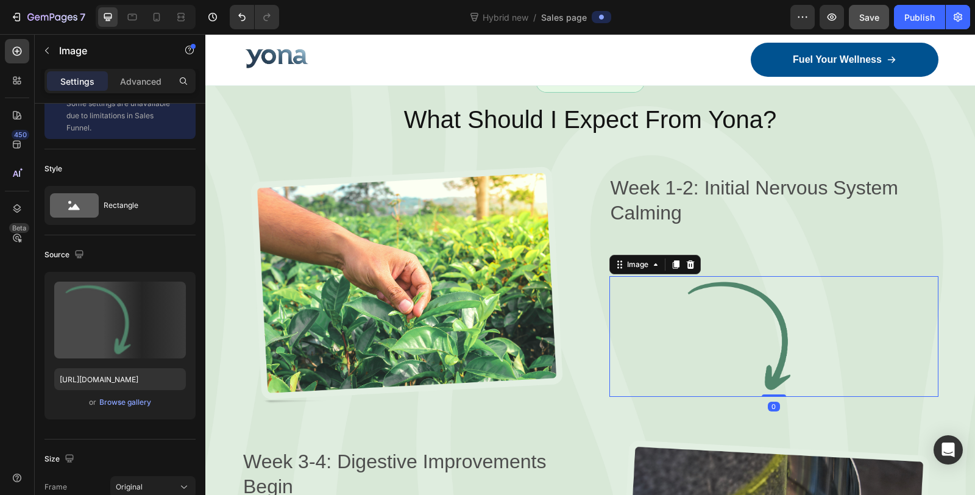
scroll to position [0, 0]
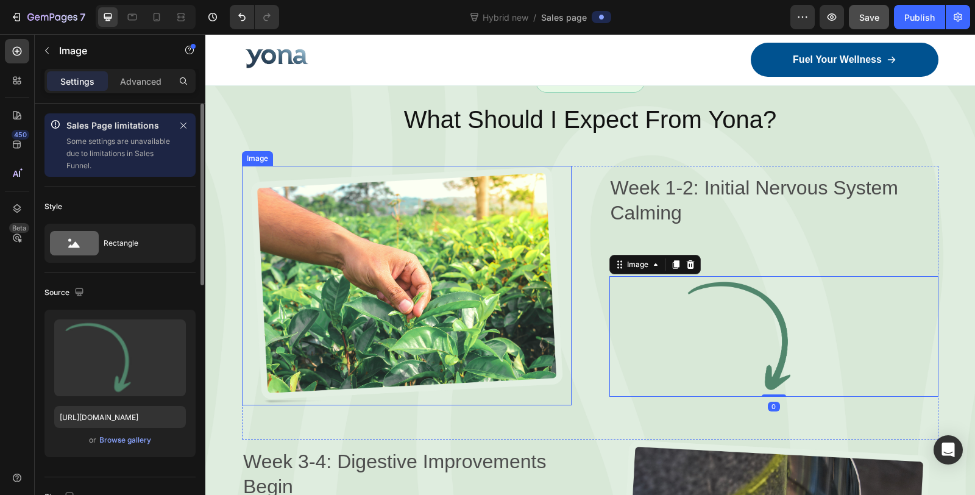
click at [512, 231] on img at bounding box center [407, 285] width 330 height 239
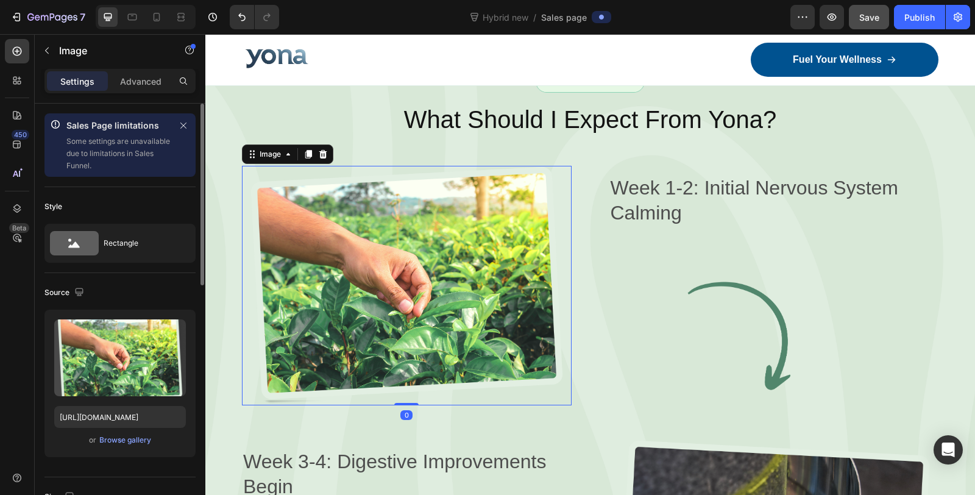
click at [656, 201] on p "Week 1-2: Initial Nervous System Calming" at bounding box center [774, 200] width 327 height 51
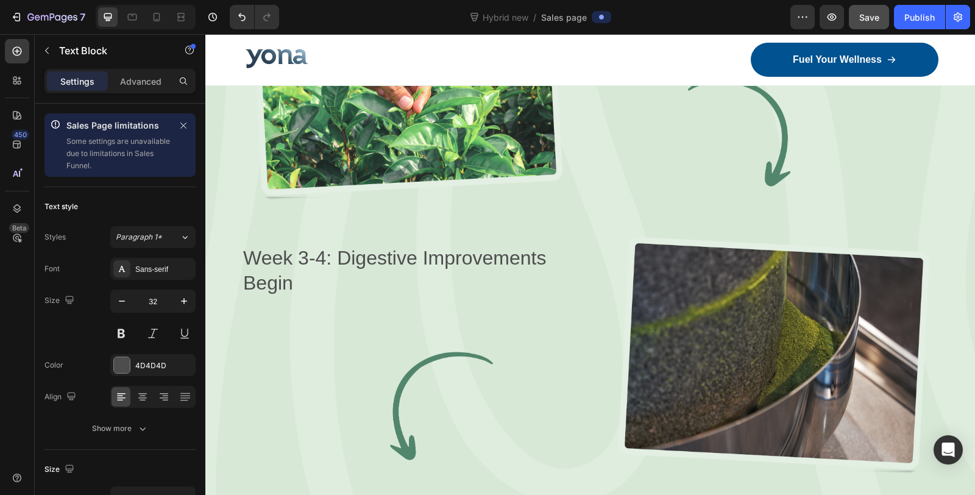
scroll to position [3138, 0]
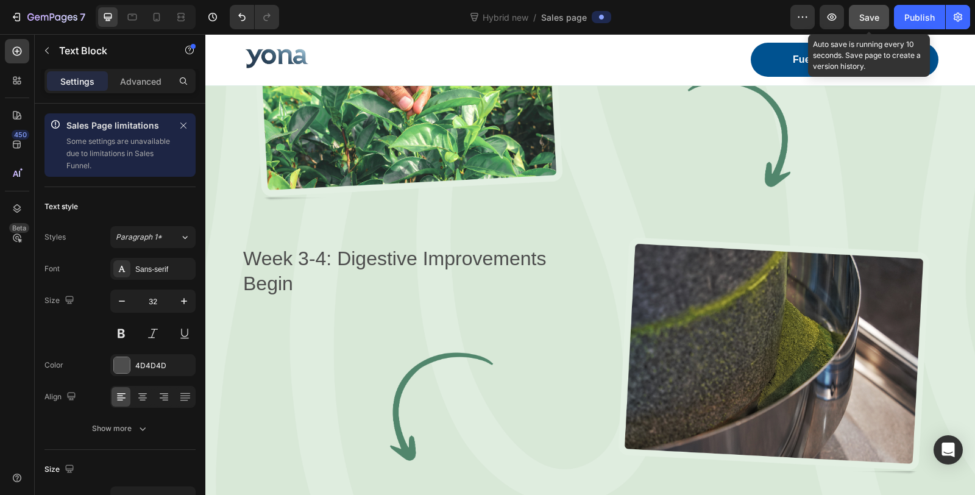
click at [865, 16] on span "Save" at bounding box center [869, 17] width 20 height 10
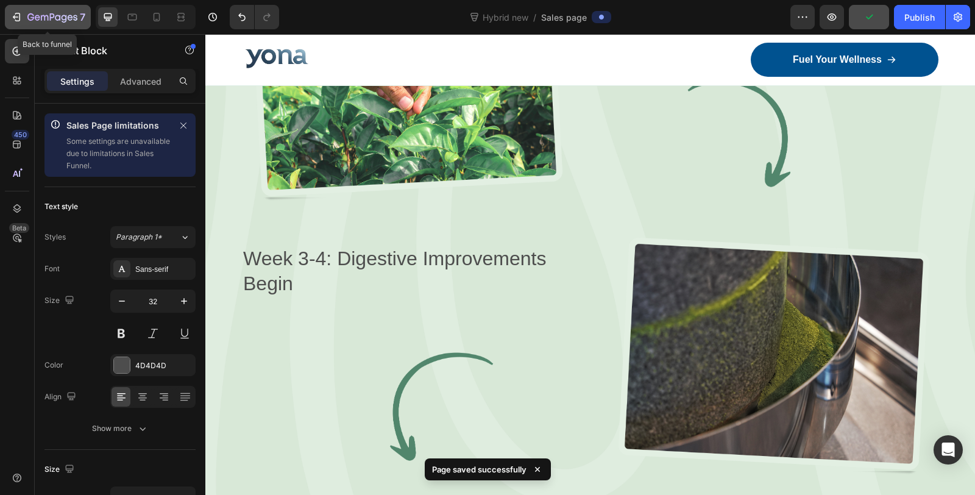
click at [62, 20] on icon "button" at bounding box center [52, 18] width 50 height 10
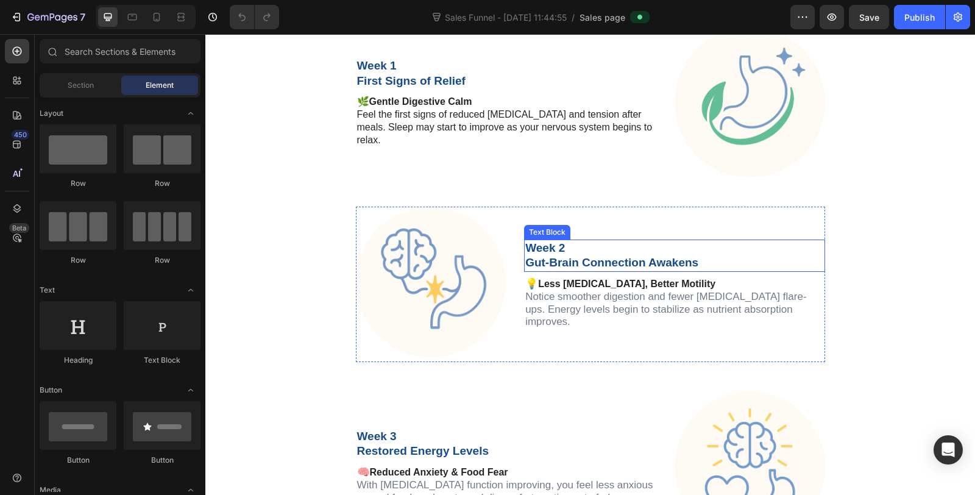
scroll to position [2843, 0]
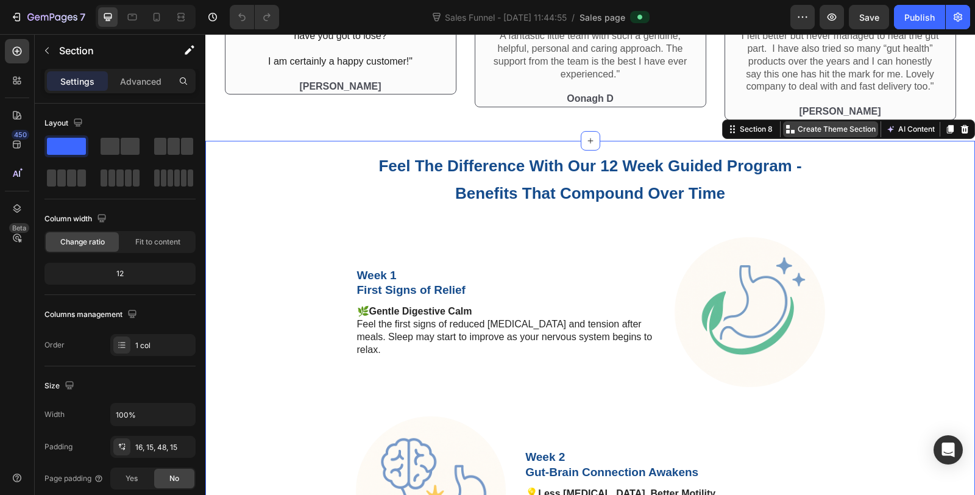
click at [798, 135] on p "Create Theme Section" at bounding box center [837, 129] width 78 height 11
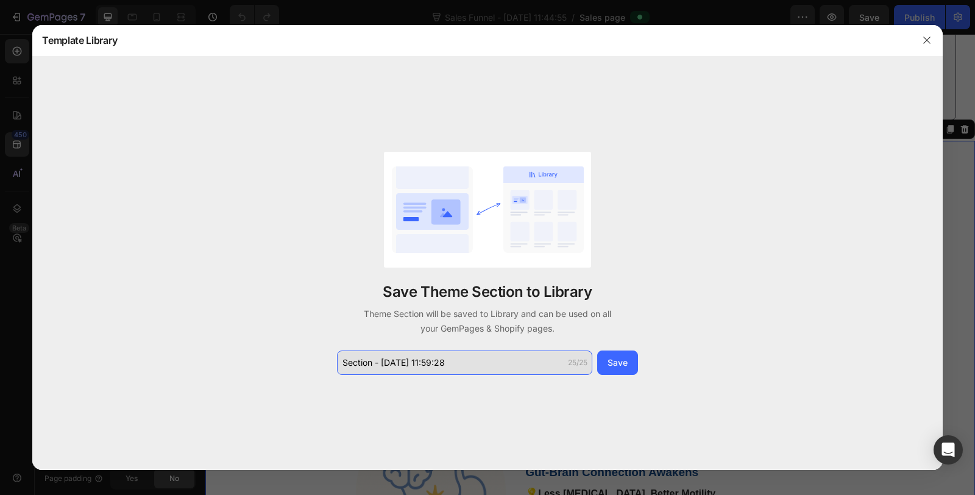
click at [482, 366] on input "Section - Aug 27 11:59:28" at bounding box center [464, 362] width 255 height 24
click at [483, 366] on input "Section - Aug 27 11:59:28" at bounding box center [464, 362] width 255 height 24
type input "12 week timeline"
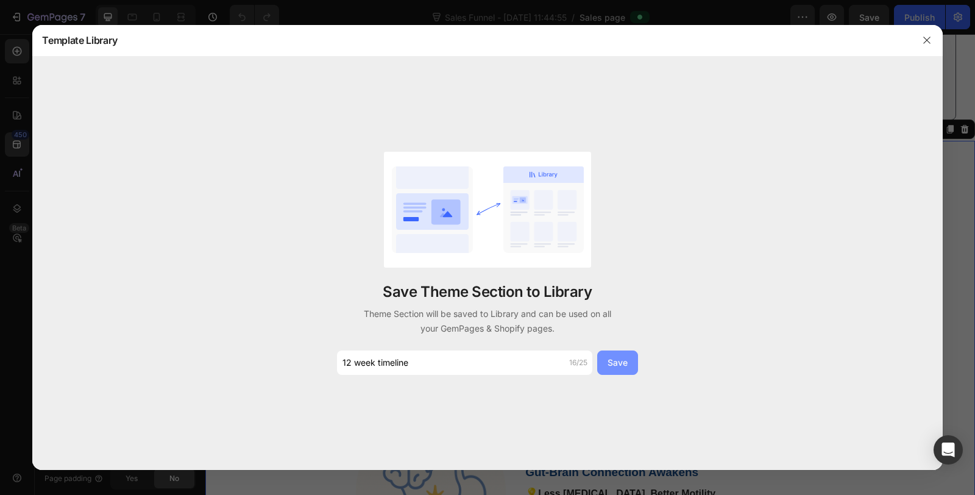
click at [615, 358] on div "Save" at bounding box center [618, 362] width 20 height 13
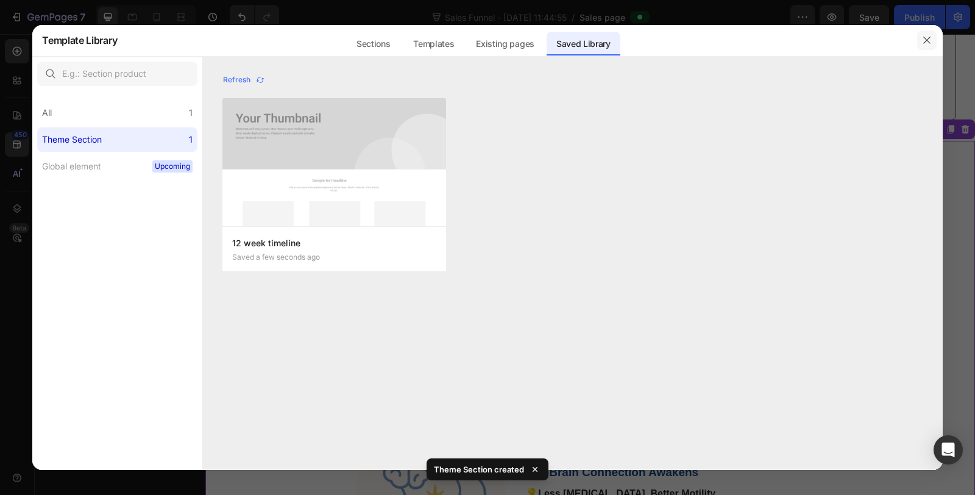
click at [924, 41] on icon "button" at bounding box center [927, 40] width 10 height 10
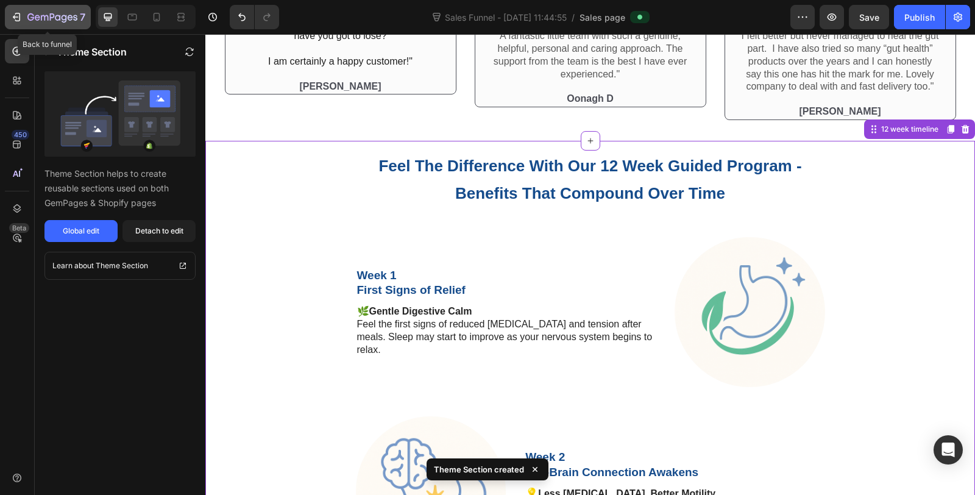
click at [40, 21] on icon "button" at bounding box center [52, 18] width 50 height 10
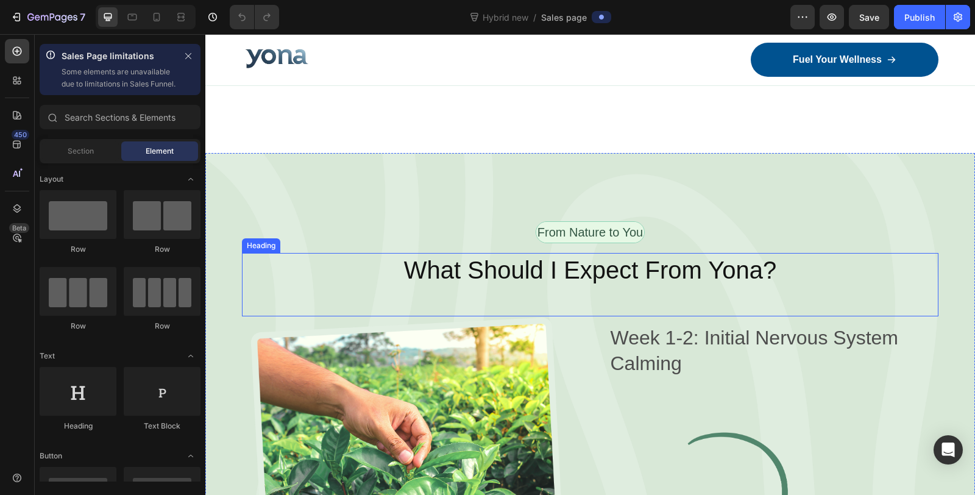
scroll to position [2708, 0]
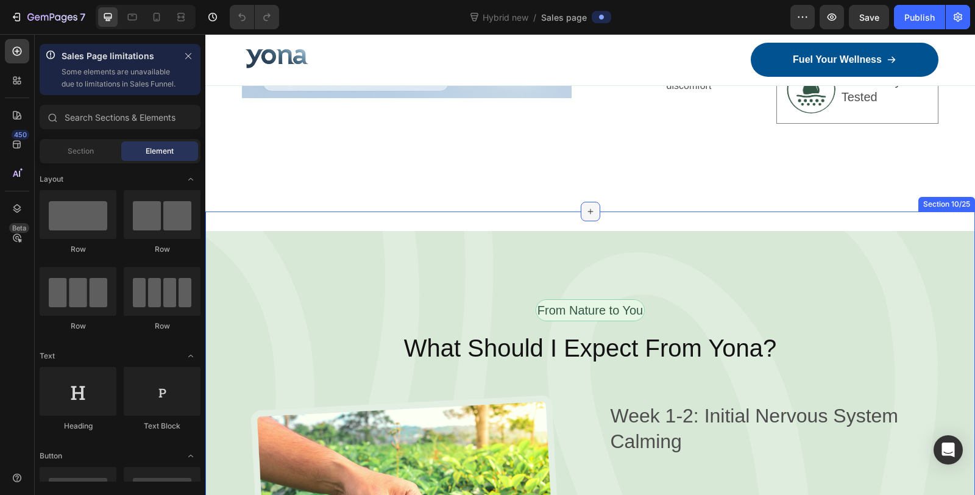
click at [586, 210] on icon at bounding box center [591, 212] width 10 height 10
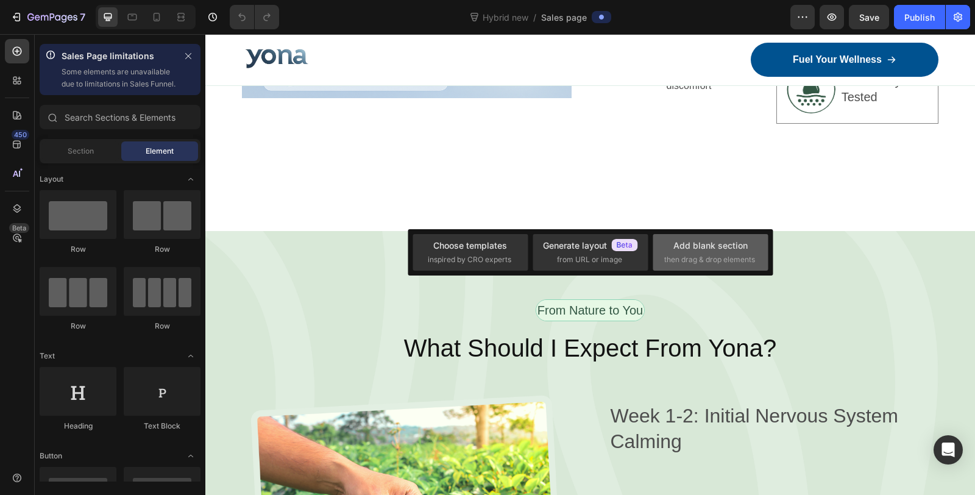
click at [723, 260] on span "then drag & drop elements" at bounding box center [709, 259] width 91 height 11
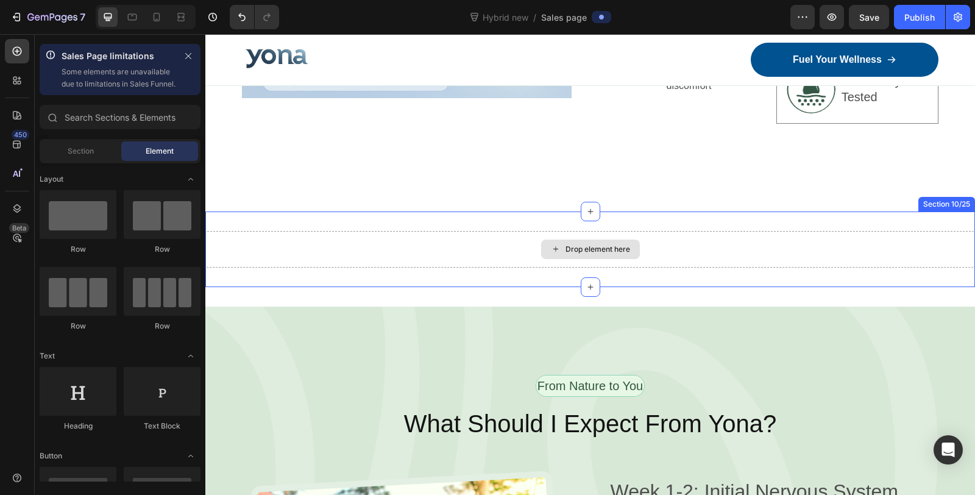
click at [594, 249] on div "Drop element here" at bounding box center [597, 249] width 65 height 10
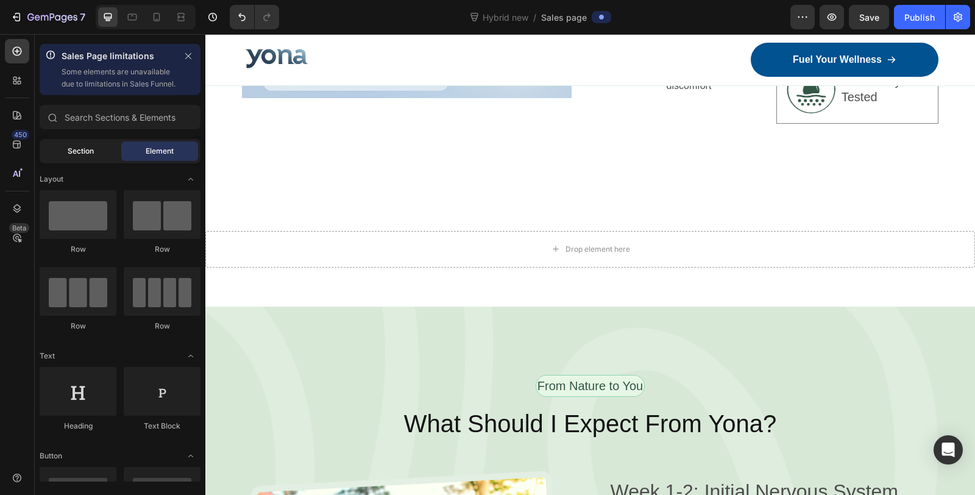
click at [83, 157] on span "Section" at bounding box center [81, 151] width 26 height 11
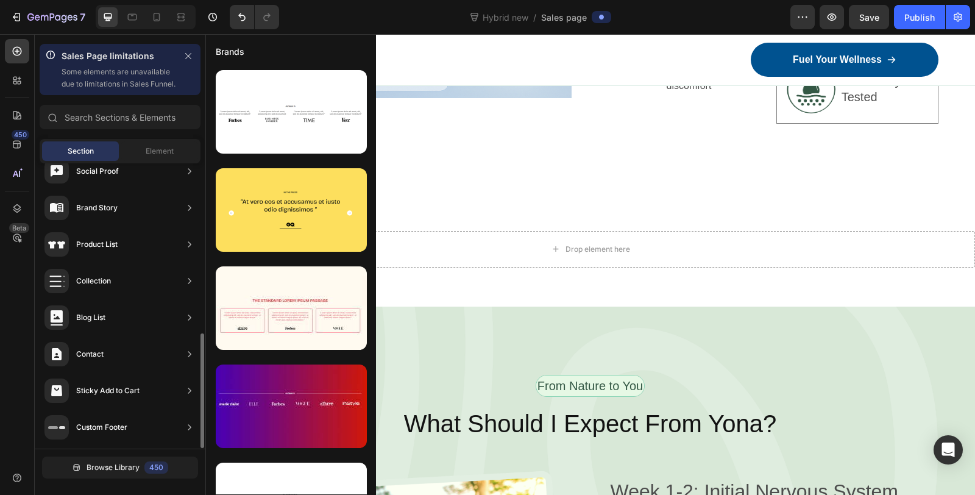
scroll to position [0, 0]
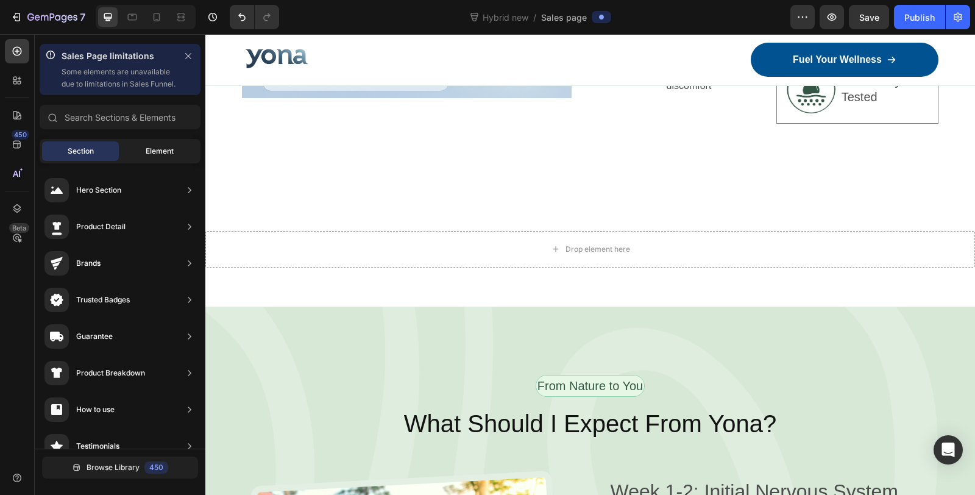
click at [171, 161] on div "Element" at bounding box center [159, 150] width 77 height 19
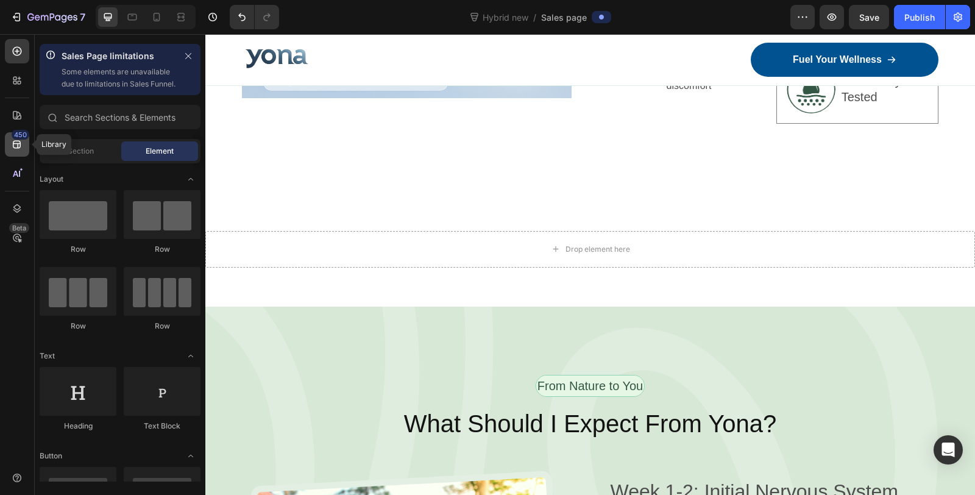
click at [13, 147] on icon at bounding box center [17, 145] width 8 height 8
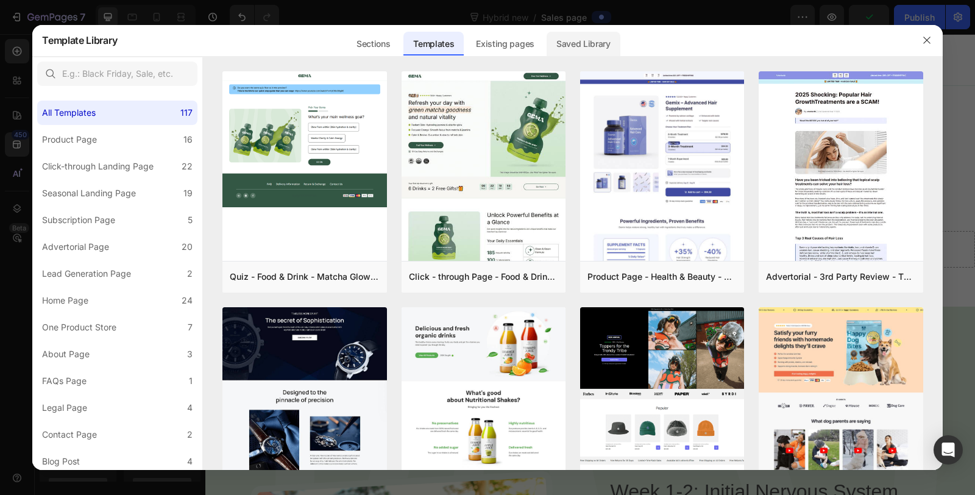
click at [583, 47] on div "Saved Library" at bounding box center [584, 44] width 74 height 24
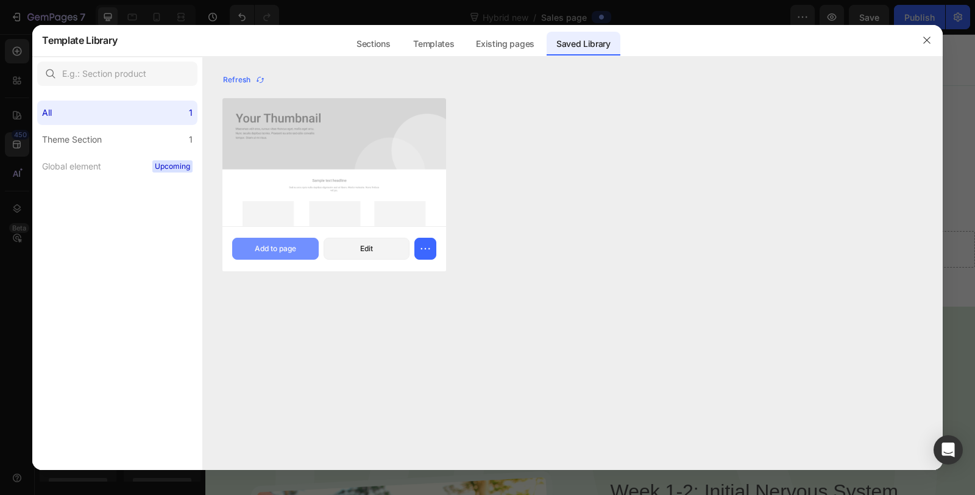
click at [294, 251] on div "Add to page" at bounding box center [275, 248] width 41 height 11
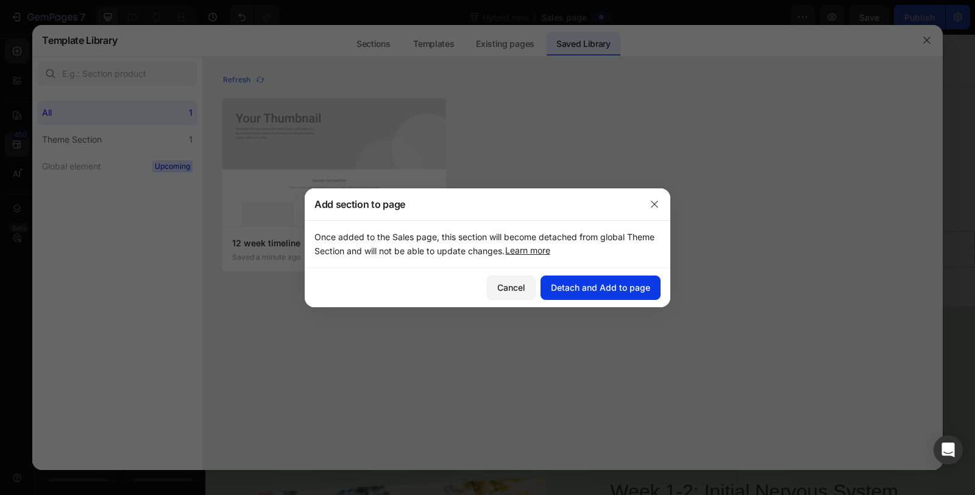
click at [572, 283] on div "Detach and Add to page" at bounding box center [600, 287] width 99 height 13
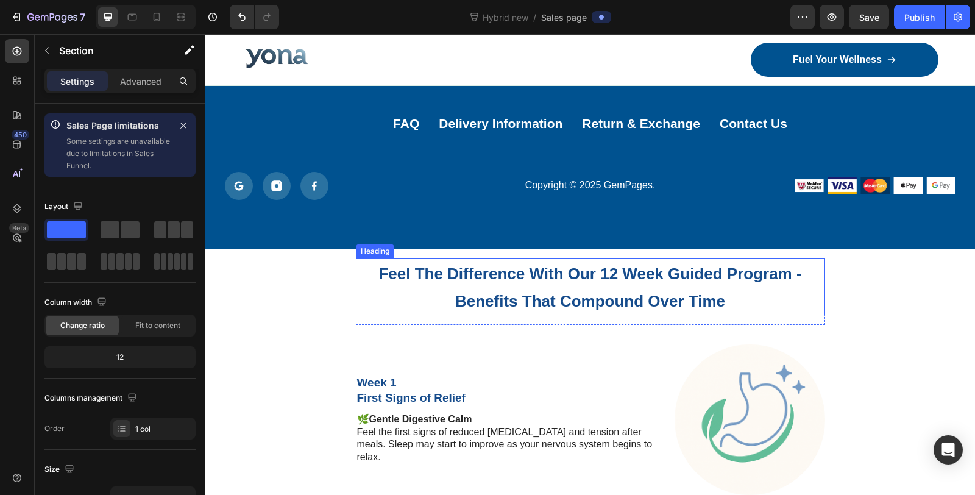
scroll to position [8395, 0]
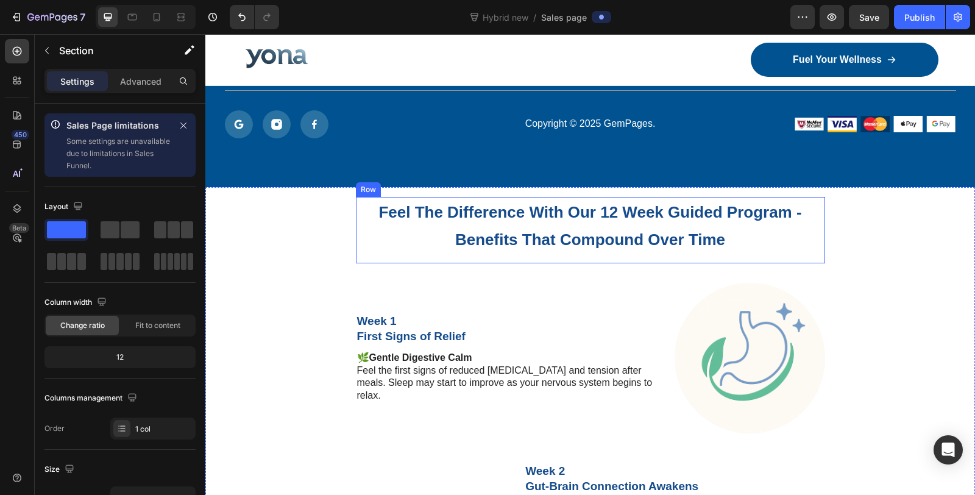
click at [356, 264] on div "Feel The Difference With Our 12 Week Guided Program - Benefits That Compound Ov…" at bounding box center [590, 230] width 469 height 67
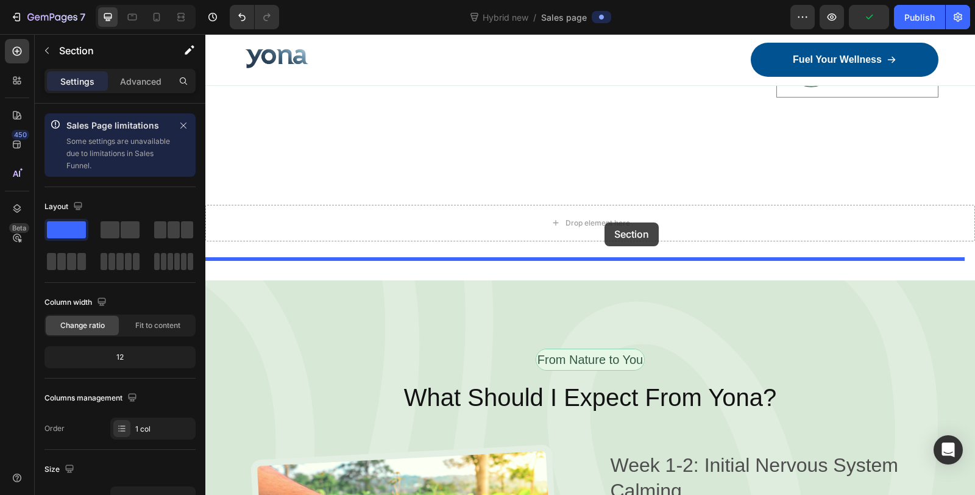
scroll to position [2691, 0]
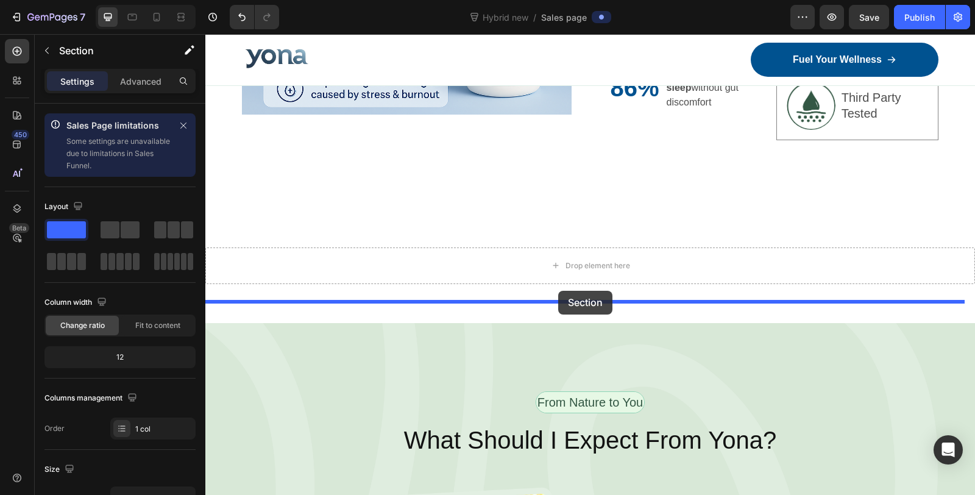
drag, startPoint x: 720, startPoint y: 225, endPoint x: 558, endPoint y: 291, distance: 174.6
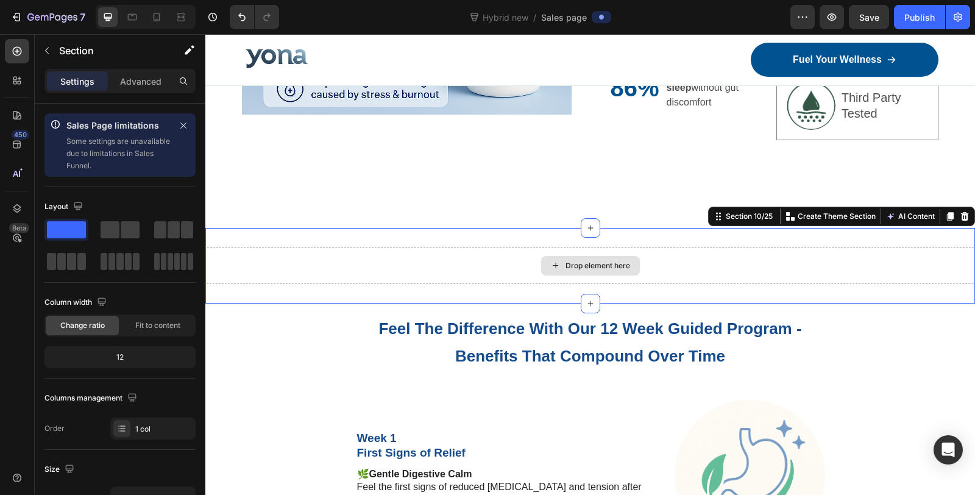
click at [723, 257] on div "Drop element here" at bounding box center [590, 265] width 770 height 37
click at [961, 212] on icon at bounding box center [965, 216] width 8 height 9
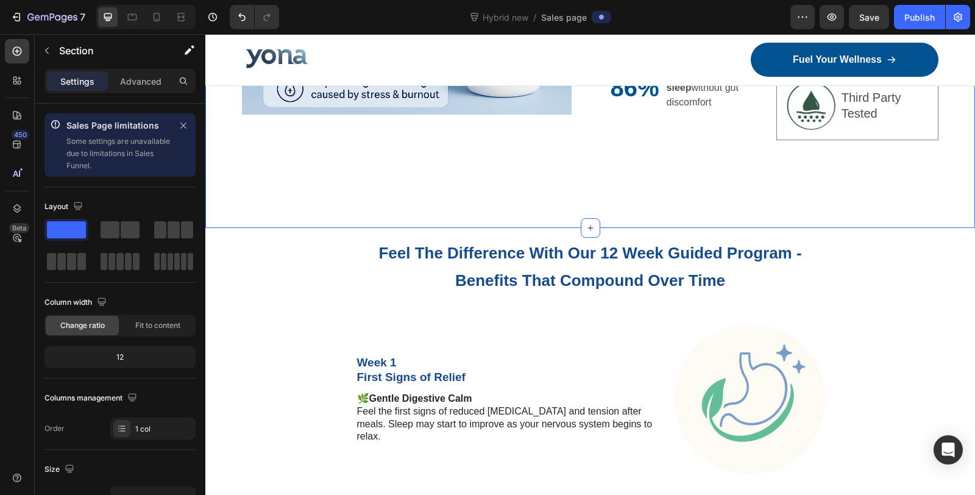
click at [136, 83] on p "Advanced" at bounding box center [140, 81] width 41 height 13
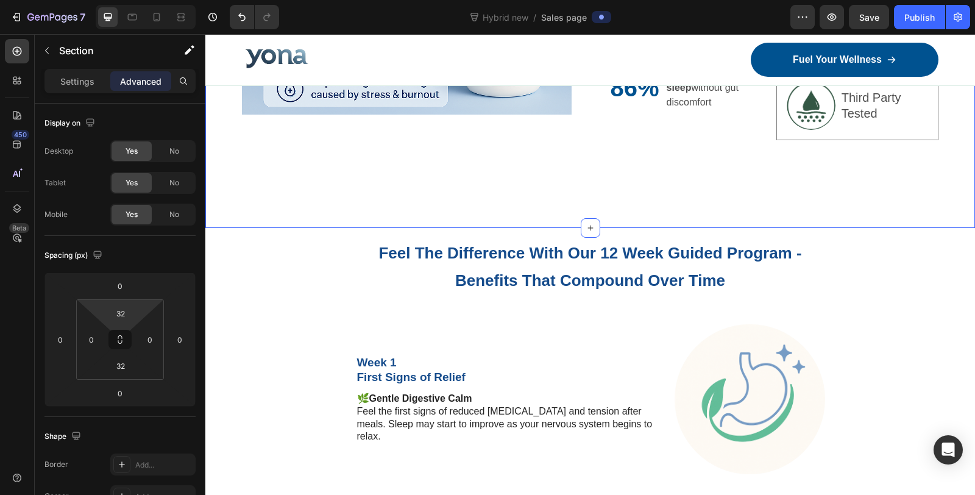
type input "0"
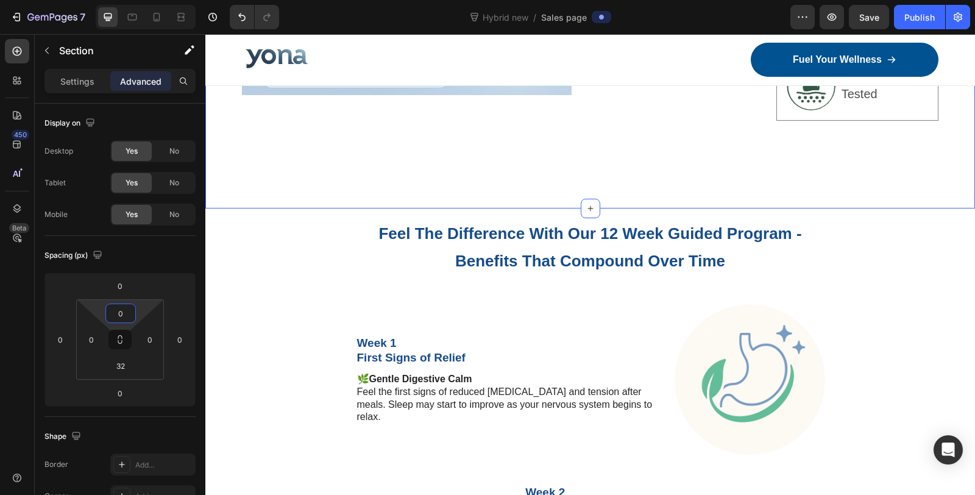
drag, startPoint x: 118, startPoint y: 324, endPoint x: 118, endPoint y: 331, distance: 7.3
click at [118, 0] on html "7 Version history Hybrid new / Sales page Preview Save Publish 450 Beta Sales P…" at bounding box center [487, 0] width 975 height 0
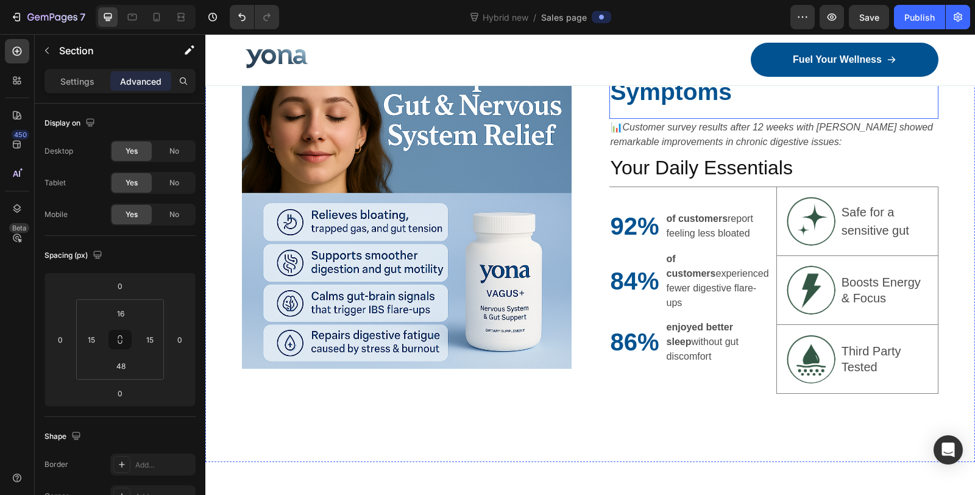
scroll to position [2286, 0]
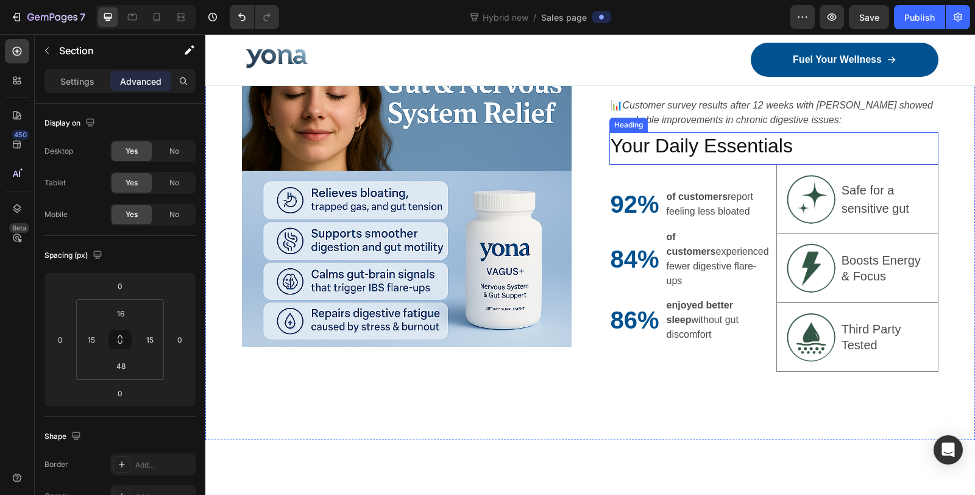
click at [708, 160] on h2 "Your Daily Essentials" at bounding box center [774, 146] width 330 height 28
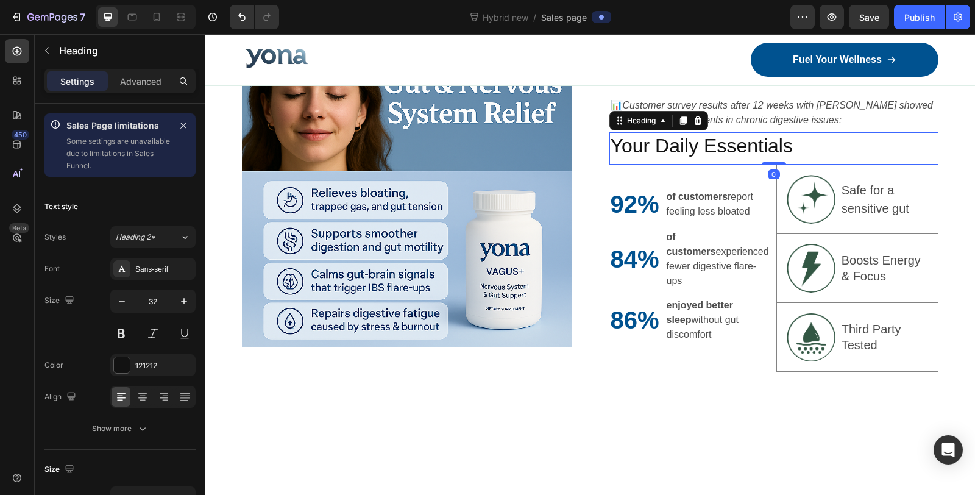
click at [708, 160] on h2 "Your Daily Essentials" at bounding box center [774, 146] width 330 height 28
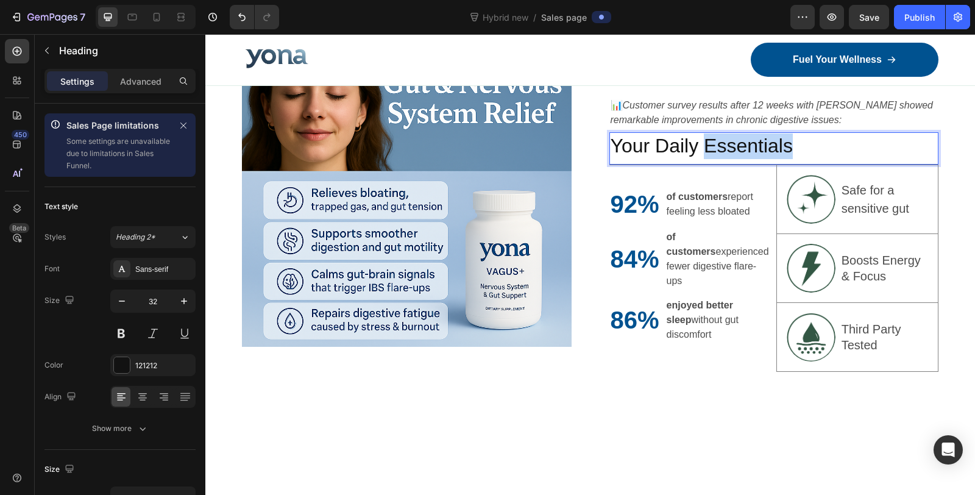
click at [708, 159] on p "Your Daily Essentials" at bounding box center [774, 146] width 327 height 26
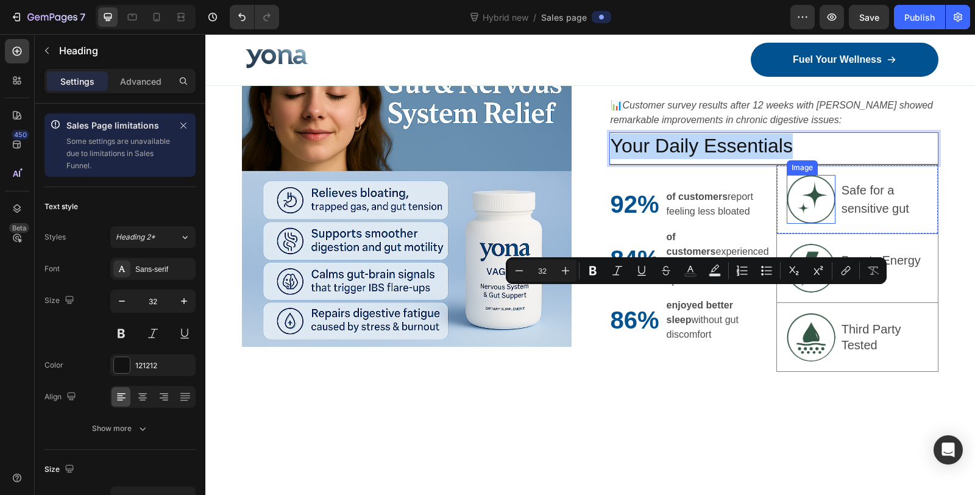
click at [756, 221] on div "of customers report feeling less bloated Text Block" at bounding box center [718, 204] width 106 height 34
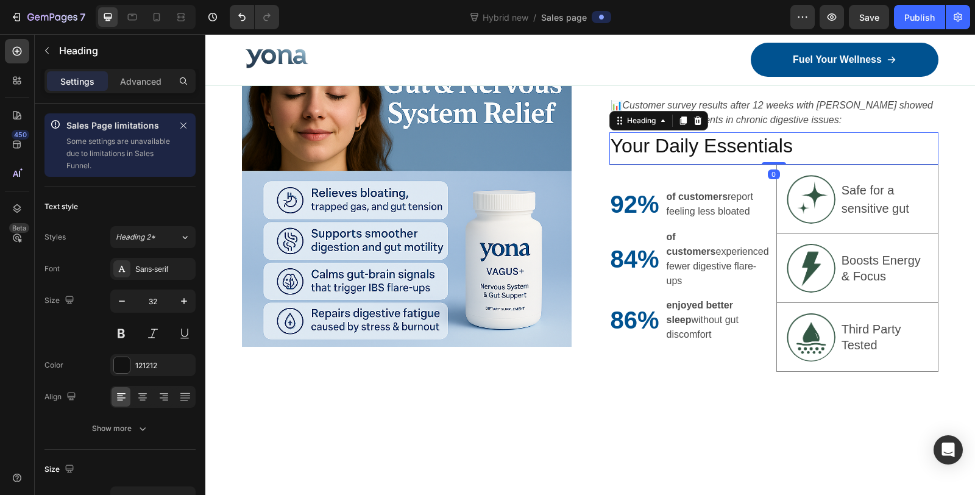
click at [749, 159] on p "Your Daily Essentials" at bounding box center [774, 146] width 327 height 26
click at [693, 126] on icon at bounding box center [698, 121] width 10 height 10
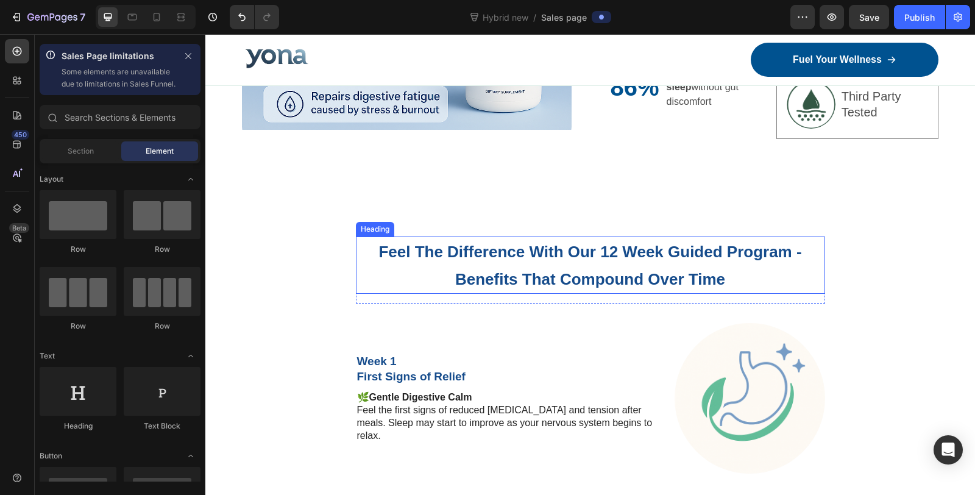
scroll to position [2759, 0]
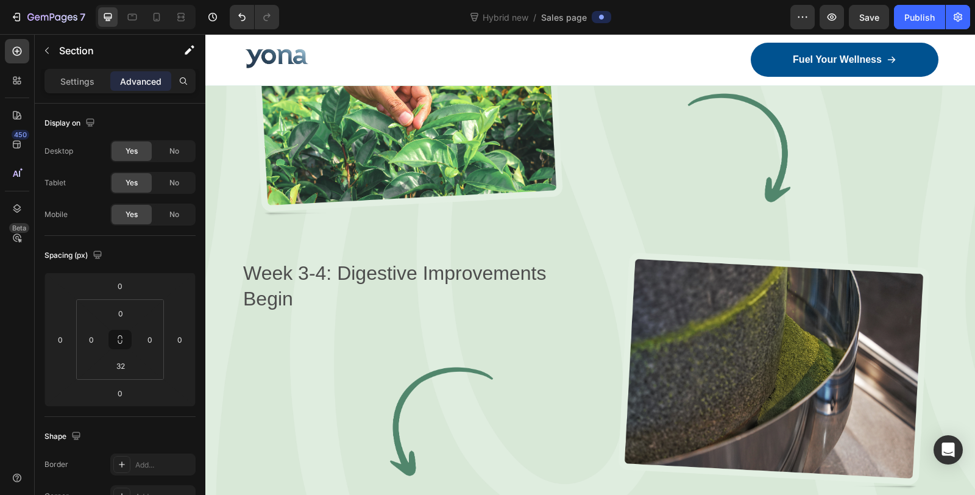
scroll to position [3910, 0]
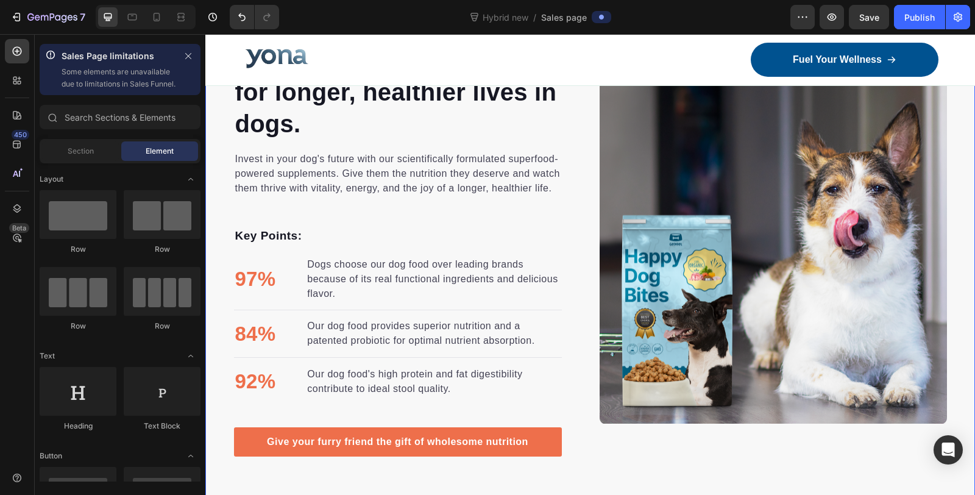
scroll to position [5061, 0]
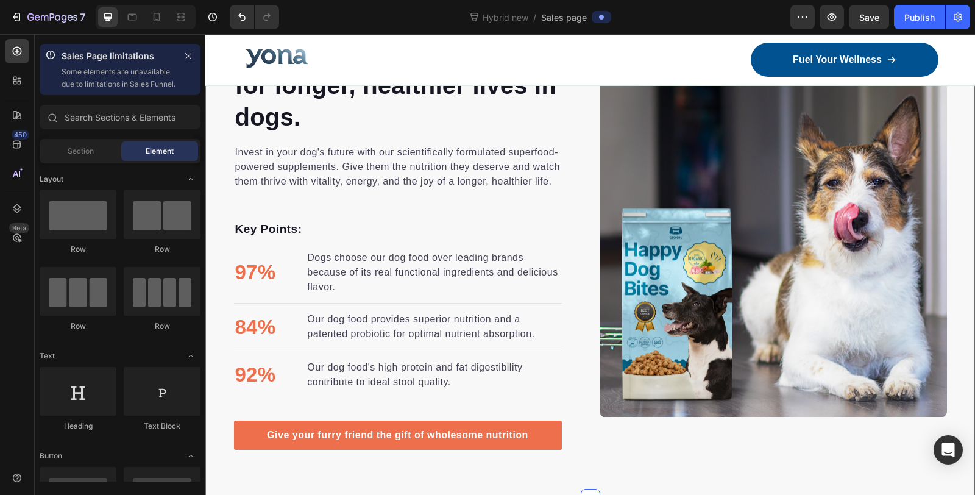
click at [678, 149] on div "Nutrition is the foundation for longer, healthier lives in dogs. Heading Invest…" at bounding box center [590, 243] width 770 height 511
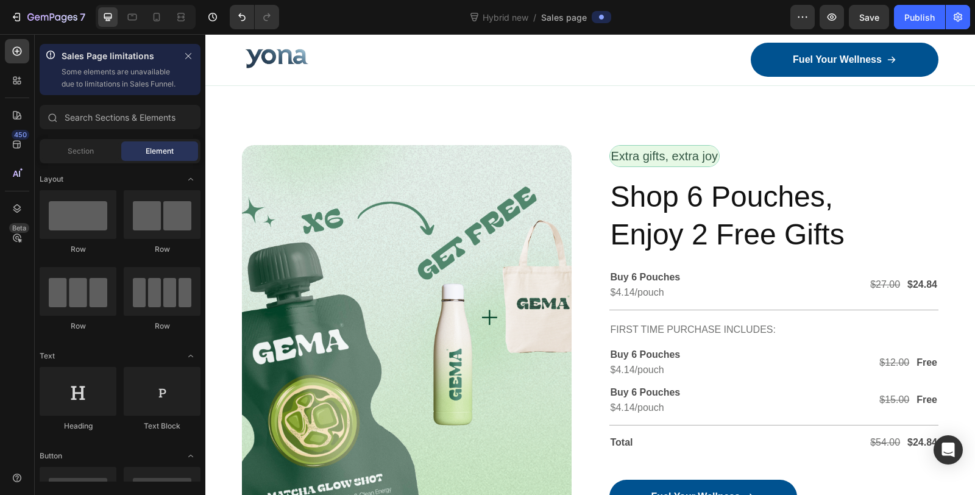
scroll to position [5129, 0]
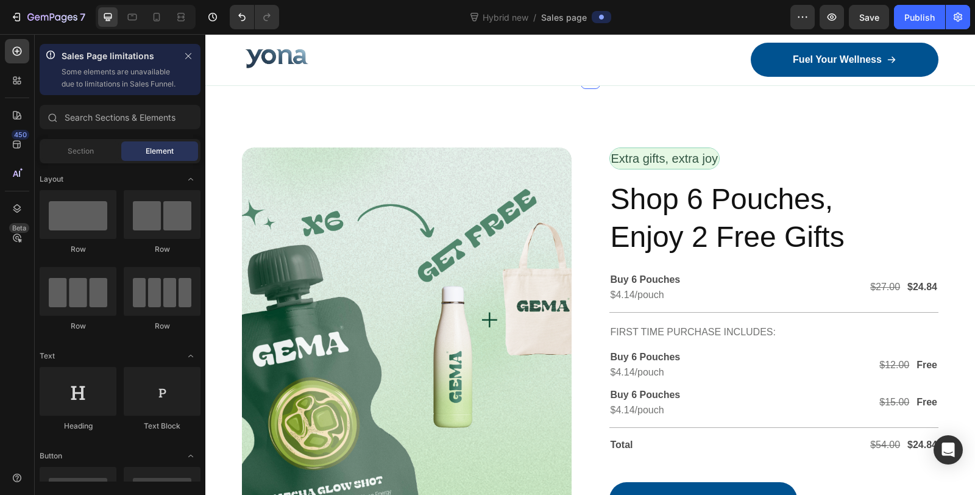
click at [699, 79] on div "Drop element here" at bounding box center [590, 61] width 770 height 37
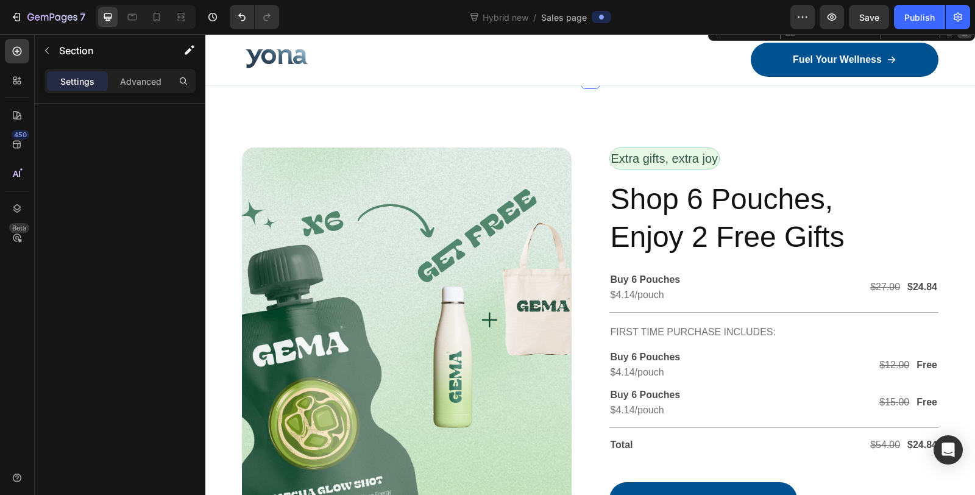
click at [960, 36] on icon at bounding box center [965, 31] width 10 height 10
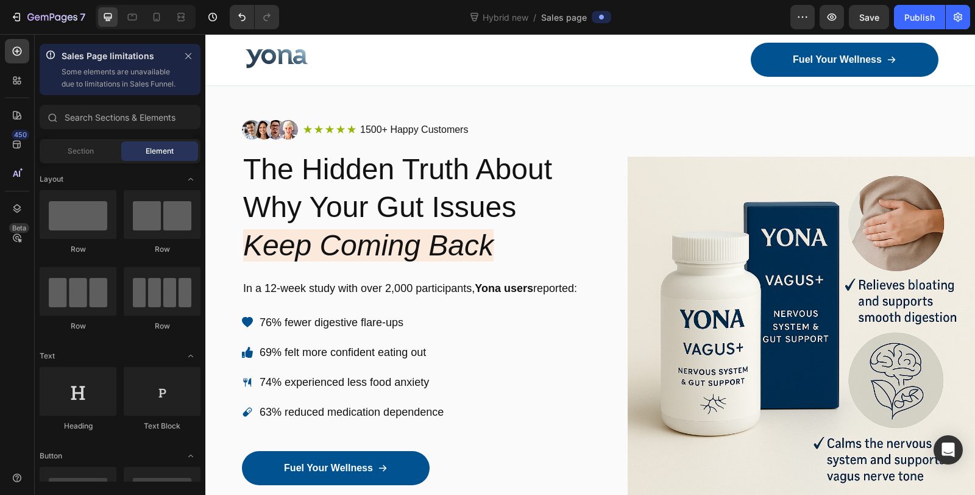
scroll to position [0, 0]
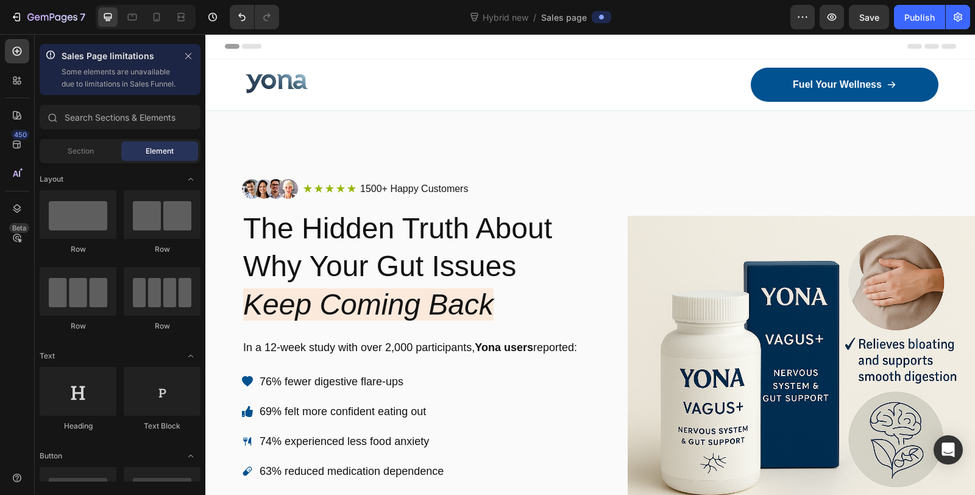
drag, startPoint x: 972, startPoint y: 399, endPoint x: 1170, endPoint y: 46, distance: 404.6
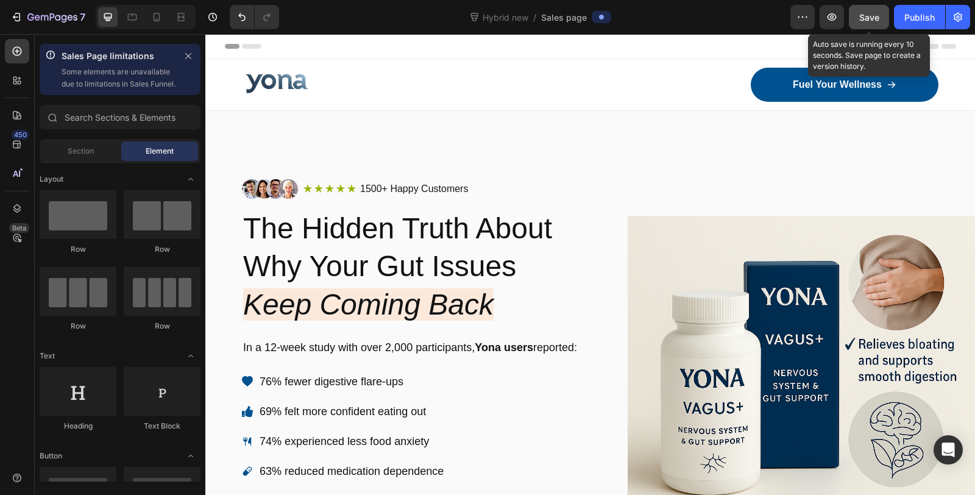
click at [866, 18] on span "Save" at bounding box center [869, 17] width 20 height 10
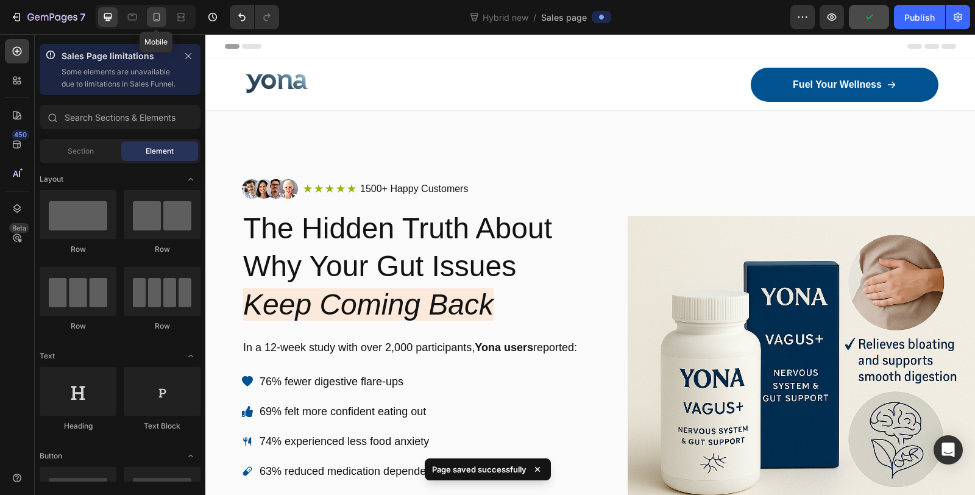
click at [158, 16] on icon at bounding box center [157, 17] width 7 height 9
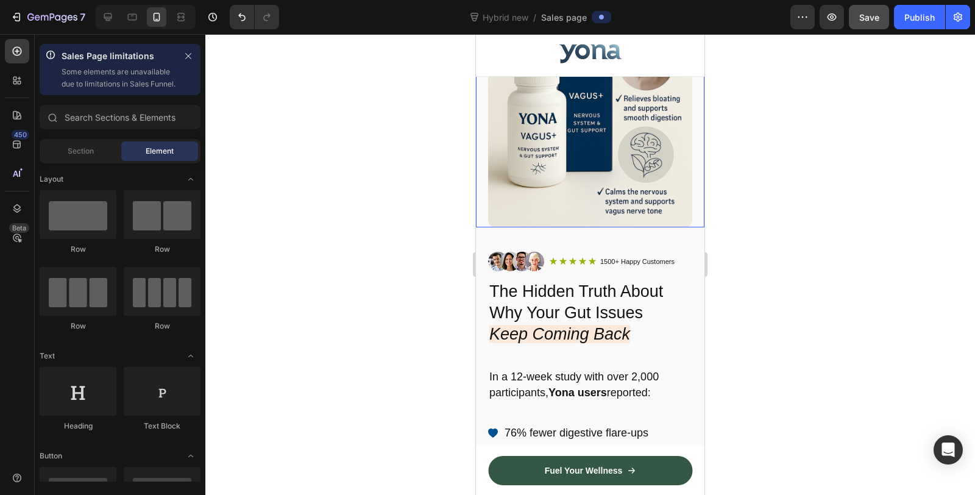
scroll to position [135, 0]
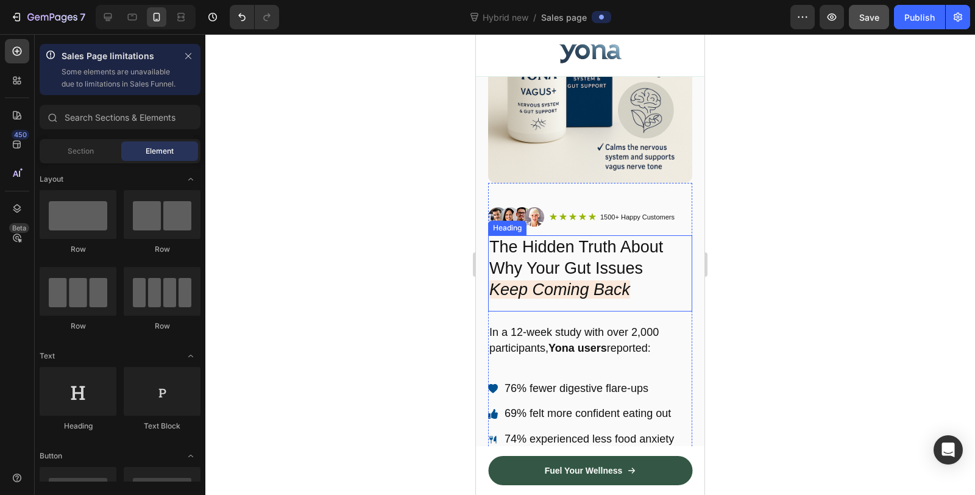
click at [650, 279] on h2 "The Hidden Truth About Why Your Gut Issues Keep Coming Back" at bounding box center [590, 268] width 204 height 66
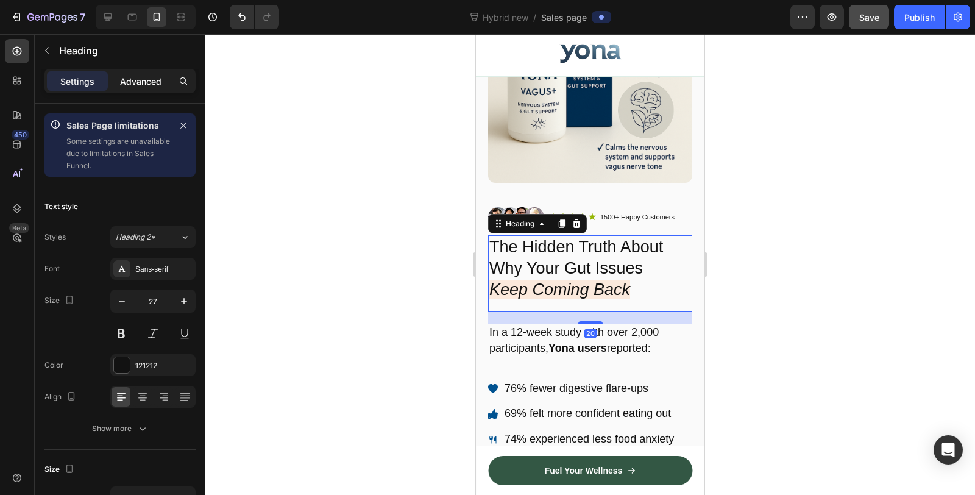
click at [146, 79] on p "Advanced" at bounding box center [140, 81] width 41 height 13
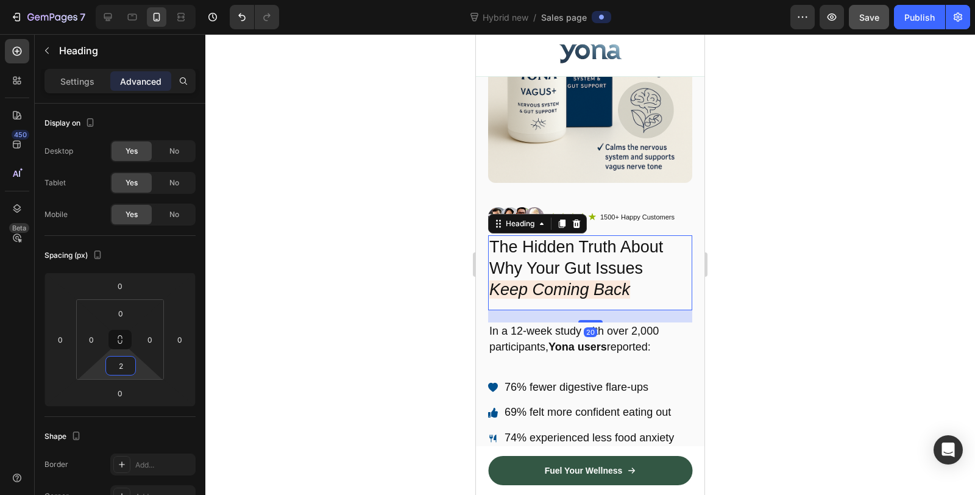
type input "0"
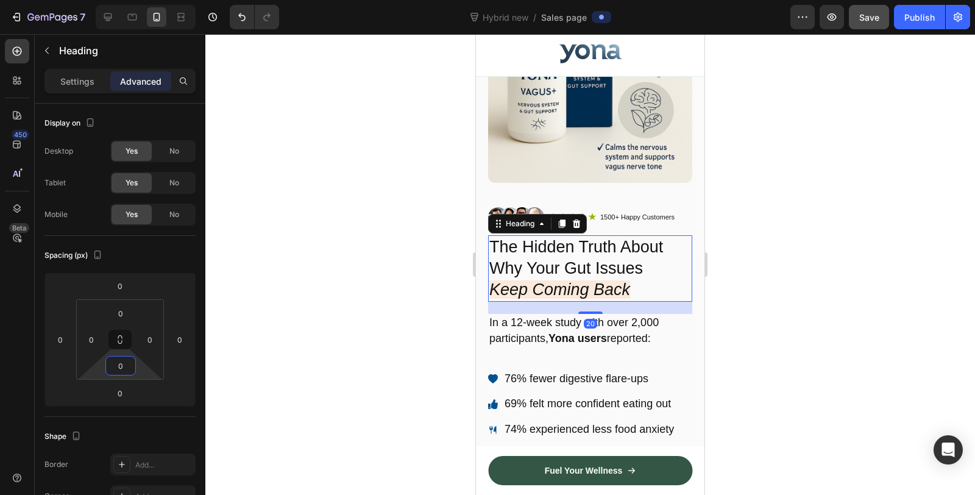
drag, startPoint x: 124, startPoint y: 377, endPoint x: 126, endPoint y: 383, distance: 6.9
click at [126, 0] on html "7 Version history Hybrid new / Sales page Preview Save Publish 450 Beta Sales P…" at bounding box center [487, 0] width 975 height 0
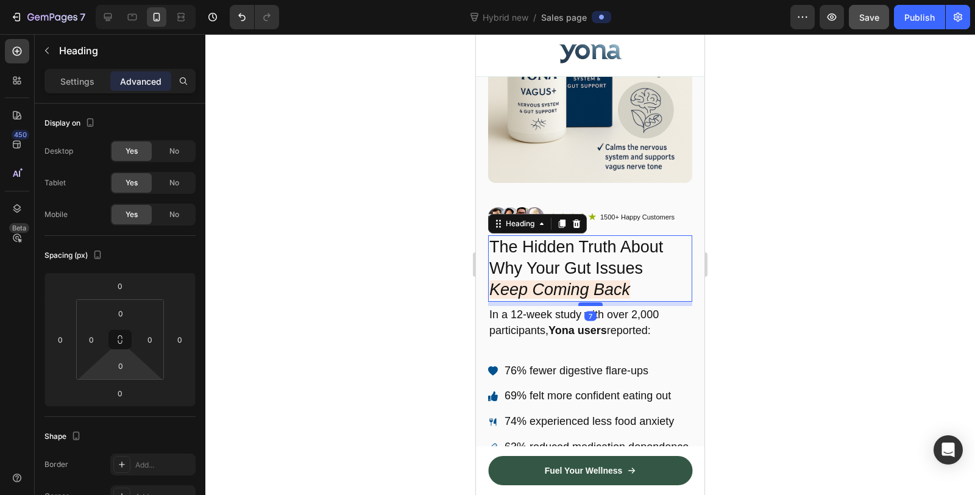
drag, startPoint x: 579, startPoint y: 300, endPoint x: 581, endPoint y: 292, distance: 8.1
click at [581, 302] on div at bounding box center [590, 304] width 24 height 4
type input "7"
click at [339, 261] on div at bounding box center [590, 264] width 770 height 461
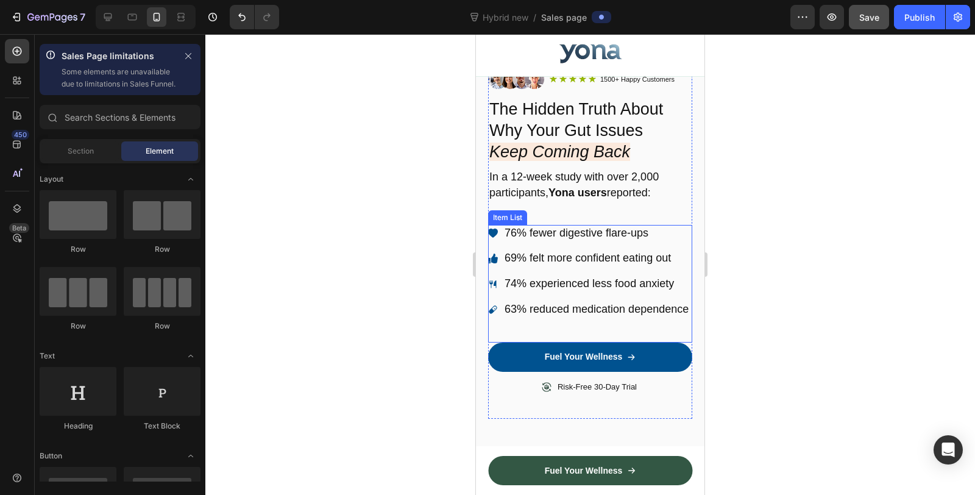
scroll to position [338, 0]
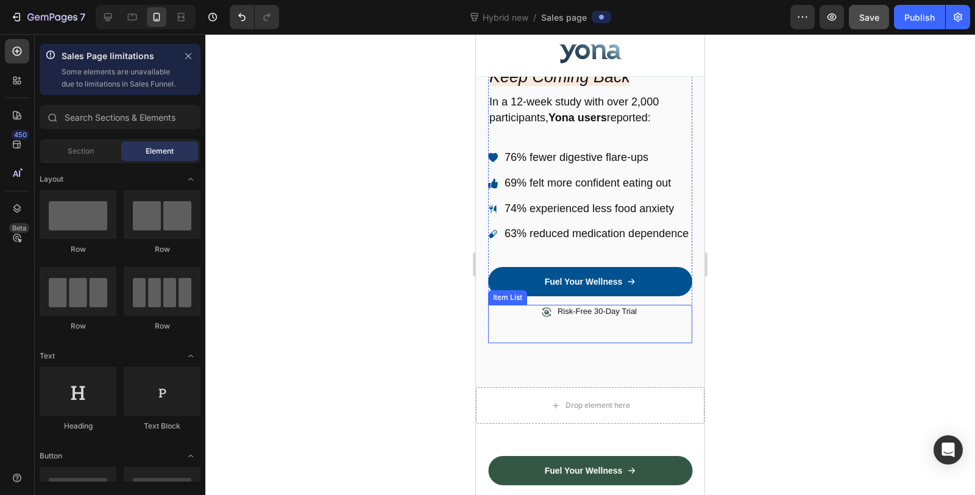
click at [622, 342] on div "Risk-Free 30-Day Trial" at bounding box center [590, 324] width 204 height 38
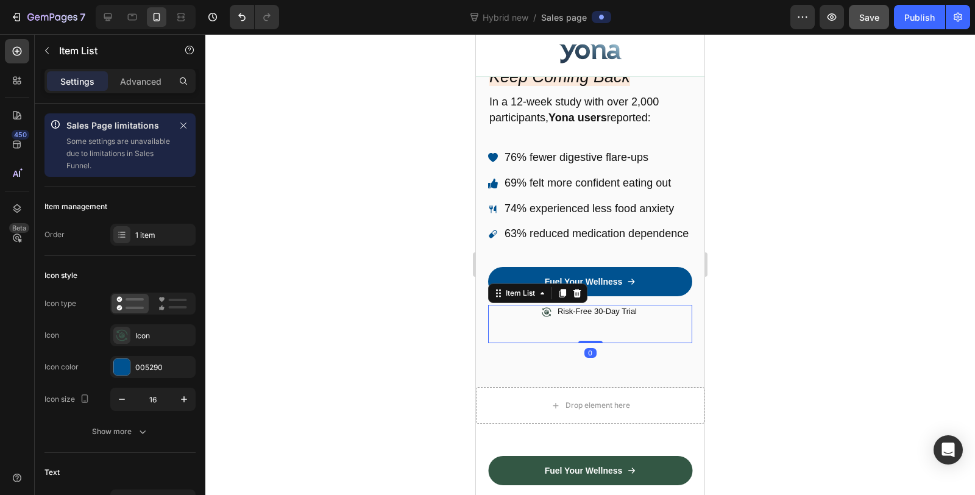
drag, startPoint x: 576, startPoint y: 351, endPoint x: 580, endPoint y: 336, distance: 15.1
click at [580, 336] on div "Risk-Free 30-Day Trial Item List 0" at bounding box center [590, 324] width 204 height 38
type input "100%"
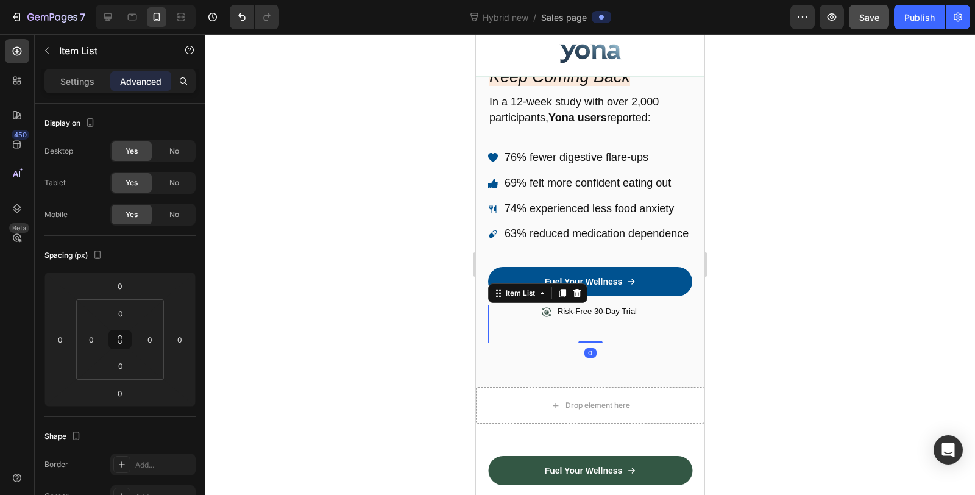
click at [582, 341] on div "Risk-Free 30-Day Trial" at bounding box center [590, 324] width 204 height 38
click at [527, 328] on div "Risk-Free 30-Day Trial" at bounding box center [590, 324] width 204 height 38
click at [337, 296] on div at bounding box center [590, 264] width 770 height 461
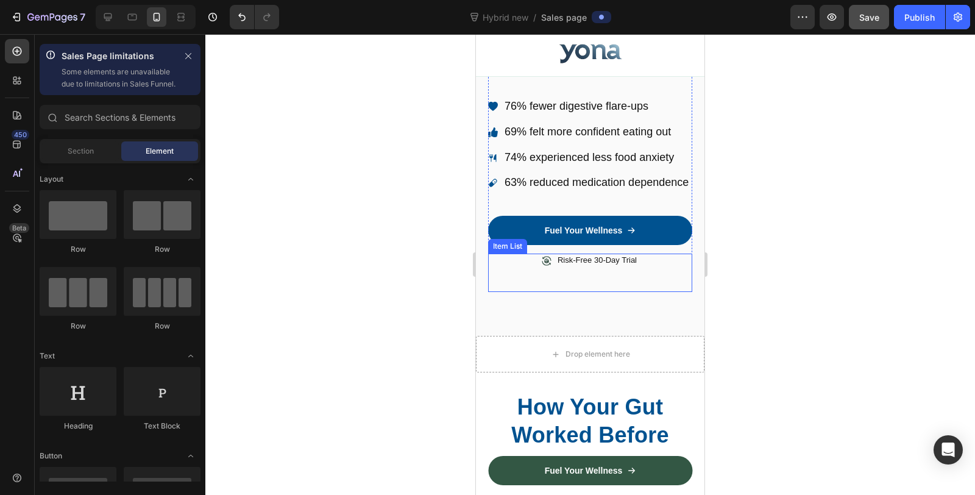
scroll to position [406, 0]
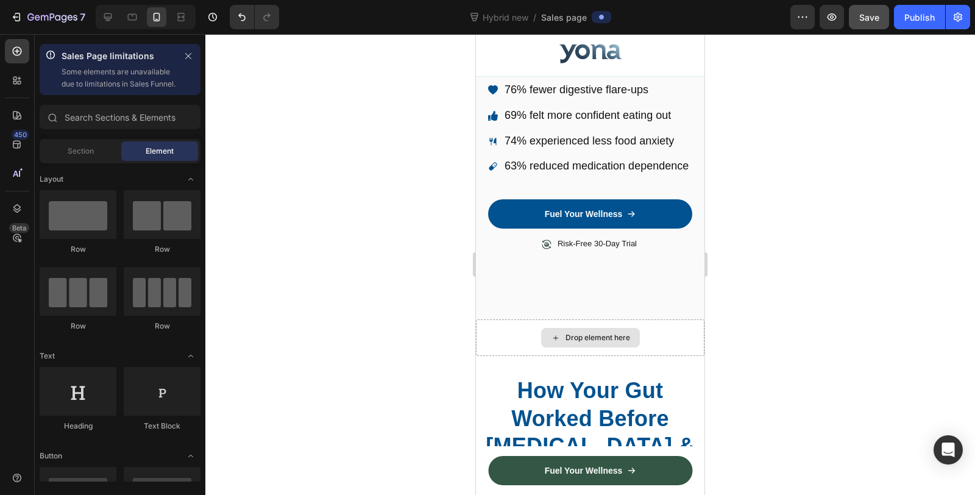
click at [656, 339] on div "Drop element here" at bounding box center [590, 337] width 228 height 37
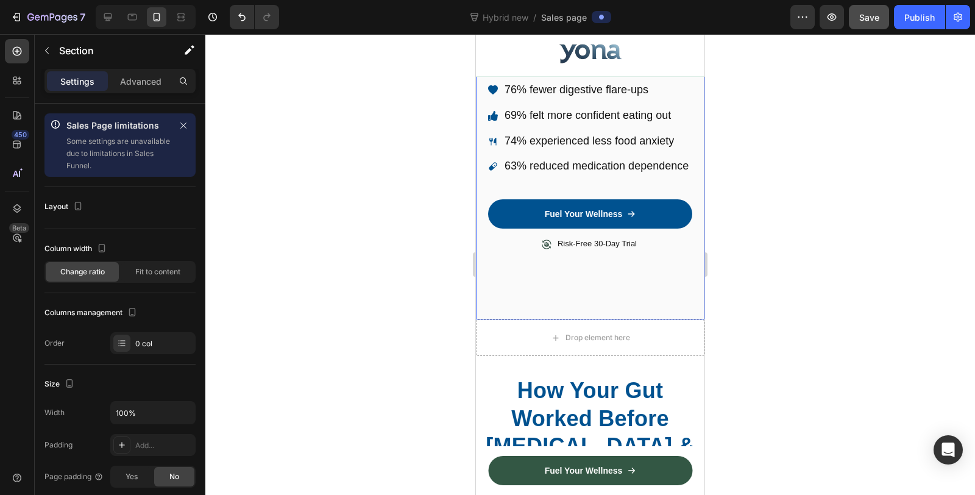
click at [523, 317] on div "Image Icon Icon Icon Icon Icon Icon List 1500+ Happy Customers Text Block Row R…" at bounding box center [590, 110] width 228 height 417
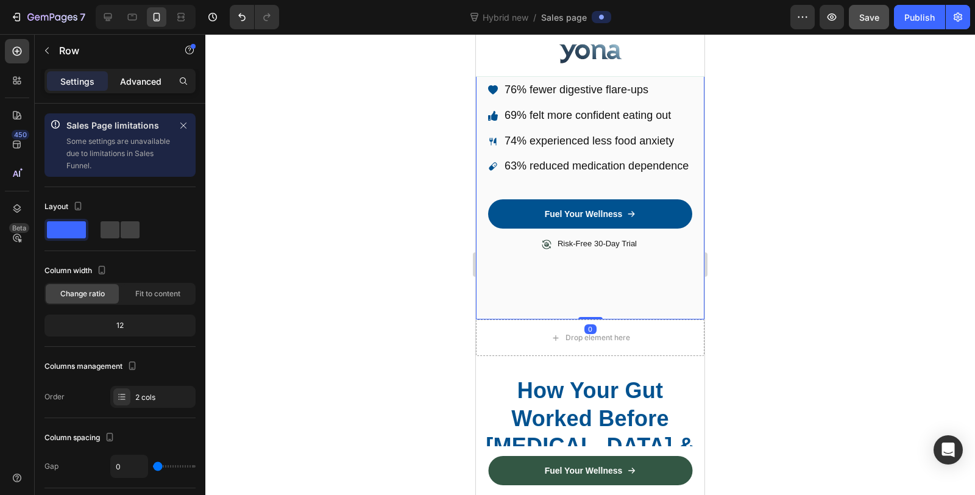
click at [140, 85] on p "Advanced" at bounding box center [140, 81] width 41 height 13
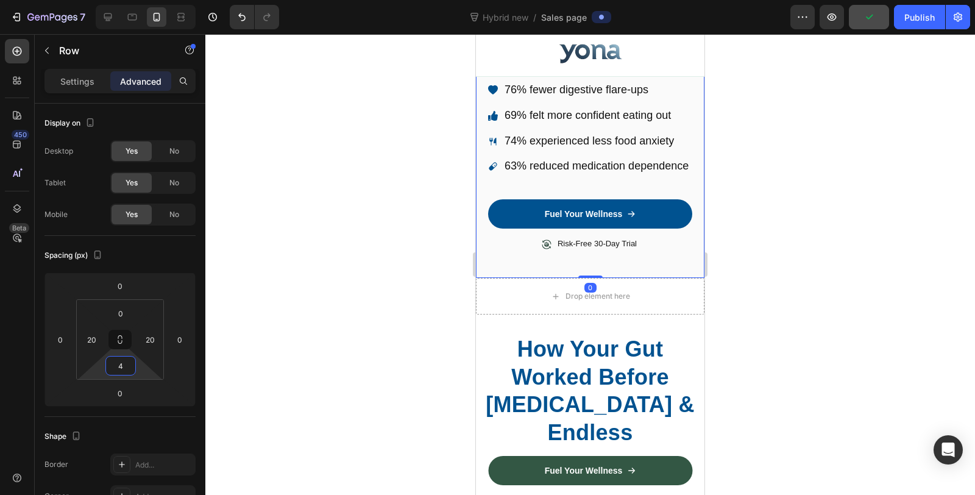
type input "0"
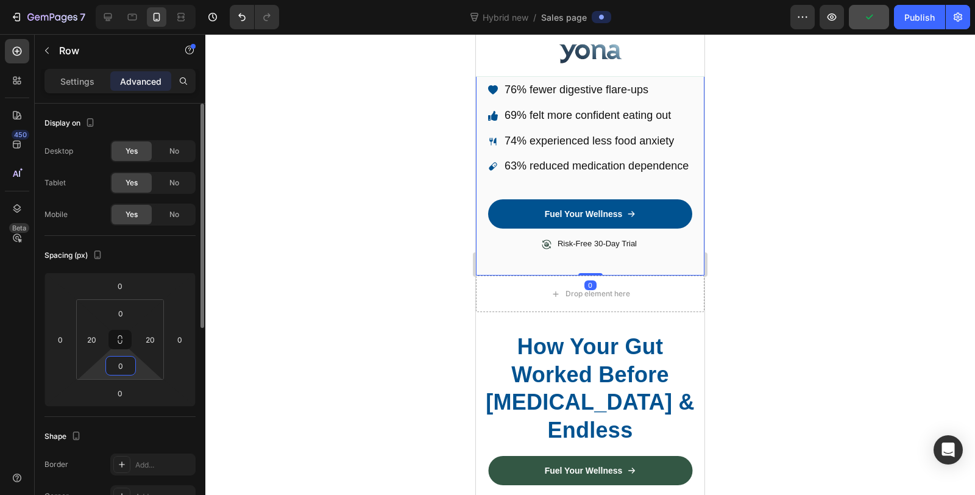
drag, startPoint x: 124, startPoint y: 378, endPoint x: 129, endPoint y: 420, distance: 42.9
click at [129, 0] on html "7 Version history Hybrid new / Sales page Preview Publish 450 Beta Sales Page l…" at bounding box center [487, 0] width 975 height 0
click at [325, 316] on div at bounding box center [590, 264] width 770 height 461
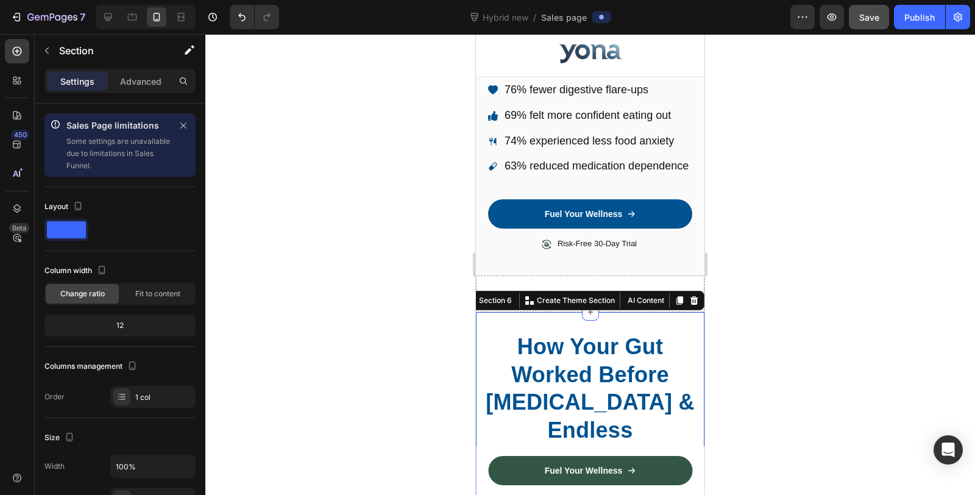
click at [136, 90] on div "Advanced" at bounding box center [140, 80] width 61 height 19
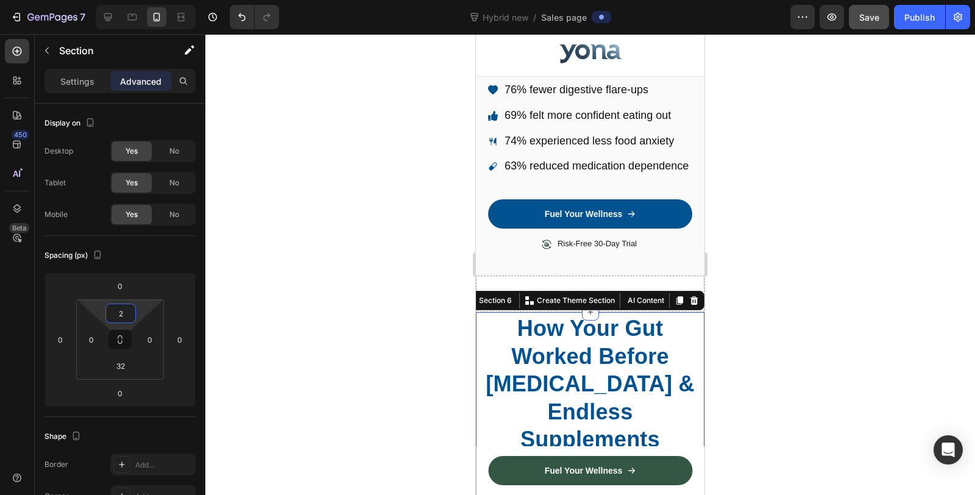
type input "0"
drag, startPoint x: 119, startPoint y: 322, endPoint x: 121, endPoint y: 330, distance: 8.1
click at [121, 0] on html "7 Version history Hybrid new / Sales page Preview Save Publish 450 Beta Sales P…" at bounding box center [487, 0] width 975 height 0
click at [331, 303] on div at bounding box center [590, 264] width 770 height 461
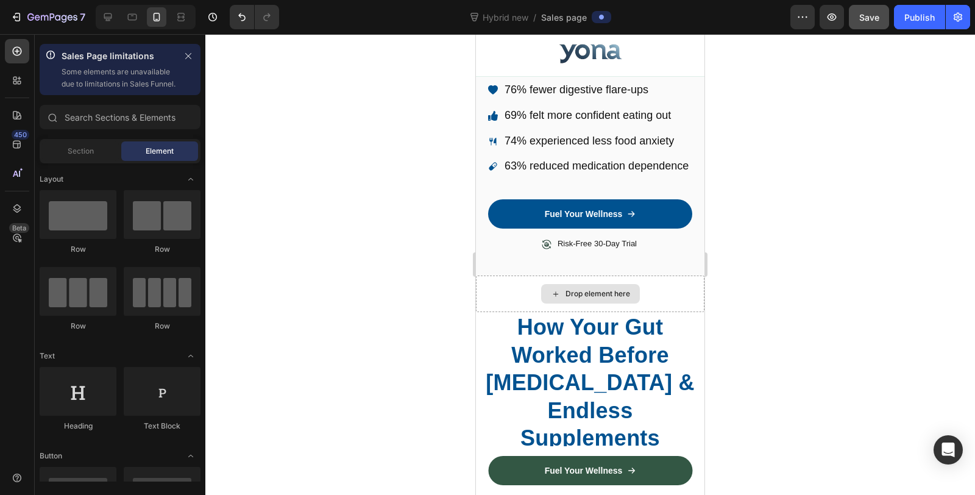
click at [668, 297] on div "Drop element here" at bounding box center [590, 293] width 228 height 37
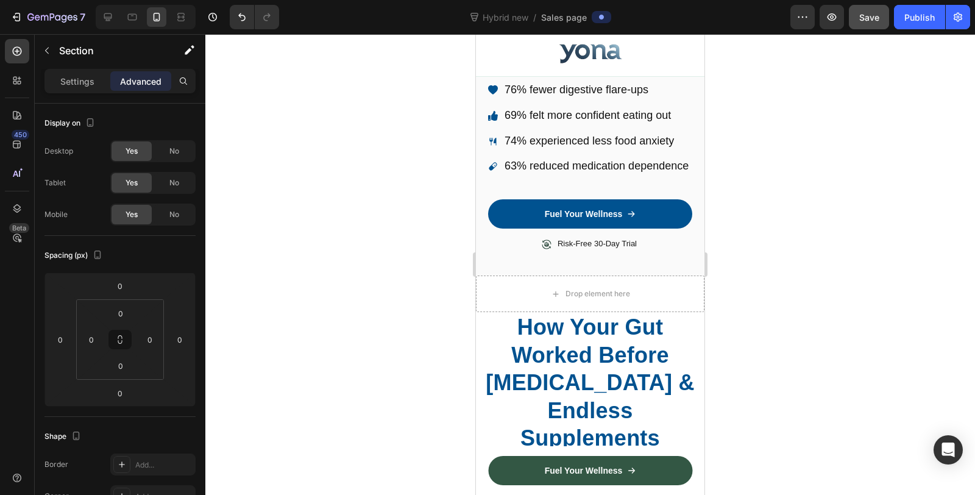
click at [340, 269] on div at bounding box center [590, 264] width 770 height 461
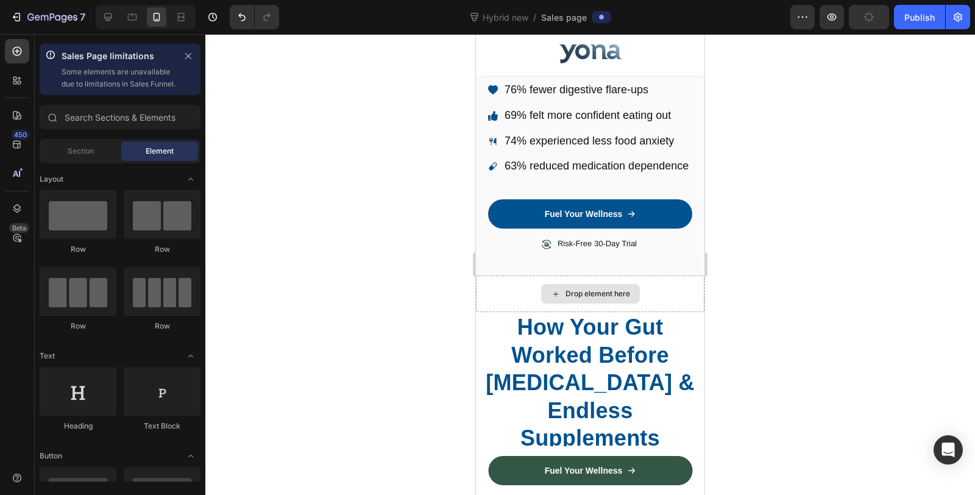
click at [483, 287] on div "Drop element here" at bounding box center [590, 293] width 228 height 37
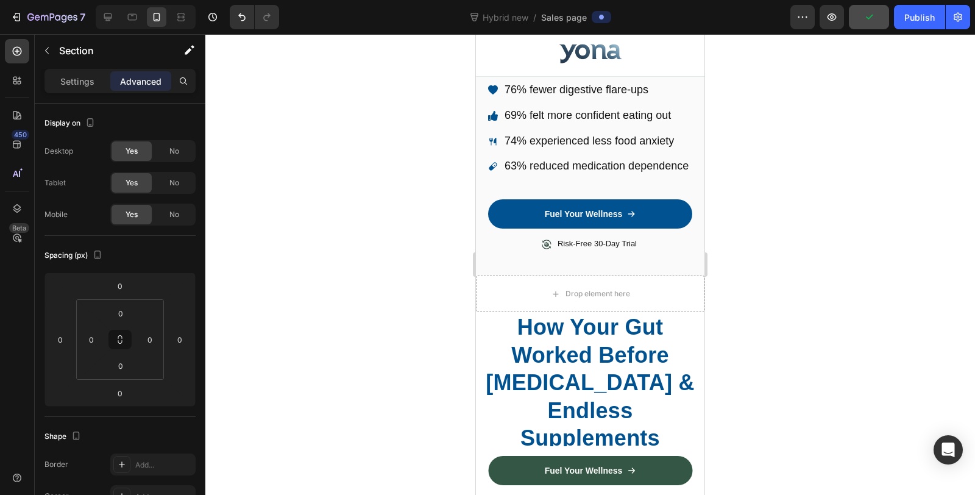
click at [397, 282] on div at bounding box center [590, 264] width 770 height 461
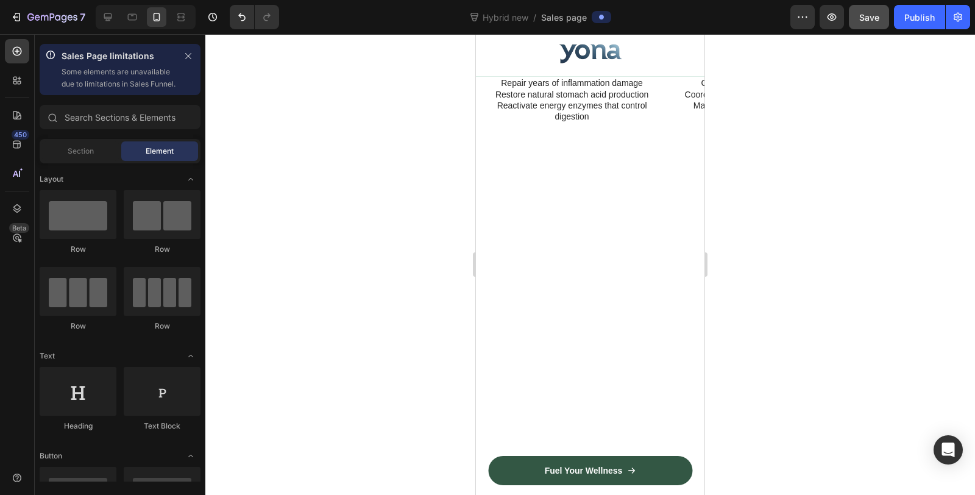
scroll to position [2584, 0]
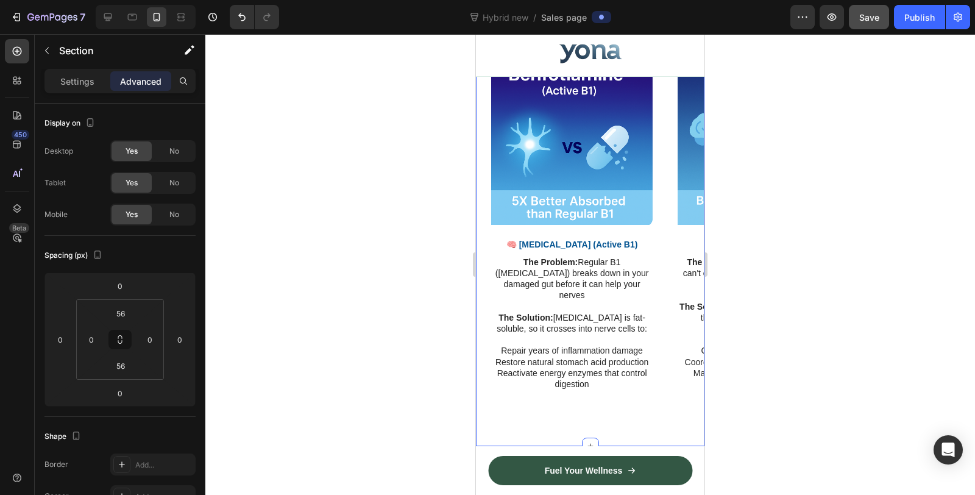
click at [549, 251] on div "The 4 Essential Nutrients Your Nervous System Needs to Heal Your Gut Heading Yo…" at bounding box center [590, 115] width 228 height 661
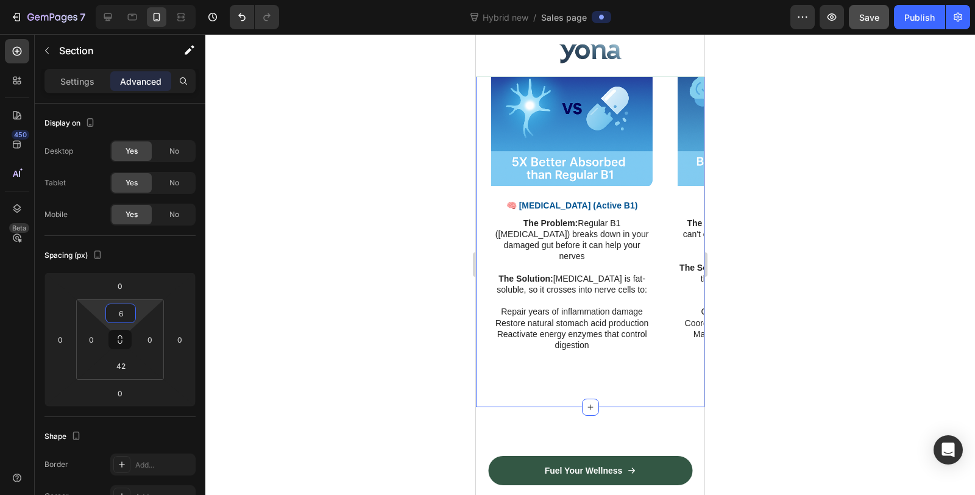
type input "0"
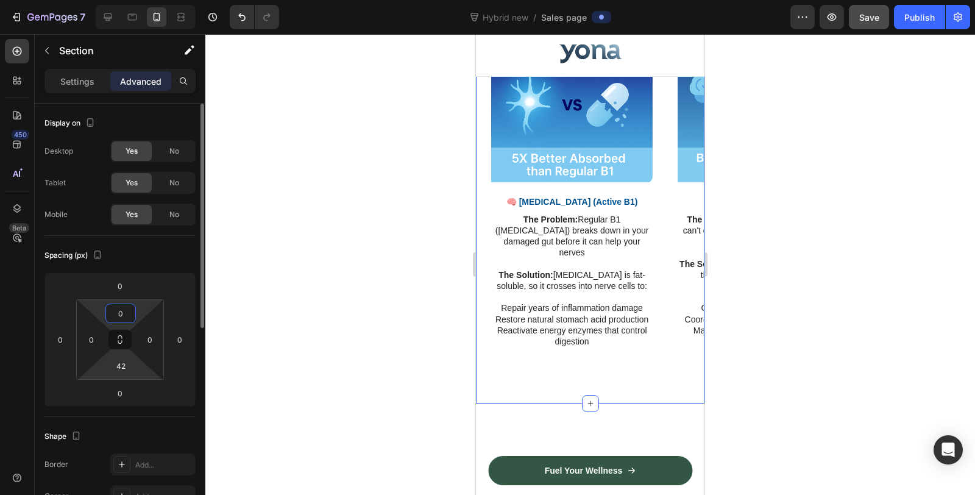
drag, startPoint x: 123, startPoint y: 324, endPoint x: 132, endPoint y: 352, distance: 29.9
click at [125, 0] on html "7 Version history Hybrid new / Sales page Preview Save Publish 450 Beta Sales P…" at bounding box center [487, 0] width 975 height 0
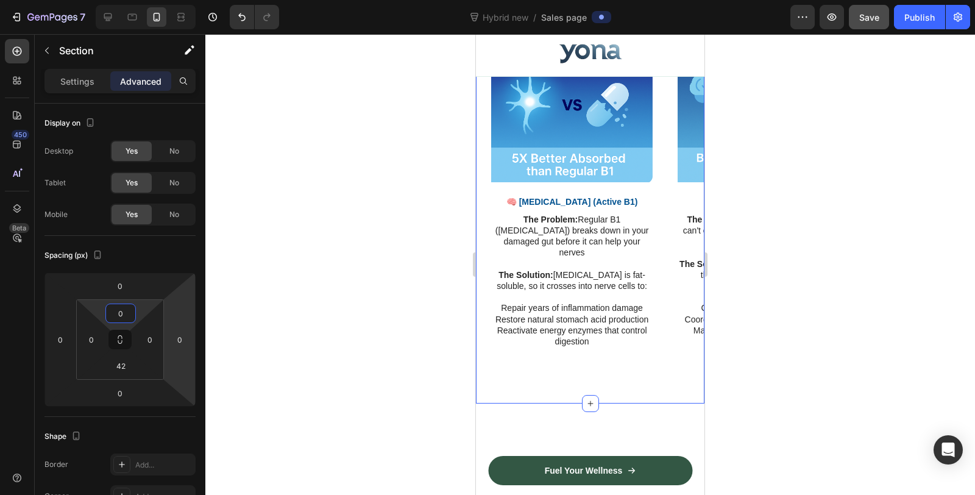
click at [366, 293] on div at bounding box center [590, 264] width 770 height 461
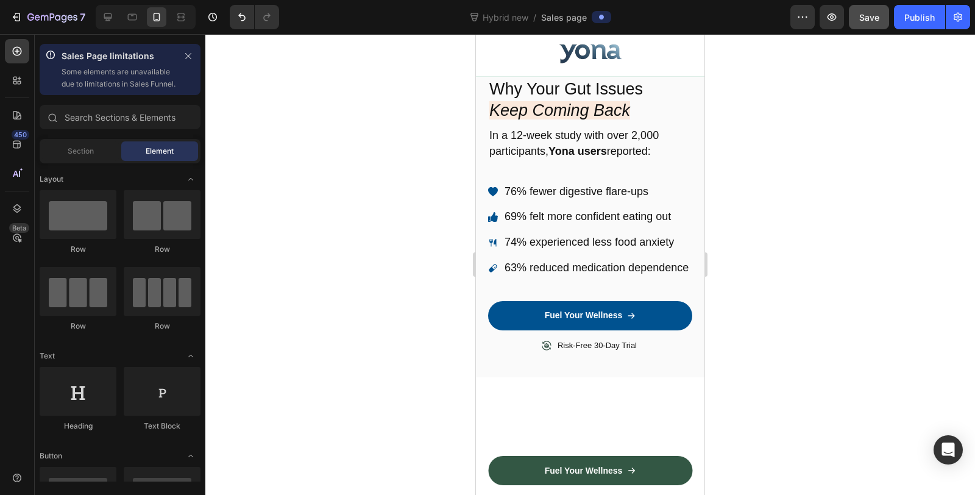
scroll to position [0, 0]
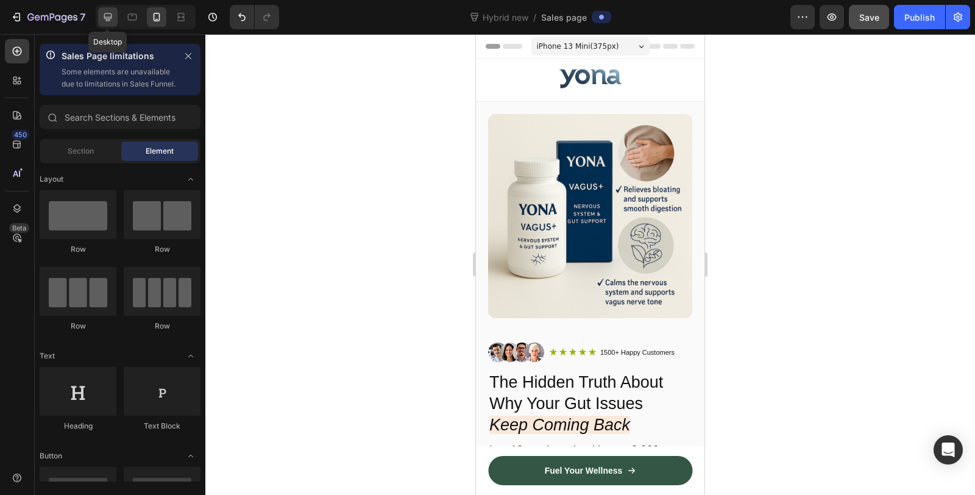
click at [104, 22] on icon at bounding box center [108, 17] width 12 height 12
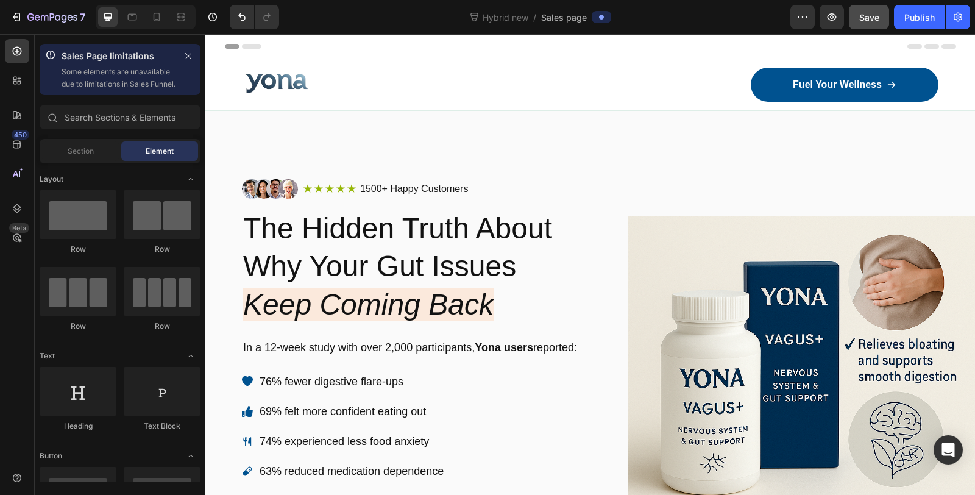
drag, startPoint x: 972, startPoint y: 193, endPoint x: 1077, endPoint y: 68, distance: 163.0
click at [863, 19] on span "Save" at bounding box center [869, 17] width 20 height 10
click at [378, 186] on p "1500+ Happy Customers" at bounding box center [414, 189] width 108 height 13
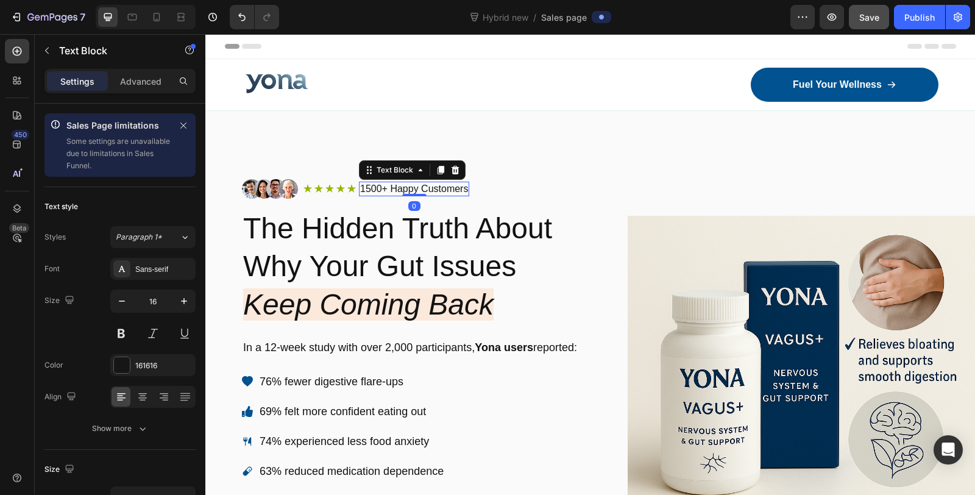
click at [376, 185] on p "1500+ Happy Customers" at bounding box center [414, 189] width 108 height 13
click at [370, 186] on p "1500+ Happy Customers" at bounding box center [414, 189] width 108 height 13
click at [363, 188] on p "3,00+ Happy Customers" at bounding box center [412, 189] width 105 height 13
click at [370, 190] on p "7,00+ Happy Customers" at bounding box center [412, 189] width 105 height 13
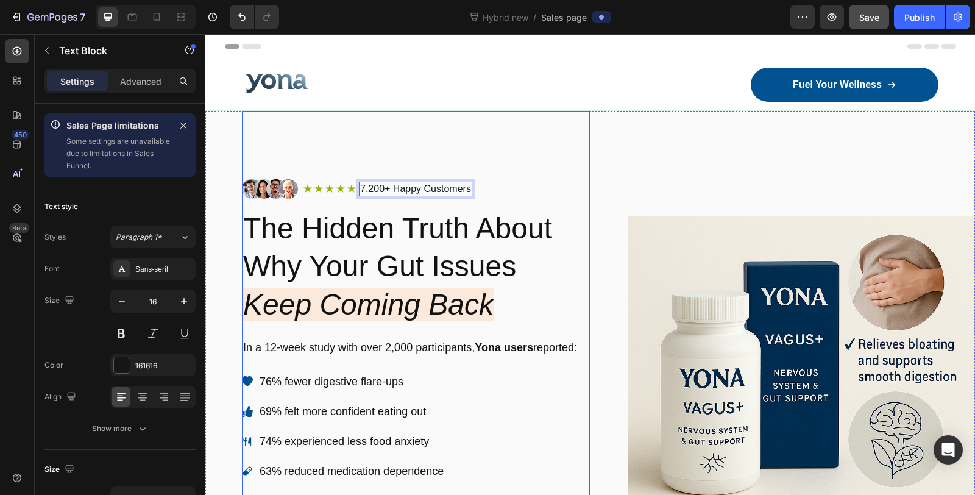
click at [589, 165] on div "Image Icon Icon Icon Icon Icon Icon List 7,200+ Happy Customers Text Block 0 Ro…" at bounding box center [590, 389] width 770 height 557
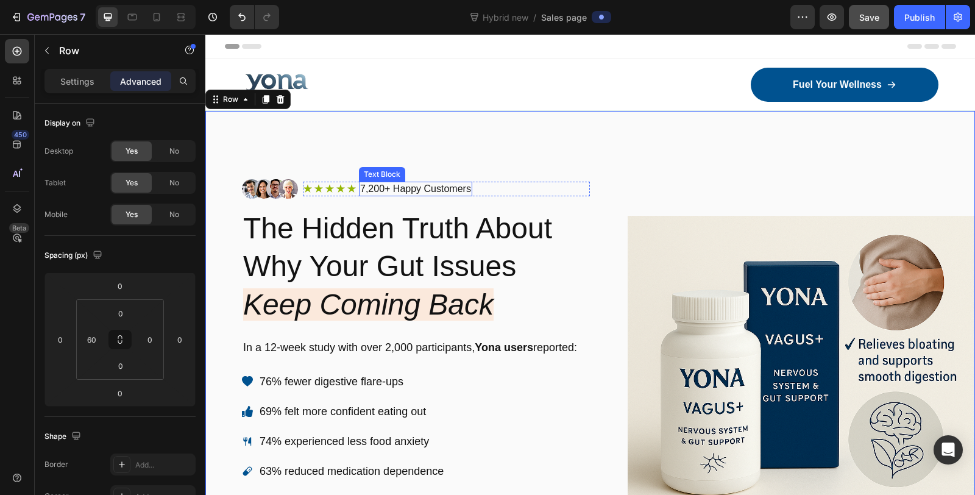
click at [468, 187] on p "7,200+ Happy Customers" at bounding box center [415, 189] width 111 height 13
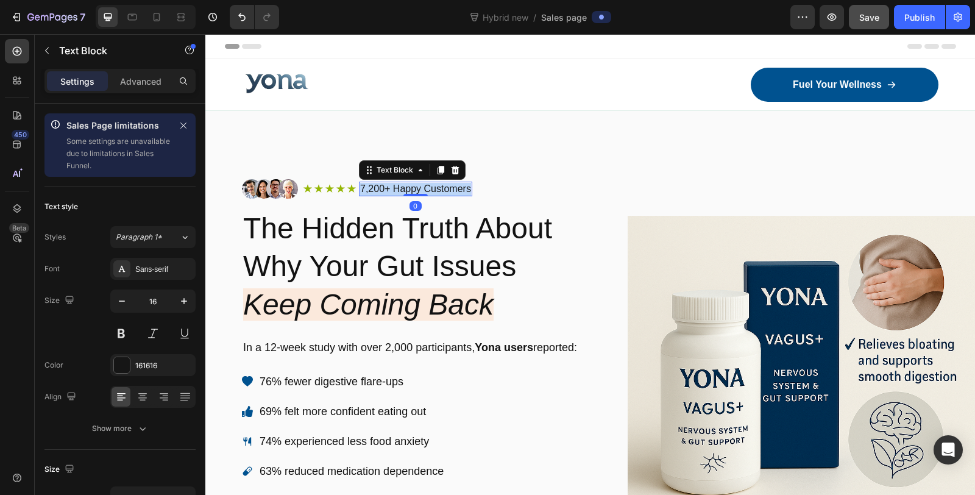
click at [468, 187] on p "7,200+ Happy Customers" at bounding box center [415, 189] width 111 height 13
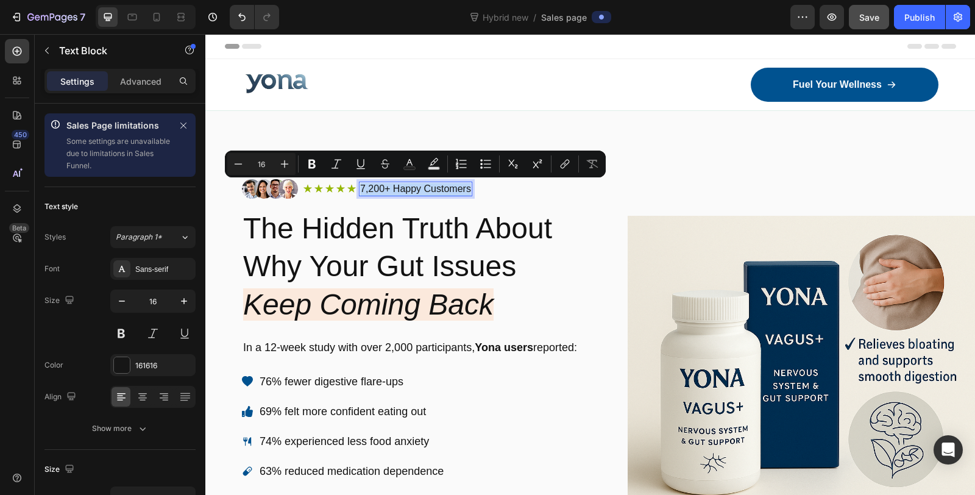
copy p "7,200+ Happy Customers"
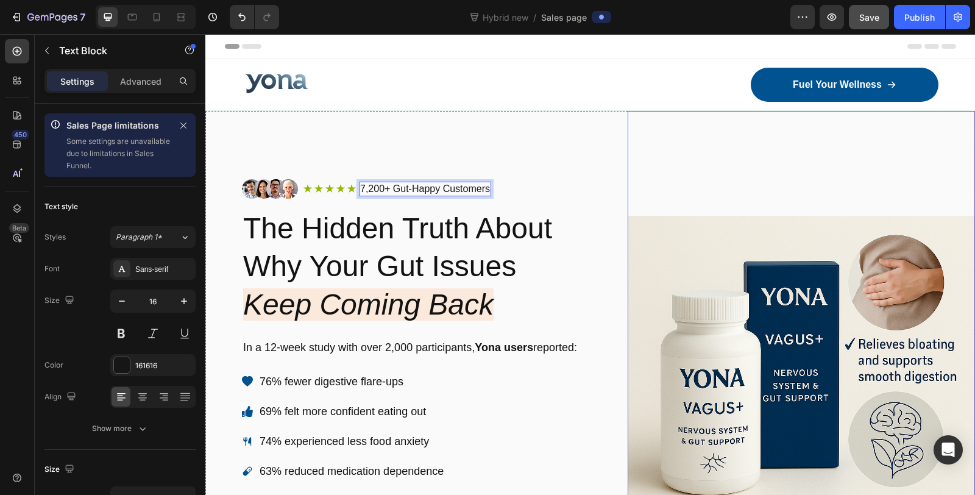
click at [634, 168] on img at bounding box center [802, 389] width 348 height 557
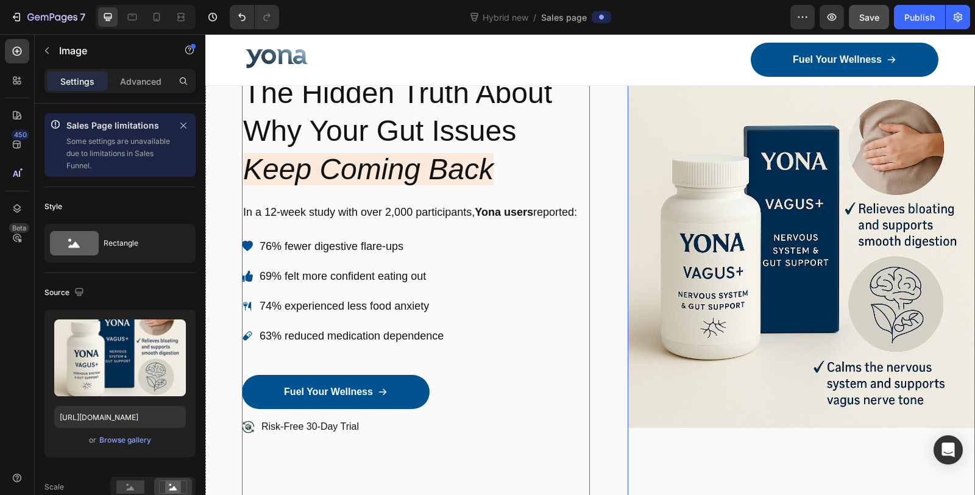
scroll to position [203, 0]
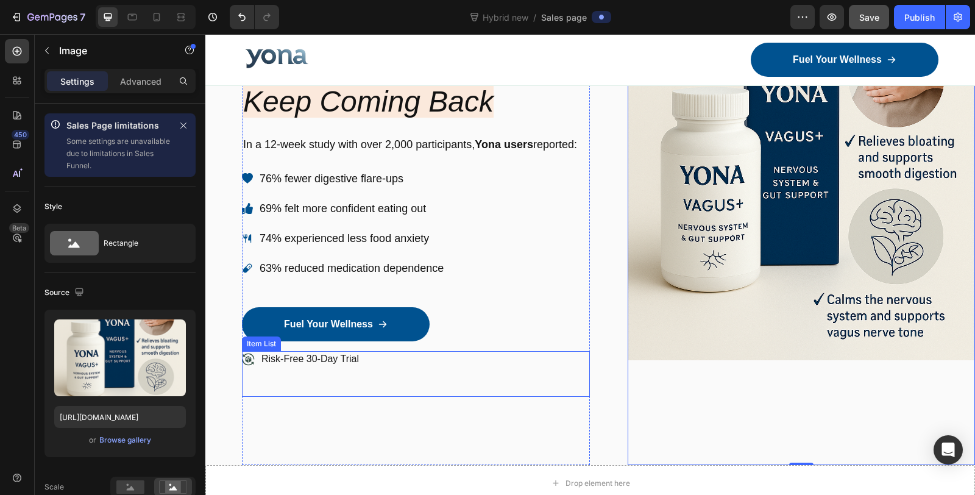
click at [269, 355] on p "Risk-Free 30-Day Trial" at bounding box center [309, 359] width 97 height 13
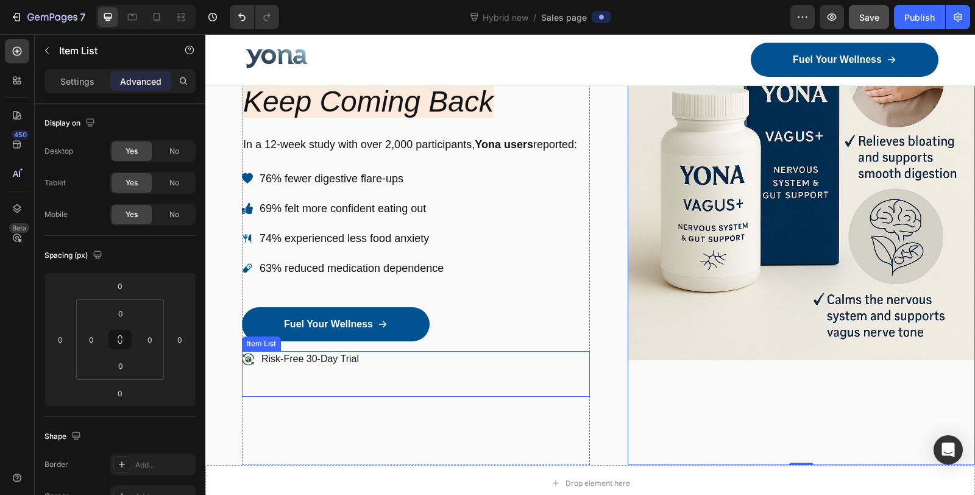
click at [269, 355] on p "Risk-Free 30-Day Trial" at bounding box center [309, 359] width 97 height 13
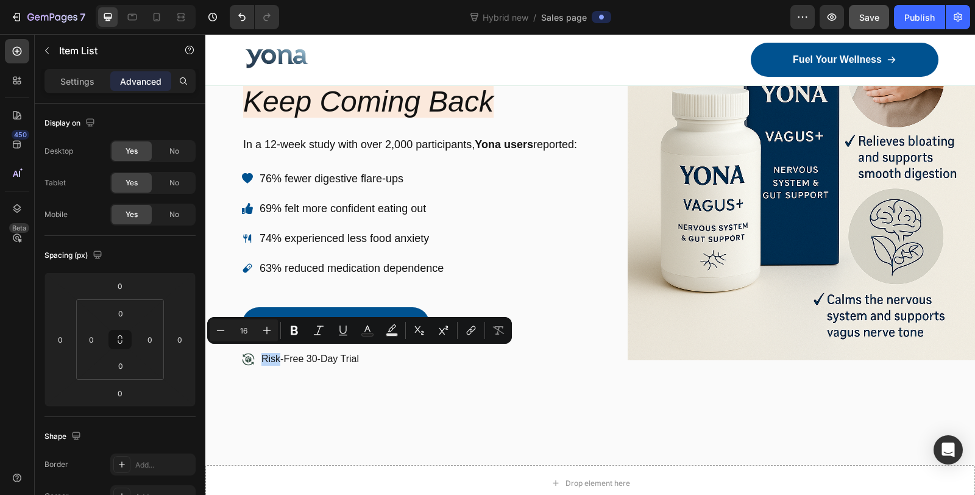
click at [310, 377] on div "Risk-Free 30-Day Trial" at bounding box center [416, 374] width 348 height 46
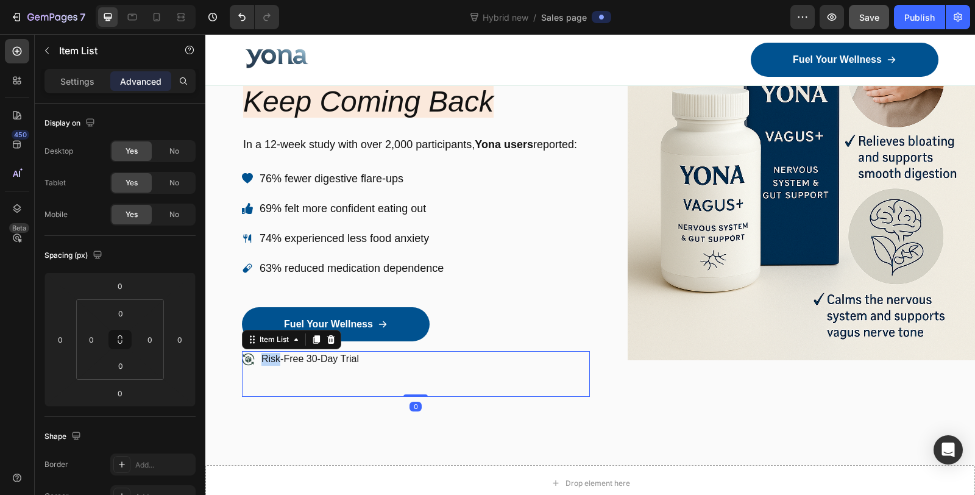
click at [274, 356] on p "Risk-Free 30-Day Trial" at bounding box center [309, 359] width 97 height 13
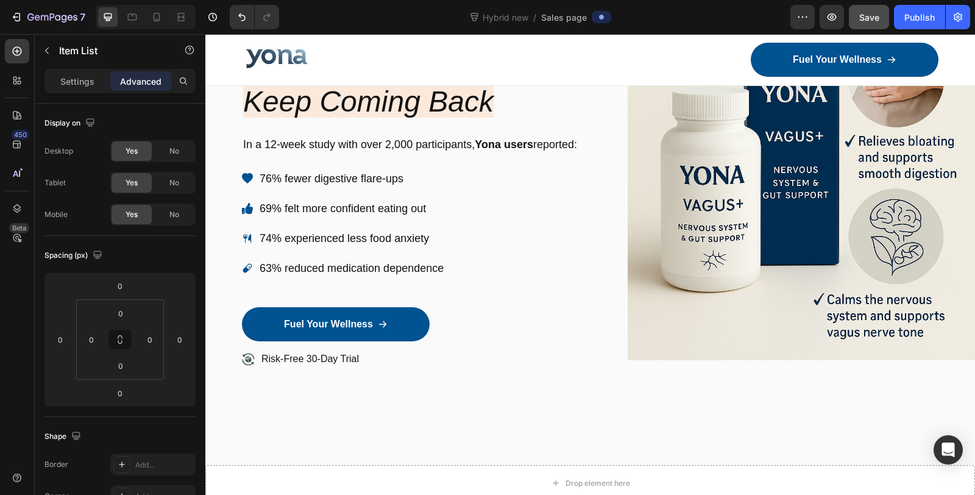
click at [268, 358] on p "Risk-Free 30-Day Trial" at bounding box center [309, 359] width 97 height 13
click at [339, 353] on p "yTrRisk-Free 30-Day Trial" at bounding box center [317, 359] width 112 height 13
drag, startPoint x: 271, startPoint y: 353, endPoint x: 255, endPoint y: 355, distance: 16.5
click at [255, 355] on div "yTrRisk-Free 30-Day Trial" at bounding box center [308, 359] width 133 height 16
click at [367, 355] on div "Risk-Free 30-Day Trial" at bounding box center [416, 374] width 348 height 46
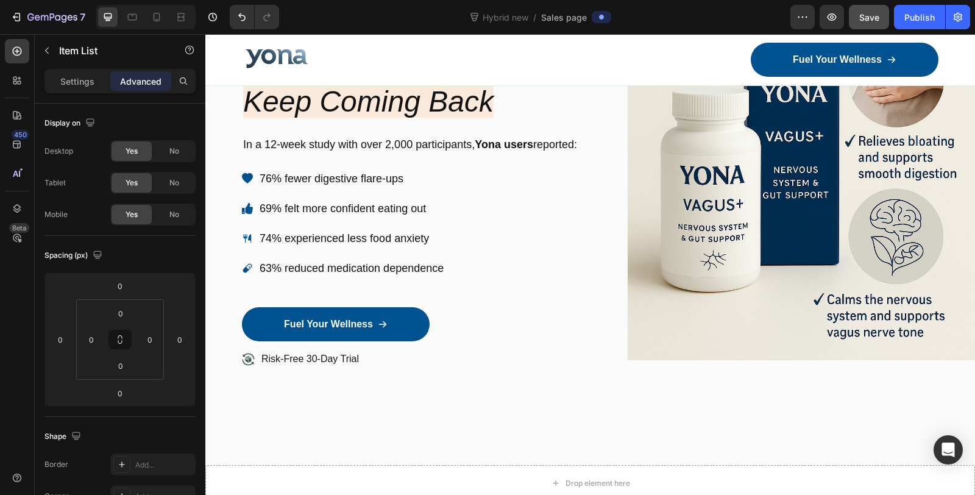
click at [308, 355] on p "Risk-Free 30-Day Trial" at bounding box center [309, 359] width 97 height 13
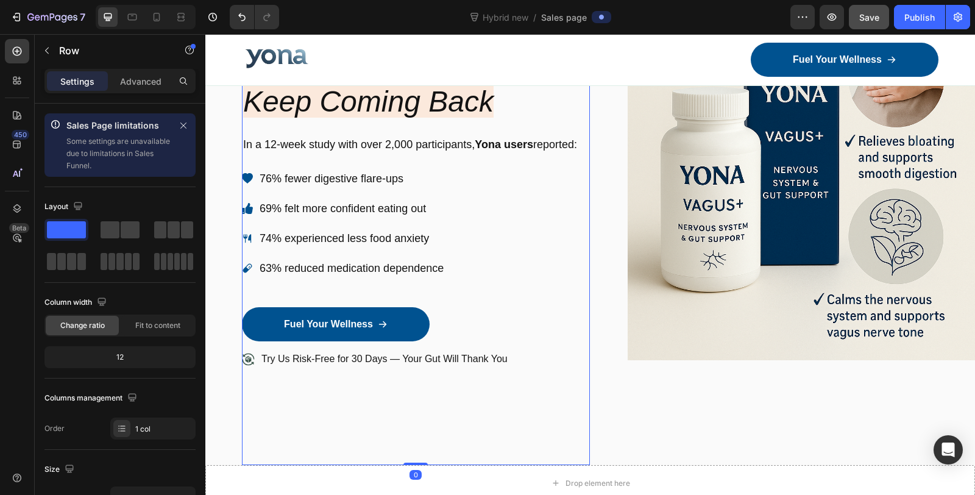
click at [373, 407] on div "Image Icon Icon Icon Icon Icon Icon List 7,200+ Gut-Happy Customers Text Block …" at bounding box center [416, 186] width 348 height 557
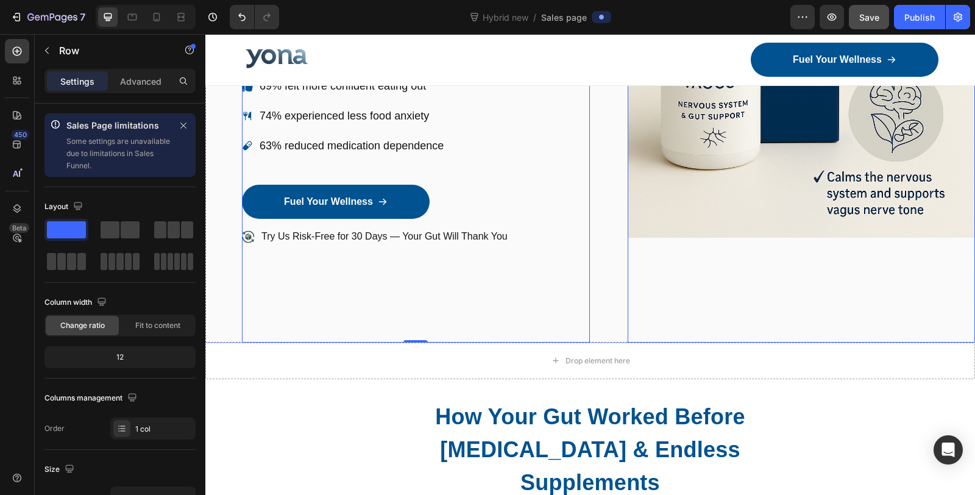
scroll to position [338, 0]
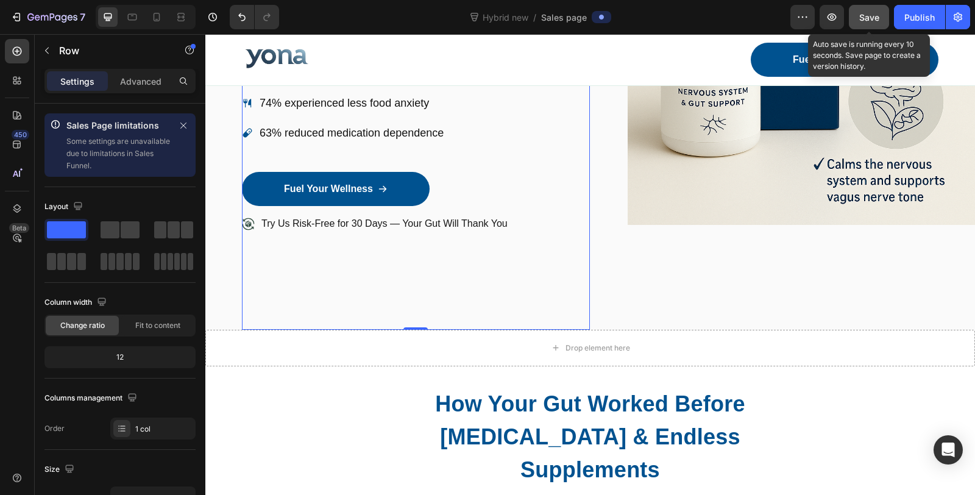
click at [873, 23] on div "Save" at bounding box center [869, 17] width 20 height 13
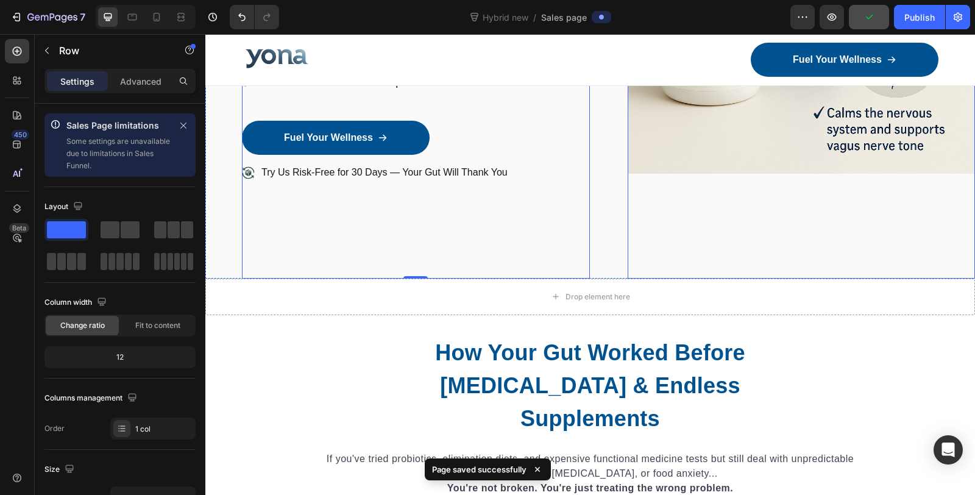
scroll to position [406, 0]
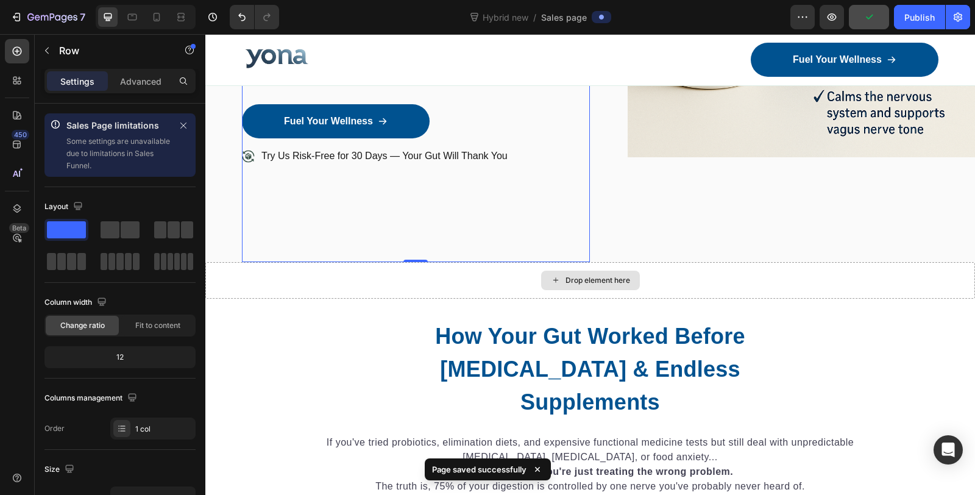
click at [681, 267] on div "Drop element here" at bounding box center [590, 280] width 770 height 37
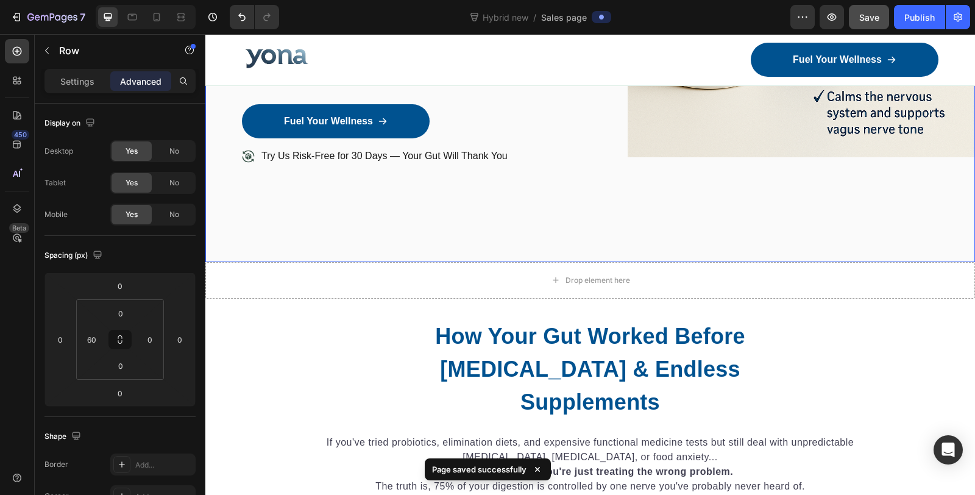
click at [226, 267] on div "Drop element here" at bounding box center [590, 280] width 770 height 37
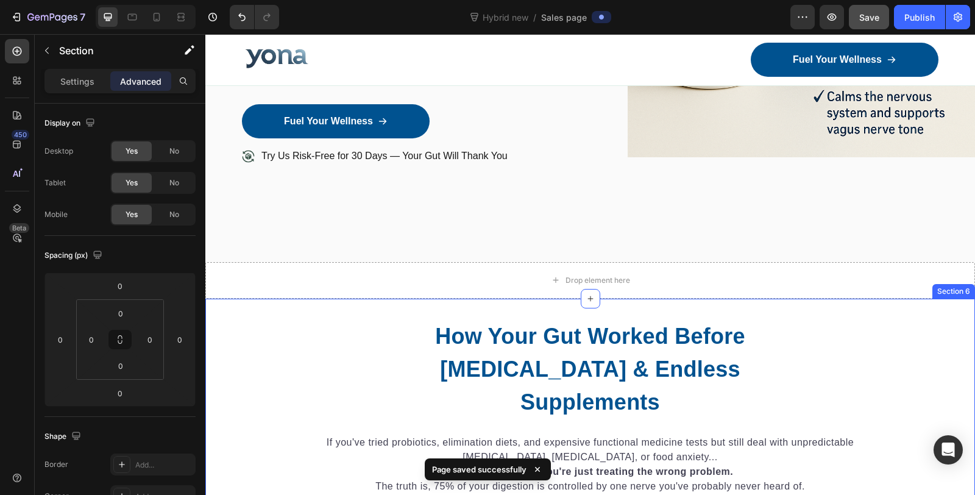
click at [224, 305] on div "How Your Gut Worked Before Chronic Stress & Endless Supplements Heading If you'…" at bounding box center [590, 421] width 770 height 245
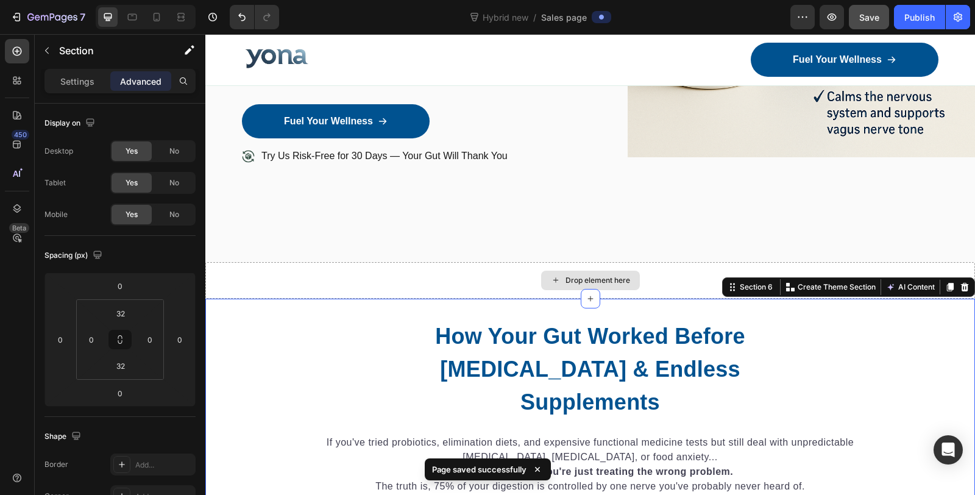
click at [263, 266] on div "Drop element here" at bounding box center [590, 280] width 770 height 37
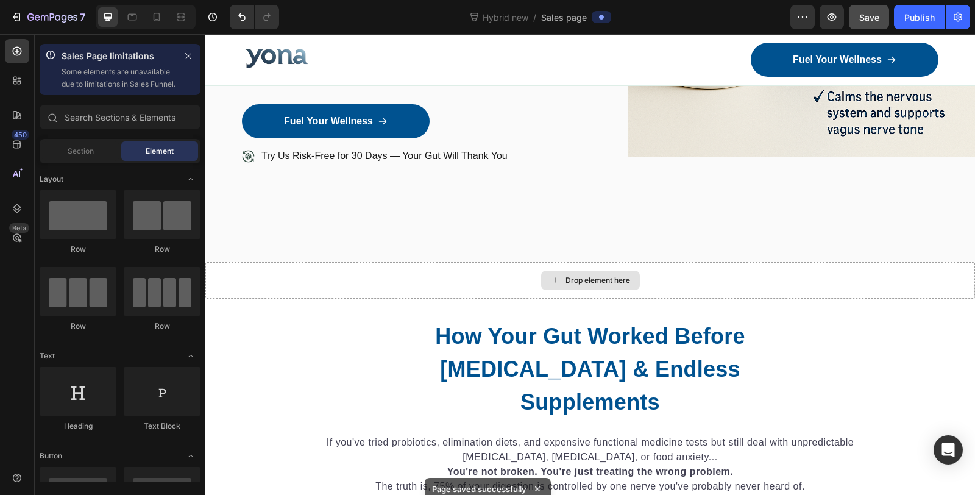
click at [565, 277] on div "Drop element here" at bounding box center [597, 280] width 65 height 10
click at [78, 157] on span "Section" at bounding box center [81, 151] width 26 height 11
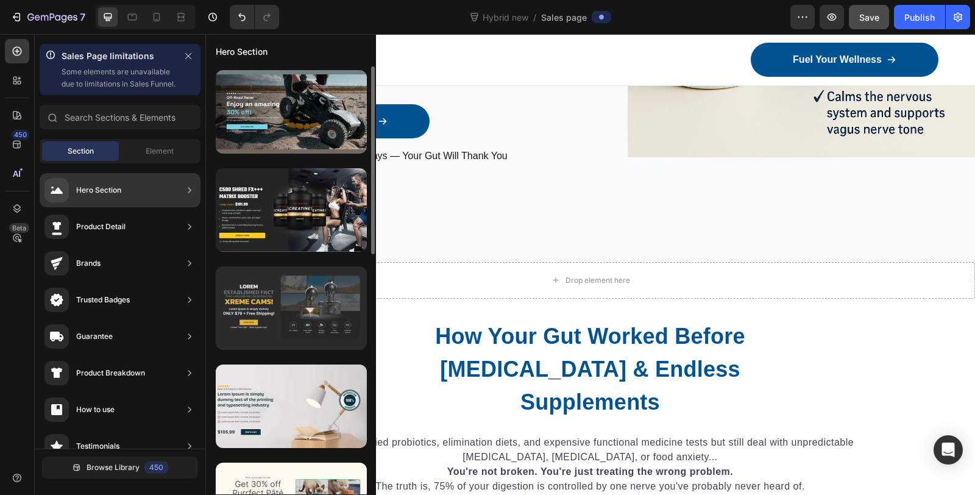
click at [337, 327] on div at bounding box center [291, 307] width 151 height 83
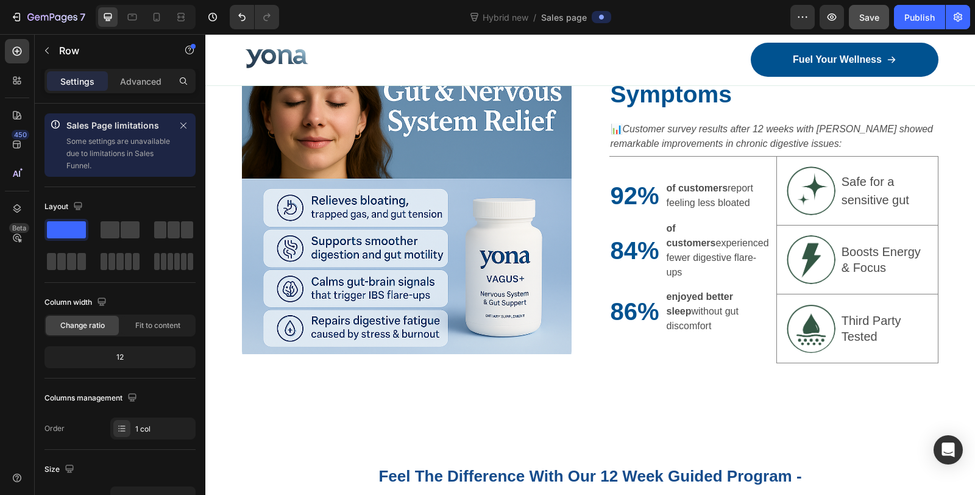
scroll to position [2437, 0]
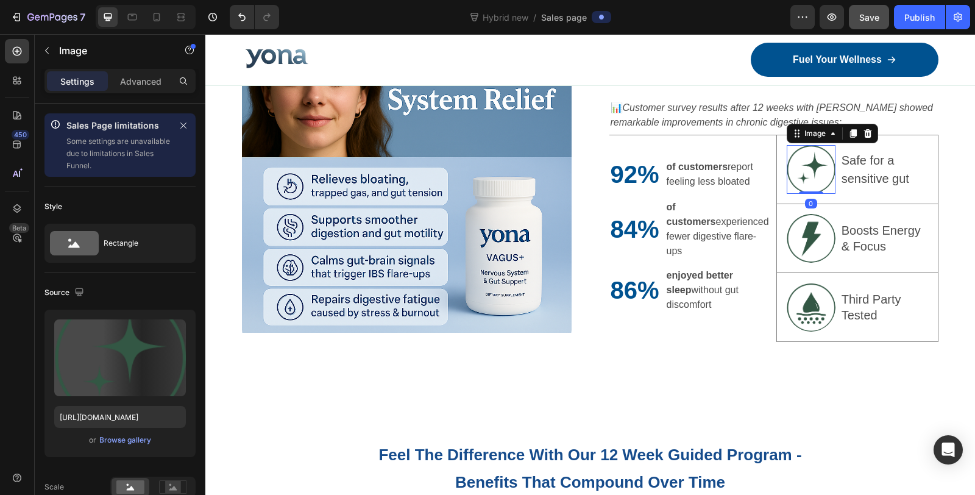
click at [817, 181] on img at bounding box center [811, 169] width 49 height 49
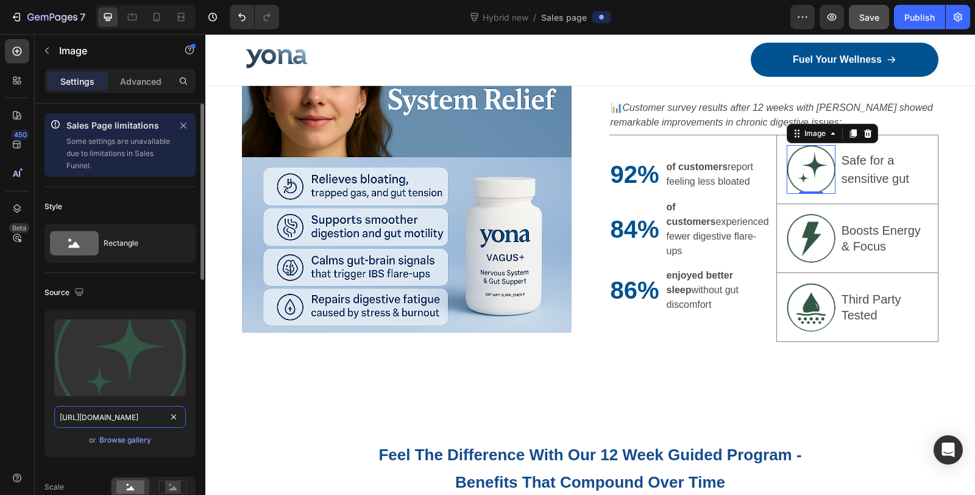
click at [128, 418] on input "https://cdn.shopify.com/s/files/1/0836/4271/2406/files/gempages_573703203716072…" at bounding box center [120, 417] width 132 height 22
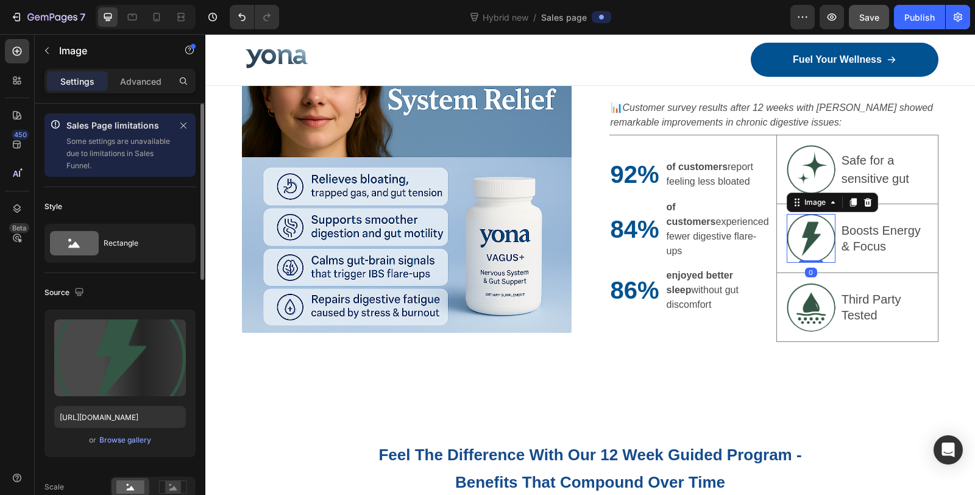
click at [798, 236] on img at bounding box center [811, 238] width 49 height 49
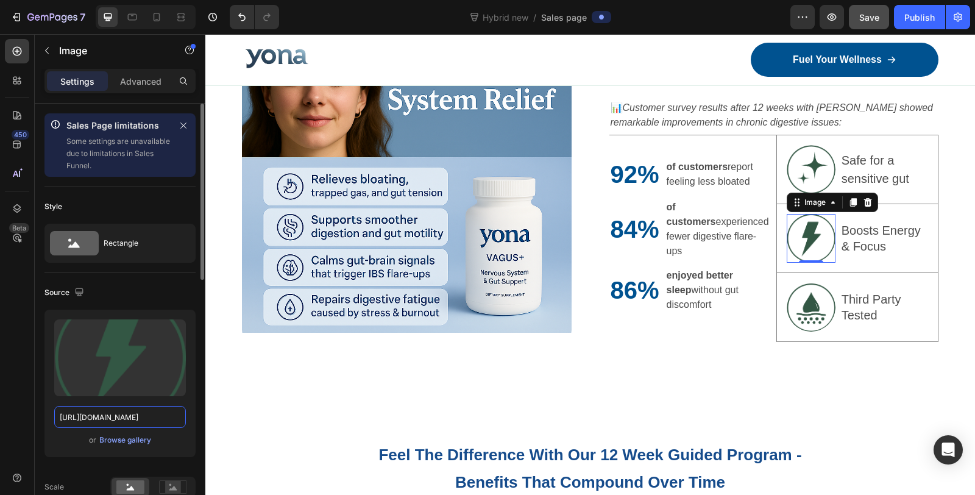
drag, startPoint x: 146, startPoint y: 349, endPoint x: 120, endPoint y: 420, distance: 75.7
click at [120, 420] on input "https://cdn.shopify.com/s/files/1/0836/4271/2406/files/gempages_573703203716072…" at bounding box center [120, 417] width 132 height 22
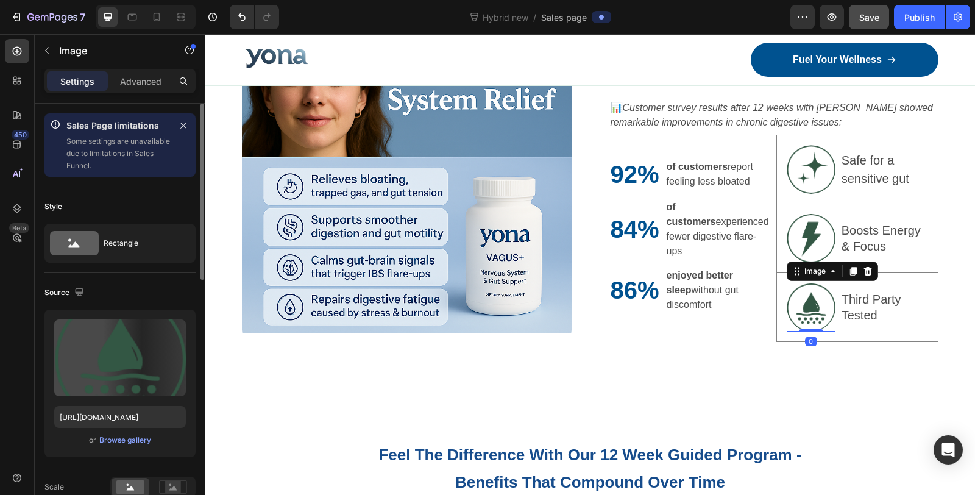
click at [797, 313] on img at bounding box center [811, 307] width 49 height 49
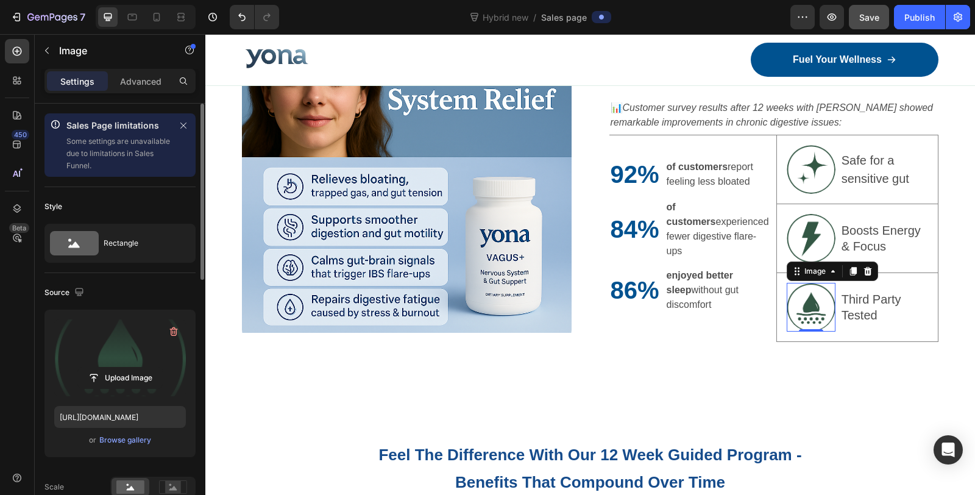
click at [127, 353] on label at bounding box center [120, 357] width 132 height 77
click at [127, 367] on input "file" at bounding box center [120, 377] width 84 height 21
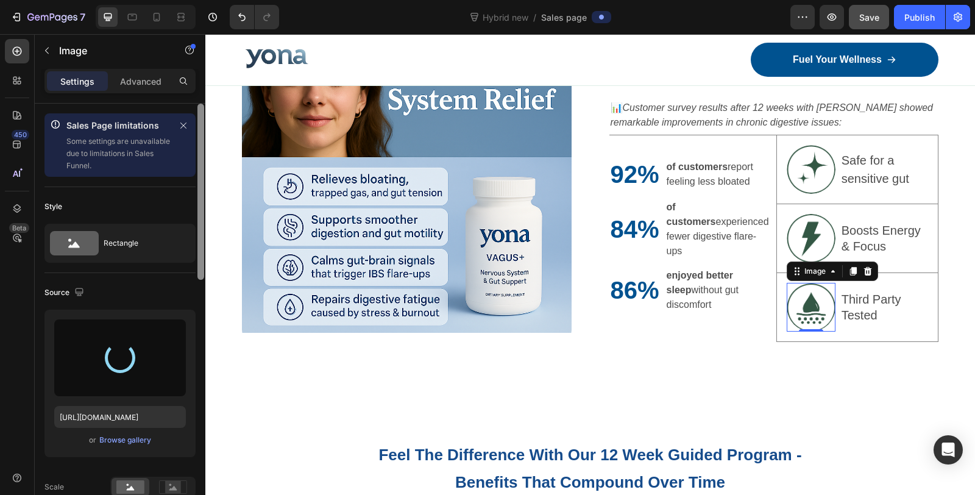
type input "https://cdn.shopify.com/s/files/1/0836/4271/2406/files/gempages_573703203716072…"
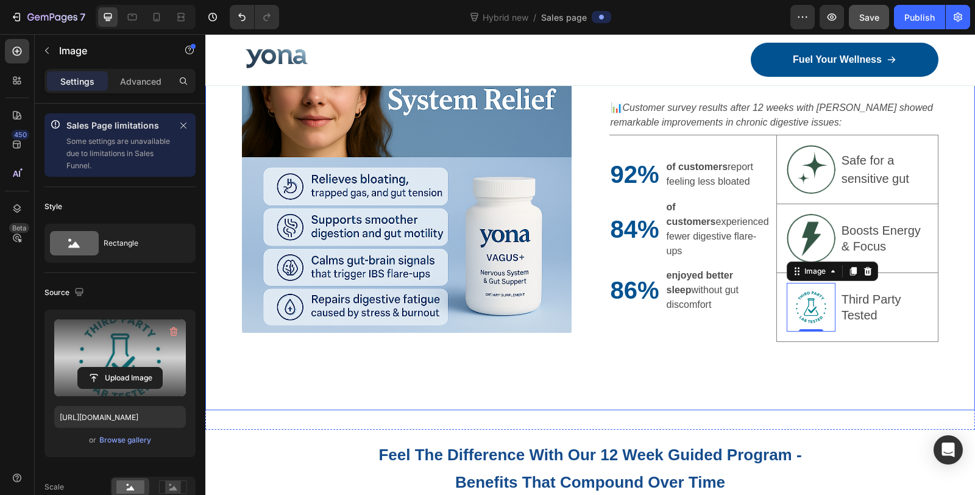
click at [829, 378] on div "Image Up to 84% More Effective at Reducing Digestive Symptoms Heading 📊 Custome…" at bounding box center [590, 203] width 770 height 416
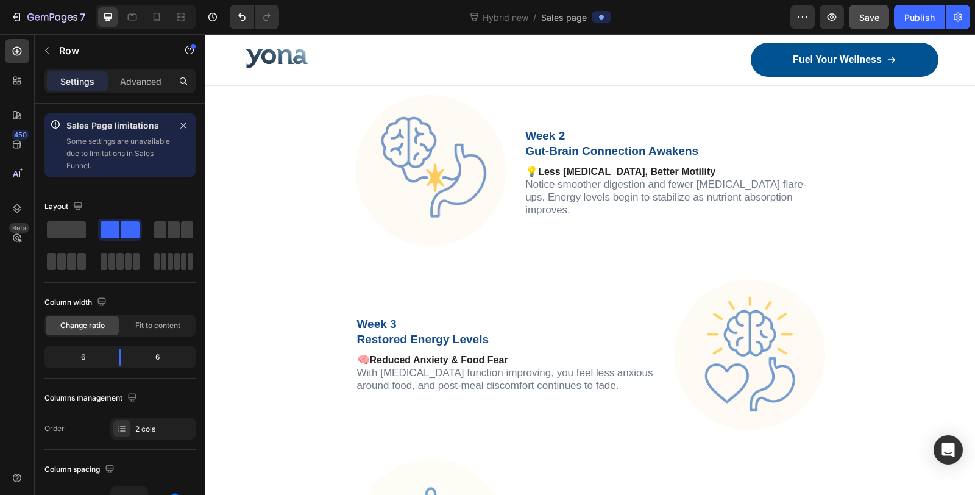
scroll to position [2708, 0]
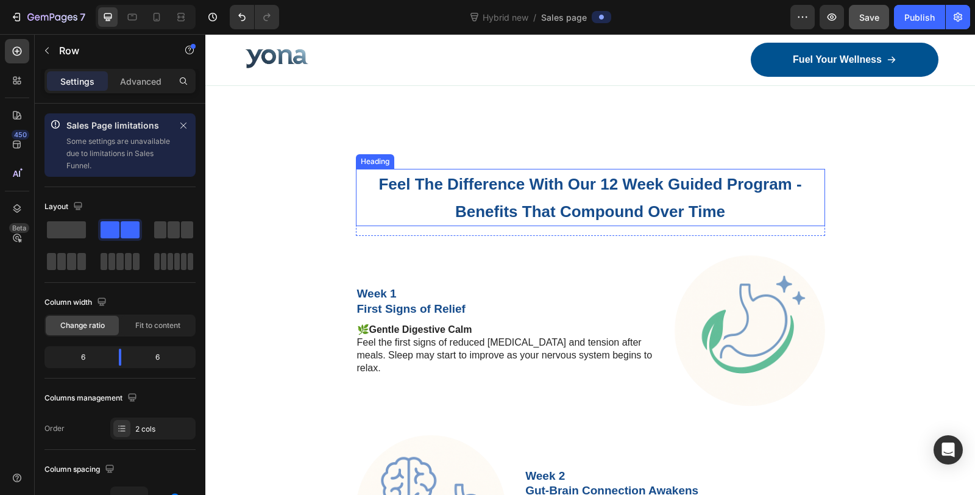
click at [600, 180] on span "Feel The Difference With Our 12 Week Guided Program - Benefits That Compound Ov…" at bounding box center [589, 198] width 423 height 46
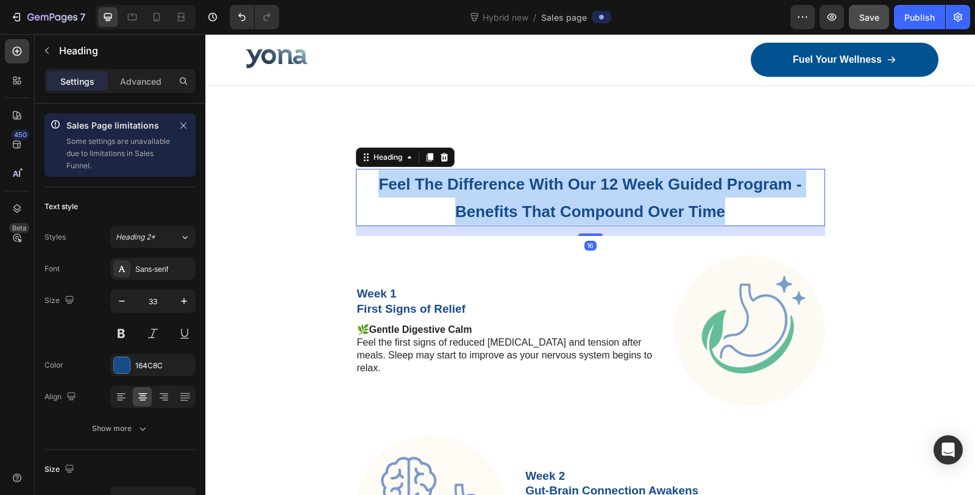
click at [600, 180] on span "Feel The Difference With Our 12 Week Guided Program - Benefits That Compound Ov…" at bounding box center [589, 198] width 423 height 46
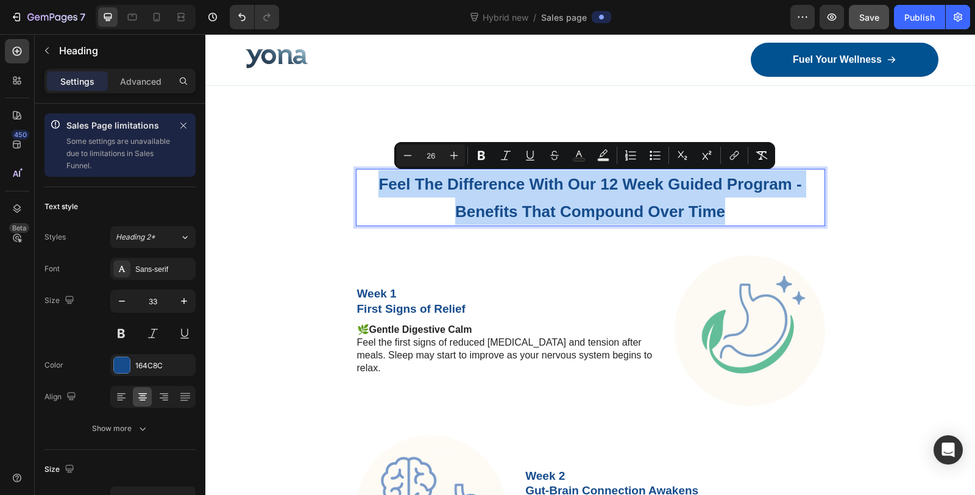
click at [611, 180] on span "Feel The Difference With Our 12 Week Guided Program - Benefits That Compound Ov…" at bounding box center [589, 198] width 423 height 46
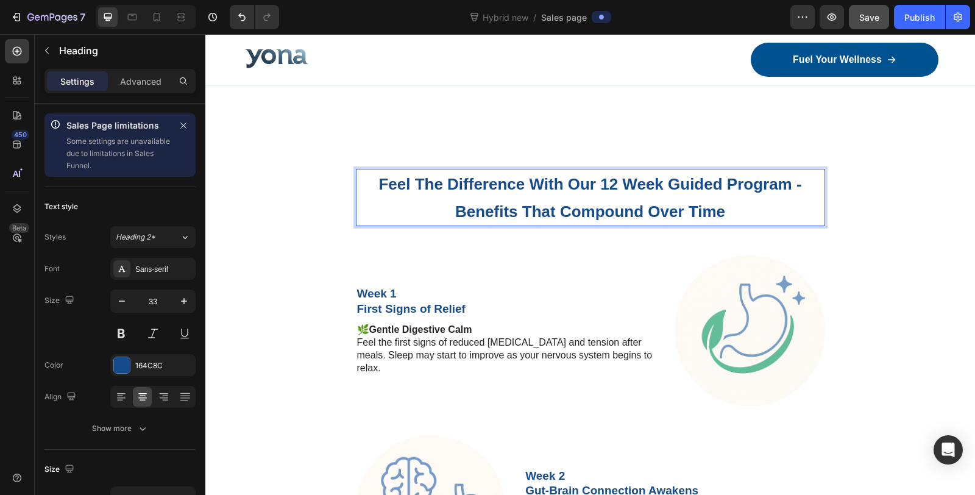
click at [584, 175] on span "Feel The Difference With Our 12 Week Guided Program - Benefits That Compound Ov…" at bounding box center [589, 198] width 423 height 46
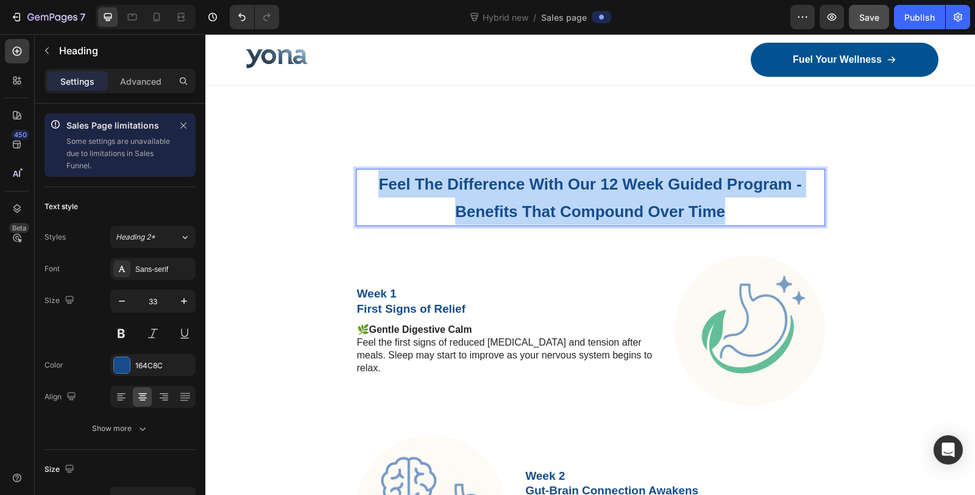
click at [584, 175] on span "Feel The Difference With Our 12 Week Guided Program - Benefits That Compound Ov…" at bounding box center [589, 198] width 423 height 46
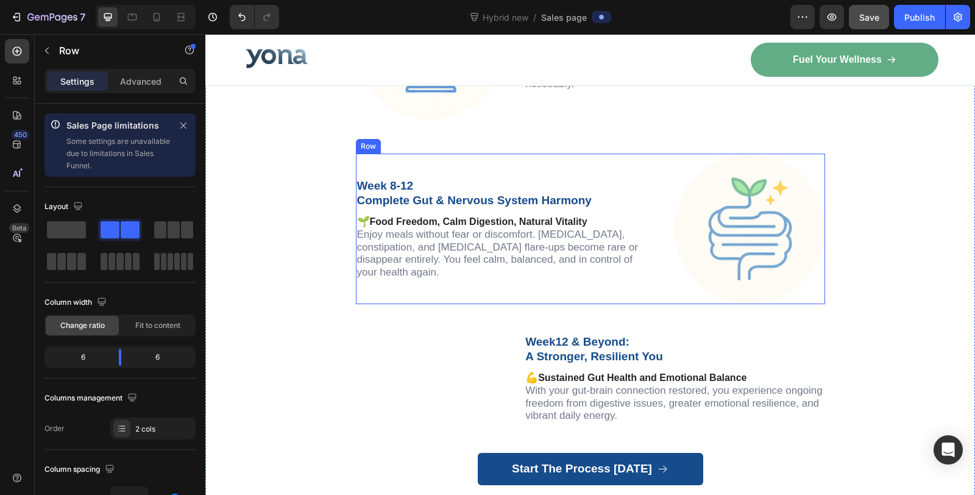
scroll to position [3656, 0]
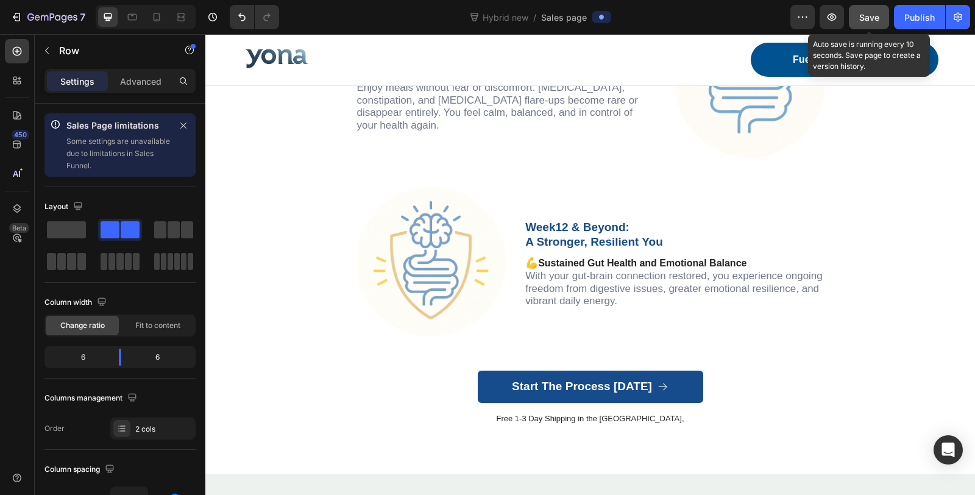
click at [875, 21] on span "Save" at bounding box center [869, 17] width 20 height 10
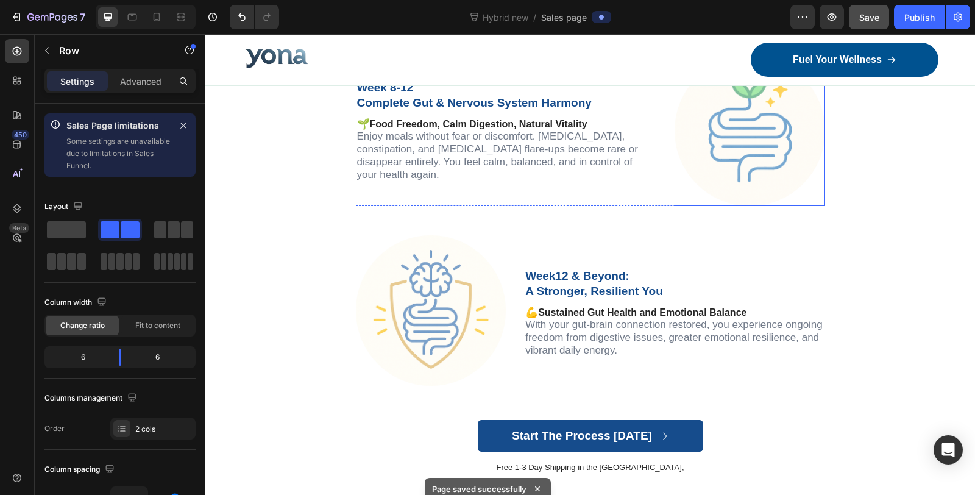
scroll to position [3724, 0]
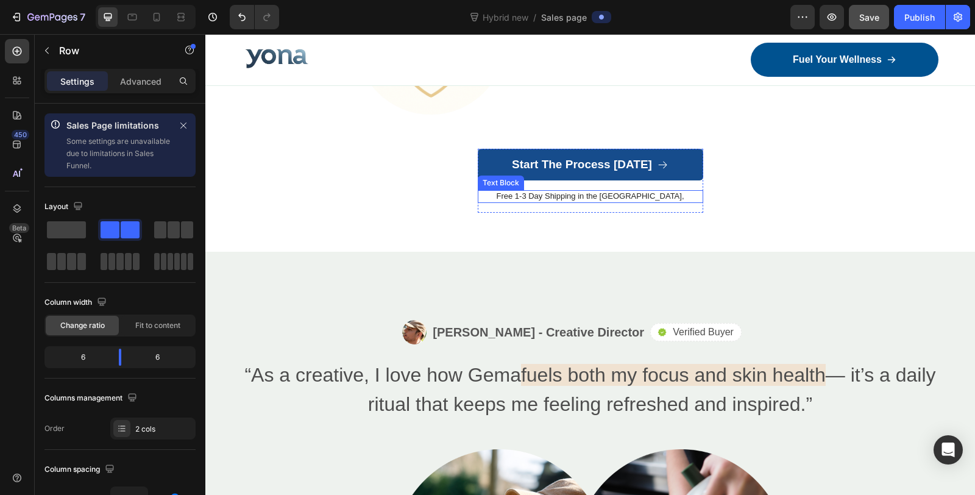
click at [546, 194] on p "Free 1-3 Day Shipping in the UK," at bounding box center [590, 196] width 223 height 10
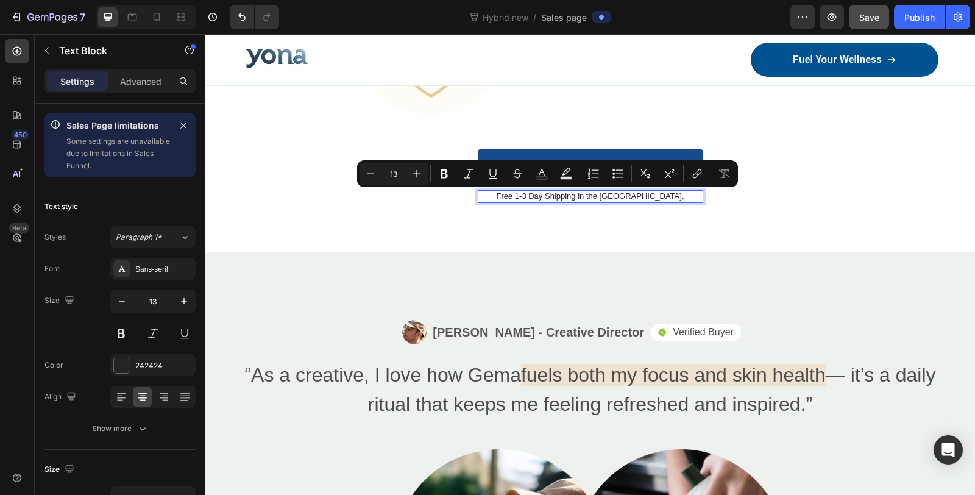
click at [552, 196] on p "Free 1-3 Day Shipping in the UK," at bounding box center [590, 196] width 223 height 10
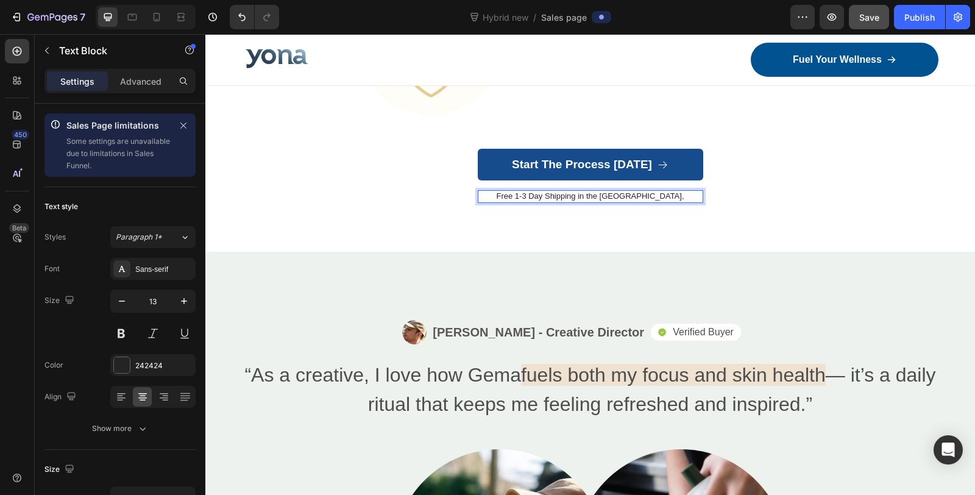
click at [554, 196] on p "Free 1-3 Day Shipping in the UK," at bounding box center [590, 196] width 223 height 10
drag, startPoint x: 572, startPoint y: 200, endPoint x: 559, endPoint y: 199, distance: 12.8
click at [559, 199] on p "Free 48 Day Shipping in the UK," at bounding box center [590, 196] width 223 height 10
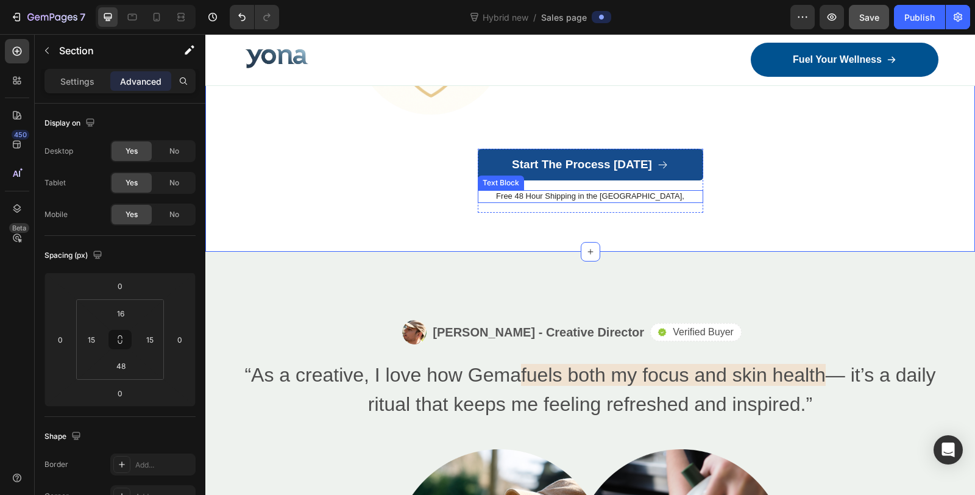
click at [643, 202] on div "Free 48 Hour Shipping in the UK," at bounding box center [590, 196] width 225 height 13
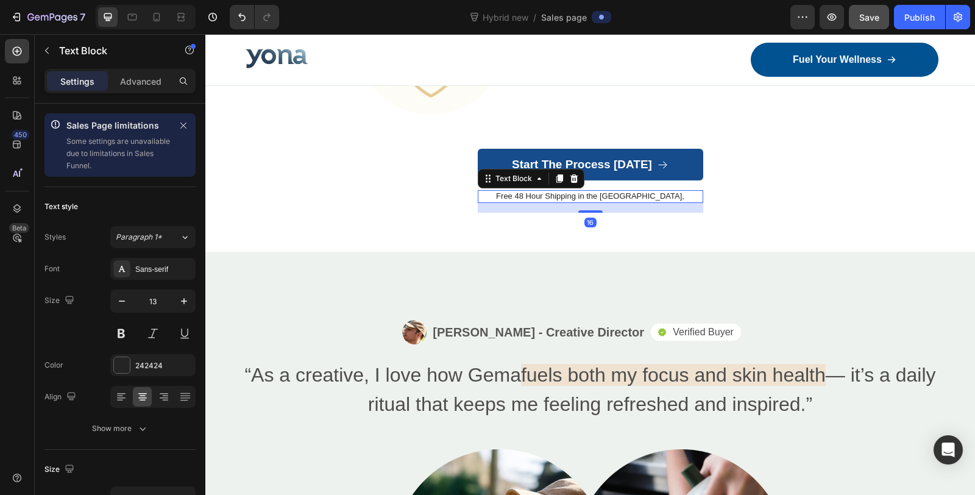
click at [643, 202] on div "Free 48 Hour Shipping in the UK," at bounding box center [590, 196] width 225 height 13
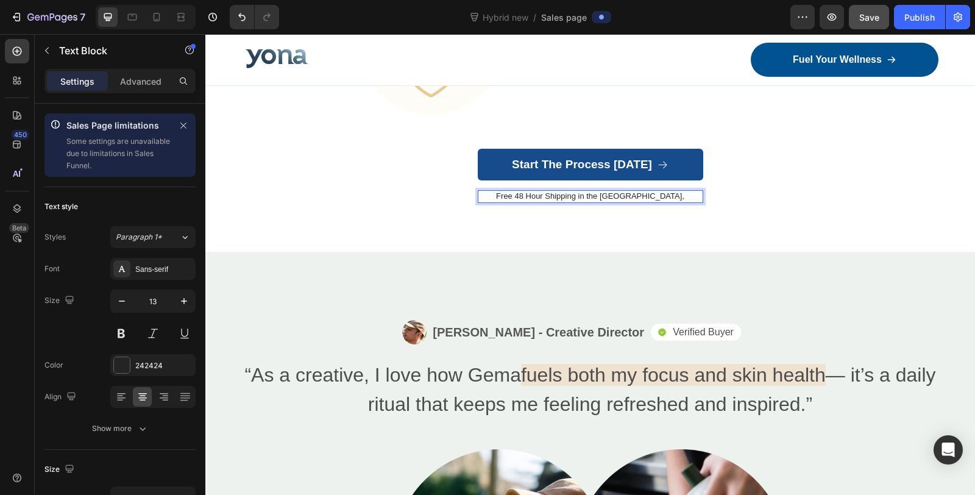
click at [651, 198] on p "Free 48 Hour Shipping in the UK," at bounding box center [590, 196] width 223 height 10
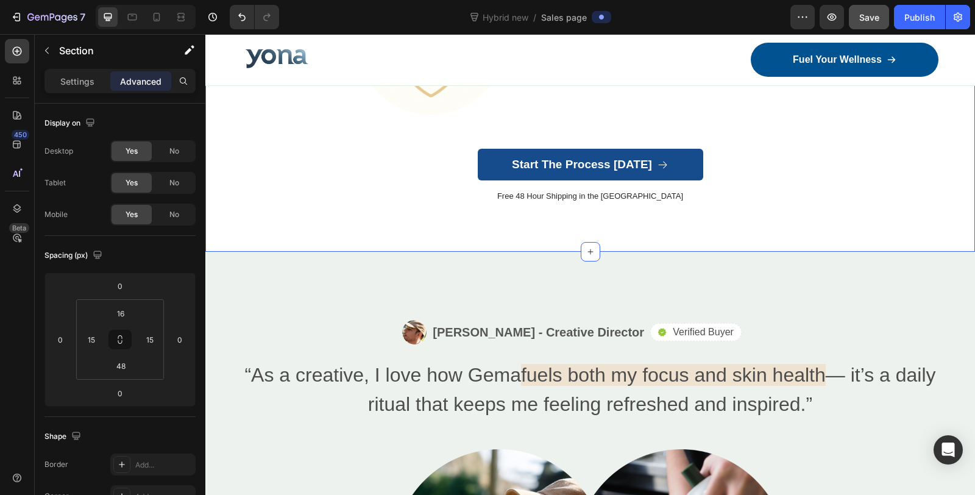
click at [618, 200] on p "Free 48 Hour Shipping in the [GEOGRAPHIC_DATA]" at bounding box center [590, 196] width 223 height 10
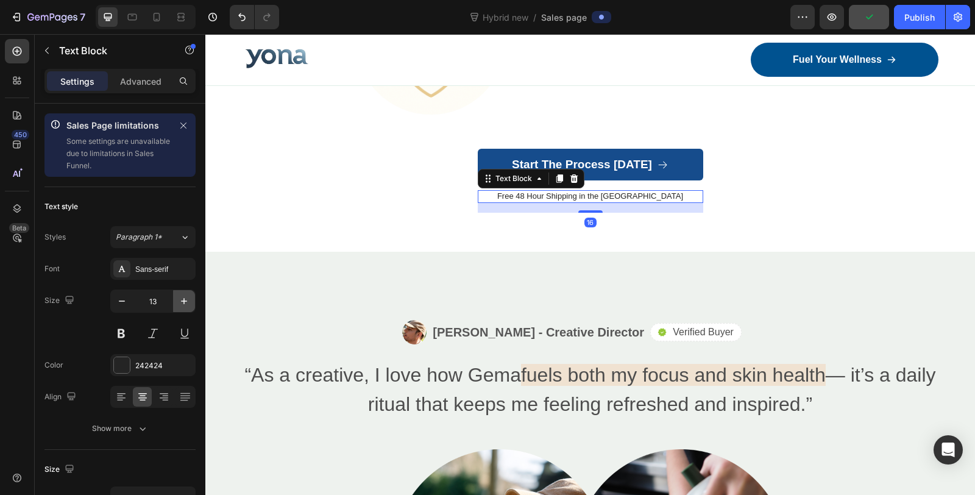
click at [177, 302] on button "button" at bounding box center [184, 301] width 22 height 22
type input "14"
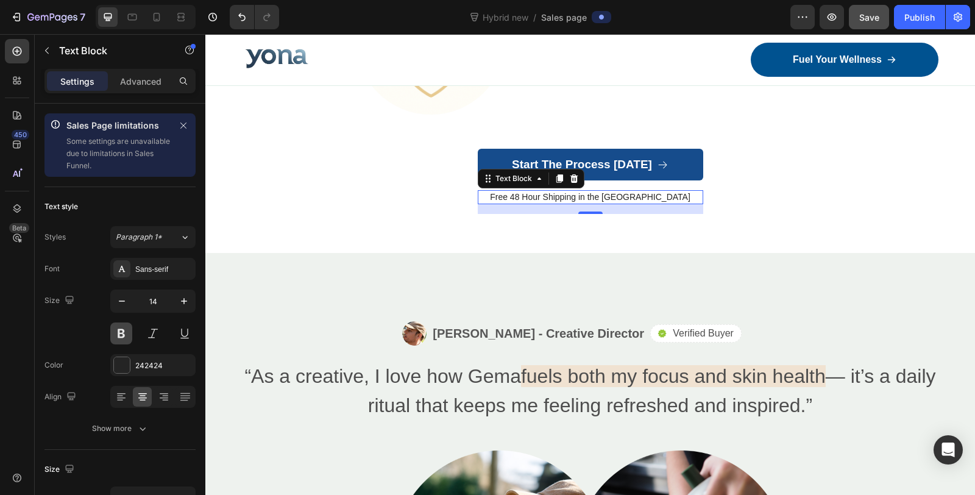
click at [128, 333] on button at bounding box center [121, 333] width 22 height 22
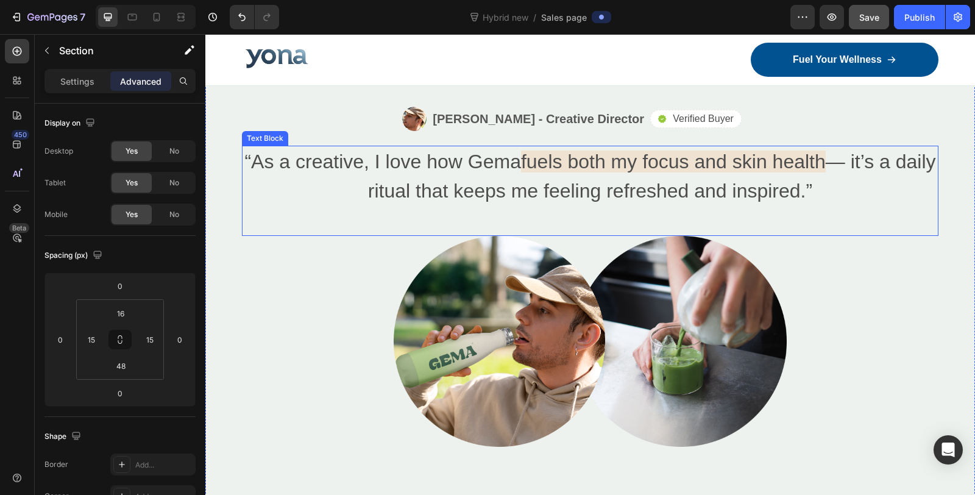
scroll to position [3994, 0]
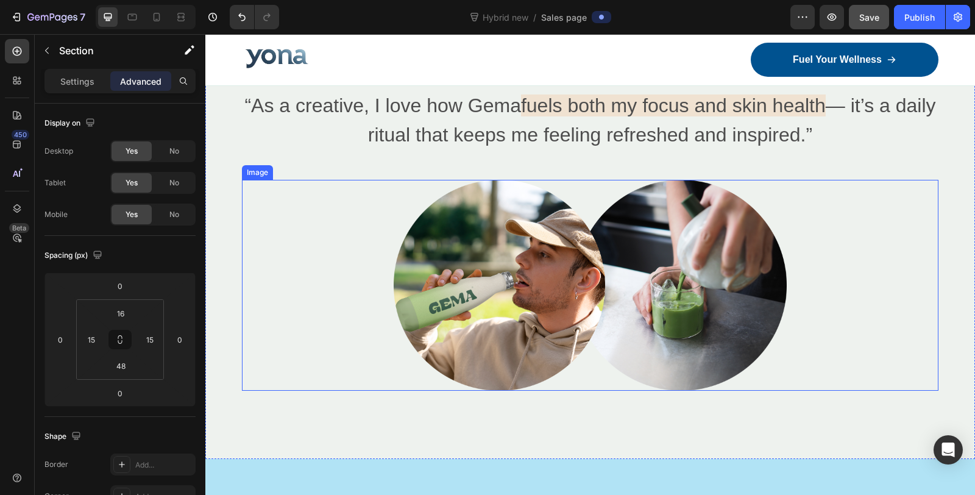
click at [542, 276] on img at bounding box center [590, 285] width 393 height 211
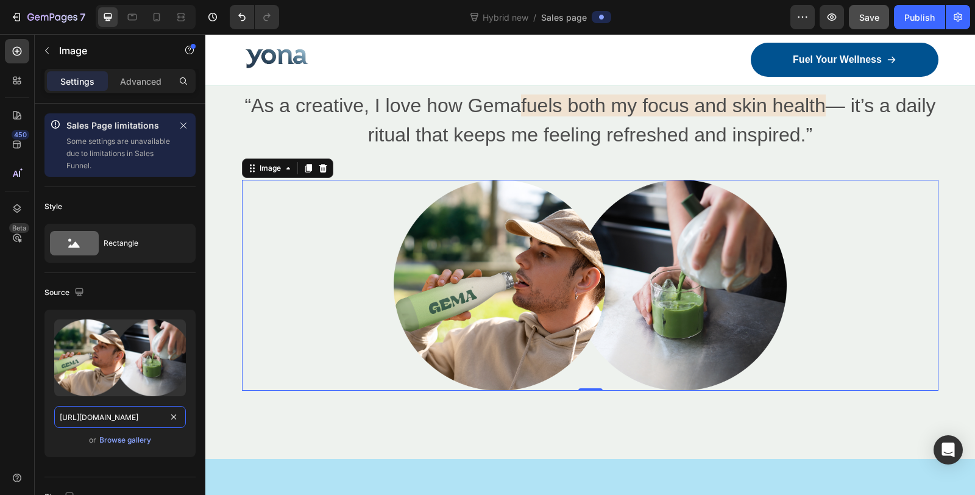
click at [129, 420] on input "https://cdn.shopify.com/s/files/1/0836/4271/2406/files/gempages_573703203716072…" at bounding box center [120, 417] width 132 height 22
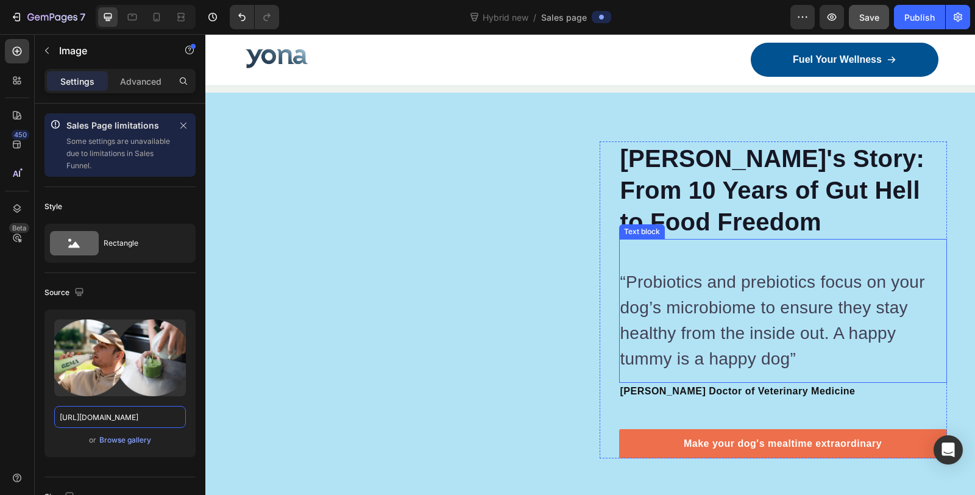
scroll to position [4265, 0]
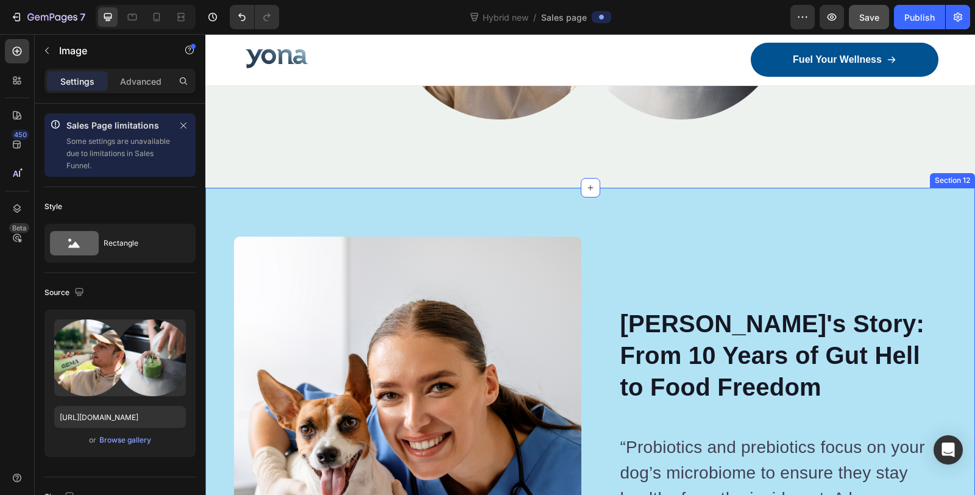
click at [843, 194] on div "Image Image Sarah's Story: From 10 Years of Gut Hell to Food Freedom Heading “P…" at bounding box center [590, 465] width 770 height 554
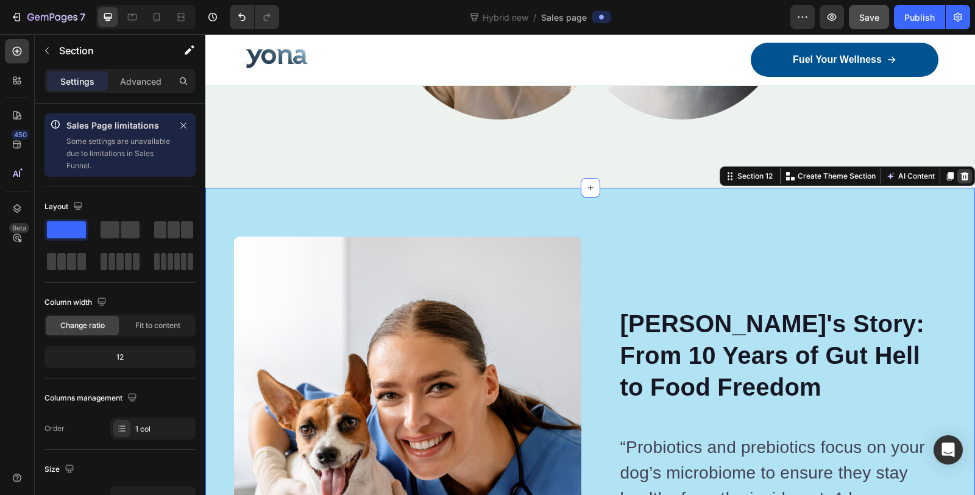
click at [961, 172] on icon at bounding box center [965, 176] width 8 height 9
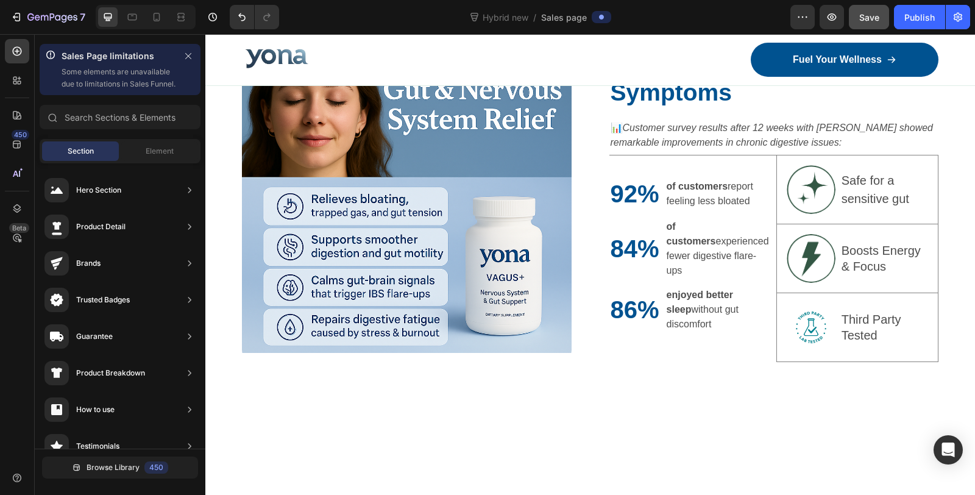
scroll to position [2320, 0]
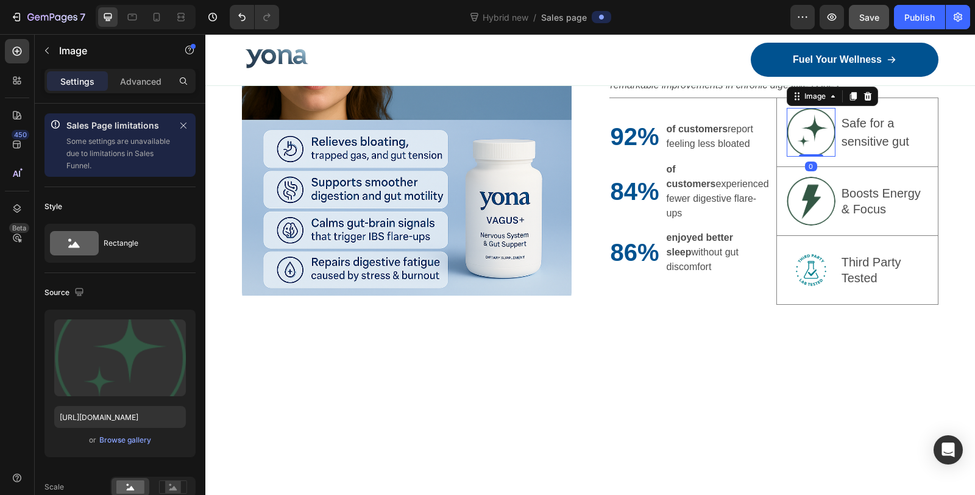
click at [804, 157] on img at bounding box center [811, 132] width 49 height 49
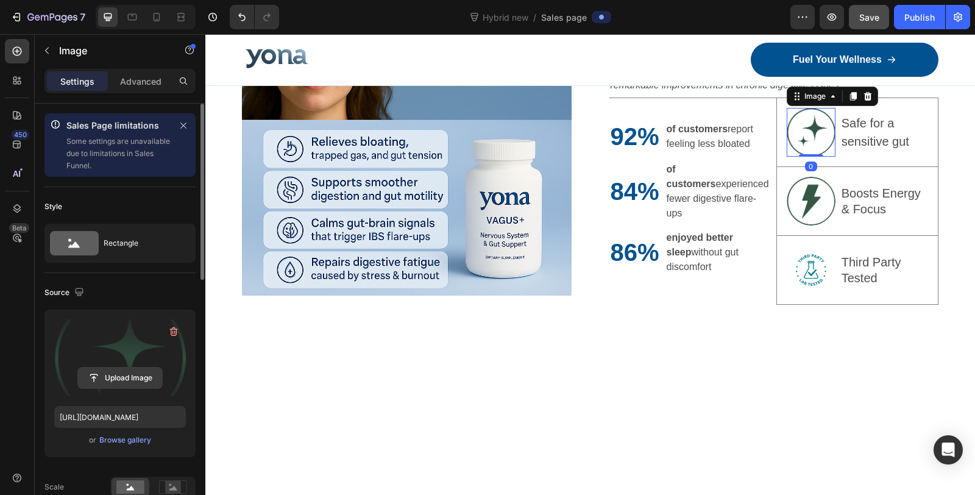
click at [134, 378] on input "file" at bounding box center [120, 377] width 84 height 21
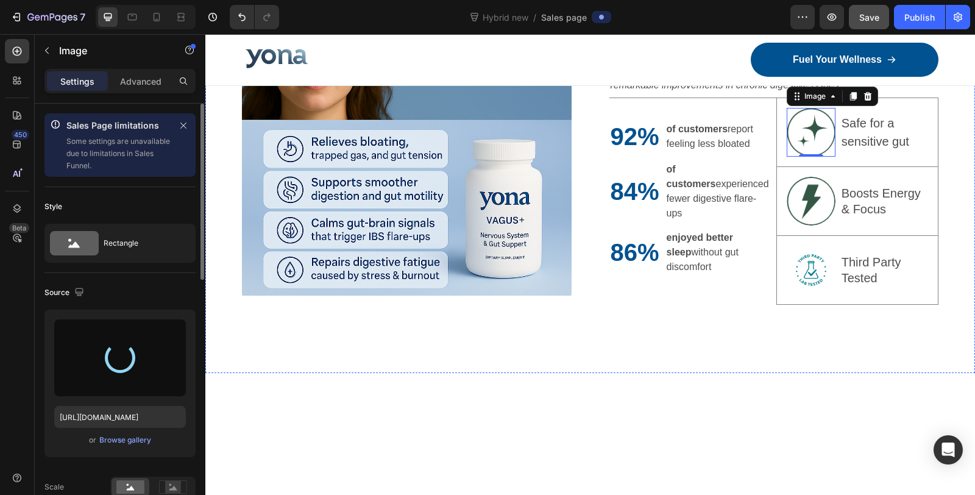
type input "https://cdn.shopify.com/s/files/1/0836/4271/2406/files/gempages_573703203716072…"
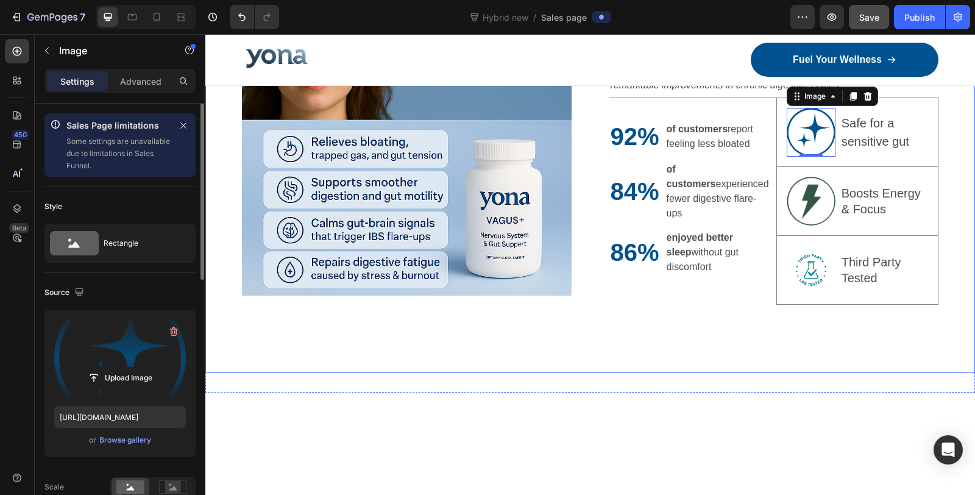
click at [936, 159] on div "Image Up to 84% More Effective at Reducing Digestive Symptoms Heading 📊 Custome…" at bounding box center [590, 165] width 770 height 416
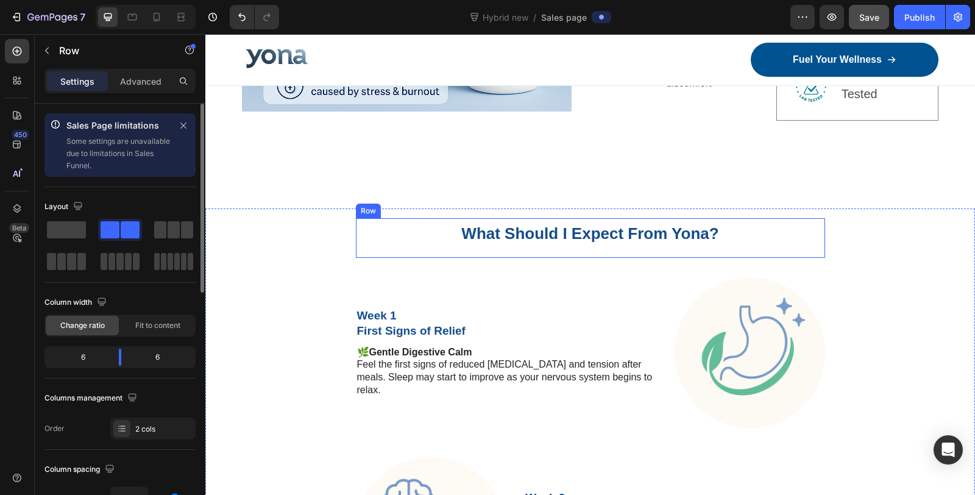
scroll to position [2456, 0]
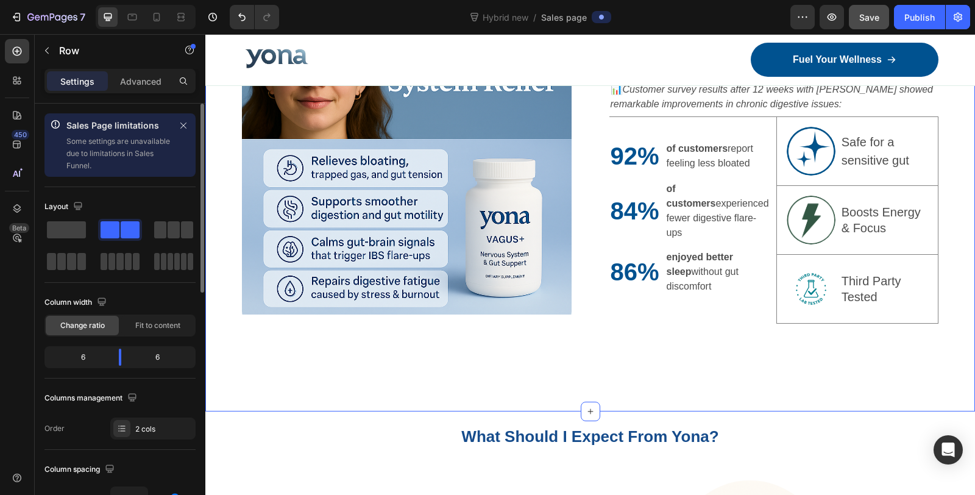
click at [563, 407] on div "Image Up to 84% More Effective at Reducing Digestive Symptoms Heading 📊 Custome…" at bounding box center [590, 193] width 770 height 435
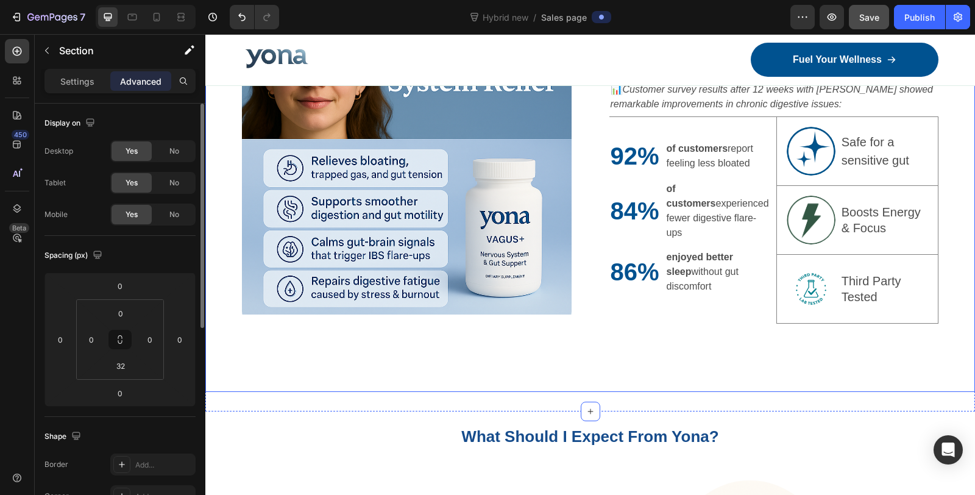
click at [556, 378] on div "Image Up to 84% More Effective at Reducing Digestive Symptoms Heading 📊 Custome…" at bounding box center [590, 184] width 770 height 416
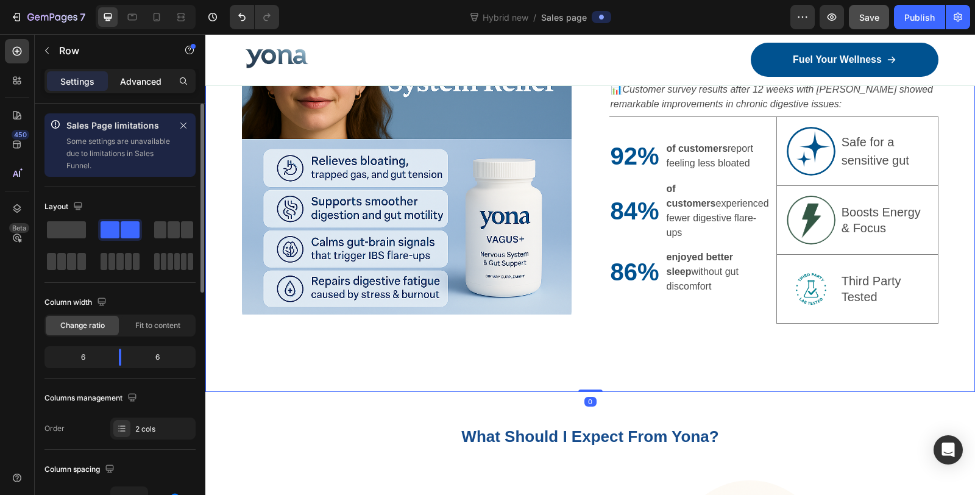
click at [140, 84] on p "Advanced" at bounding box center [140, 81] width 41 height 13
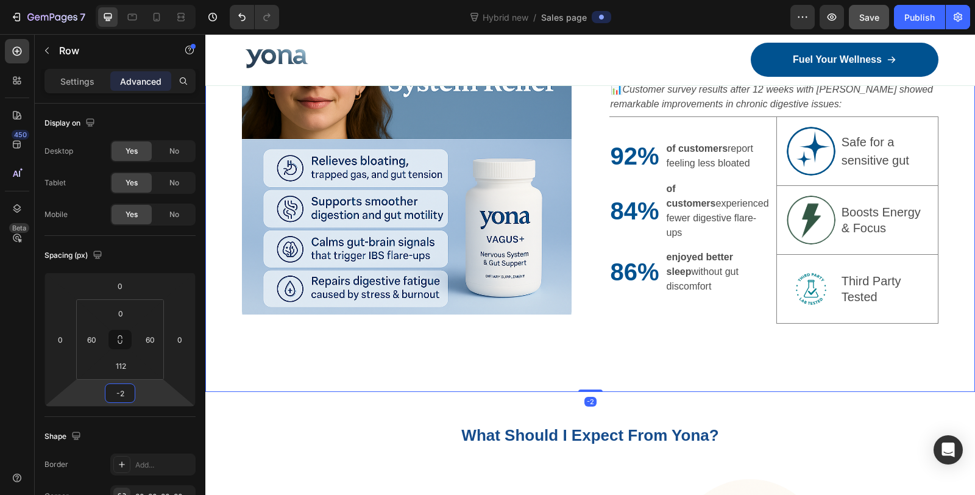
type input "0"
drag, startPoint x: 132, startPoint y: 378, endPoint x: 141, endPoint y: 378, distance: 9.1
click at [141, 0] on html "7 Version history Hybrid new / Sales page Preview Save Publish 450 Beta Sales P…" at bounding box center [487, 0] width 975 height 0
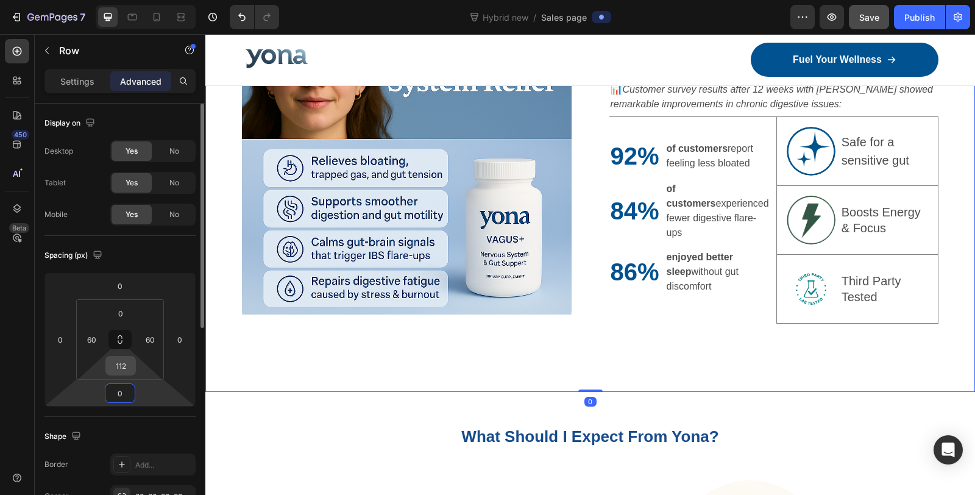
click at [131, 366] on input "112" at bounding box center [120, 365] width 24 height 18
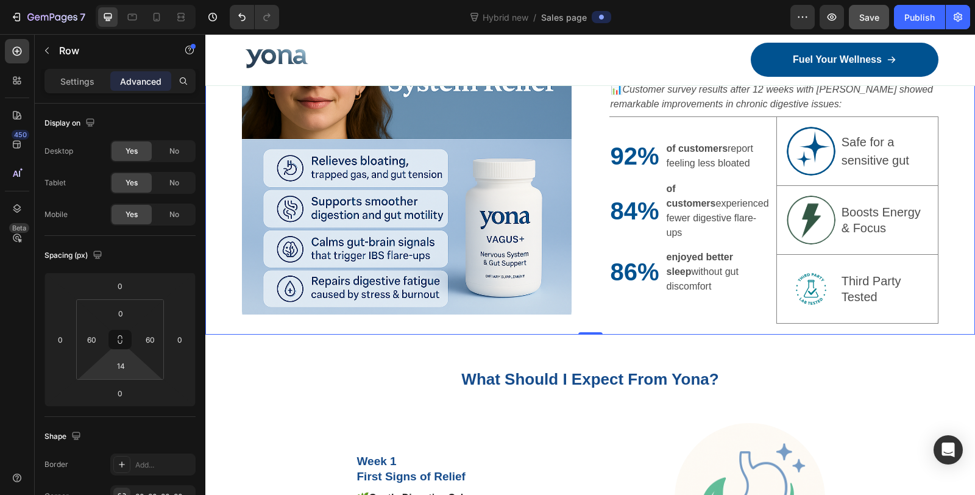
type input "10"
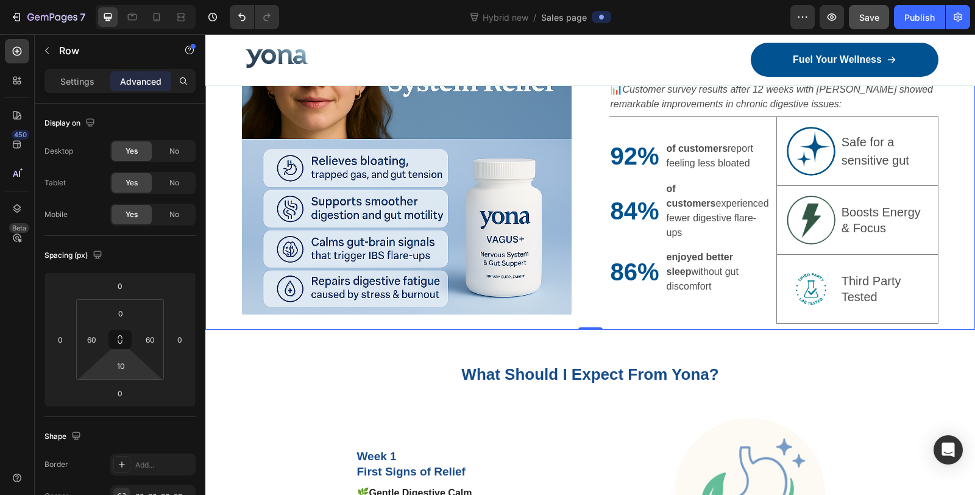
drag, startPoint x: 129, startPoint y: 378, endPoint x: 132, endPoint y: 412, distance: 34.3
click at [132, 0] on html "7 Version history Hybrid new / Sales page Preview Save Publish 450 Beta Sales P…" at bounding box center [487, 0] width 975 height 0
click at [603, 304] on div "Image Up to 84% More Effective at Reducing Digestive Symptoms Heading 📊 Custome…" at bounding box center [590, 152] width 770 height 353
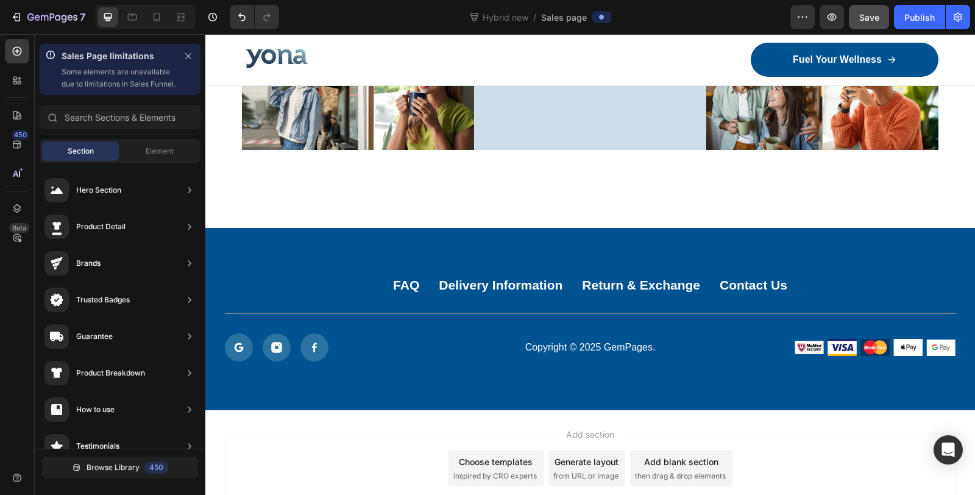
scroll to position [7151, 0]
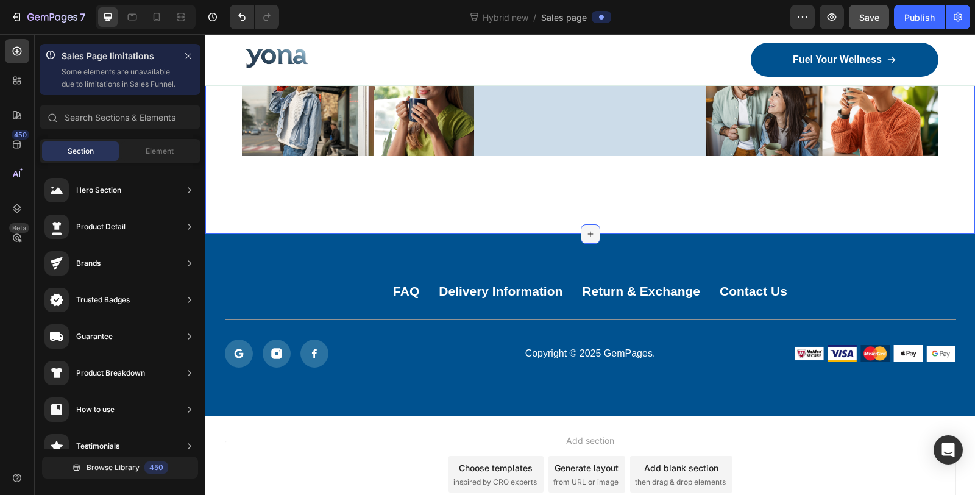
click at [588, 229] on icon at bounding box center [591, 234] width 10 height 10
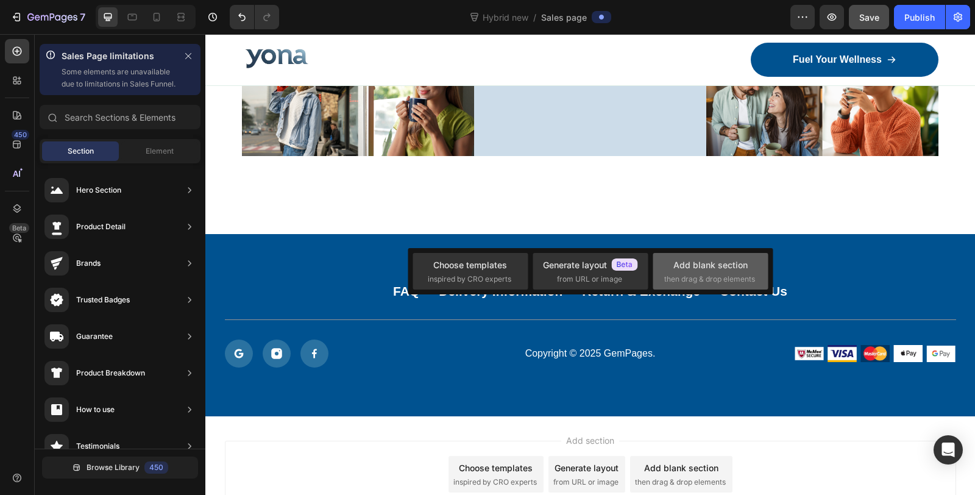
click at [683, 268] on div "Add blank section" at bounding box center [710, 264] width 74 height 13
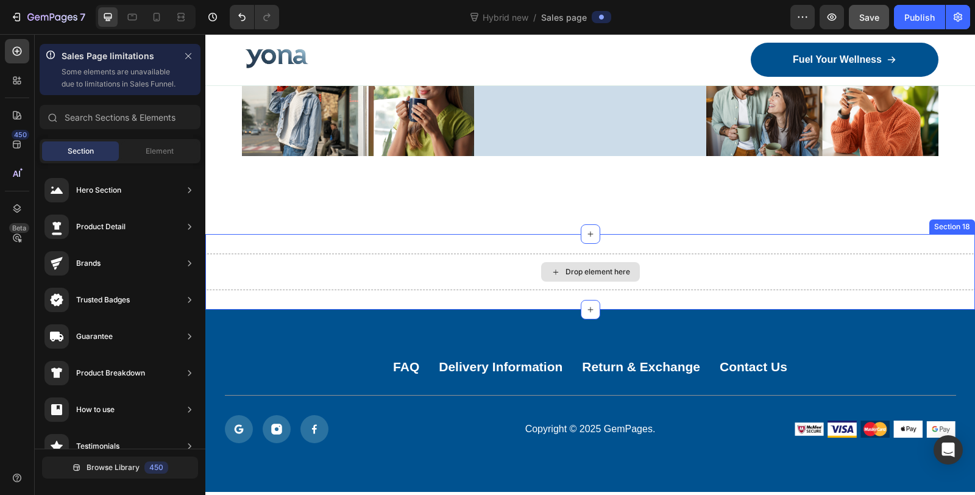
click at [619, 267] on div "Drop element here" at bounding box center [597, 272] width 65 height 10
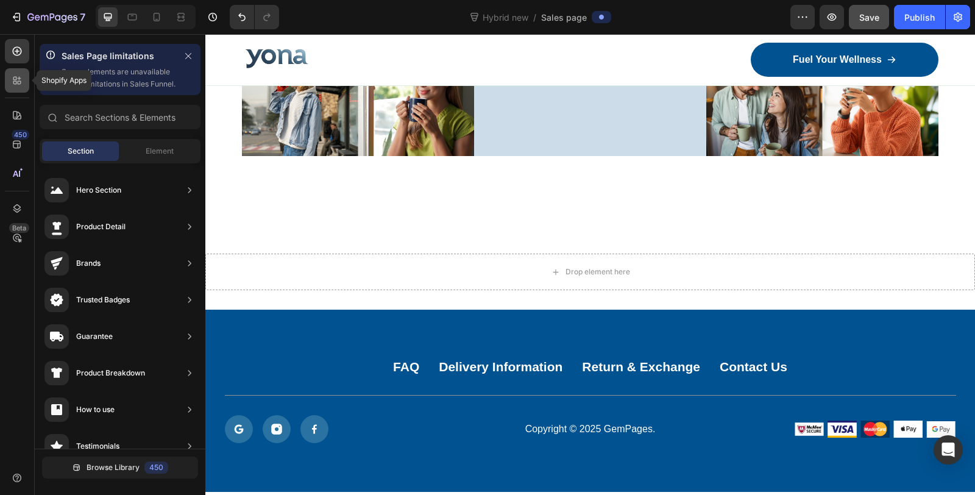
click at [18, 81] on icon at bounding box center [20, 83] width 4 height 4
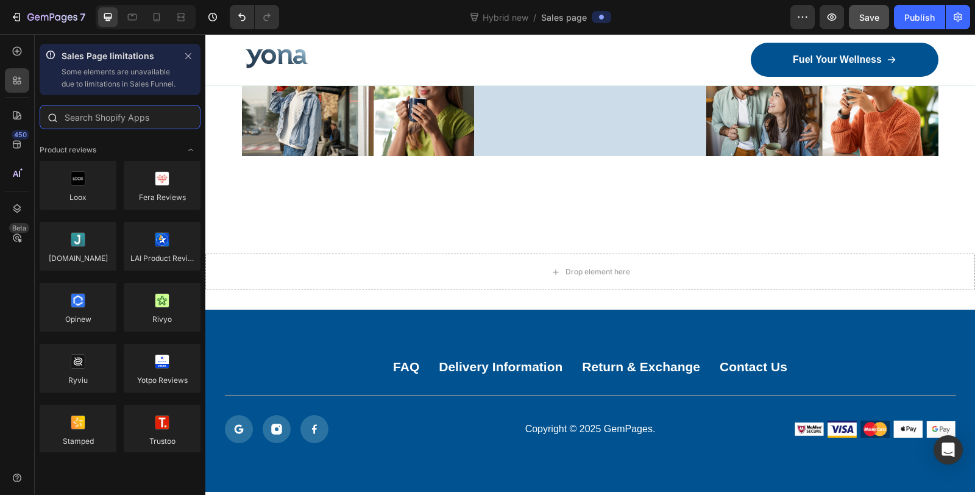
click at [86, 129] on input "text" at bounding box center [120, 117] width 161 height 24
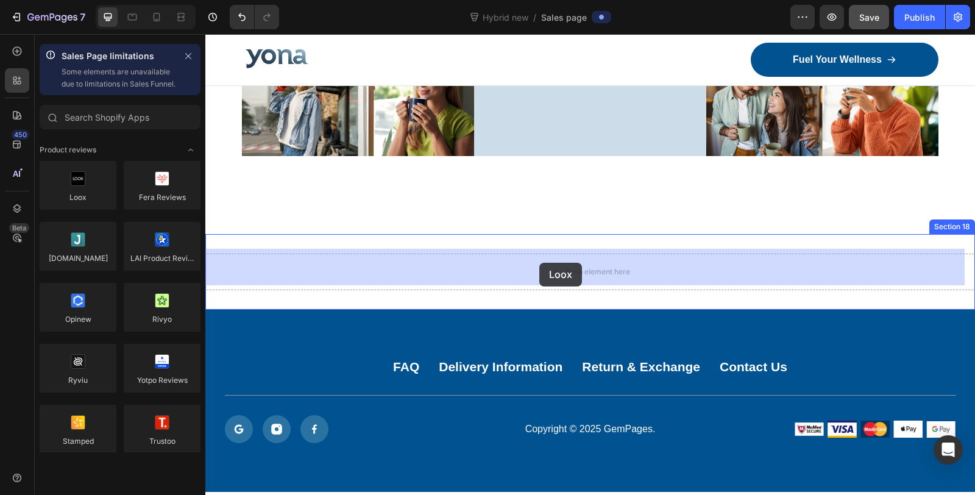
drag, startPoint x: 282, startPoint y: 212, endPoint x: 559, endPoint y: 261, distance: 281.6
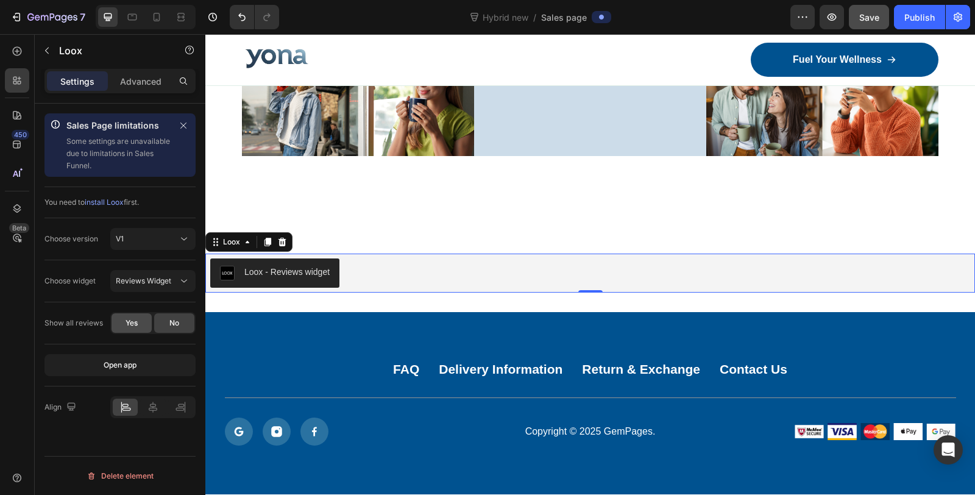
click at [119, 317] on div "Yes" at bounding box center [132, 322] width 40 height 19
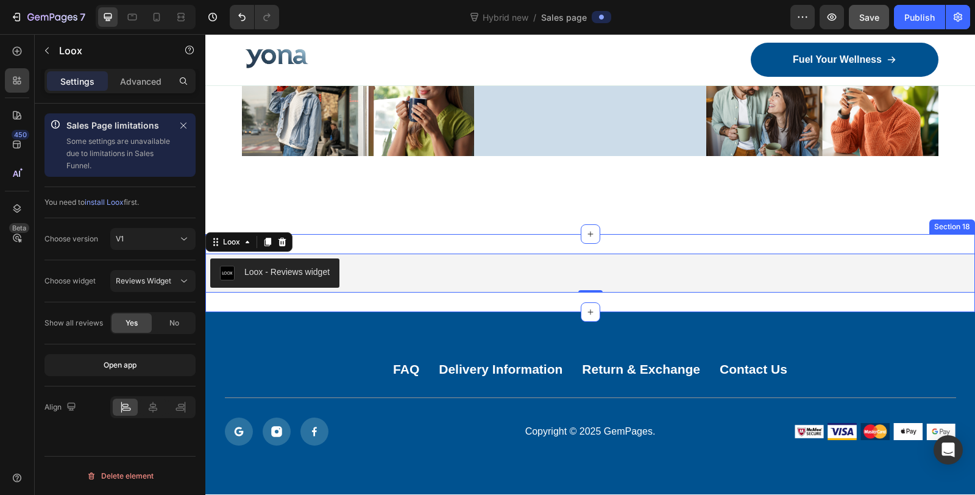
click at [500, 221] on div "Image 1500+ Heading Happy Customers Text Block 4.9 Stars rating Text Block Icon…" at bounding box center [590, 37] width 770 height 394
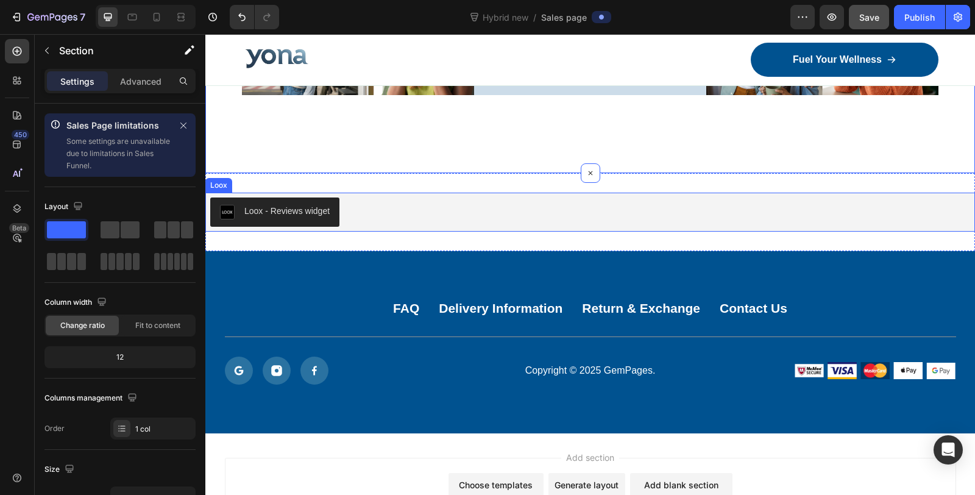
scroll to position [7319, 0]
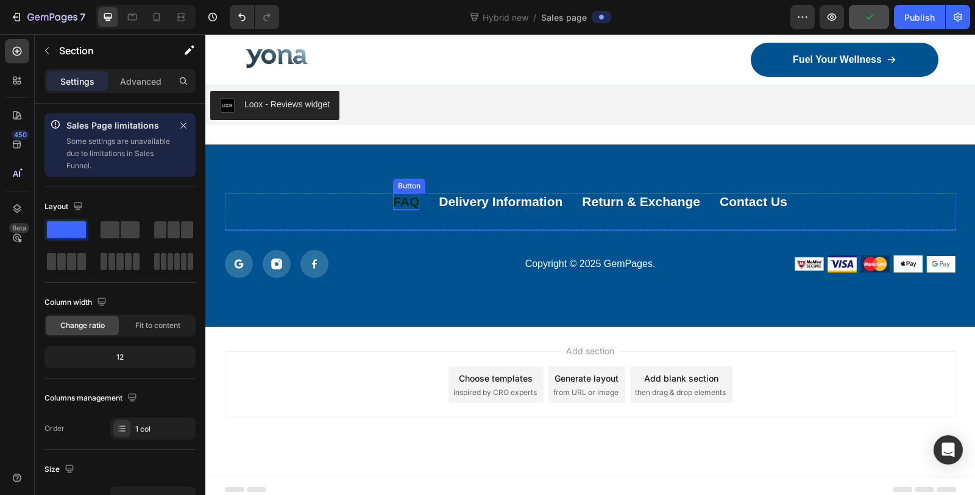
click at [401, 196] on div "FAQ" at bounding box center [406, 201] width 26 height 16
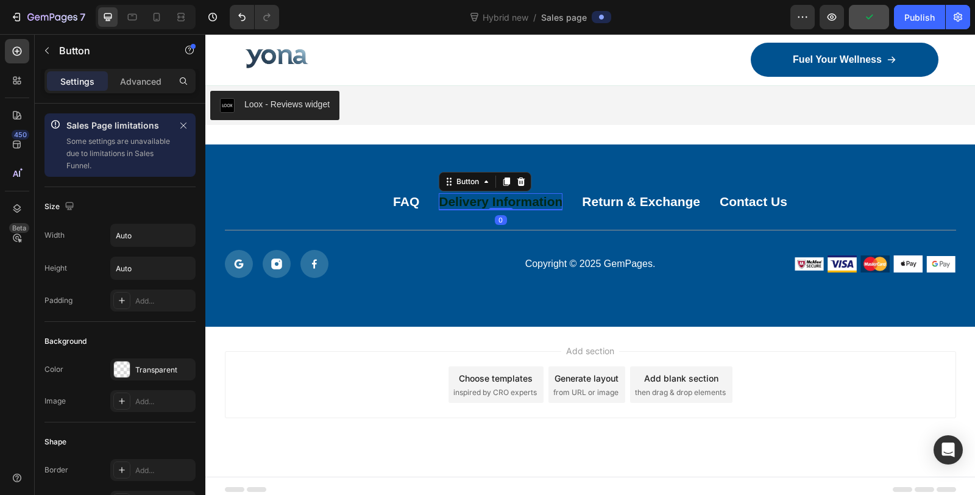
click at [486, 196] on div "Delivery Information" at bounding box center [501, 201] width 124 height 16
click at [895, 299] on div "FAQ Button Delivery Information Button 0 Return & Exchange Button Contact Us Bu…" at bounding box center [590, 235] width 770 height 182
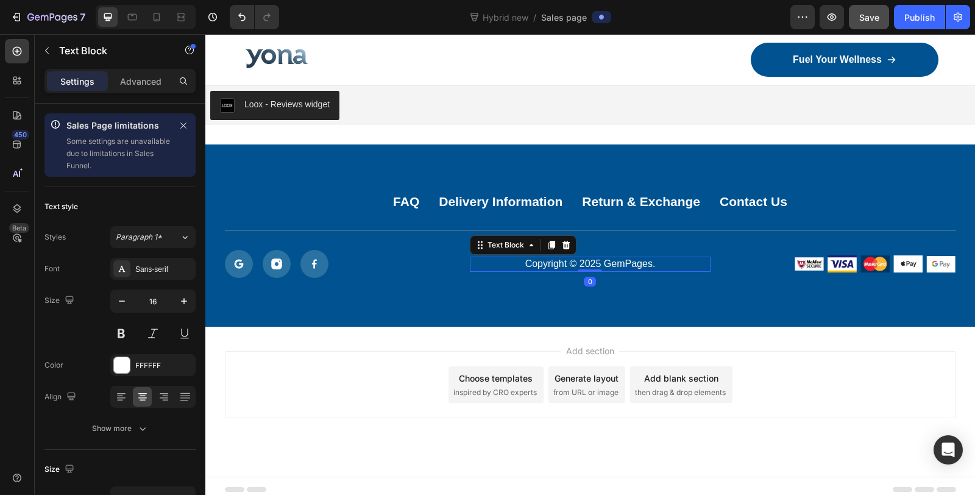
click at [595, 260] on p "Copyright © 2025 GemPages." at bounding box center [590, 264] width 238 height 13
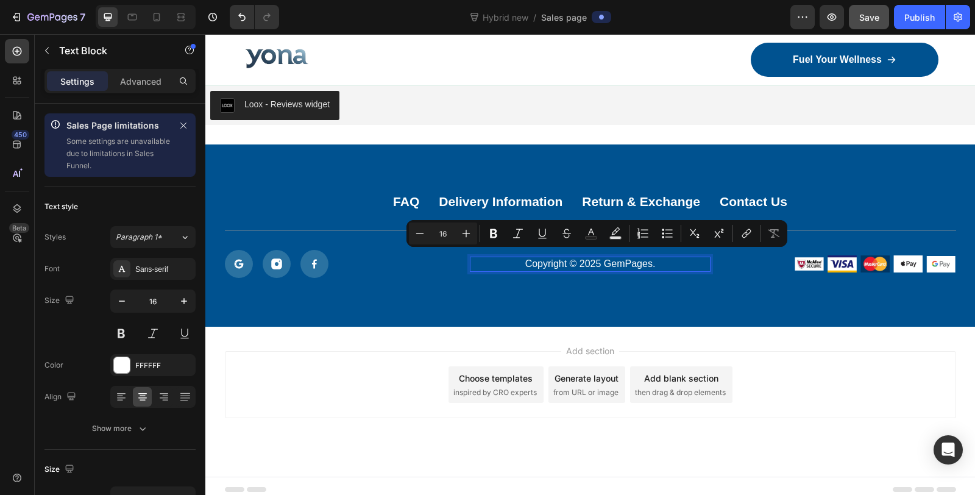
click at [579, 260] on p "Copyright © 2025 GemPages." at bounding box center [590, 264] width 238 height 13
drag, startPoint x: 576, startPoint y: 258, endPoint x: 594, endPoint y: 261, distance: 17.9
click at [594, 261] on p "Copyright © 2025 GemPages." at bounding box center [590, 264] width 238 height 13
click at [625, 261] on p "Copyright © 2025 GemPages." at bounding box center [590, 264] width 238 height 13
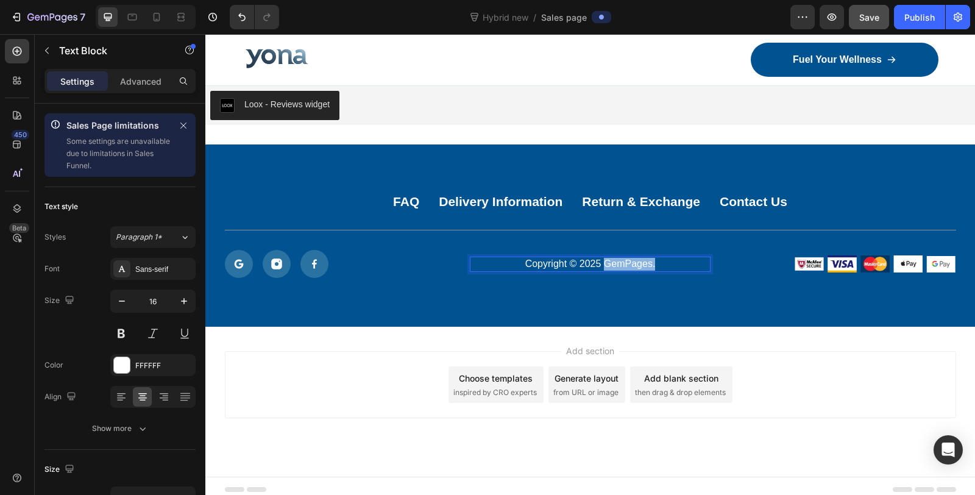
drag, startPoint x: 599, startPoint y: 259, endPoint x: 649, endPoint y: 259, distance: 50.0
click at [649, 259] on p "Copyright © 2025 GemPages." at bounding box center [590, 264] width 238 height 13
click at [779, 306] on div "FAQ Button Delivery Information Button Return & Exchange Button Contact Us Butt…" at bounding box center [590, 235] width 770 height 182
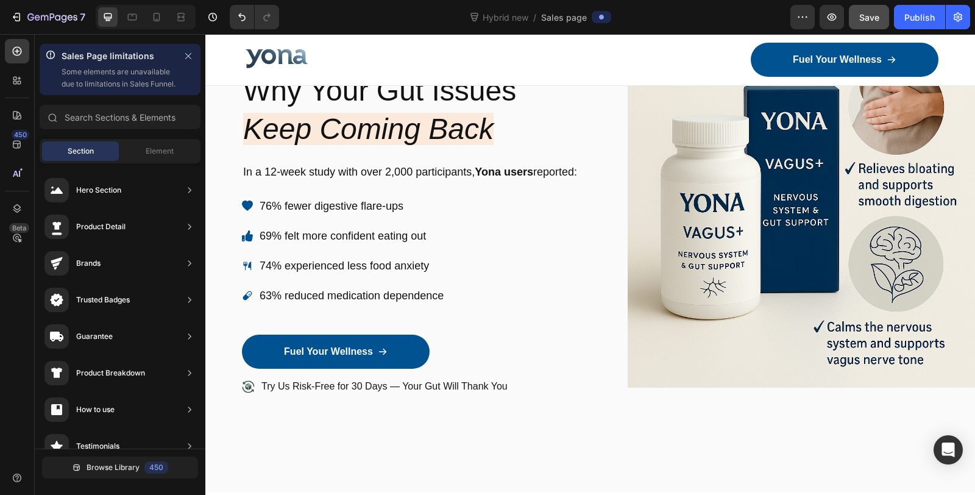
scroll to position [0, 0]
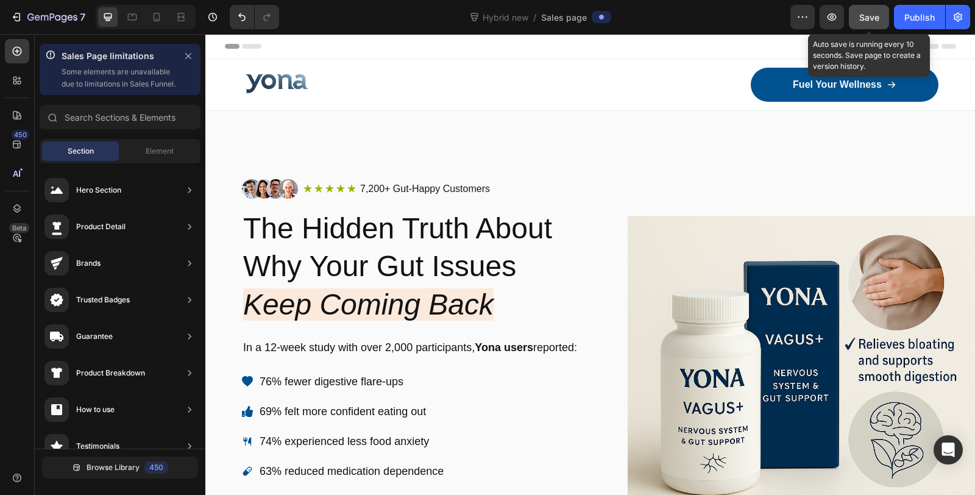
click at [869, 16] on span "Save" at bounding box center [869, 17] width 20 height 10
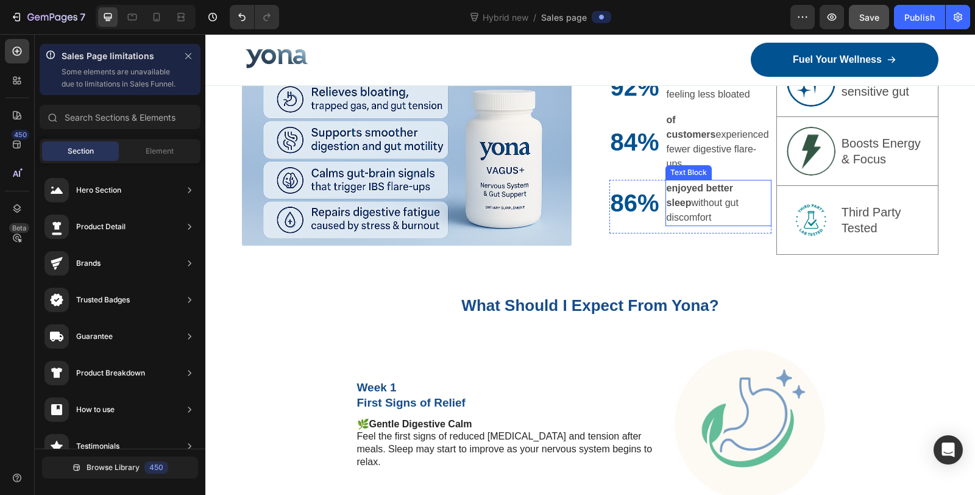
scroll to position [2505, 0]
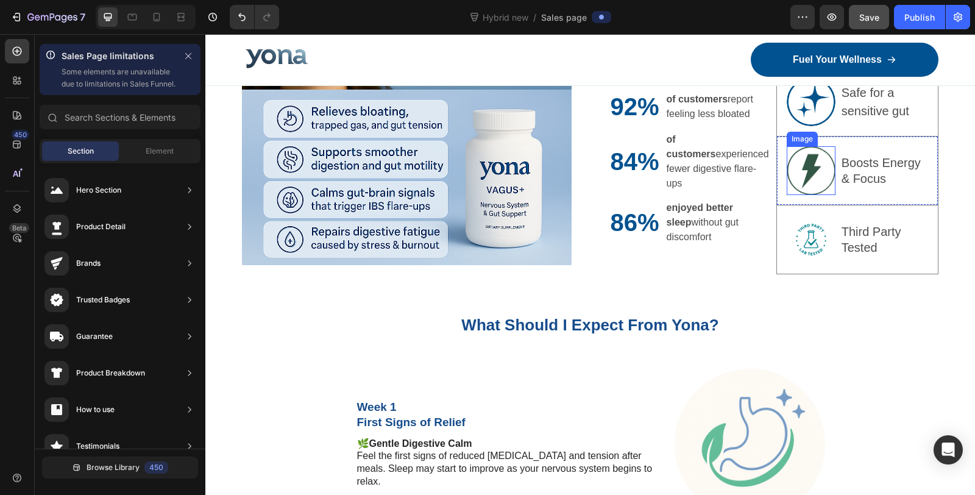
click at [806, 168] on img at bounding box center [811, 170] width 49 height 49
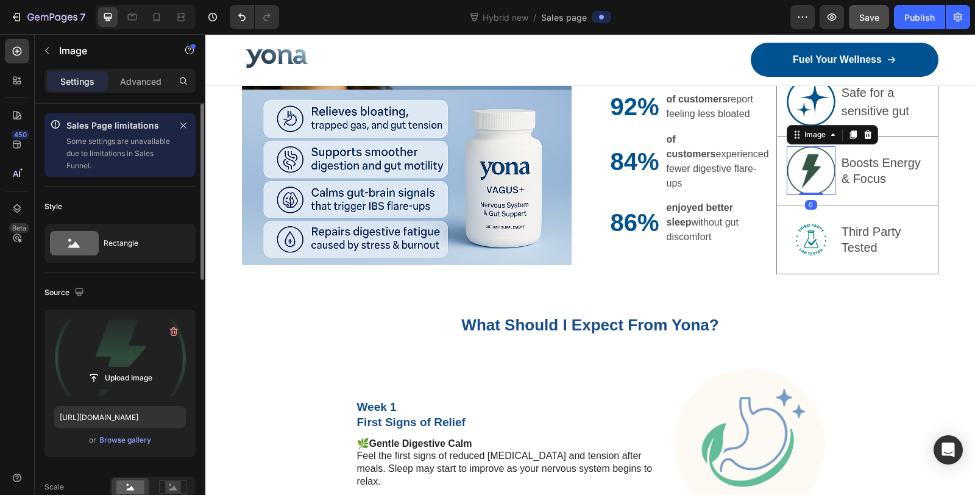
click at [123, 364] on label at bounding box center [120, 357] width 132 height 77
click at [123, 367] on input "file" at bounding box center [120, 377] width 84 height 21
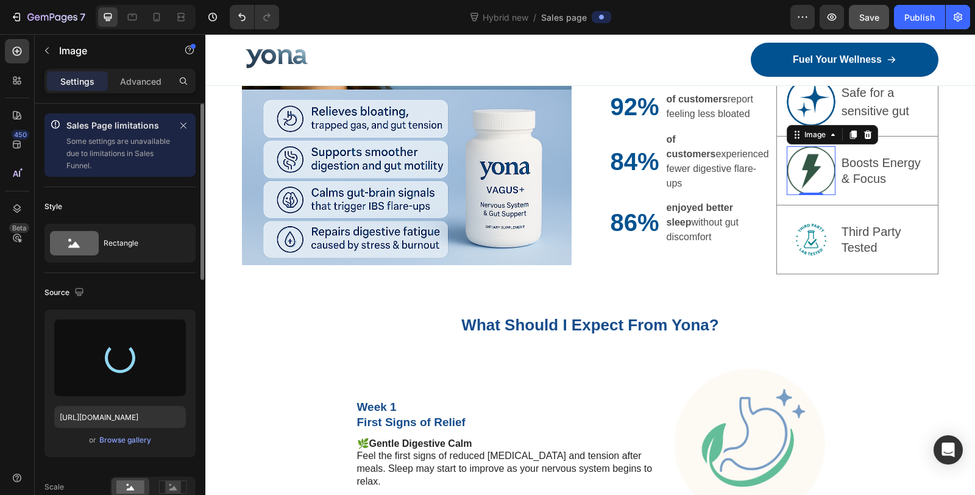
type input "https://cdn.shopify.com/s/files/1/0836/4271/2406/files/gempages_573703203716072…"
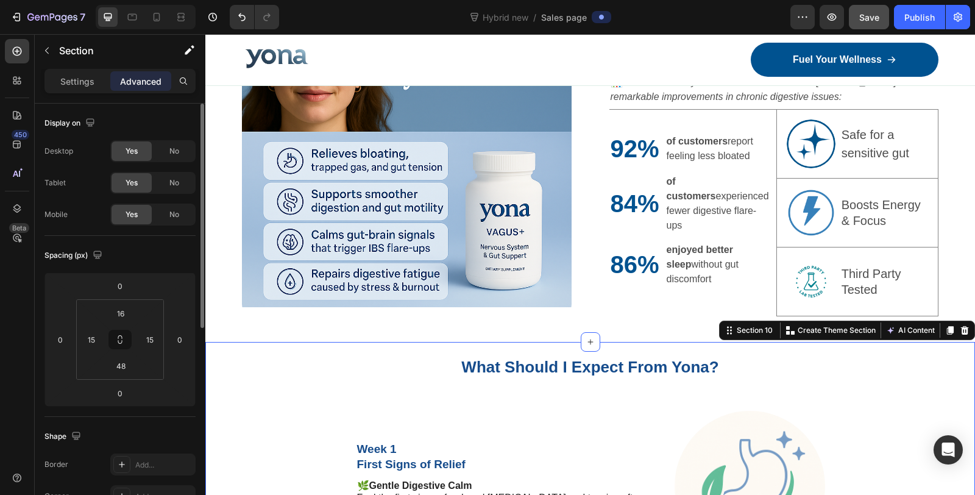
scroll to position [2437, 0]
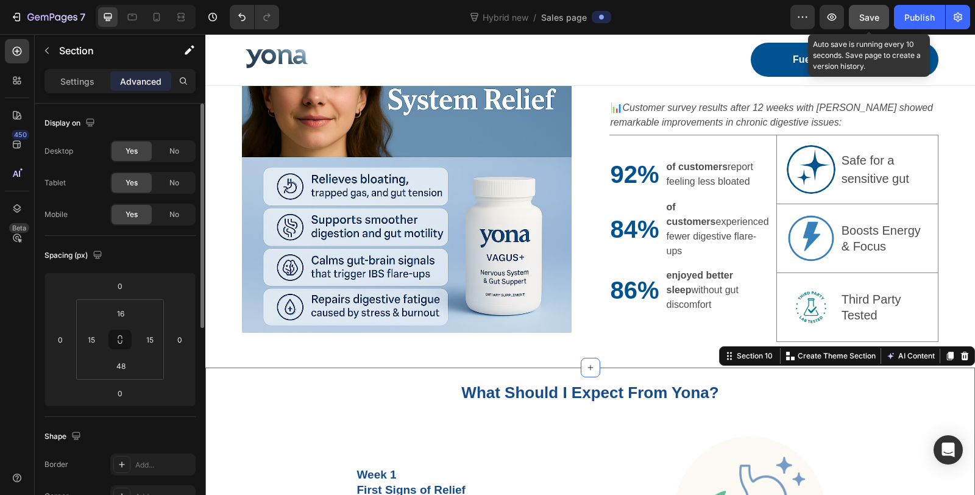
click at [872, 16] on span "Save" at bounding box center [869, 17] width 20 height 10
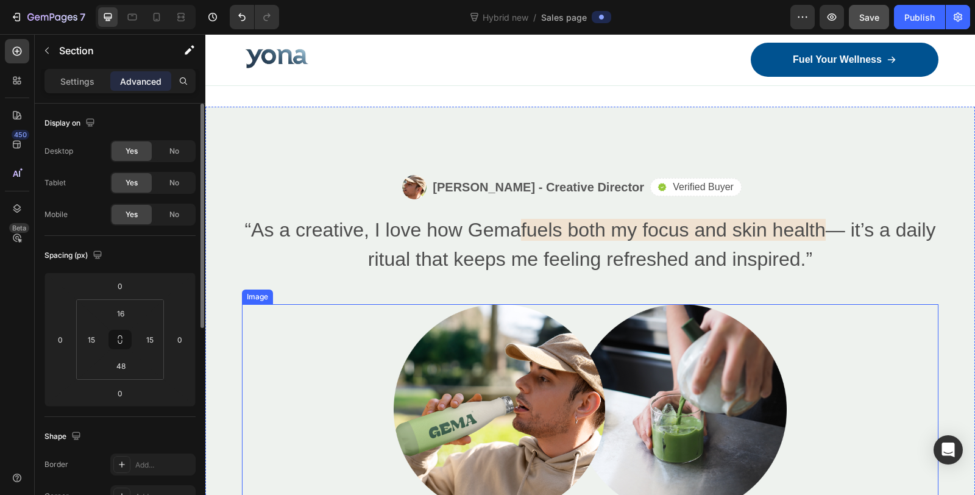
scroll to position [3927, 0]
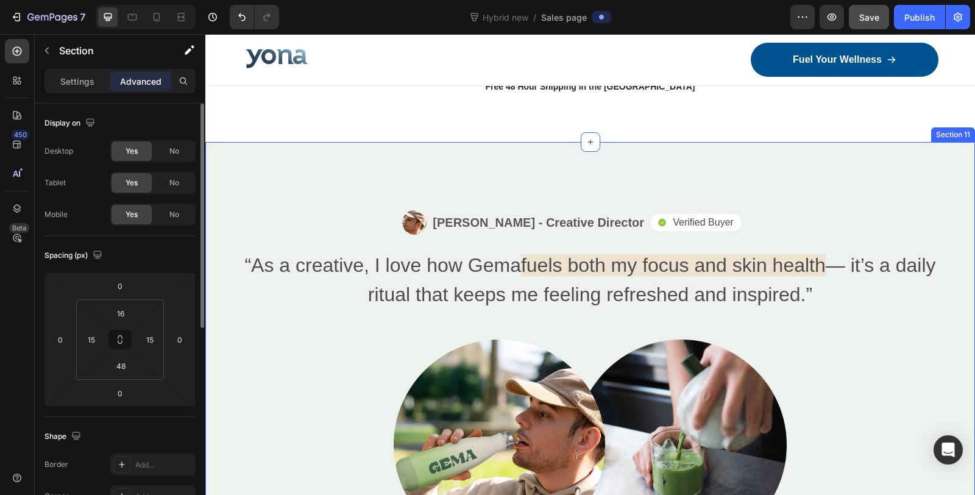
click at [613, 163] on div "Image Alex Carter - Creative Director Text Block Row Icon Verified Buyer Text B…" at bounding box center [590, 380] width 770 height 476
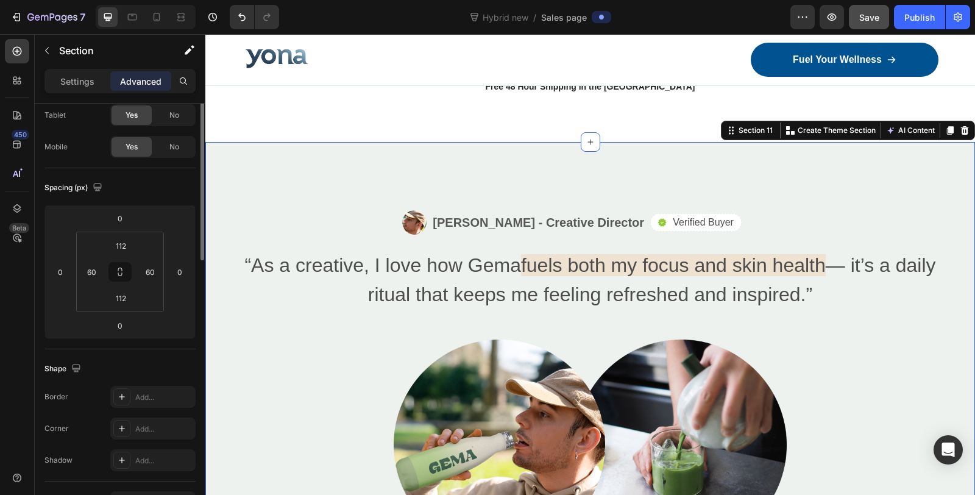
scroll to position [0, 0]
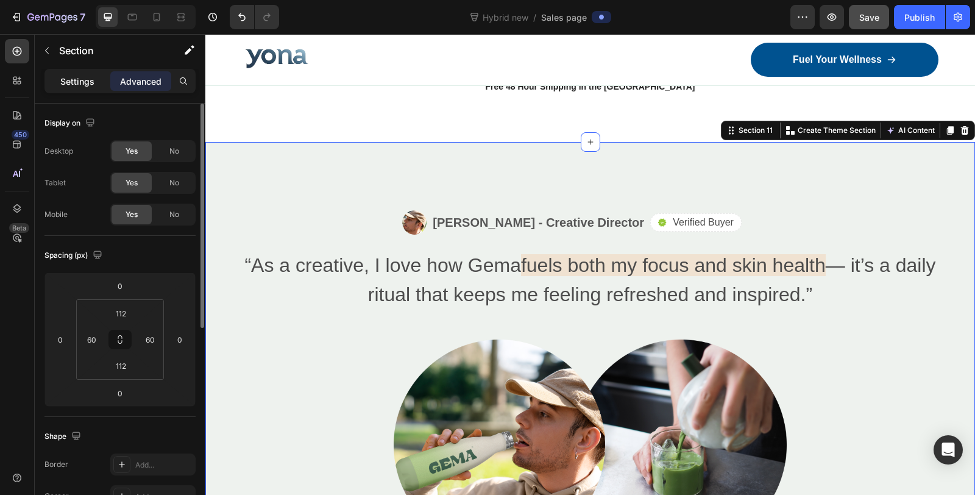
click at [61, 79] on p "Settings" at bounding box center [77, 81] width 34 height 13
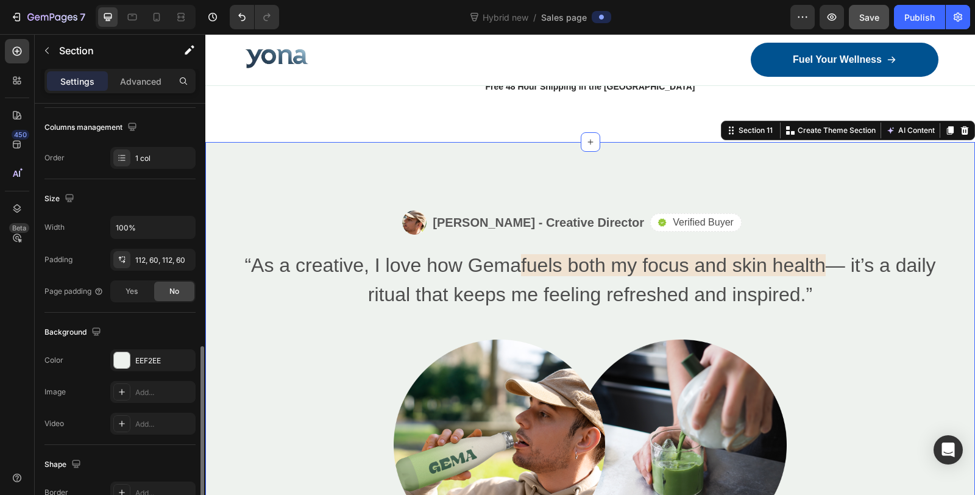
scroll to position [338, 0]
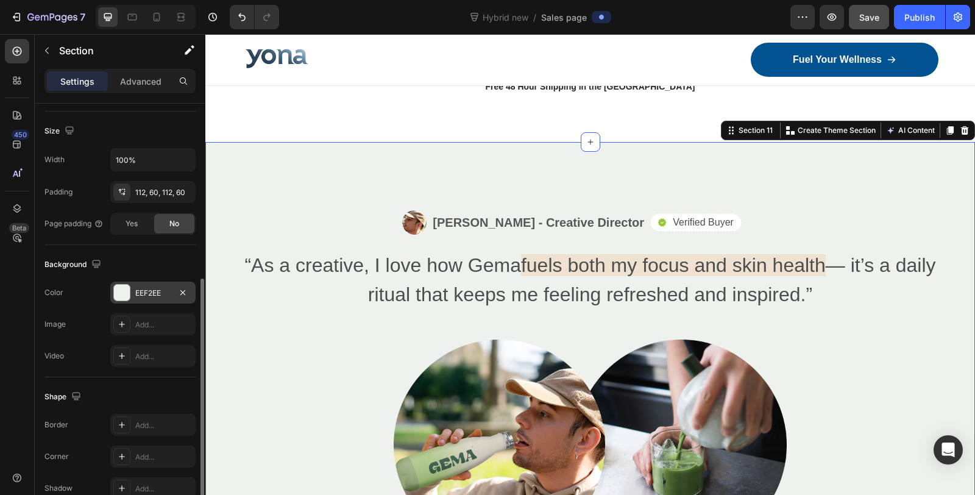
click at [121, 289] on div at bounding box center [122, 293] width 16 height 16
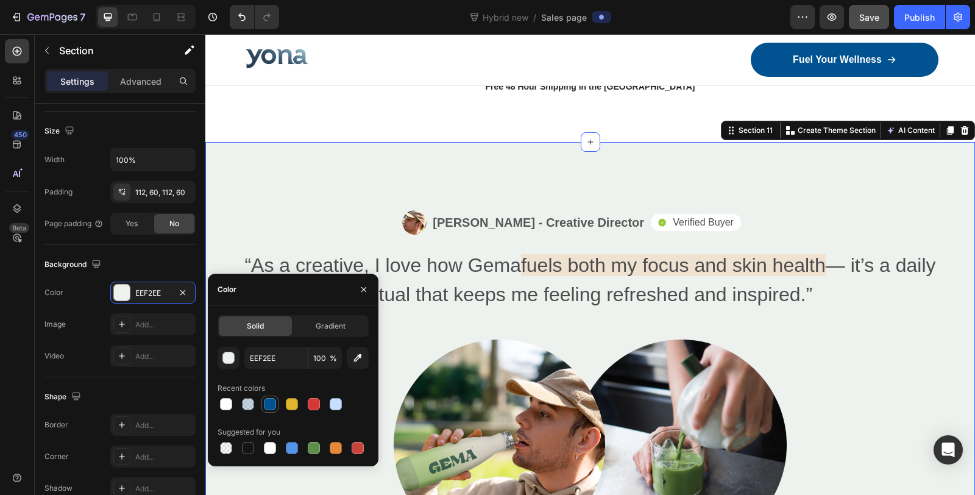
click at [269, 405] on div at bounding box center [270, 404] width 12 height 12
type input "005290"
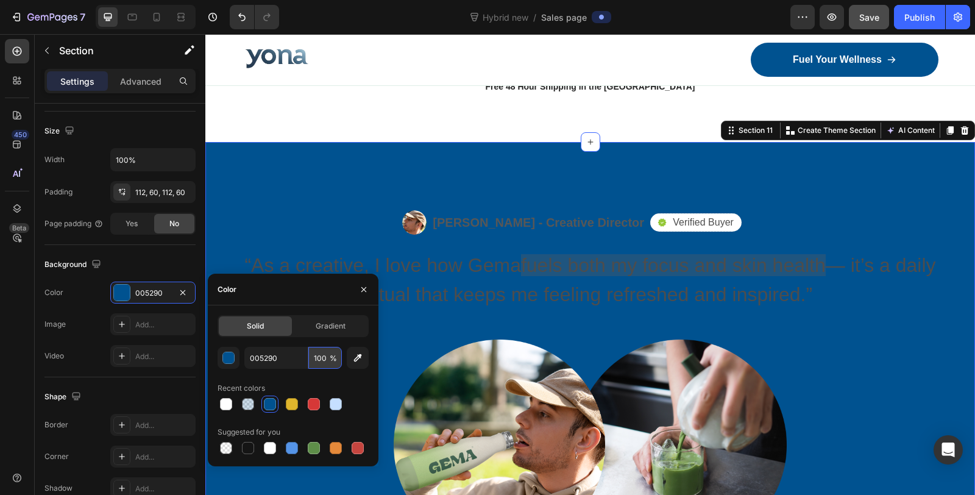
click at [319, 355] on input "100" at bounding box center [325, 358] width 34 height 22
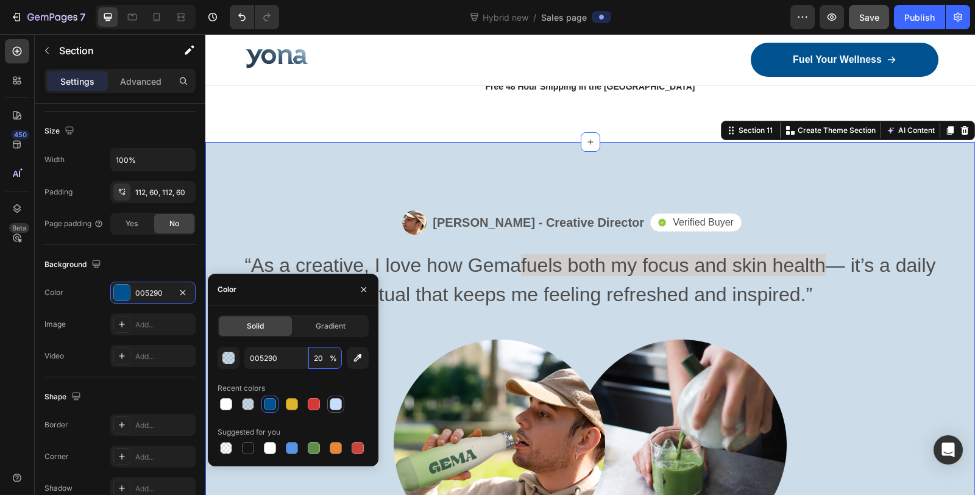
type input "20"
click at [339, 406] on div at bounding box center [336, 404] width 12 height 12
type input "C6DFFF"
type input "100"
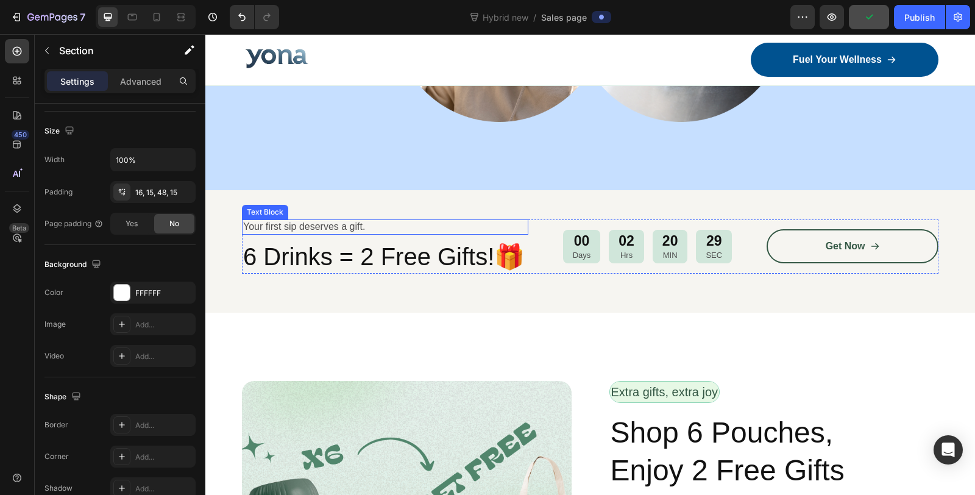
scroll to position [4197, 0]
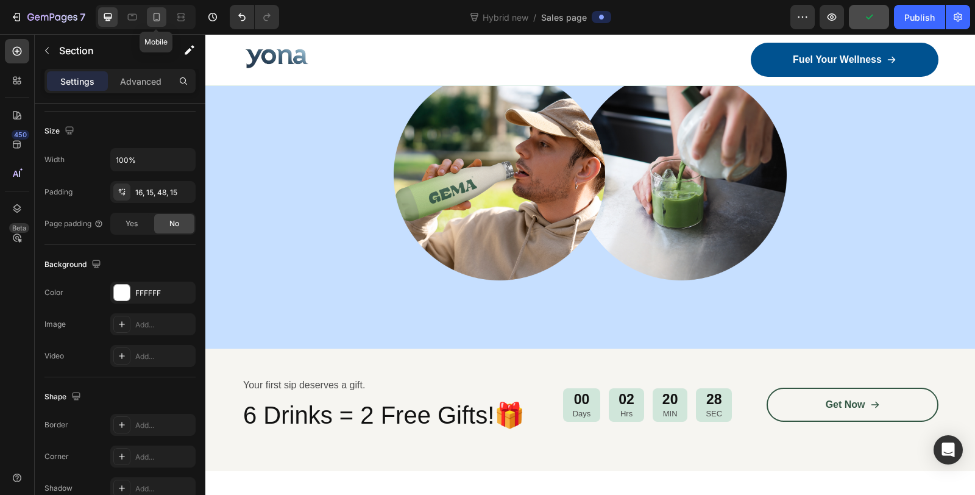
click at [158, 23] on icon at bounding box center [157, 17] width 12 height 12
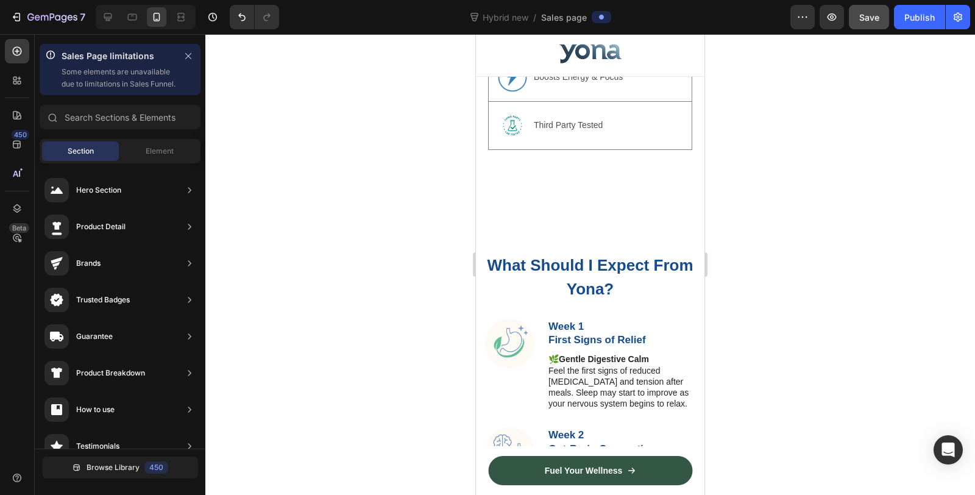
scroll to position [3103, 0]
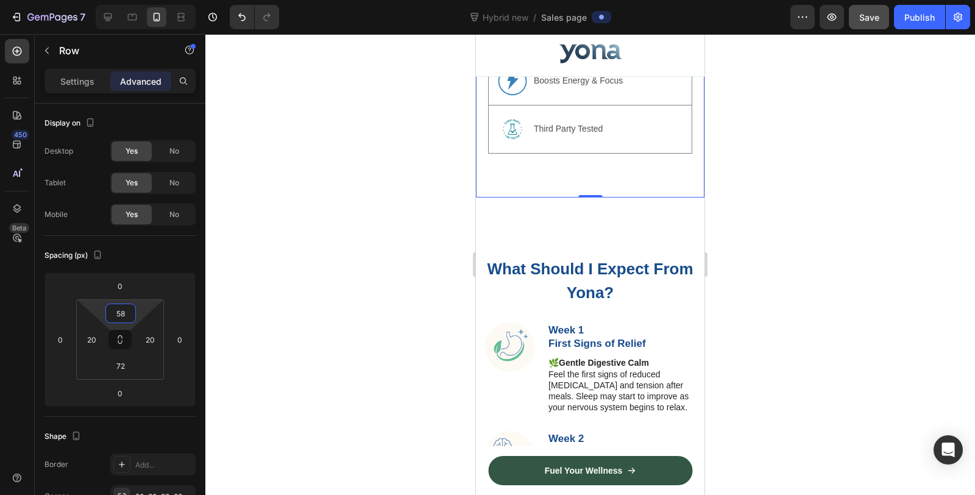
type input "60"
click at [124, 0] on html "7 Version history Hybrid new / Sales page Preview Save Publish 450 Beta Sales P…" at bounding box center [487, 0] width 975 height 0
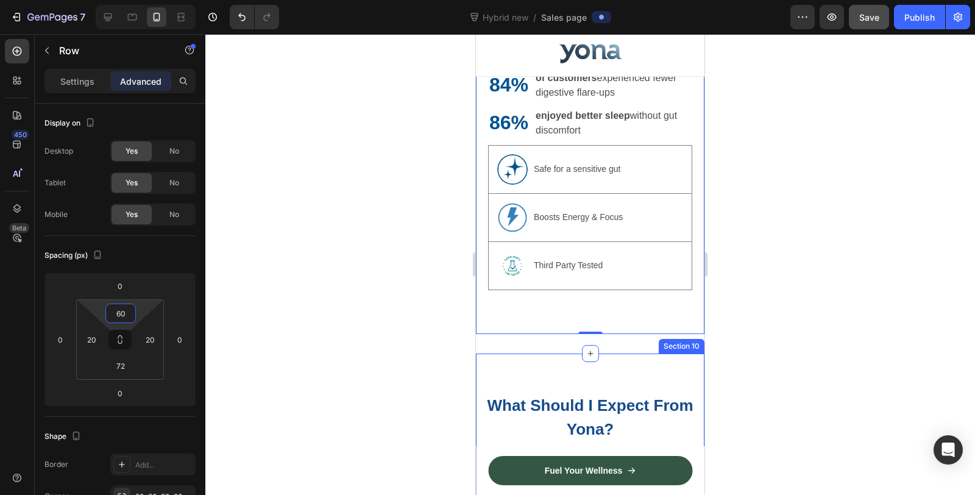
scroll to position [3171, 0]
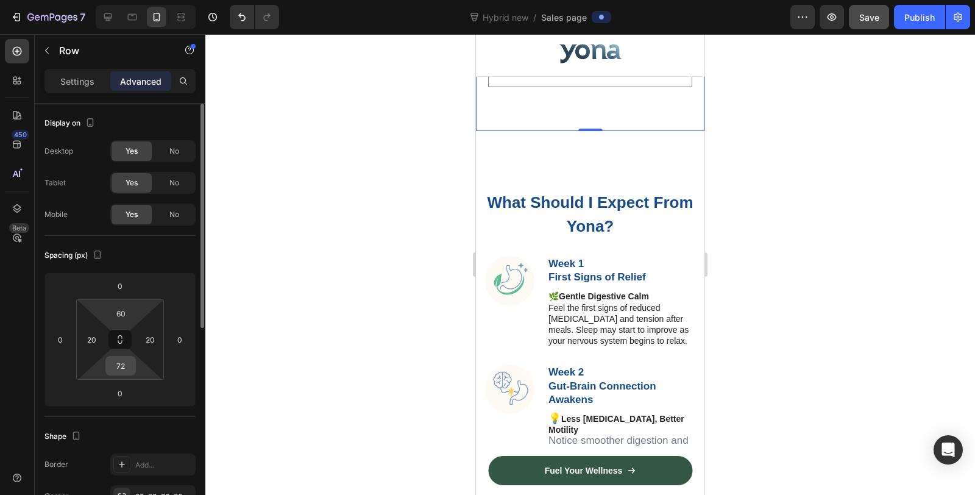
click at [125, 375] on div "72" at bounding box center [120, 365] width 30 height 19
click at [120, 367] on input "72" at bounding box center [120, 365] width 24 height 18
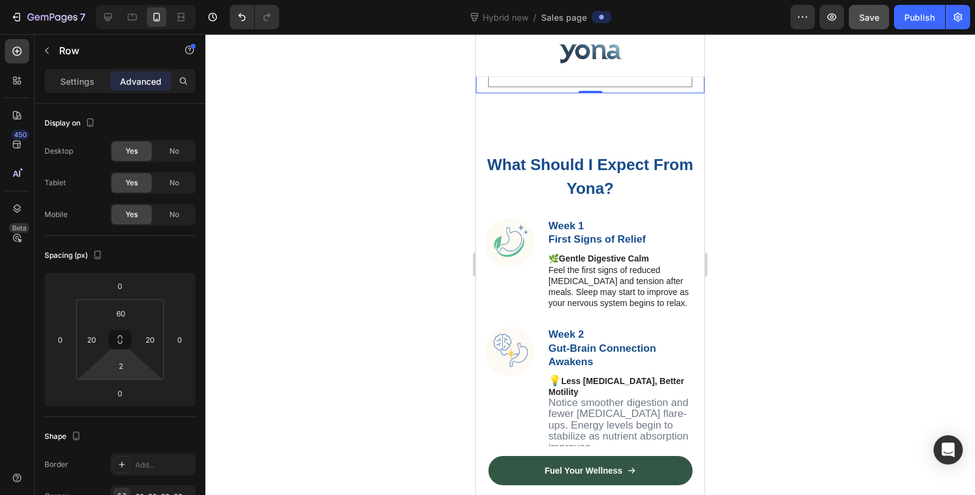
type input "0"
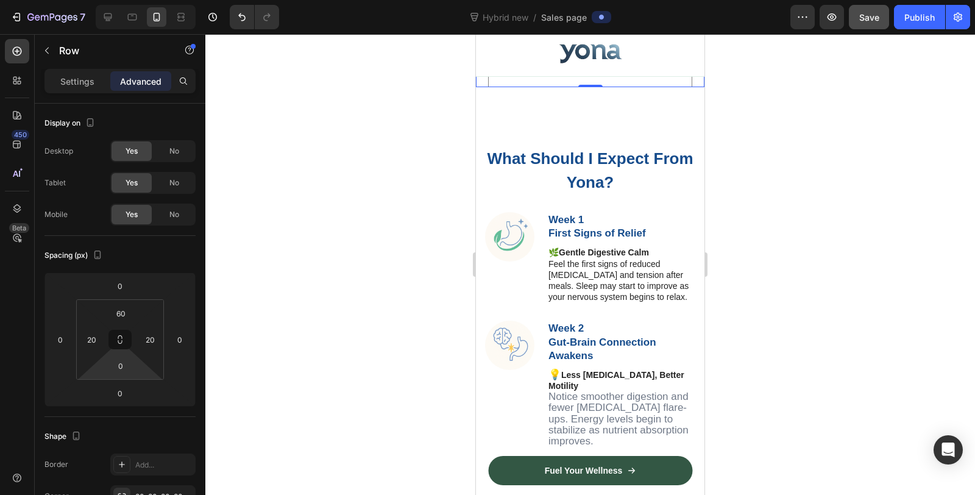
drag, startPoint x: 122, startPoint y: 378, endPoint x: 123, endPoint y: 445, distance: 67.6
click at [123, 0] on html "7 Version history Hybrid new / Sales page Preview Save Publish 450 Beta Sales P…" at bounding box center [487, 0] width 975 height 0
click at [289, 356] on div at bounding box center [590, 264] width 770 height 461
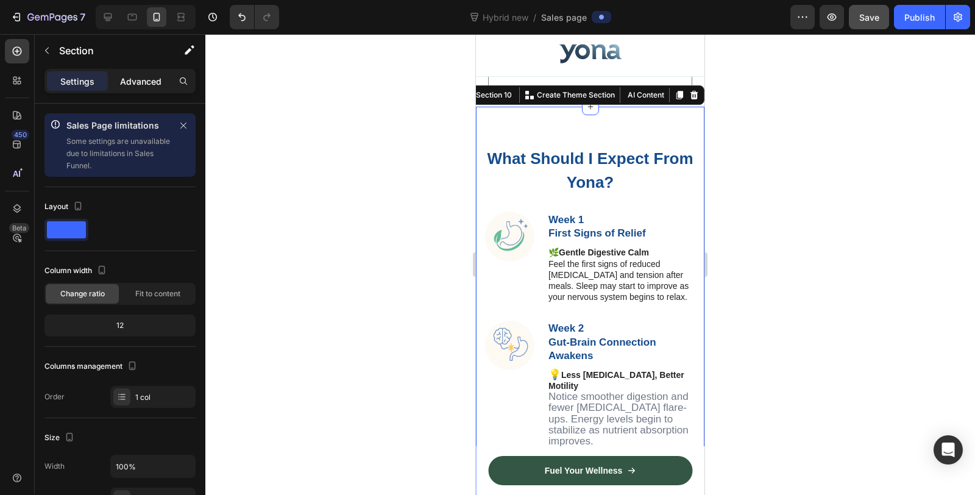
click at [138, 79] on p "Advanced" at bounding box center [140, 81] width 41 height 13
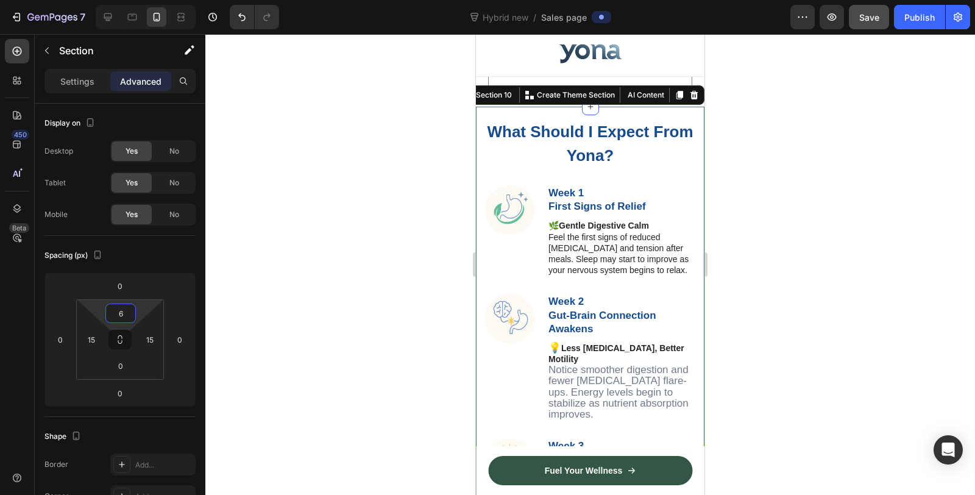
type input "4"
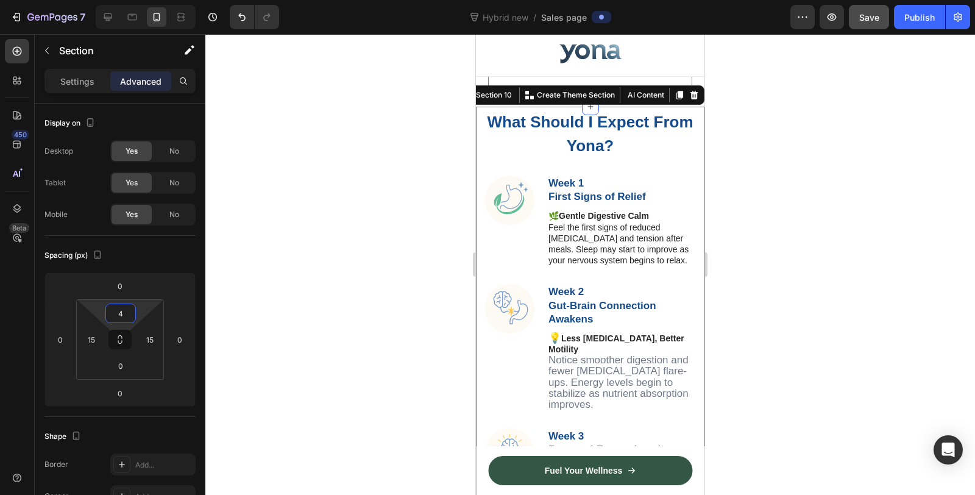
drag, startPoint x: 122, startPoint y: 325, endPoint x: 122, endPoint y: 345, distance: 20.7
click at [122, 0] on html "7 Version history Hybrid new / Sales page Preview Save Publish 450 Beta Sales P…" at bounding box center [487, 0] width 975 height 0
click at [321, 300] on div at bounding box center [590, 264] width 770 height 461
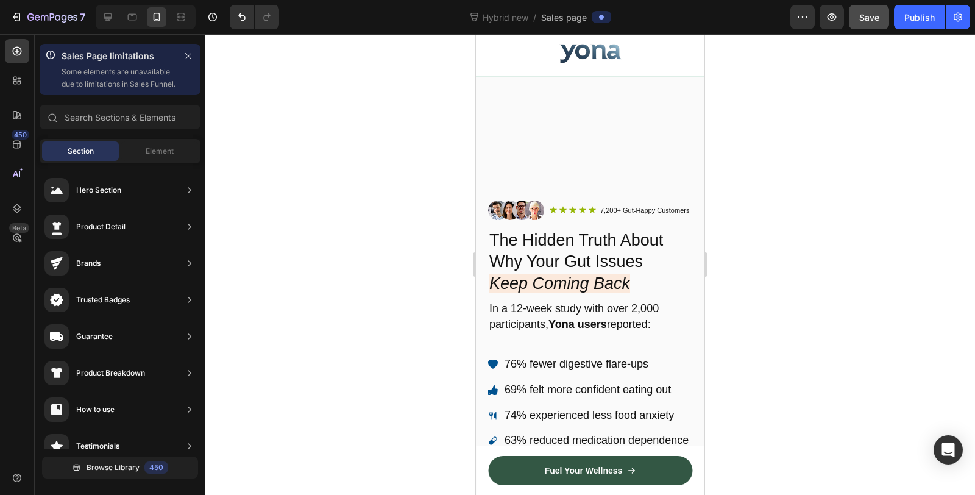
scroll to position [0, 0]
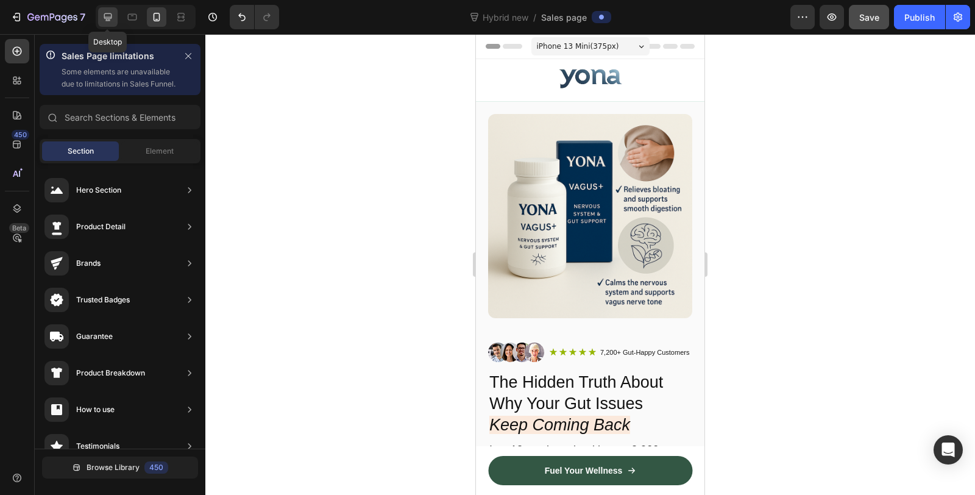
click at [114, 20] on div at bounding box center [107, 16] width 19 height 19
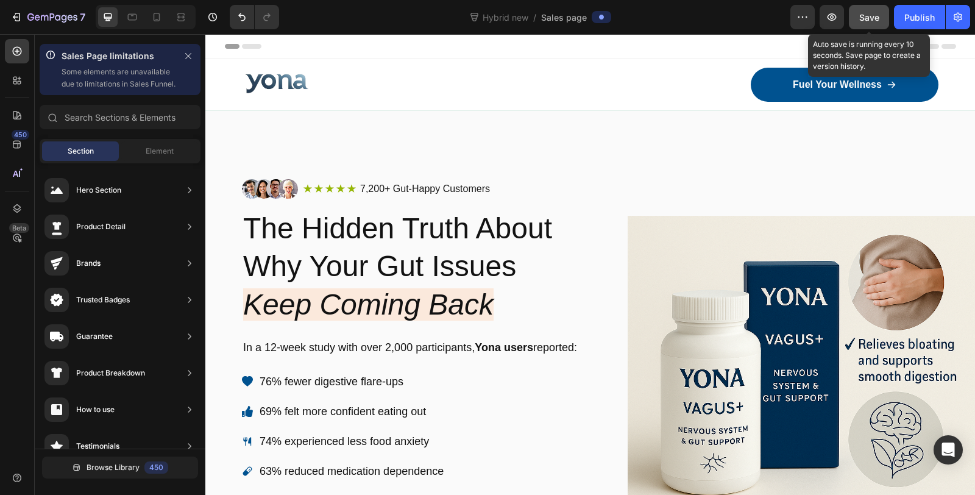
click at [869, 23] on div "Save" at bounding box center [869, 17] width 20 height 13
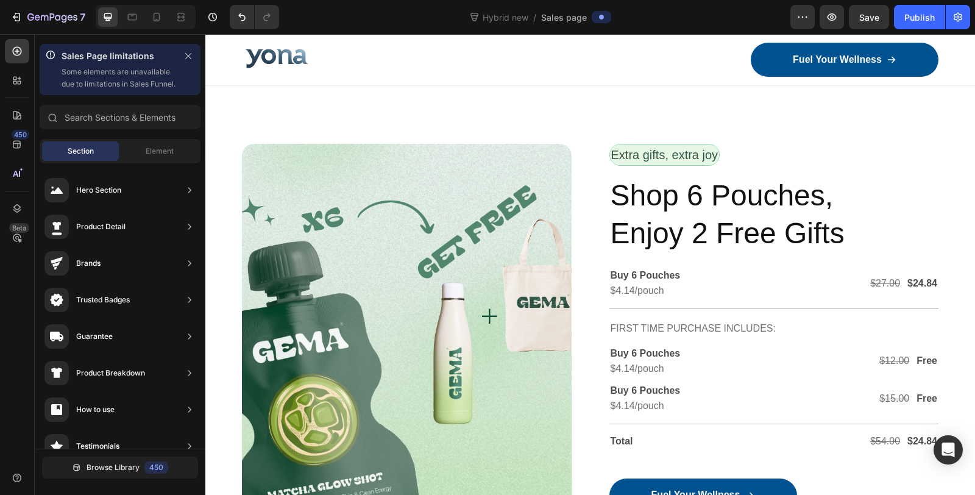
scroll to position [4635, 0]
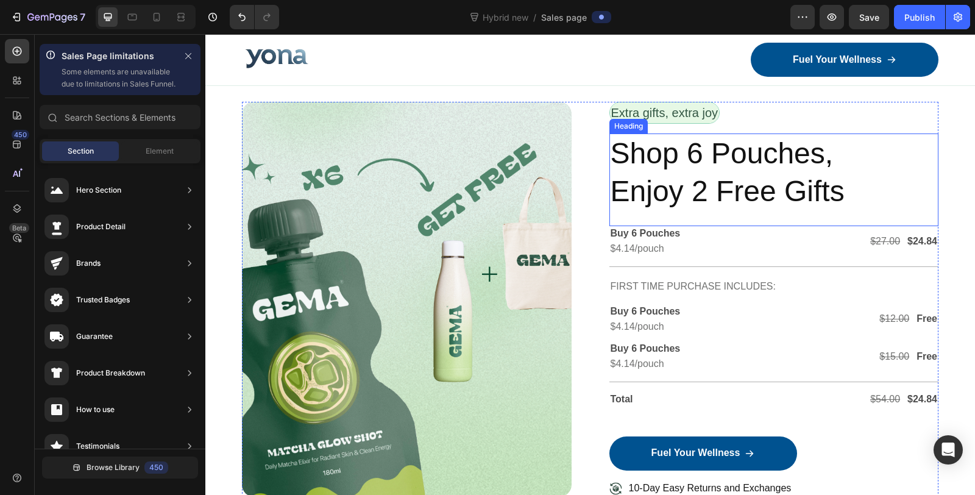
scroll to position [4499, 0]
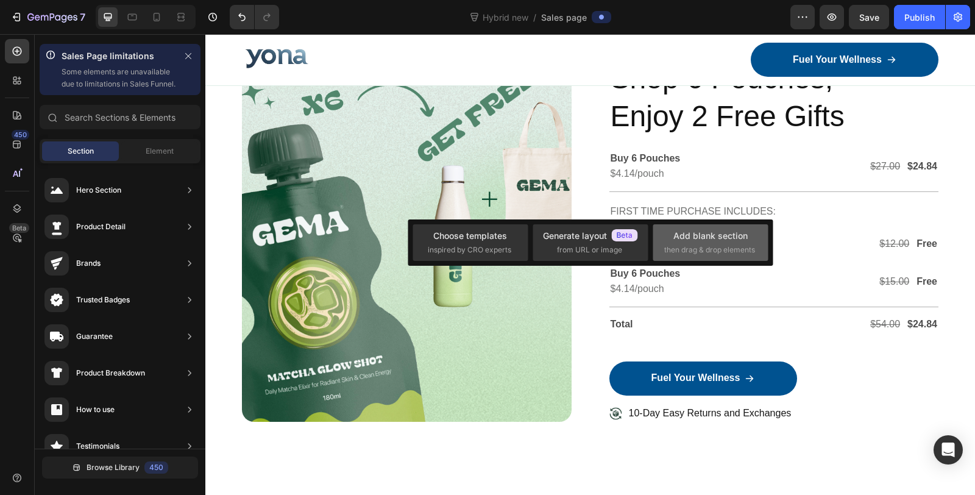
click at [697, 251] on span "then drag & drop elements" at bounding box center [709, 249] width 91 height 11
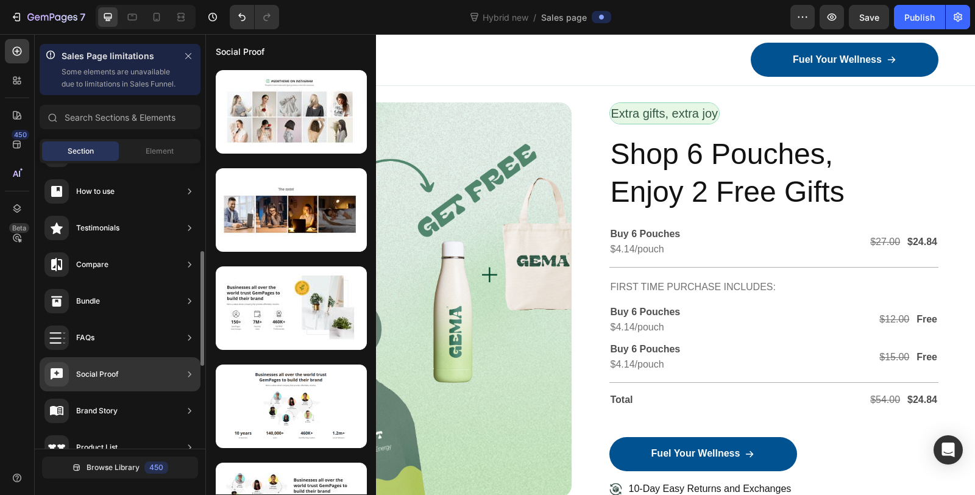
scroll to position [83, 0]
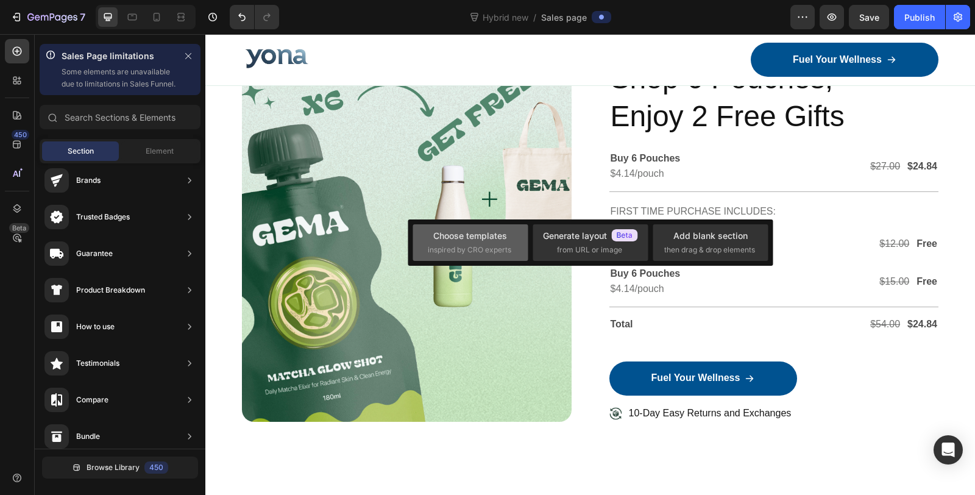
click at [494, 244] on div "Choose templates inspired by CRO experts" at bounding box center [470, 242] width 85 height 26
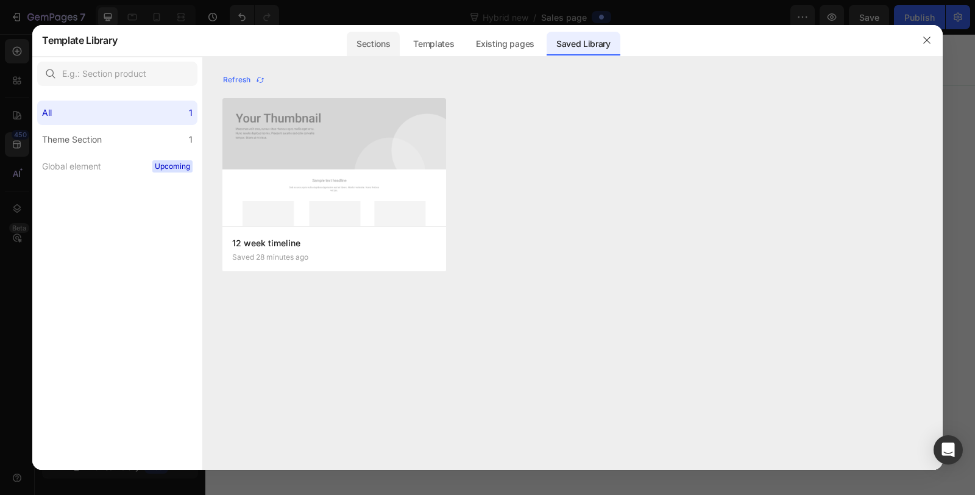
click at [369, 38] on div "Sections" at bounding box center [373, 44] width 53 height 24
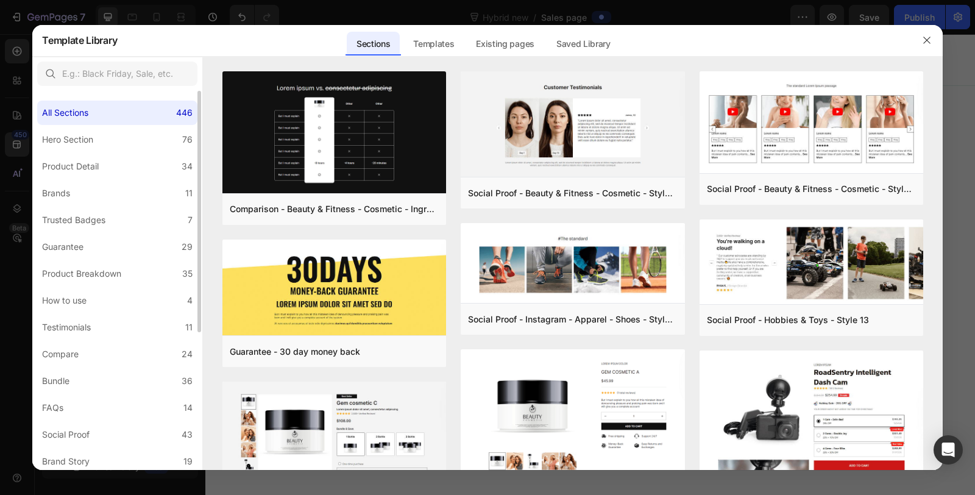
scroll to position [217, 0]
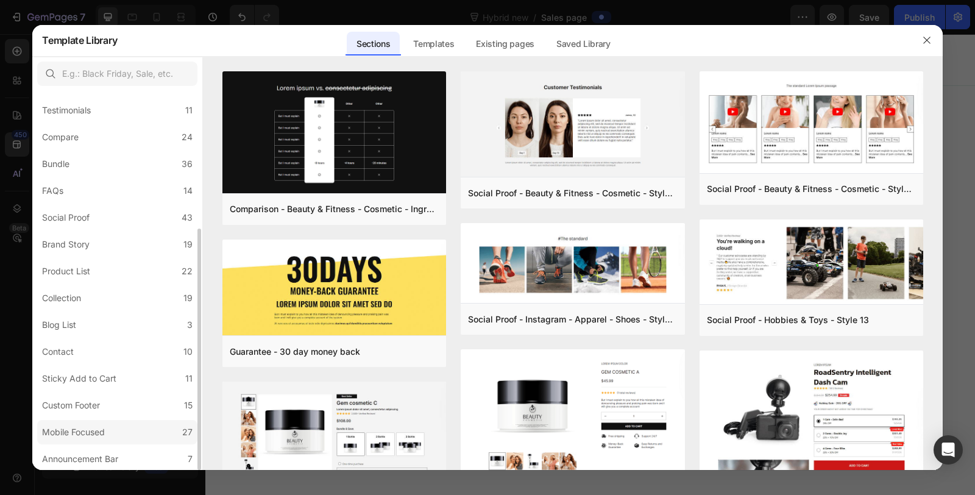
click at [149, 423] on label "Mobile Focused 27" at bounding box center [117, 432] width 160 height 24
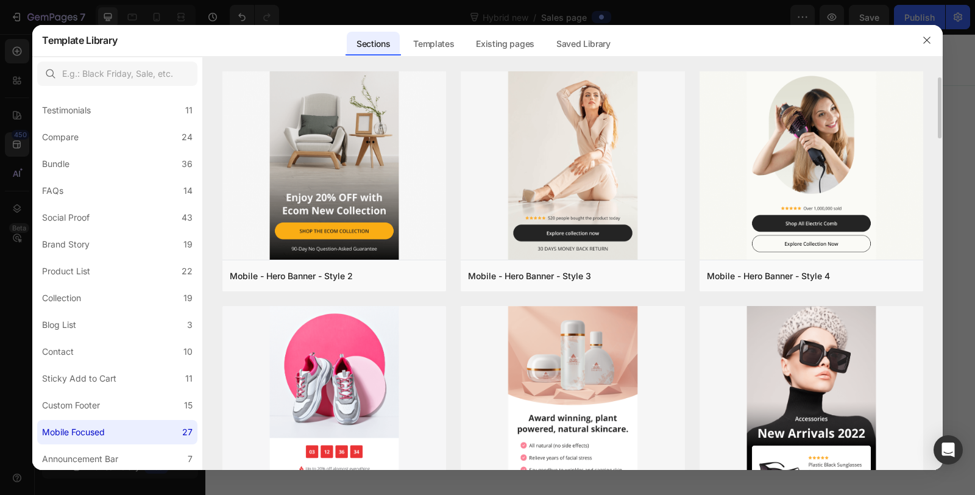
scroll to position [0, 0]
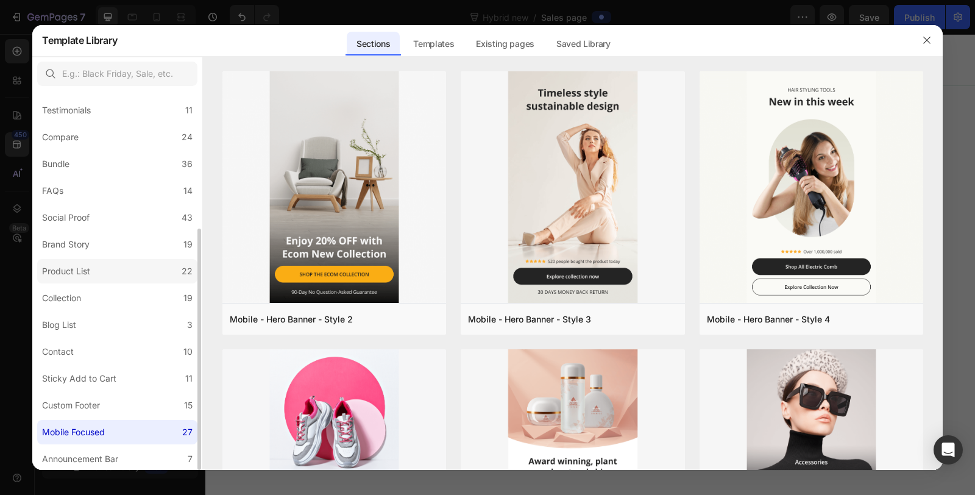
click at [108, 270] on label "Product List 22" at bounding box center [117, 271] width 160 height 24
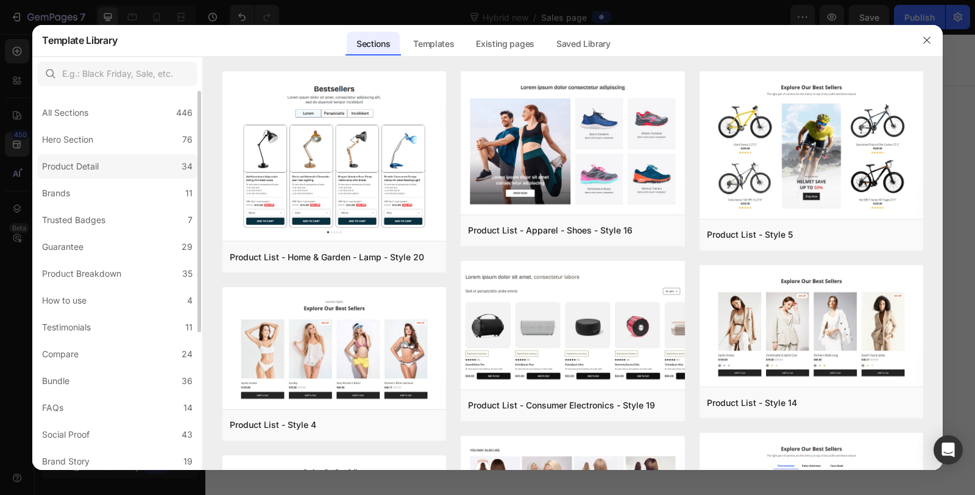
click at [146, 172] on label "Product Detail 34" at bounding box center [117, 166] width 160 height 24
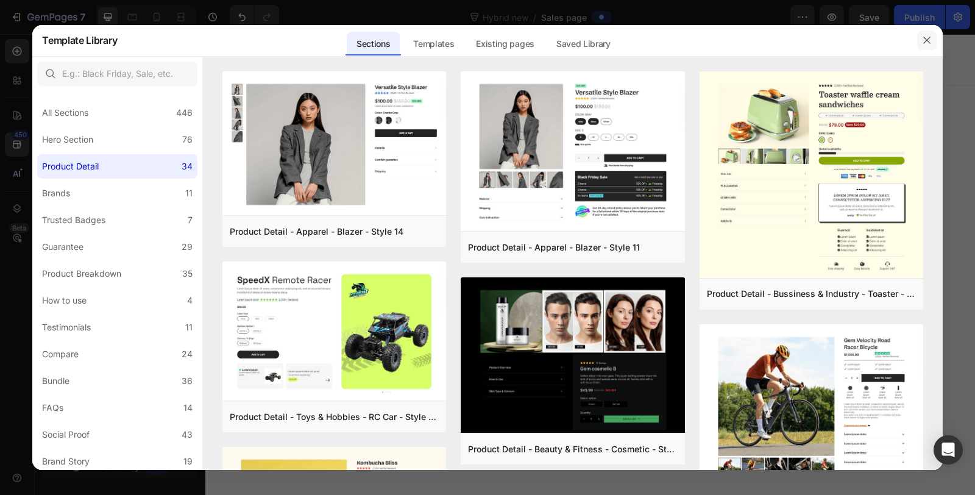
click at [926, 48] on button "button" at bounding box center [926, 39] width 19 height 19
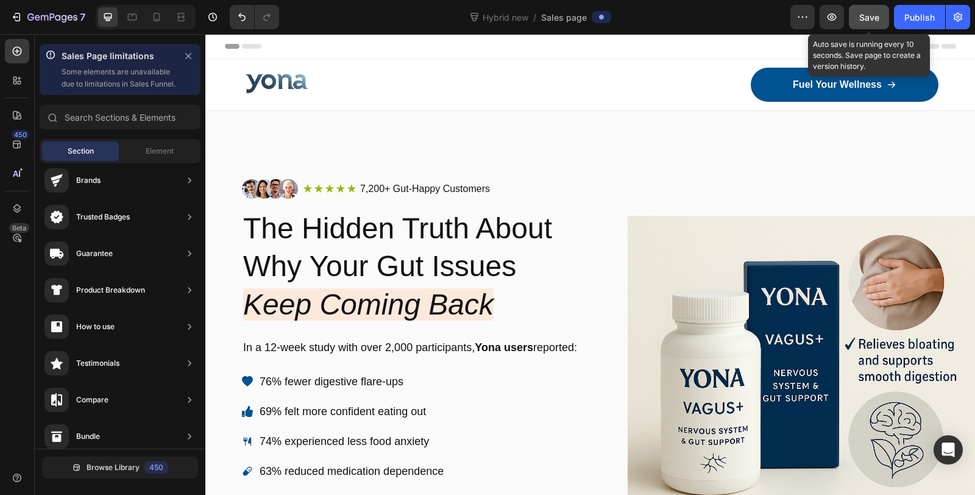
click at [873, 16] on span "Save" at bounding box center [869, 17] width 20 height 10
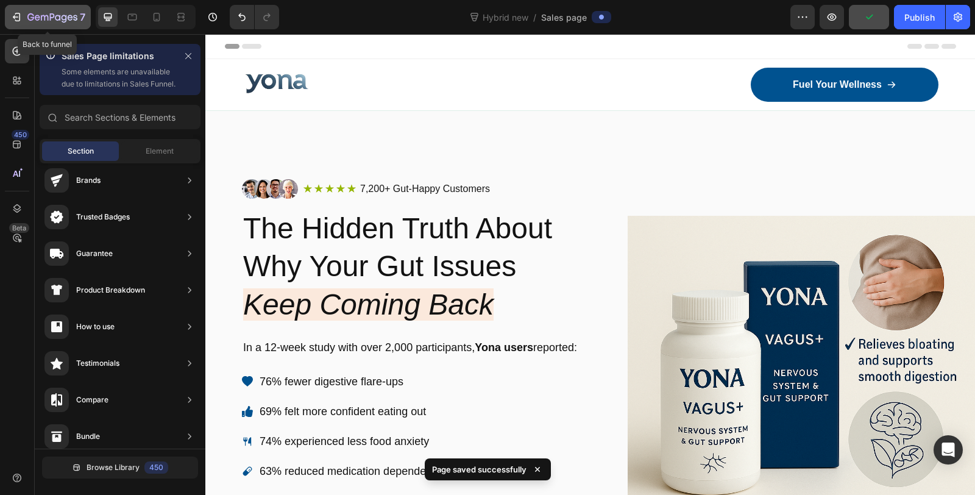
click at [30, 12] on div "7" at bounding box center [56, 17] width 58 height 15
